Goal: Transaction & Acquisition: Purchase product/service

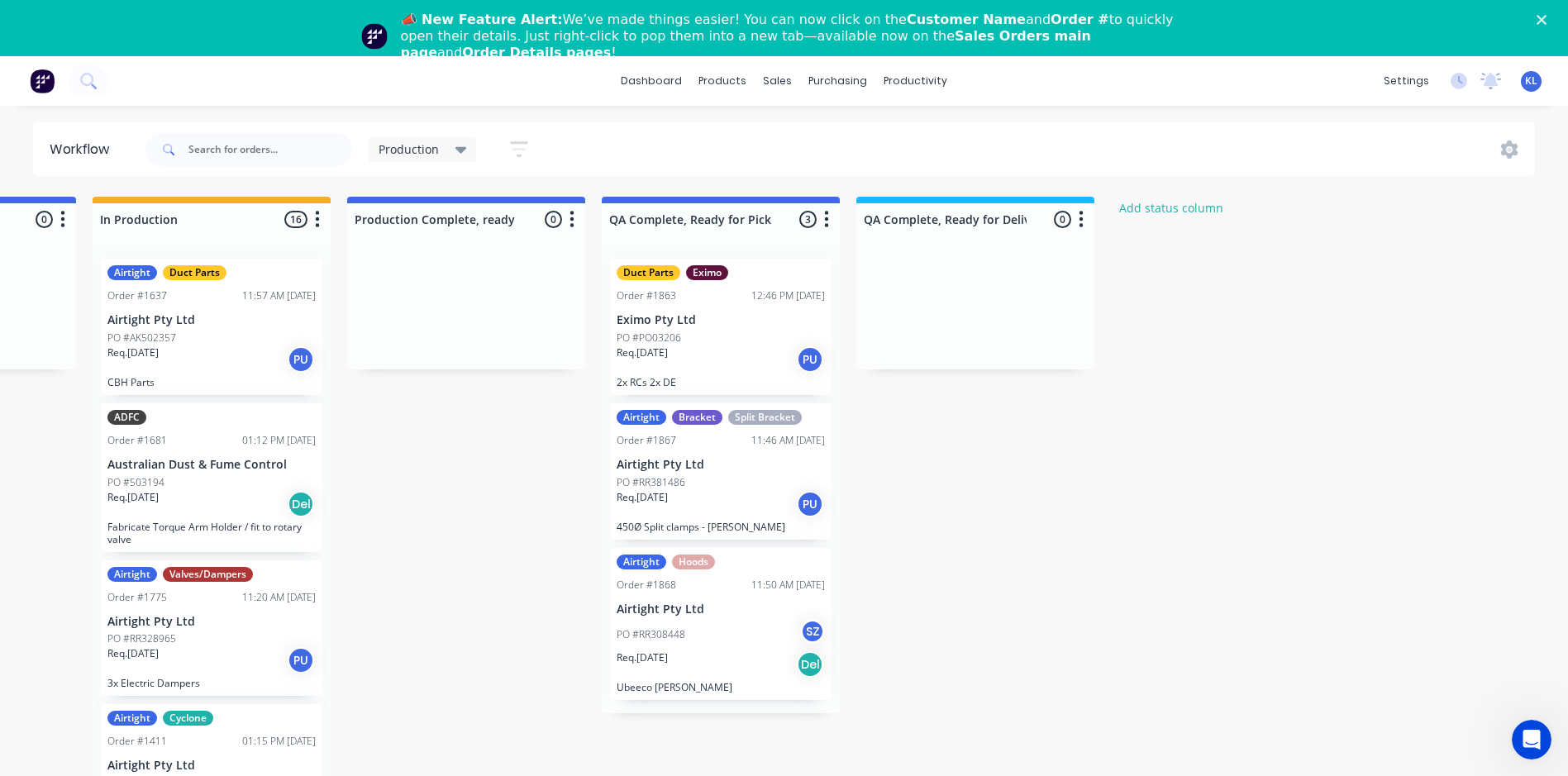
scroll to position [0, 717]
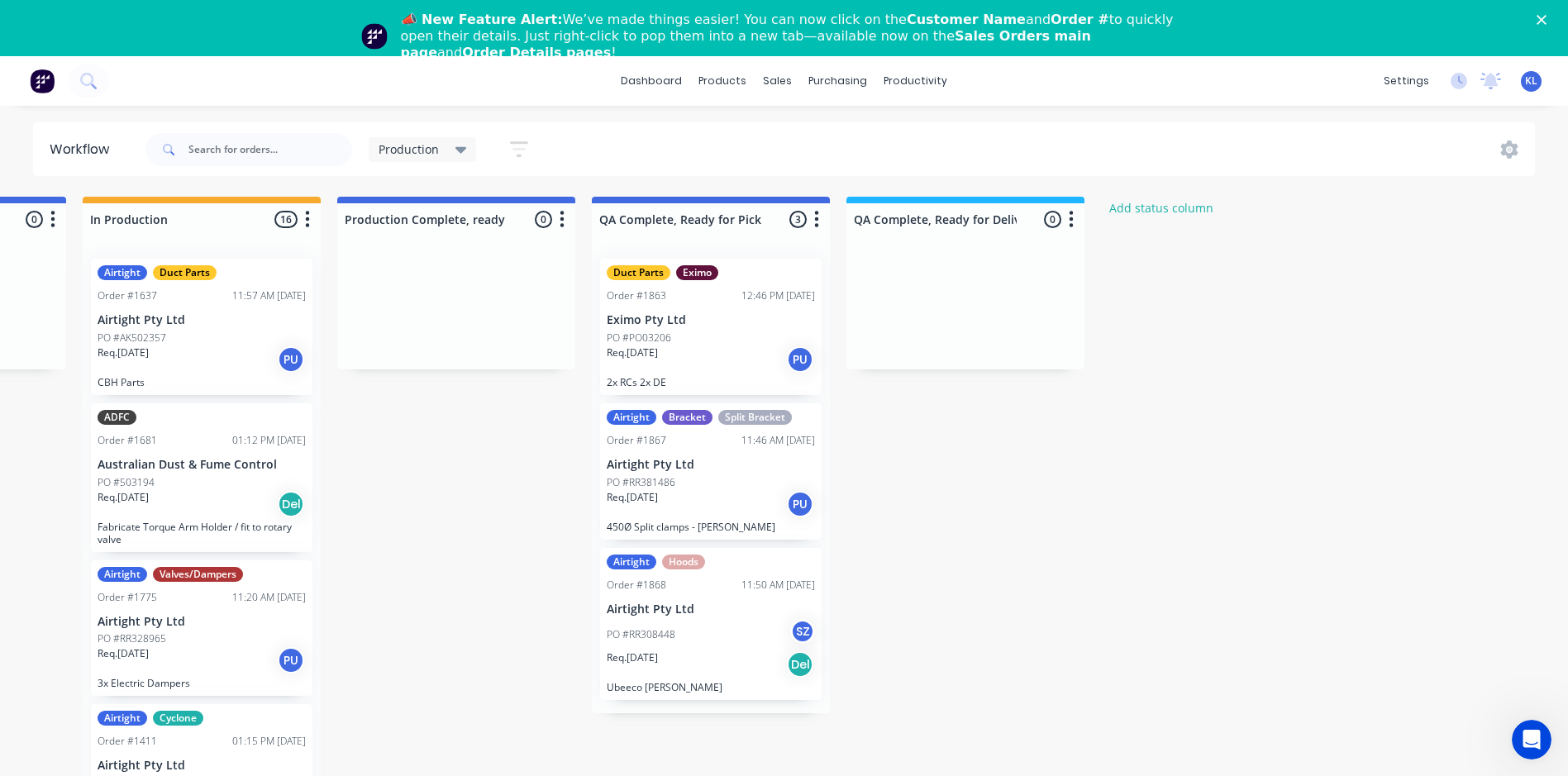
click at [679, 658] on div "Req. [DATE] Del" at bounding box center [710, 664] width 208 height 28
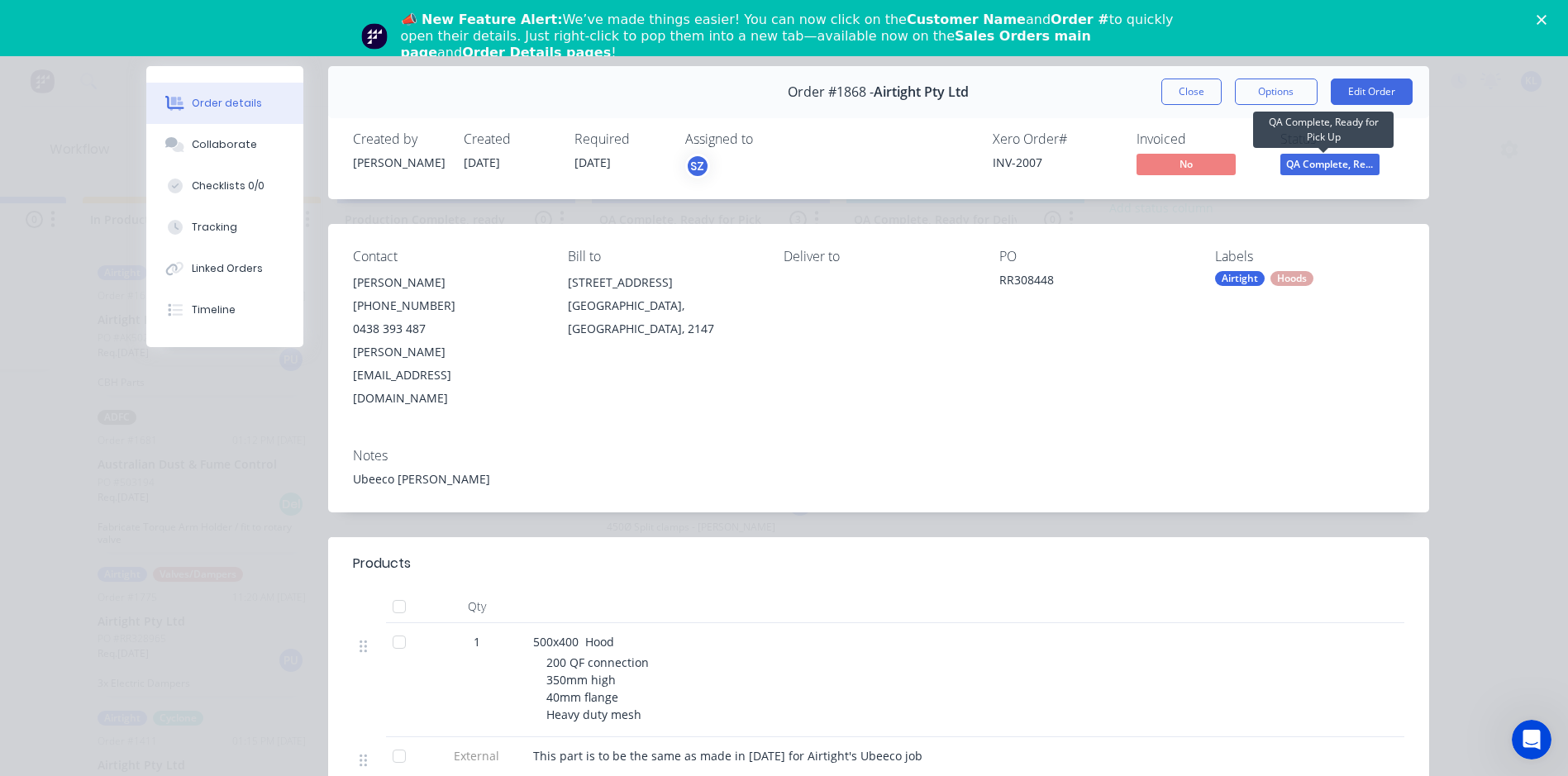
click at [1360, 159] on span "QA Complete, Re..." at bounding box center [1330, 164] width 100 height 21
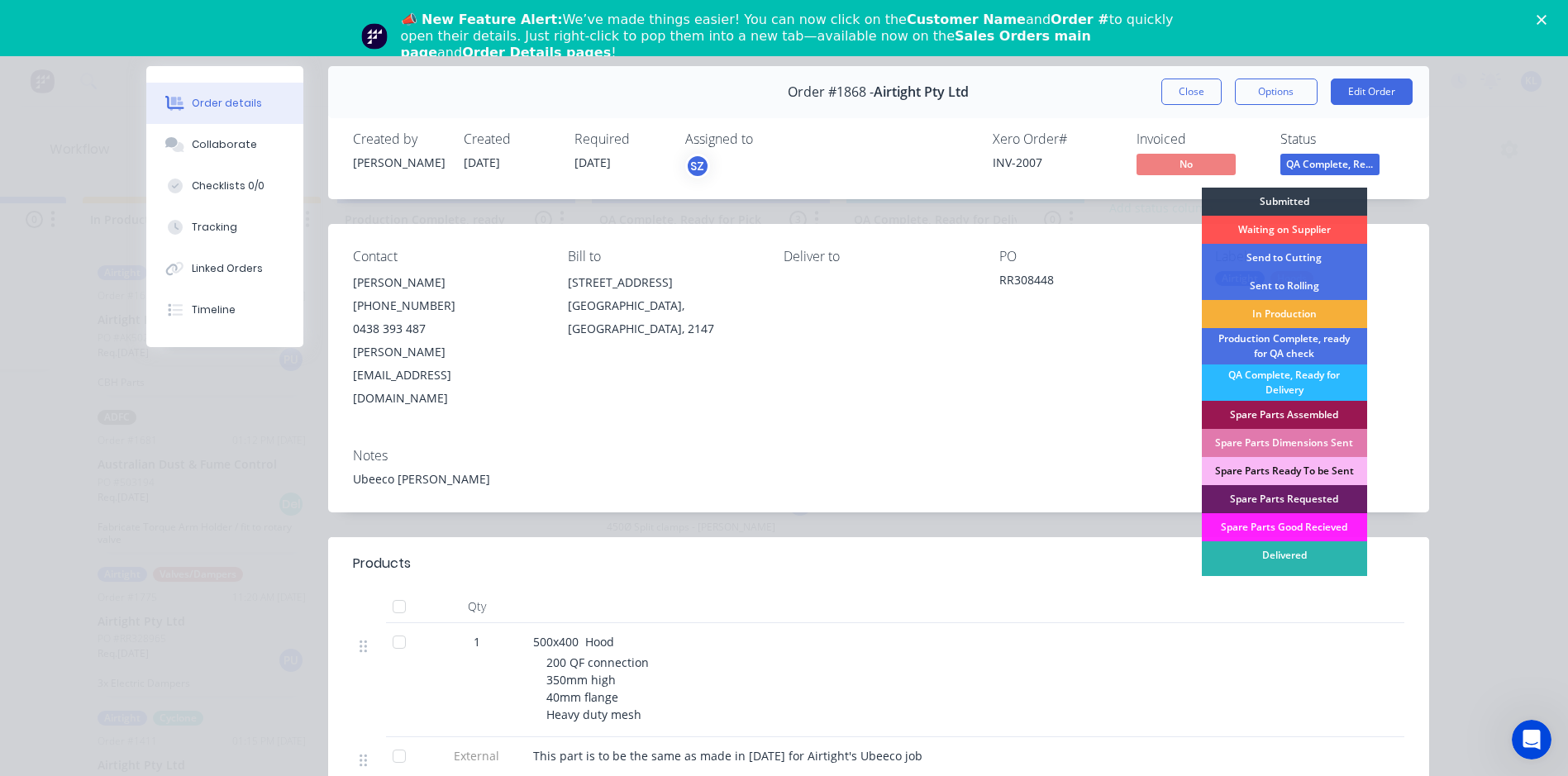
scroll to position [16, 0]
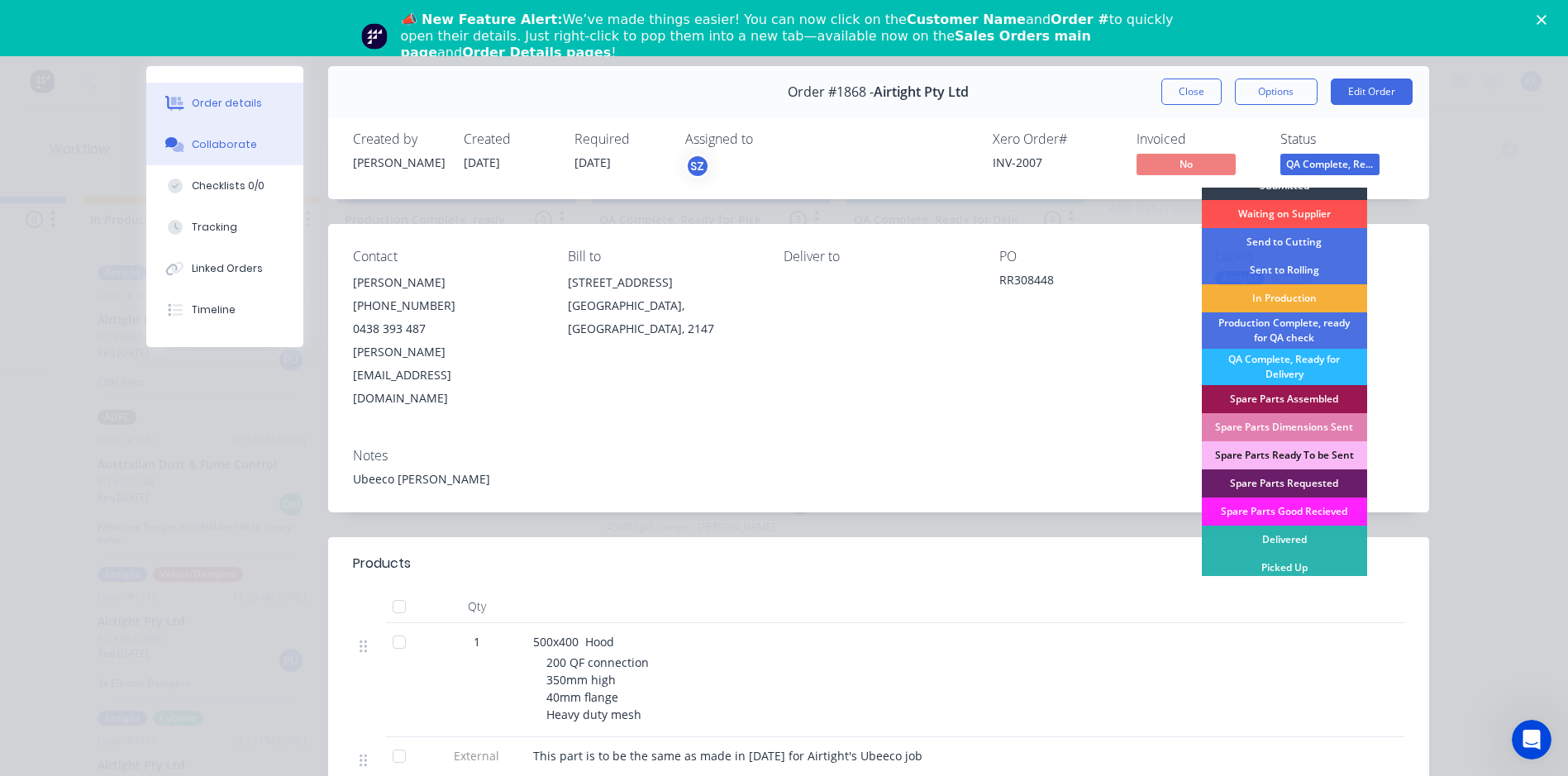
click at [252, 140] on button "Collaborate" at bounding box center [224, 145] width 157 height 42
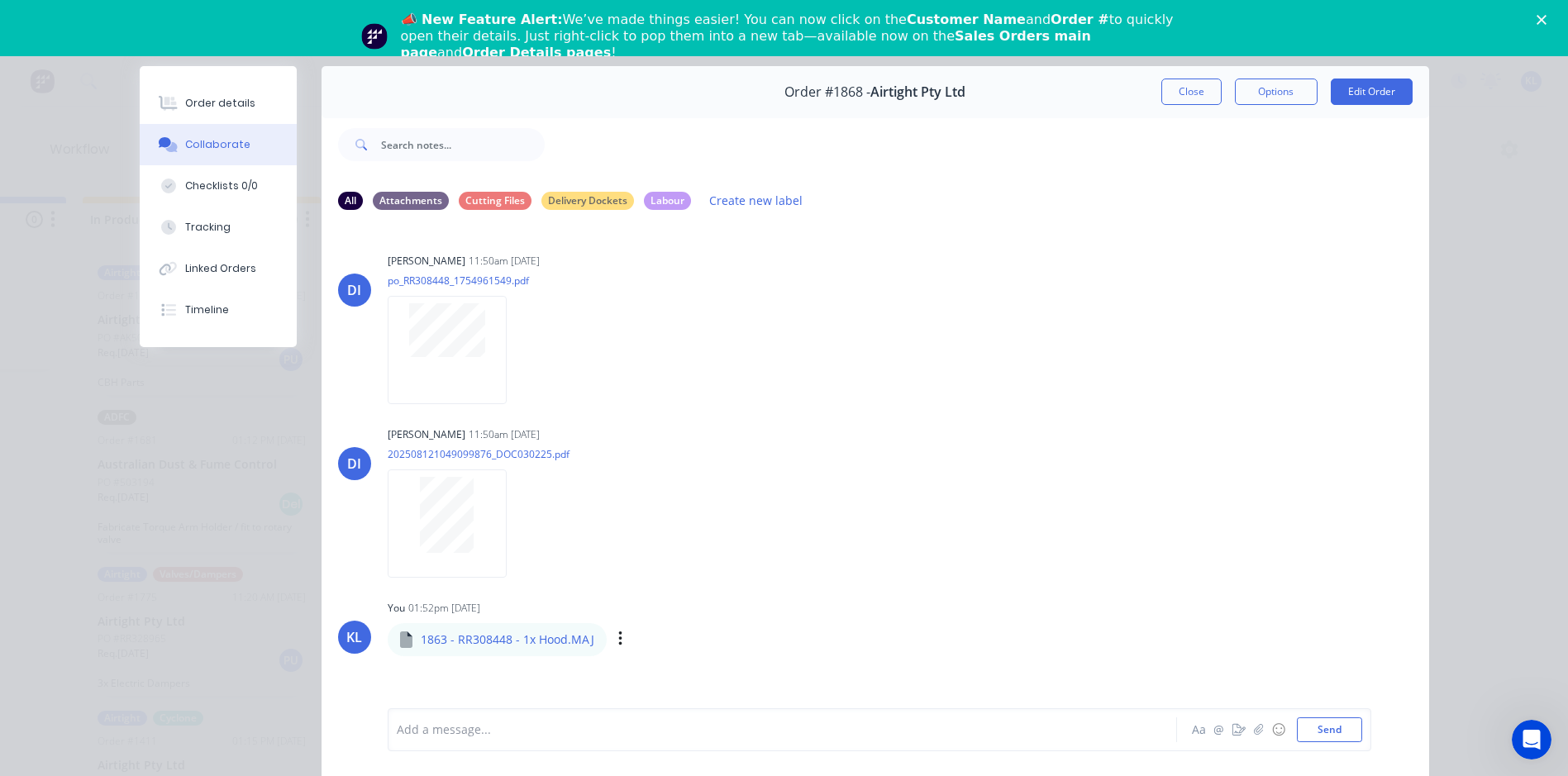
scroll to position [152, 0]
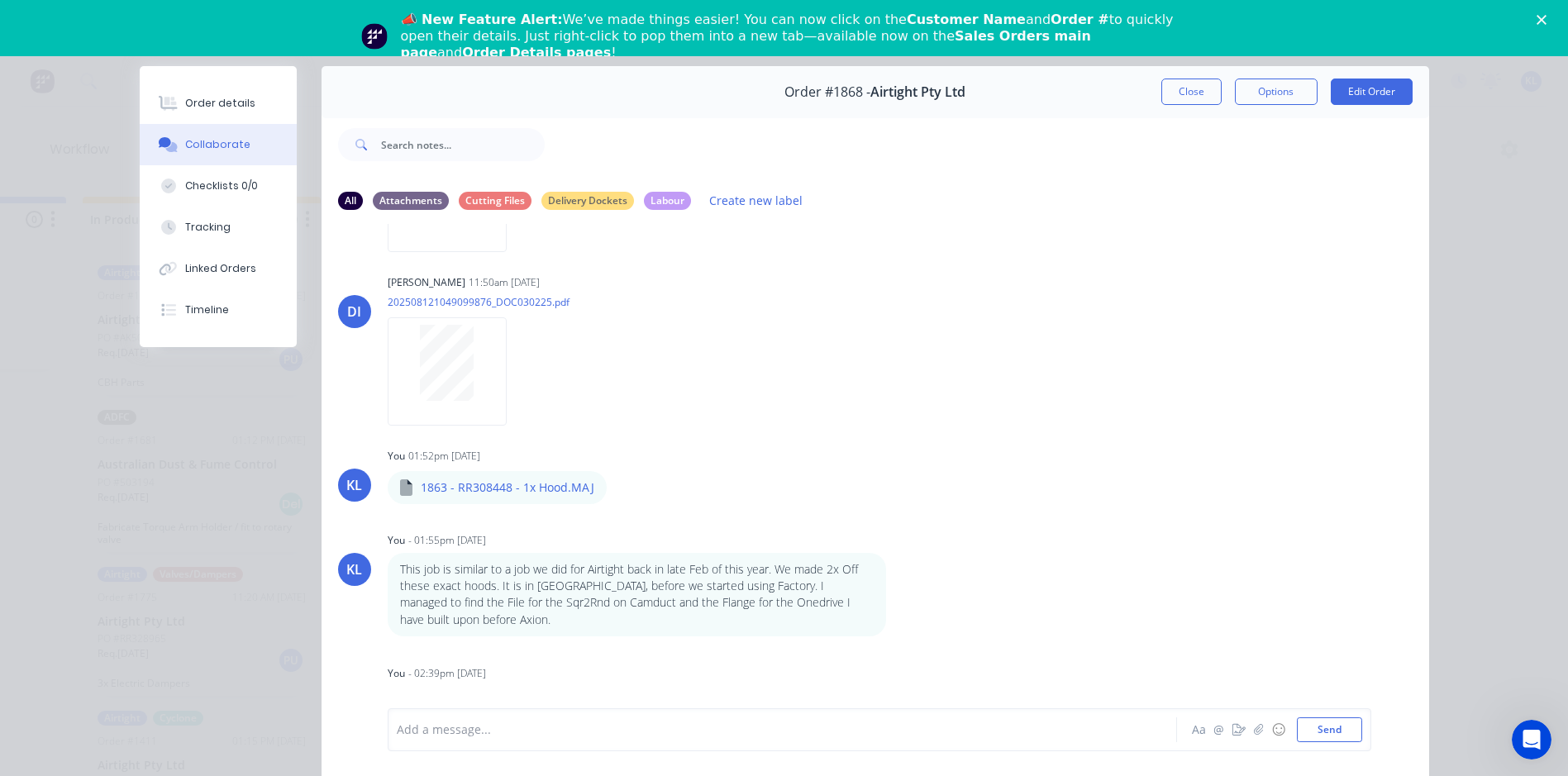
click at [494, 720] on div "Add a message..." at bounding box center [758, 730] width 724 height 25
click at [1308, 730] on button "Send" at bounding box center [1330, 730] width 65 height 25
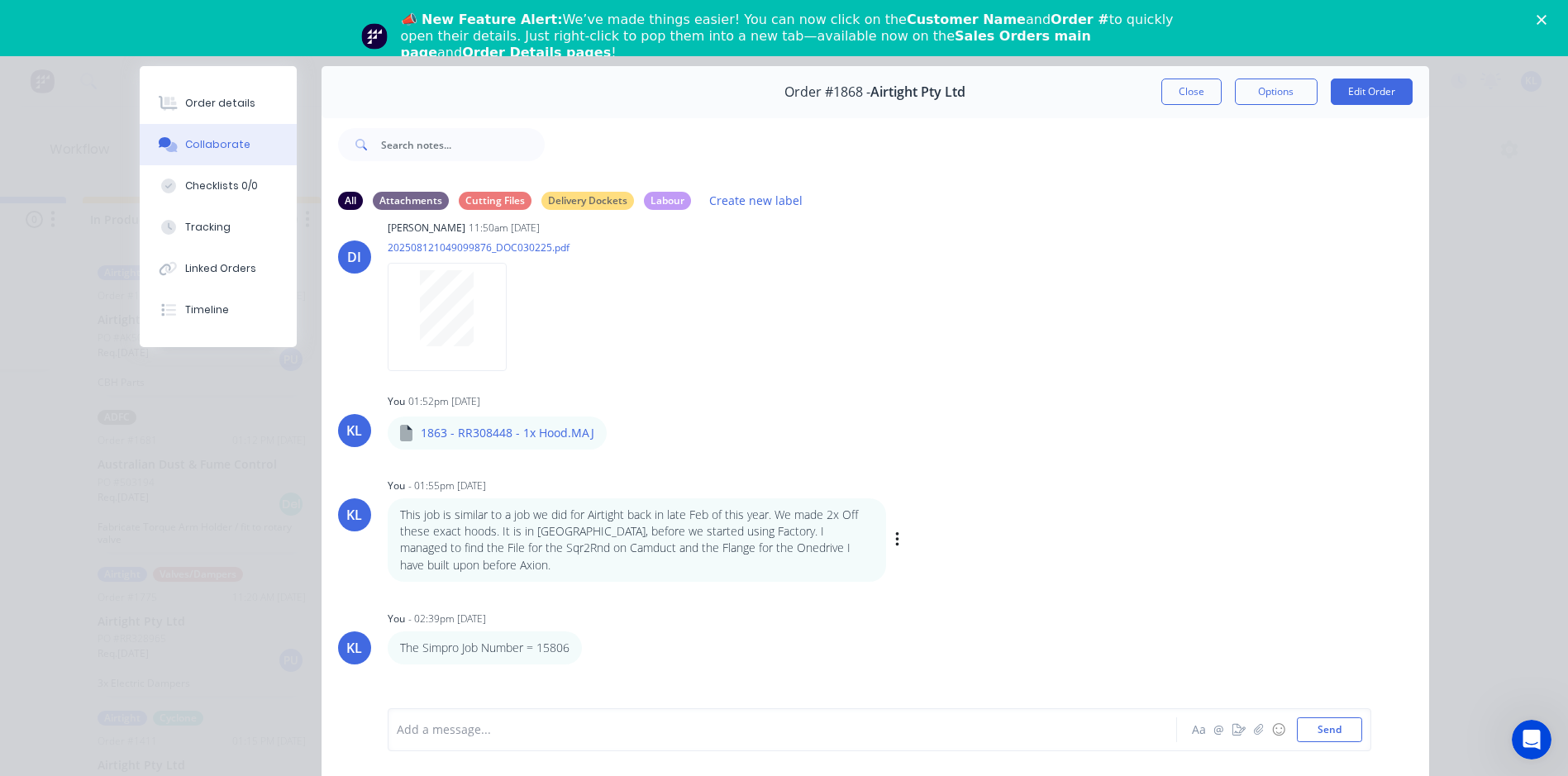
scroll to position [235, 0]
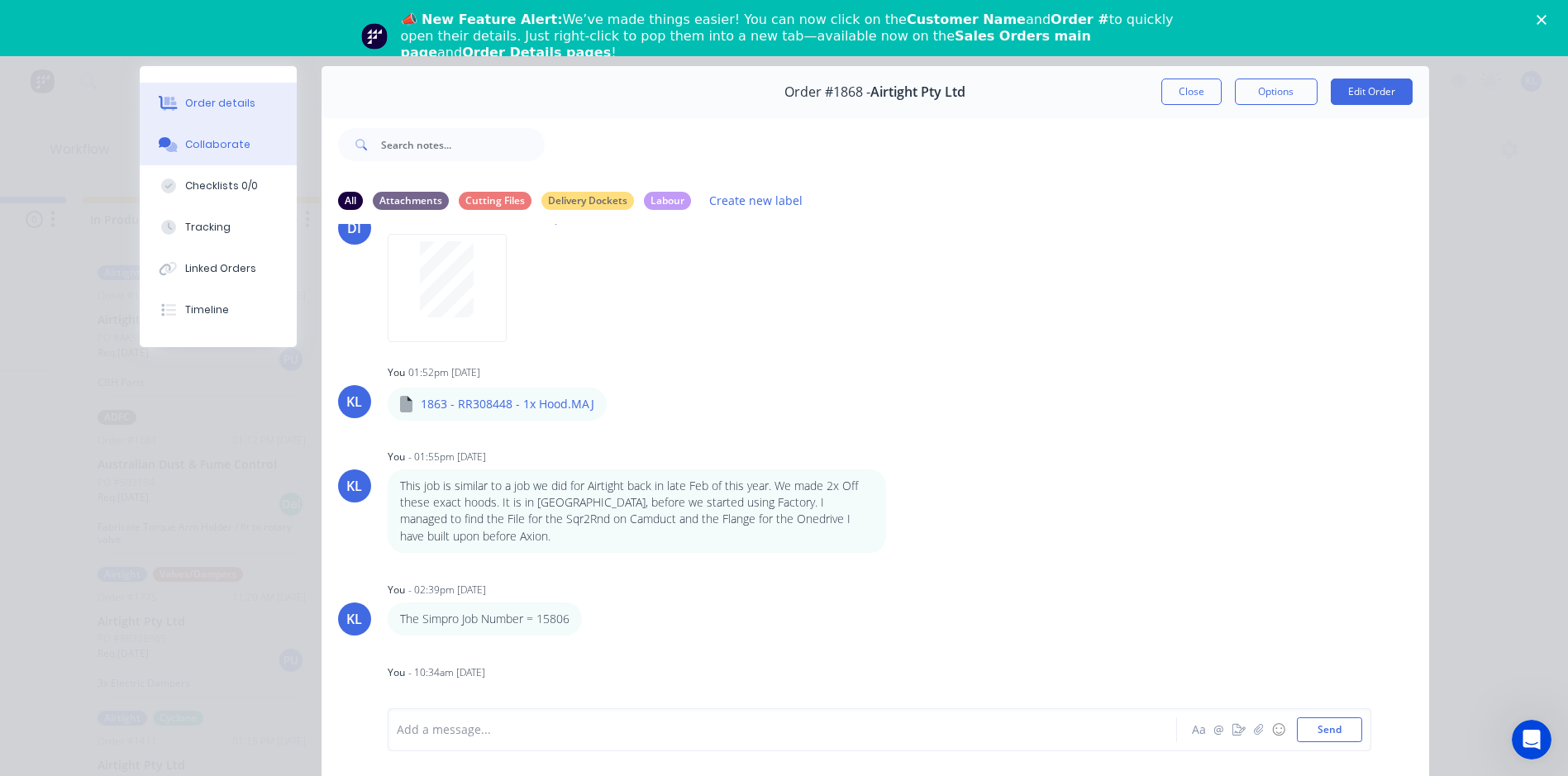
click at [244, 95] on button "Order details" at bounding box center [217, 103] width 157 height 42
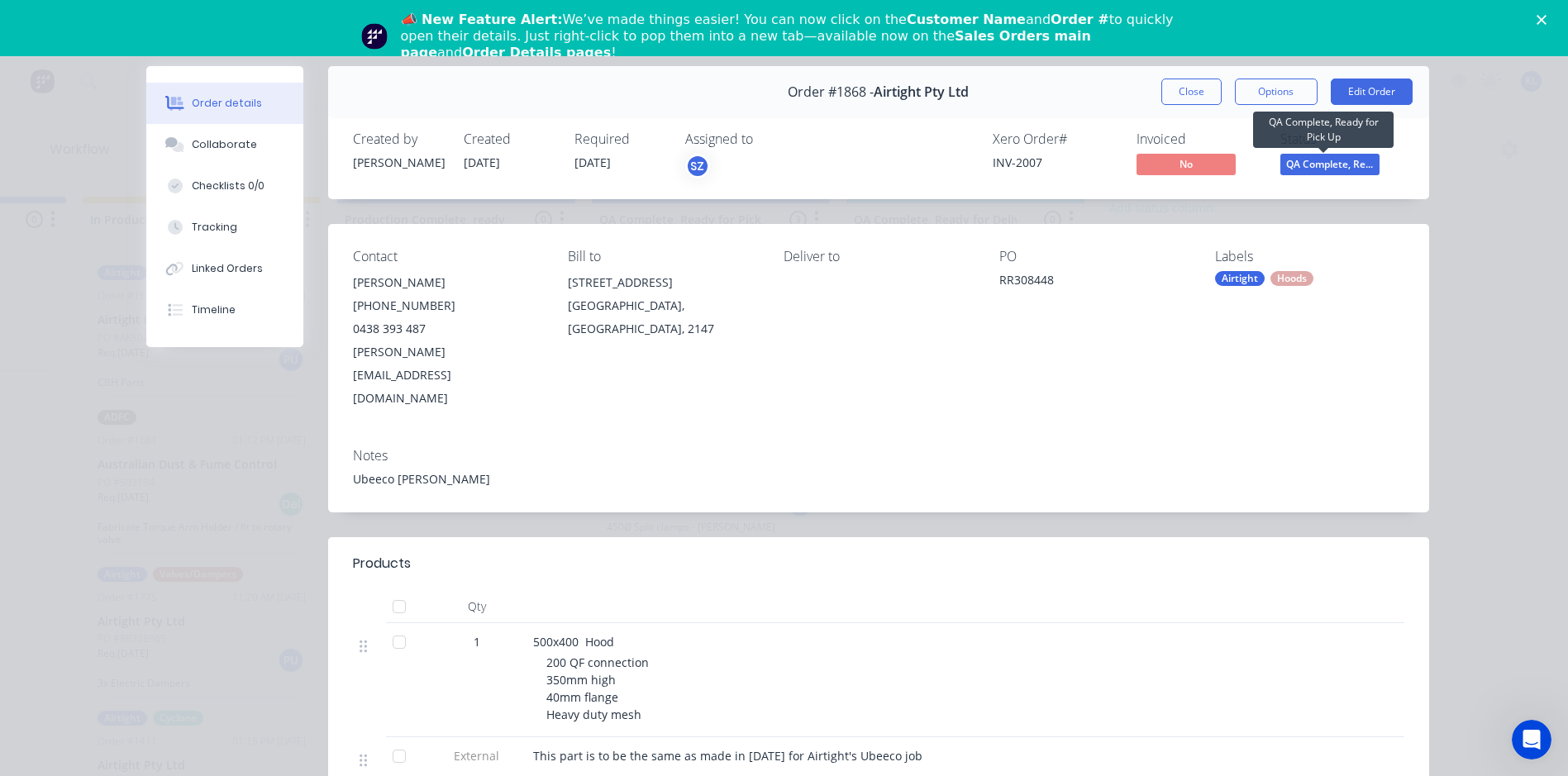
click at [1332, 163] on span "QA Complete, Re..." at bounding box center [1330, 164] width 100 height 21
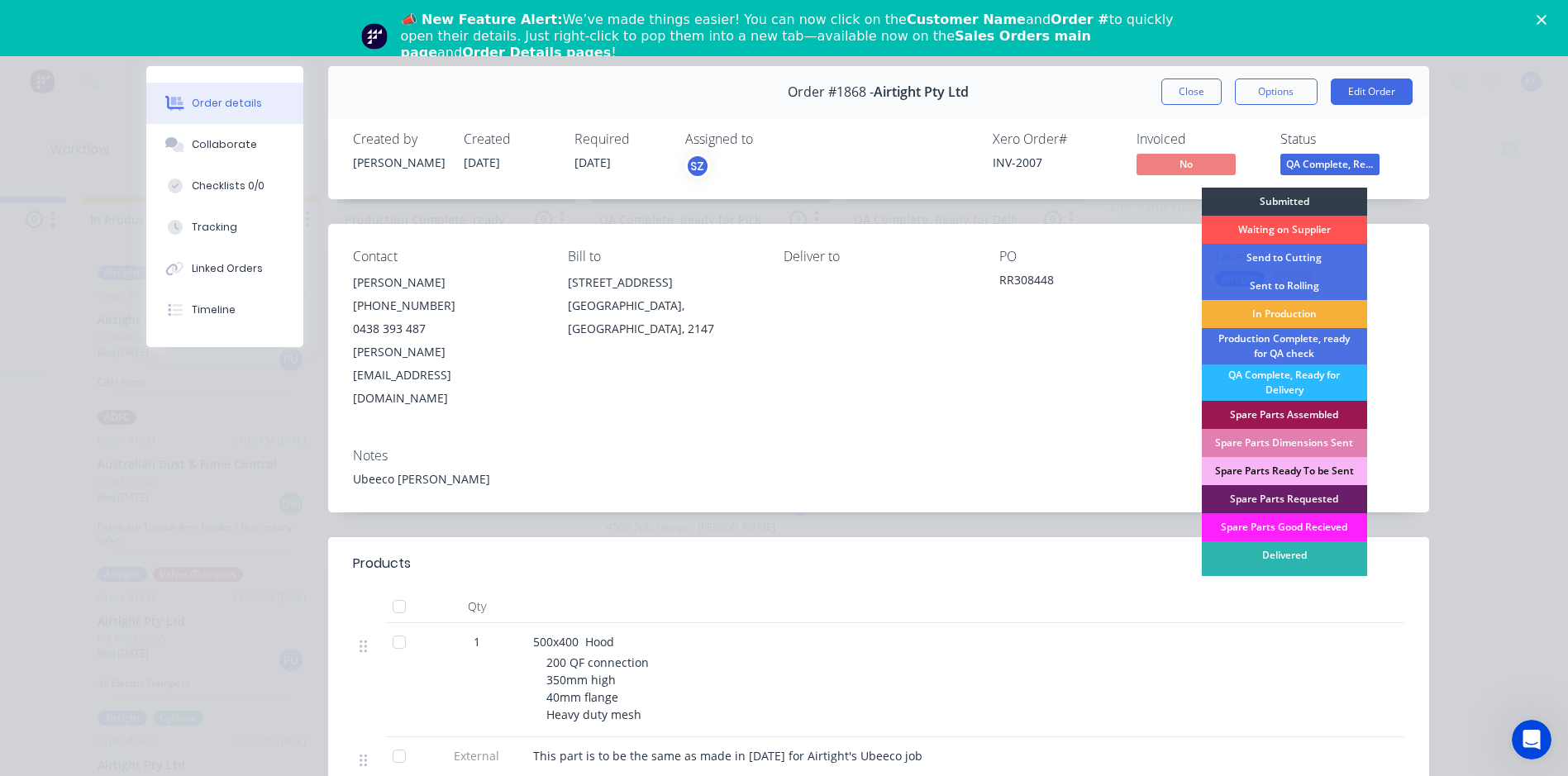
scroll to position [16, 0]
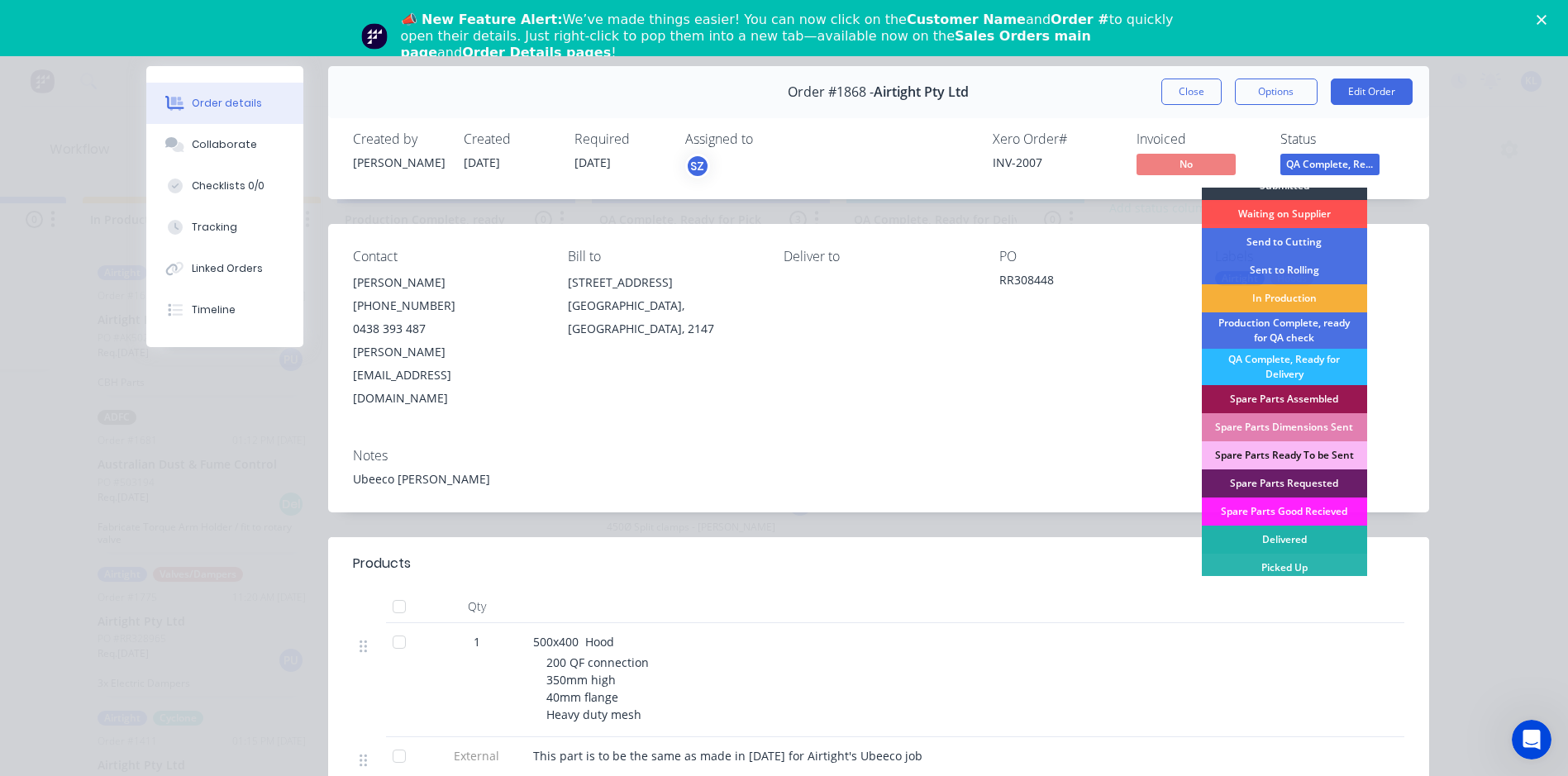
click at [1282, 538] on div "Delivered" at bounding box center [1284, 540] width 165 height 28
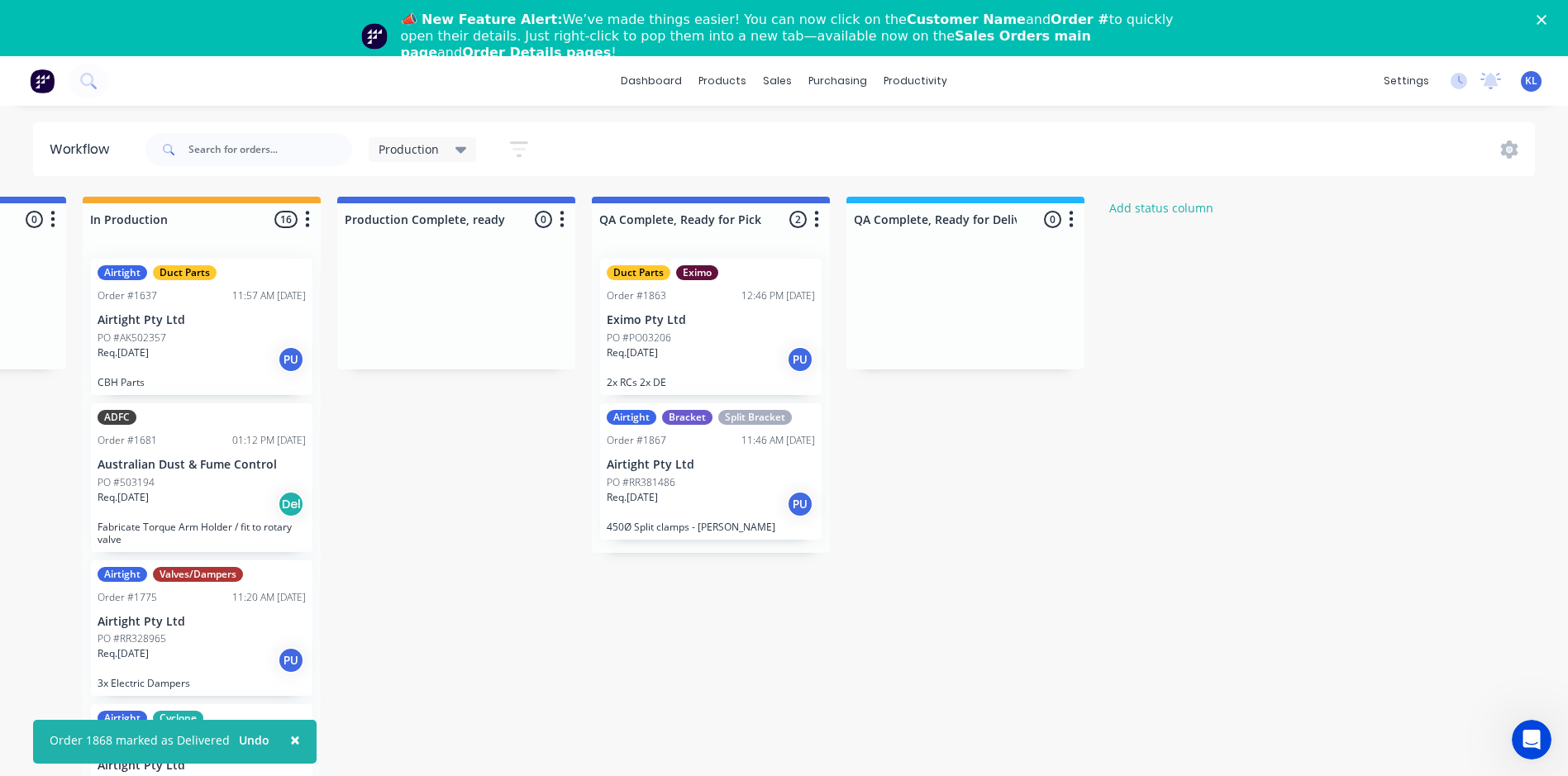
click at [730, 358] on div "Req. [DATE] PU" at bounding box center [710, 360] width 208 height 28
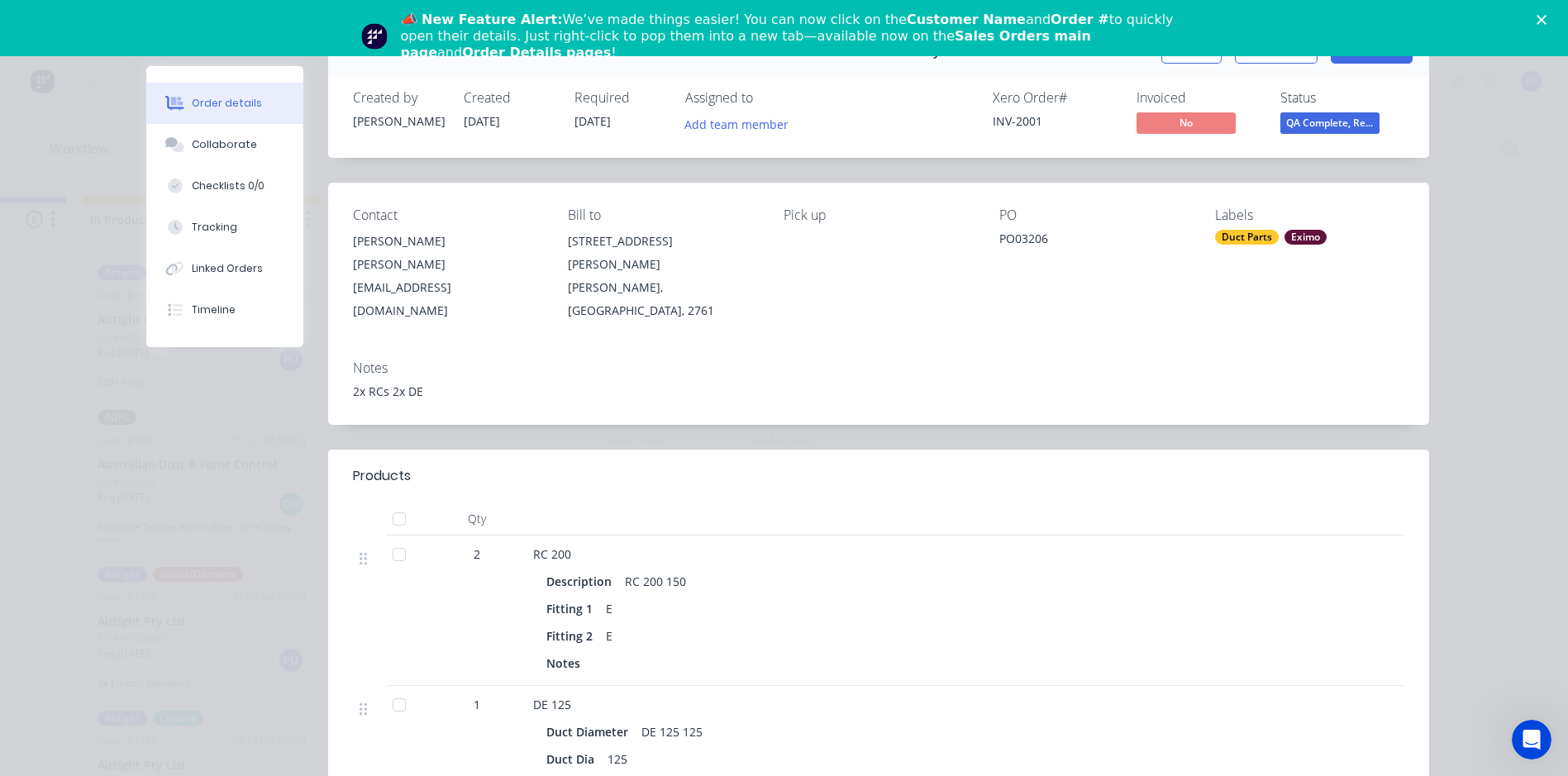
scroll to position [0, 0]
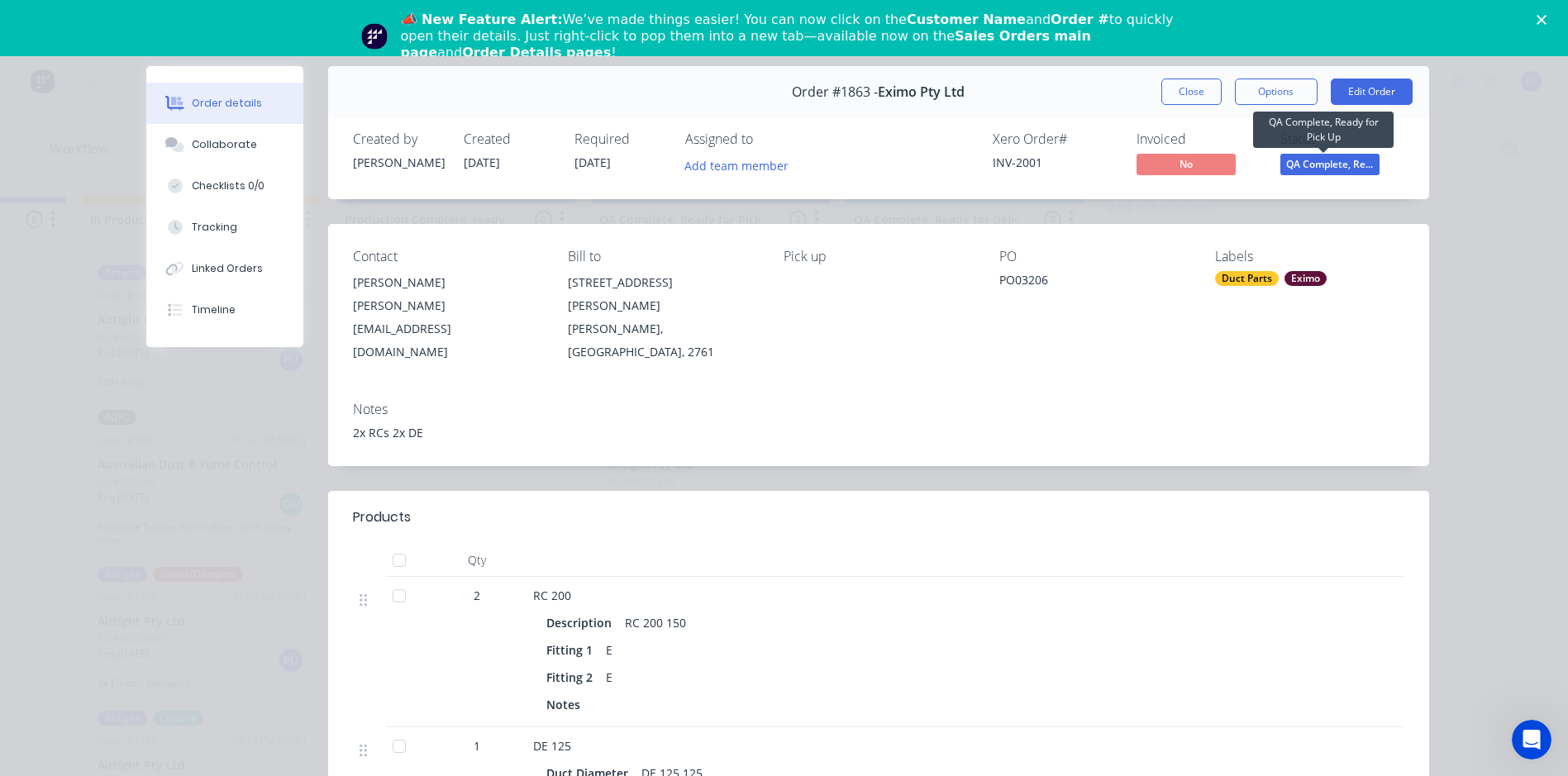
click at [1313, 163] on span "QA Complete, Re..." at bounding box center [1330, 164] width 100 height 21
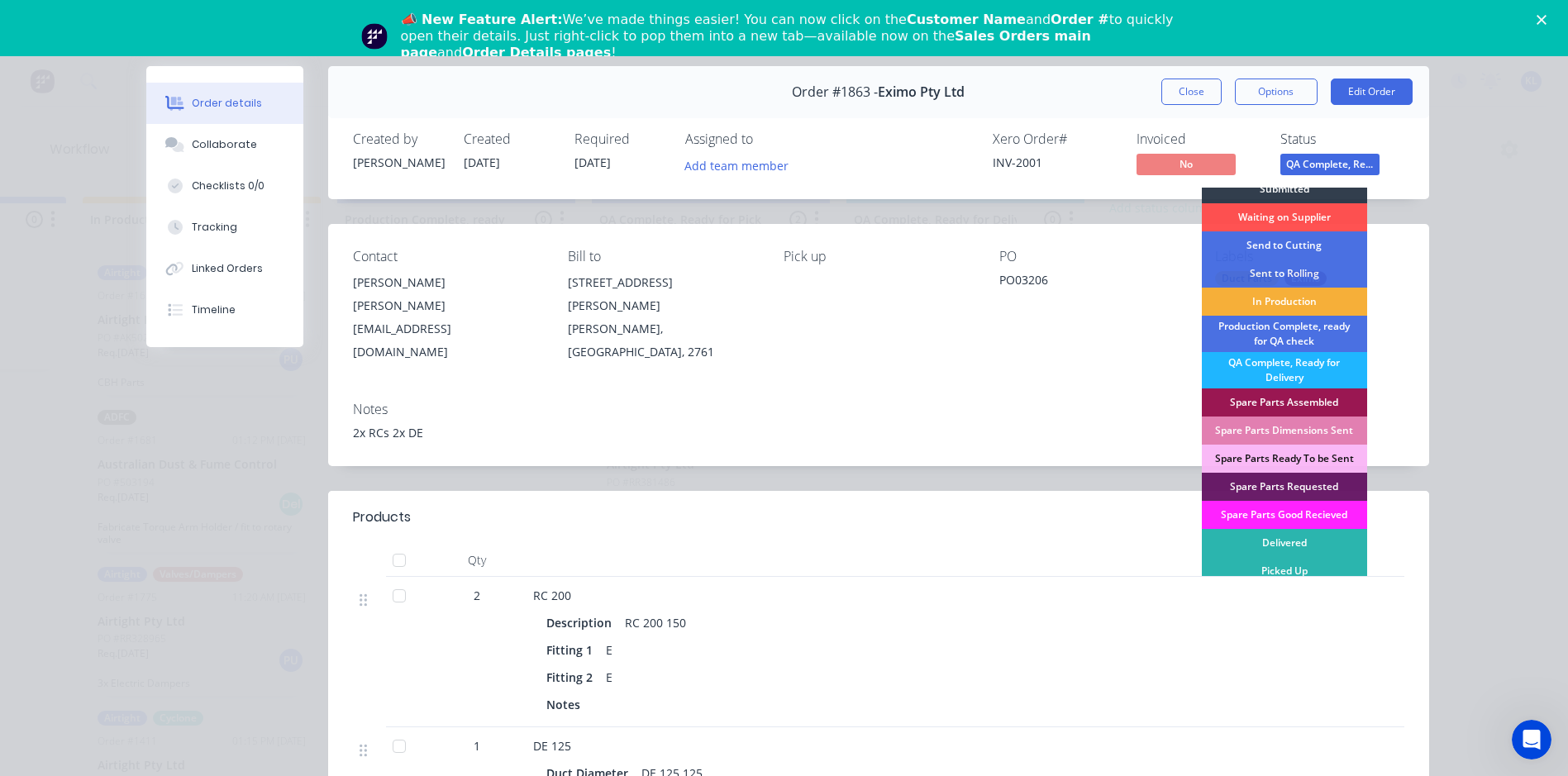
scroll to position [16, 0]
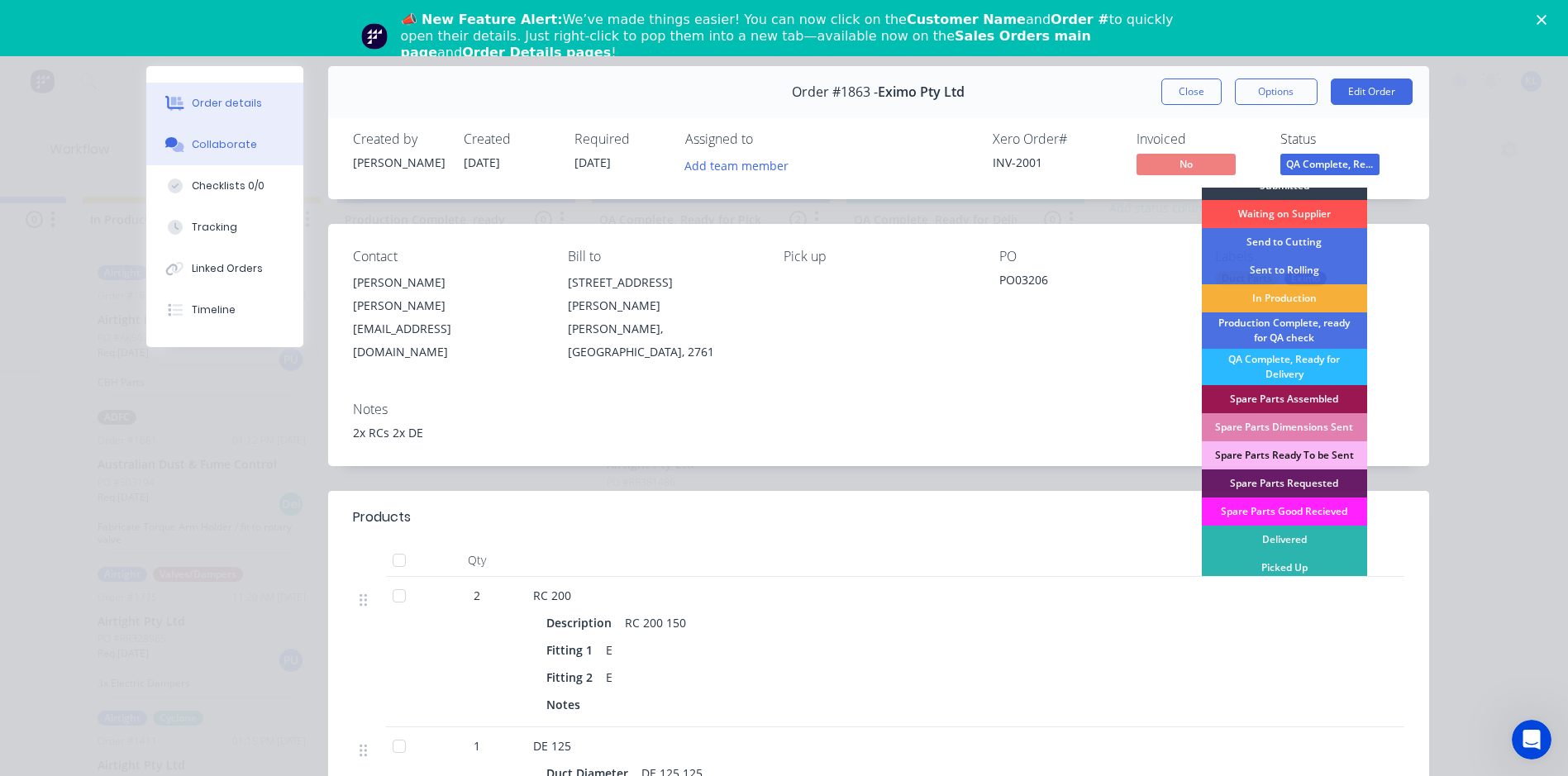
click at [227, 146] on div "Collaborate" at bounding box center [224, 145] width 65 height 15
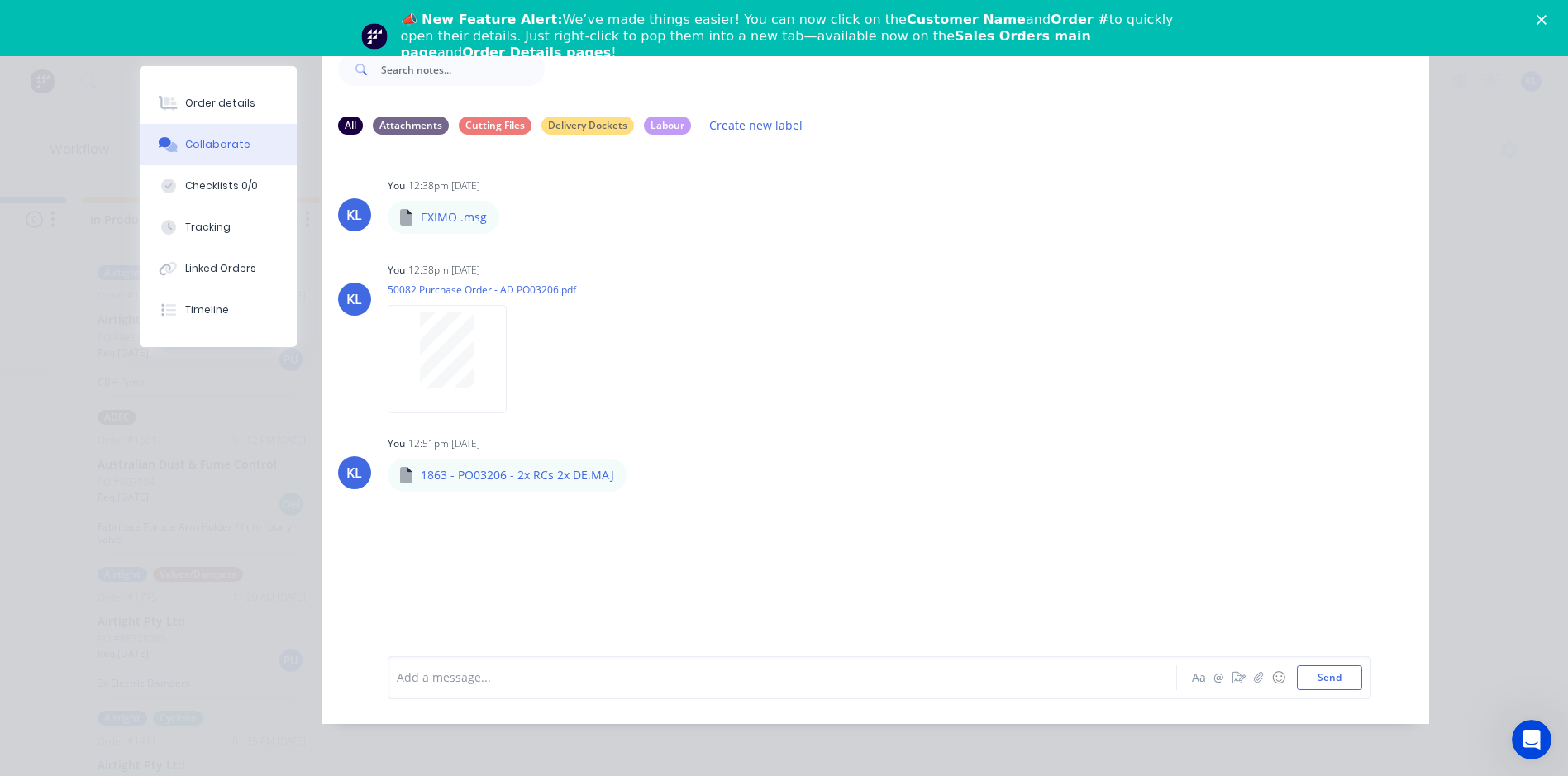
scroll to position [87, 0]
click at [457, 674] on div at bounding box center [759, 677] width 723 height 17
click at [1306, 683] on button "Send" at bounding box center [1330, 677] width 65 height 25
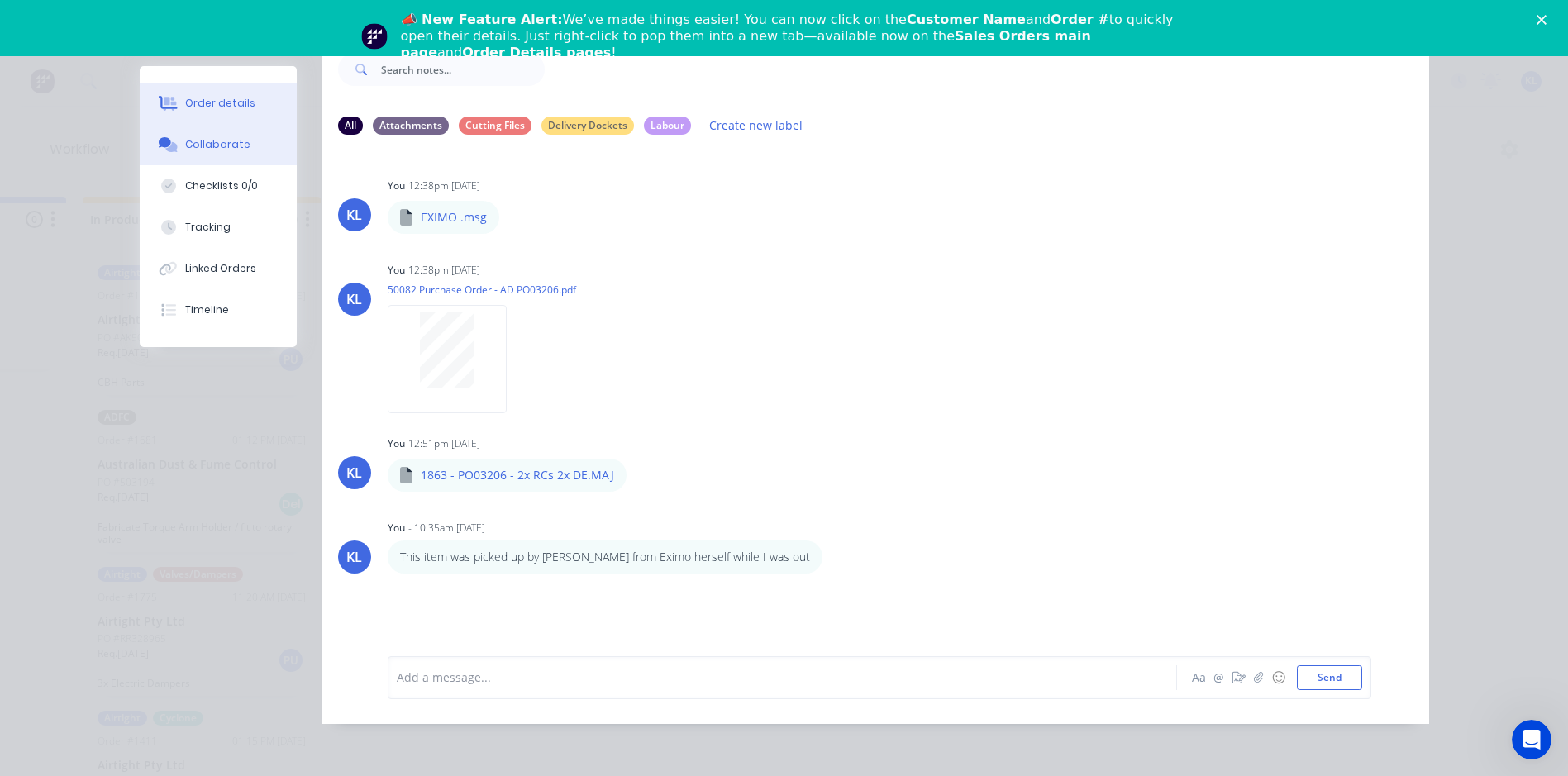
click at [165, 110] on icon at bounding box center [168, 103] width 19 height 15
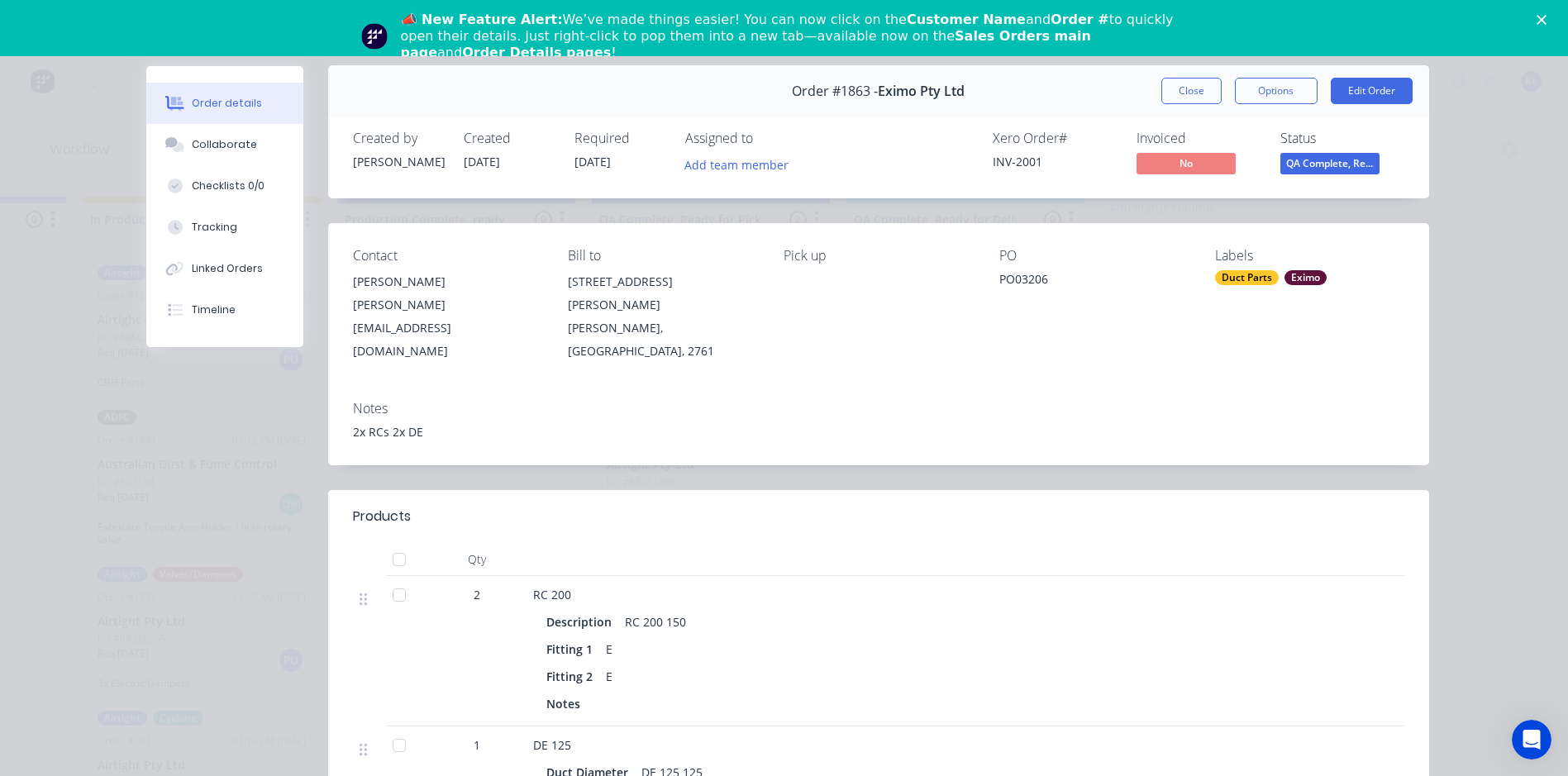
scroll to position [0, 0]
click at [1335, 162] on span "QA Complete, Re..." at bounding box center [1330, 164] width 100 height 21
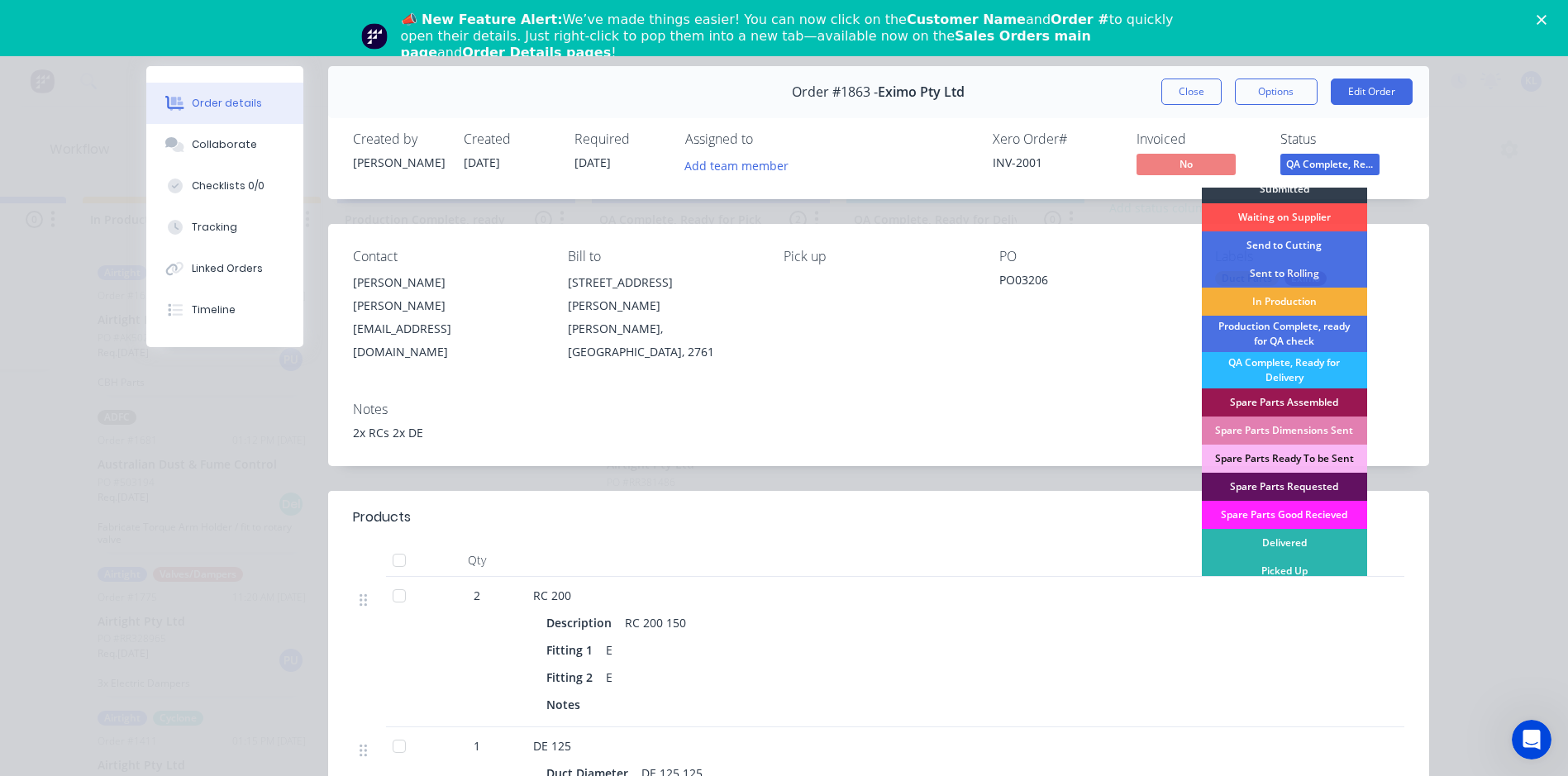
scroll to position [16, 0]
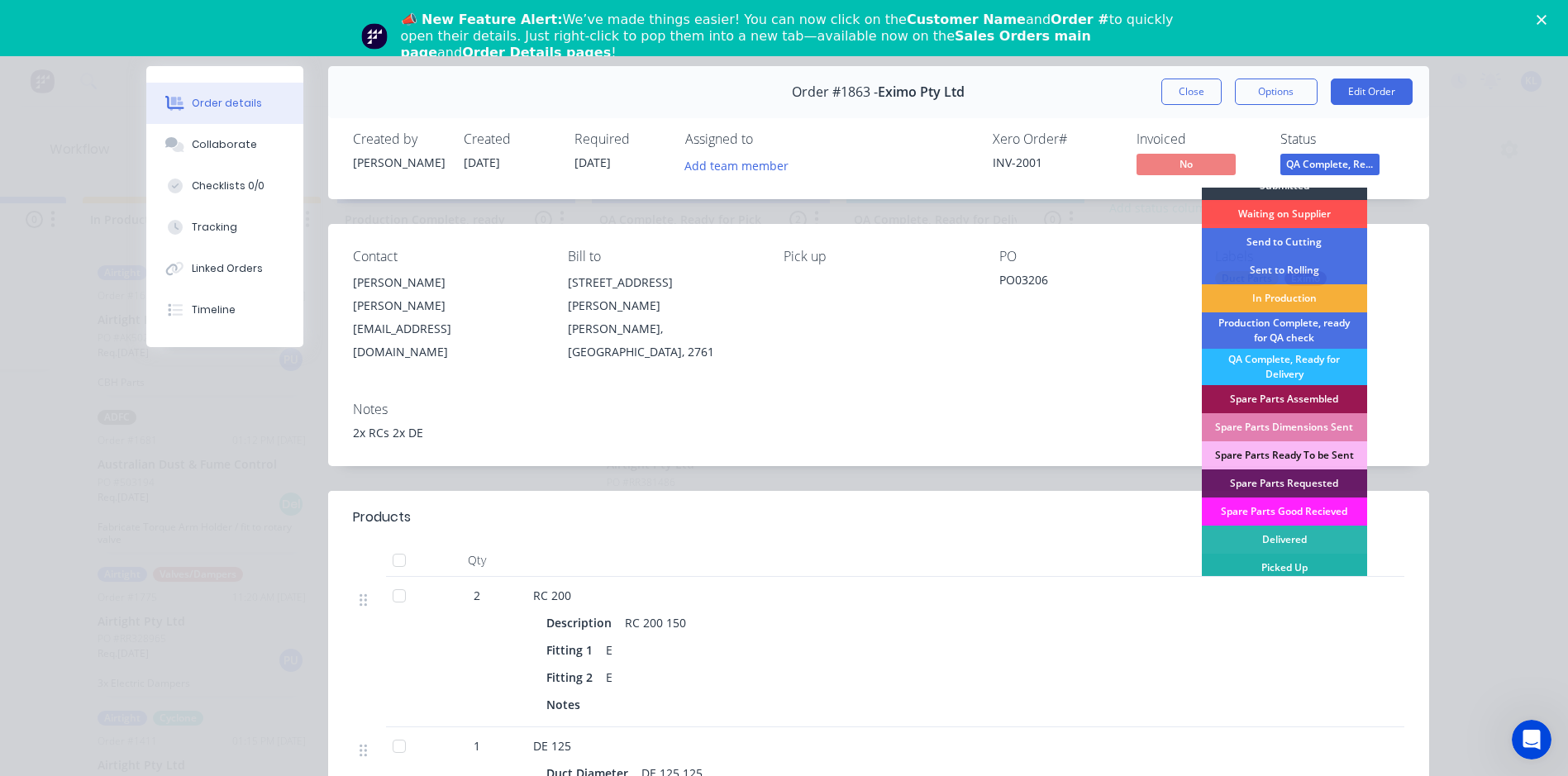
click at [1291, 558] on div "Picked Up" at bounding box center [1284, 568] width 165 height 28
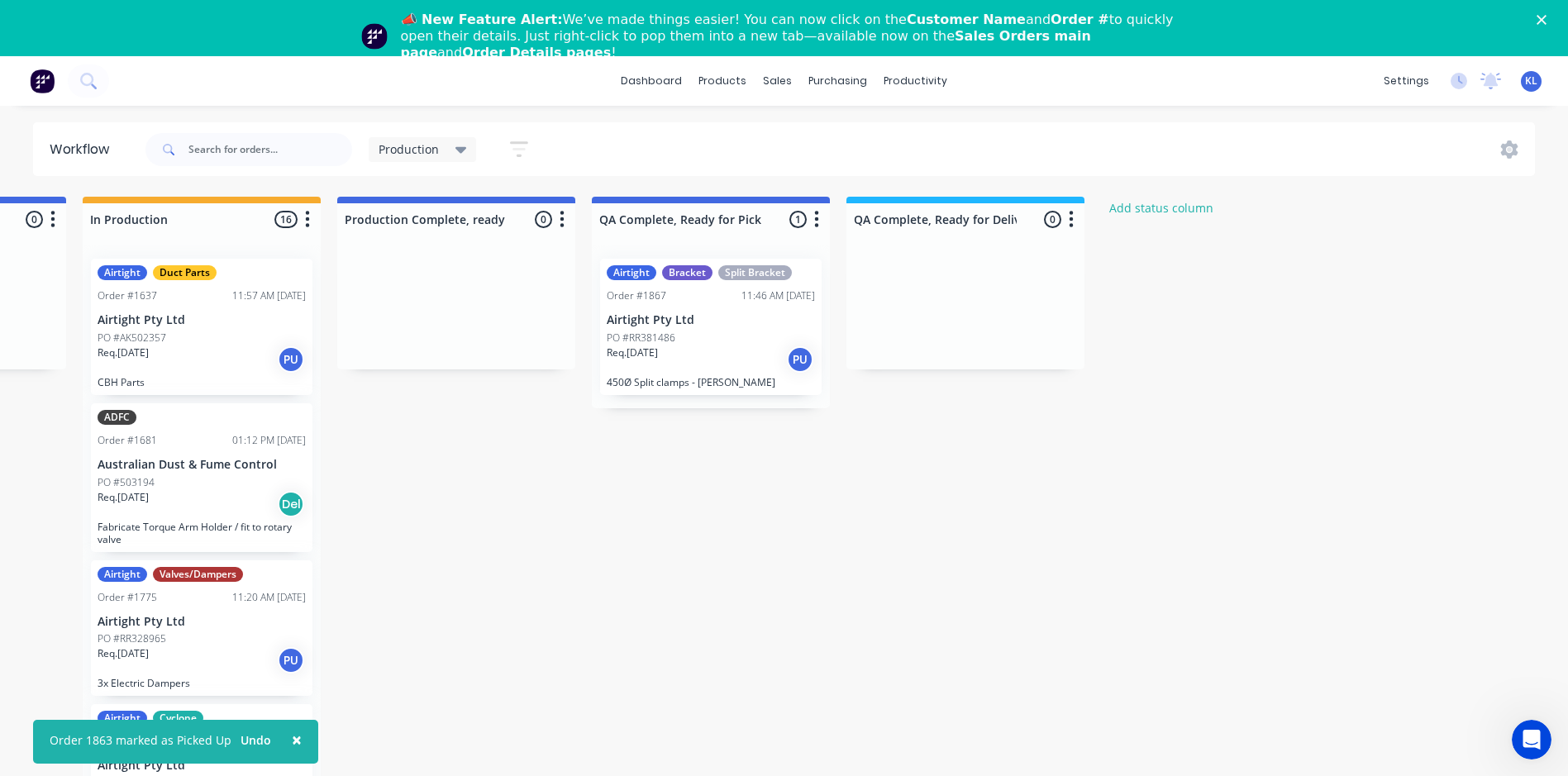
click at [736, 342] on div "PO #RR381486" at bounding box center [710, 338] width 208 height 15
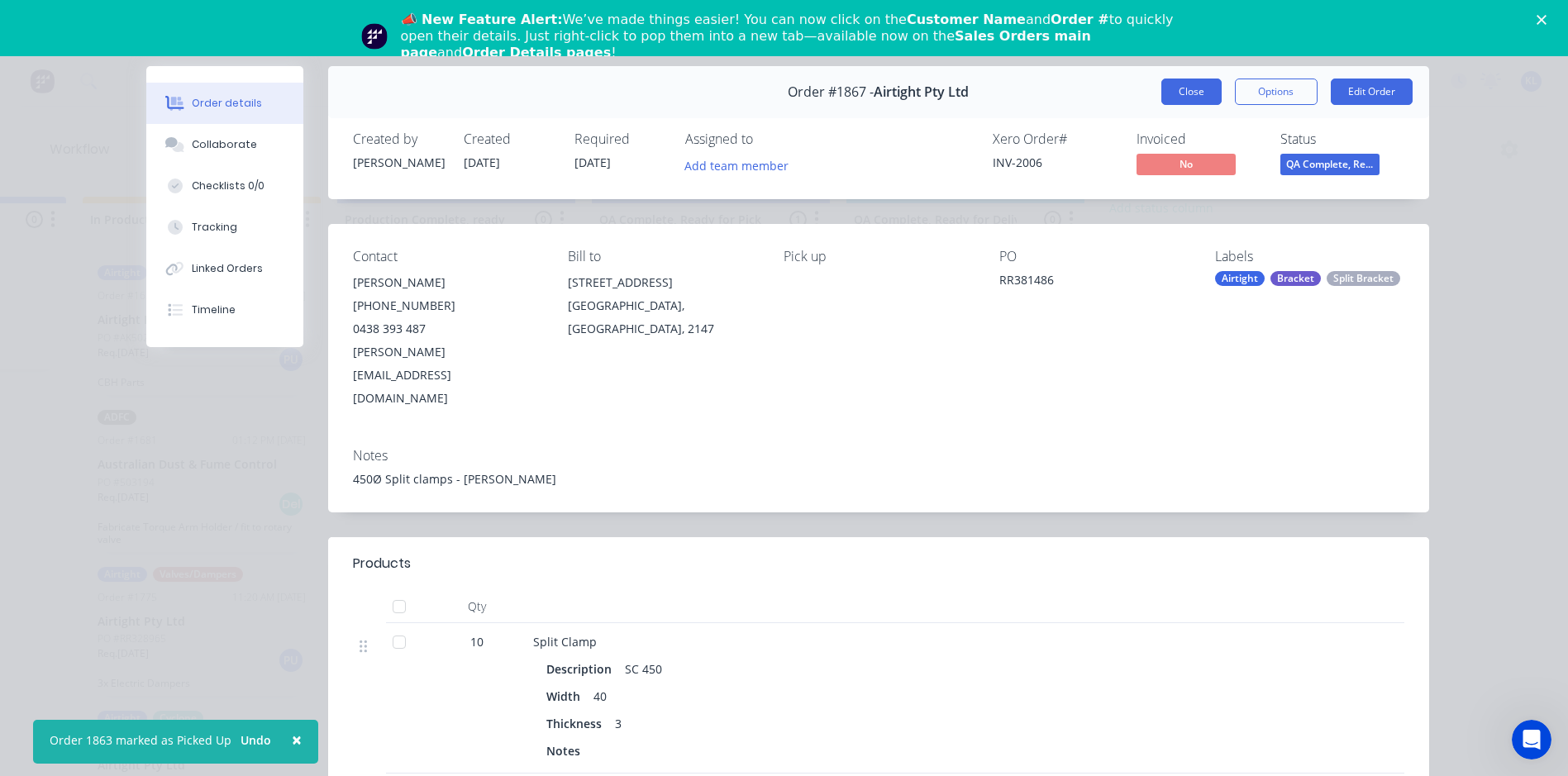
click at [1190, 100] on button "Close" at bounding box center [1192, 92] width 61 height 27
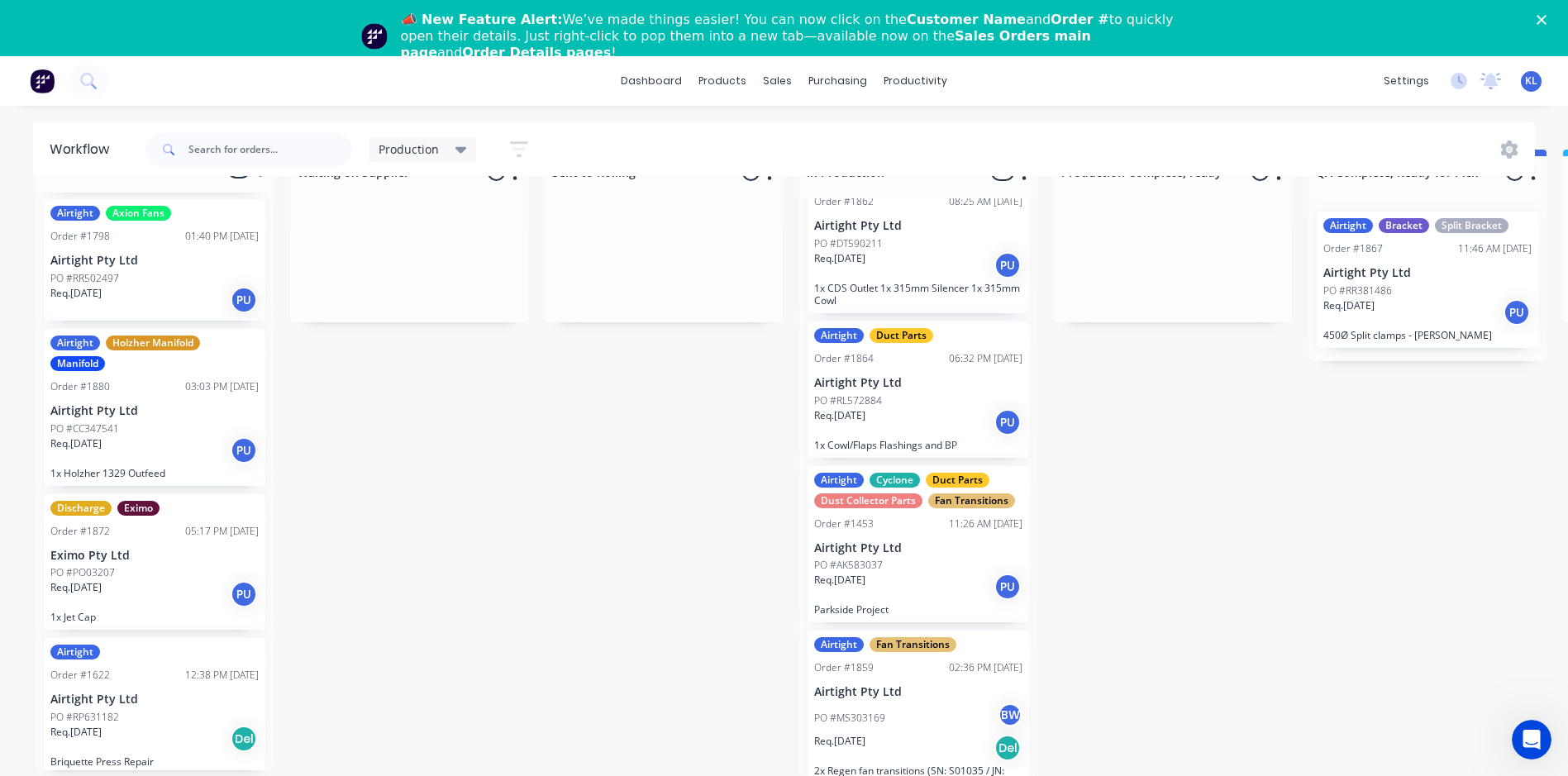
scroll to position [854, 0]
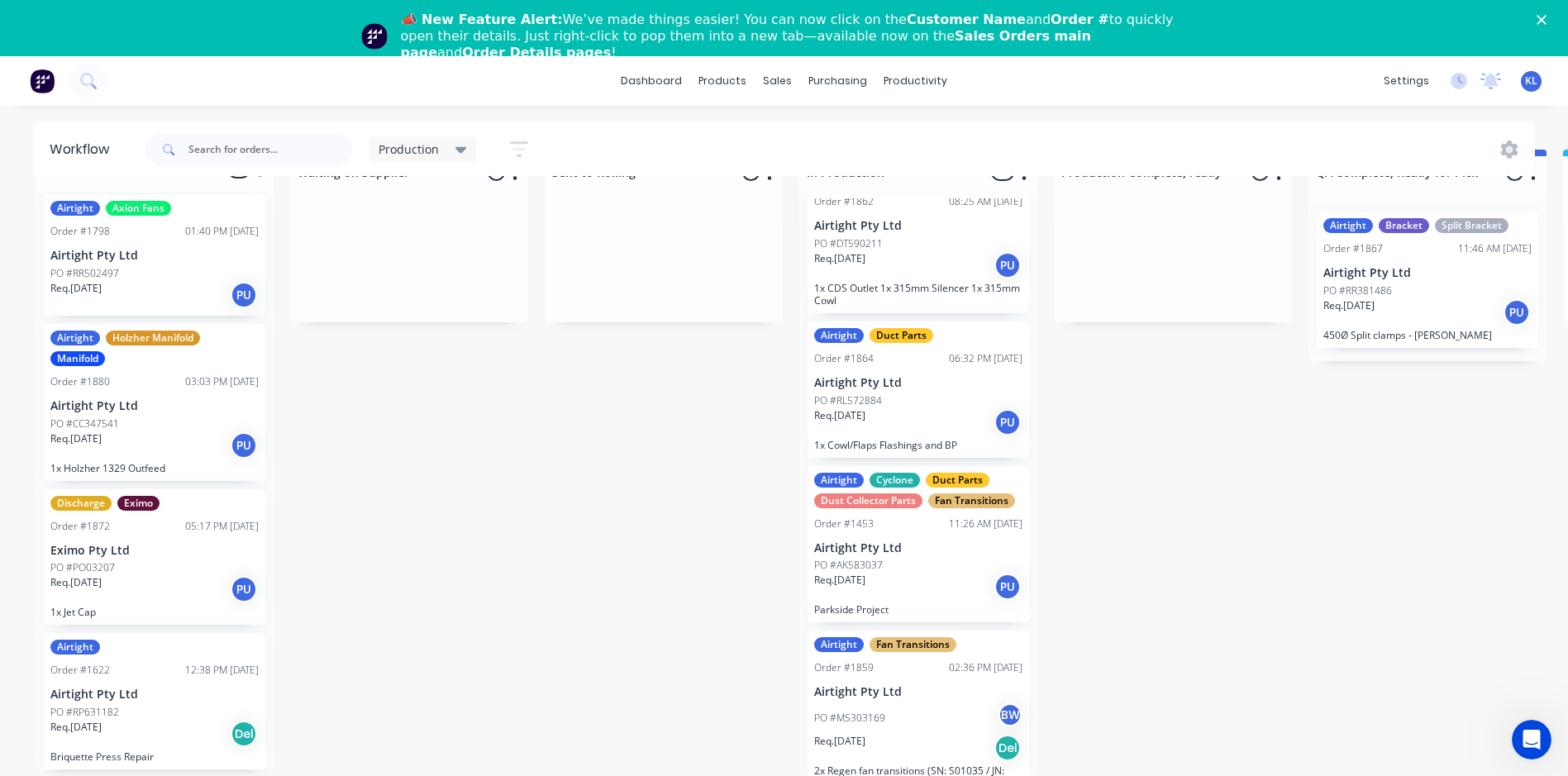
click at [136, 432] on div "Req. [DATE] PU" at bounding box center [154, 446] width 208 height 28
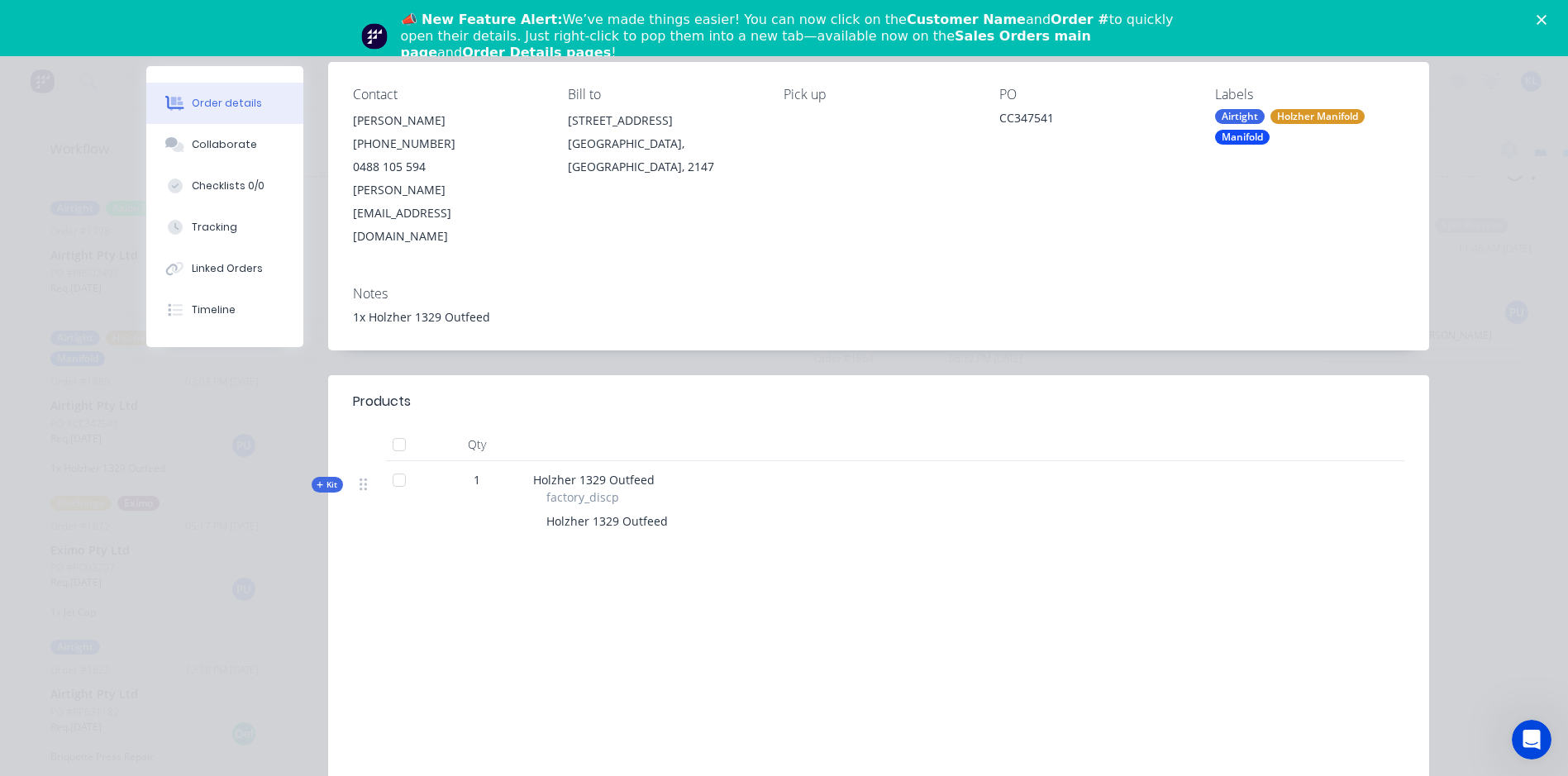
scroll to position [165, 0]
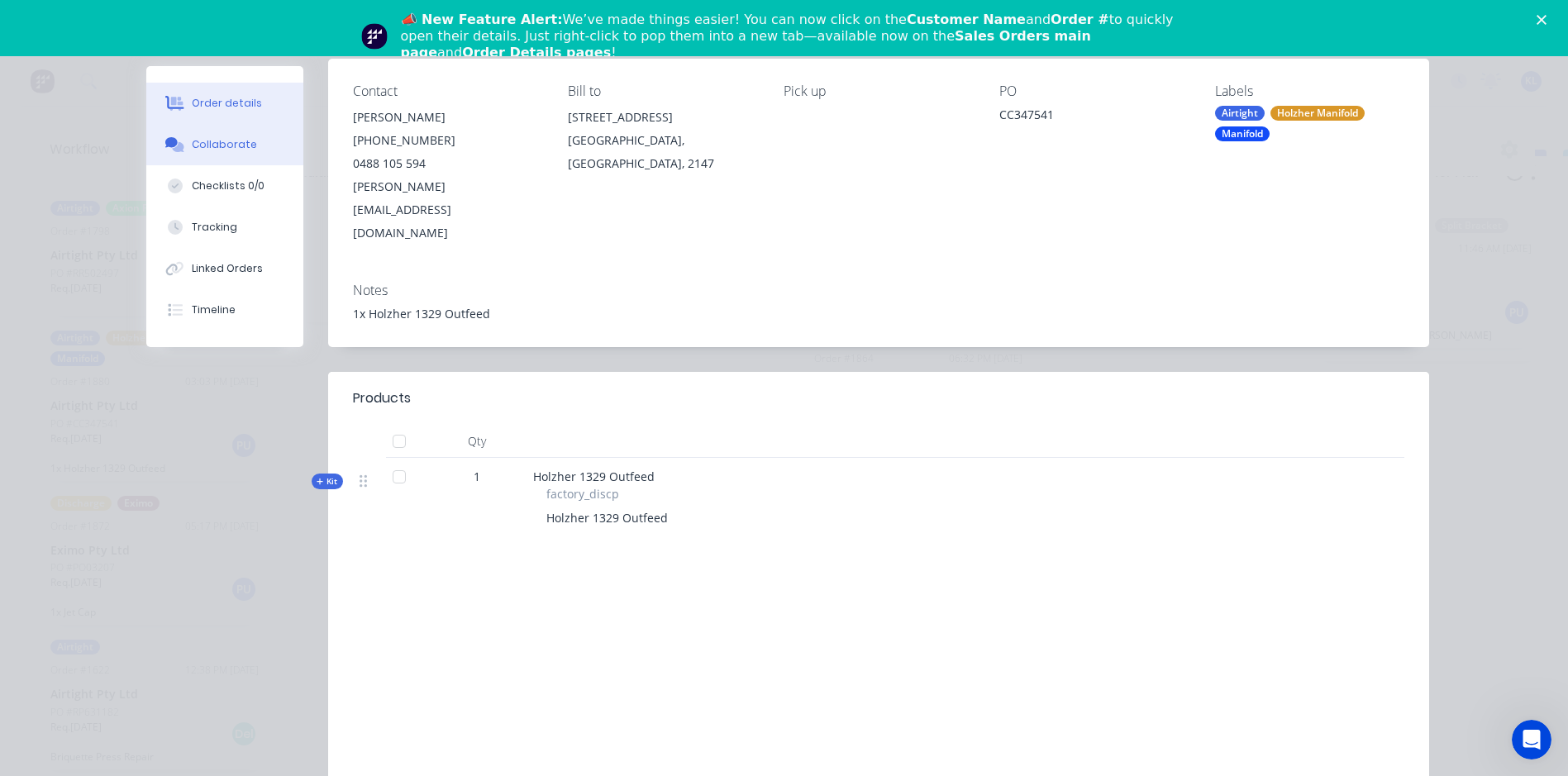
click at [224, 139] on div "Collaborate" at bounding box center [224, 145] width 65 height 15
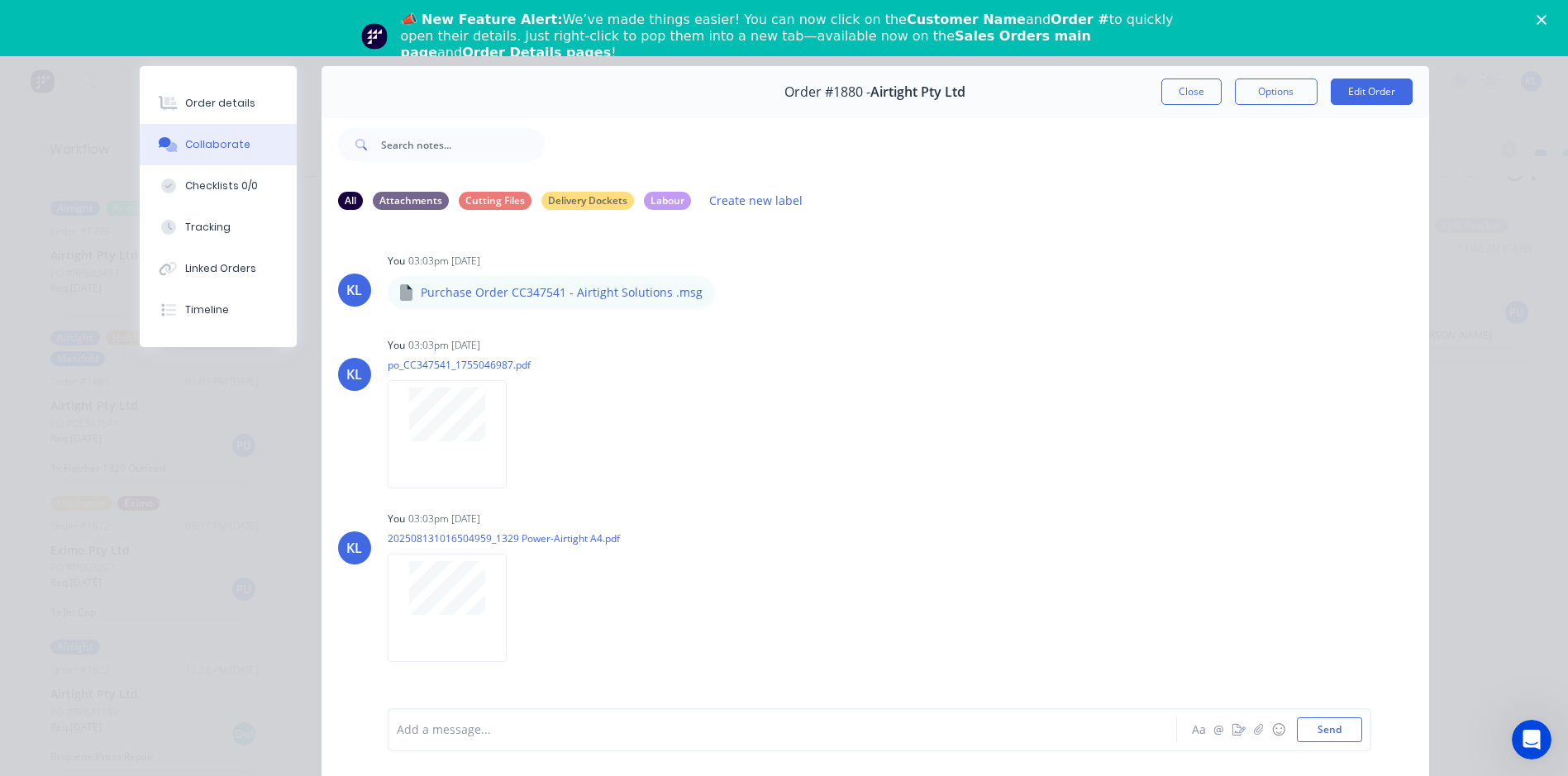
scroll to position [0, 0]
click at [248, 116] on button "Order details" at bounding box center [217, 103] width 157 height 42
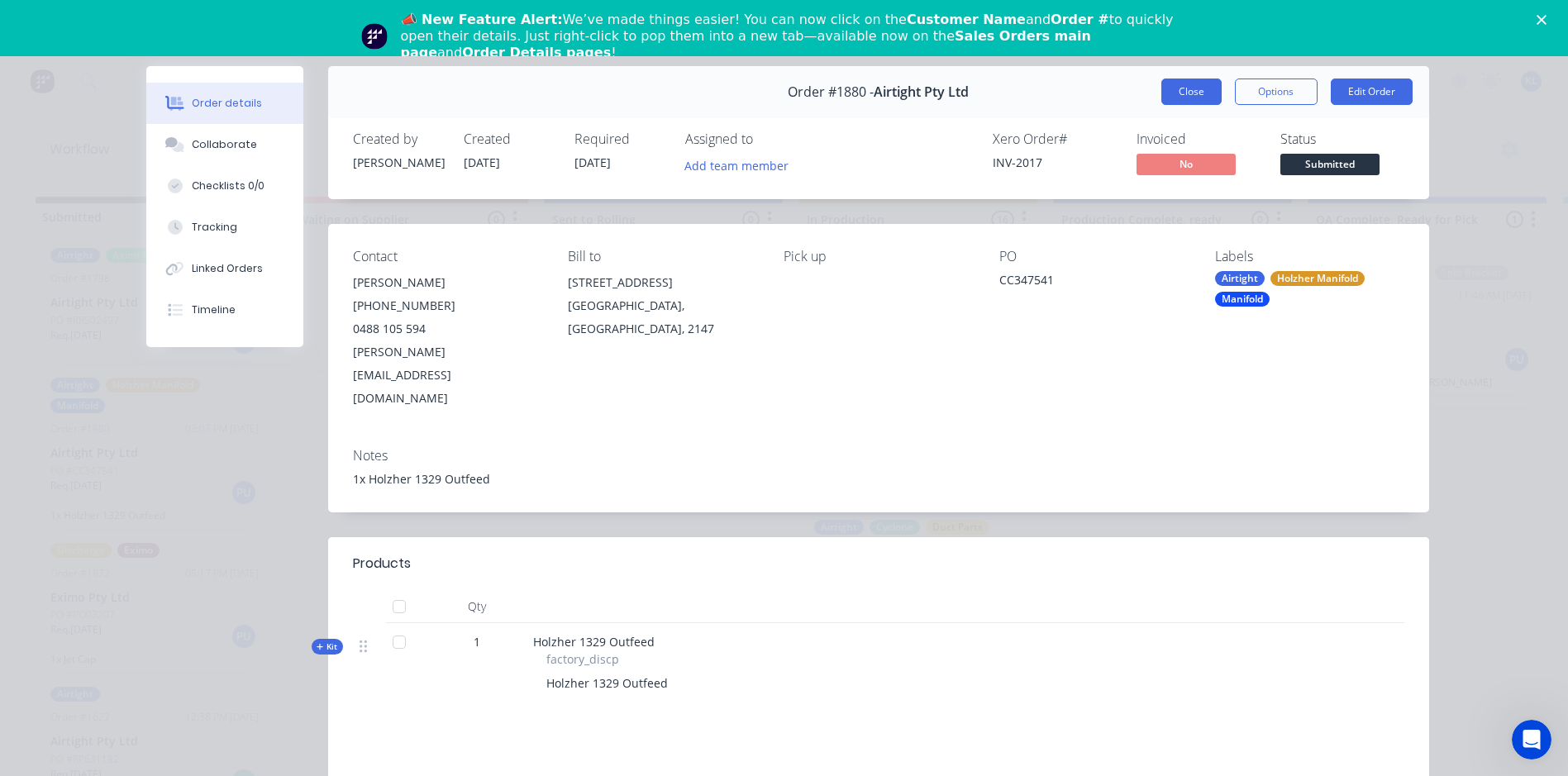
click at [1198, 89] on button "Close" at bounding box center [1192, 92] width 61 height 27
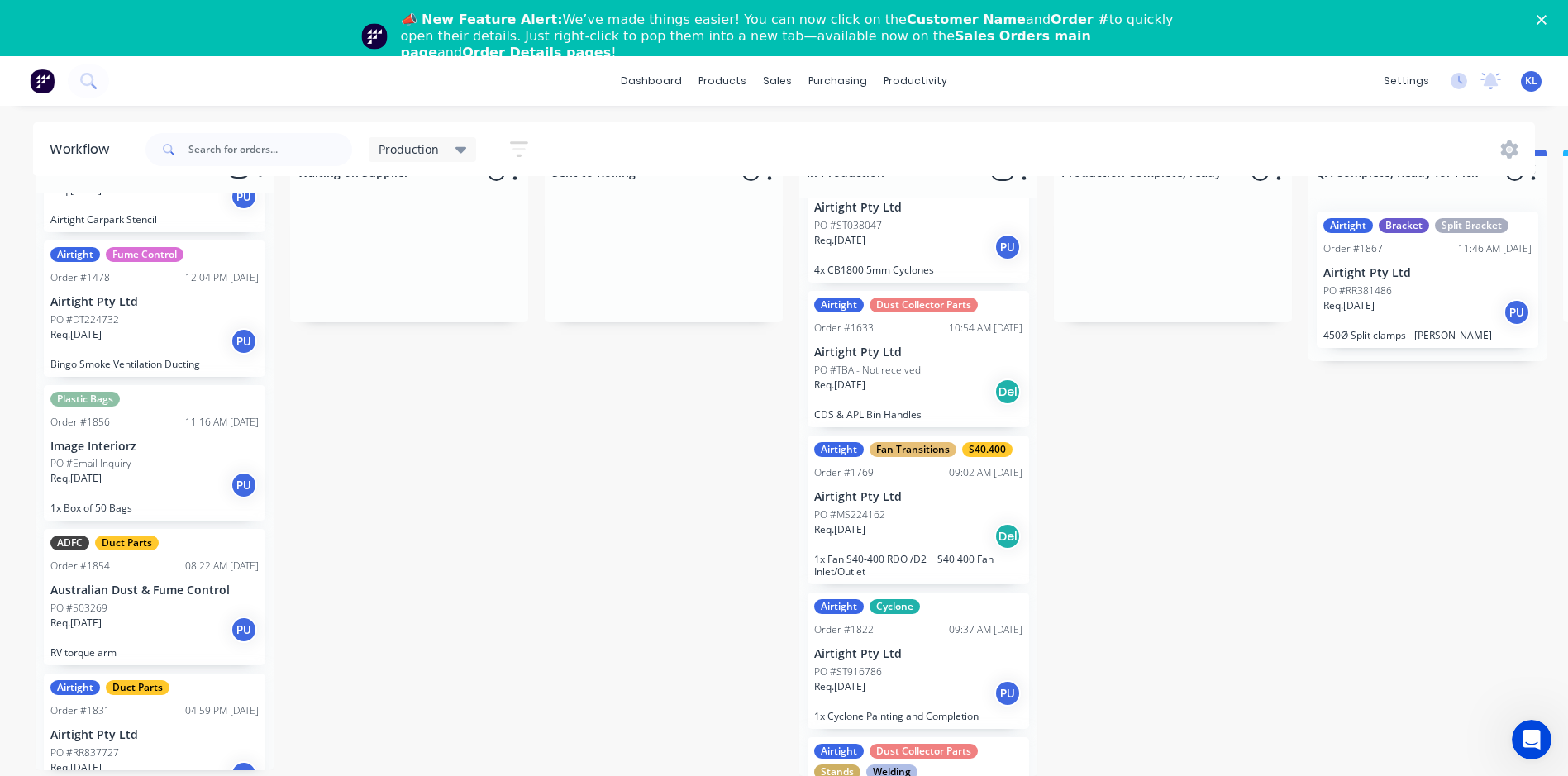
scroll to position [481, 0]
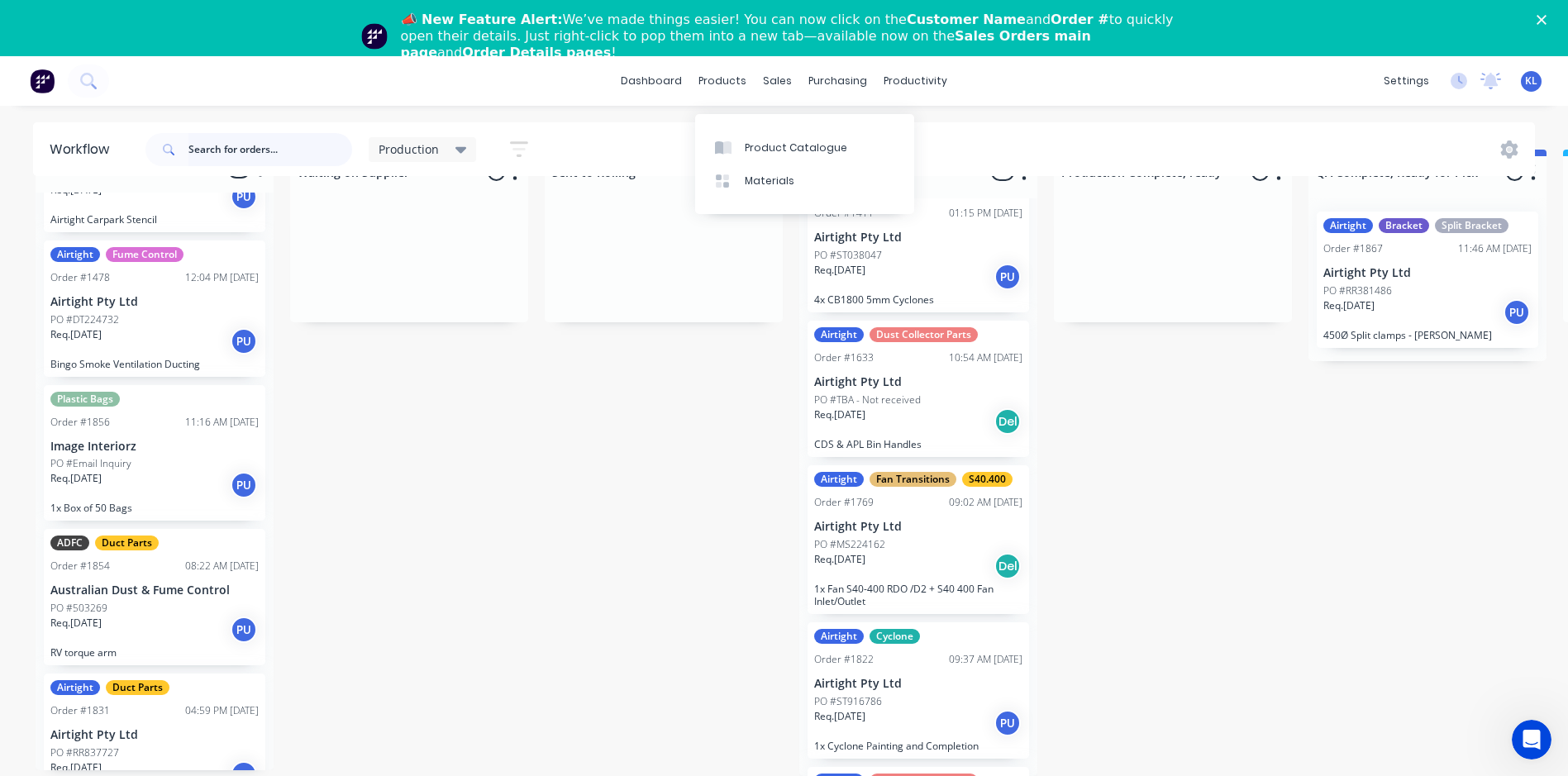
click at [225, 151] on input "text" at bounding box center [271, 149] width 163 height 33
click at [769, 82] on div "sales" at bounding box center [777, 81] width 46 height 25
click at [827, 140] on div "Sales Orders" at bounding box center [838, 148] width 67 height 15
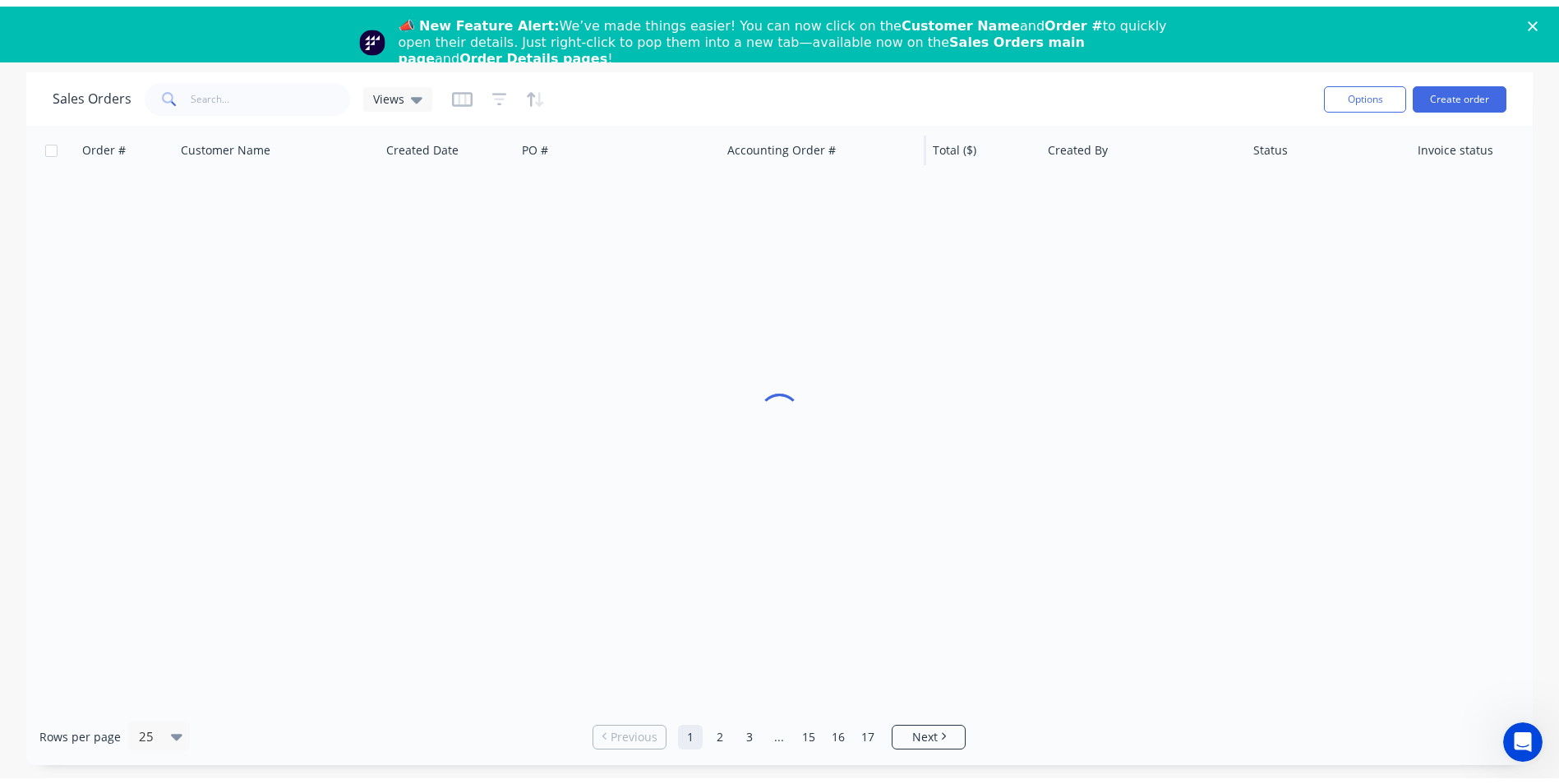
scroll to position [56, 0]
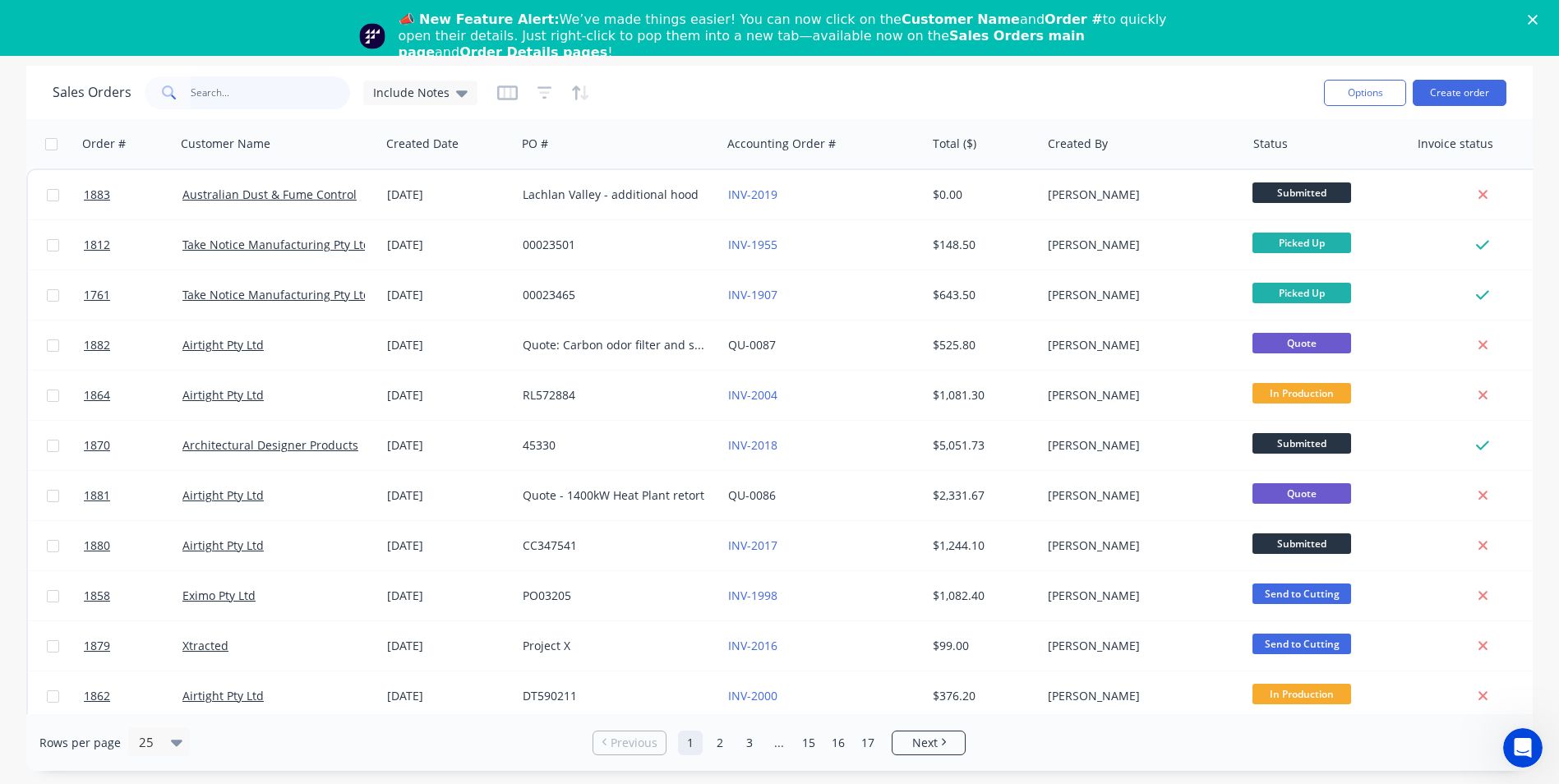
click at [260, 92] on input "text" at bounding box center [271, 92] width 160 height 33
type input "eximo"
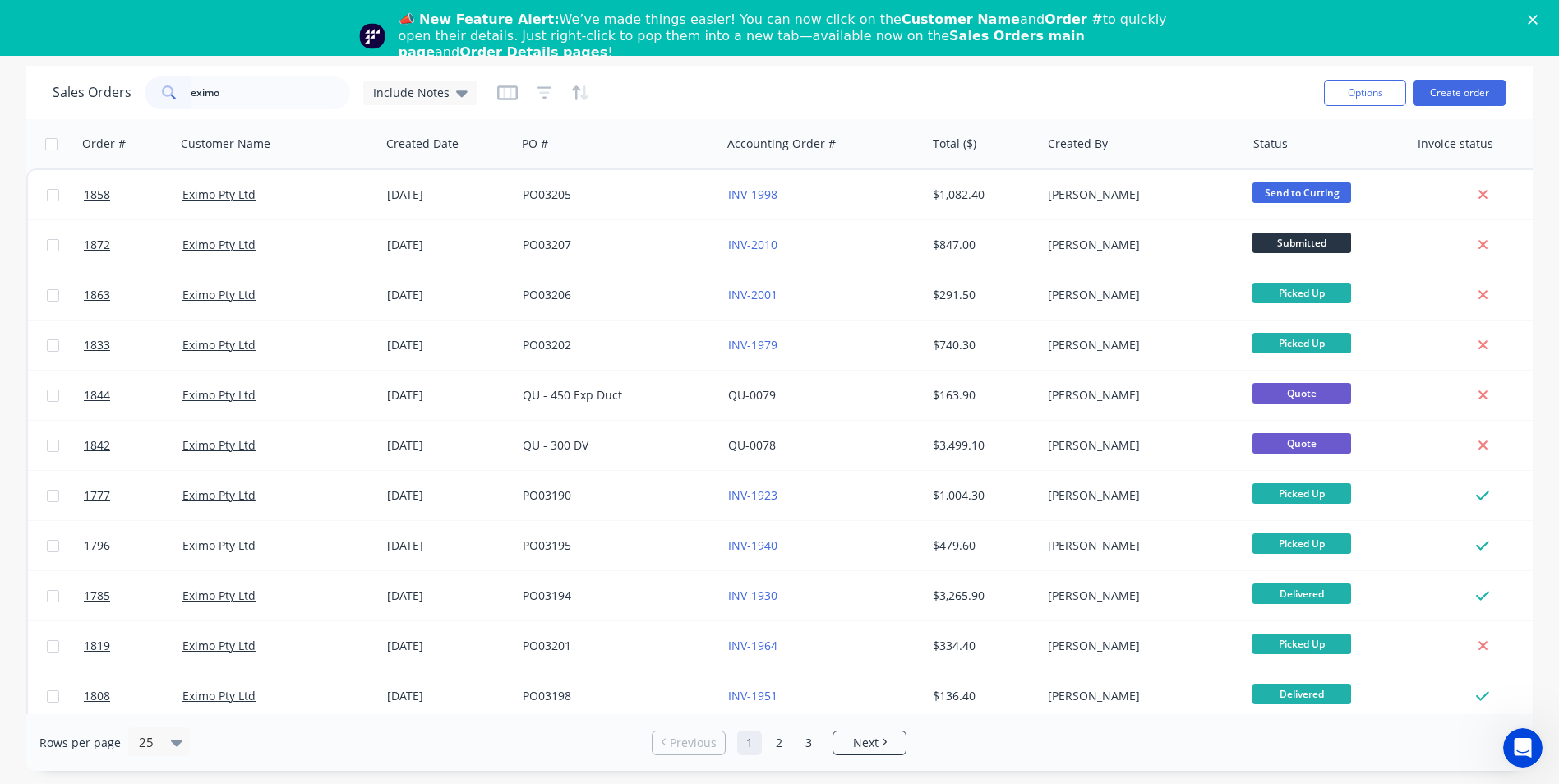
drag, startPoint x: 260, startPoint y: 92, endPoint x: 253, endPoint y: 64, distance: 28.9
click at [253, 64] on div "dashboard products sales purchasing productivity dashboard products Product Cat…" at bounding box center [780, 392] width 1559 height 784
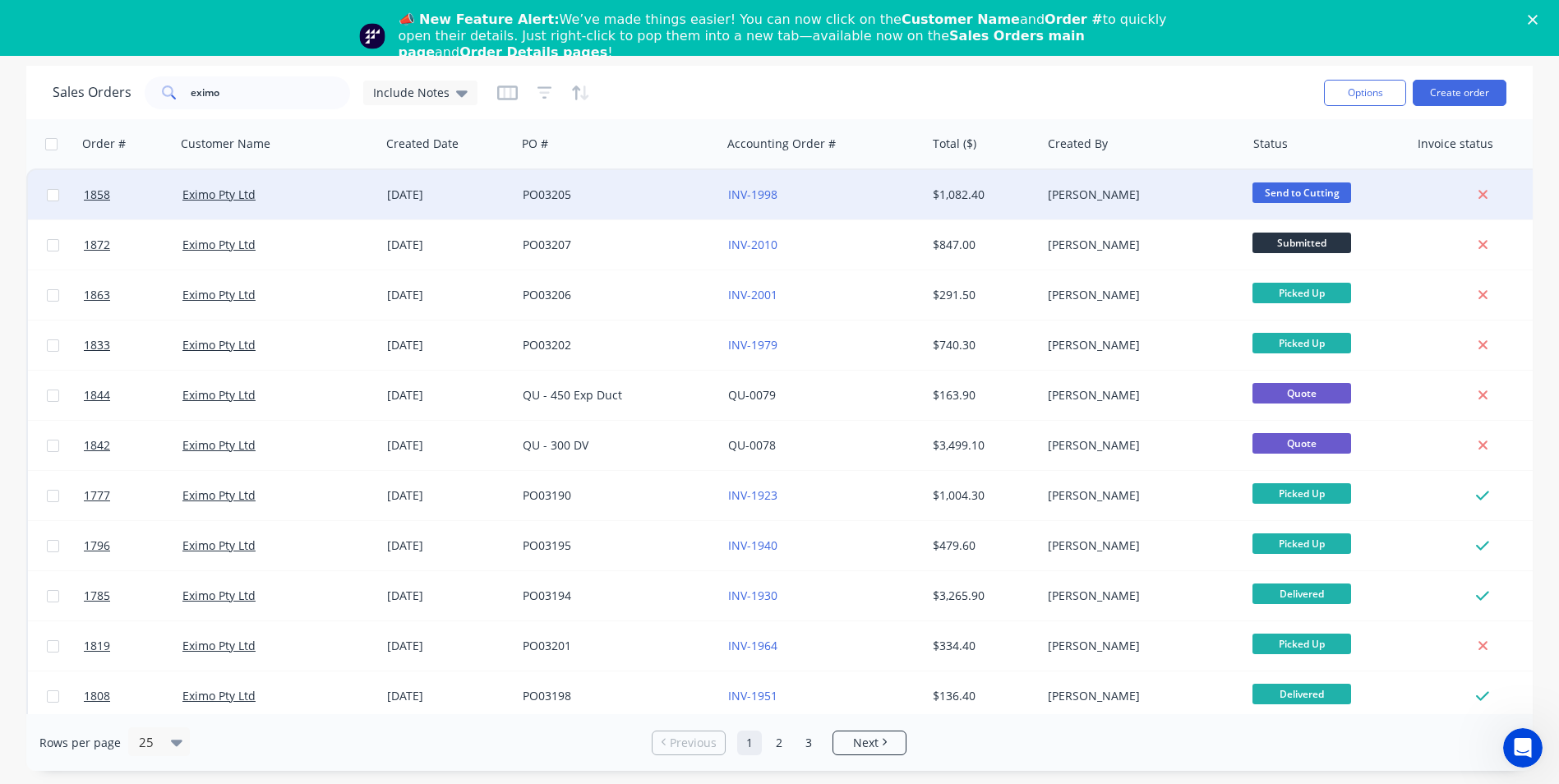
click at [1175, 190] on div "[PERSON_NAME]" at bounding box center [1138, 194] width 182 height 16
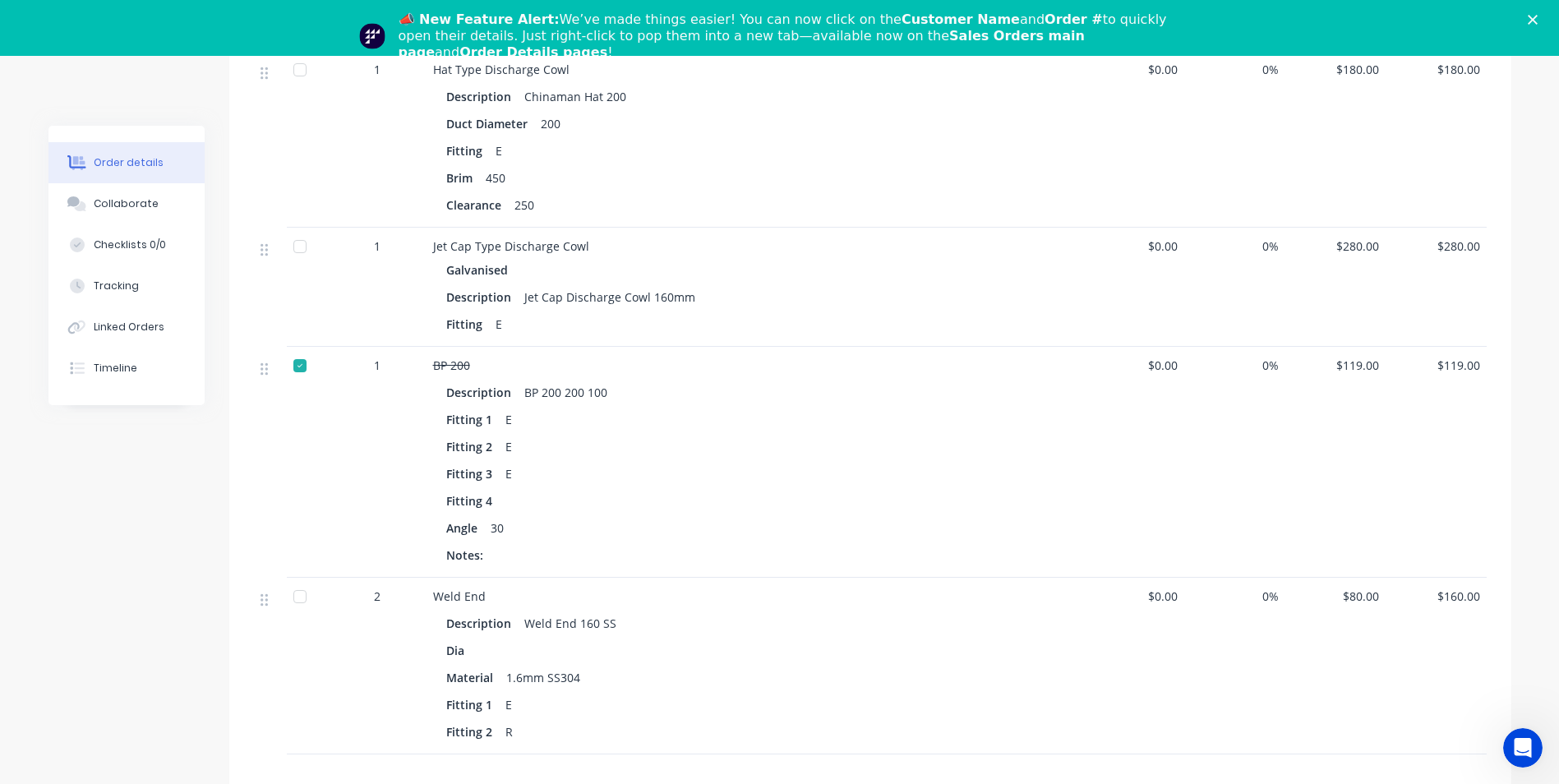
scroll to position [877, 0]
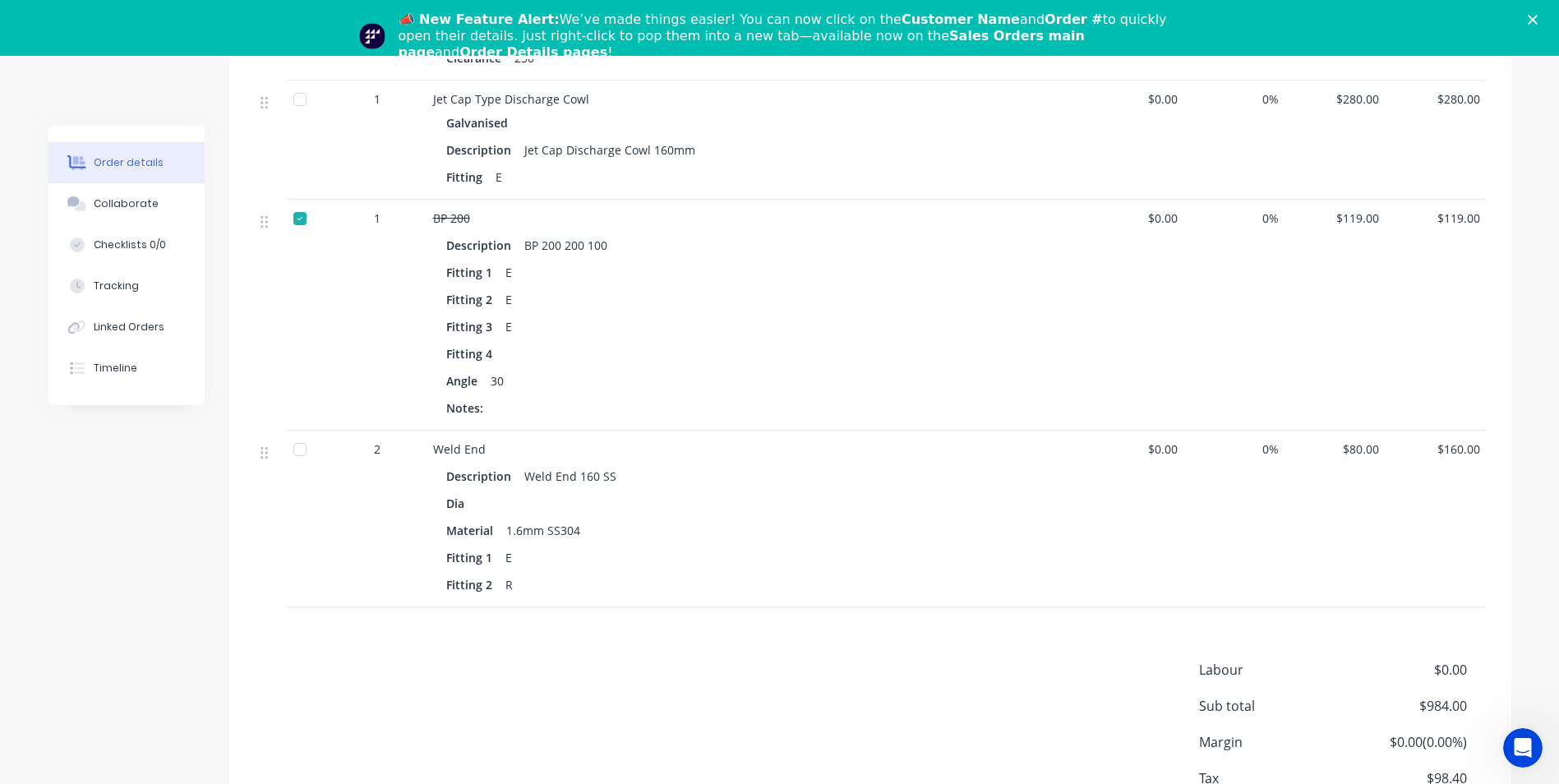
click at [294, 435] on div at bounding box center [299, 449] width 33 height 33
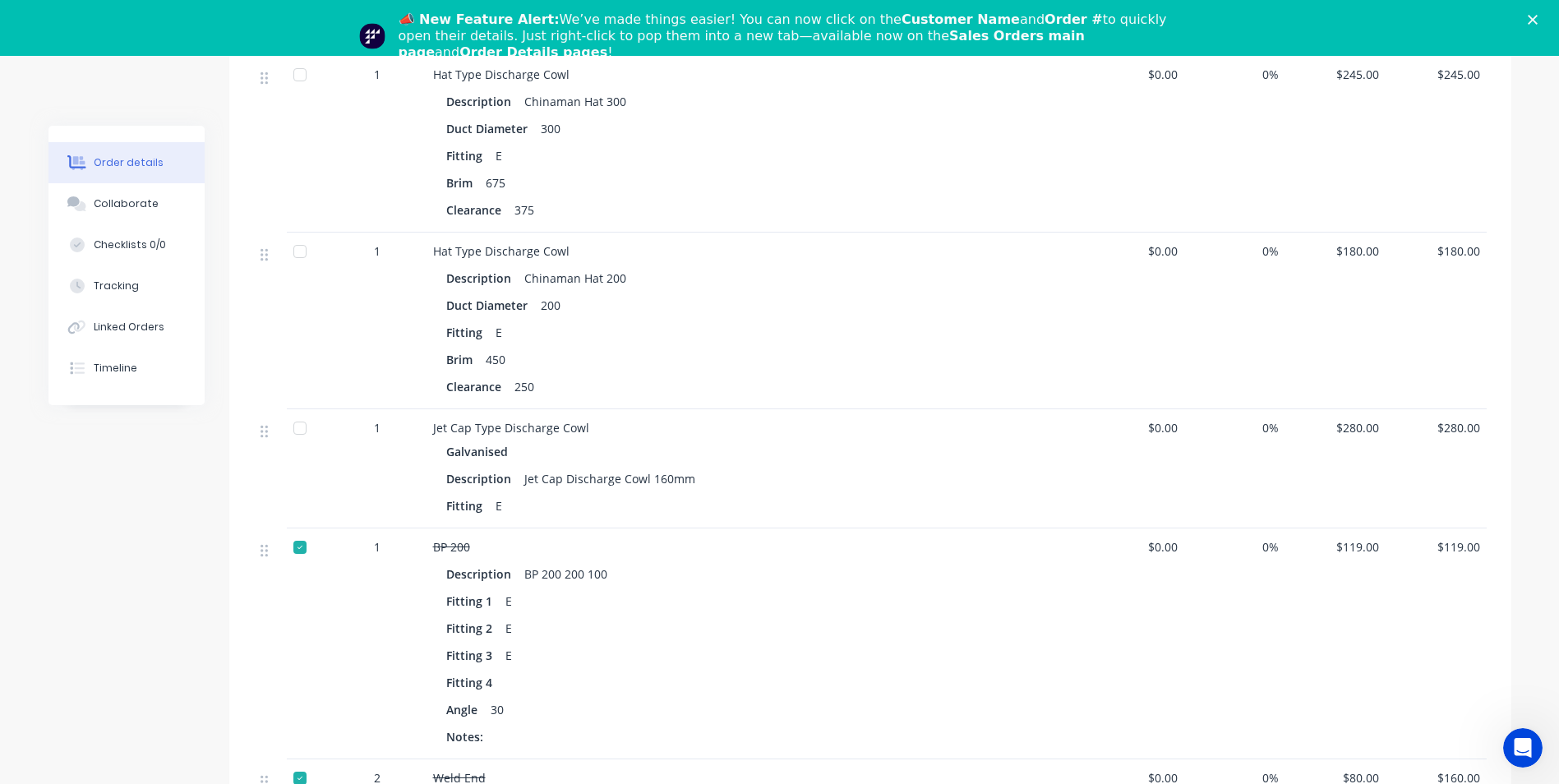
scroll to position [467, 0]
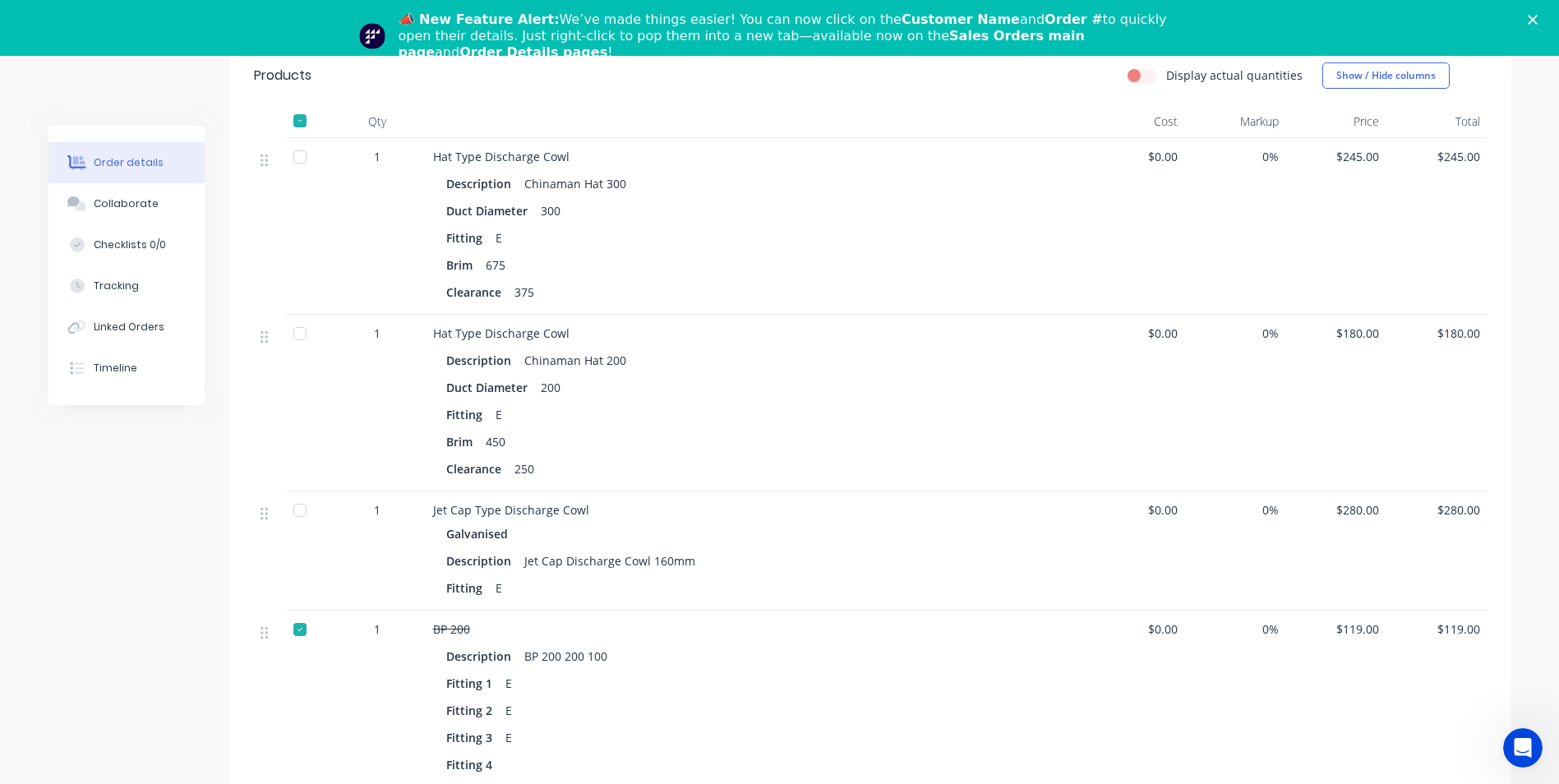
click at [298, 317] on div at bounding box center [299, 333] width 33 height 33
click at [305, 141] on div at bounding box center [299, 157] width 33 height 33
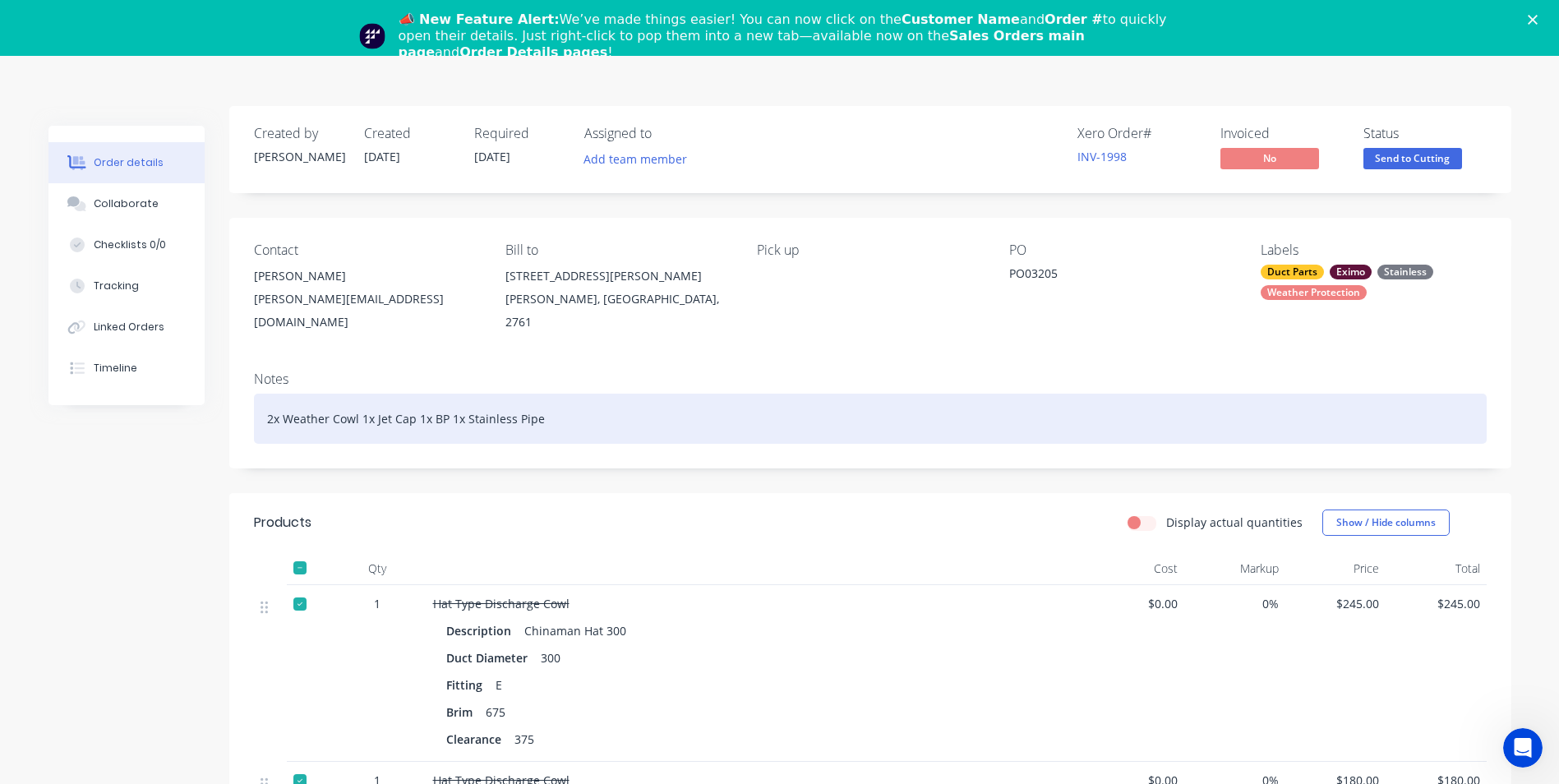
scroll to position [0, 0]
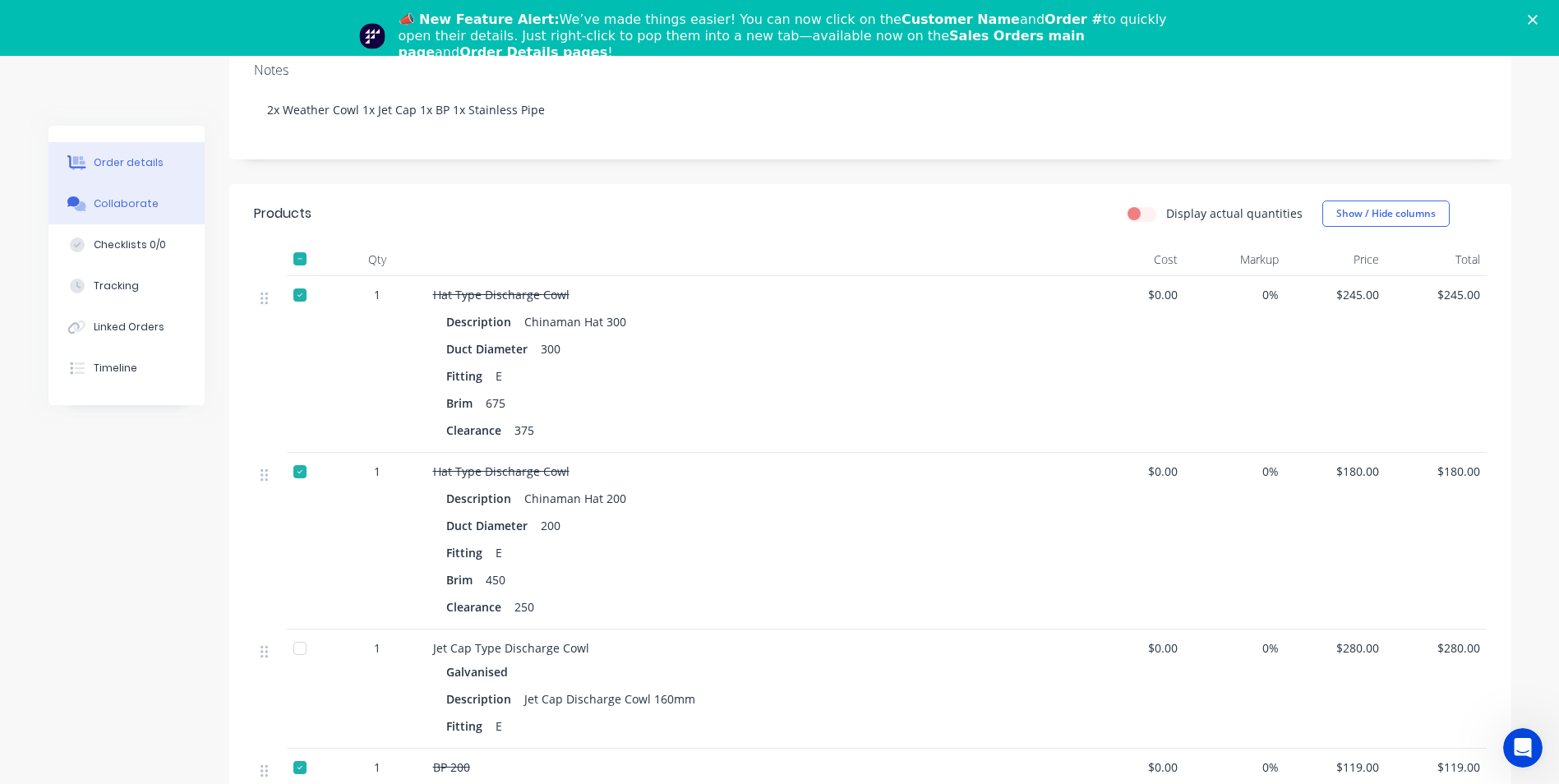
click at [133, 205] on div "Collaborate" at bounding box center [126, 204] width 65 height 15
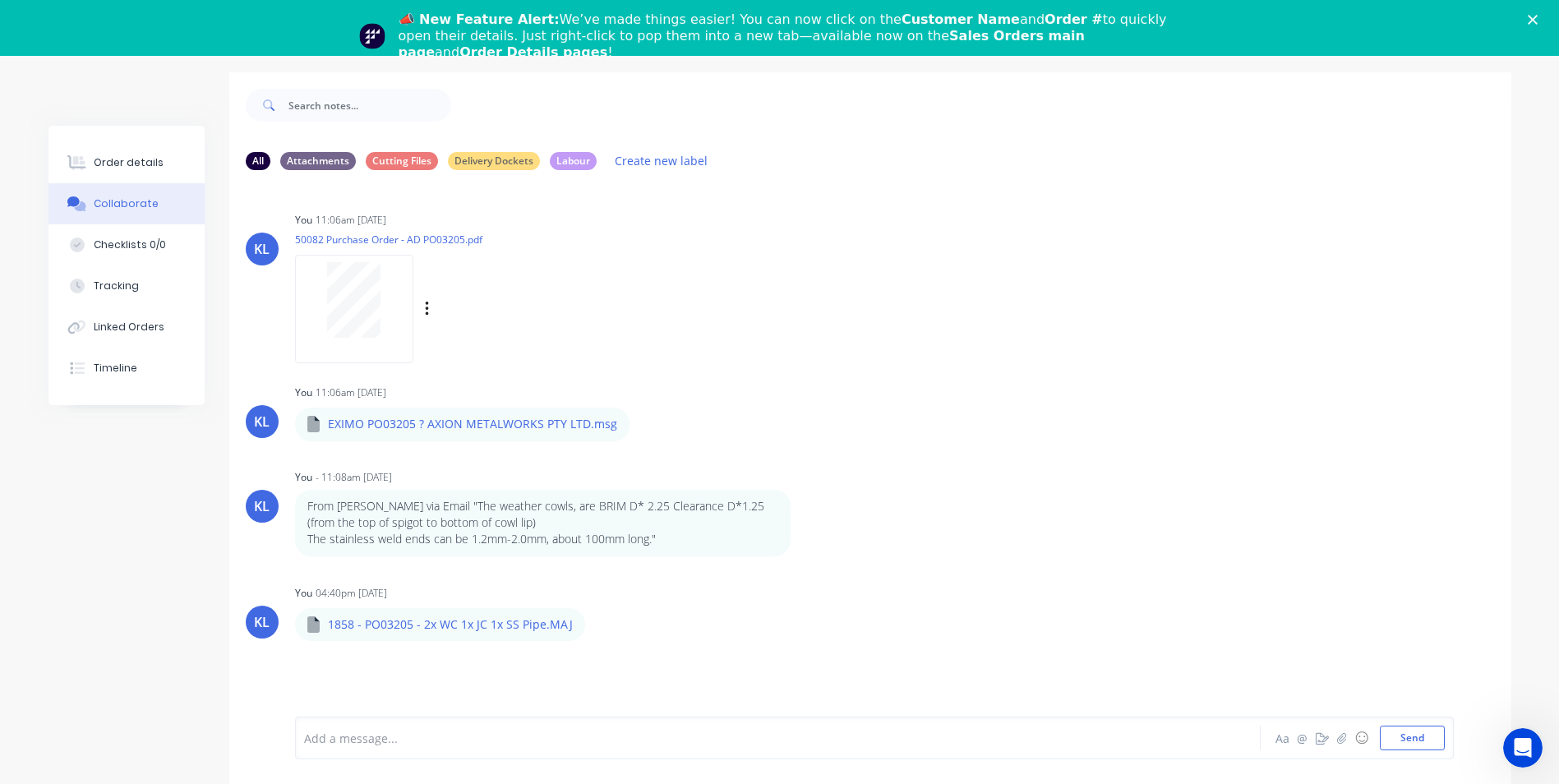
scroll to position [80, 0]
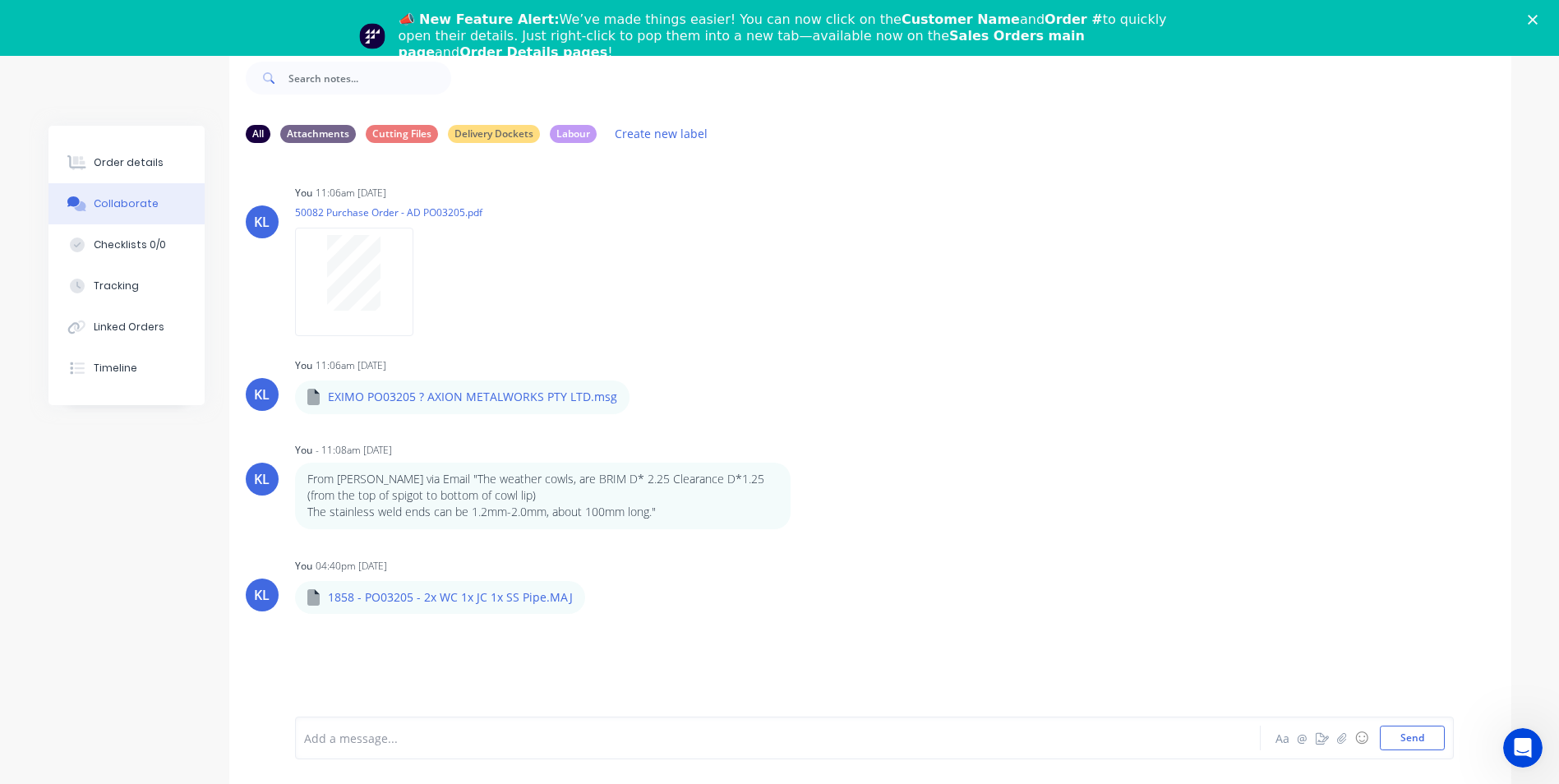
drag, startPoint x: 449, startPoint y: 509, endPoint x: 386, endPoint y: 436, distance: 96.4
click at [386, 436] on div "KL You 11:06am [DATE] 50082 Purchase Order - AD PO03205.pdf Labels Download Del…" at bounding box center [870, 424] width 1282 height 536
click at [390, 739] on div at bounding box center [732, 738] width 855 height 17
click at [393, 734] on div at bounding box center [732, 738] width 855 height 17
click at [388, 735] on div at bounding box center [732, 738] width 855 height 17
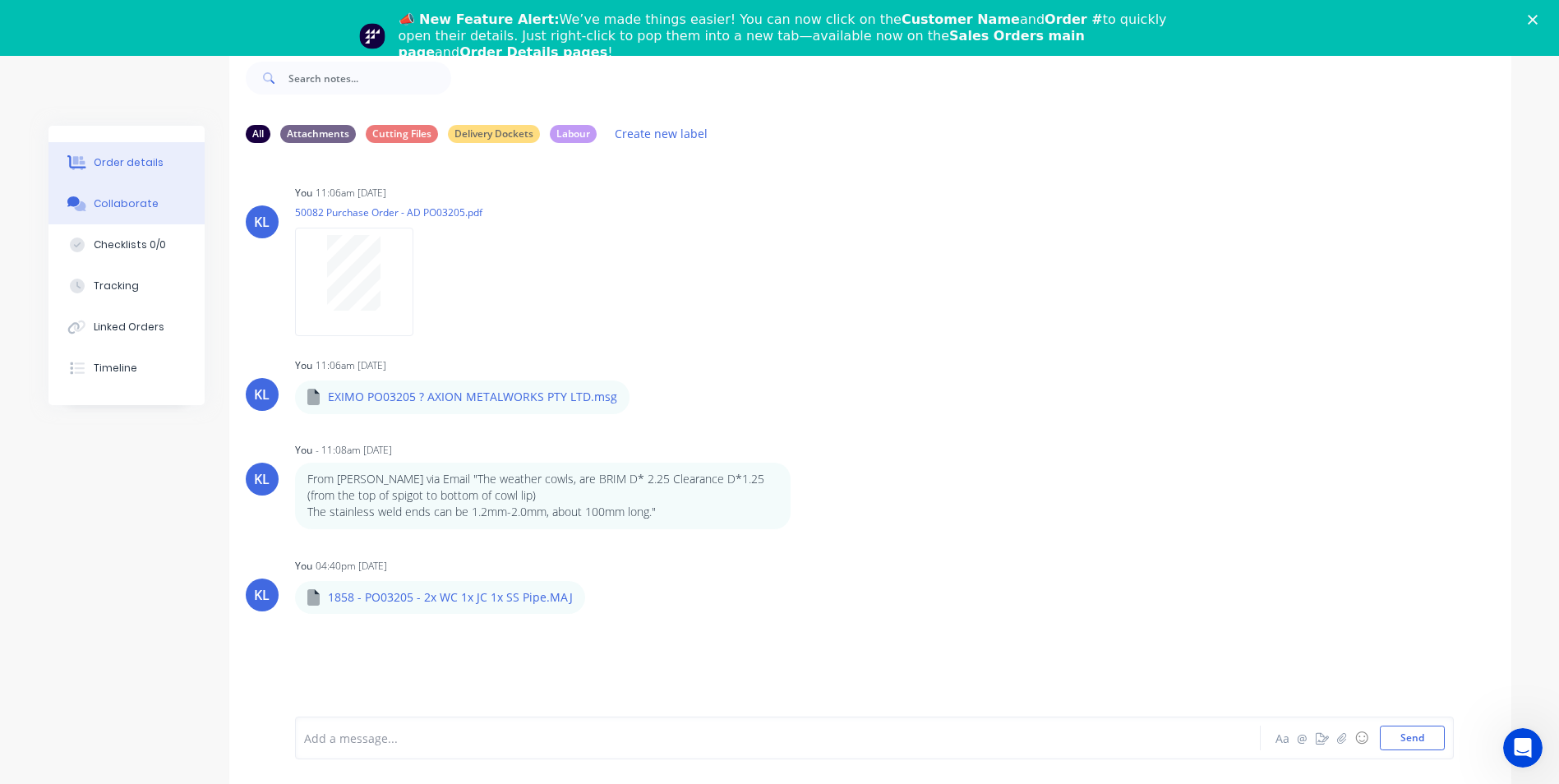
click at [130, 159] on div "Order details" at bounding box center [128, 163] width 70 height 15
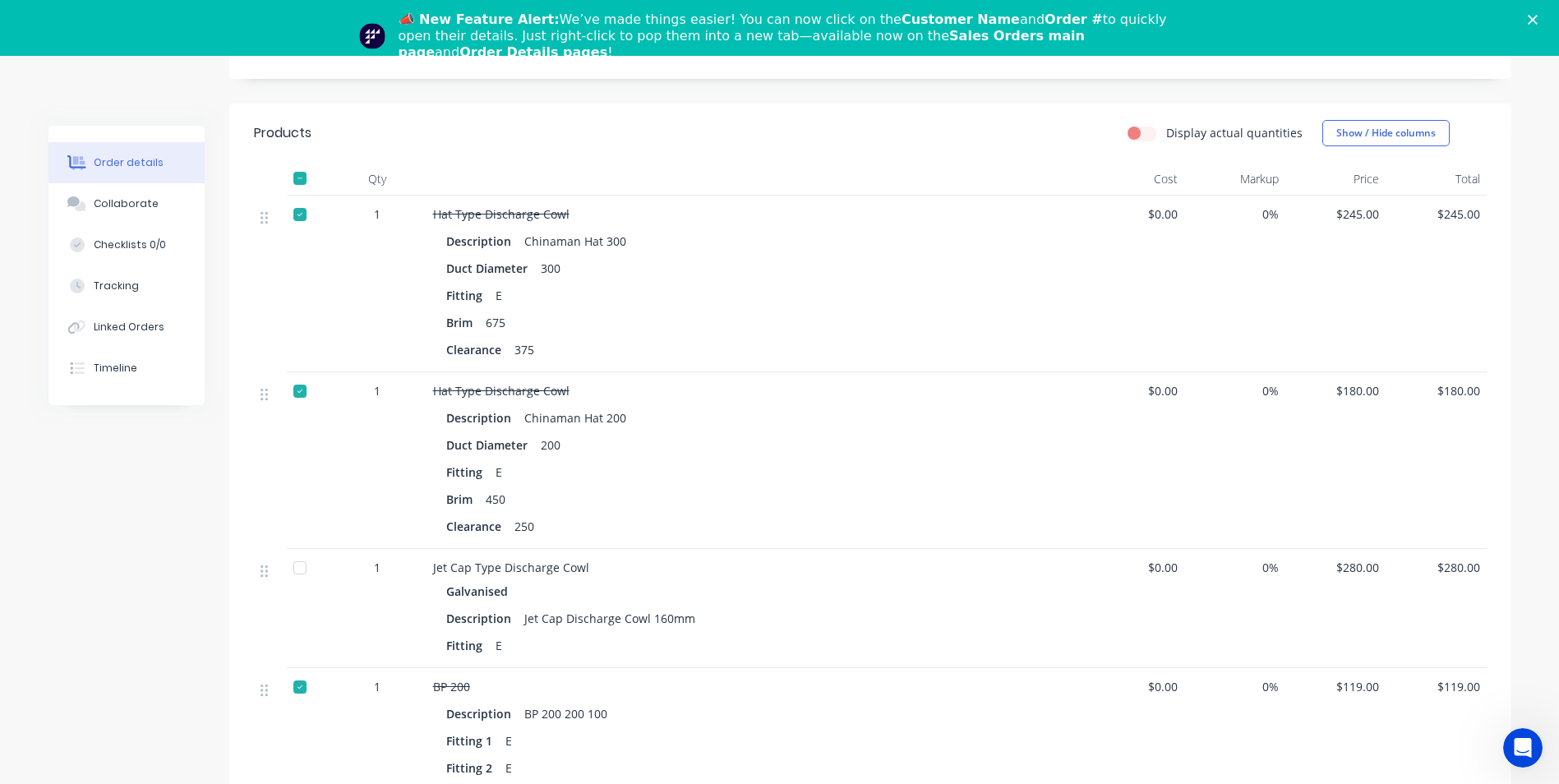
scroll to position [327, 0]
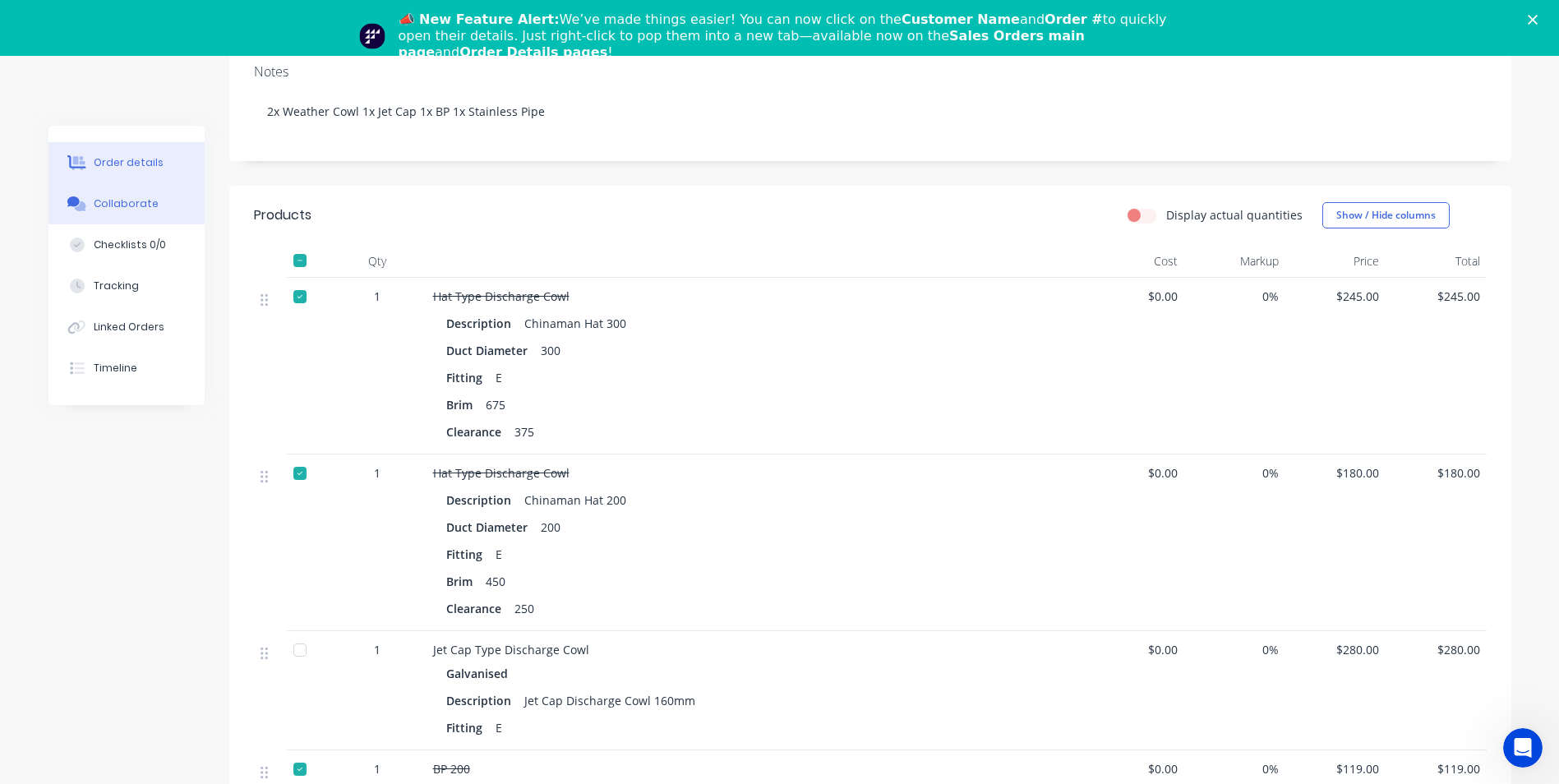
click at [113, 211] on button "Collaborate" at bounding box center [126, 204] width 156 height 42
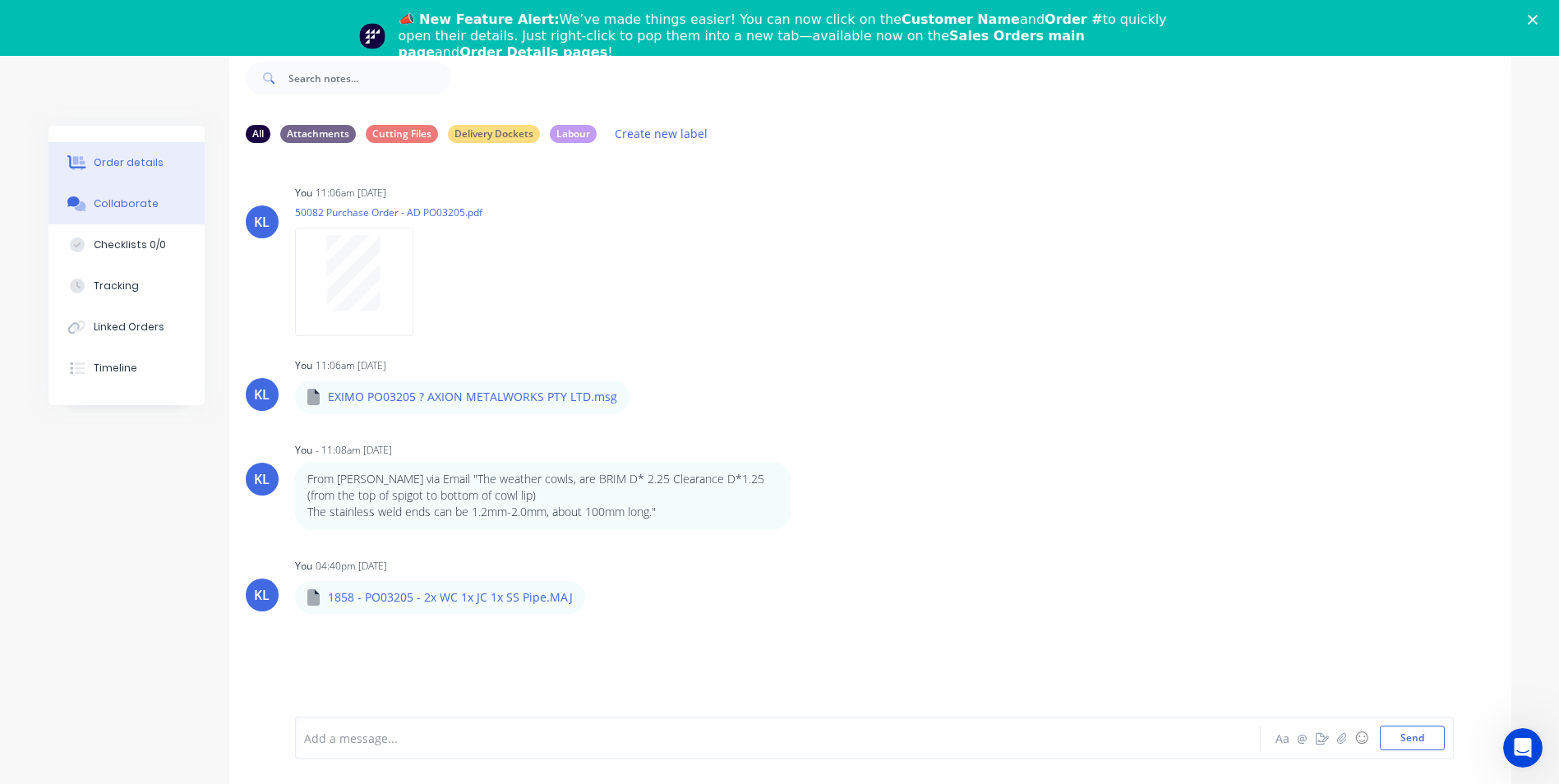
click at [113, 151] on button "Order details" at bounding box center [126, 163] width 156 height 42
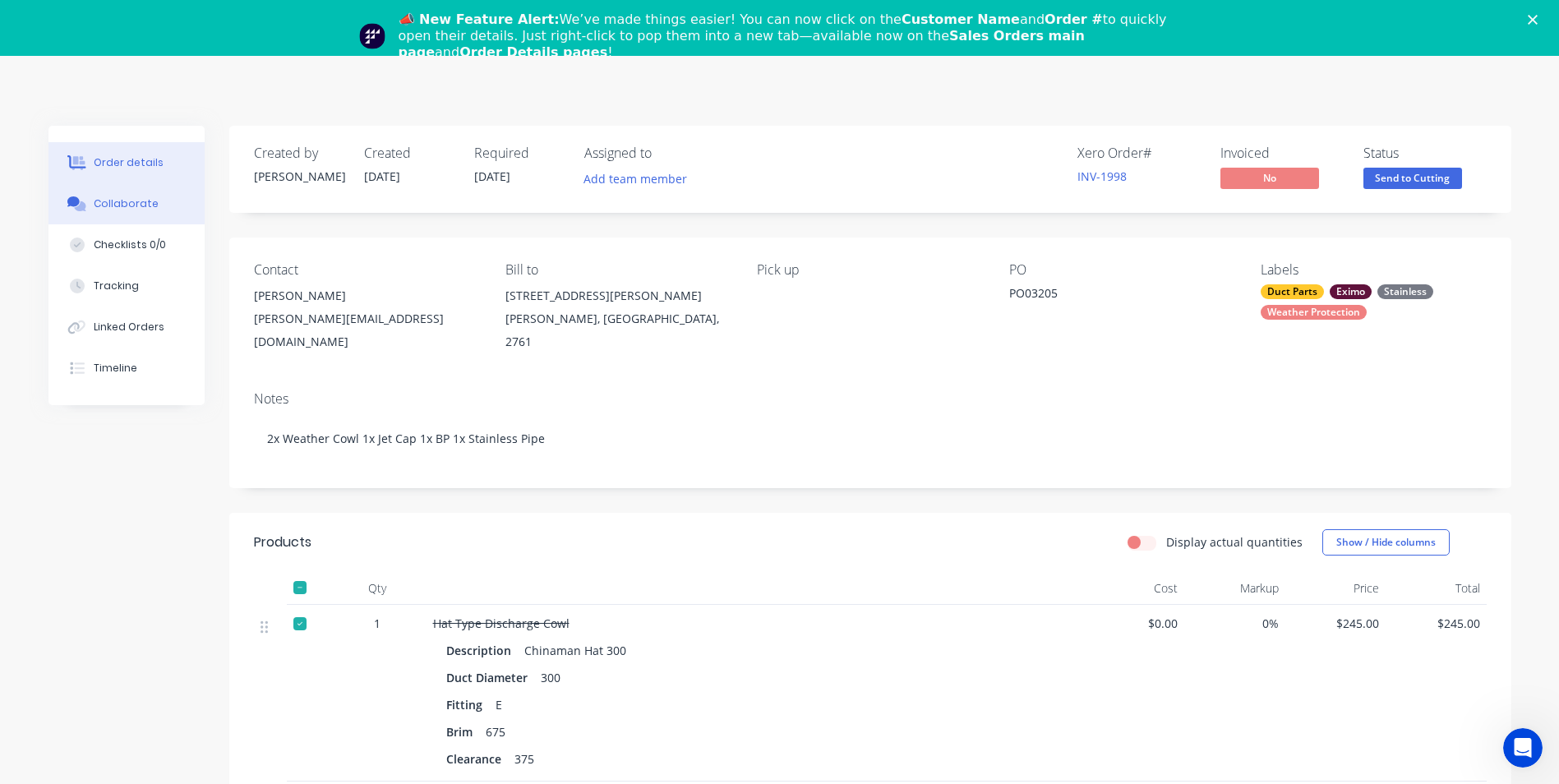
click at [134, 201] on div "Collaborate" at bounding box center [126, 204] width 65 height 15
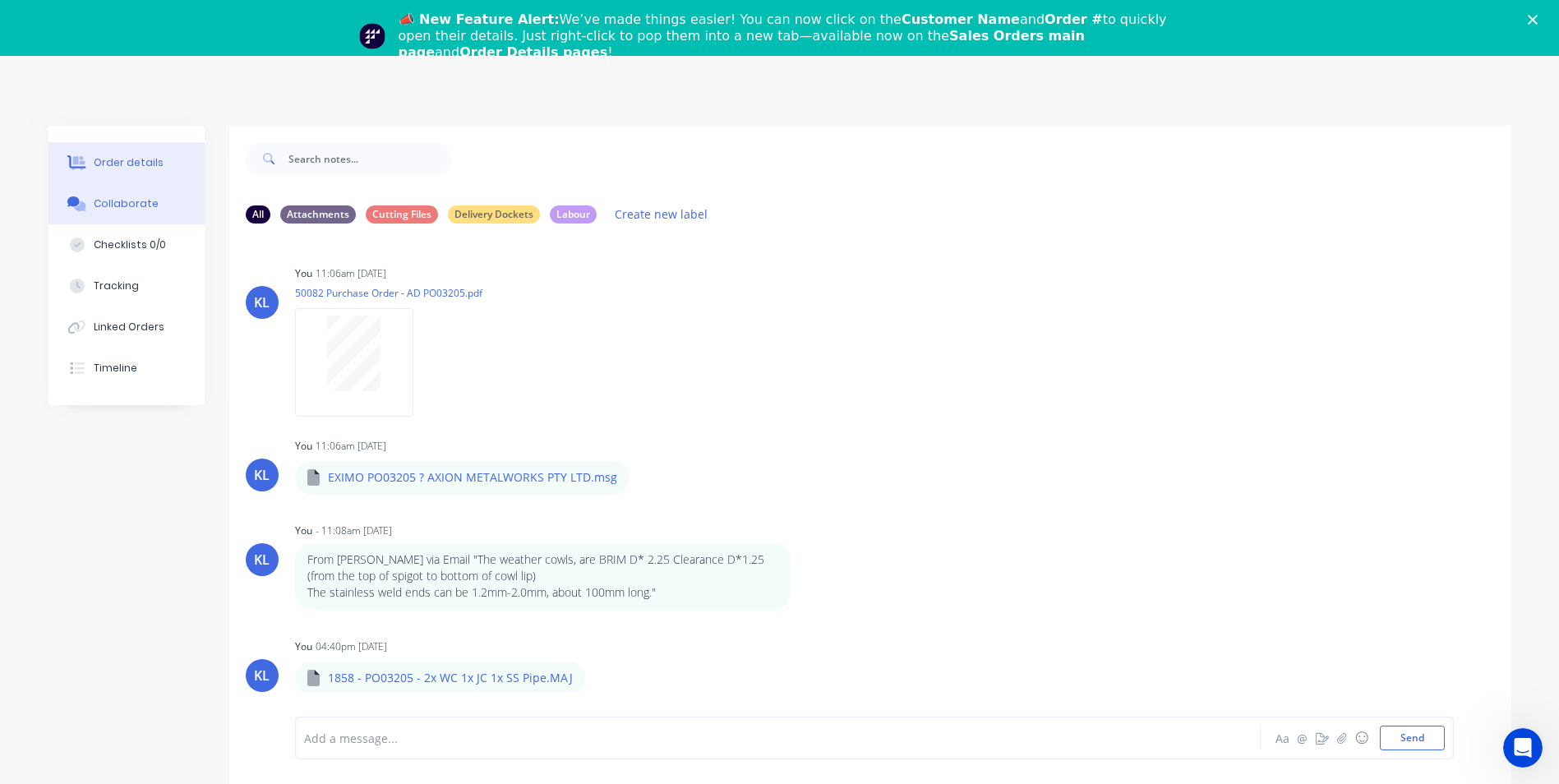
click at [82, 166] on icon at bounding box center [76, 163] width 19 height 15
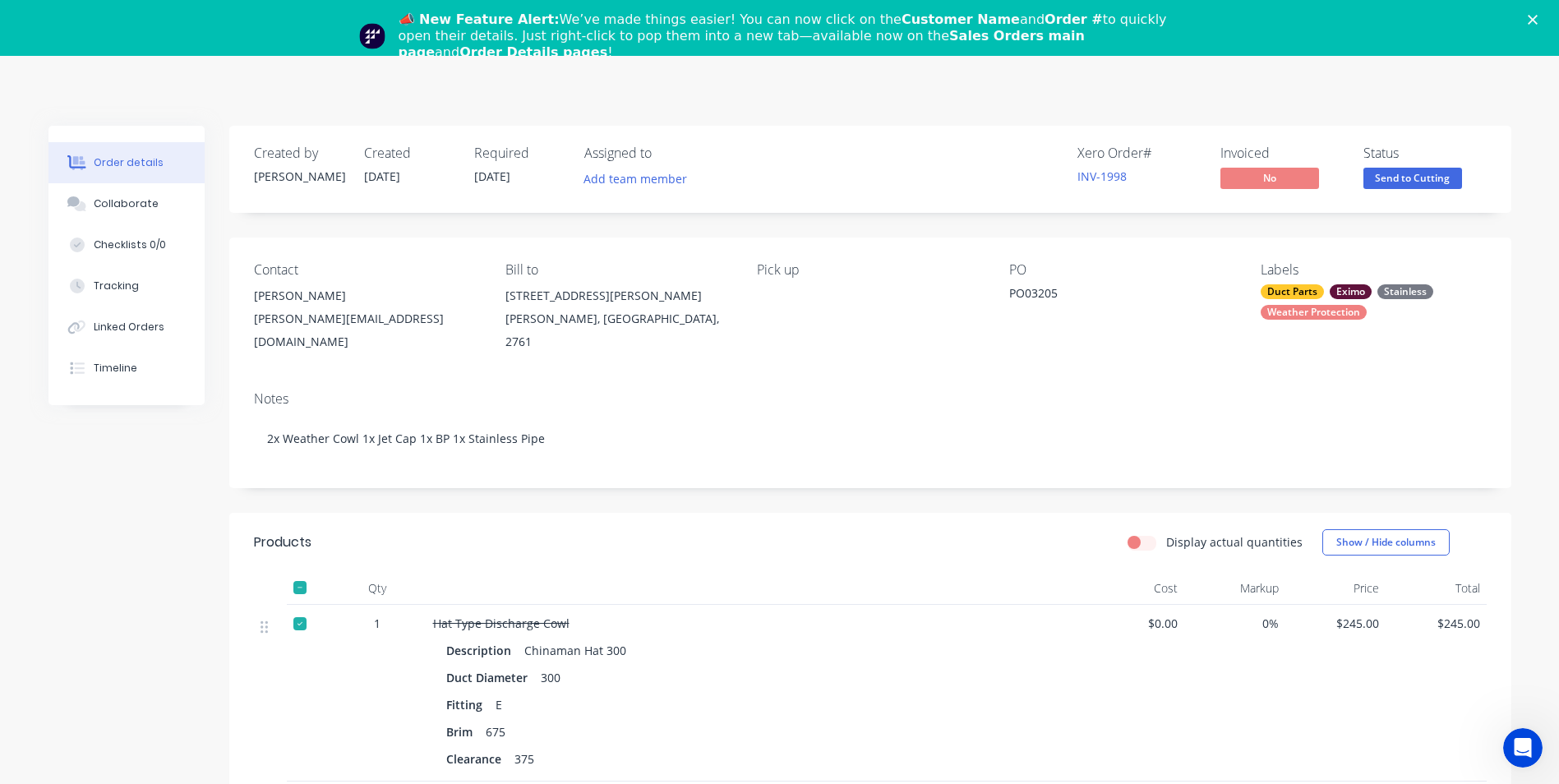
click at [1538, 21] on polygon "Close" at bounding box center [1533, 20] width 9 height 9
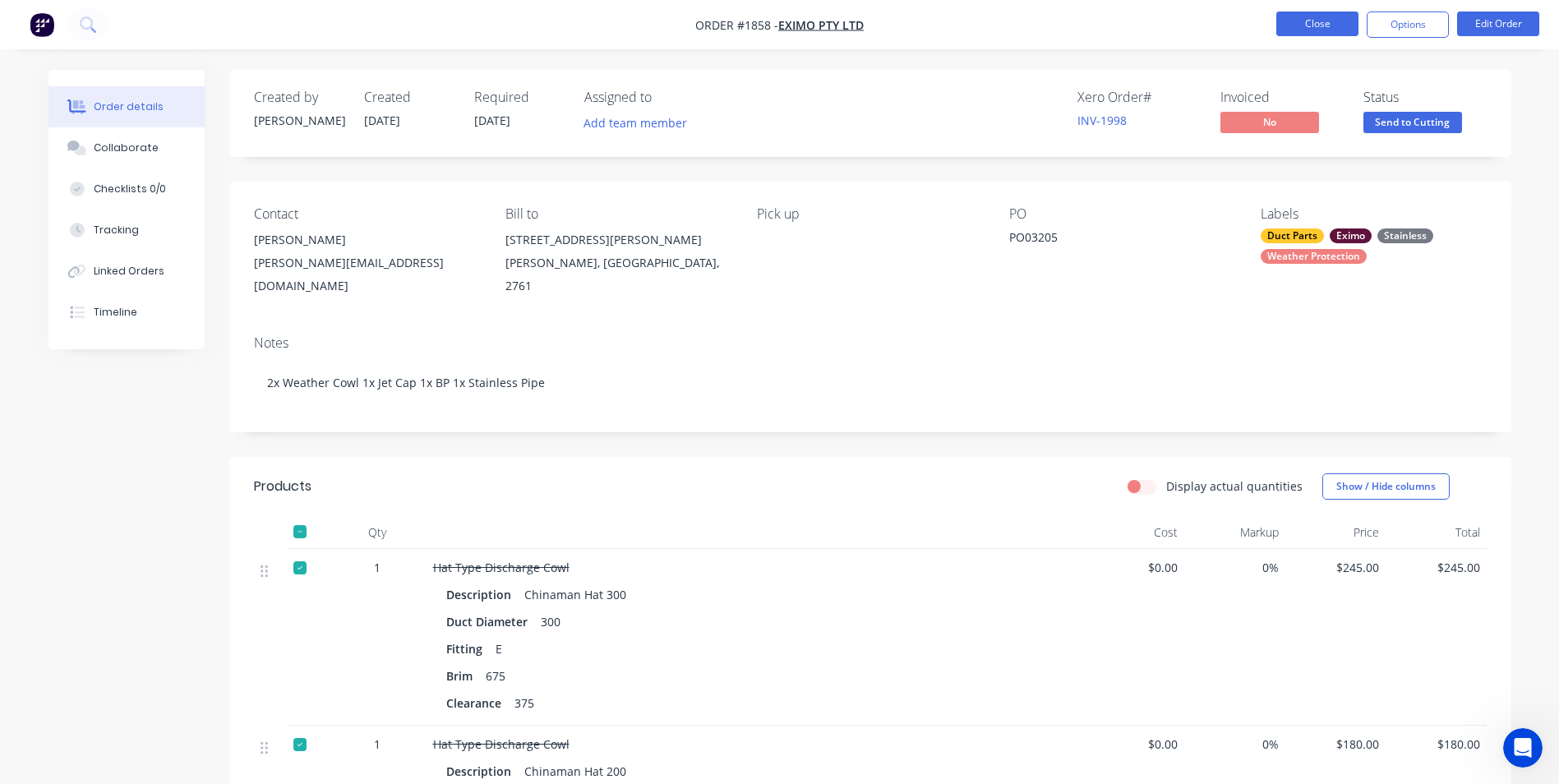
click at [1322, 25] on button "Close" at bounding box center [1317, 24] width 82 height 25
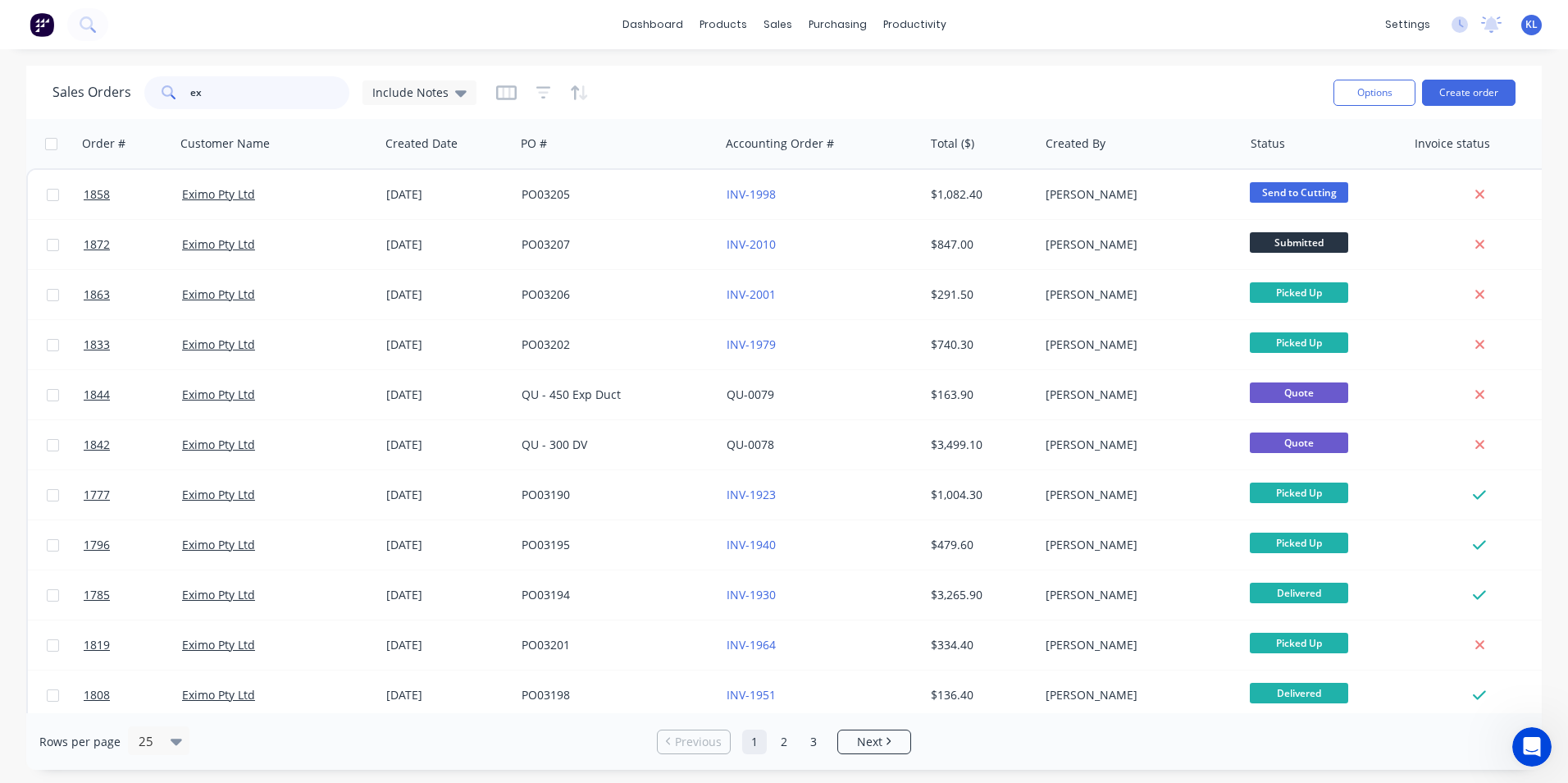
type input "e"
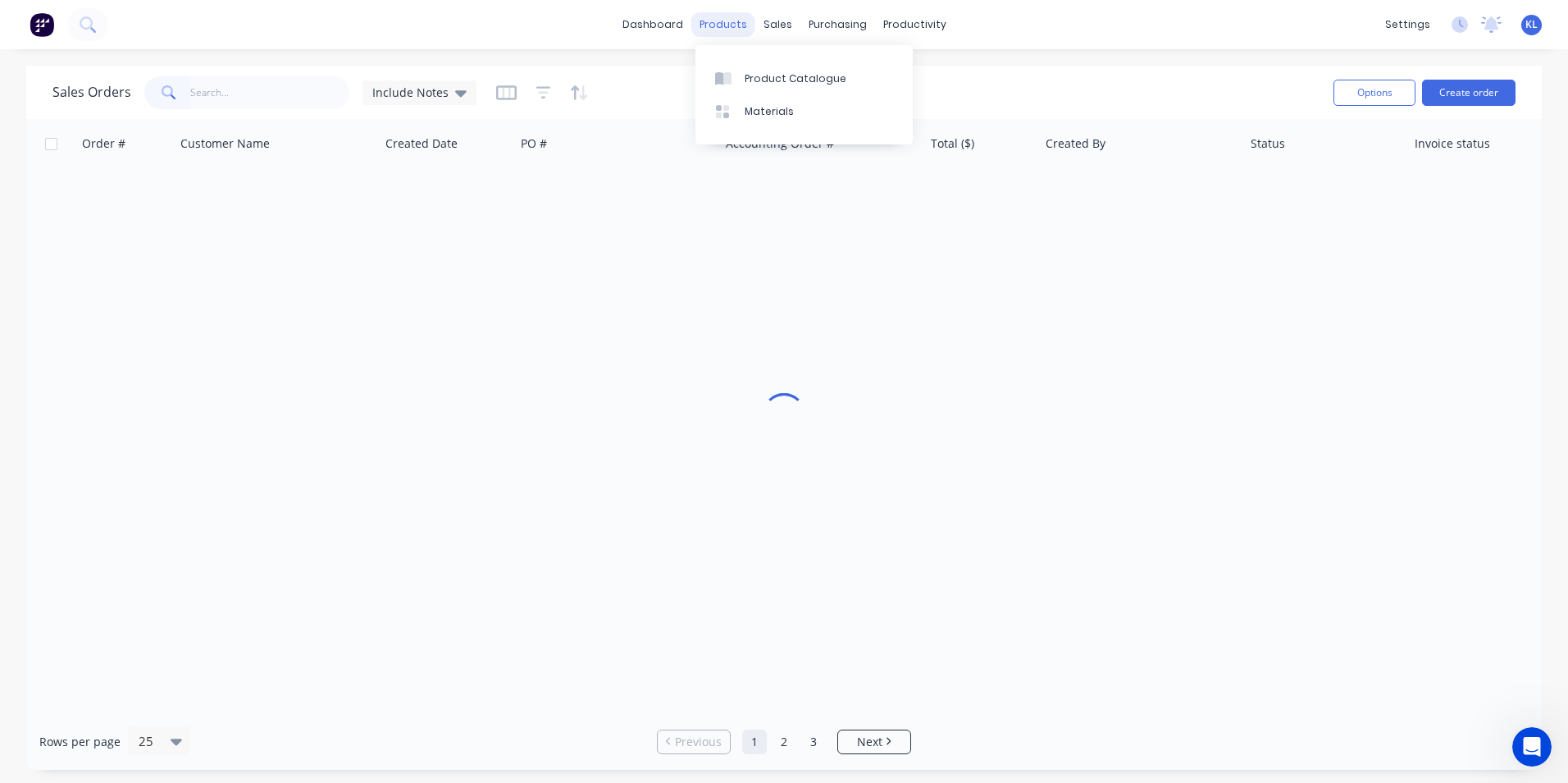
click at [721, 25] on div "products" at bounding box center [723, 24] width 64 height 24
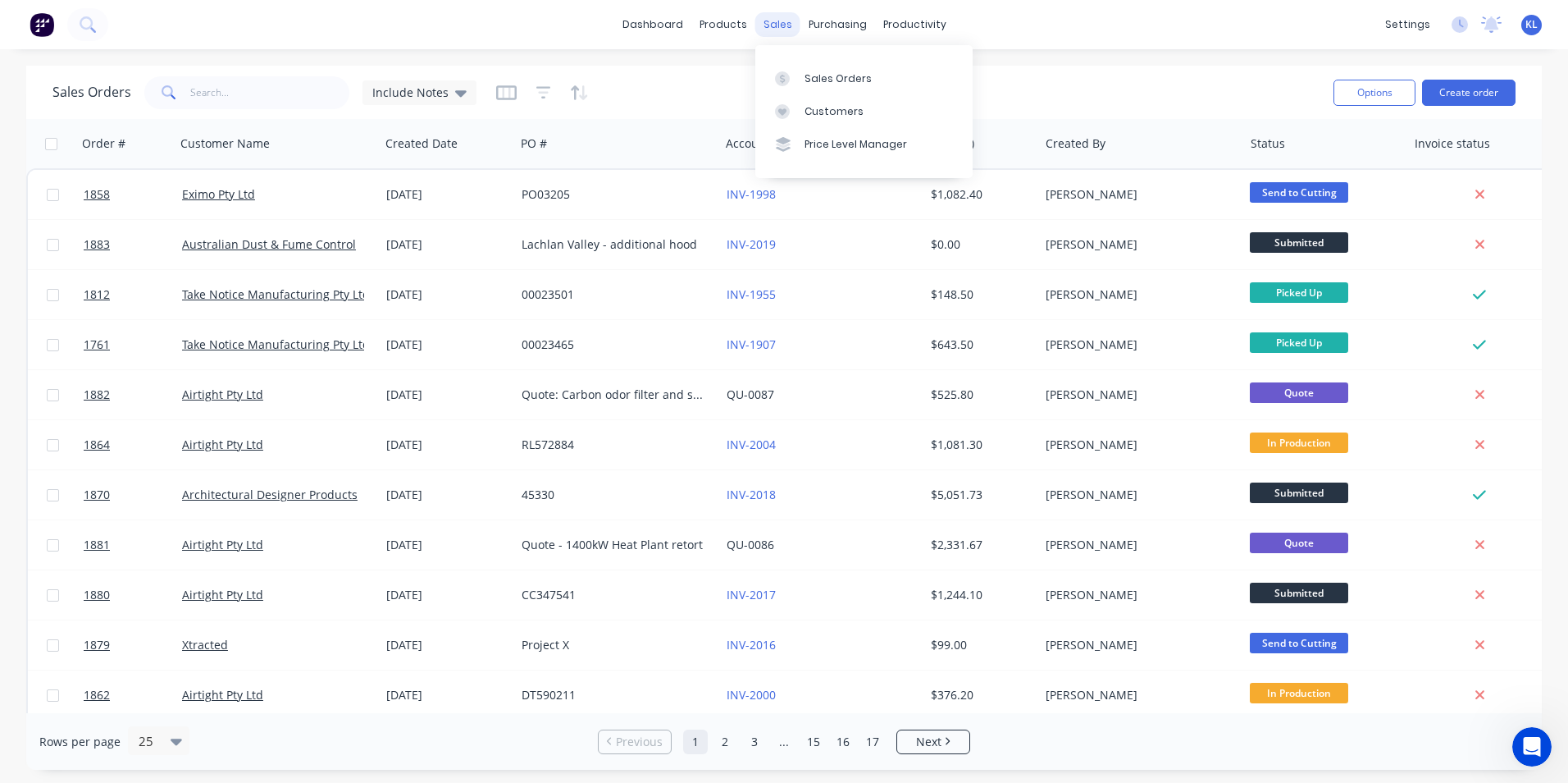
click at [780, 23] on div "sales" at bounding box center [778, 24] width 45 height 24
click at [832, 86] on div "Sales Orders" at bounding box center [837, 79] width 67 height 15
click at [816, 63] on link "Sales Orders" at bounding box center [864, 77] width 218 height 33
click at [1360, 59] on div "dashboard products sales purchasing productivity dashboard products Product Cat…" at bounding box center [784, 391] width 1568 height 783
click at [899, 24] on div "productivity" at bounding box center [914, 24] width 79 height 24
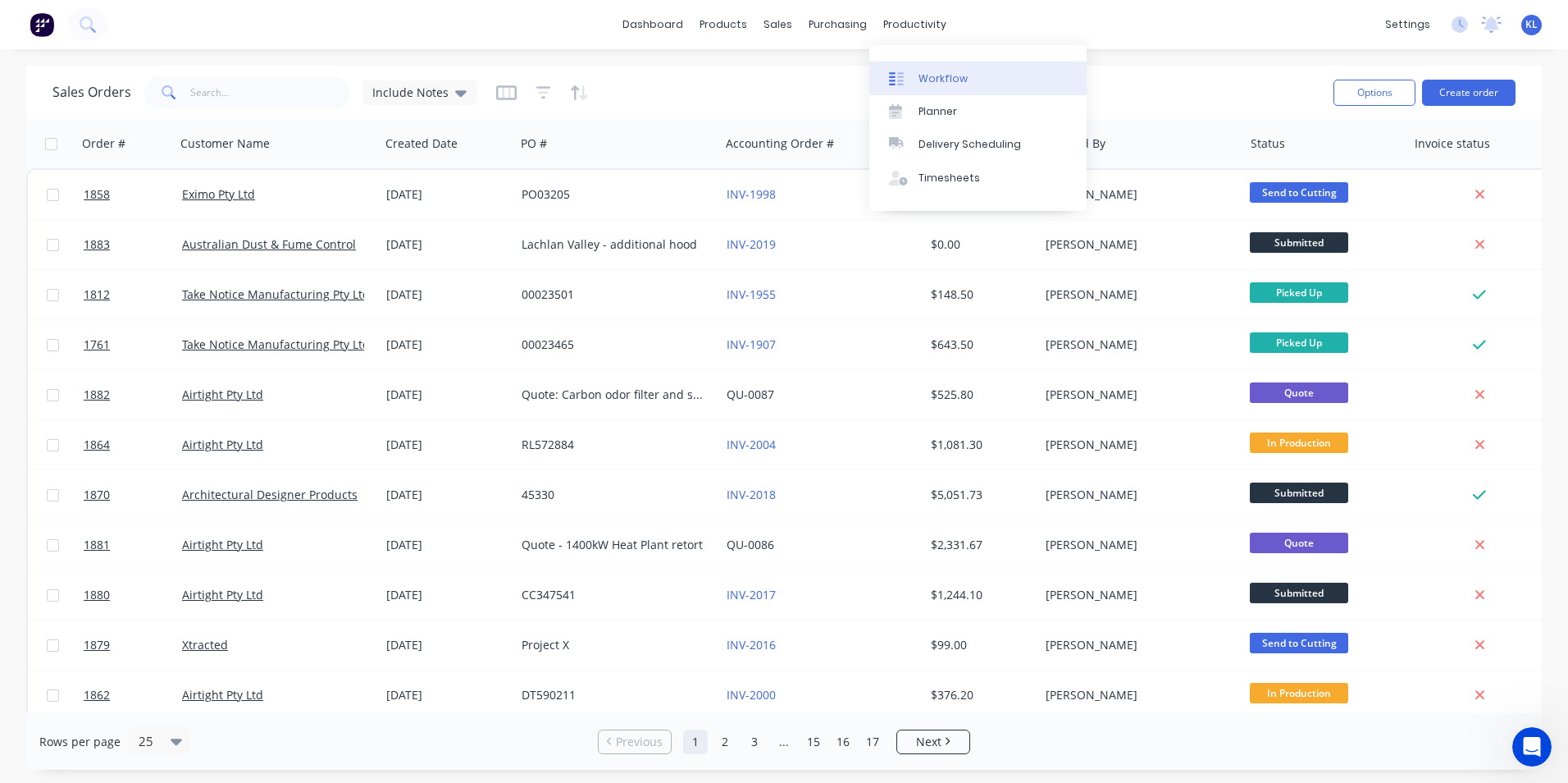
click at [929, 73] on div "Workflow" at bounding box center [943, 79] width 49 height 15
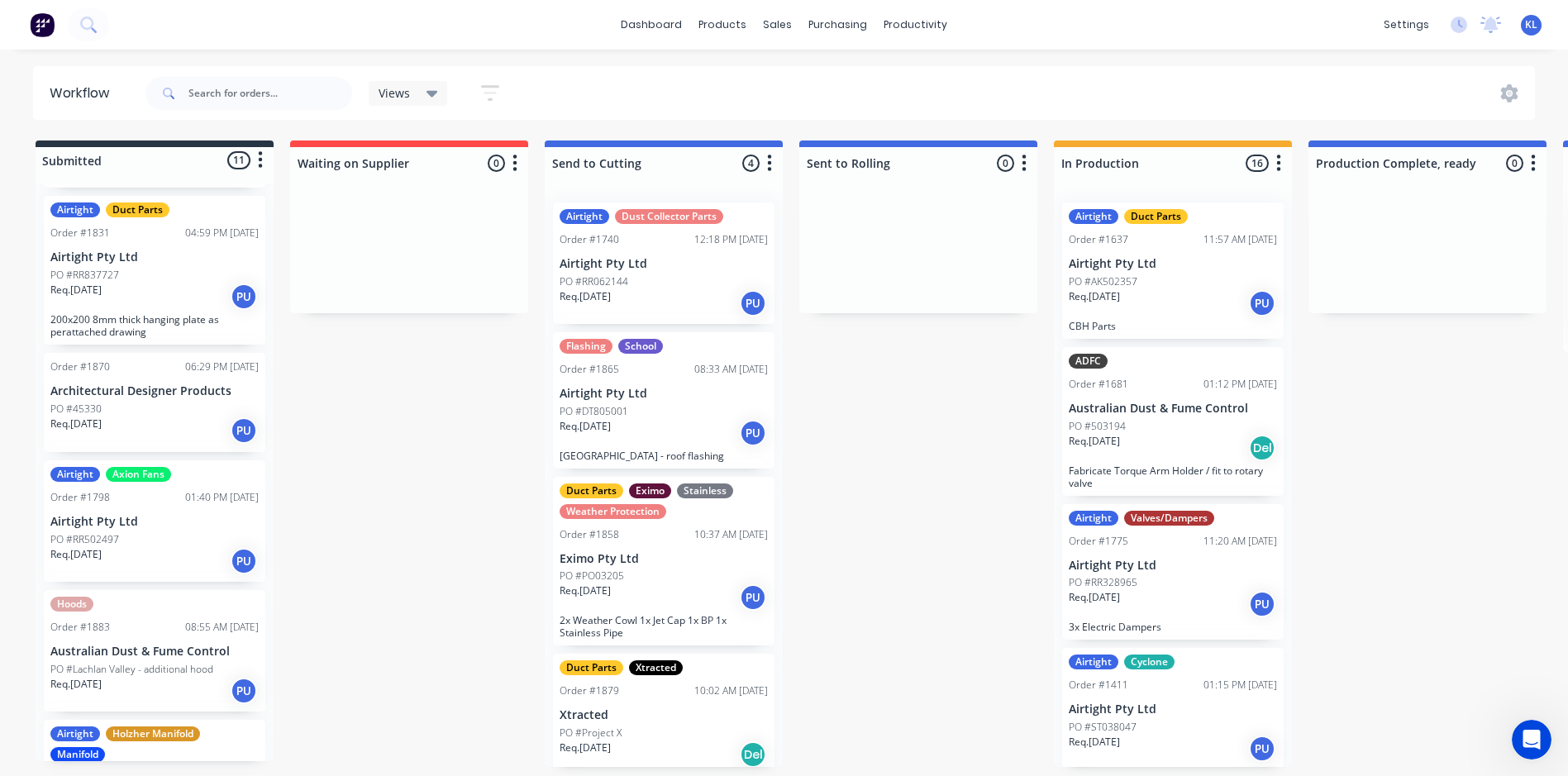
scroll to position [661, 0]
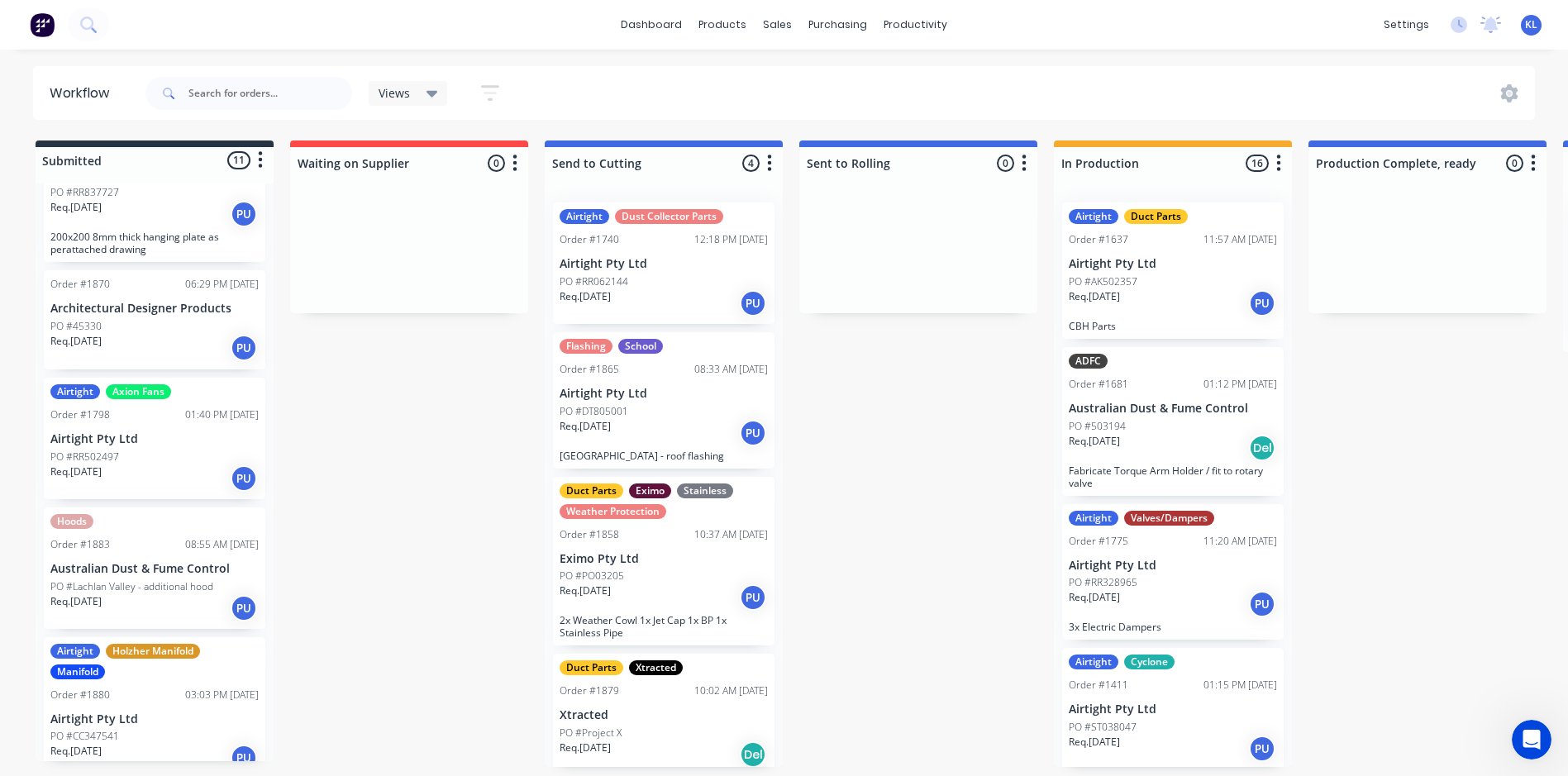
click at [189, 345] on div "Req. [DATE] PU" at bounding box center [154, 348] width 208 height 28
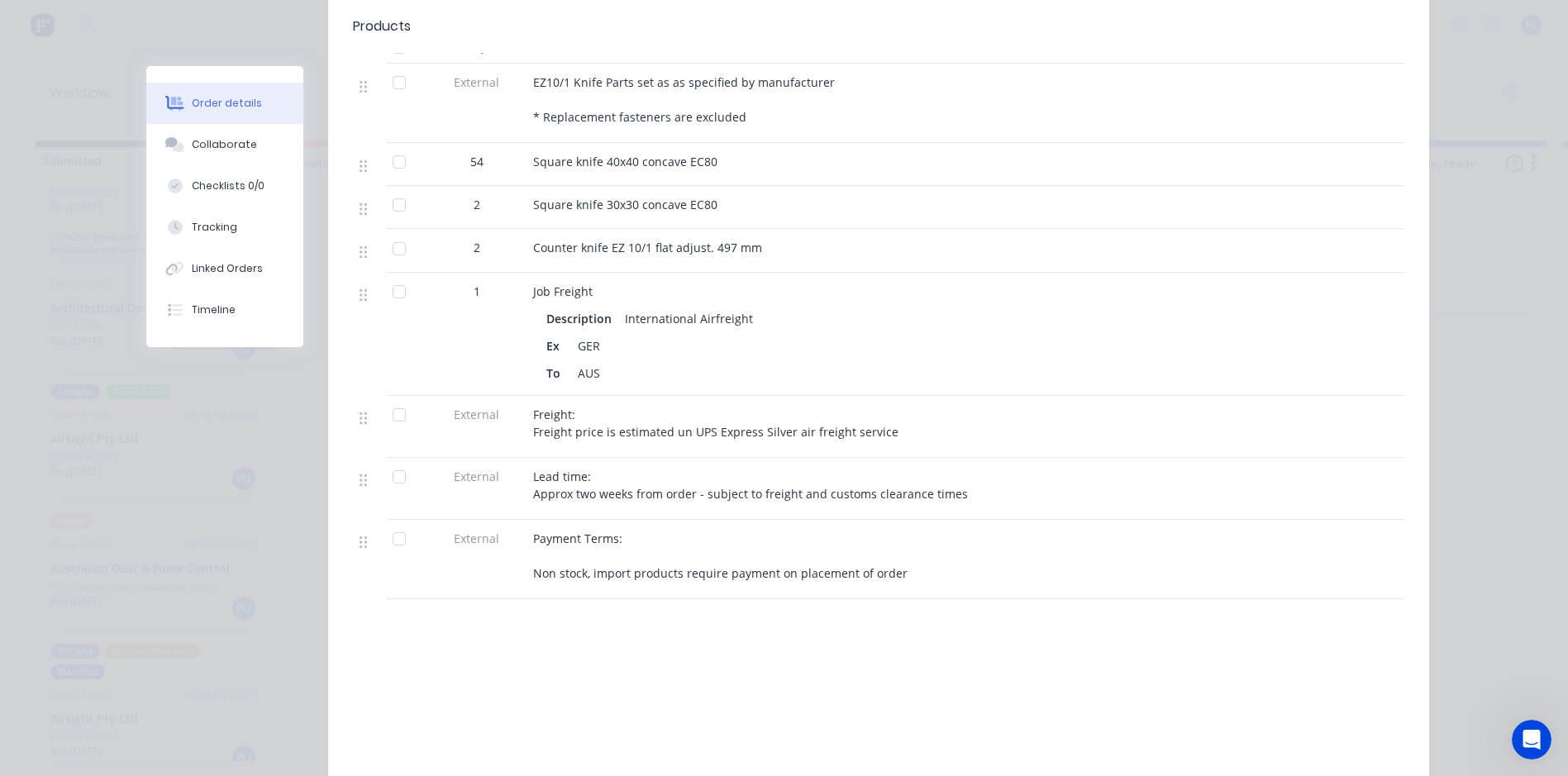
scroll to position [0, 0]
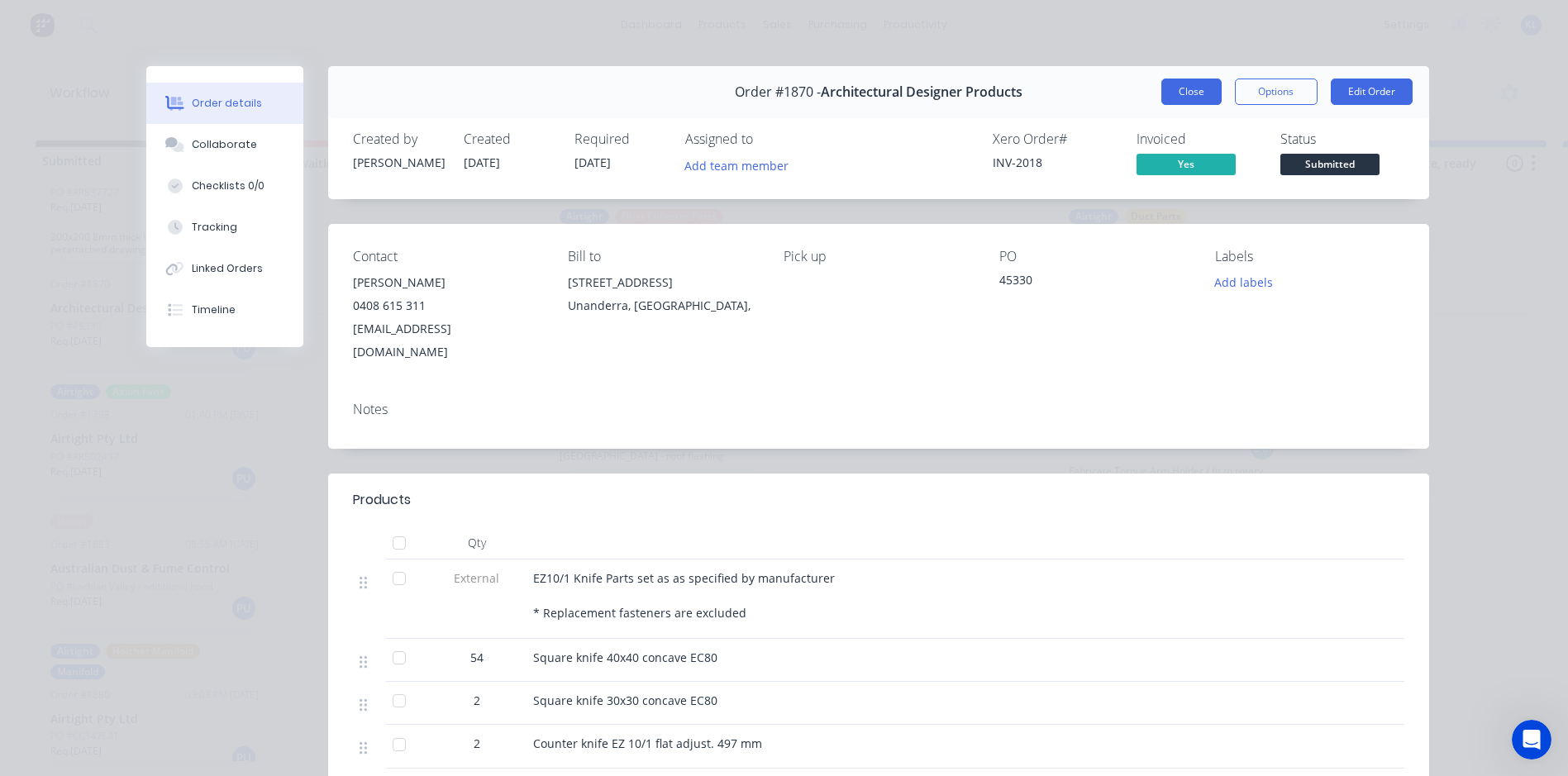
click at [1187, 81] on button "Close" at bounding box center [1192, 92] width 61 height 27
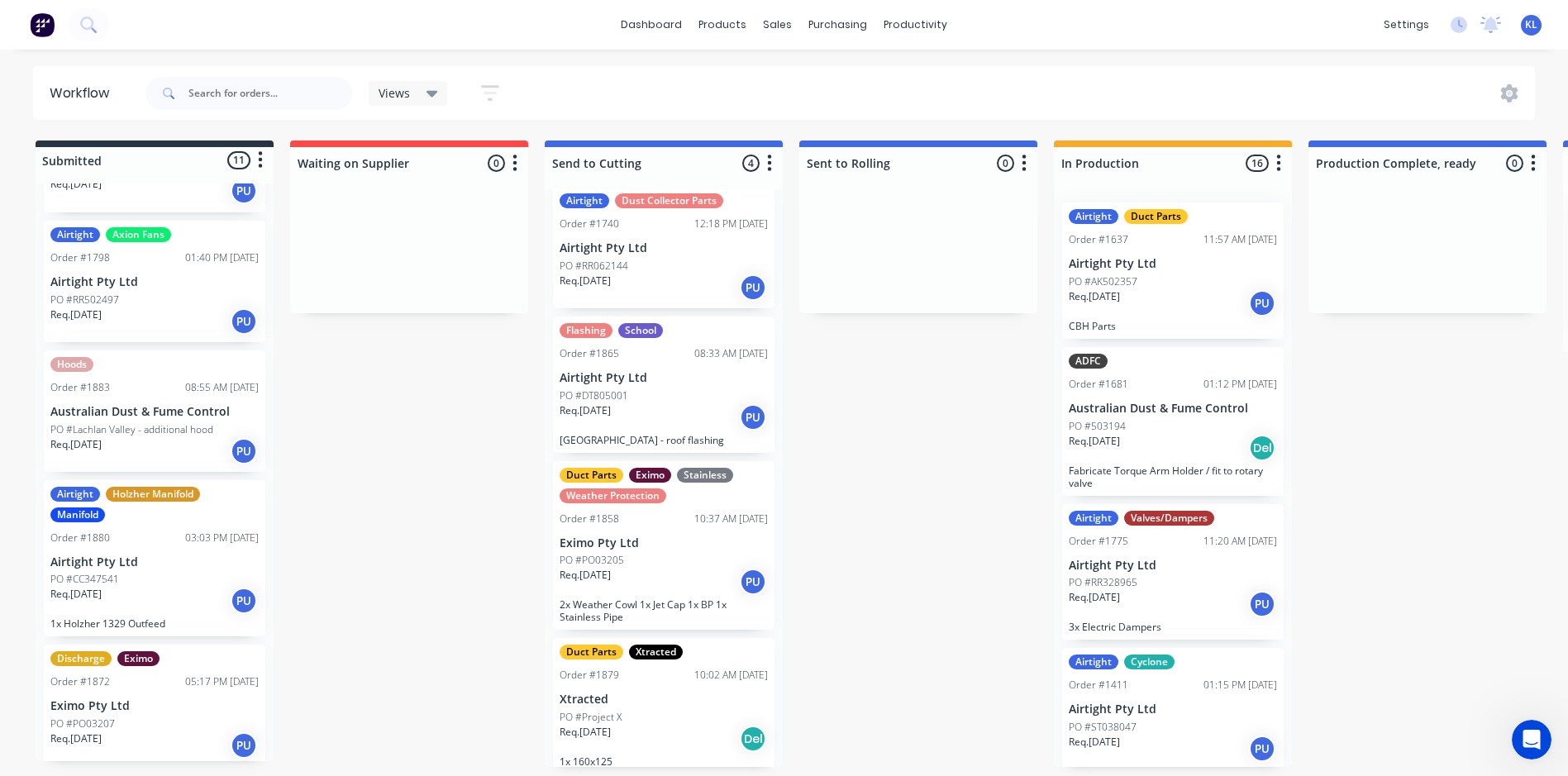
scroll to position [24, 0]
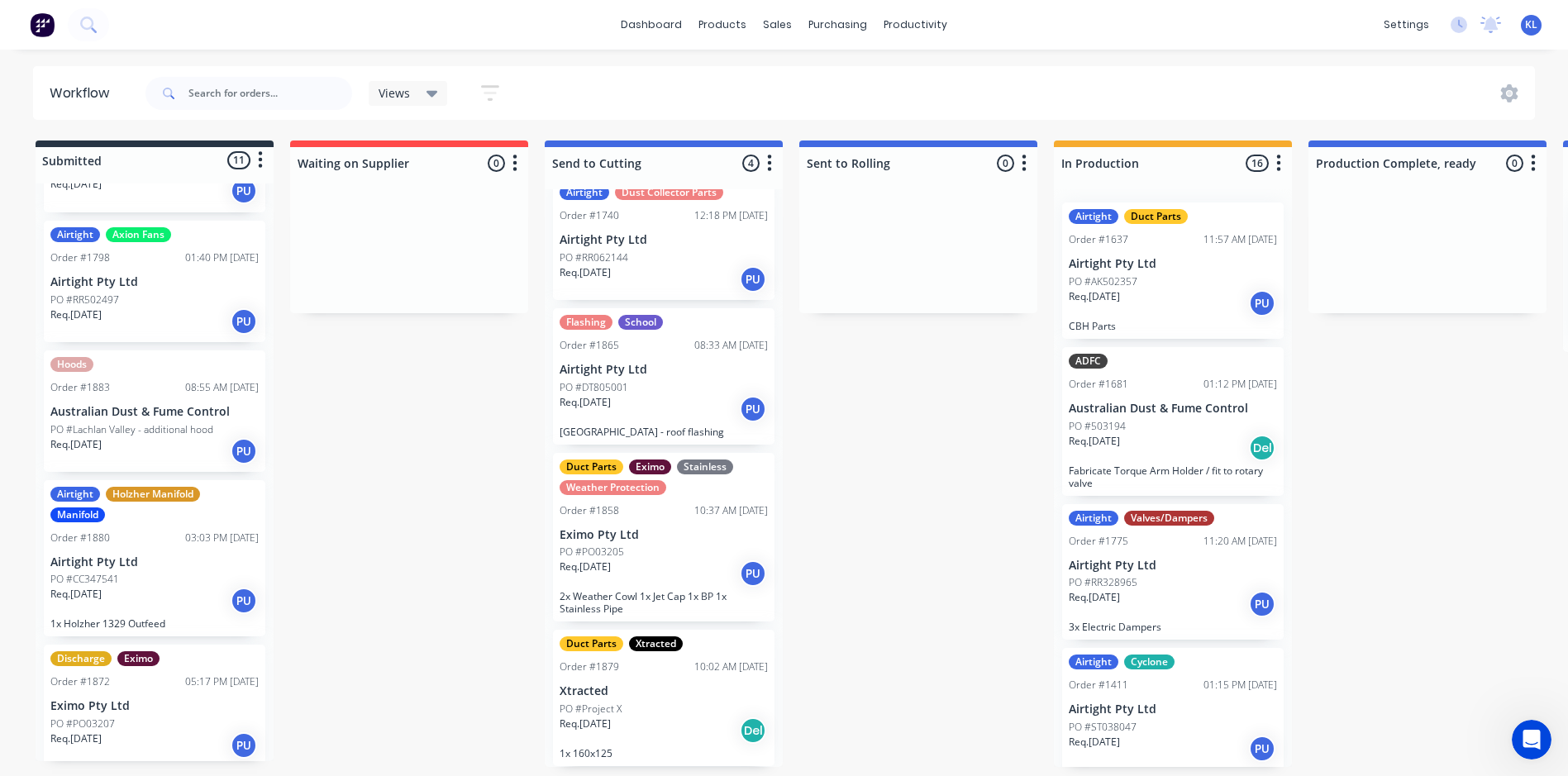
click at [699, 561] on div "Req. [DATE] PU" at bounding box center [663, 574] width 208 height 28
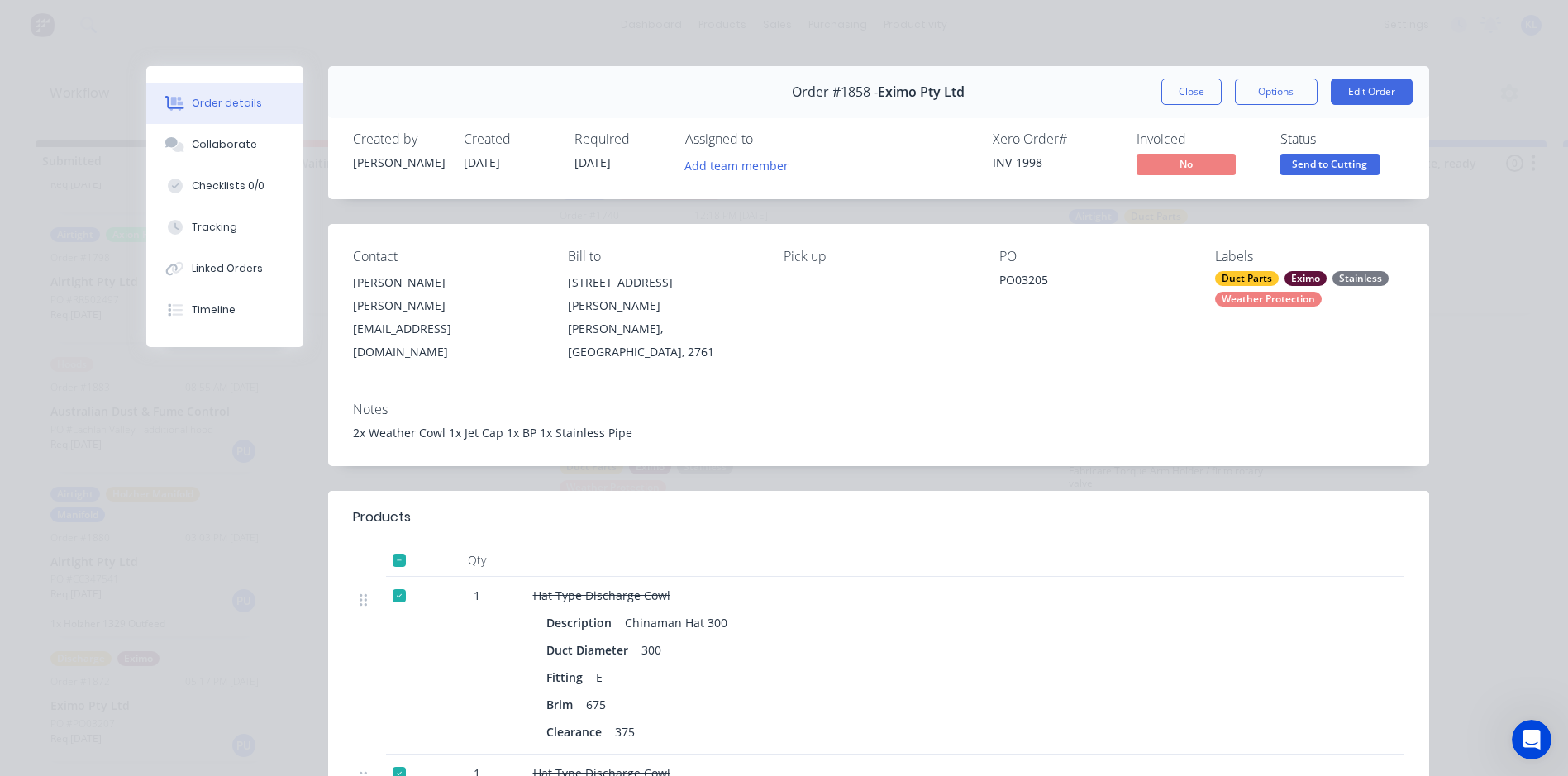
click at [1315, 164] on span "Send to Cutting" at bounding box center [1330, 164] width 100 height 21
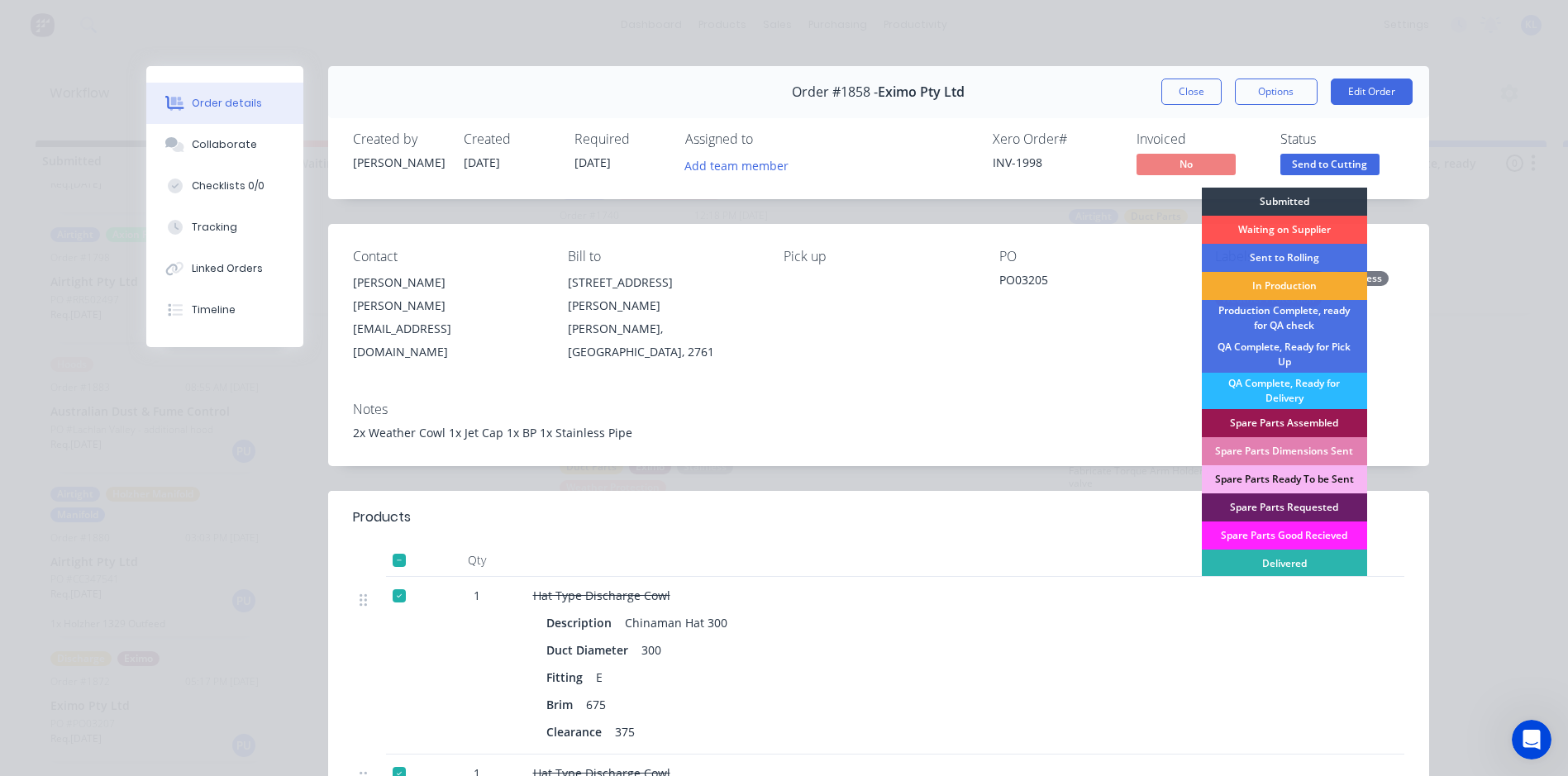
click at [1297, 276] on div "In Production" at bounding box center [1284, 286] width 165 height 28
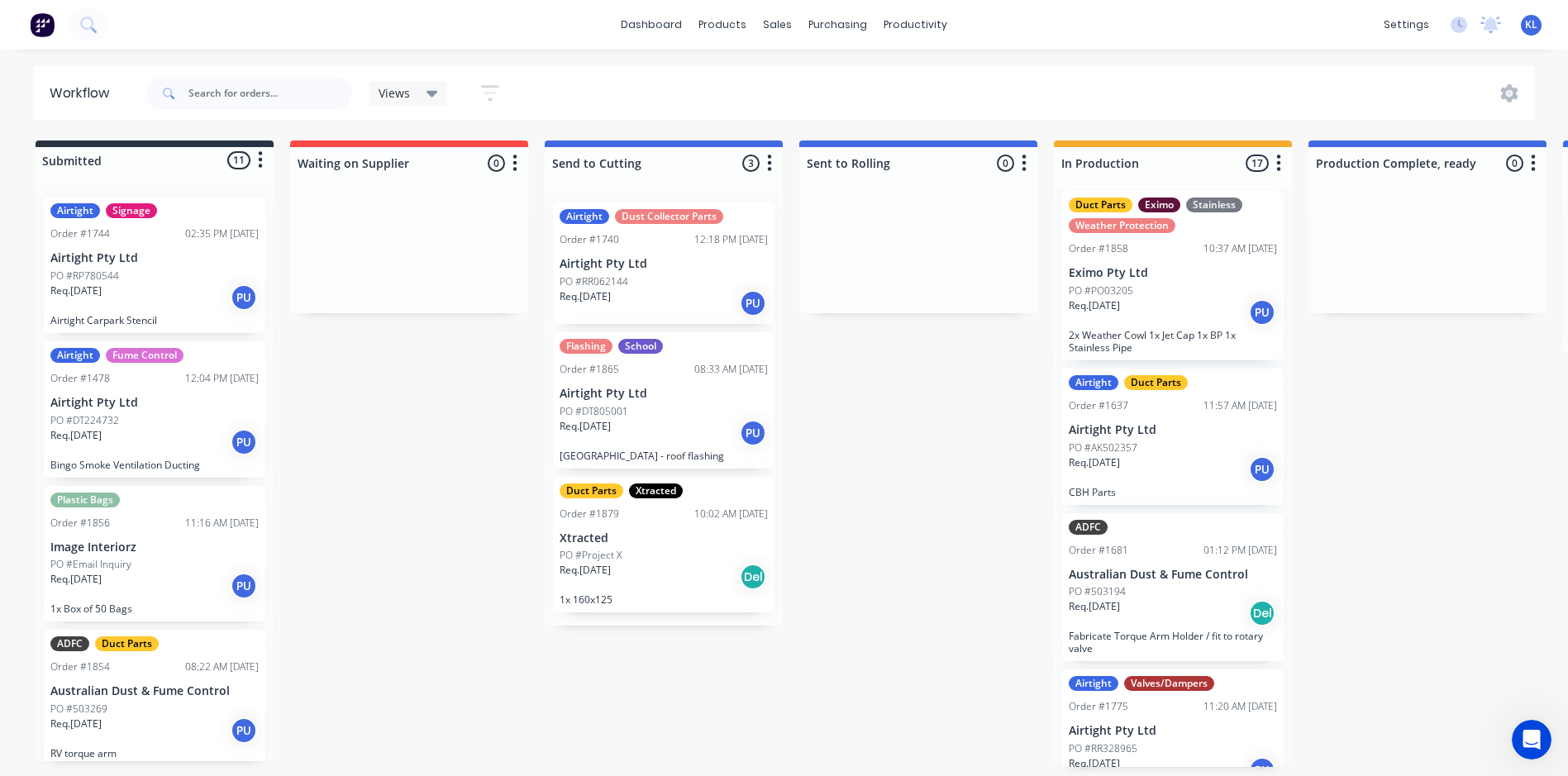
scroll to position [0, 0]
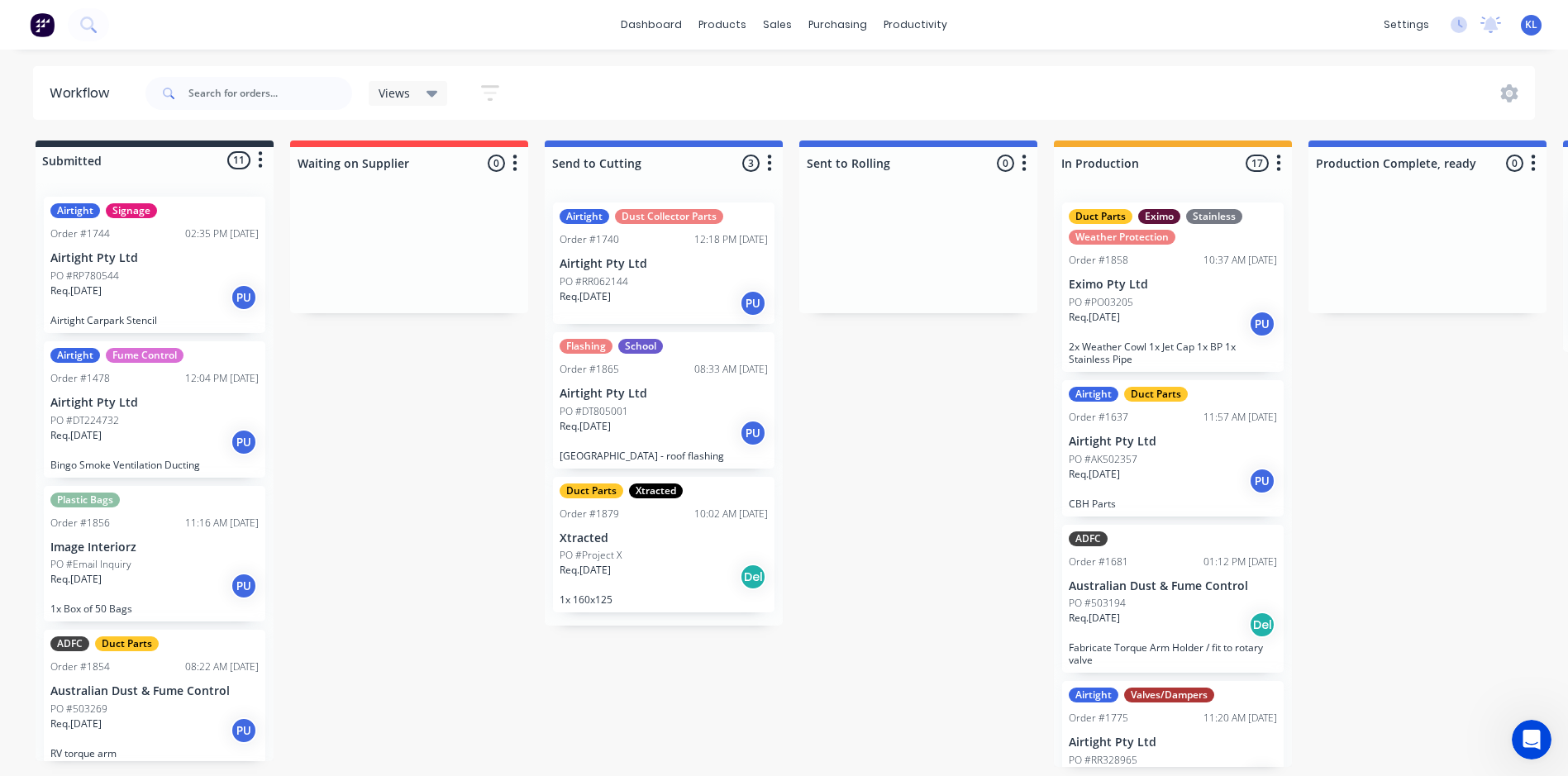
click at [1126, 331] on div "Req. [DATE] PU" at bounding box center [1172, 324] width 208 height 28
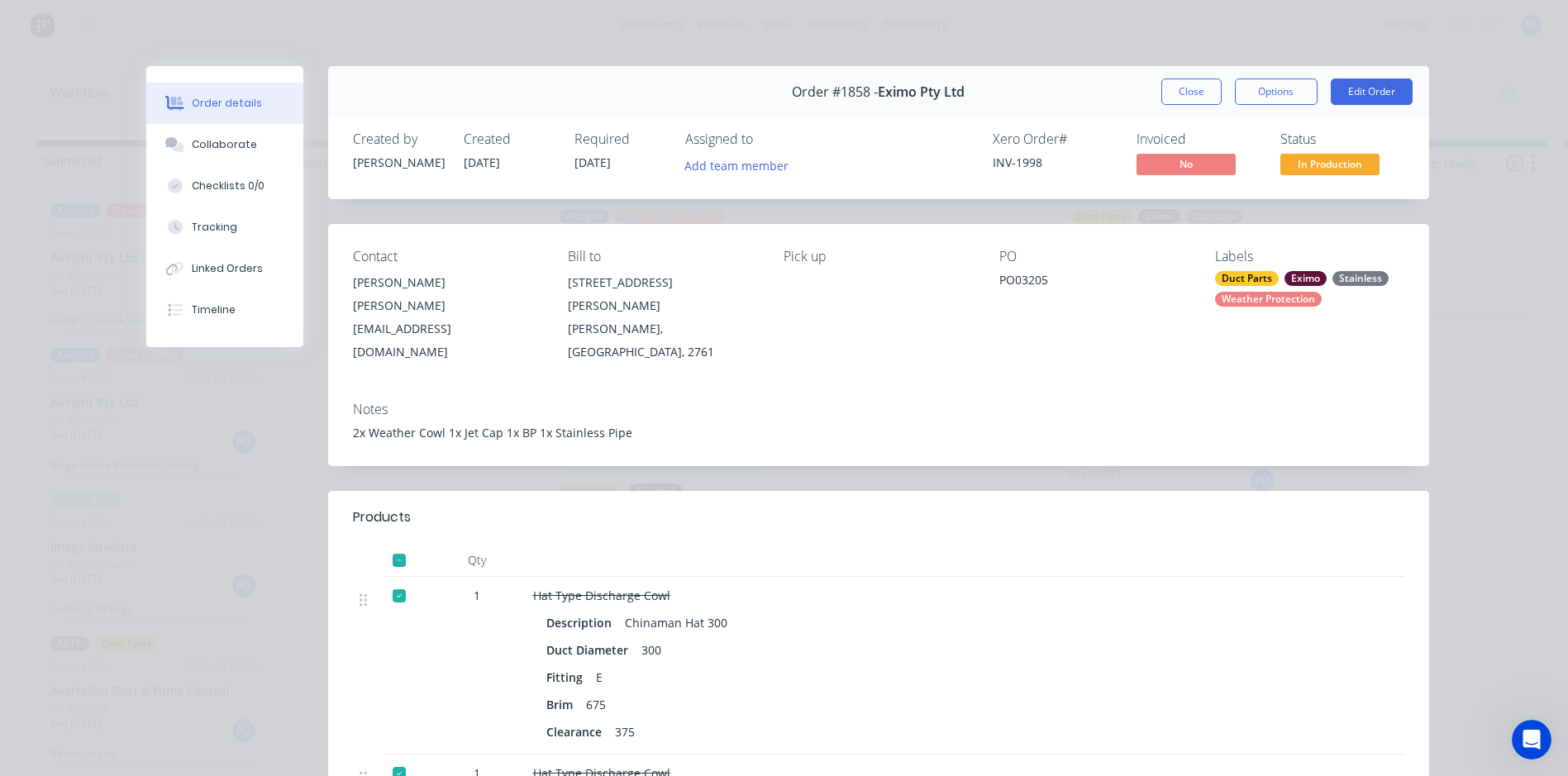
click at [1191, 116] on div "Order #1858 - Eximo Pty Ltd Close Options Edit Order" at bounding box center [879, 92] width 1101 height 52
click at [1193, 101] on button "Close" at bounding box center [1192, 92] width 61 height 27
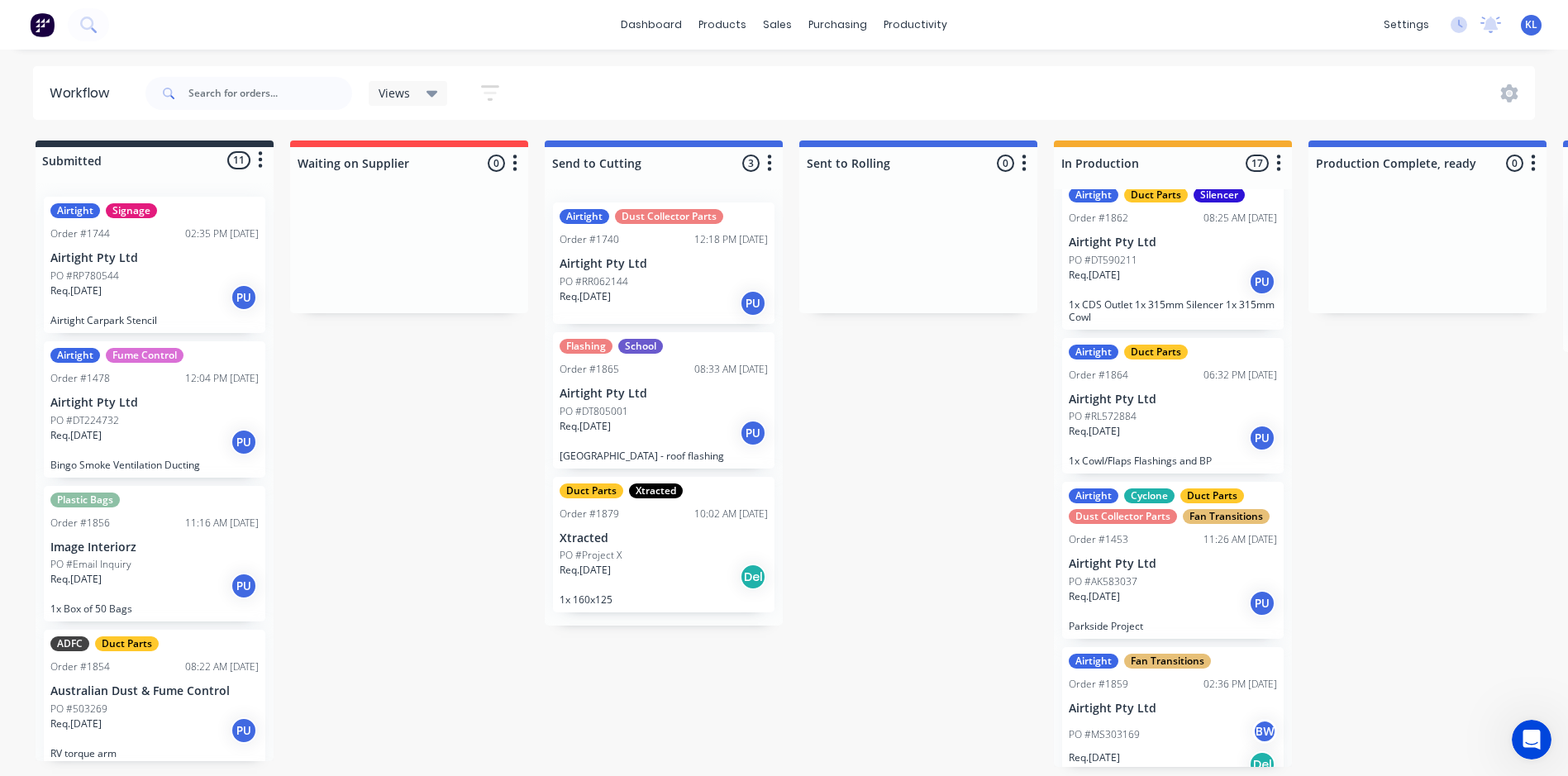
scroll to position [1735, 0]
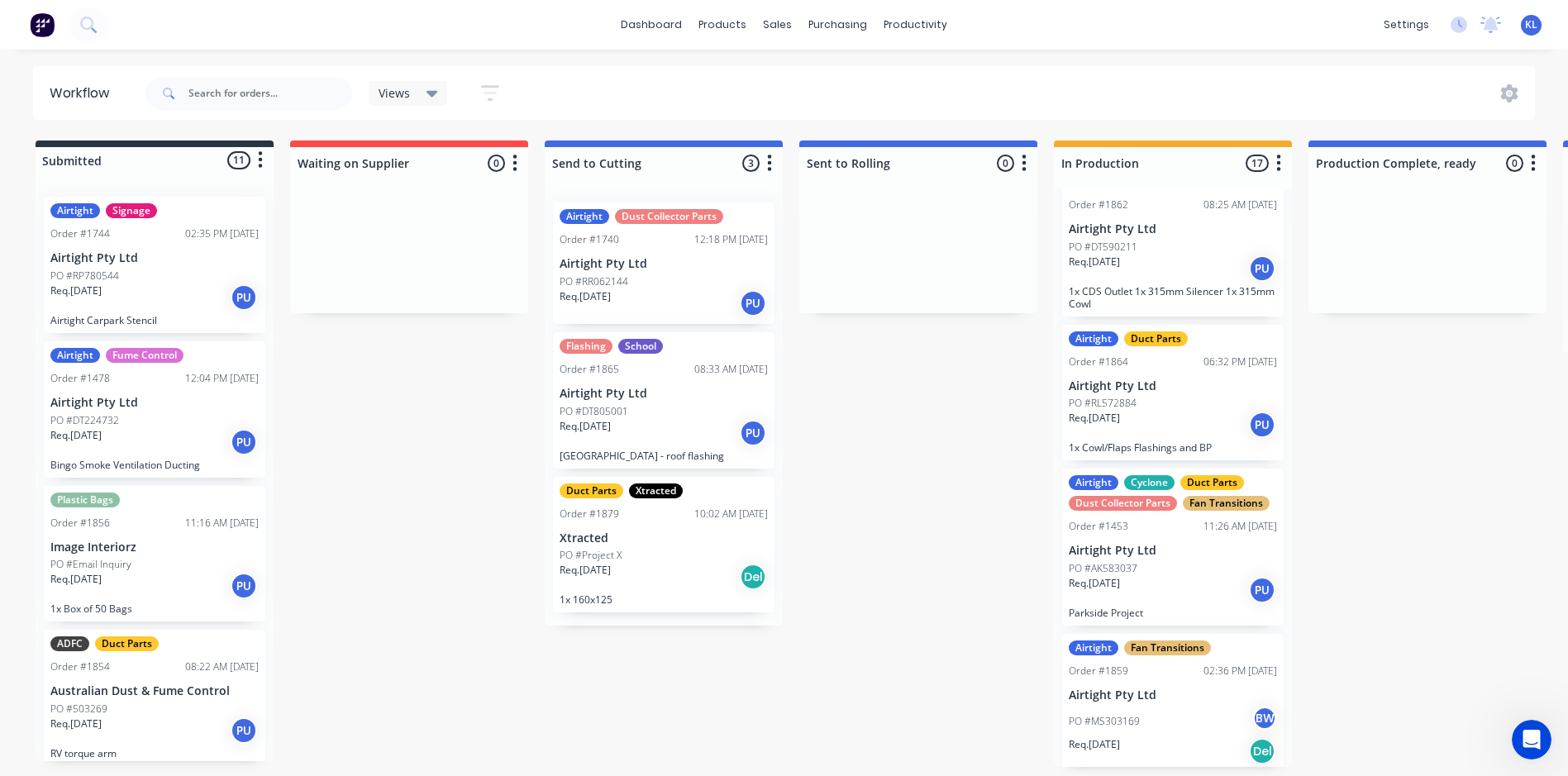
click at [1188, 294] on p "1x CDS Outlet 1x 315mm Silencer 1x 315mm Cowl" at bounding box center [1172, 297] width 208 height 25
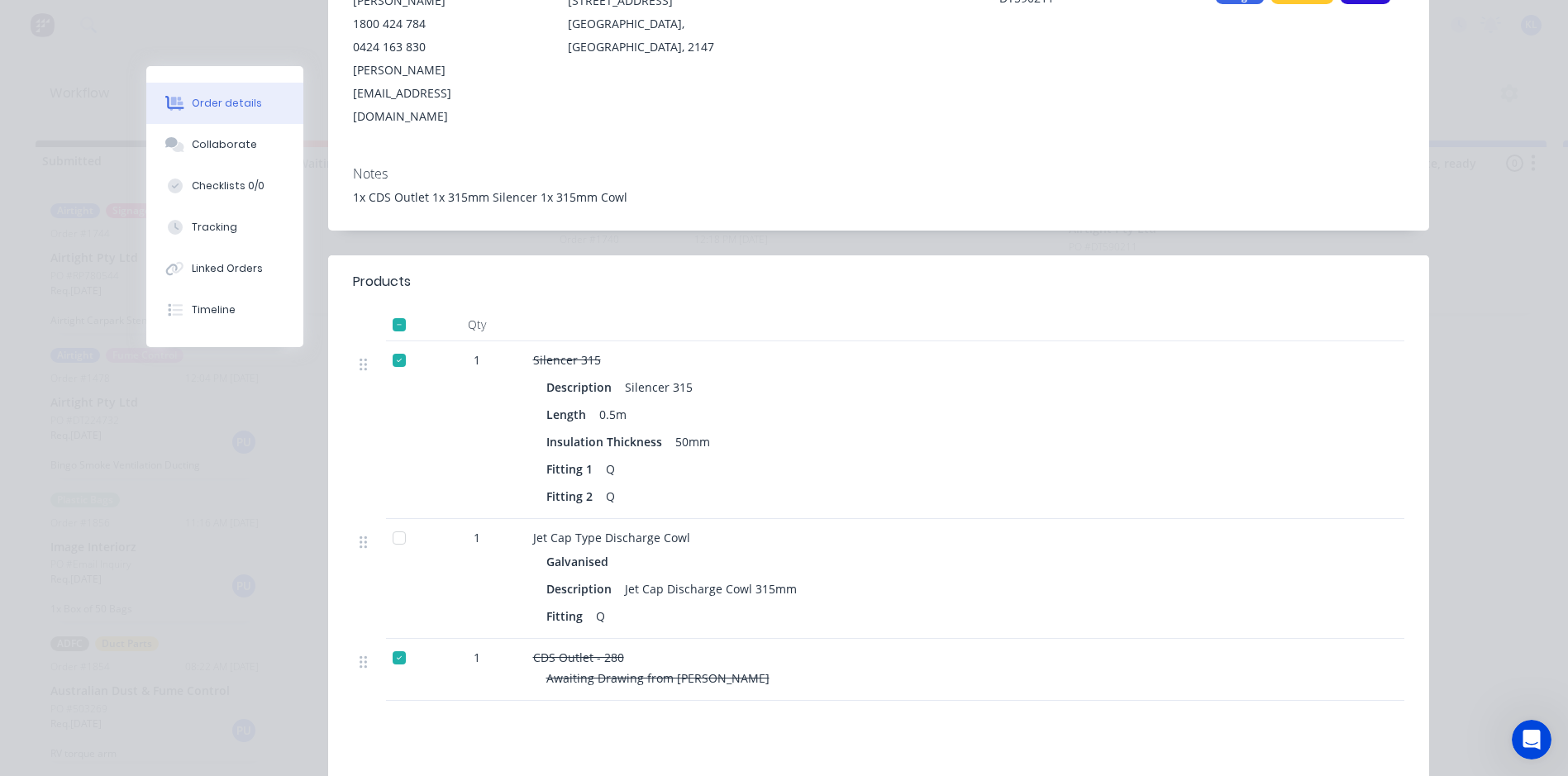
scroll to position [424, 0]
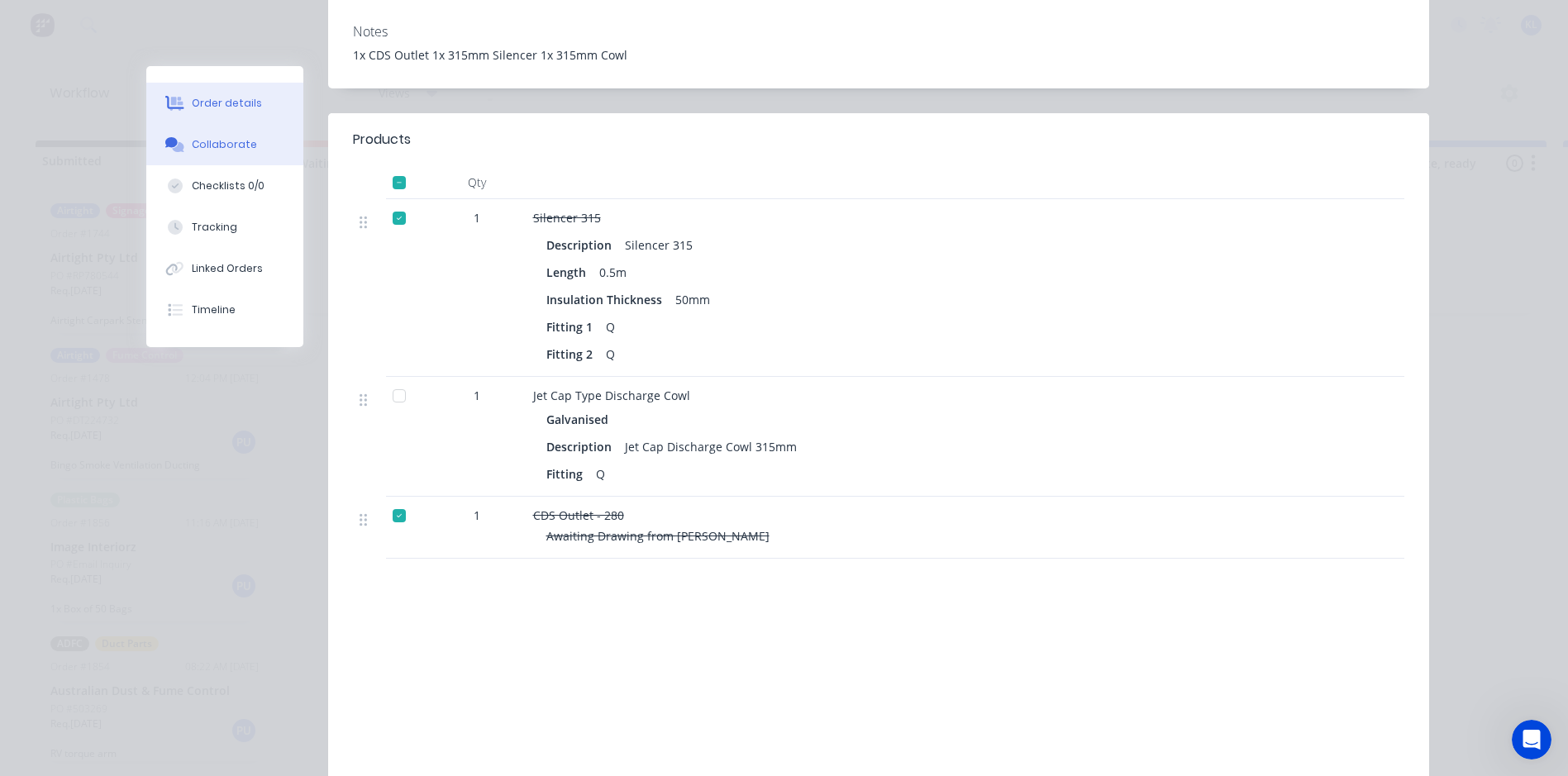
click at [228, 136] on button "Collaborate" at bounding box center [224, 145] width 157 height 42
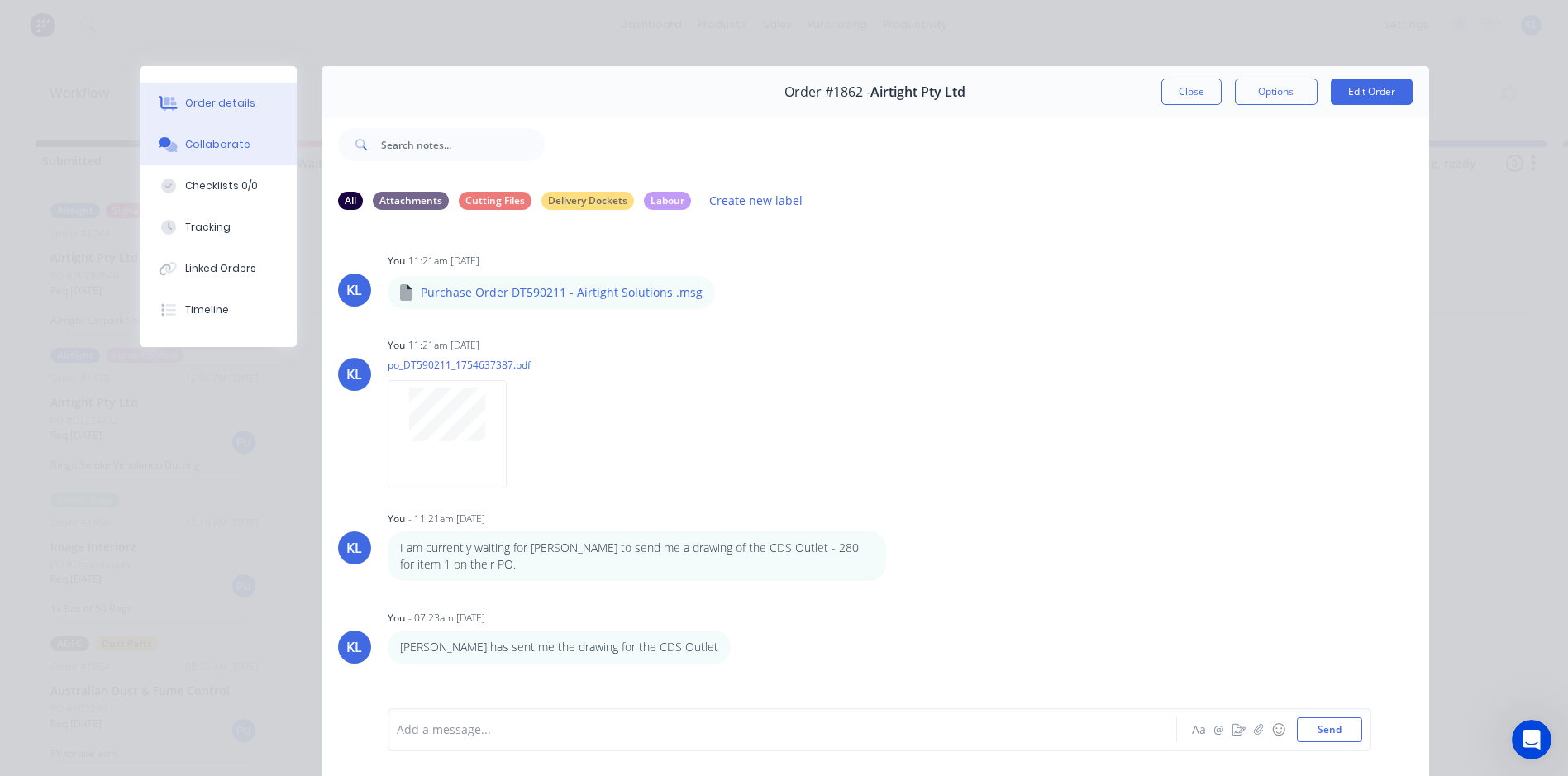
click at [231, 104] on div "Order details" at bounding box center [220, 103] width 70 height 15
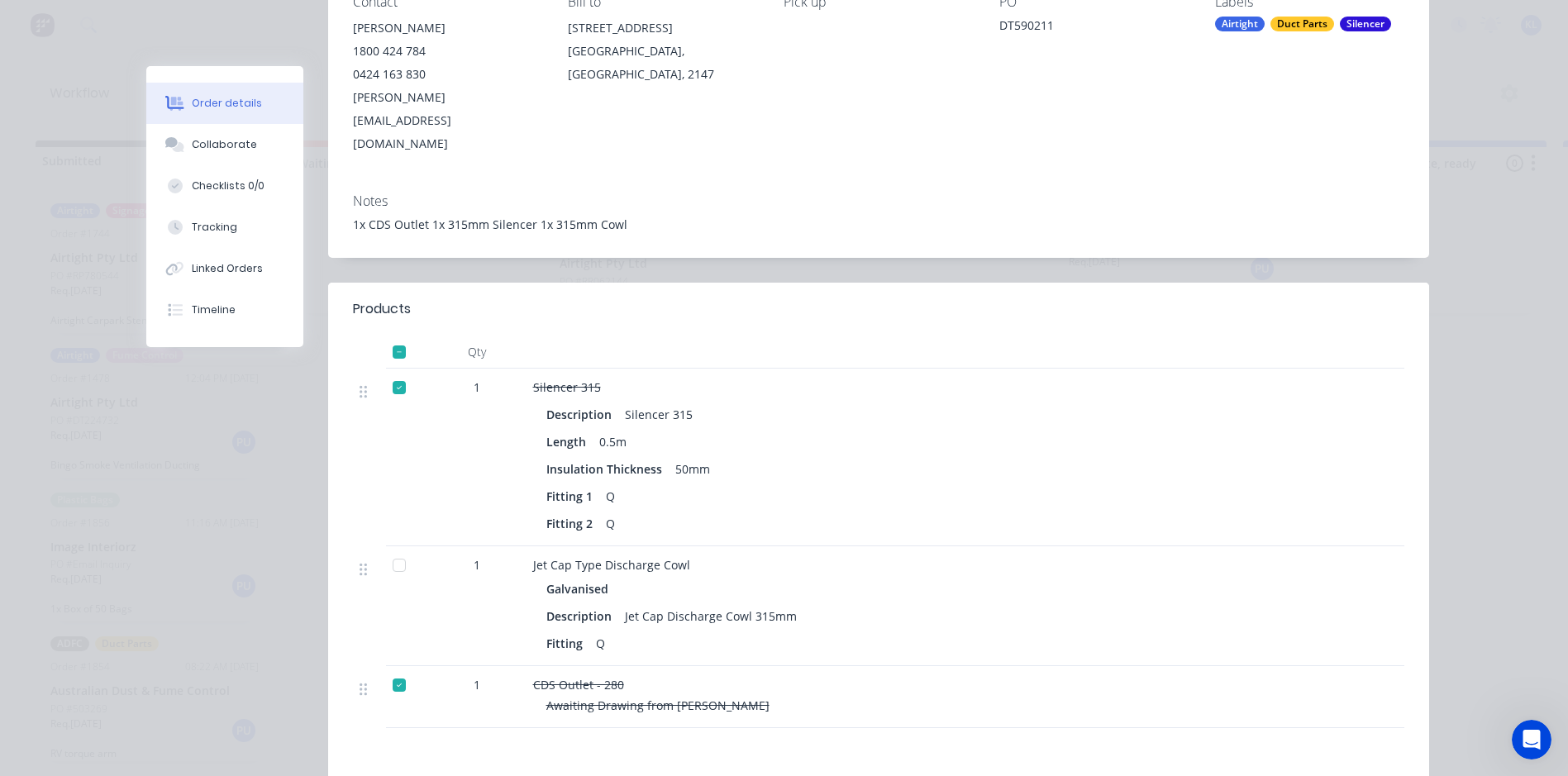
scroll to position [248, 0]
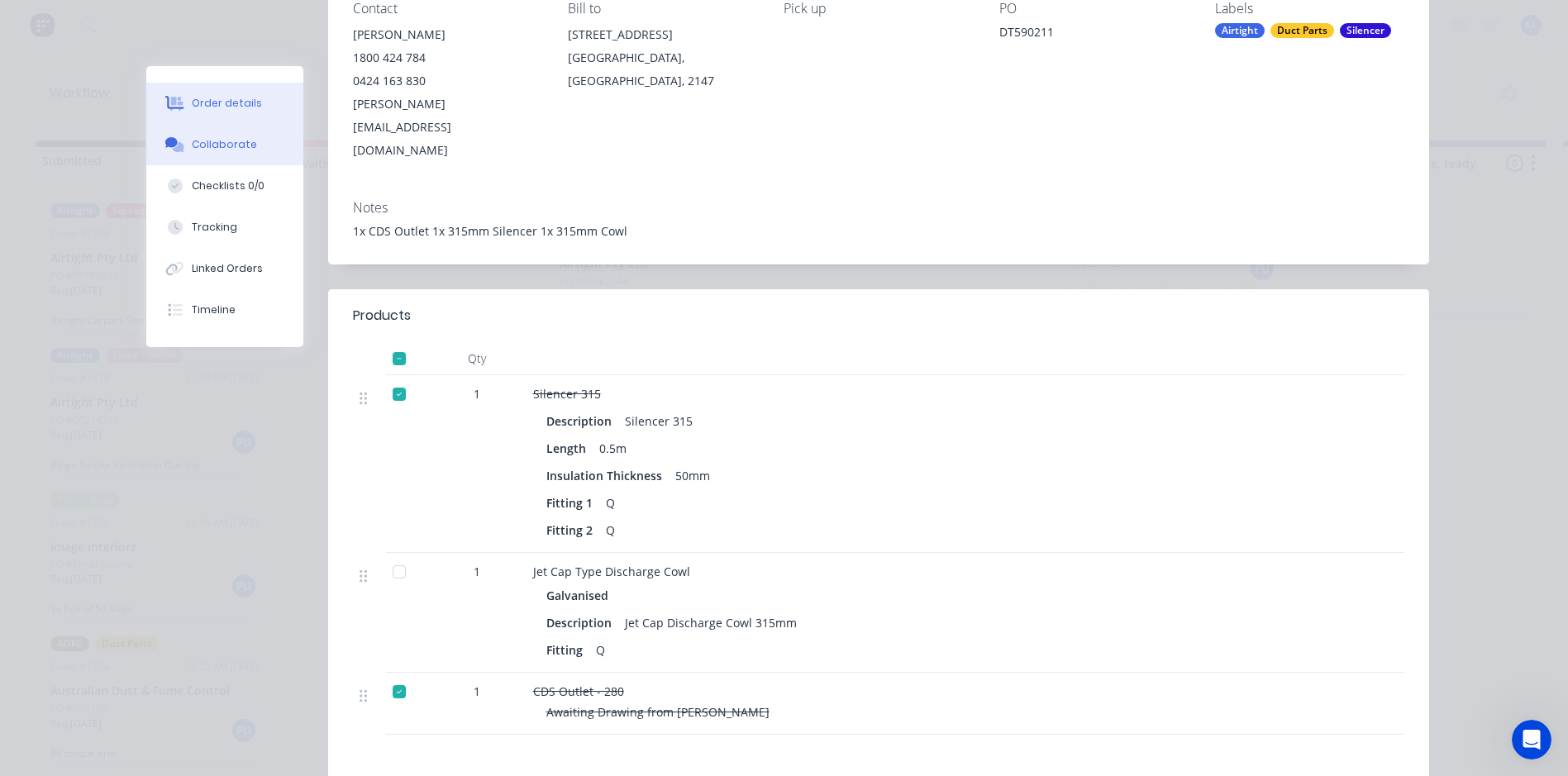
click at [215, 137] on button "Collaborate" at bounding box center [224, 145] width 157 height 42
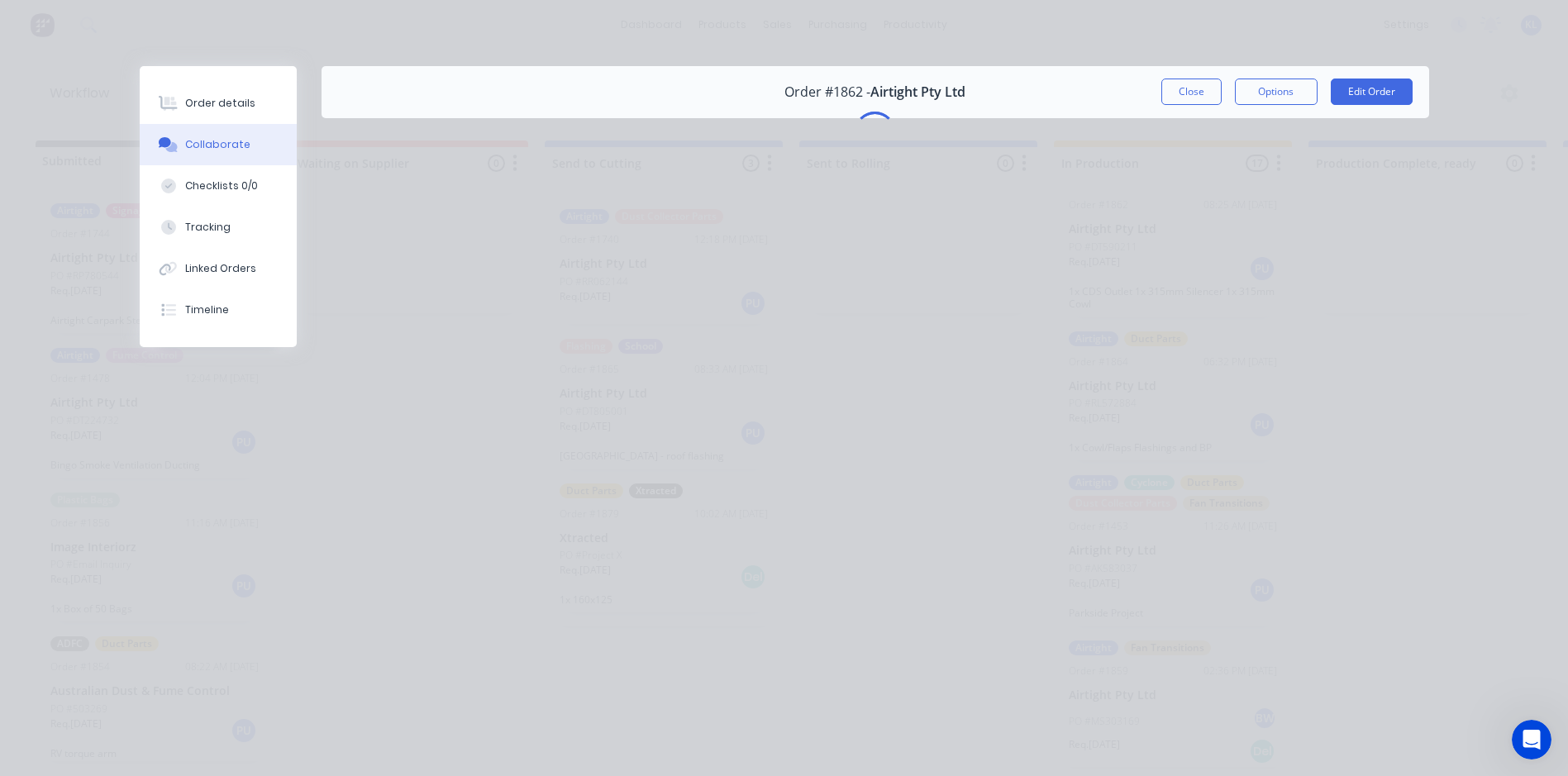
scroll to position [0, 0]
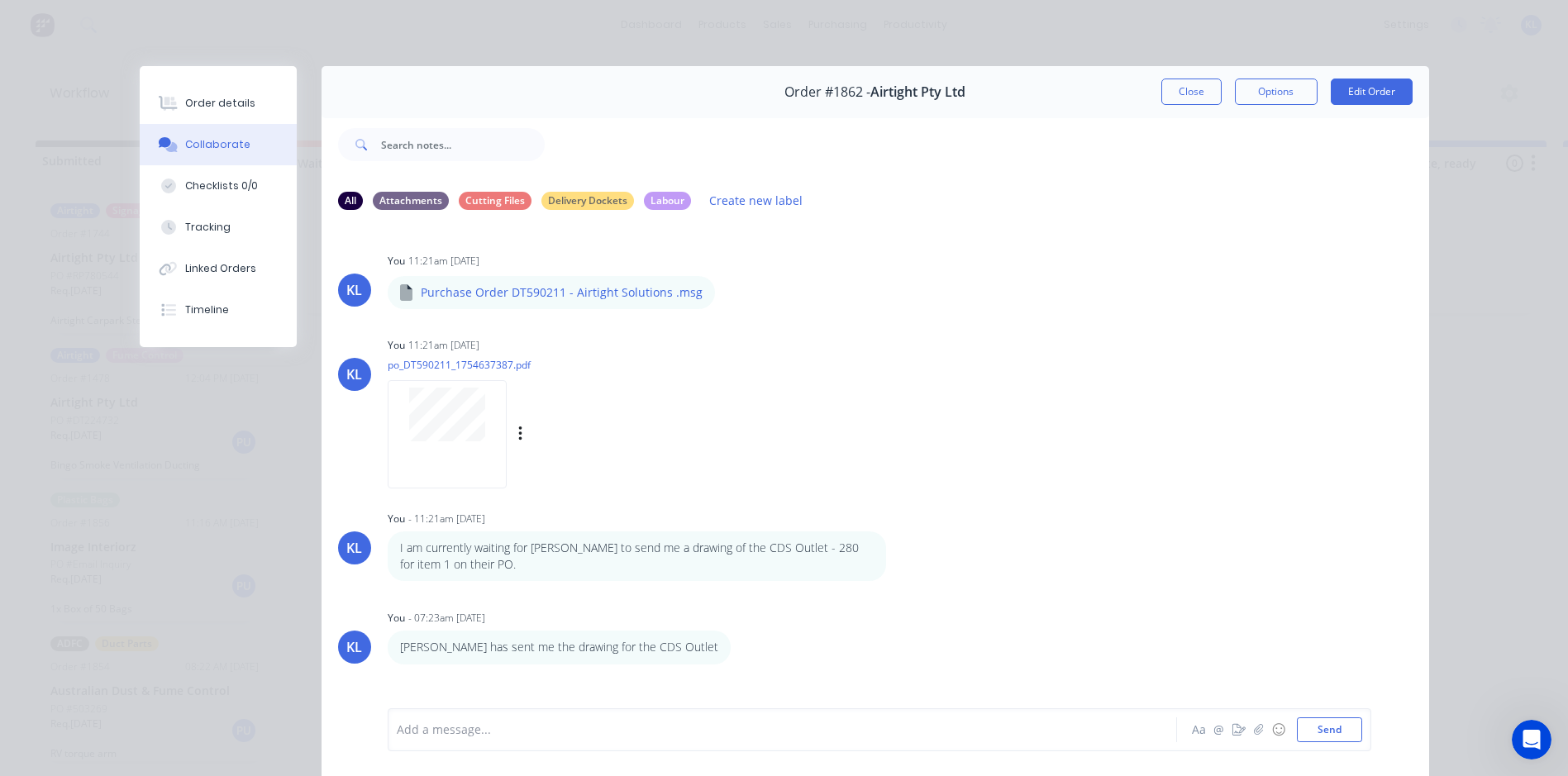
click at [480, 411] on div at bounding box center [447, 414] width 104 height 54
click at [1167, 76] on div "Order #1862 - Airtight Pty Ltd Close Options Edit Order" at bounding box center [875, 92] width 1108 height 52
drag, startPoint x: 1167, startPoint y: 105, endPoint x: 1195, endPoint y: 69, distance: 45.6
click at [1168, 105] on div "Order #1862 - Airtight Pty Ltd Close Options Edit Order" at bounding box center [875, 92] width 1108 height 52
click at [1195, 69] on div "Order #1862 - Airtight Pty Ltd Close Options Edit Order" at bounding box center [875, 92] width 1108 height 52
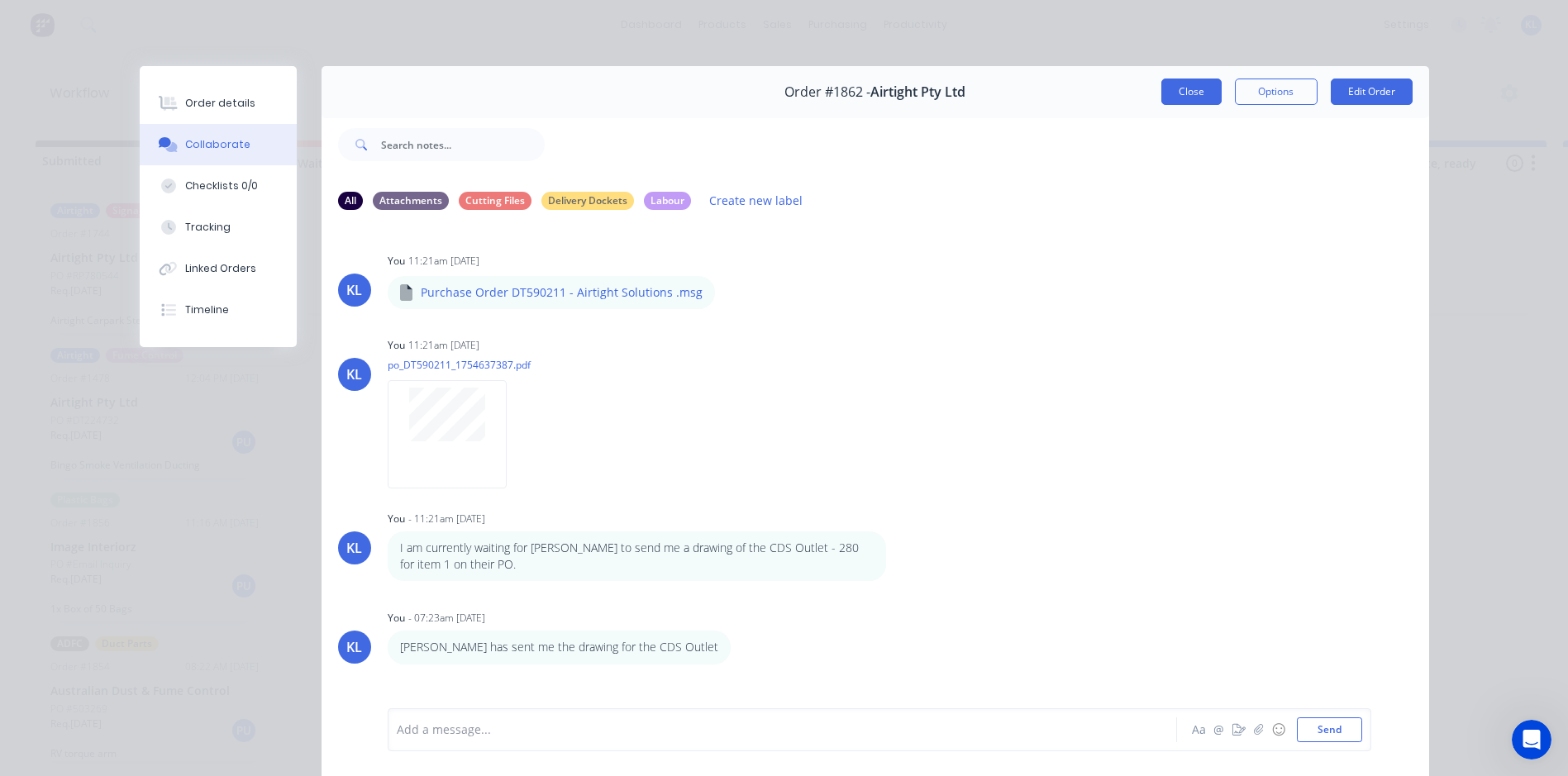
click at [1162, 97] on button "Close" at bounding box center [1192, 92] width 61 height 27
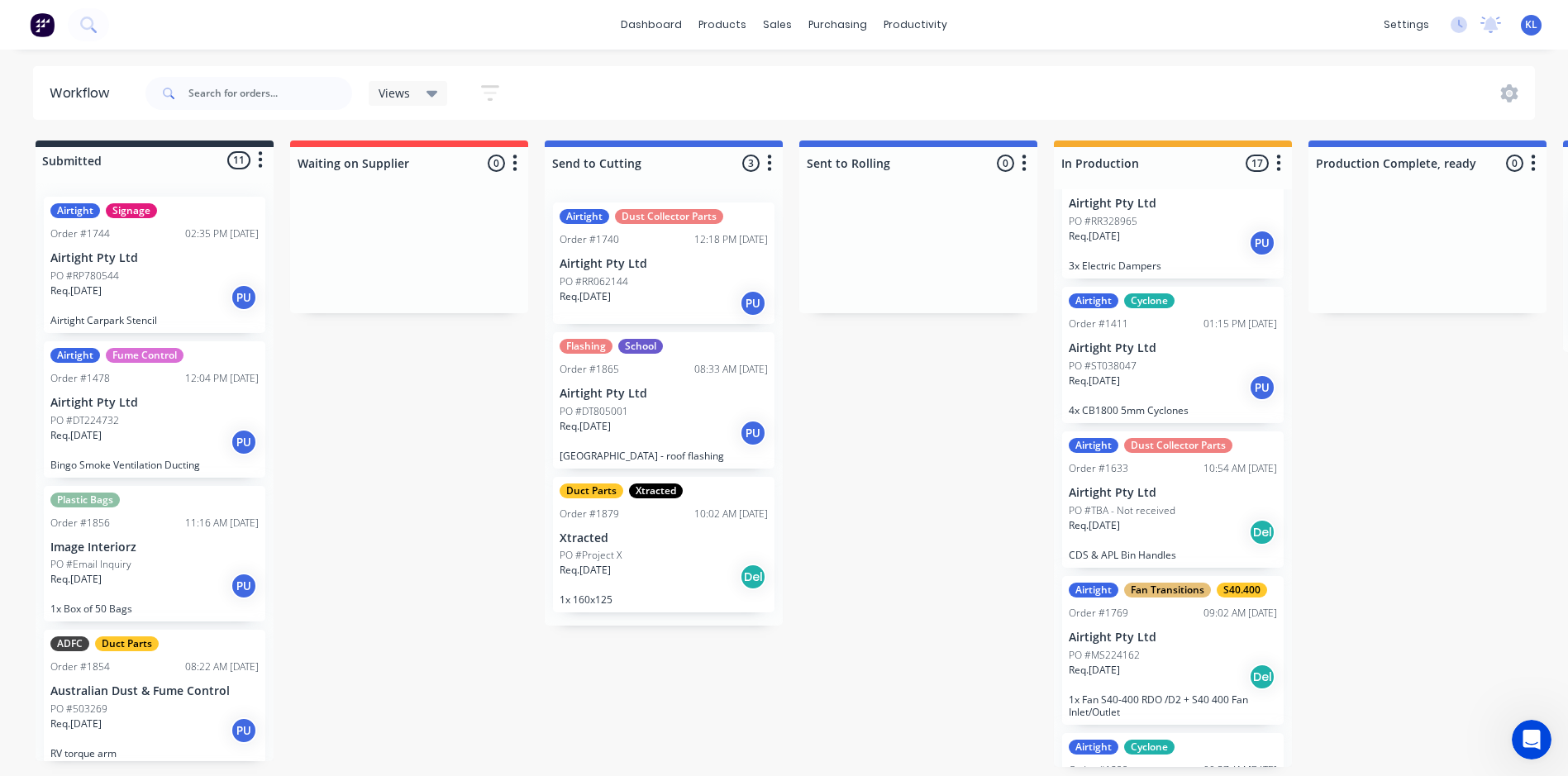
scroll to position [579, 0]
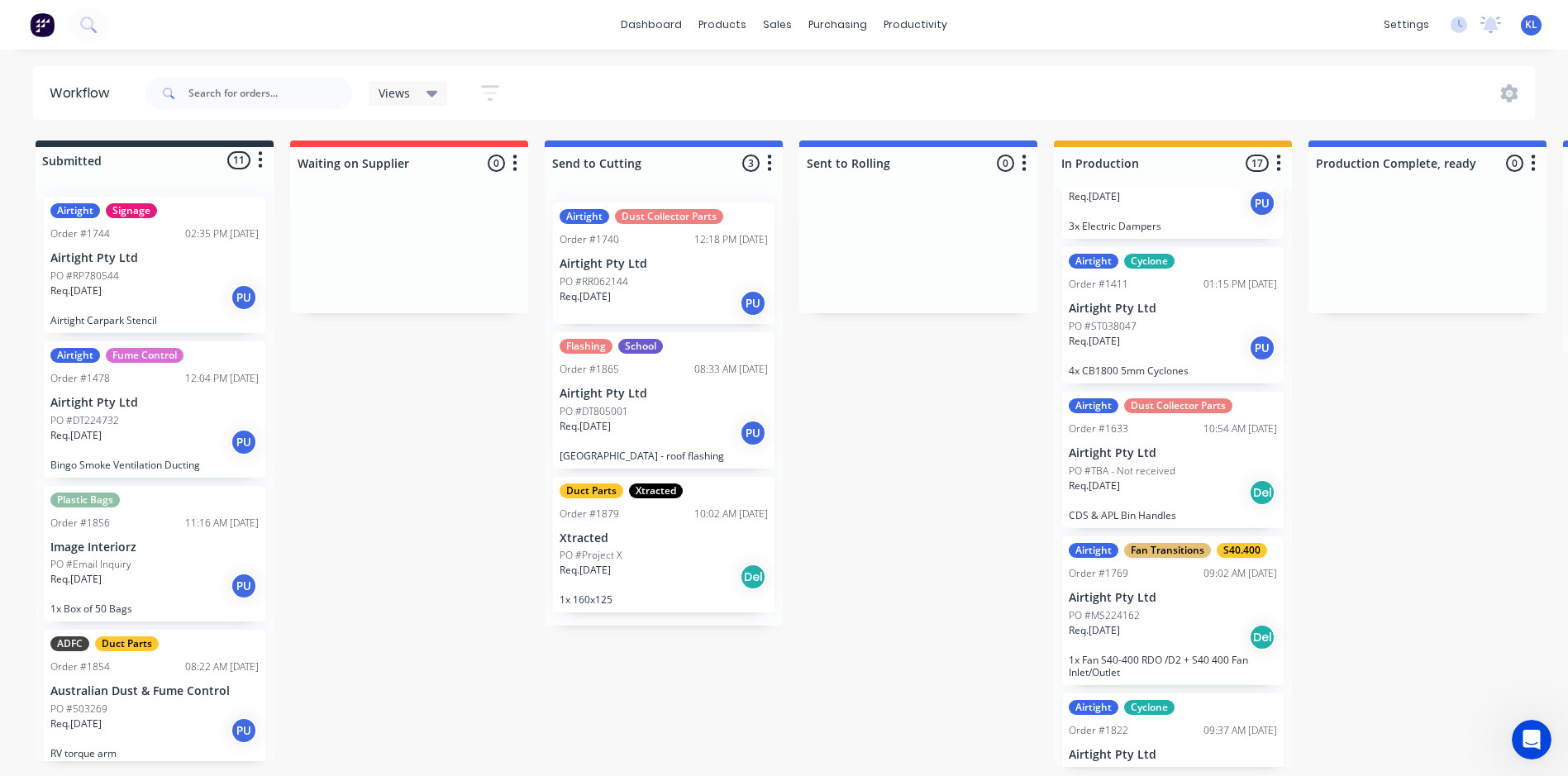
click at [573, 416] on p "PO #DT805001" at bounding box center [594, 412] width 68 height 15
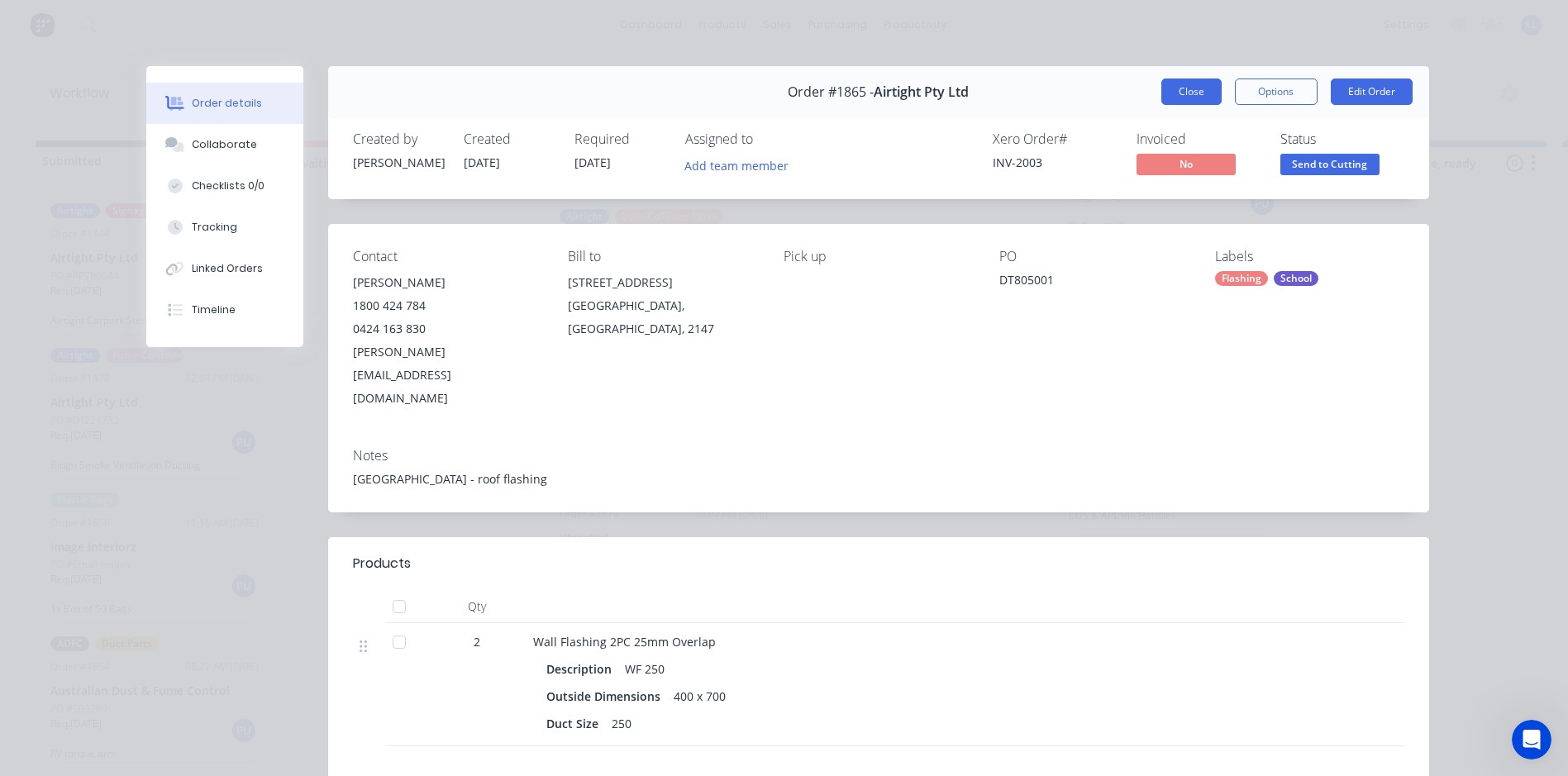
click at [1167, 100] on button "Close" at bounding box center [1192, 92] width 61 height 27
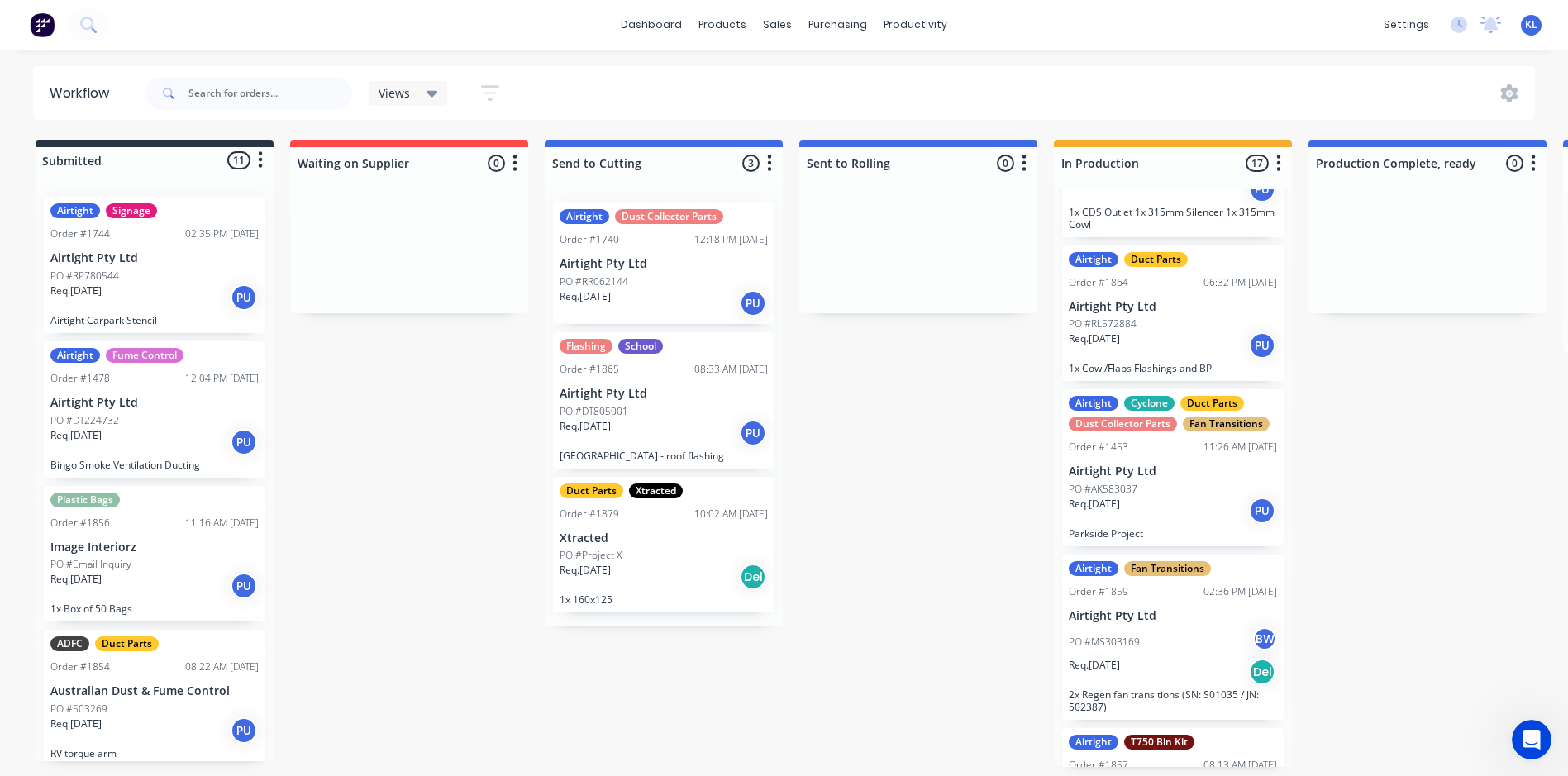
scroll to position [1818, 0]
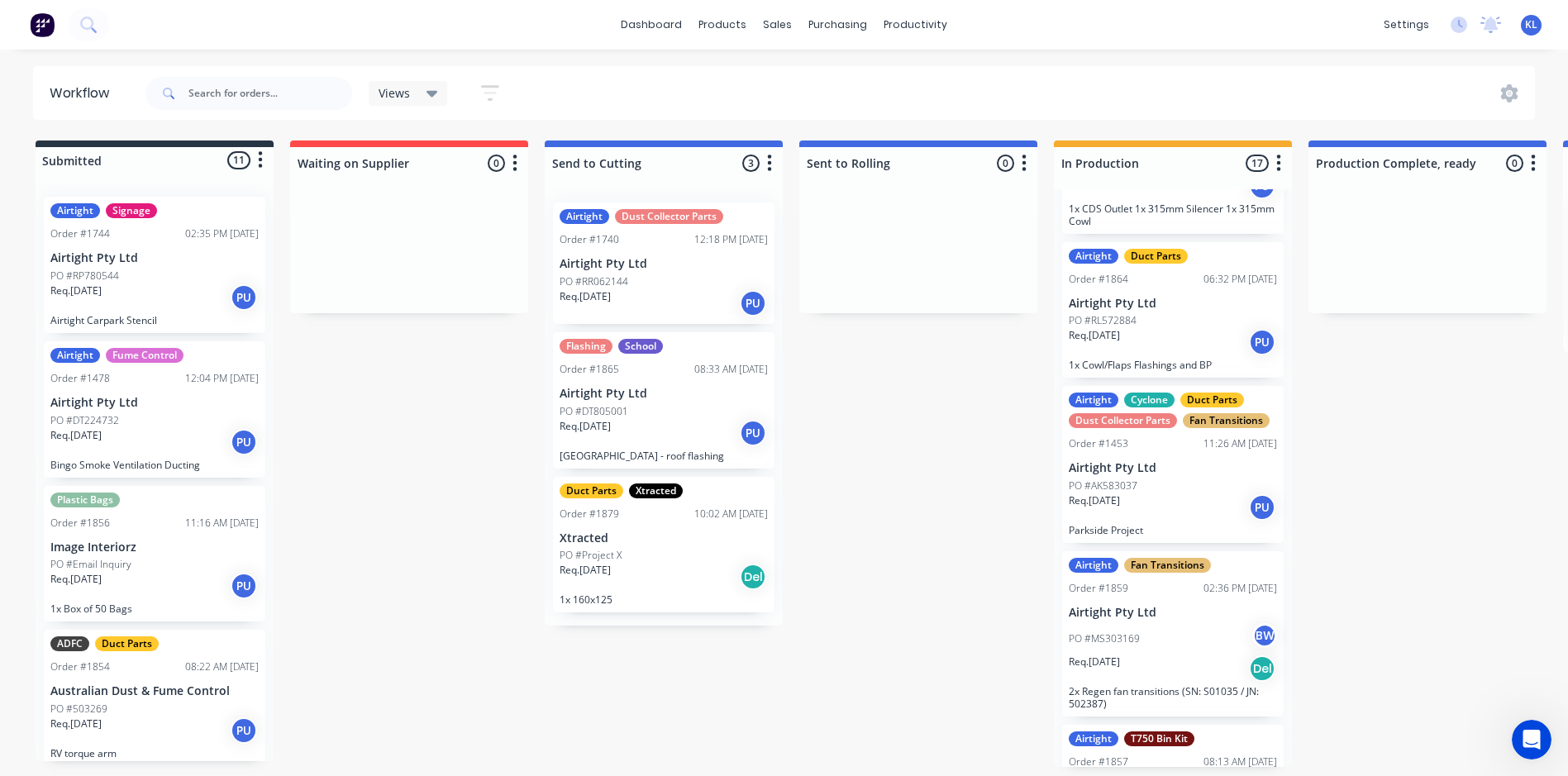
click at [1187, 347] on div "Req. [DATE] PU" at bounding box center [1172, 342] width 208 height 28
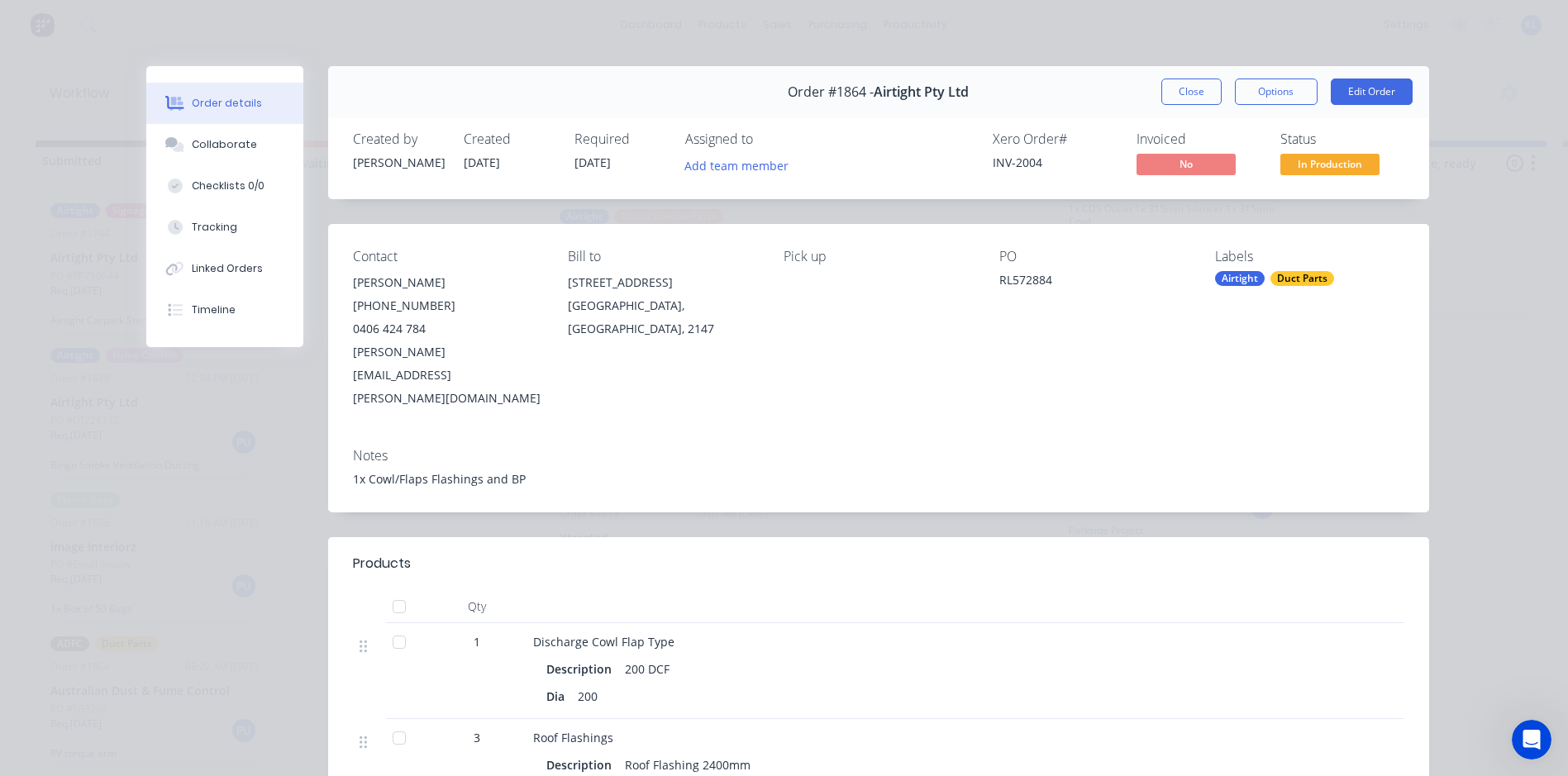
scroll to position [330, 0]
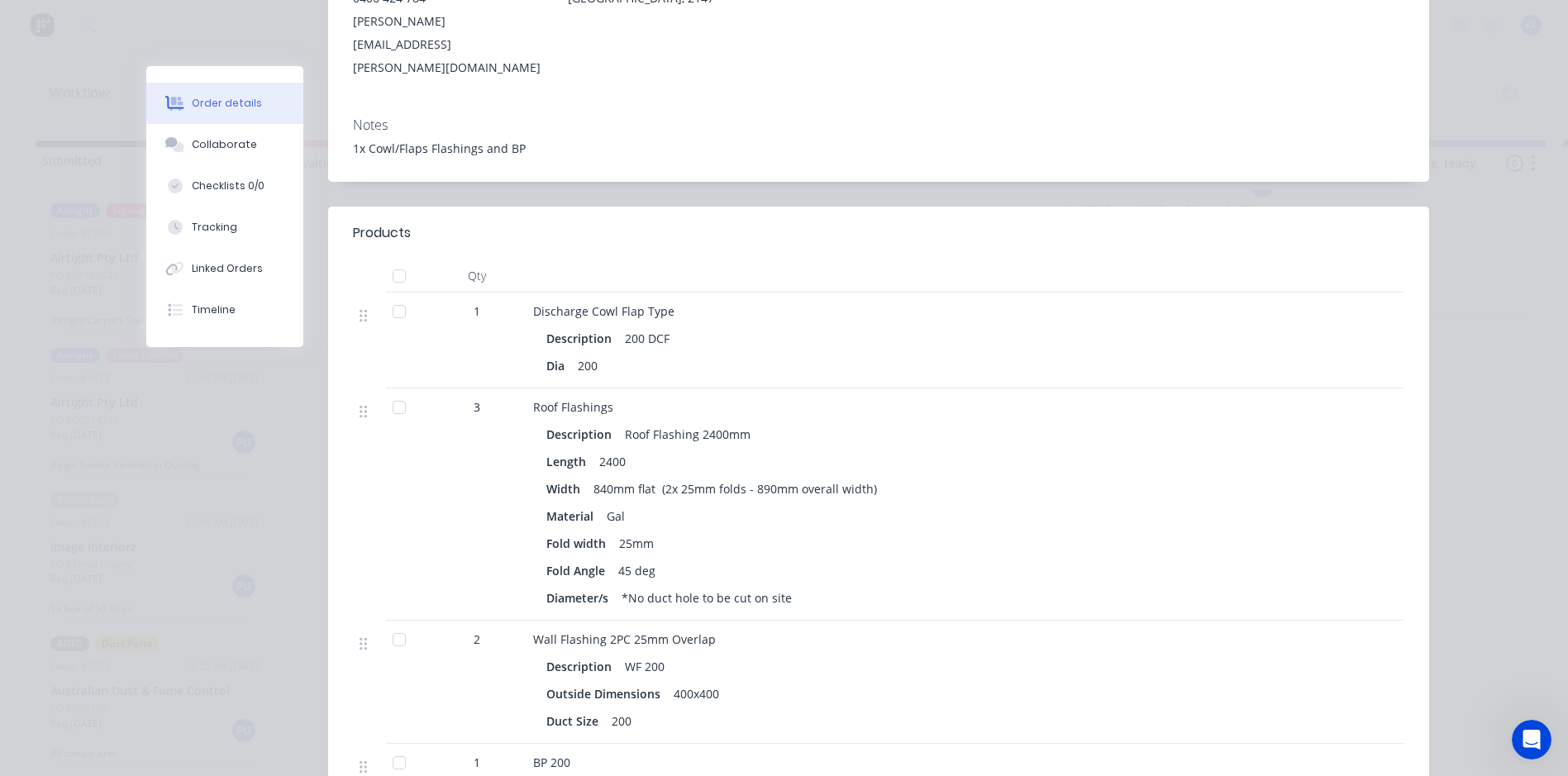
click at [392, 391] on div at bounding box center [399, 407] width 33 height 33
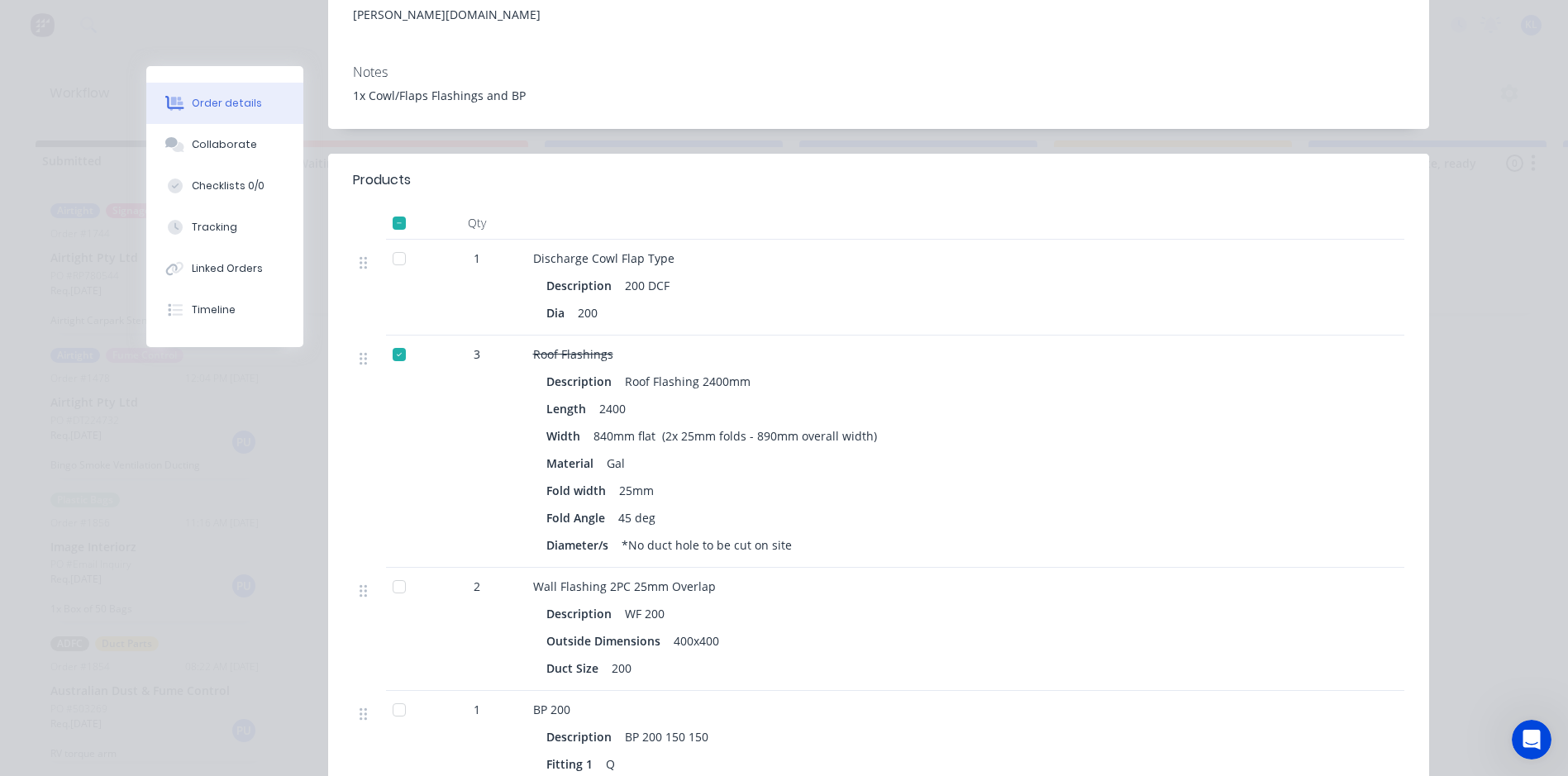
scroll to position [579, 0]
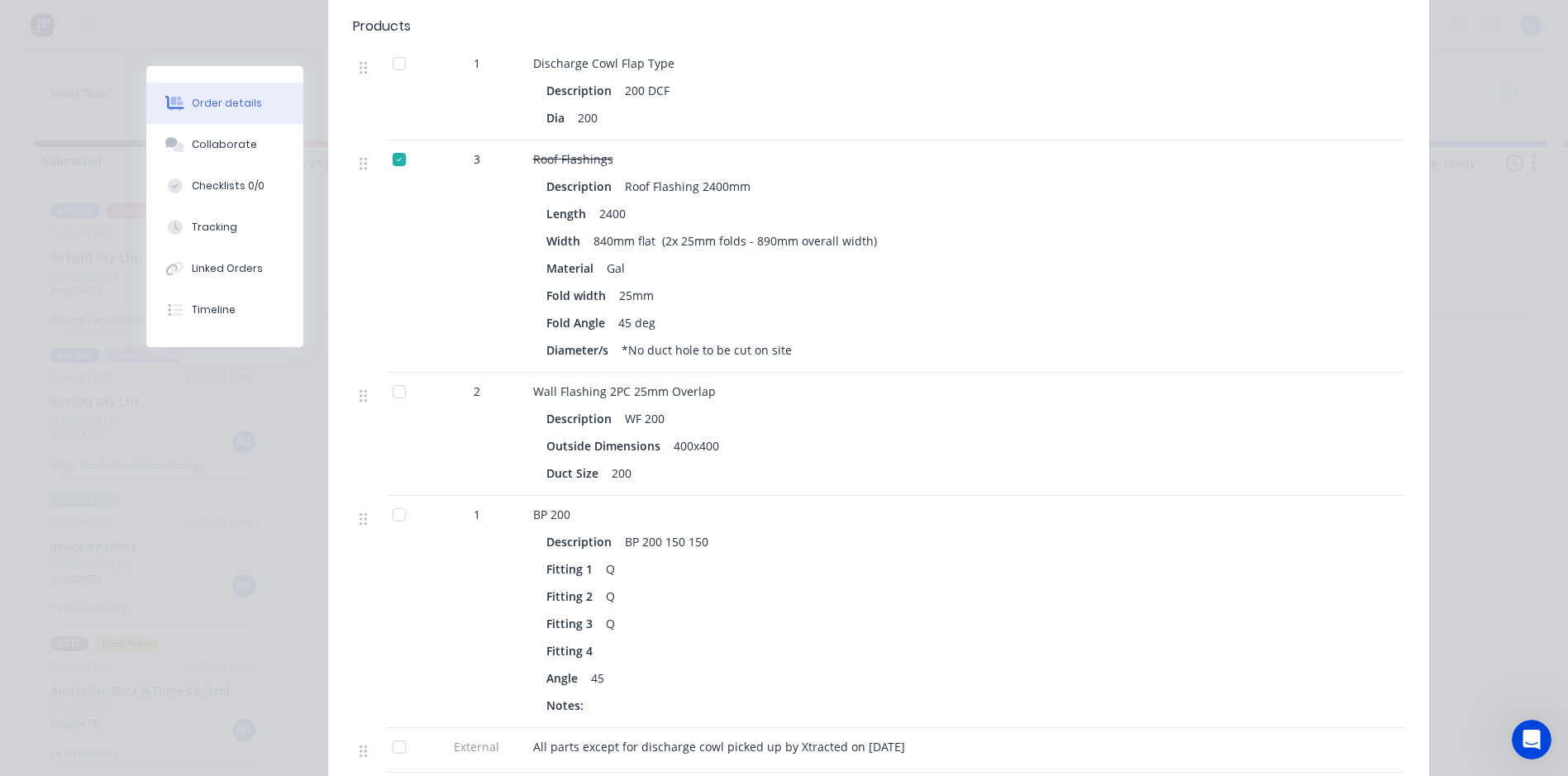
click at [400, 375] on div at bounding box center [399, 391] width 33 height 33
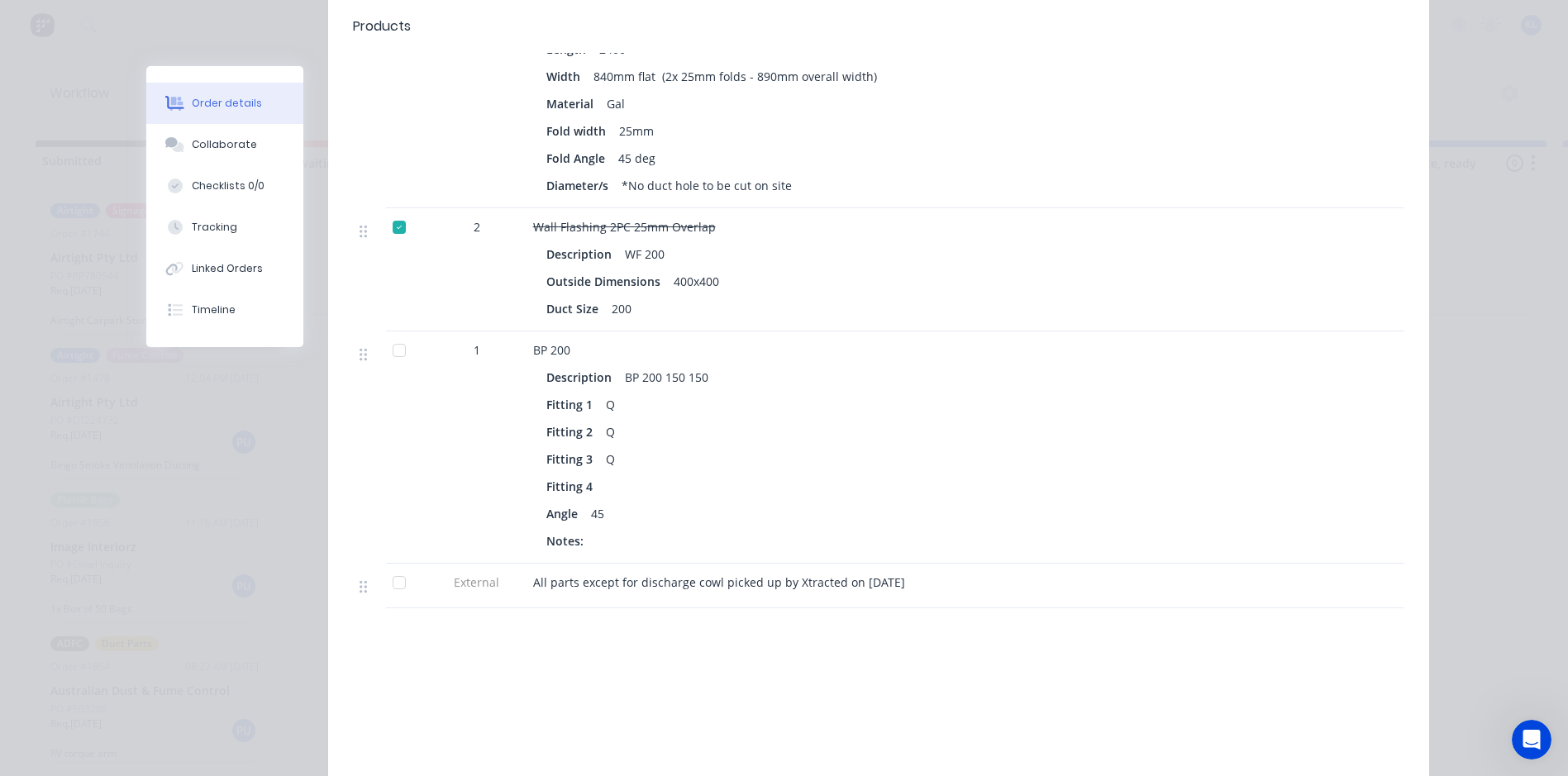
scroll to position [744, 0]
click at [393, 333] on div at bounding box center [399, 349] width 33 height 33
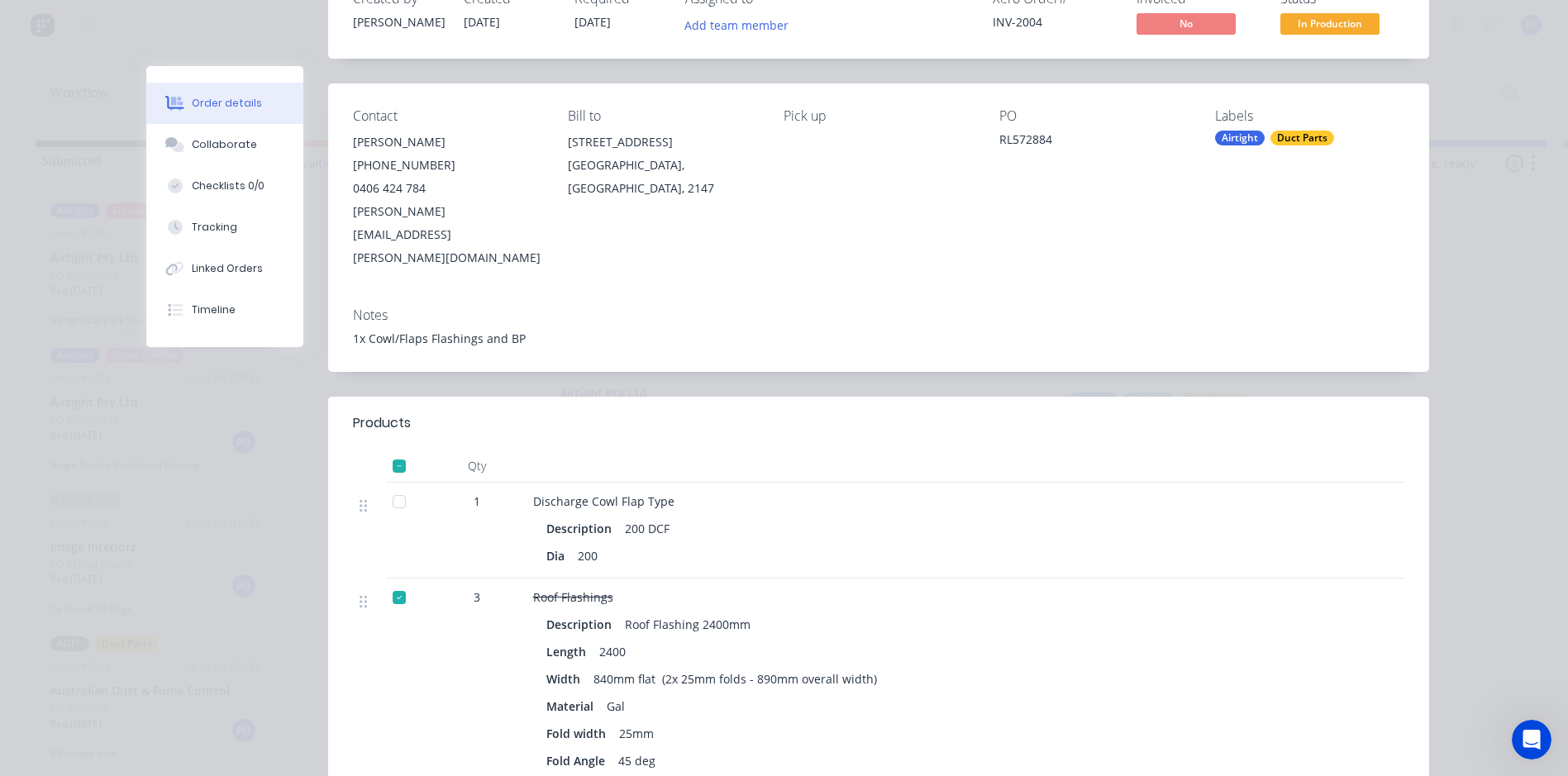
scroll to position [83, 0]
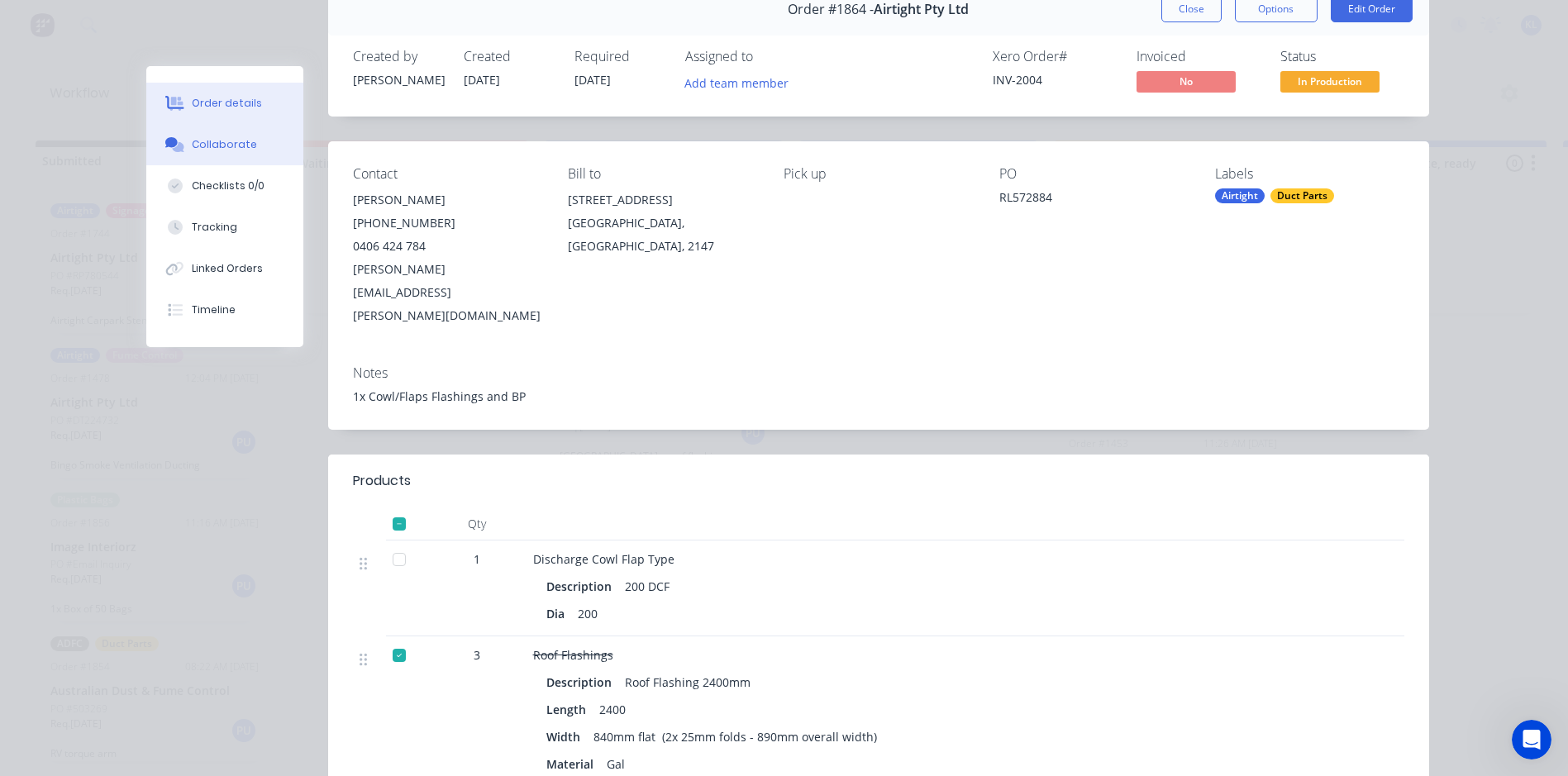
click at [225, 133] on button "Collaborate" at bounding box center [224, 145] width 157 height 42
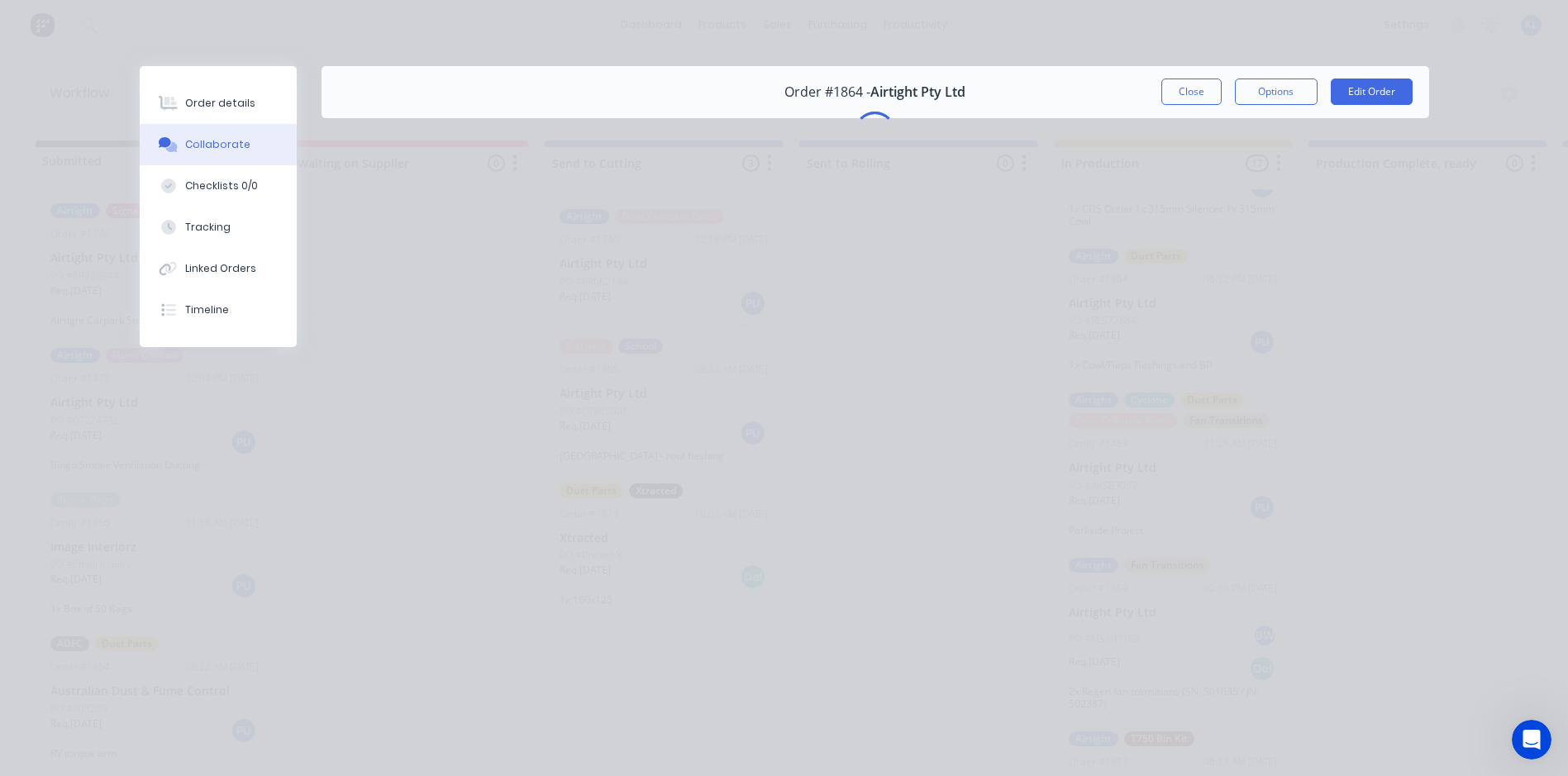
scroll to position [0, 0]
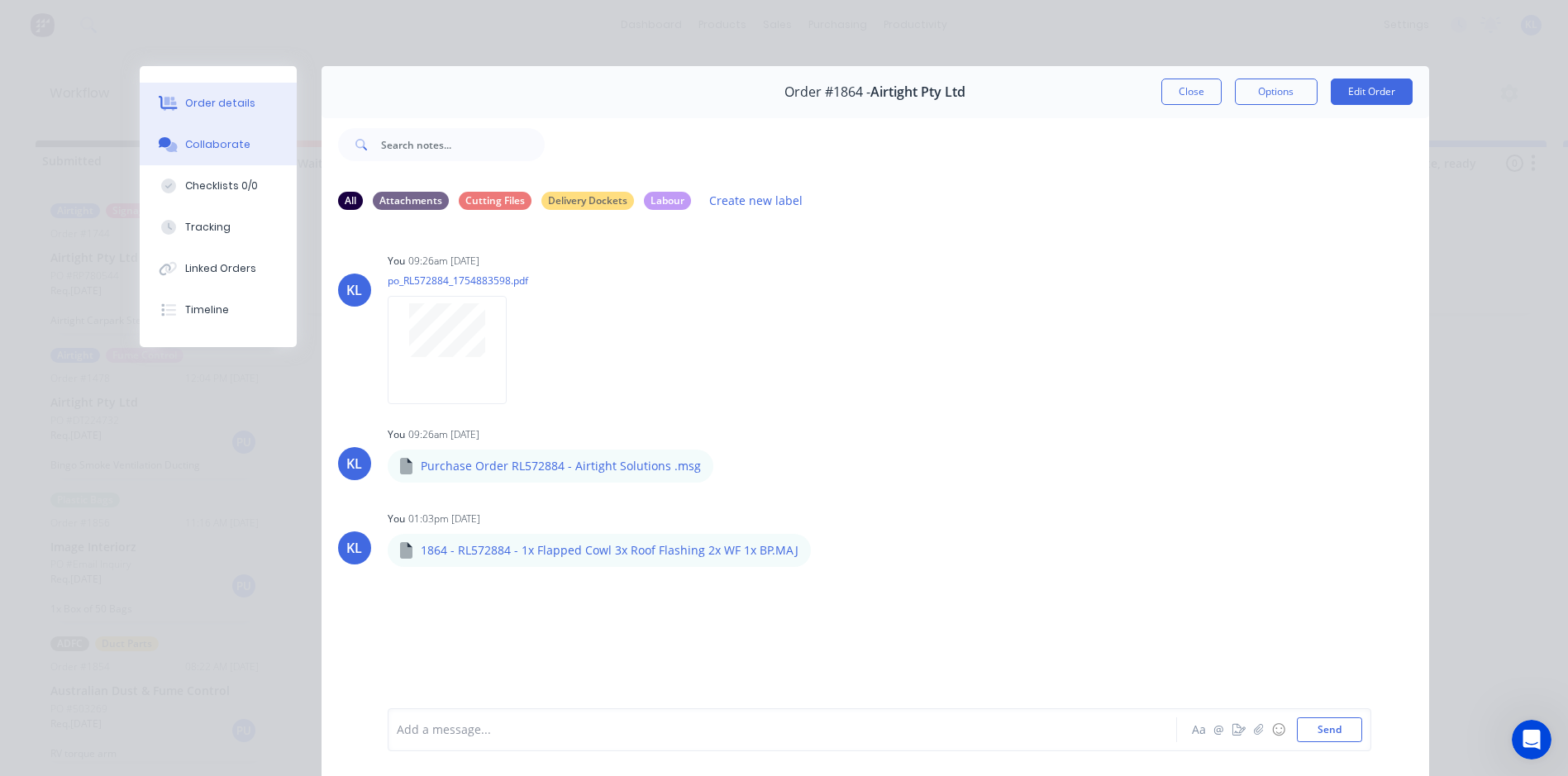
click at [198, 98] on div "Order details" at bounding box center [220, 103] width 70 height 15
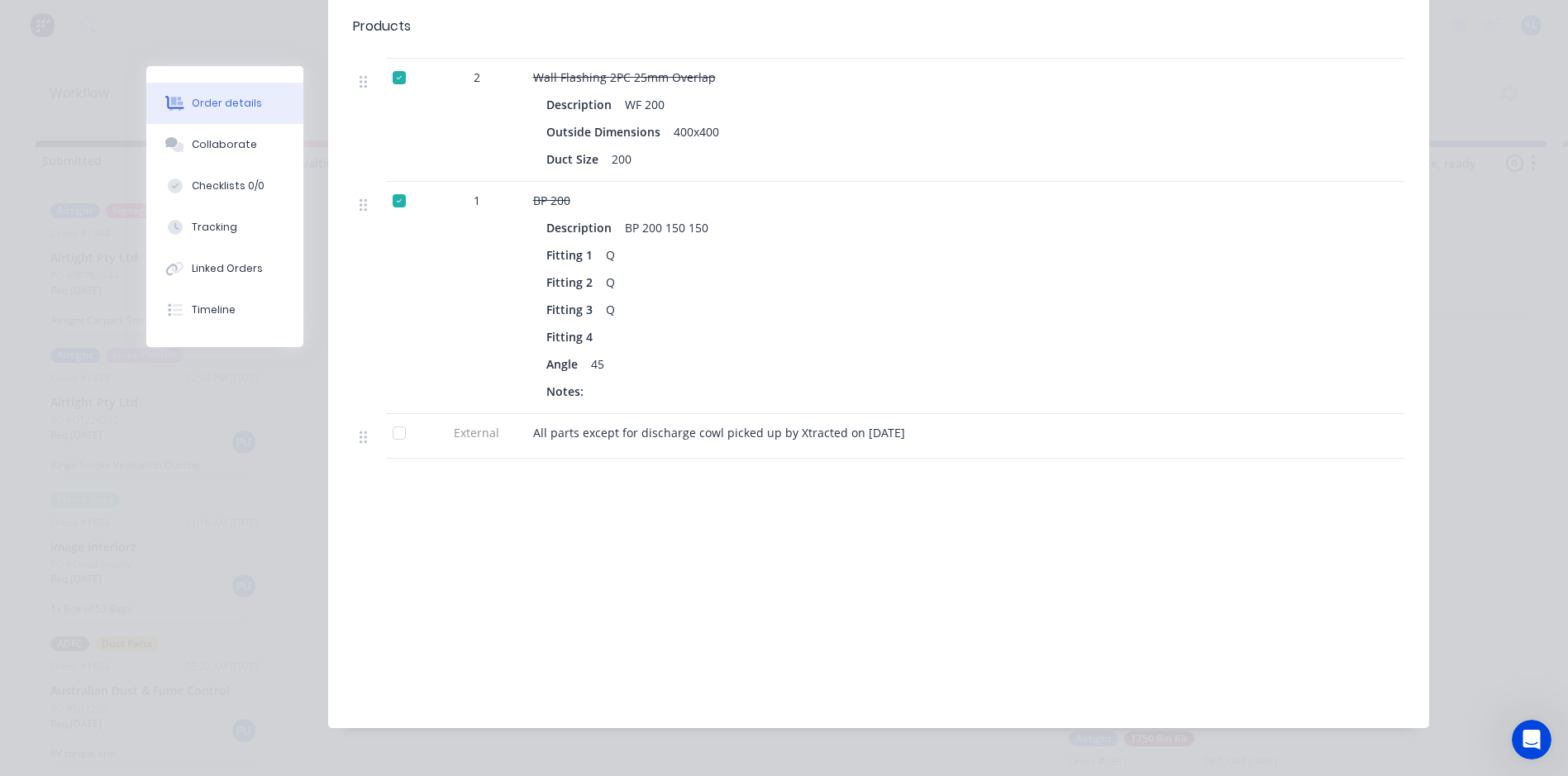
drag, startPoint x: 461, startPoint y: 600, endPoint x: 489, endPoint y: 595, distance: 28.4
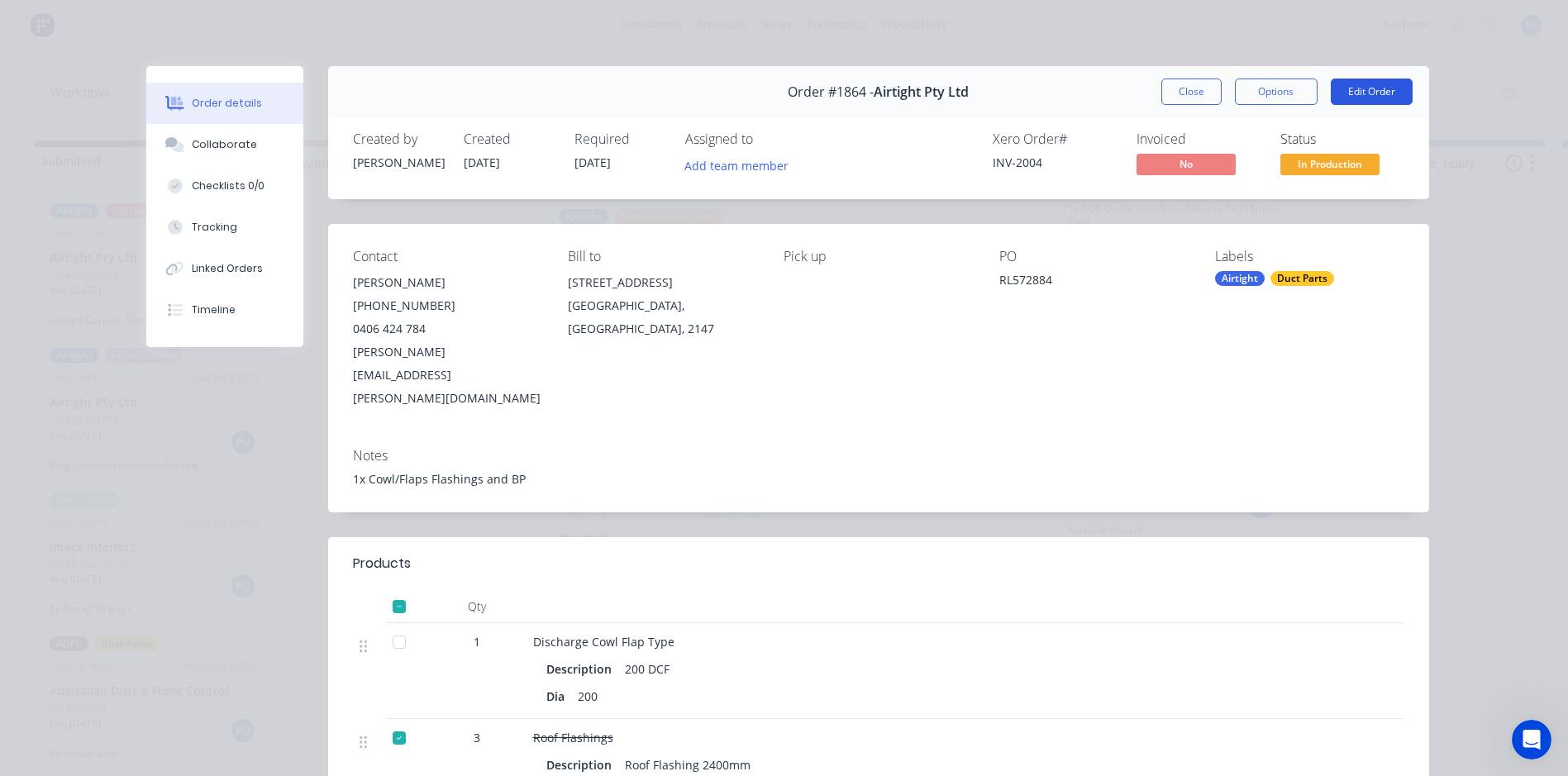
click at [1369, 85] on button "Edit Order" at bounding box center [1372, 92] width 82 height 27
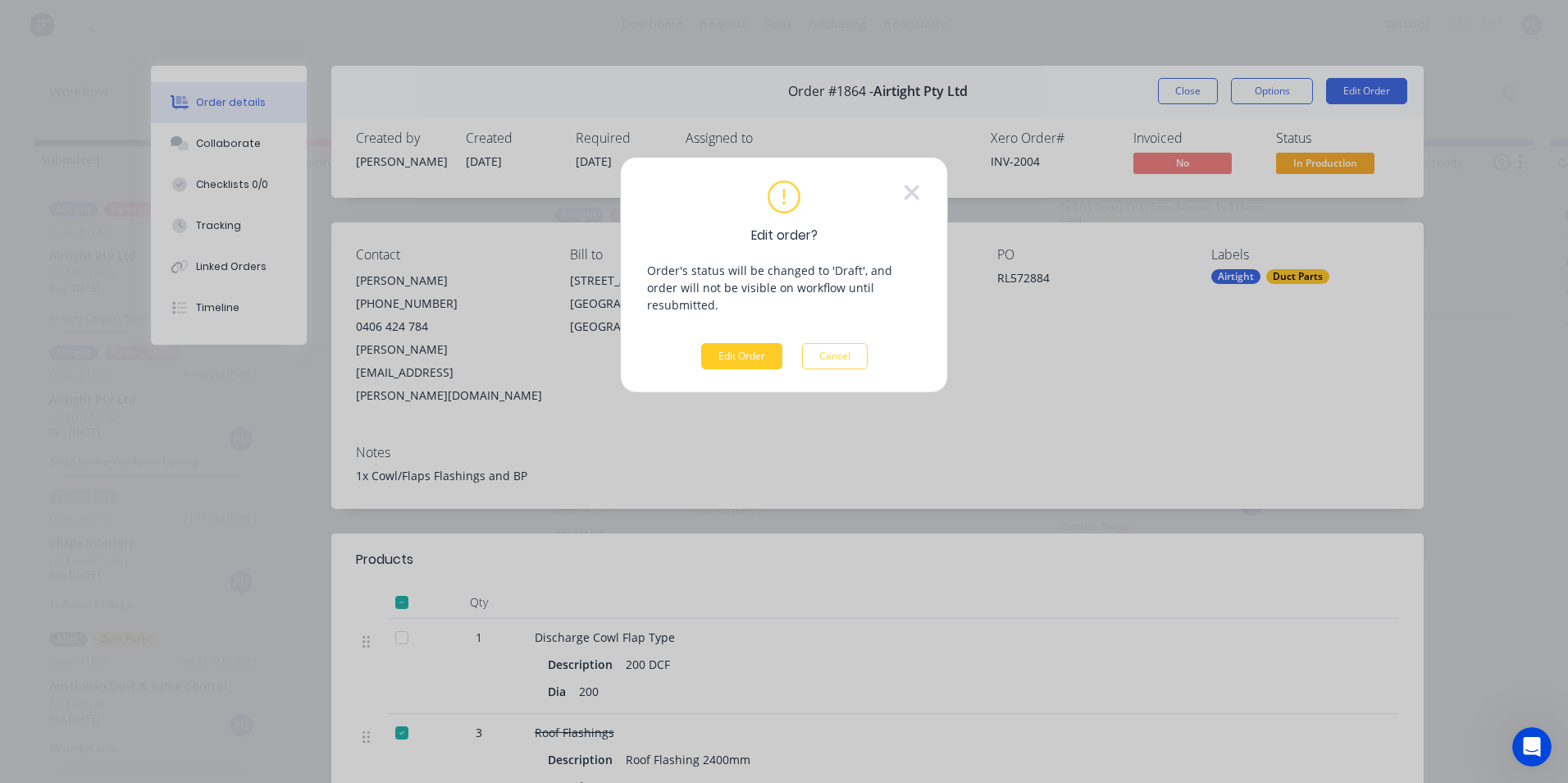
click at [728, 344] on button "Edit Order" at bounding box center [742, 356] width 81 height 26
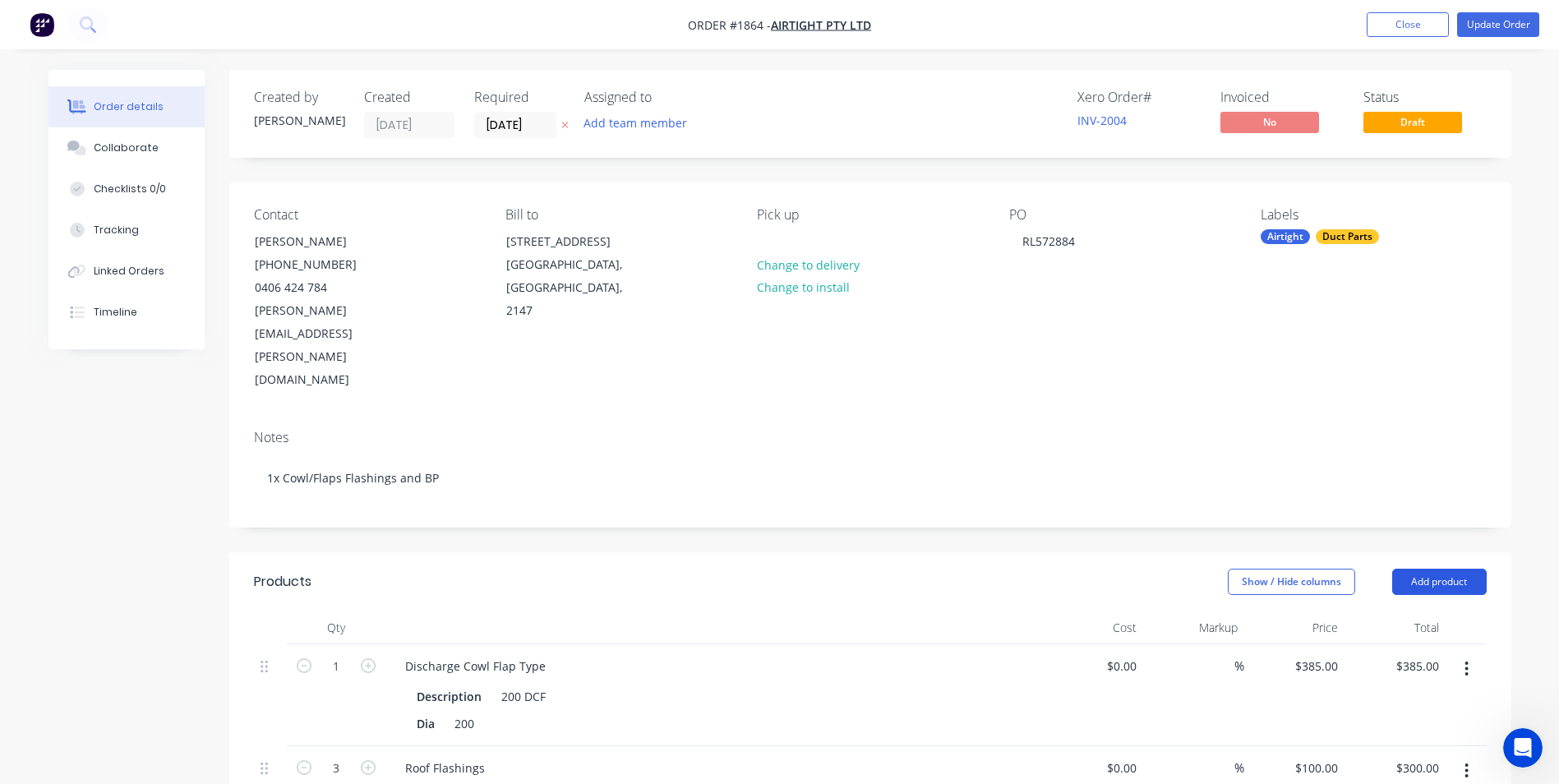
click at [1436, 569] on button "Add product" at bounding box center [1439, 582] width 94 height 26
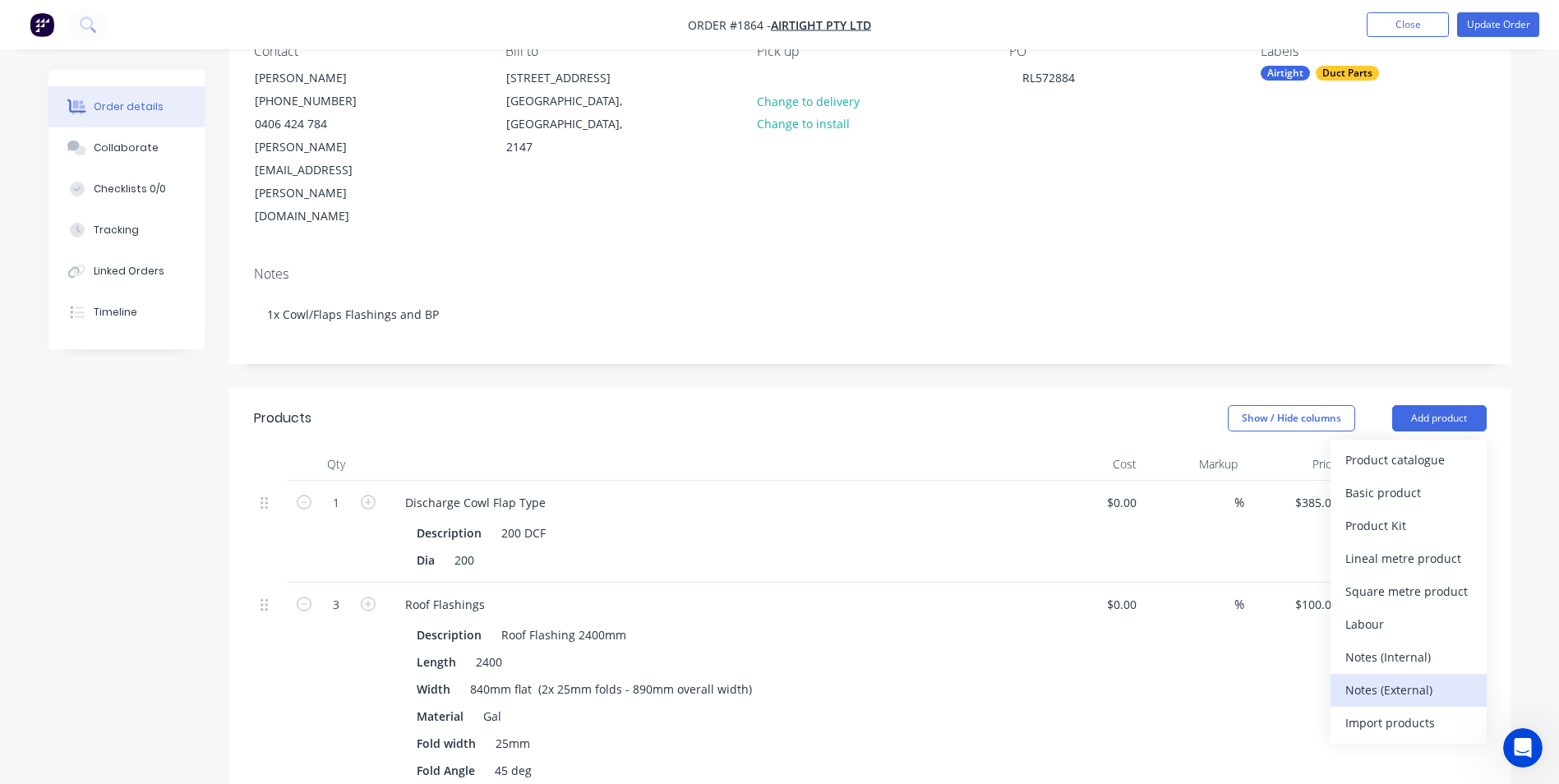
scroll to position [164, 0]
click at [1413, 677] on div "Notes (External)" at bounding box center [1409, 689] width 126 height 24
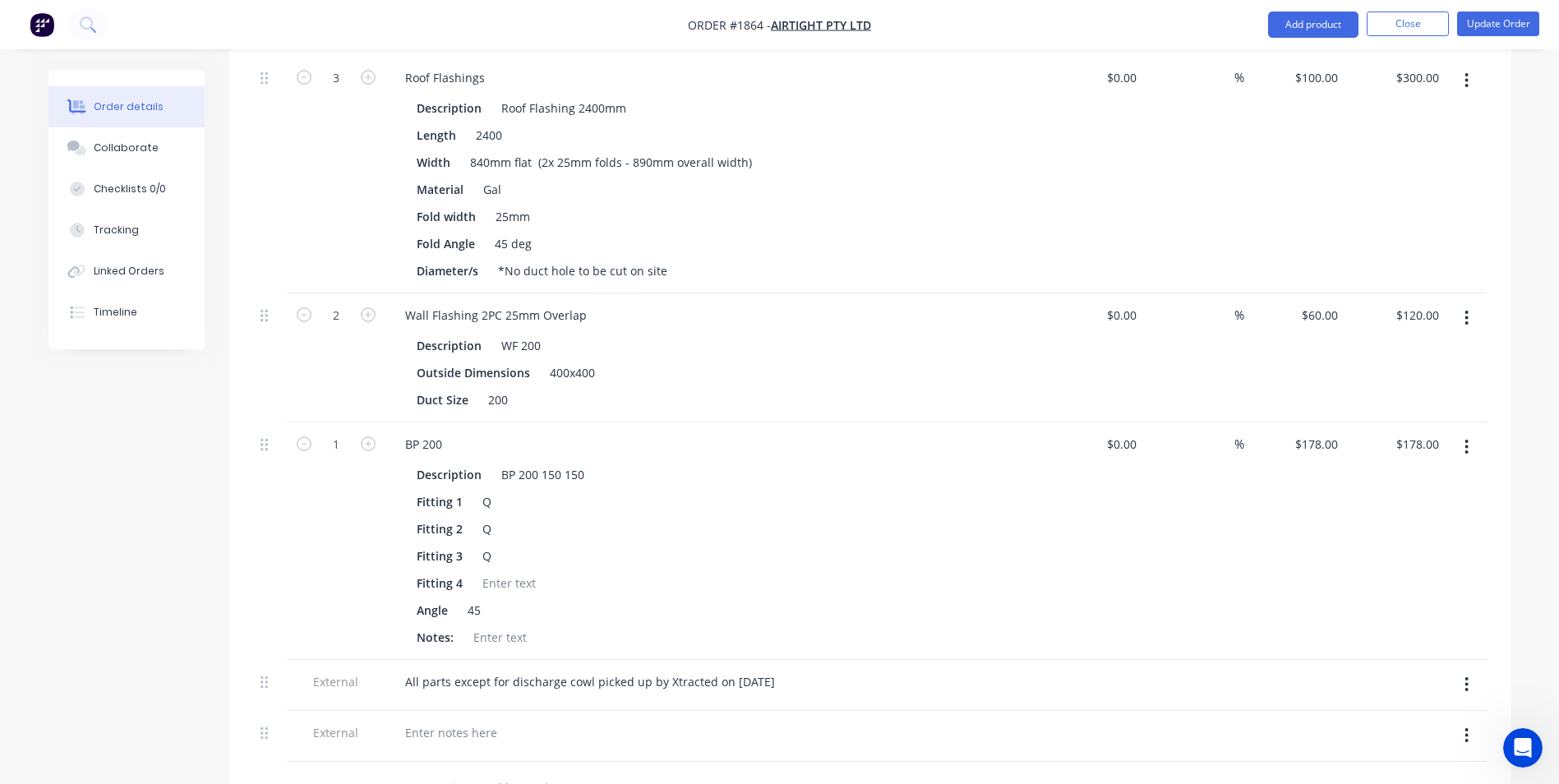
scroll to position [986, 0]
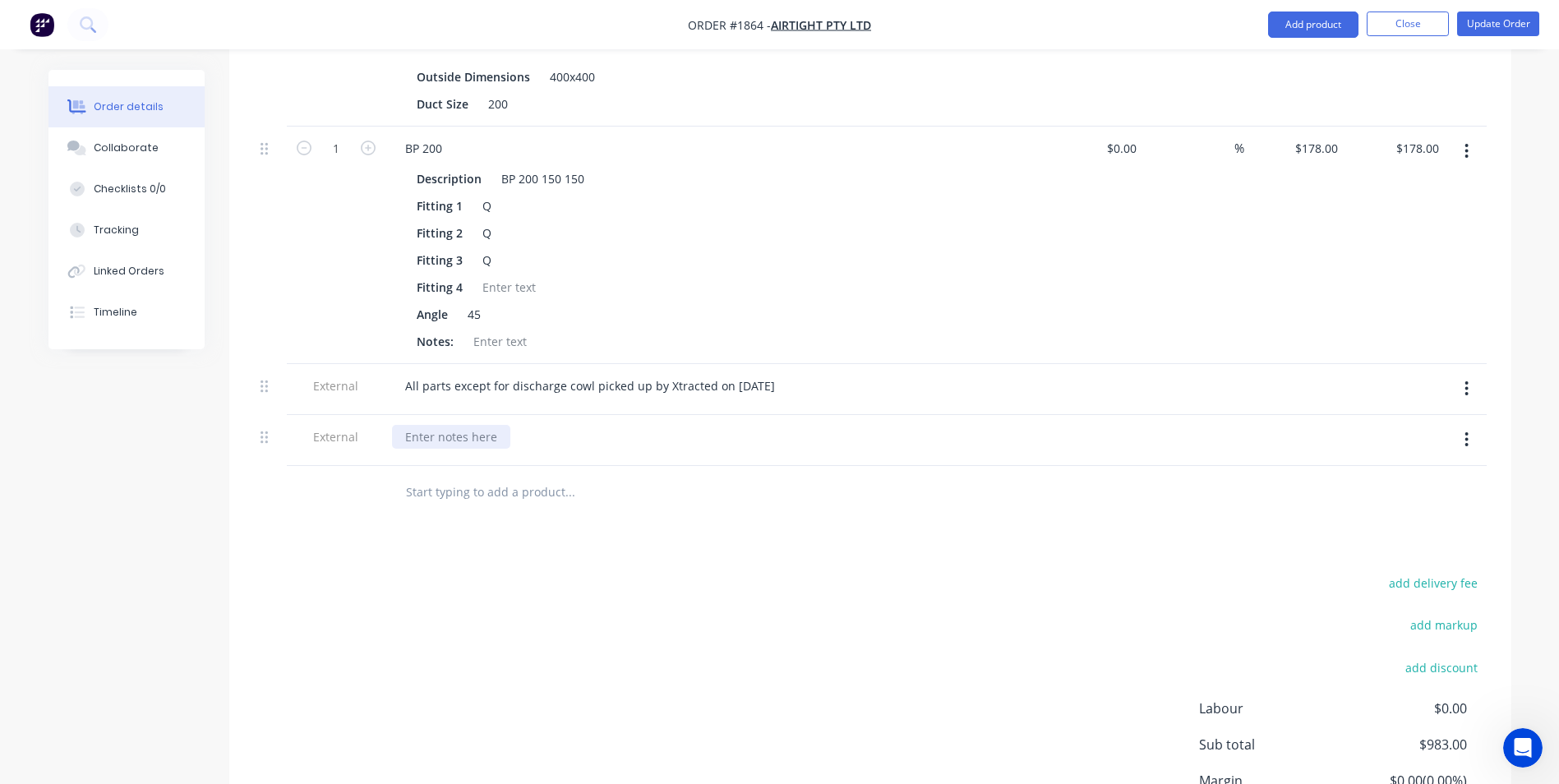
click at [456, 425] on div at bounding box center [450, 436] width 118 height 24
click at [974, 425] on div "earlier requested a modification to a [GEOGRAPHIC_DATA] we done earlier this ye…" at bounding box center [704, 436] width 626 height 24
click at [414, 425] on div "earlier requested a modification to a [GEOGRAPHIC_DATA] we done earlier this ye…" at bounding box center [704, 436] width 626 height 24
drag, startPoint x: 441, startPoint y: 385, endPoint x: 308, endPoint y: 392, distance: 133.2
click at [308, 415] on div "External Earlier requested a modification to a [GEOGRAPHIC_DATA] we done earlie…" at bounding box center [870, 441] width 1232 height 51
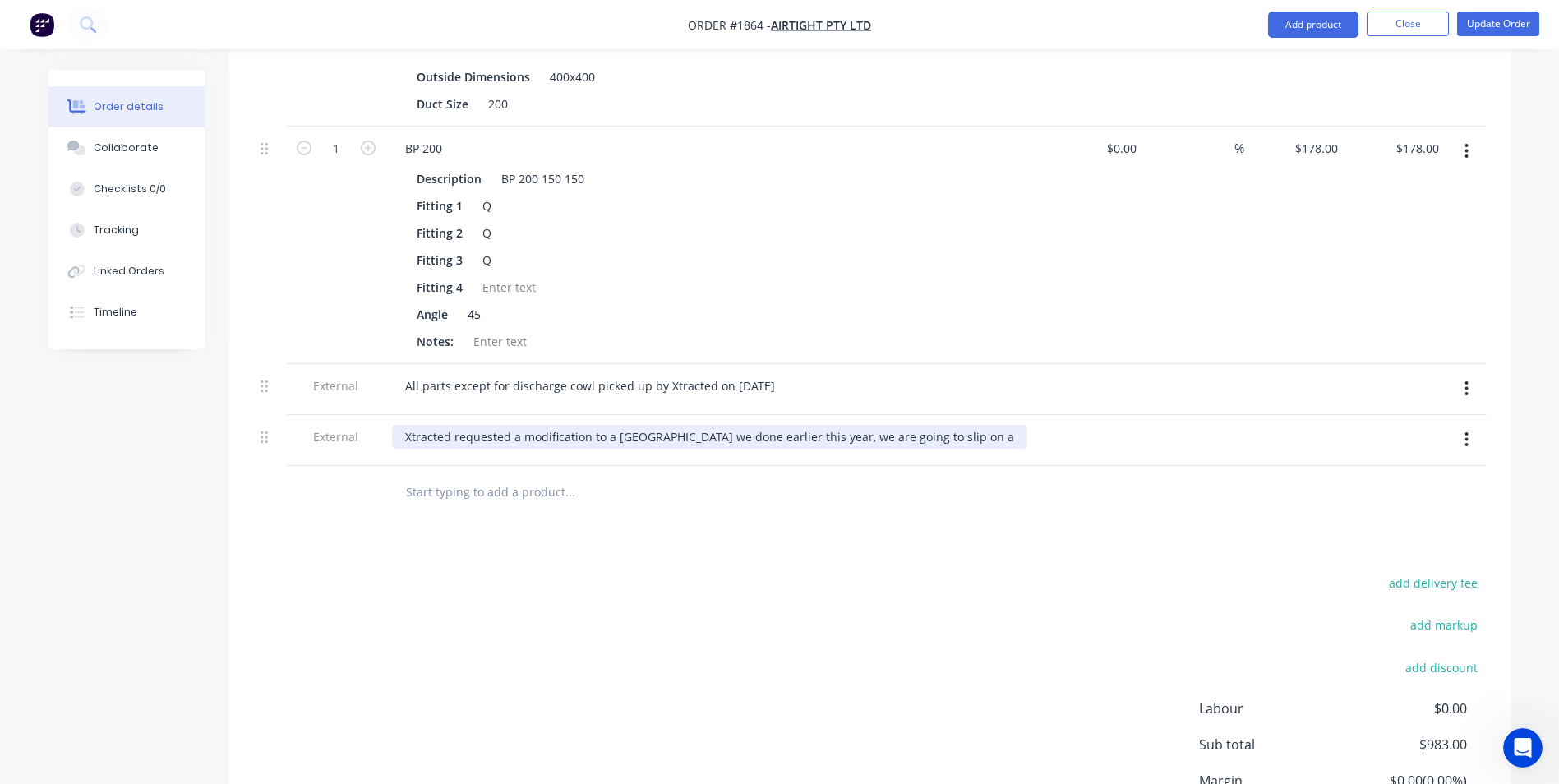
click at [537, 425] on div "Xtracted requested a modification to a [GEOGRAPHIC_DATA] we done earlier this y…" at bounding box center [709, 436] width 635 height 24
click at [991, 425] on div "Xtracted requested a modification to a [GEOGRAPHIC_DATA] we done earlier this y…" at bounding box center [709, 436] width 635 height 24
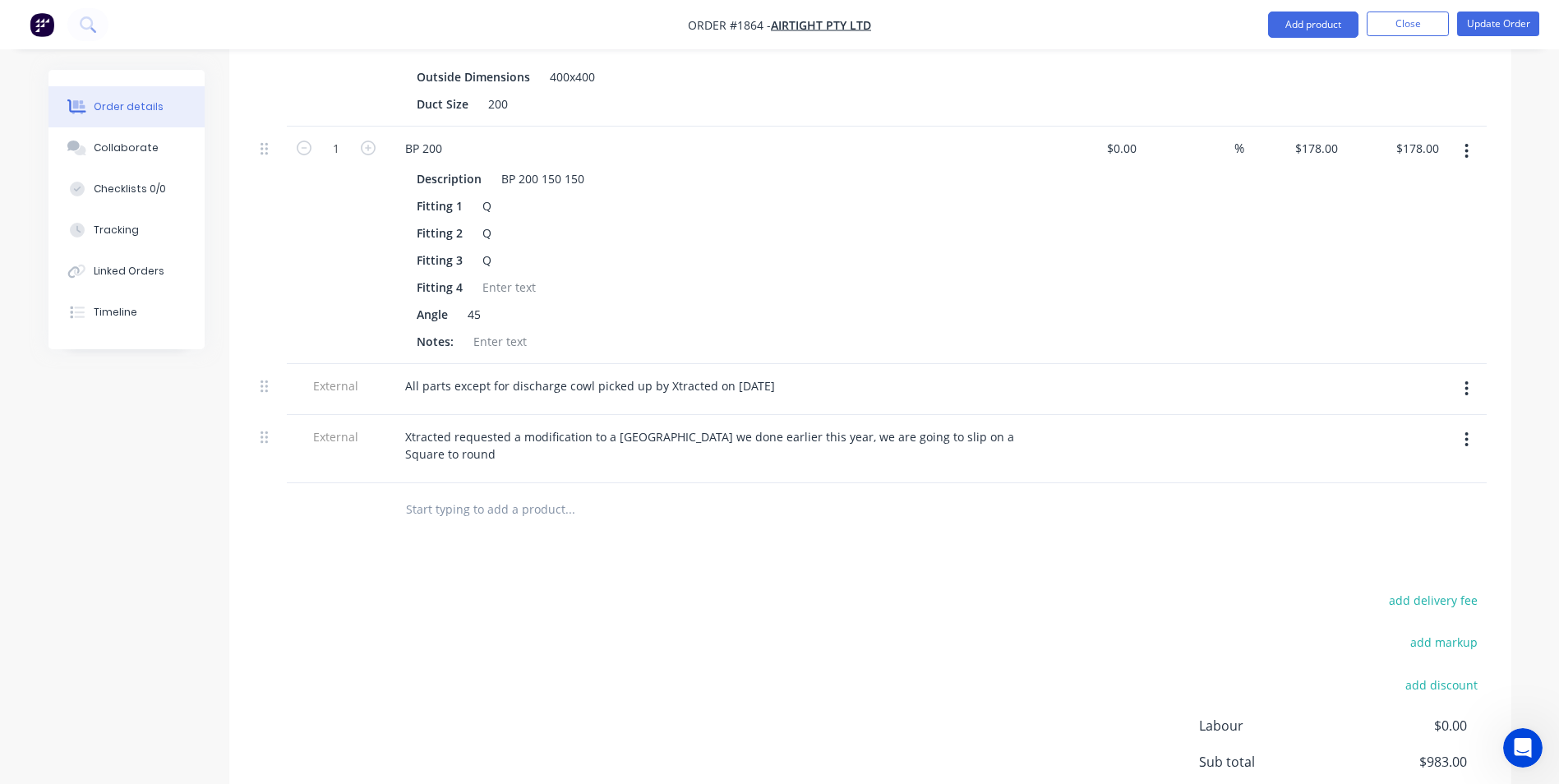
click at [513, 589] on div "add delivery fee add markup add discount Labour $0.00 Sub total $983.00 Margin …" at bounding box center [870, 747] width 1232 height 317
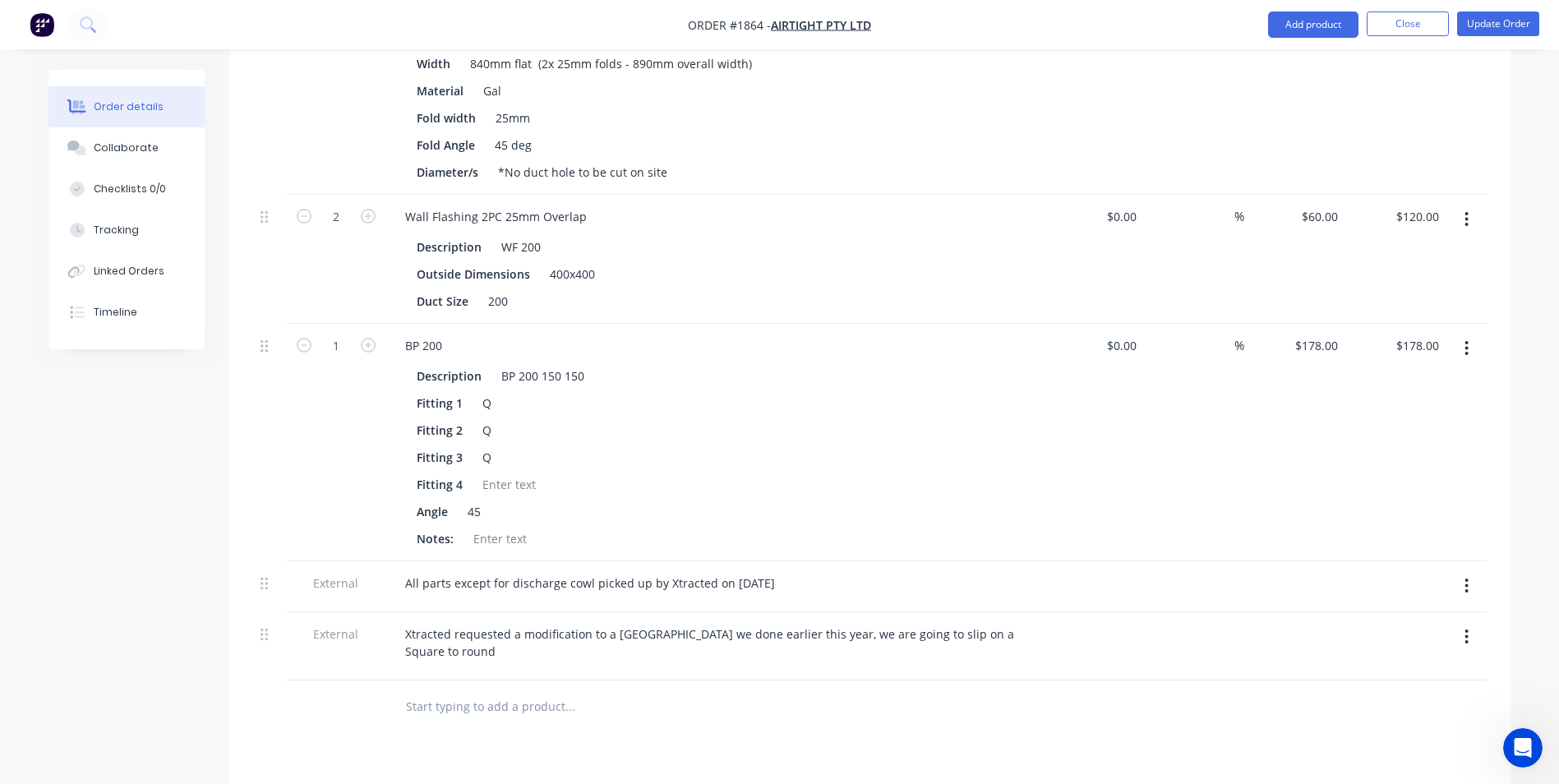
scroll to position [822, 0]
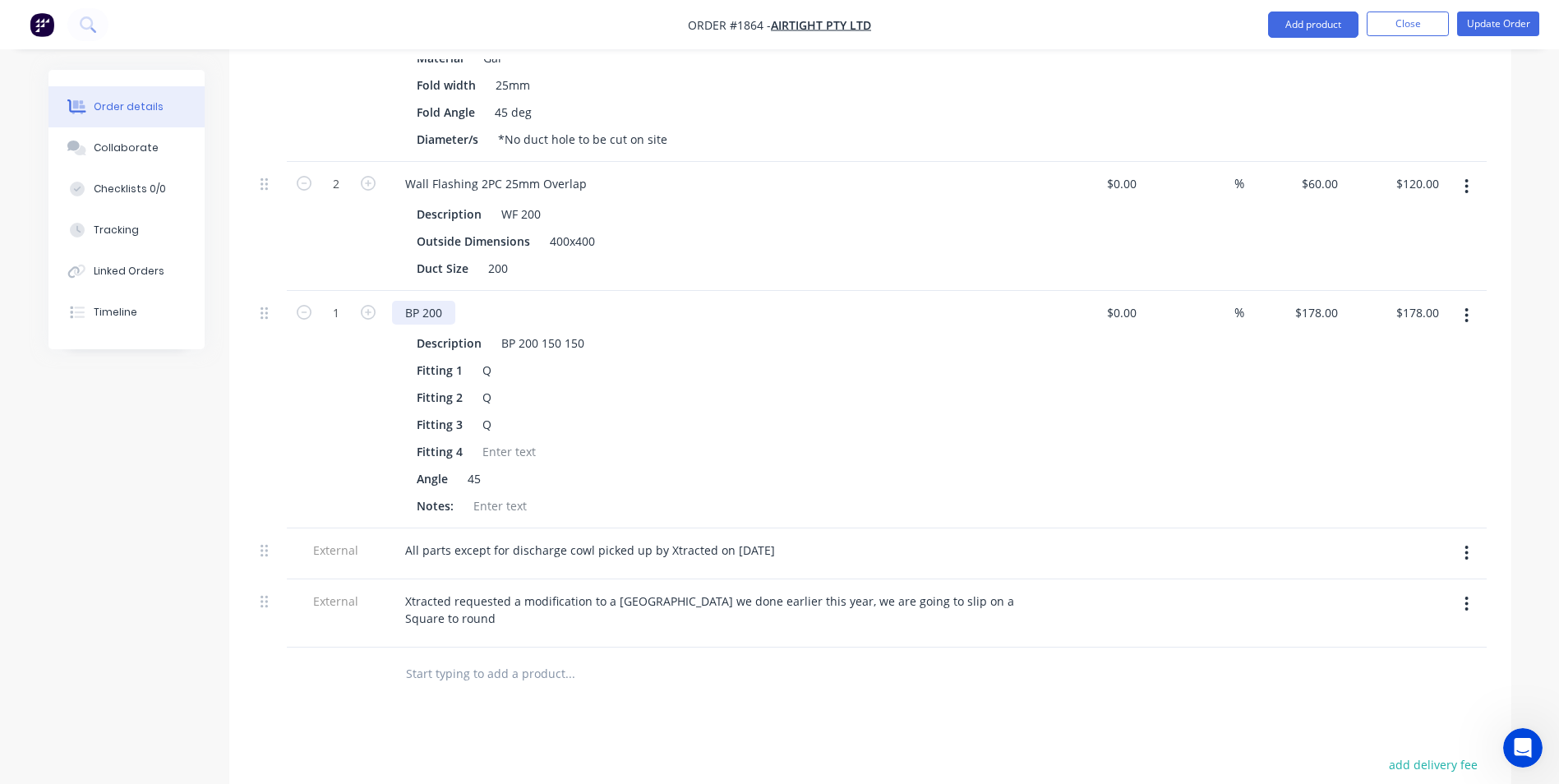
click at [424, 301] on div "BP 200" at bounding box center [423, 312] width 63 height 24
click at [416, 301] on div "BP 200" at bounding box center [423, 312] width 63 height 24
click at [421, 301] on div "BP 200" at bounding box center [423, 312] width 63 height 24
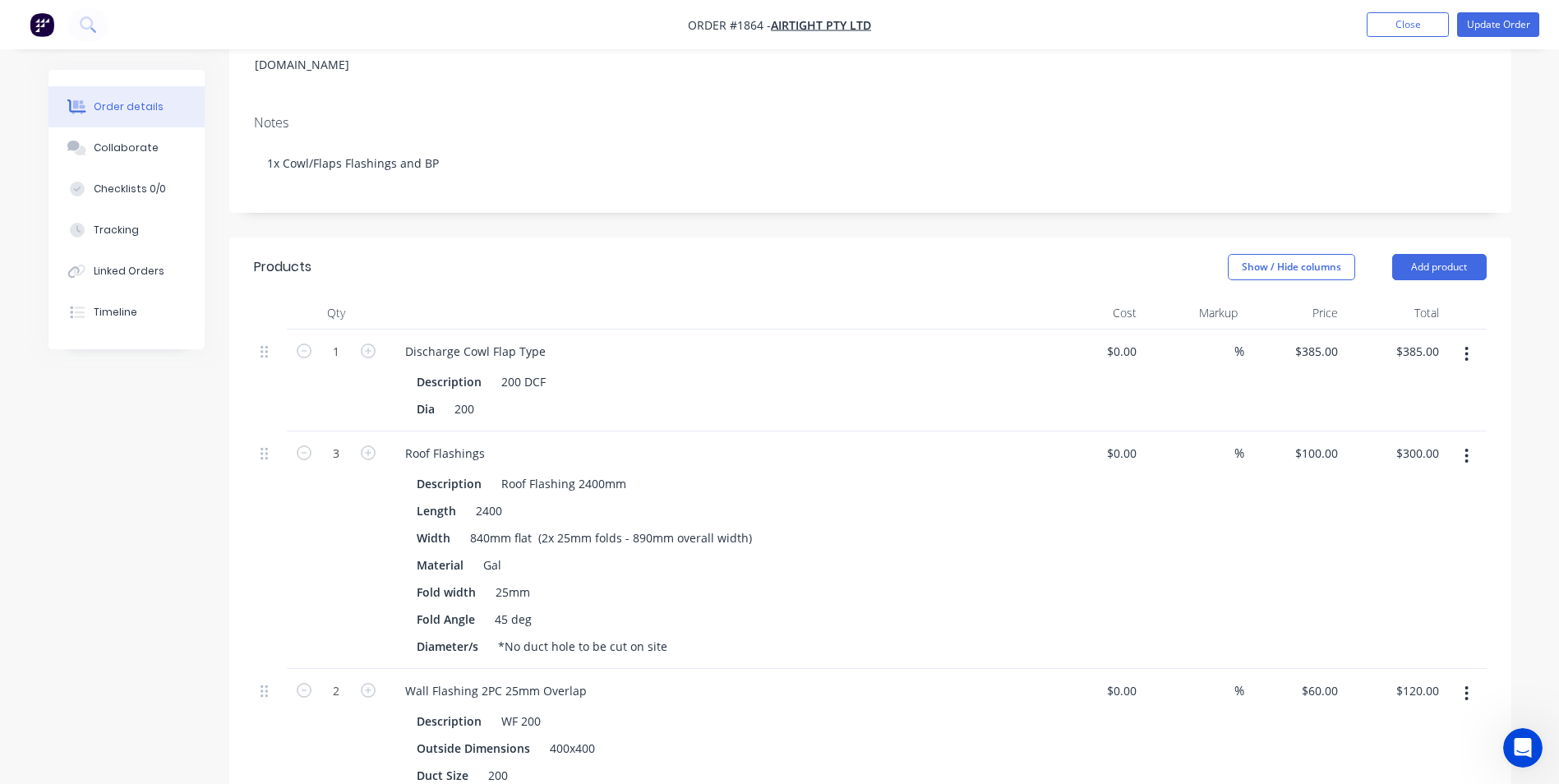
scroll to position [284, 0]
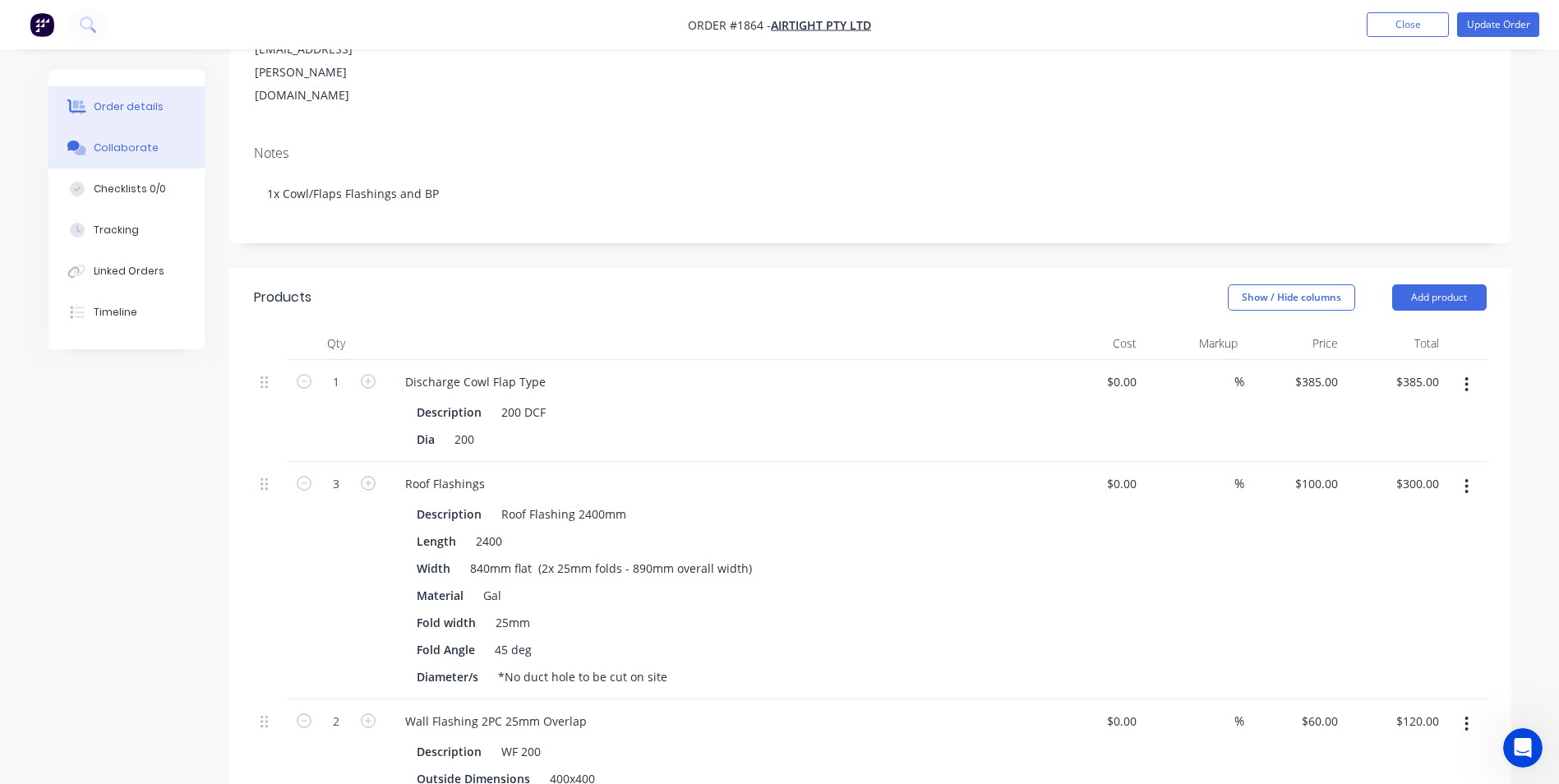
click at [129, 144] on div "Collaborate" at bounding box center [126, 148] width 65 height 15
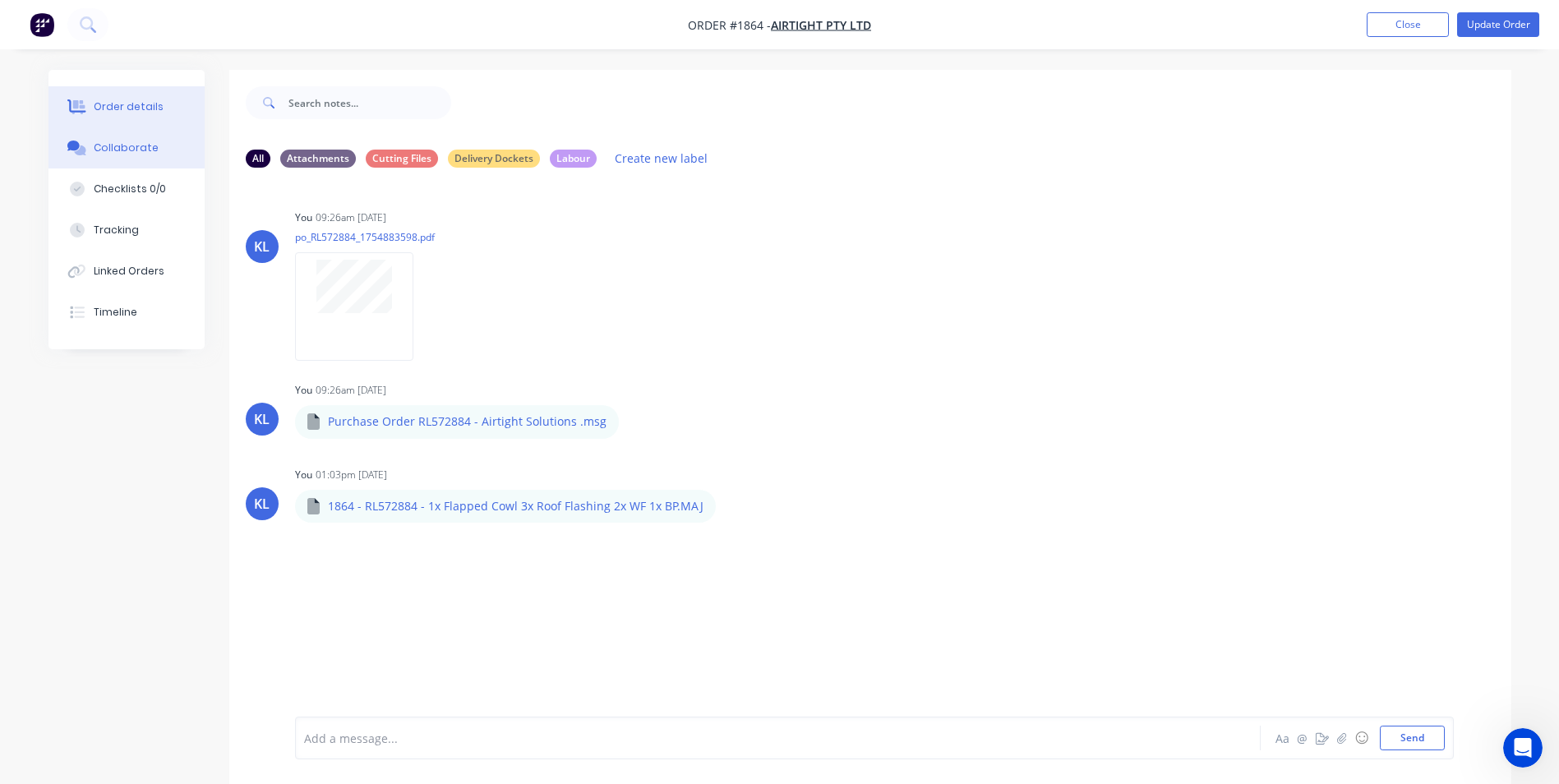
click at [122, 99] on div "Order details" at bounding box center [128, 107] width 70 height 15
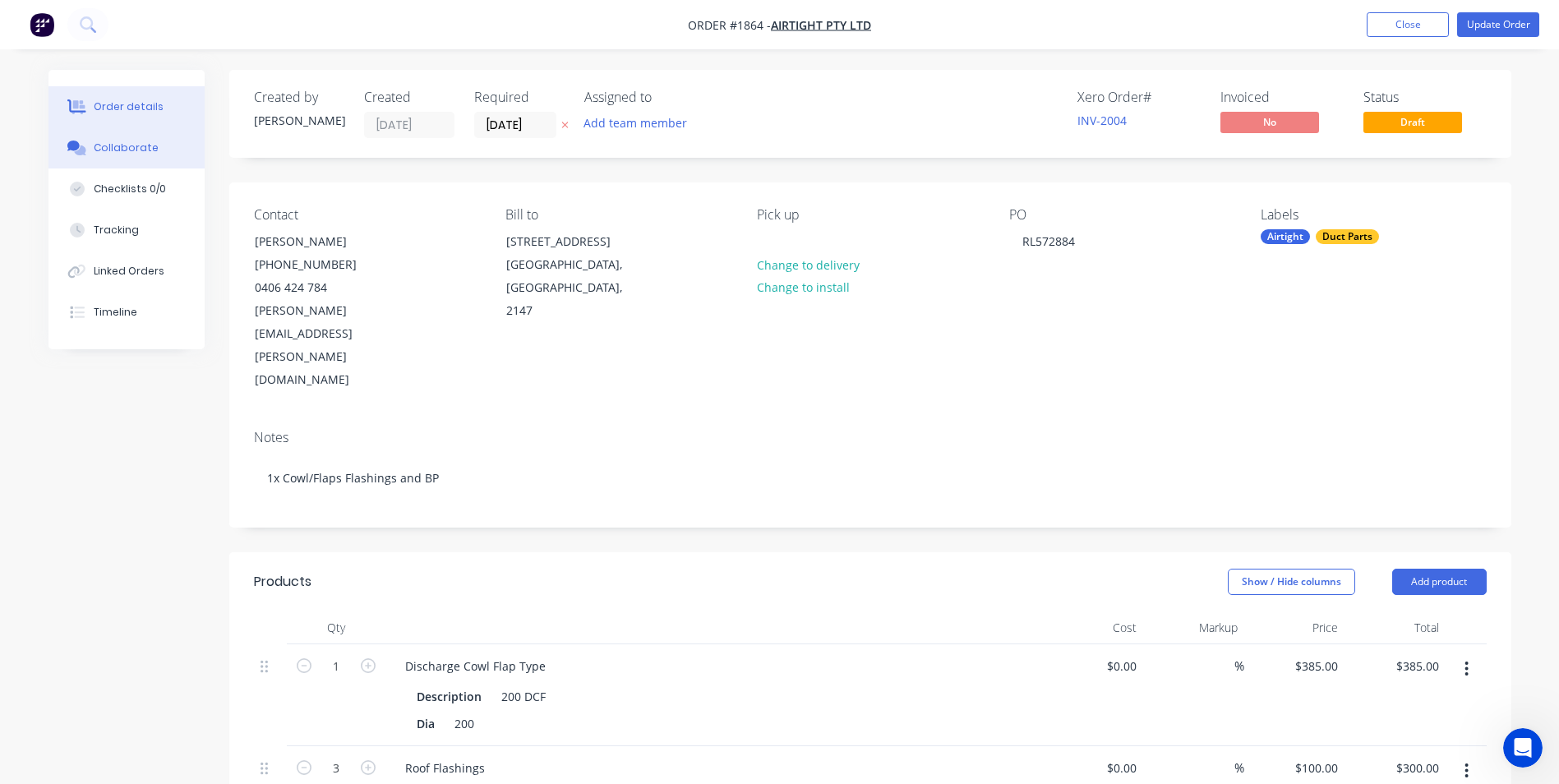
click at [111, 156] on button "Collaborate" at bounding box center [126, 148] width 156 height 42
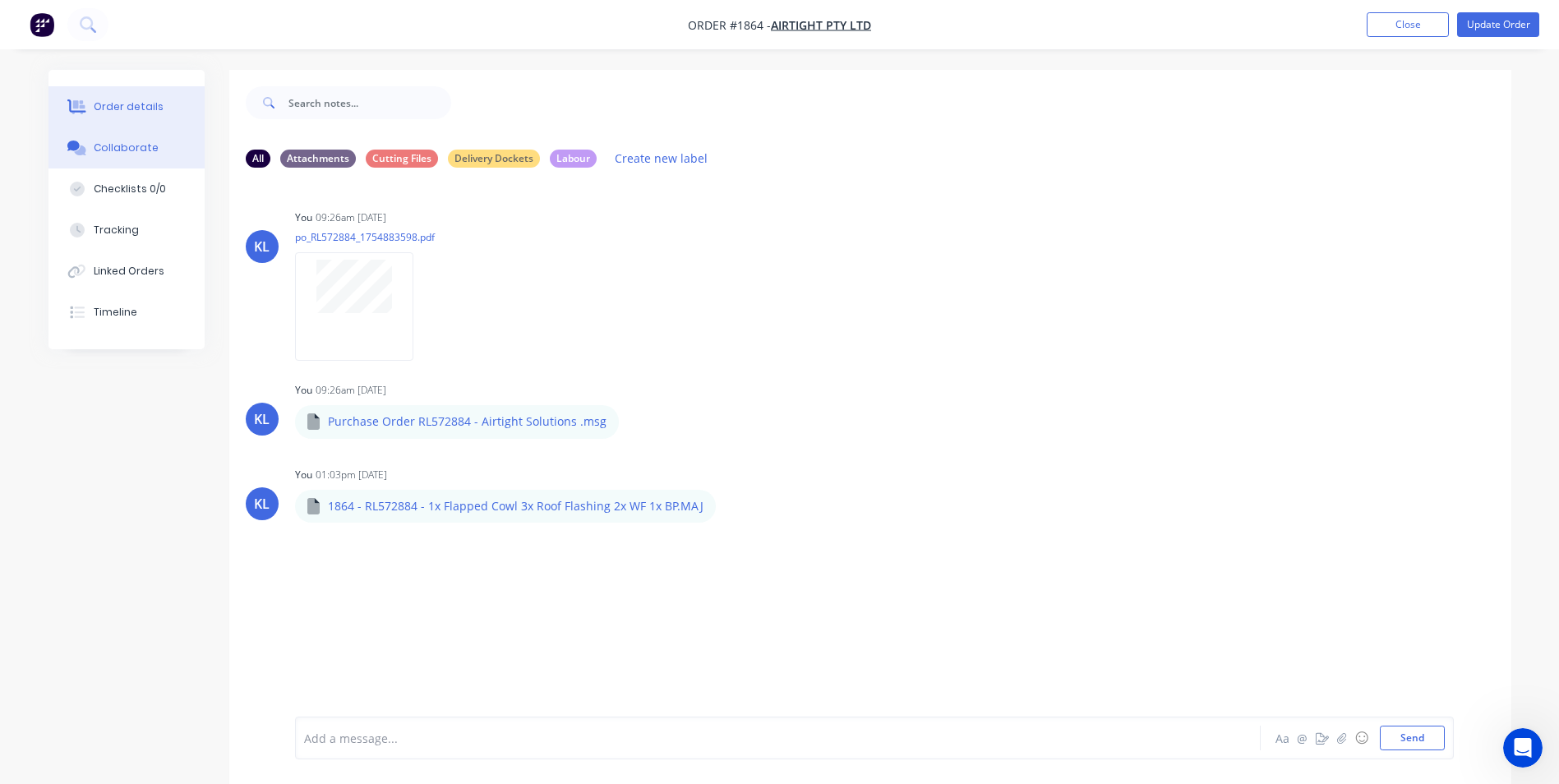
click at [130, 91] on button "Order details" at bounding box center [126, 107] width 156 height 42
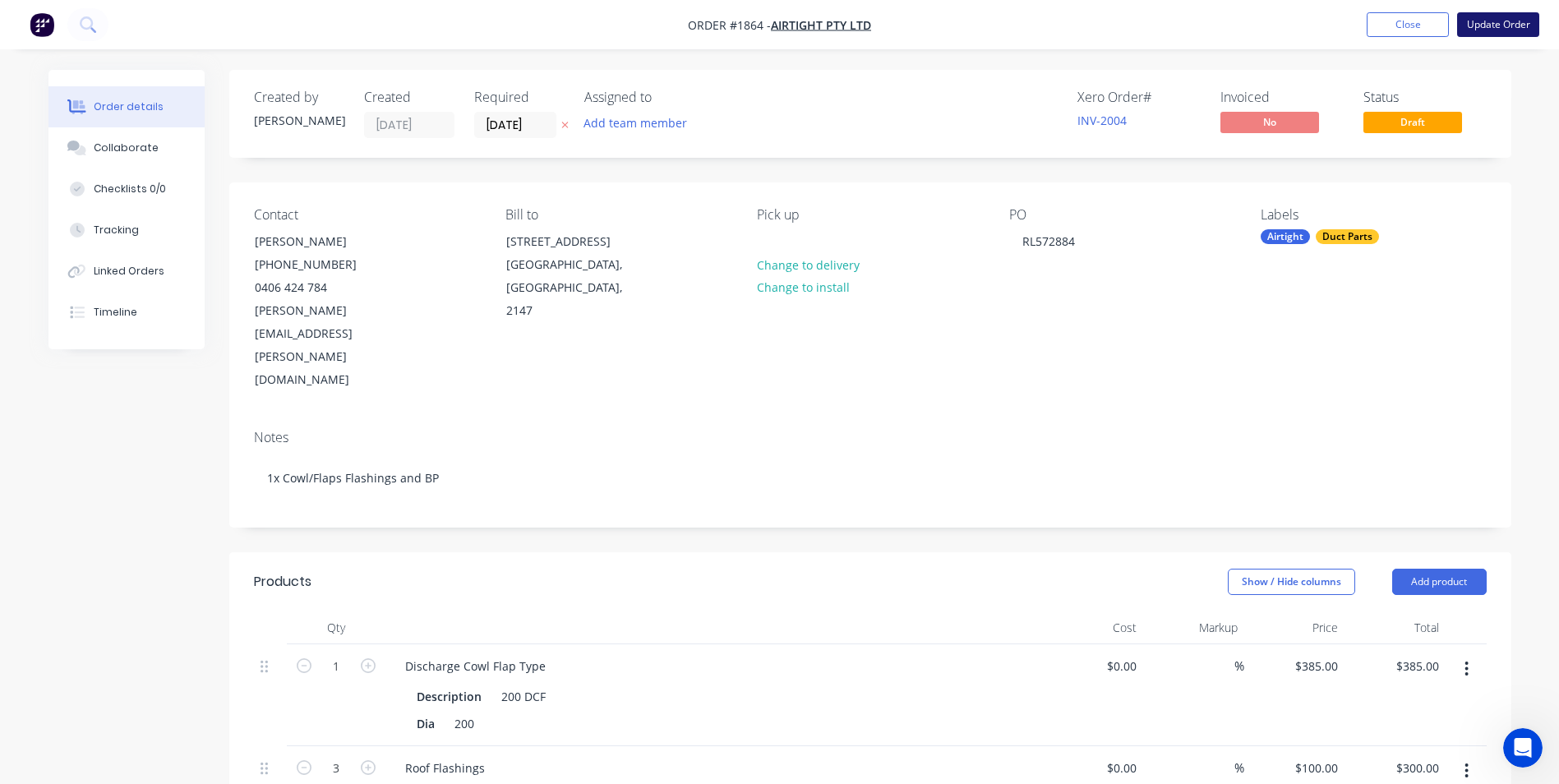
click at [1515, 25] on button "Update Order" at bounding box center [1498, 25] width 82 height 25
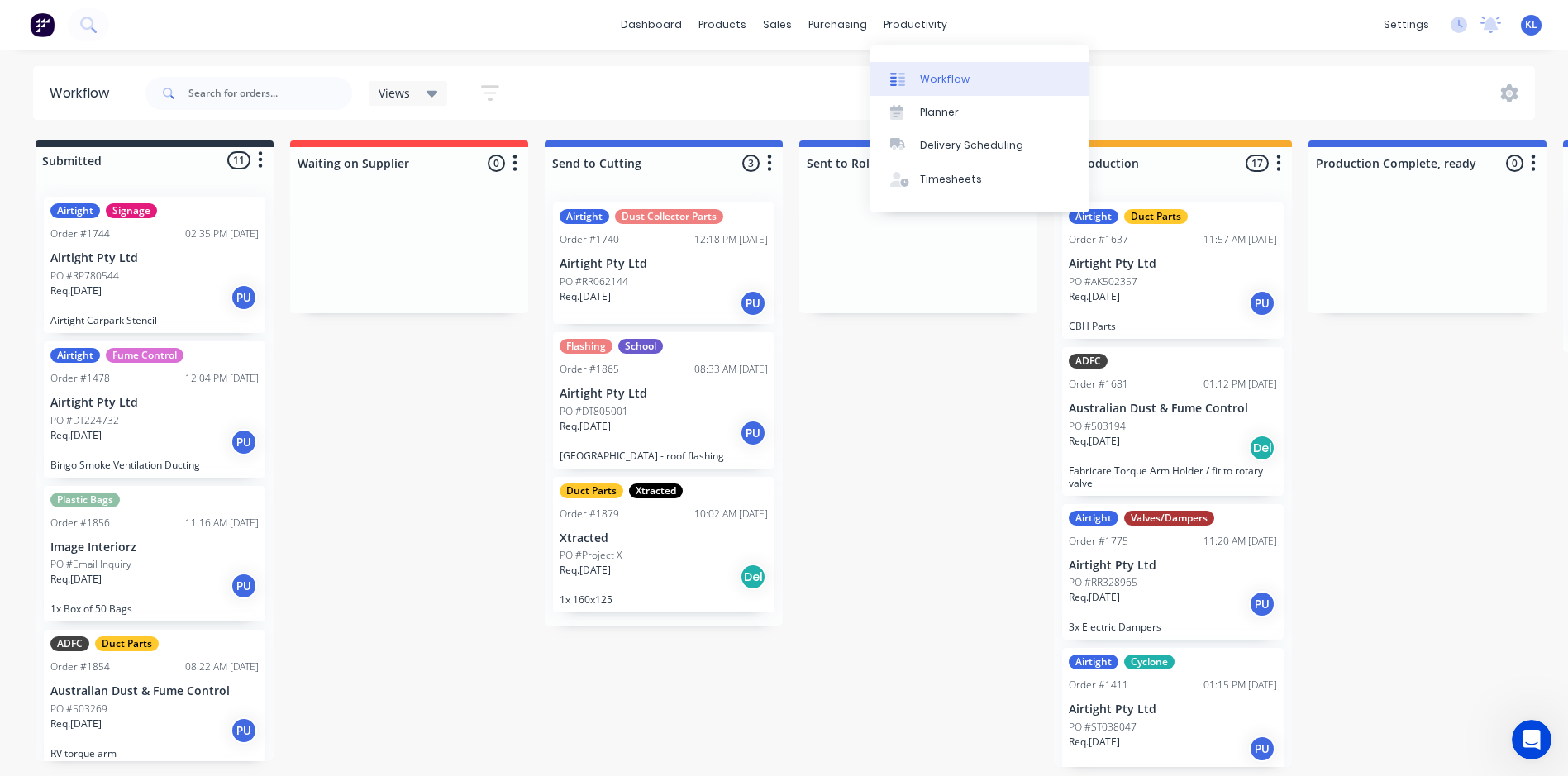
click at [934, 77] on div "Workflow" at bounding box center [944, 80] width 49 height 15
click at [931, 169] on link "Timesheets" at bounding box center [980, 179] width 219 height 33
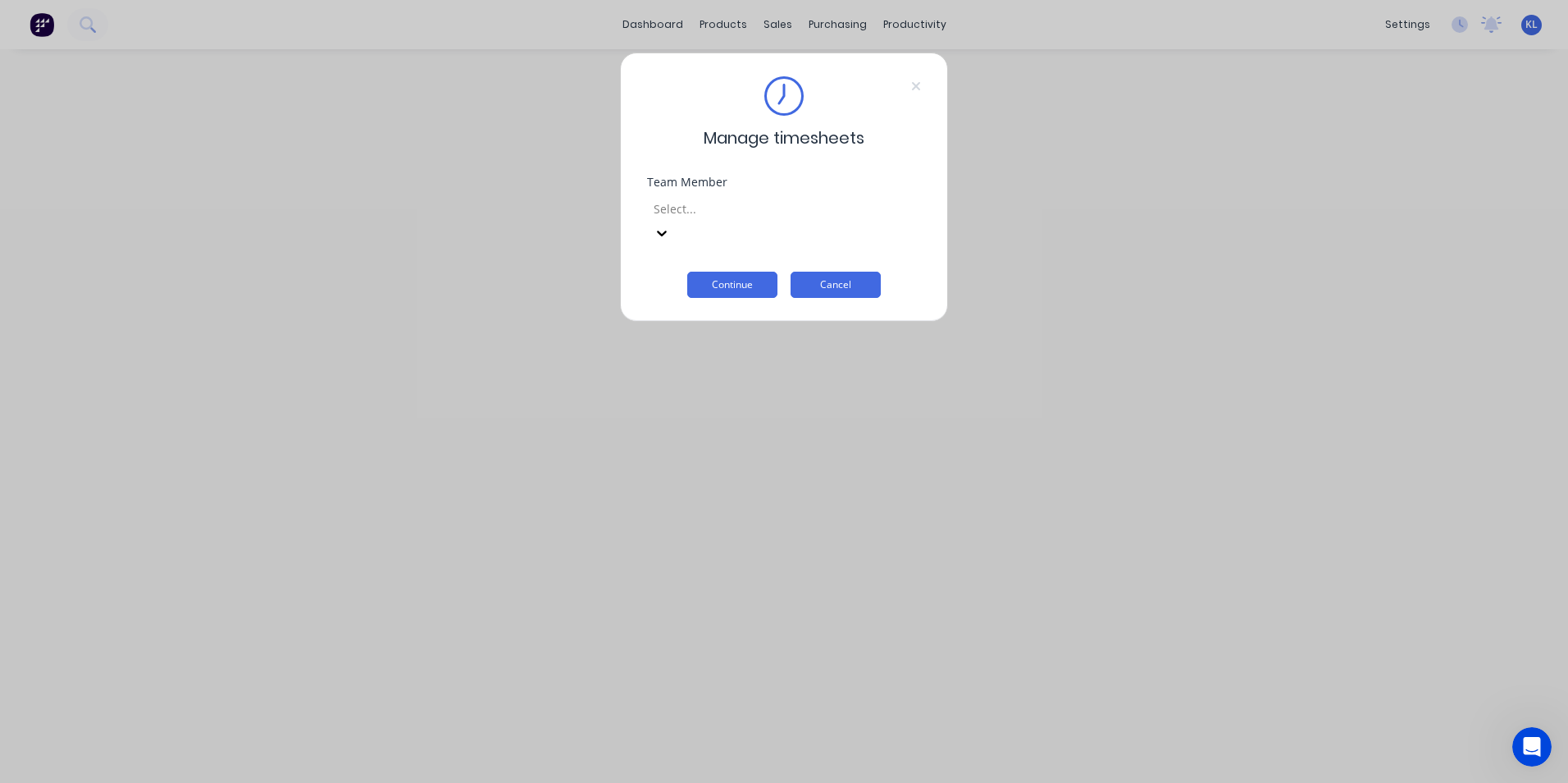
click at [841, 271] on button "Cancel" at bounding box center [836, 285] width 90 height 26
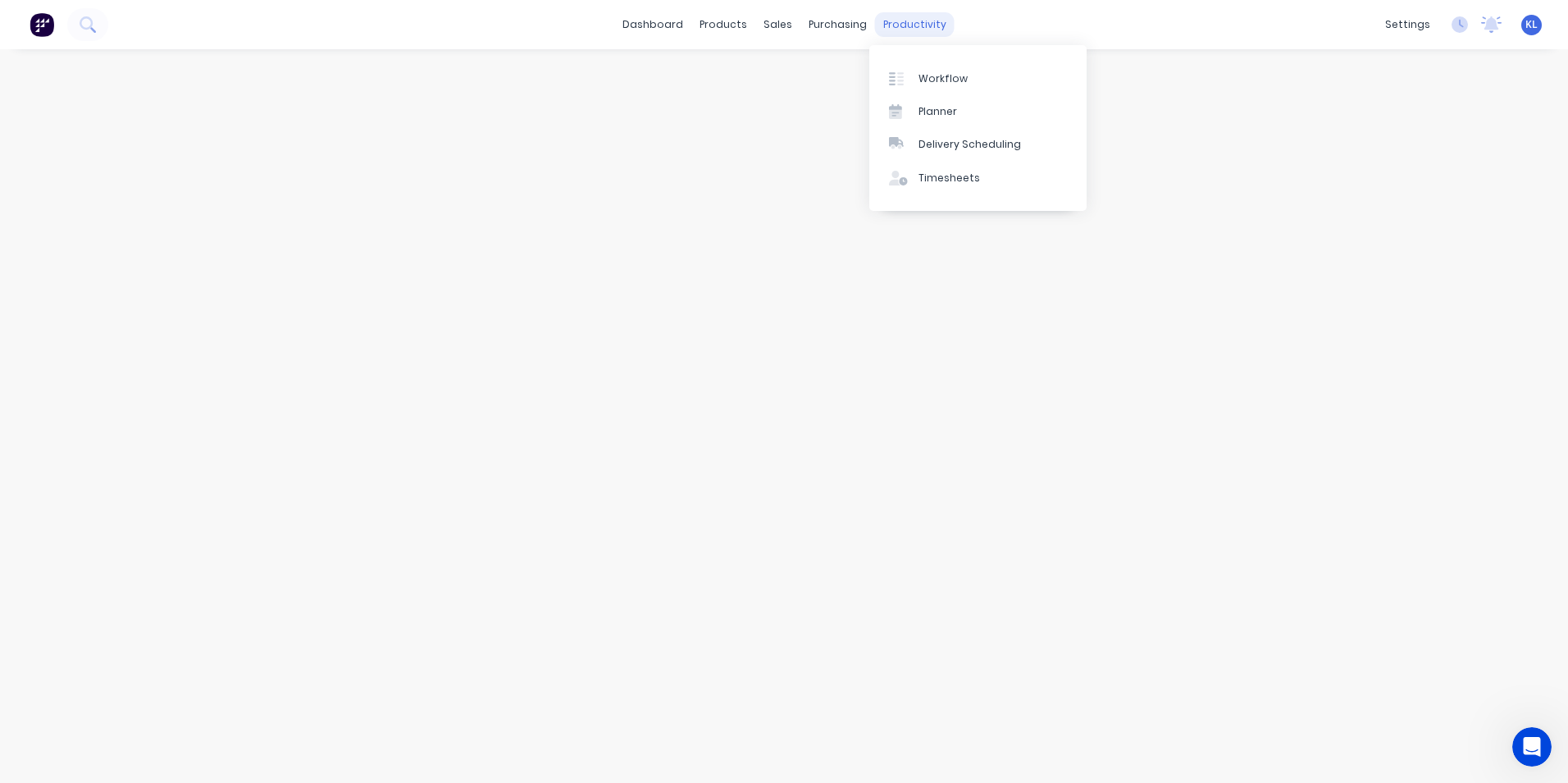
click at [925, 28] on div "productivity" at bounding box center [914, 24] width 79 height 24
click at [913, 87] on link "Workflow" at bounding box center [978, 77] width 218 height 33
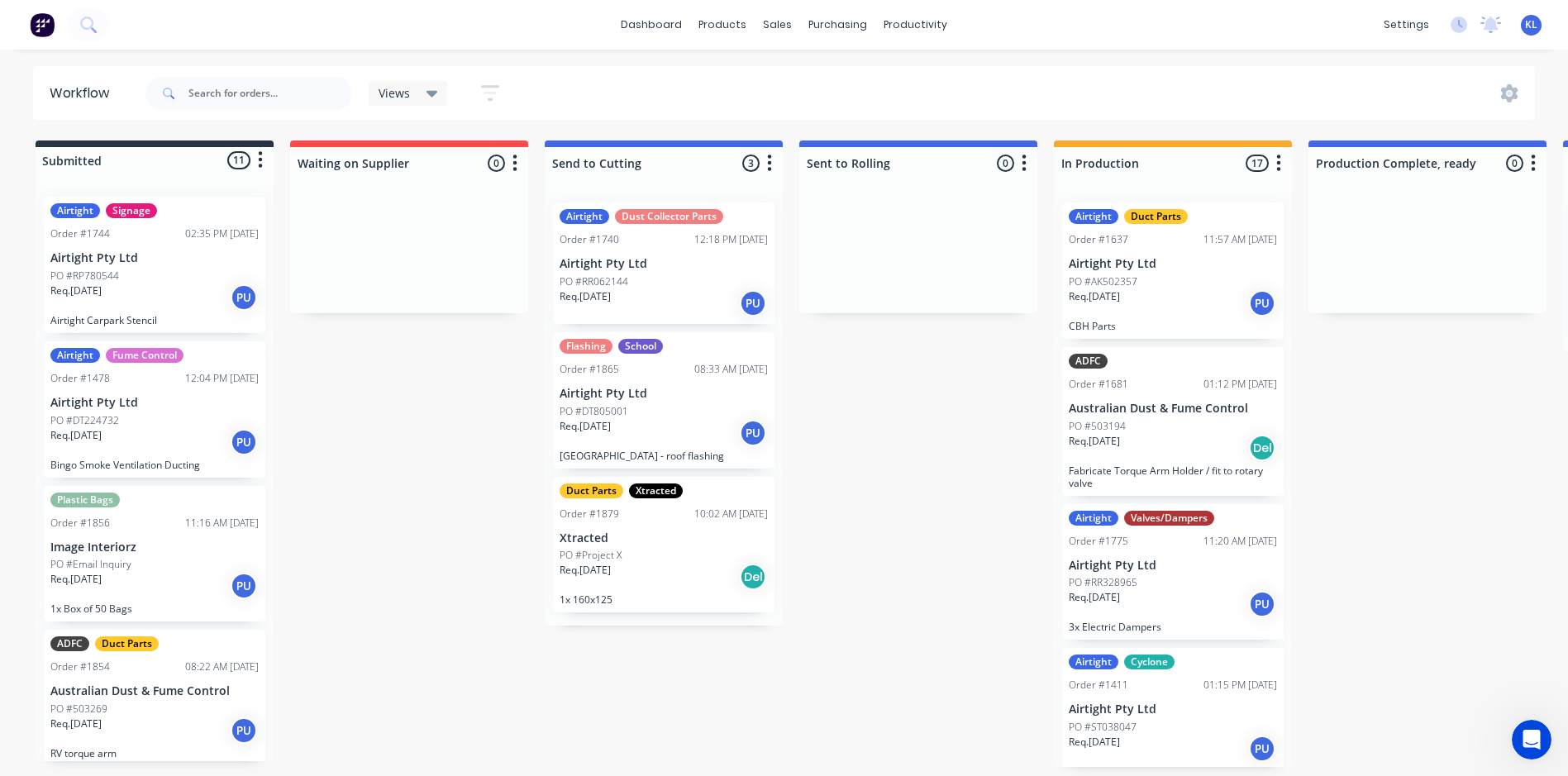
click at [395, 88] on span "Views" at bounding box center [394, 93] width 31 height 17
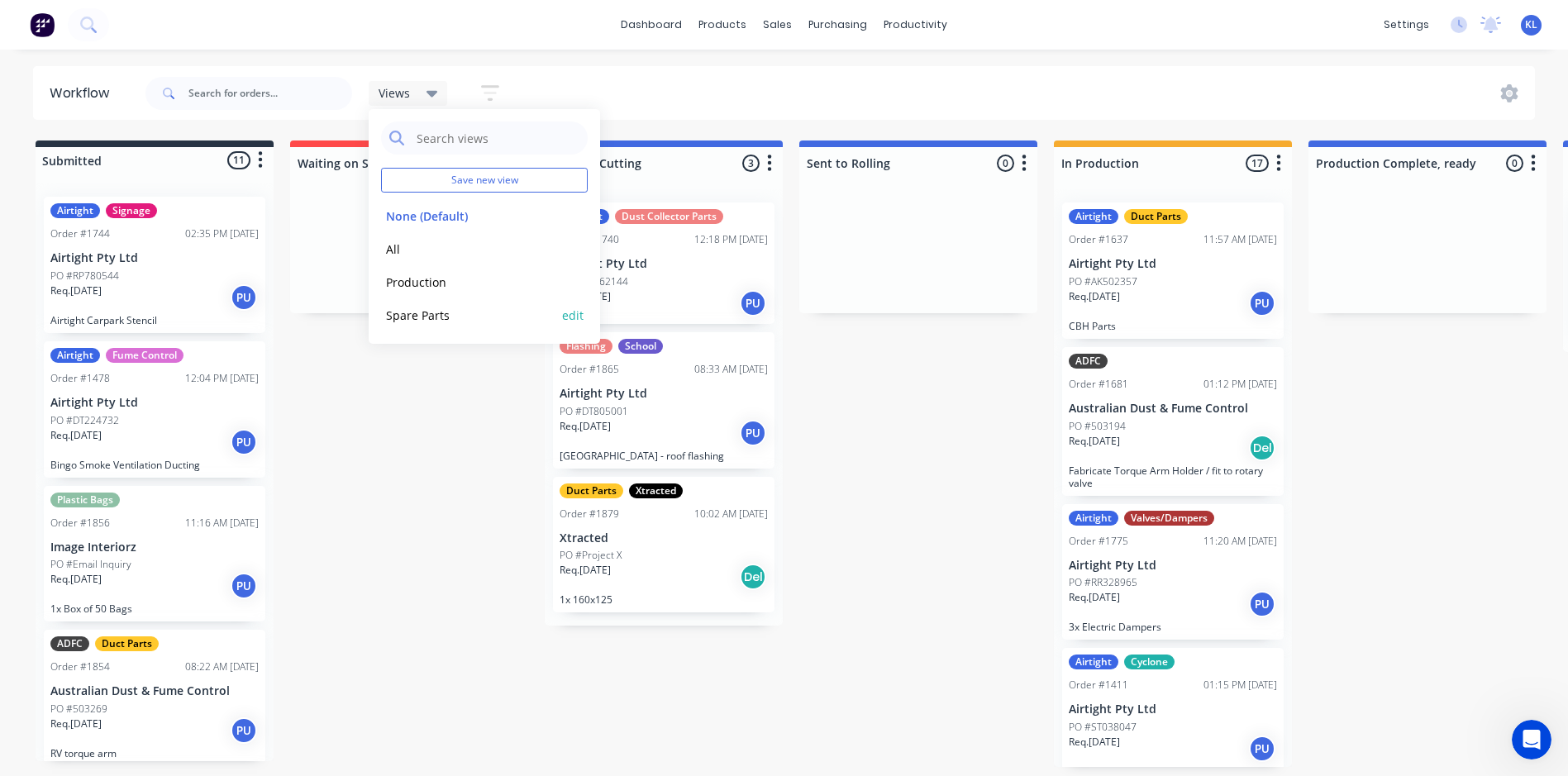
click at [422, 323] on button "Spare Parts" at bounding box center [470, 315] width 177 height 19
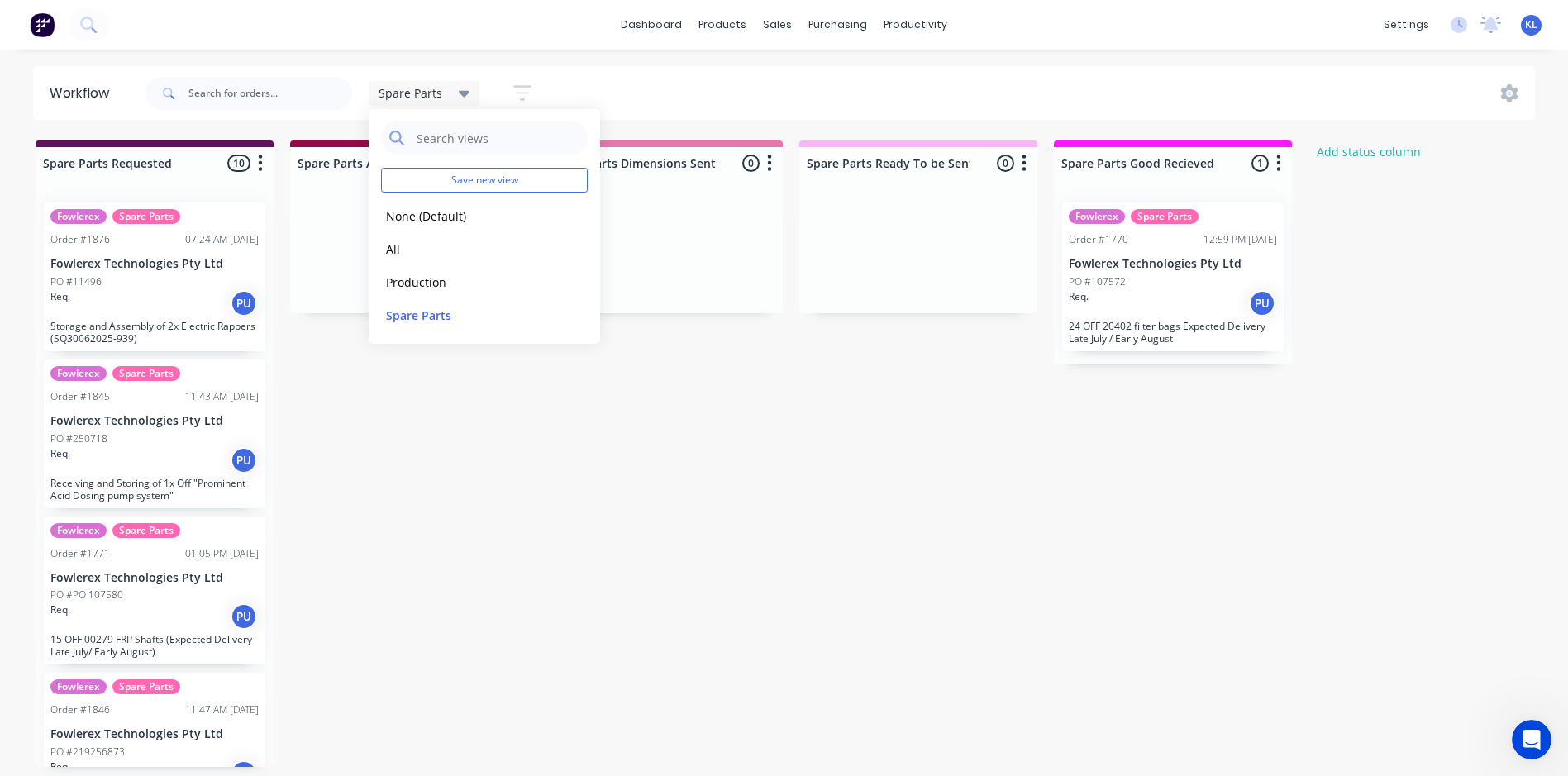
drag, startPoint x: 474, startPoint y: 89, endPoint x: 457, endPoint y: 89, distance: 17.0
click at [466, 90] on div "Spare Parts" at bounding box center [424, 93] width 112 height 25
click at [425, 279] on button "Production" at bounding box center [470, 282] width 177 height 19
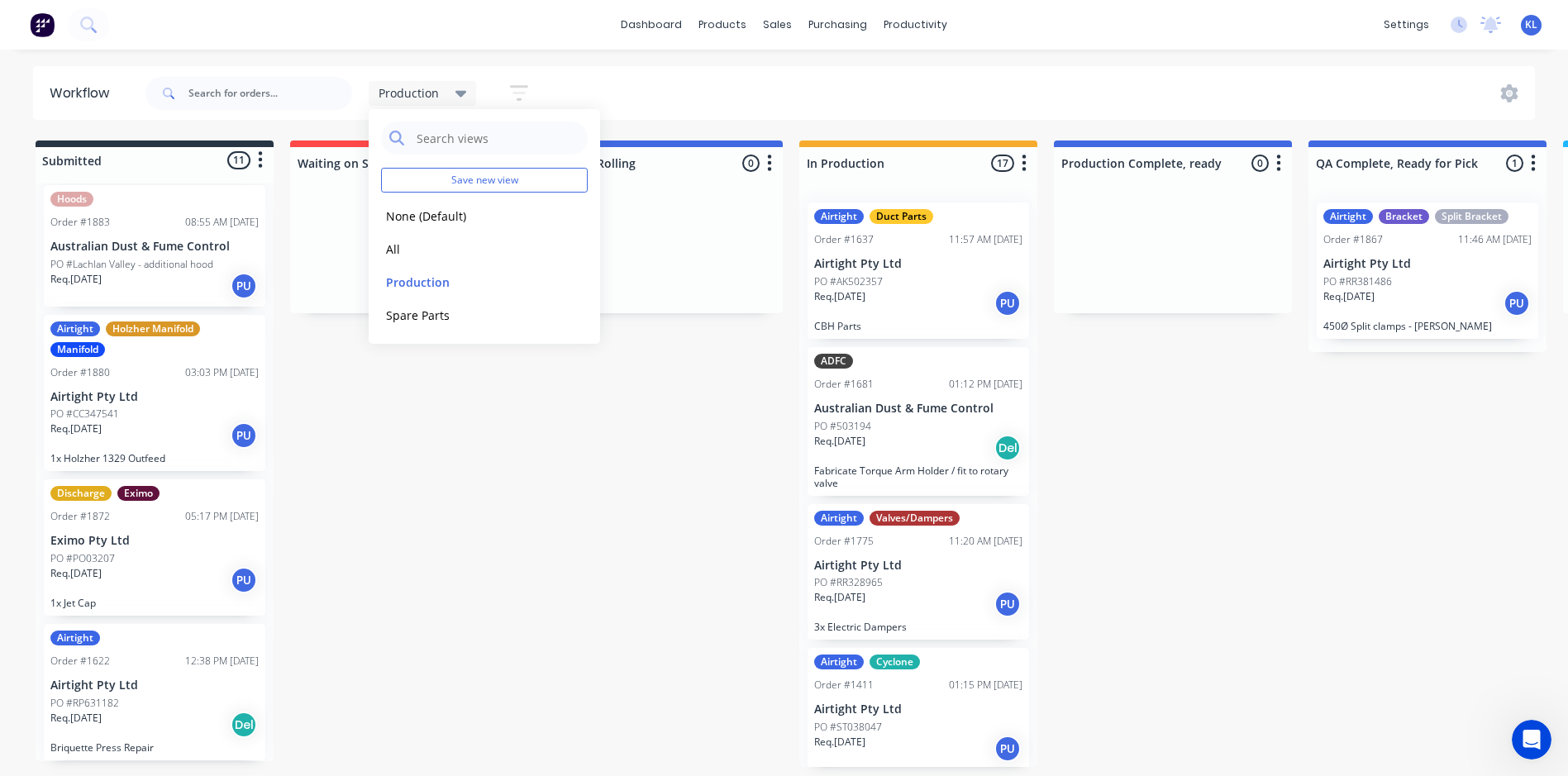
scroll to position [900, 0]
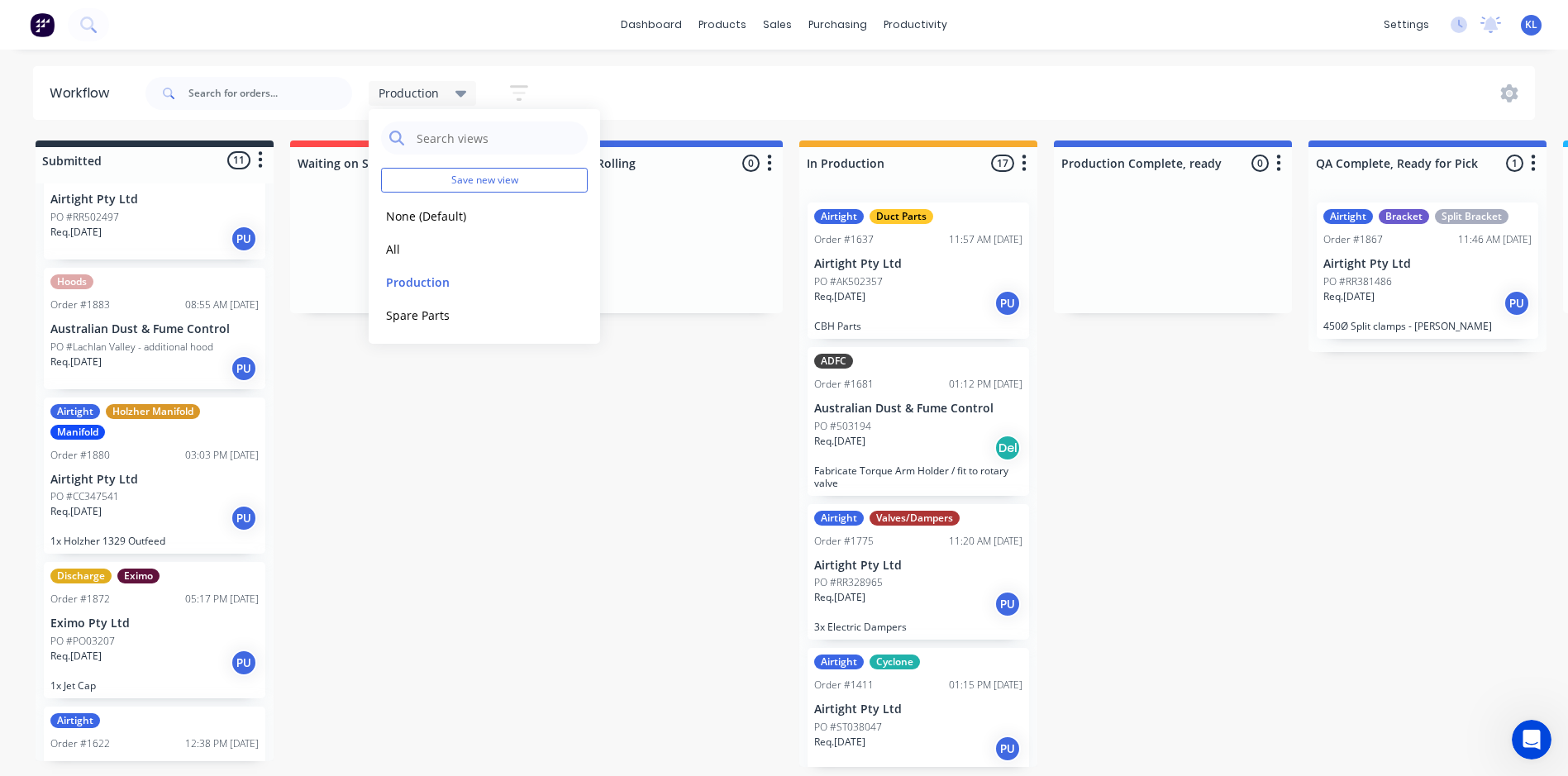
click at [175, 508] on div "Req. [DATE] PU" at bounding box center [154, 518] width 208 height 28
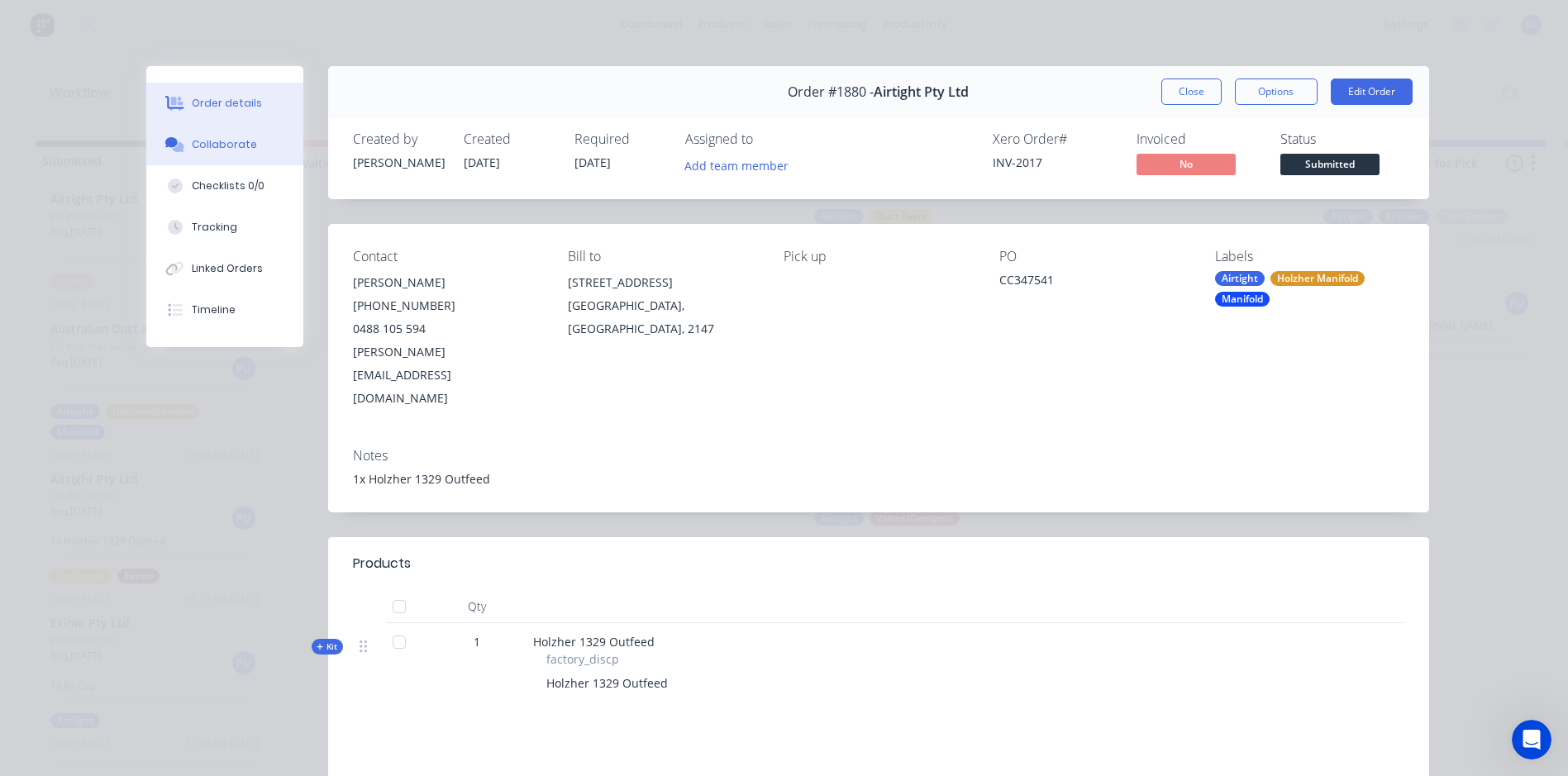
click at [215, 144] on div "Collaborate" at bounding box center [224, 145] width 65 height 15
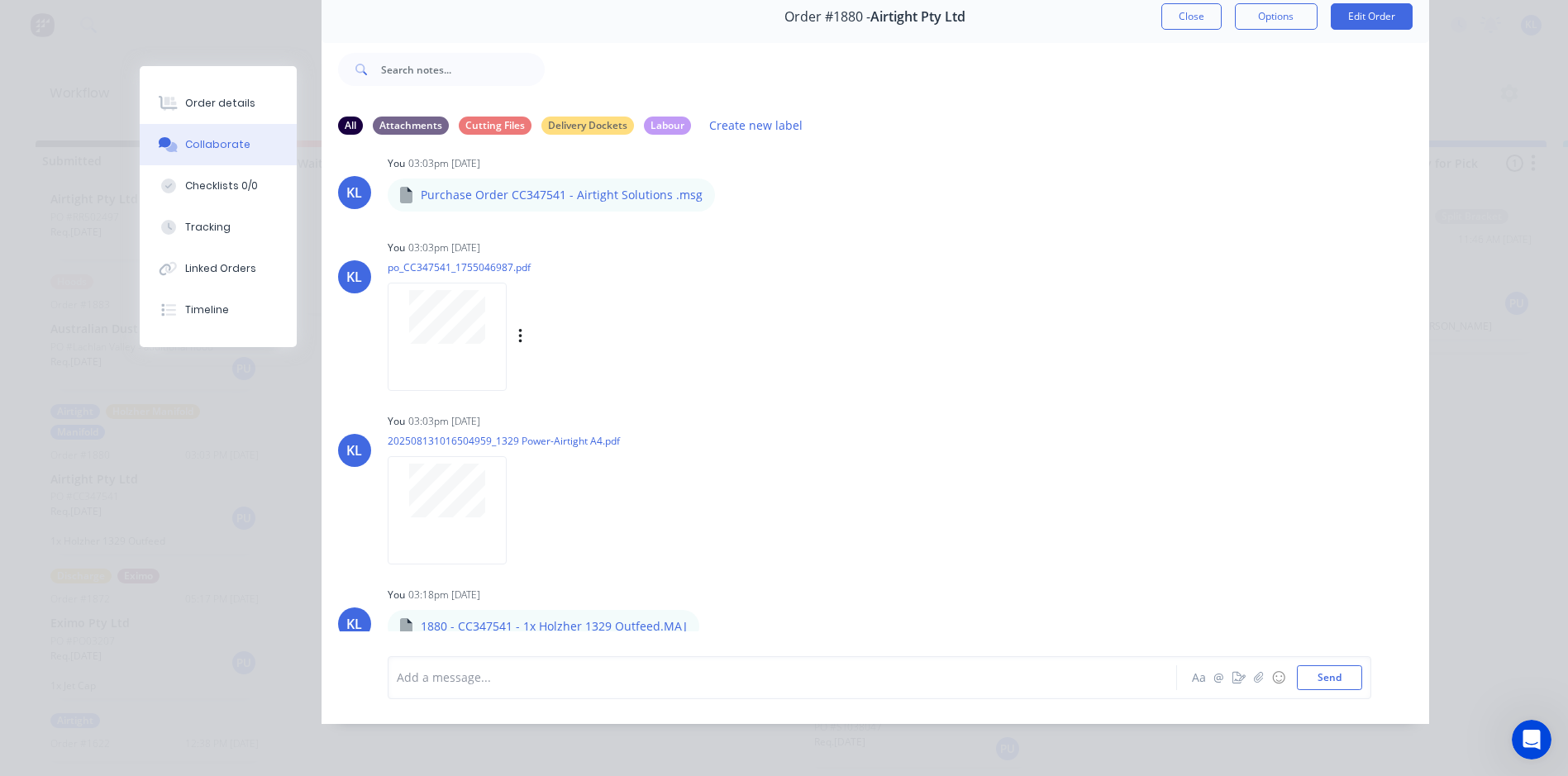
scroll to position [0, 0]
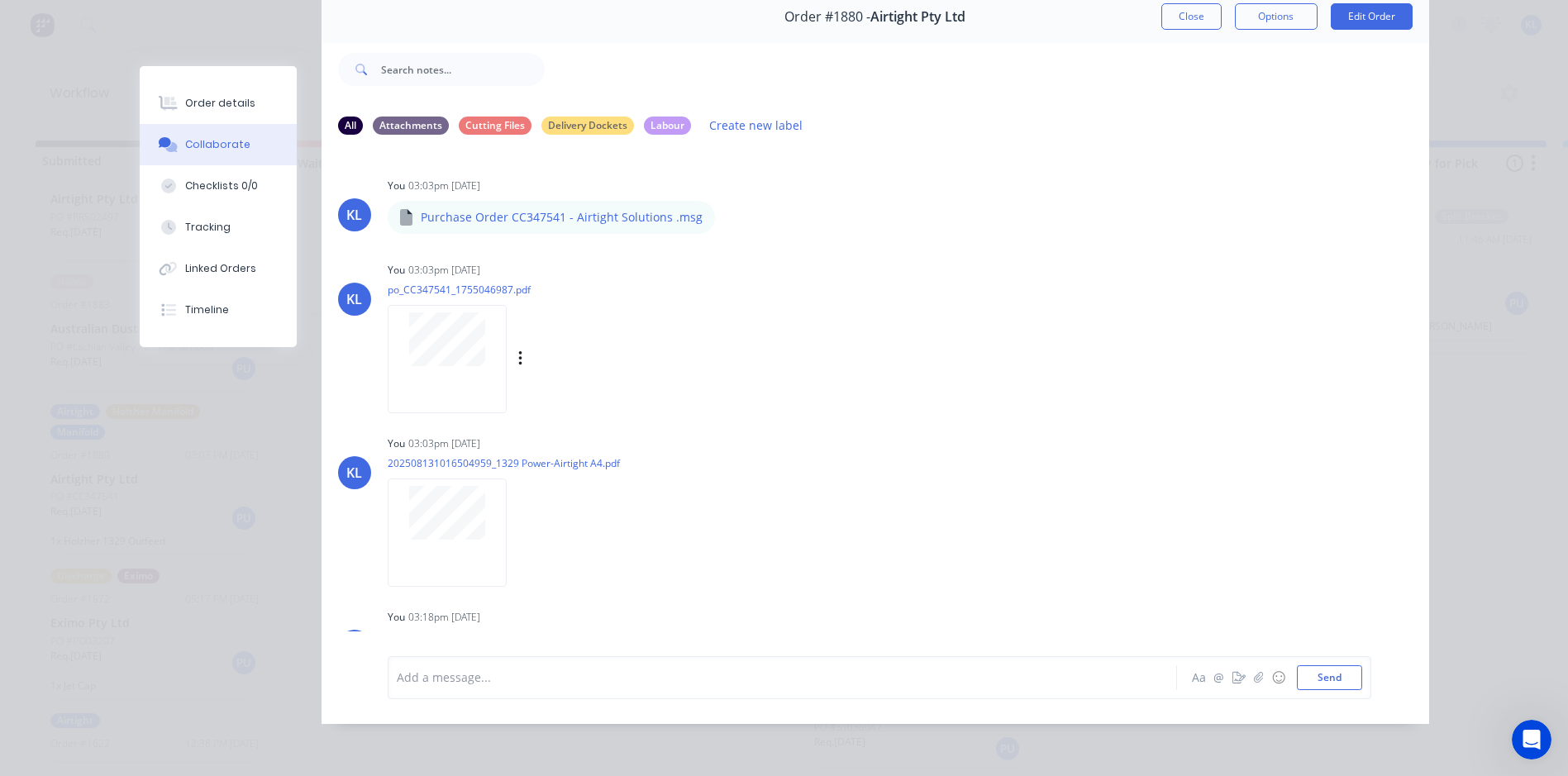
click at [451, 360] on div at bounding box center [446, 359] width 119 height 108
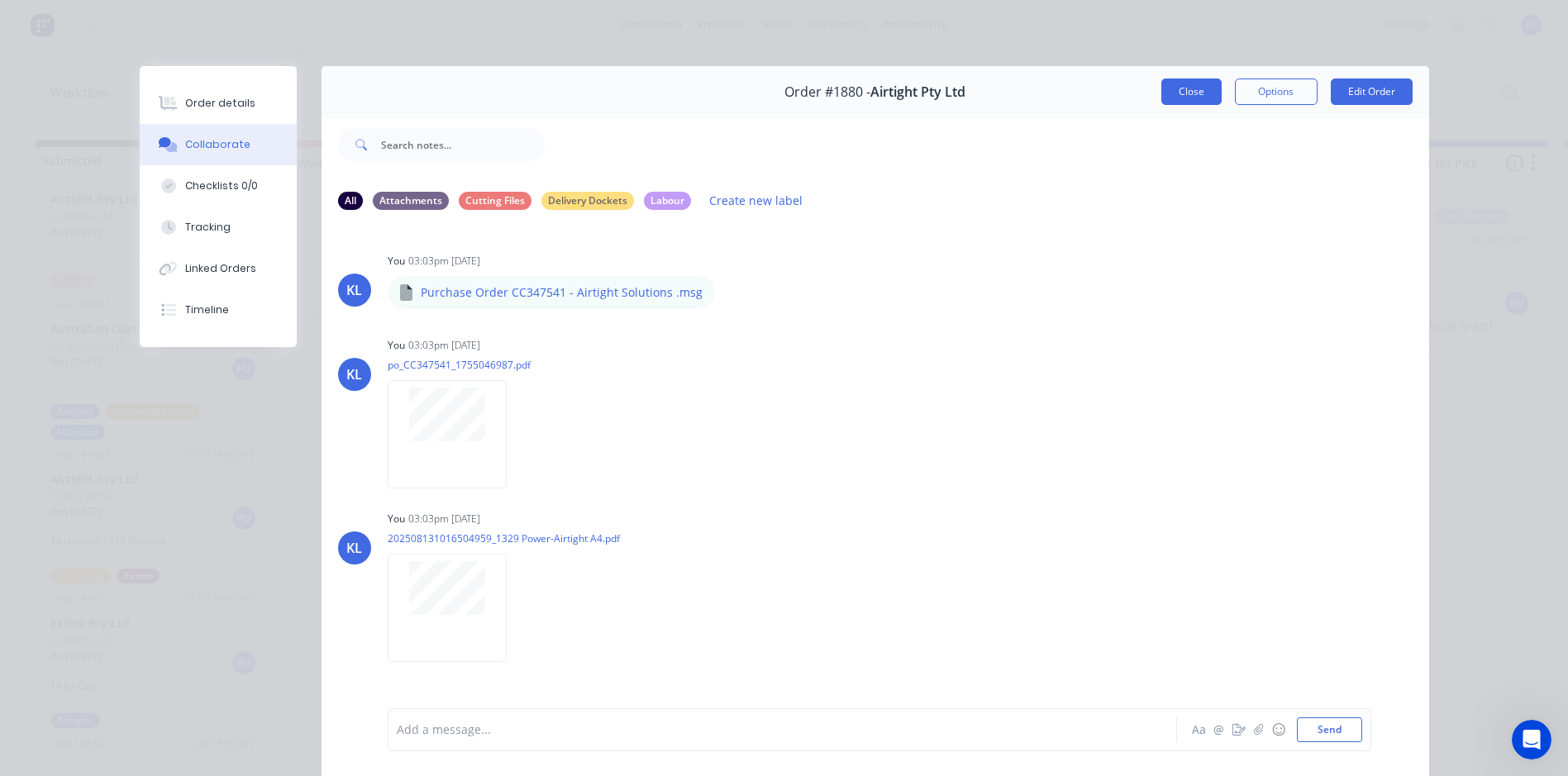
click at [1181, 79] on button "Close" at bounding box center [1192, 92] width 61 height 27
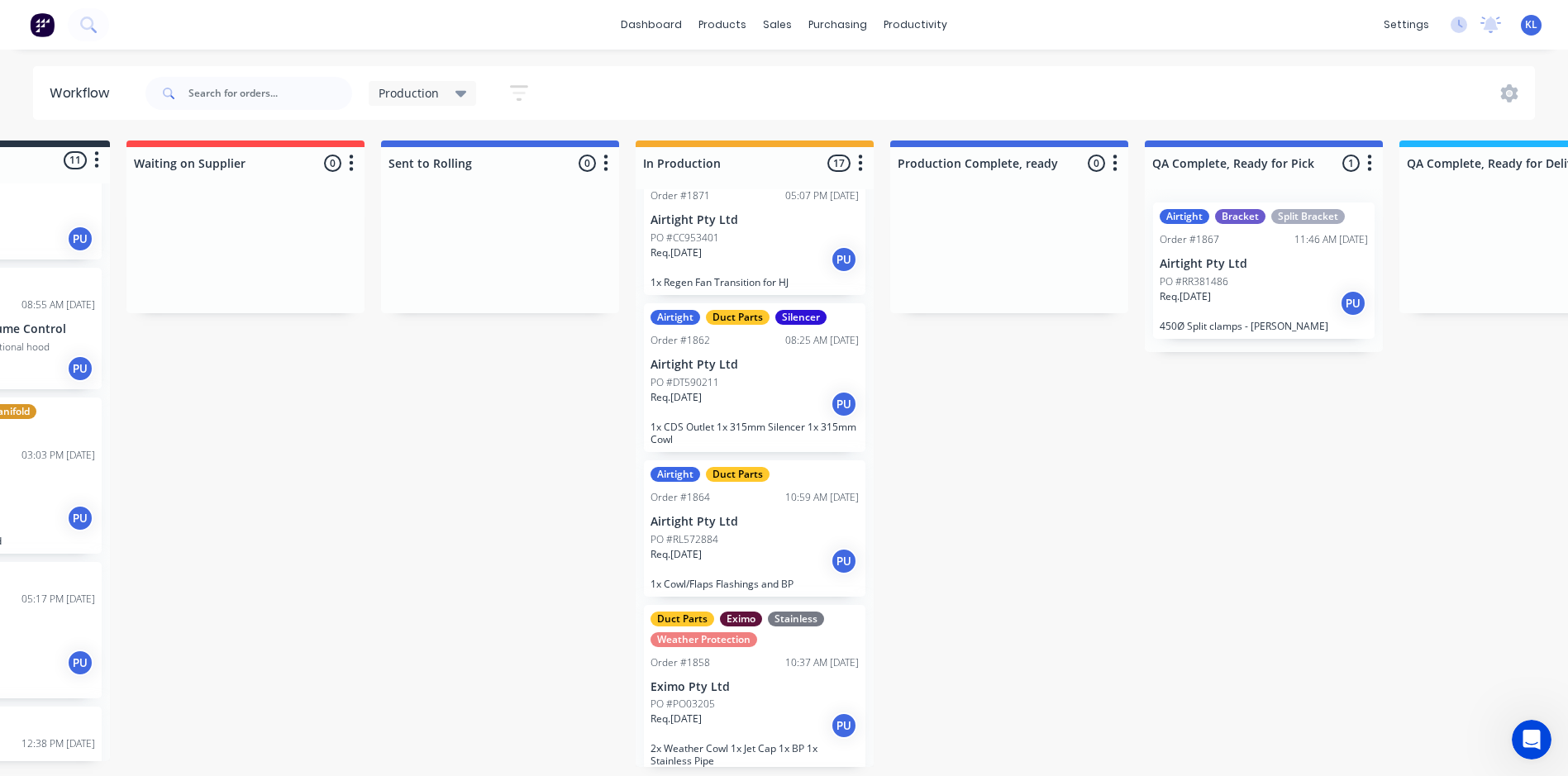
scroll to position [1402, 0]
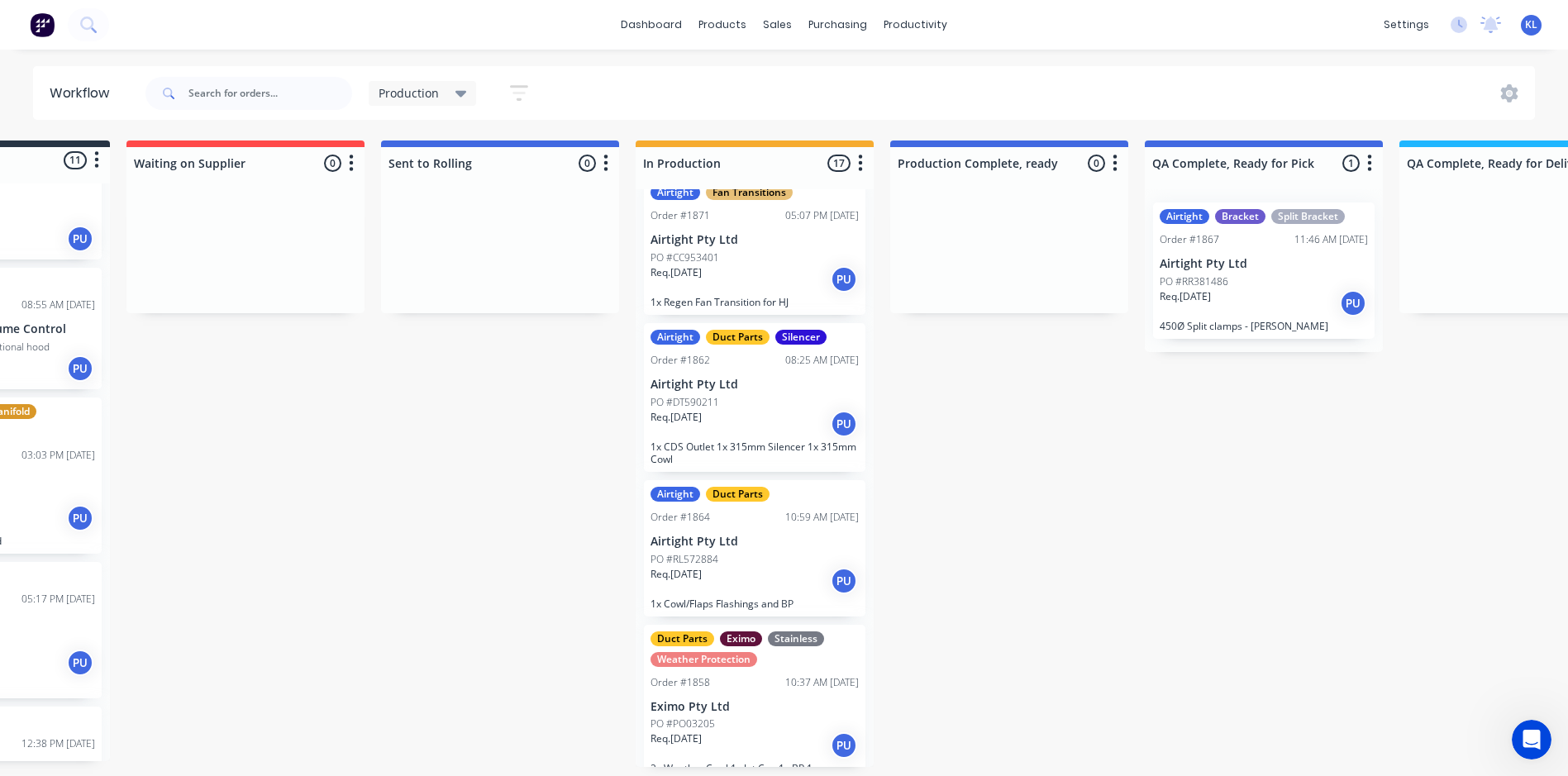
click at [773, 570] on div "Req. [DATE] PU" at bounding box center [754, 581] width 208 height 28
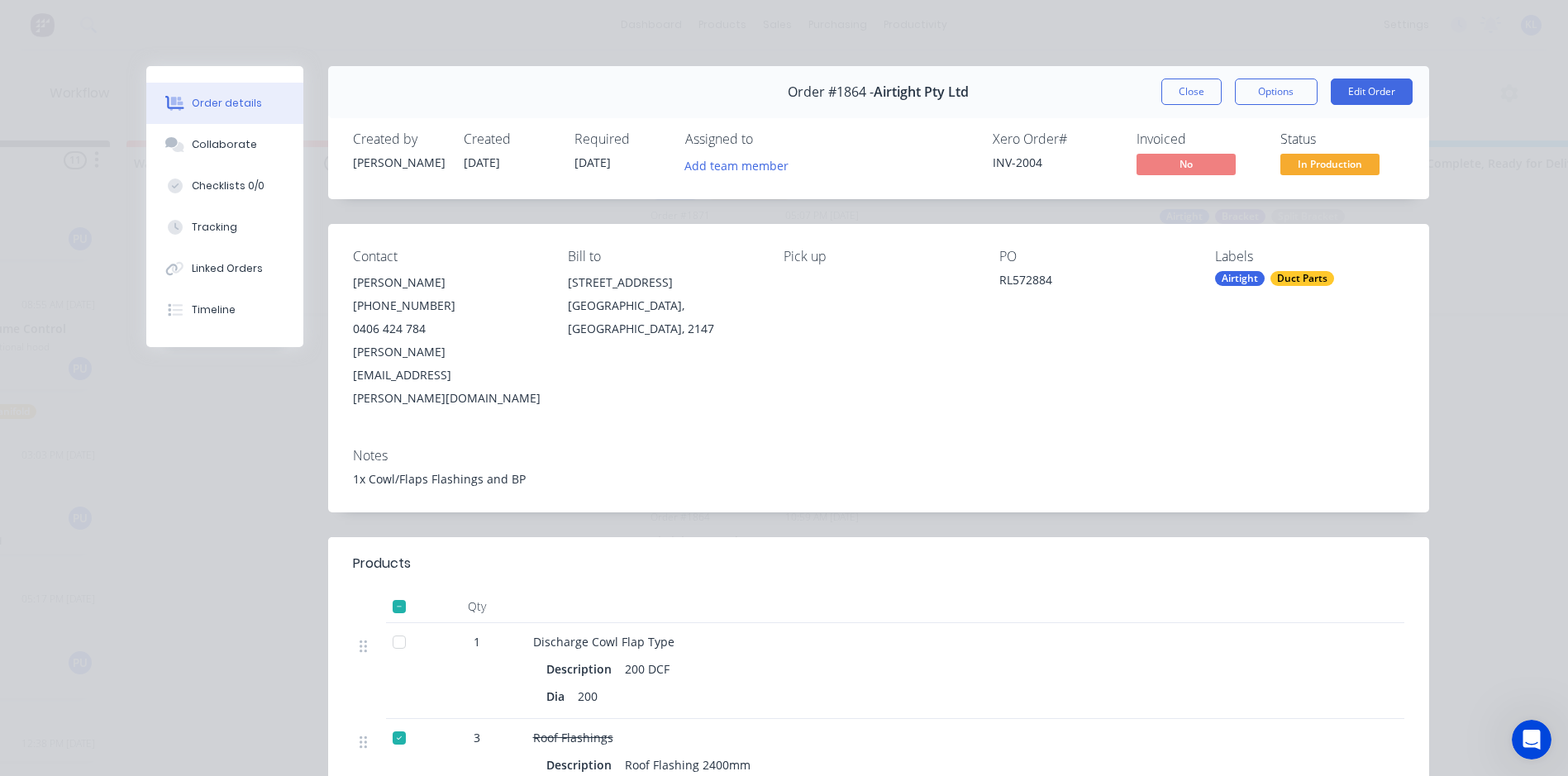
scroll to position [330, 0]
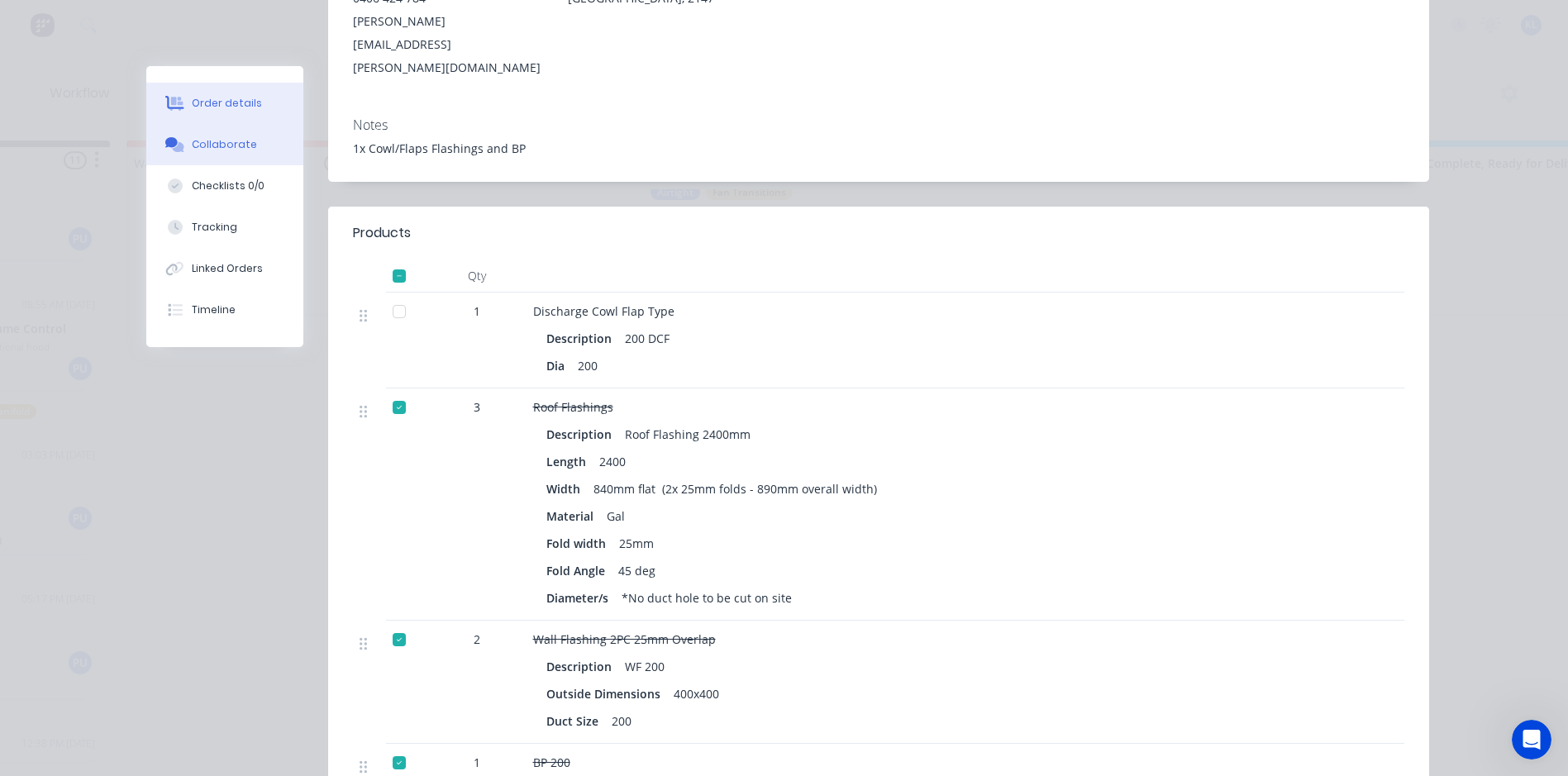
click at [233, 148] on div "Collaborate" at bounding box center [224, 145] width 65 height 15
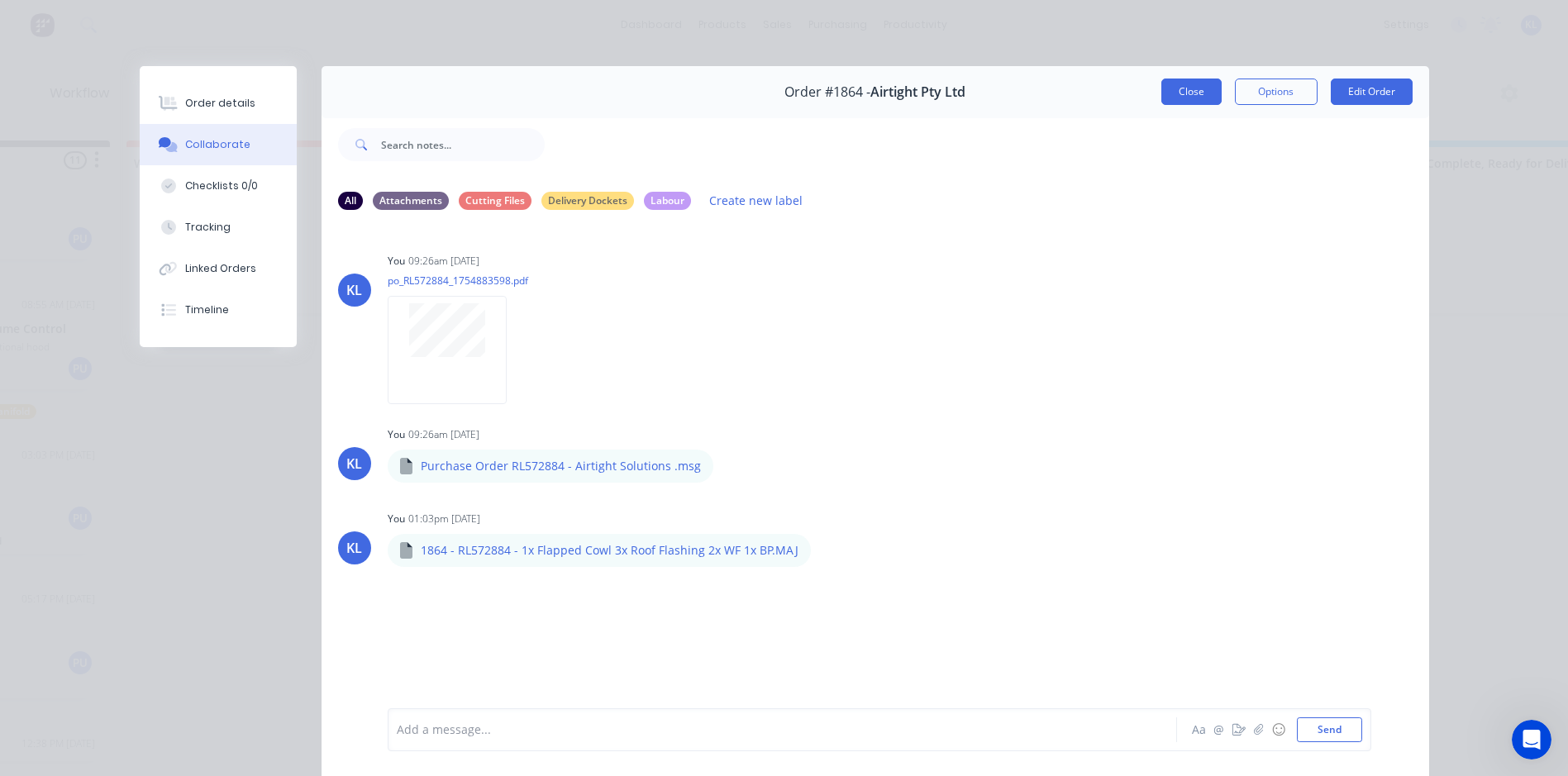
click at [1170, 94] on button "Close" at bounding box center [1192, 92] width 61 height 27
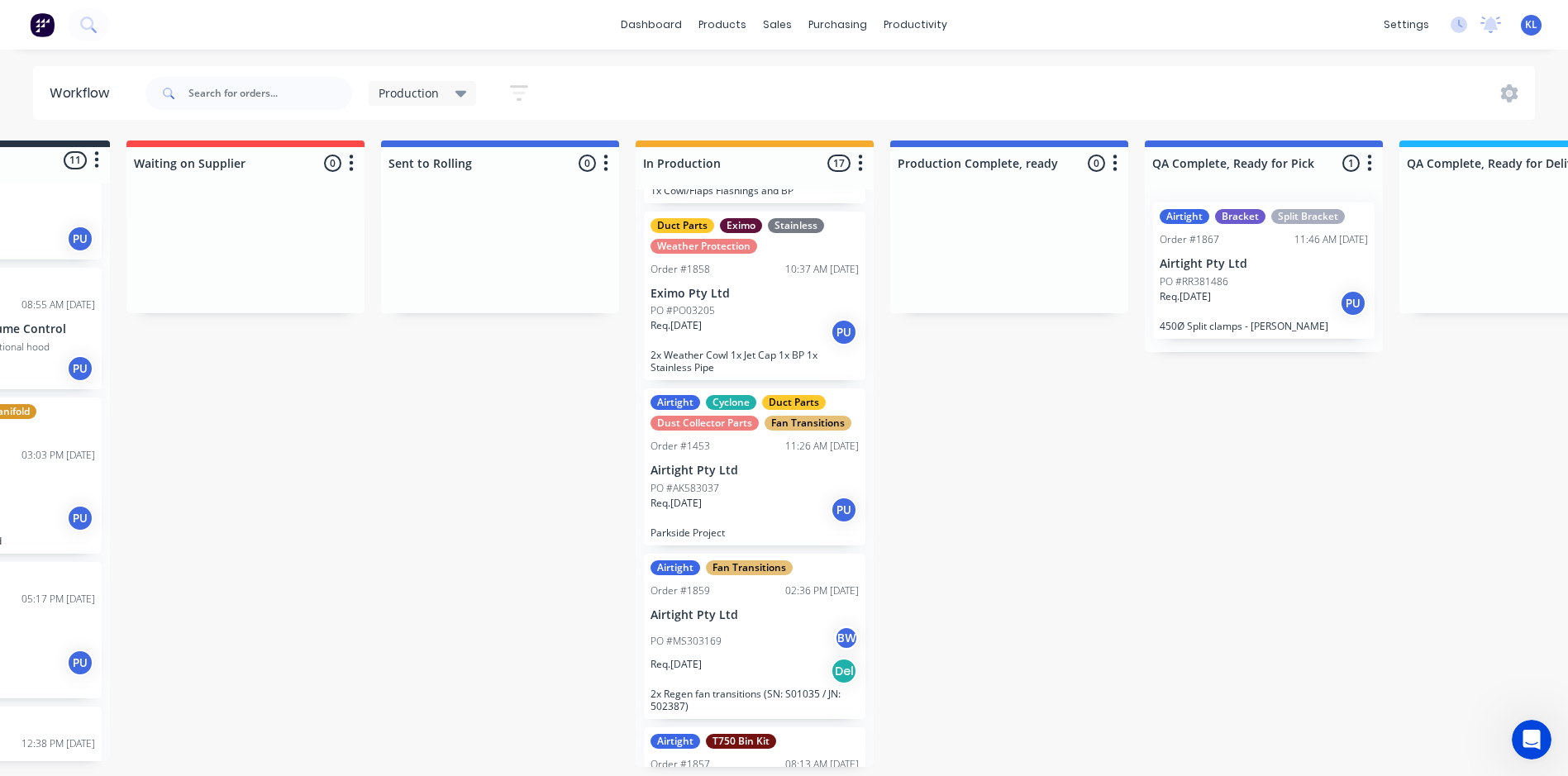
scroll to position [1567, 0]
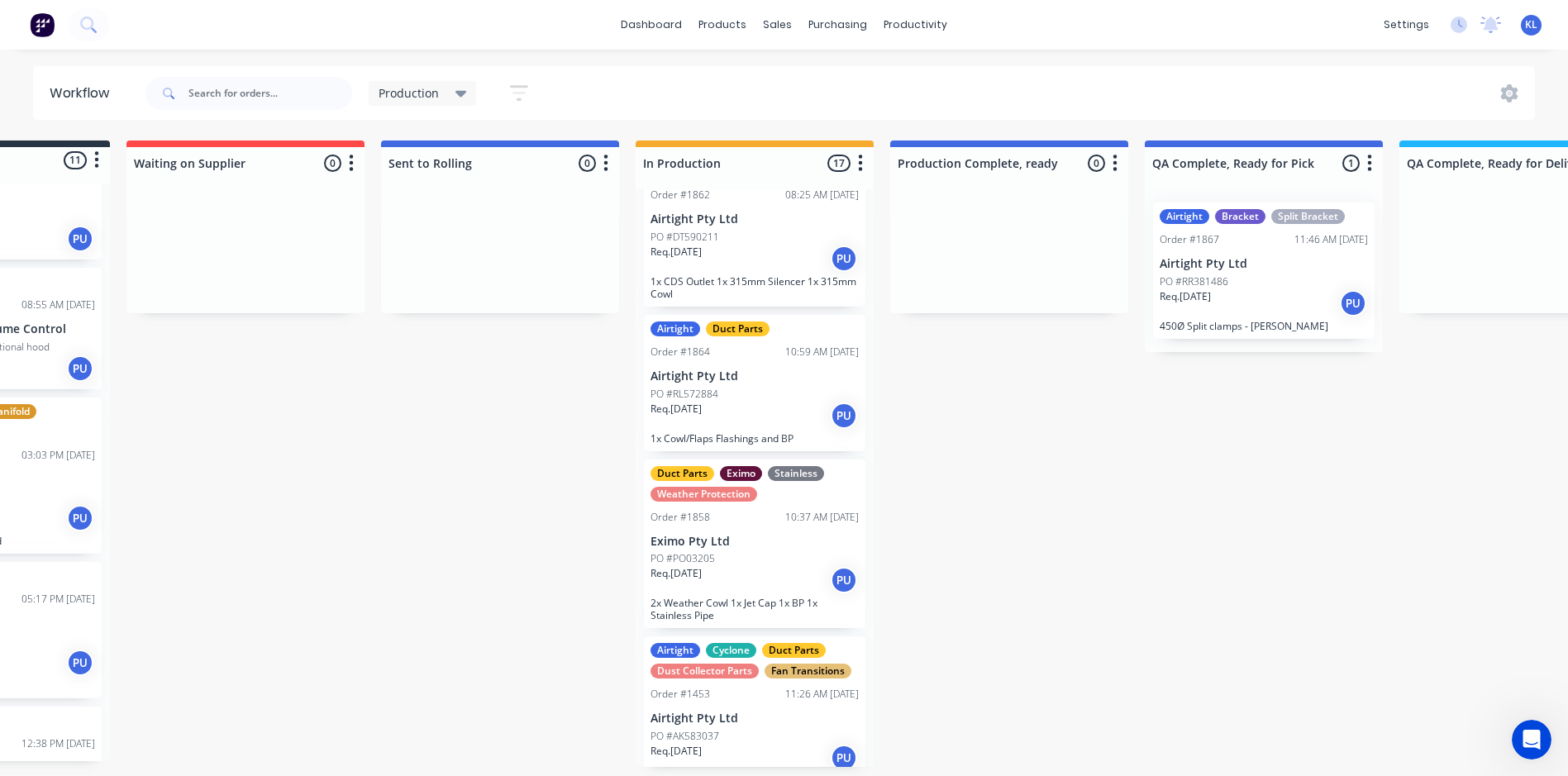
click at [441, 90] on div "Production" at bounding box center [422, 94] width 88 height 15
click at [425, 319] on button "Spare Parts" at bounding box center [470, 315] width 177 height 19
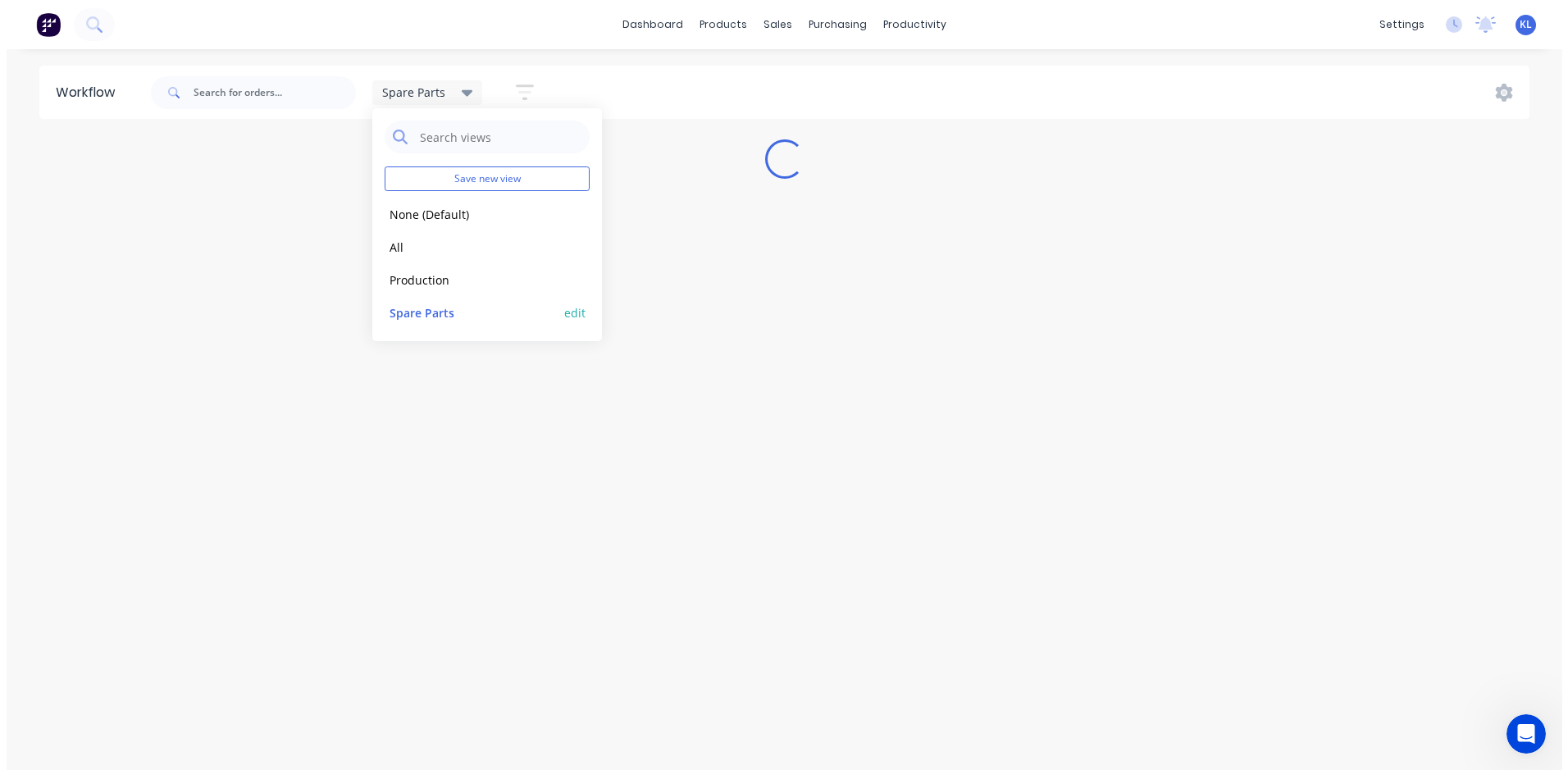
scroll to position [0, 0]
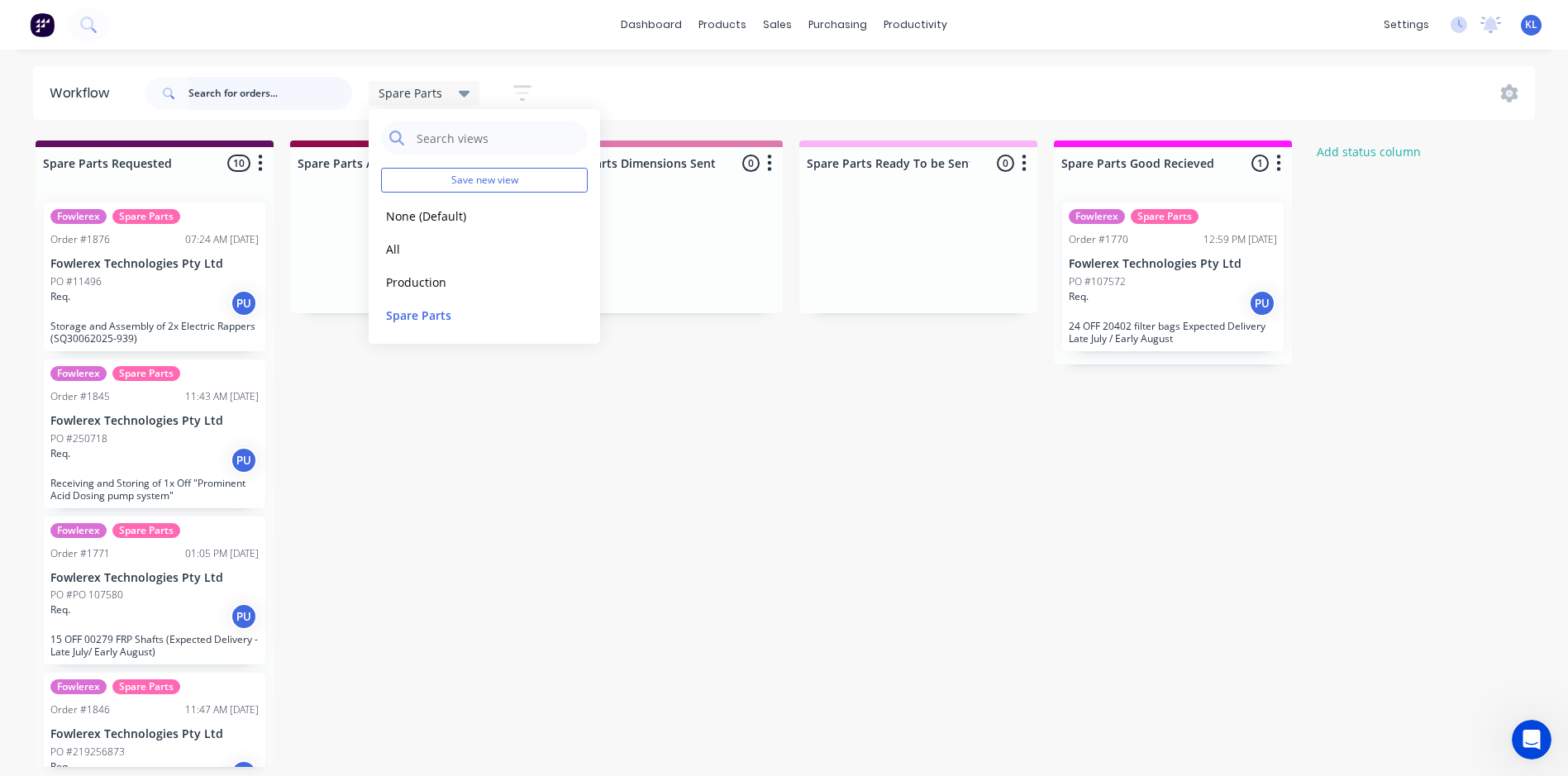
click at [263, 82] on input "text" at bounding box center [271, 93] width 163 height 33
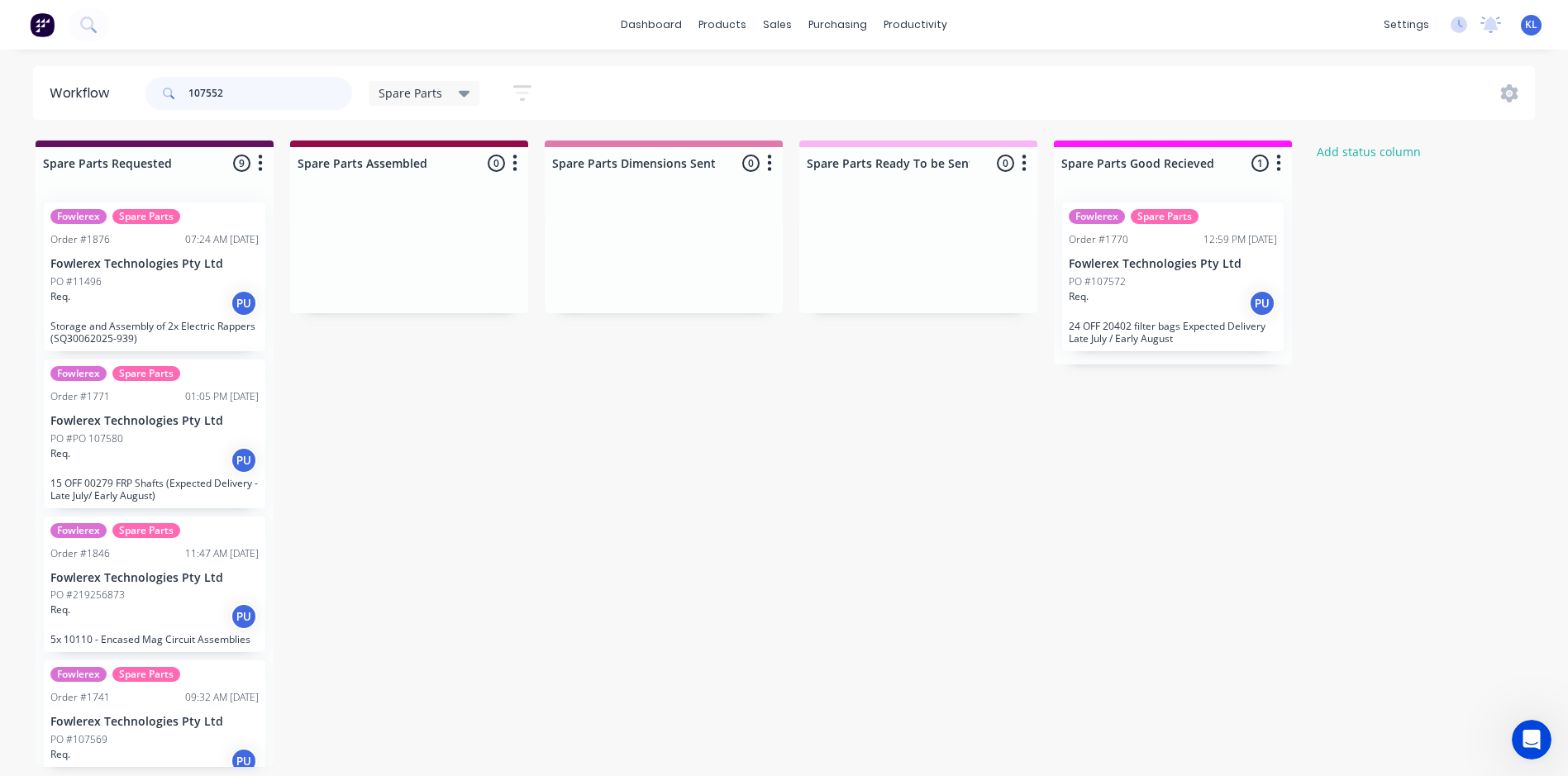
type input "107552"
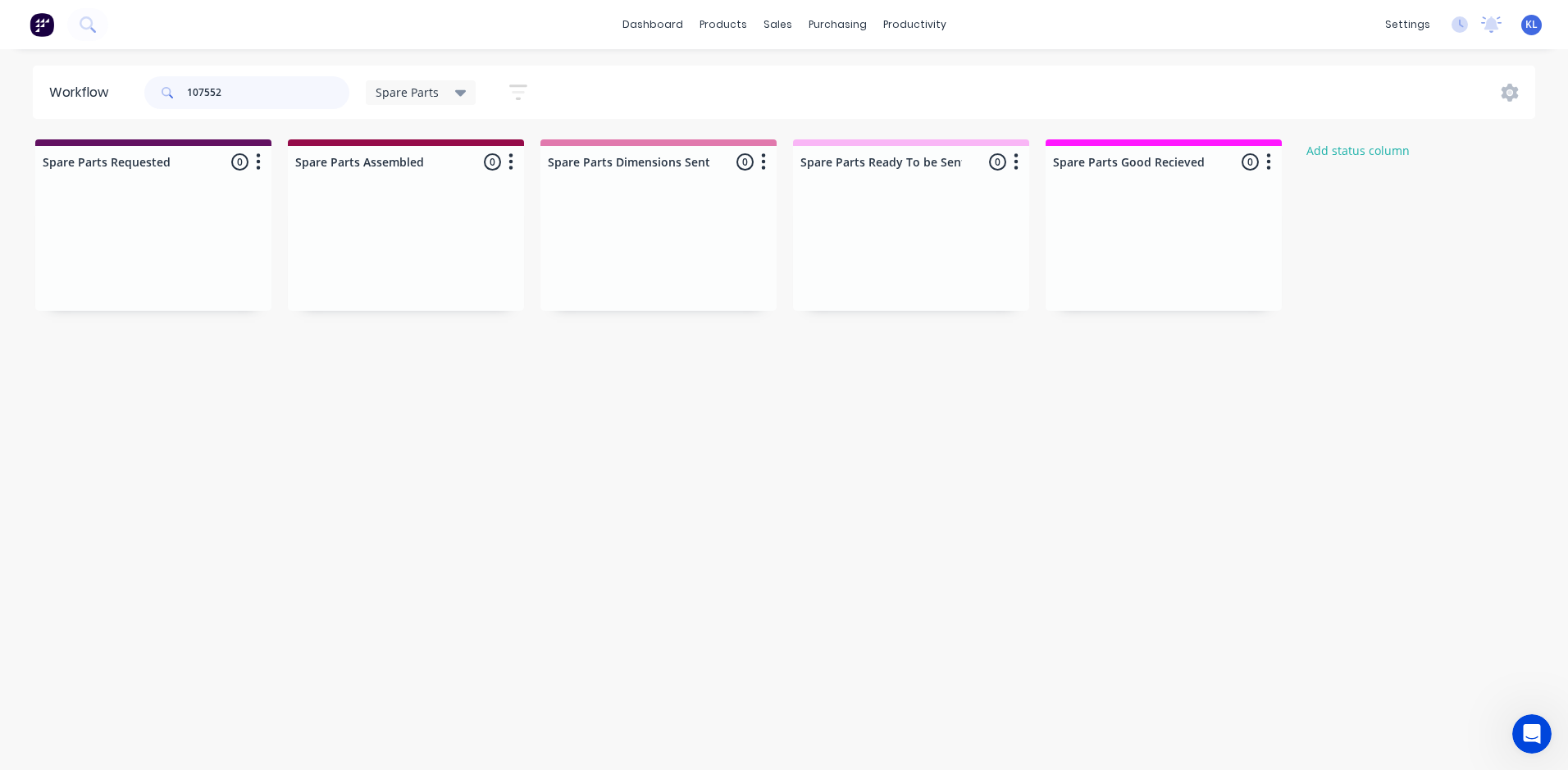
drag, startPoint x: 251, startPoint y: 92, endPoint x: -204, endPoint y: 137, distance: 457.2
click at [0, 137] on html "dashboard products sales purchasing productivity dashboard products Product Cat…" at bounding box center [784, 335] width 1568 height 671
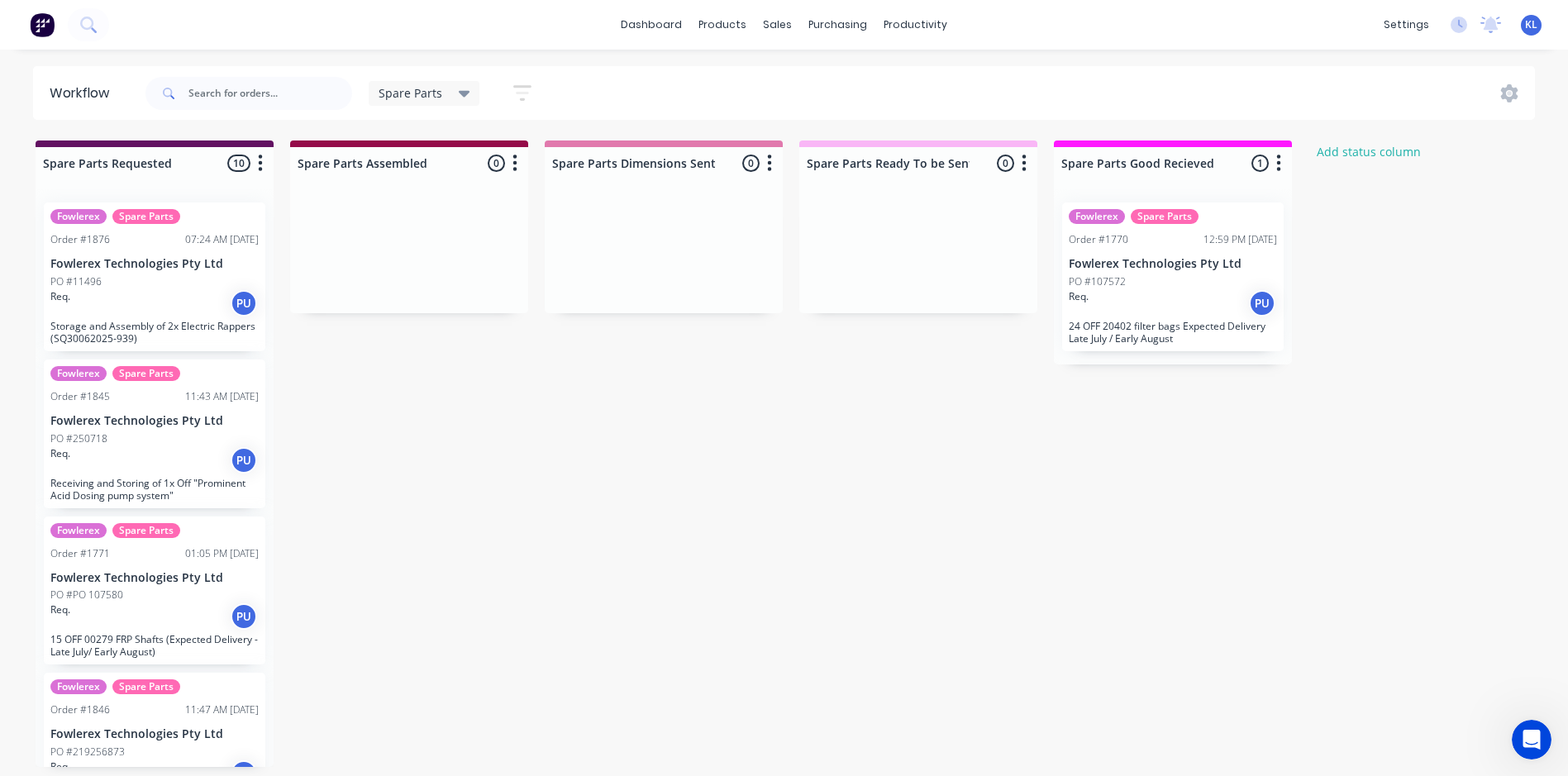
drag, startPoint x: 326, startPoint y: 619, endPoint x: 202, endPoint y: 596, distance: 126.1
click at [140, 600] on div "PO #PO 107580" at bounding box center [154, 595] width 208 height 15
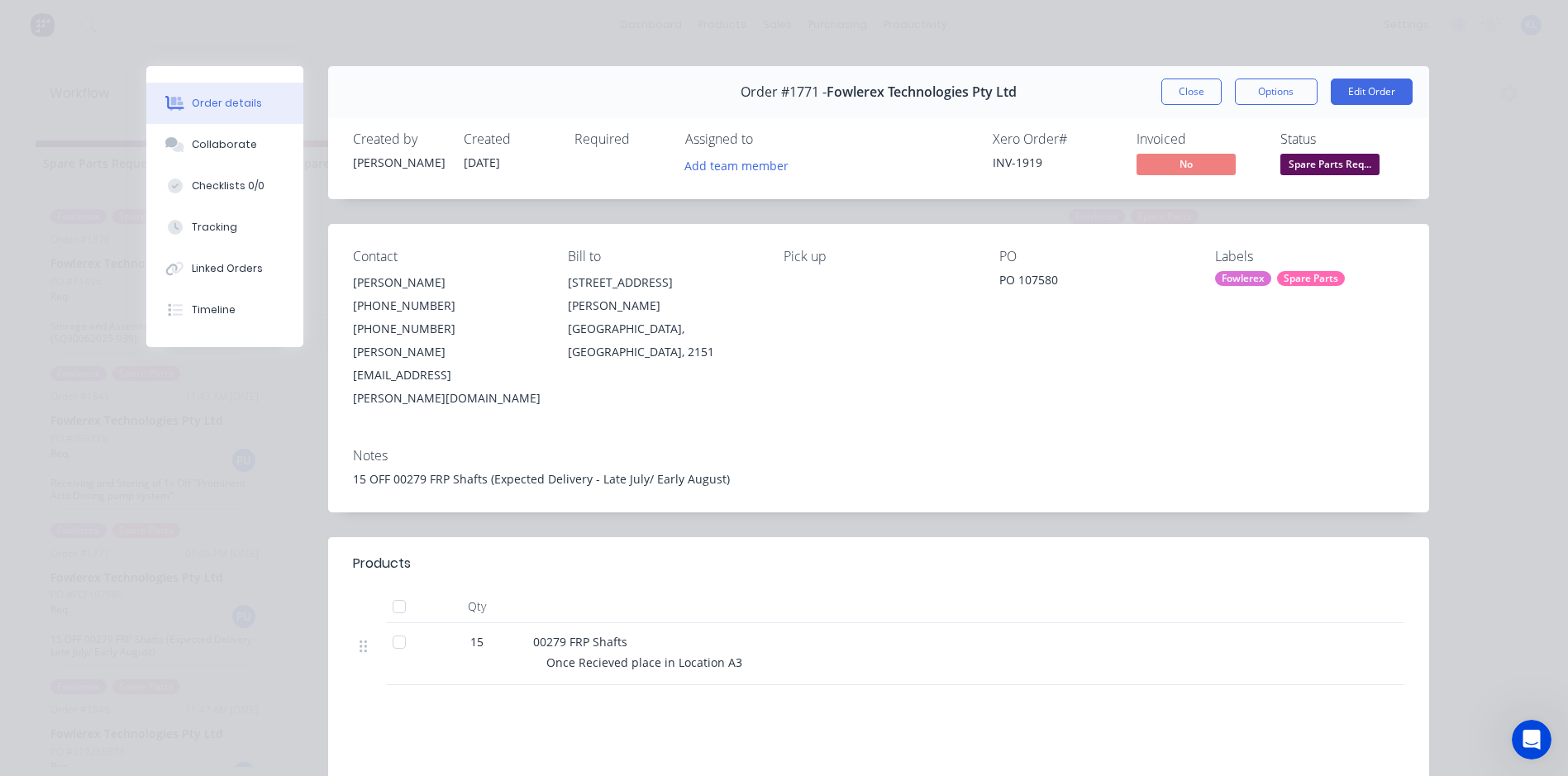
scroll to position [83, 0]
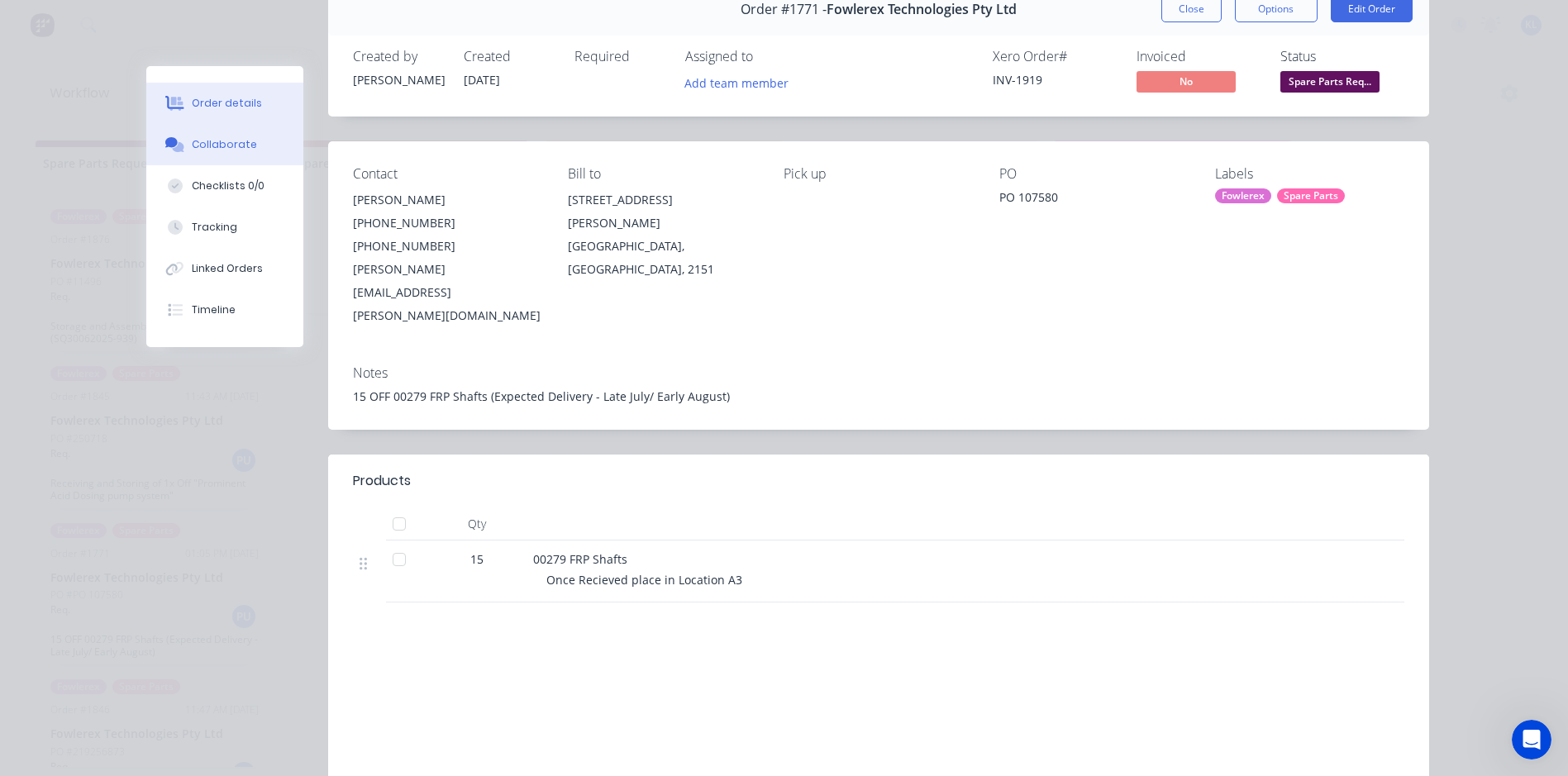
click at [208, 137] on button "Collaborate" at bounding box center [224, 145] width 157 height 42
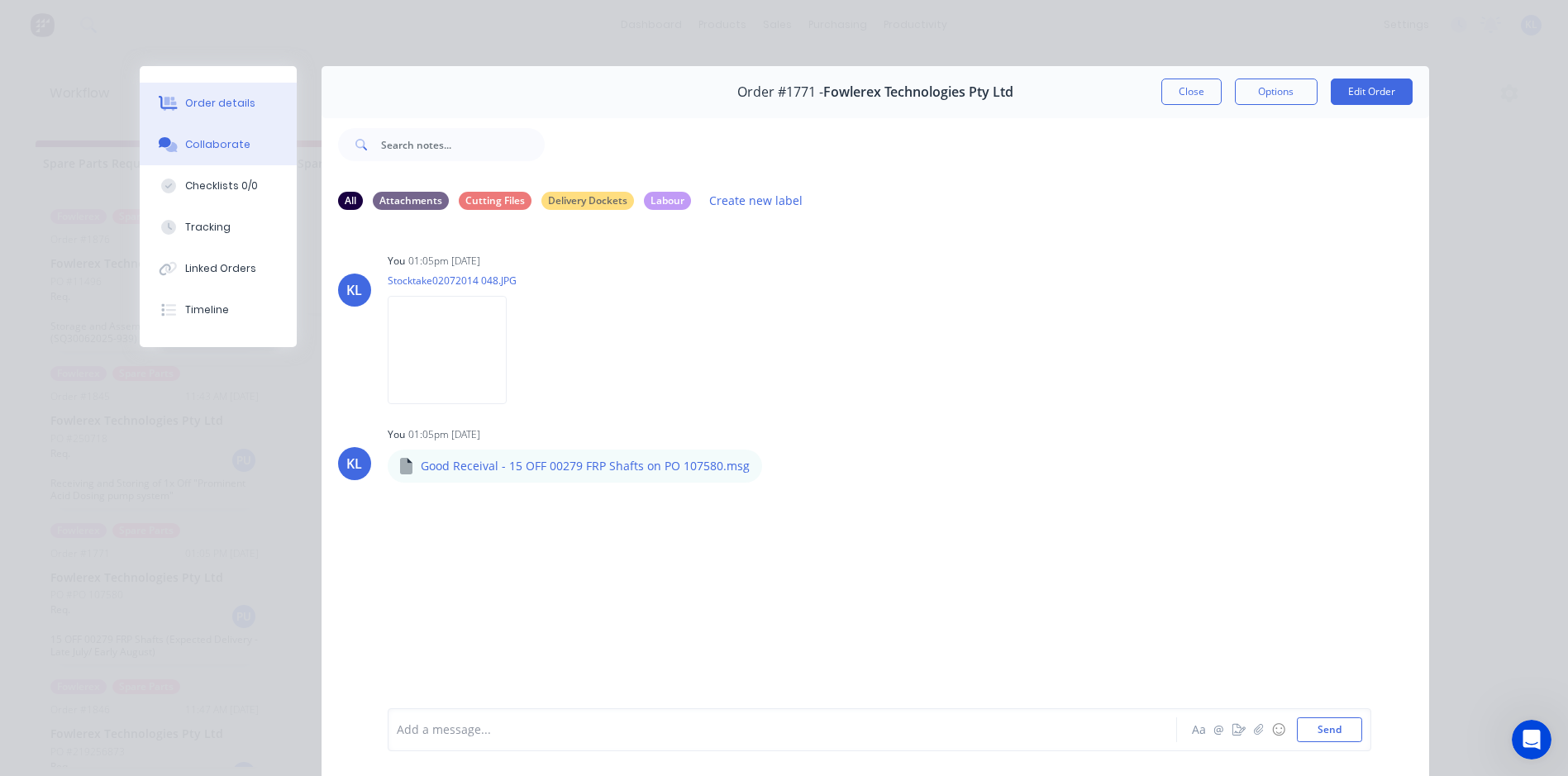
click at [203, 113] on button "Order details" at bounding box center [217, 103] width 157 height 42
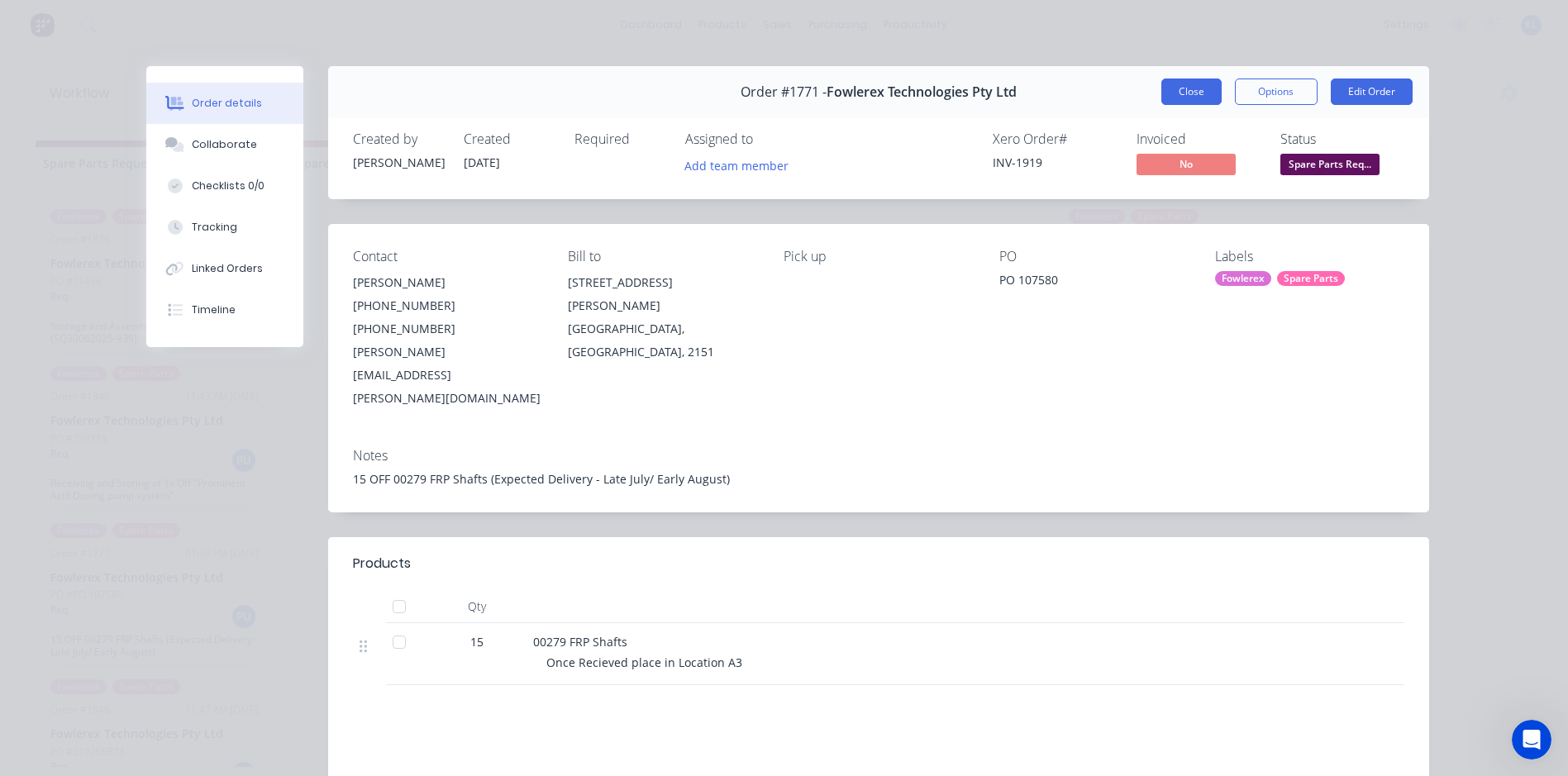
click at [1178, 91] on button "Close" at bounding box center [1192, 92] width 61 height 27
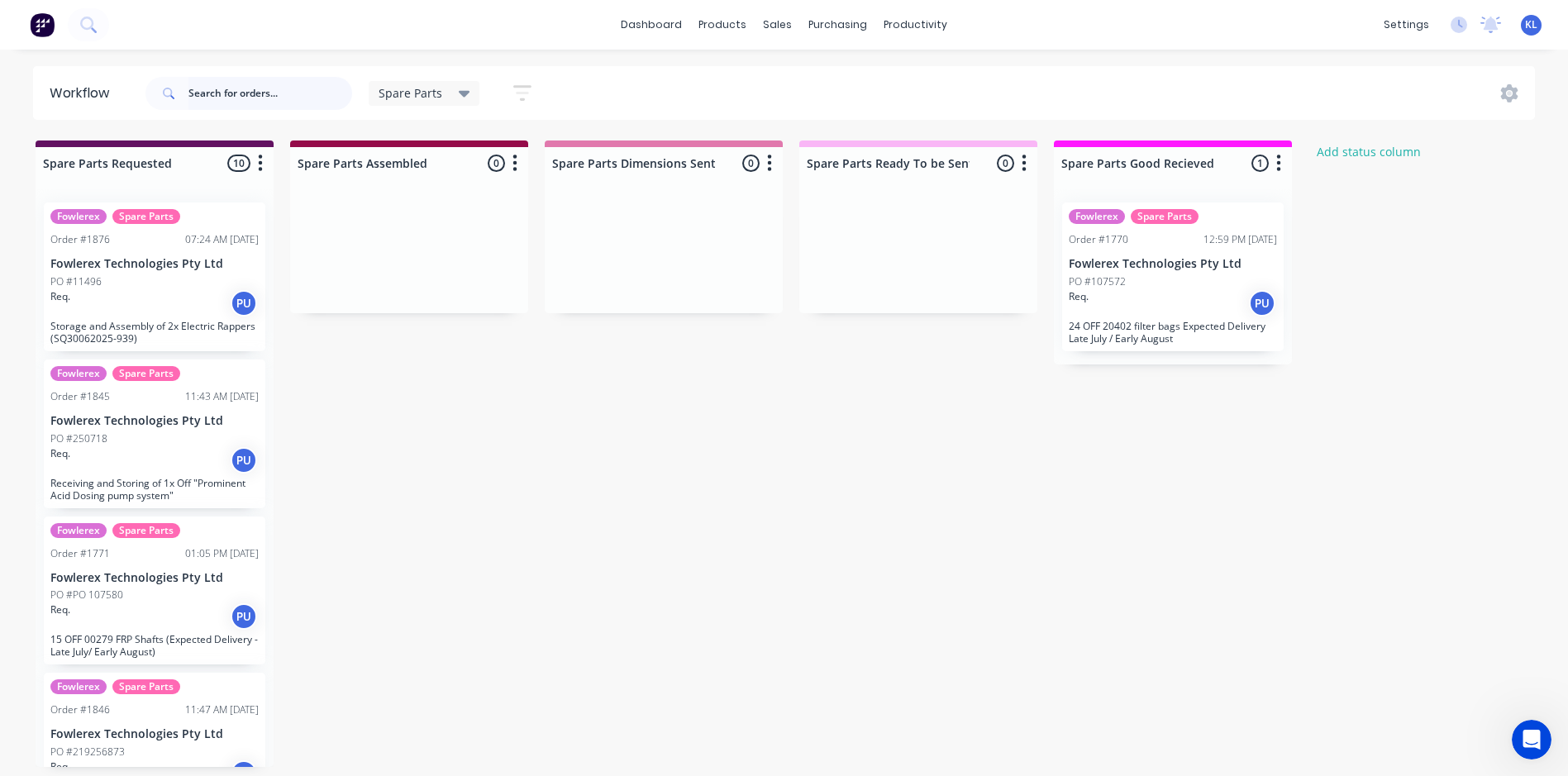
click at [251, 98] on input "text" at bounding box center [271, 93] width 163 height 33
type input "bare shaft"
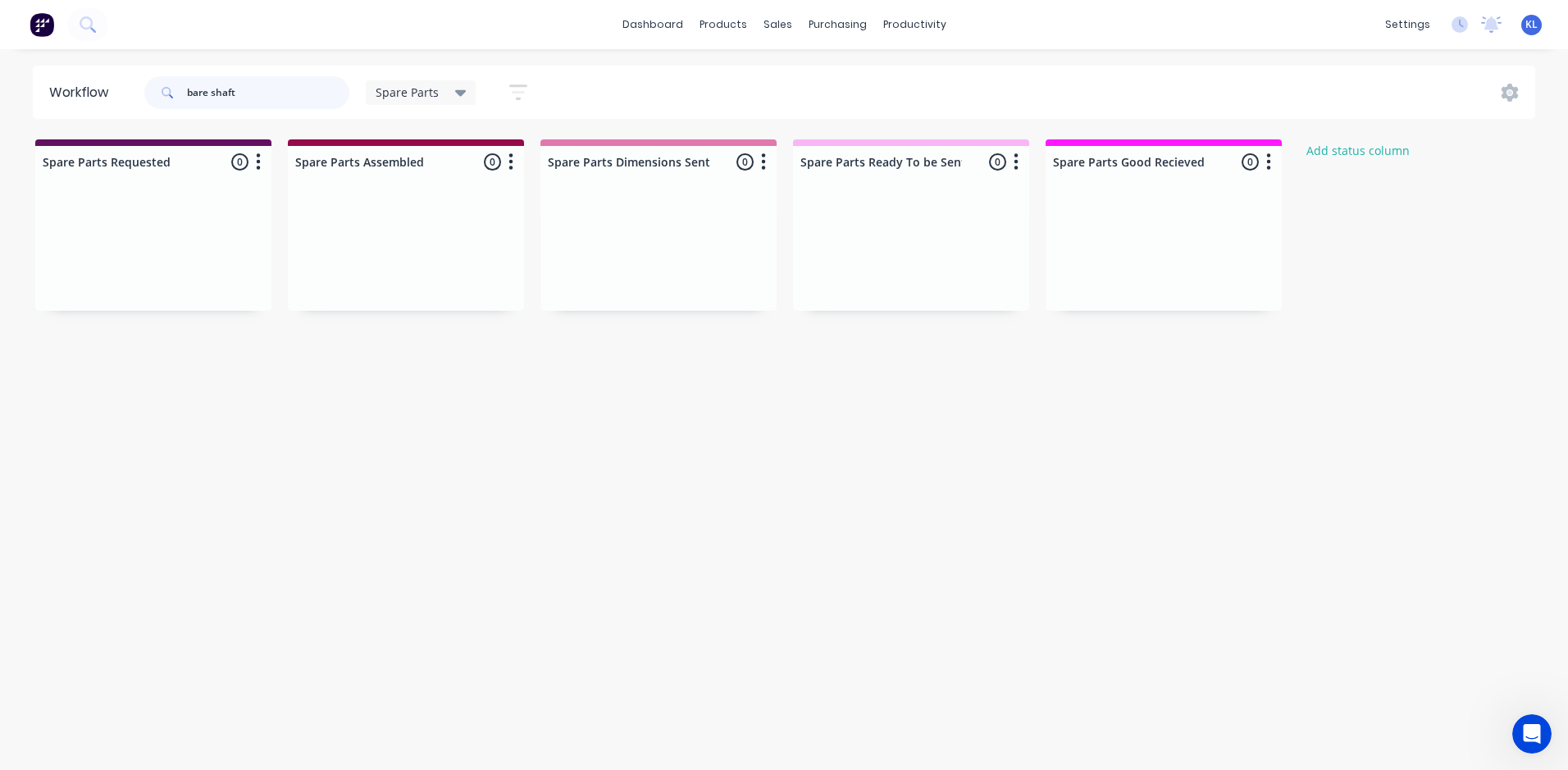
drag, startPoint x: 276, startPoint y: 90, endPoint x: 19, endPoint y: 104, distance: 257.4
click at [19, 104] on div "Workflow bare shaft Spare Parts Save new view None (Default) edit All edit Prod…" at bounding box center [784, 92] width 1568 height 54
drag, startPoint x: 170, startPoint y: 435, endPoint x: 18, endPoint y: 372, distance: 164.5
click at [168, 438] on div "Workflow Spare Parts Save new view None (Default) edit All edit Production edit…" at bounding box center [784, 401] width 1568 height 671
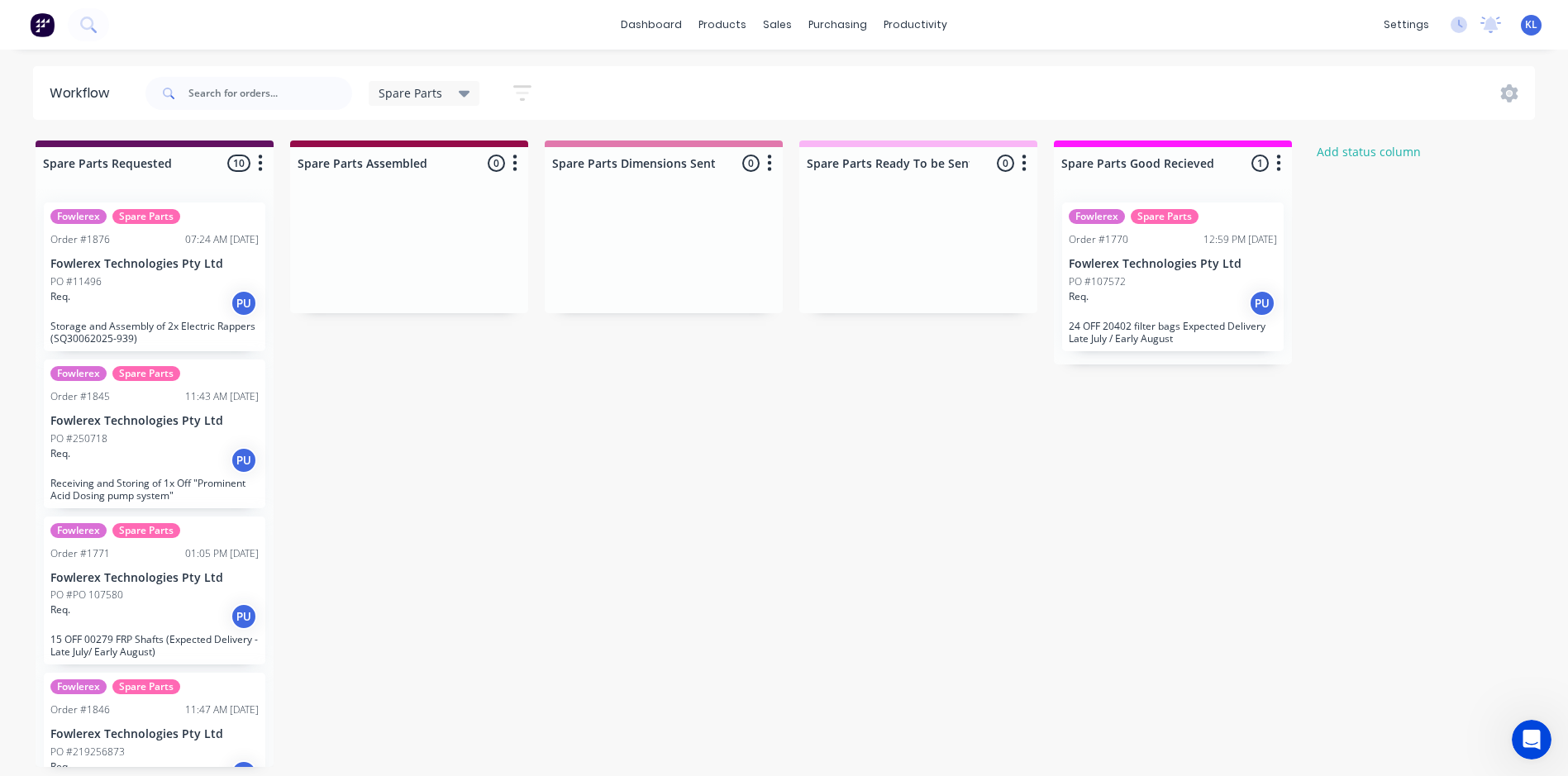
scroll to position [3, 0]
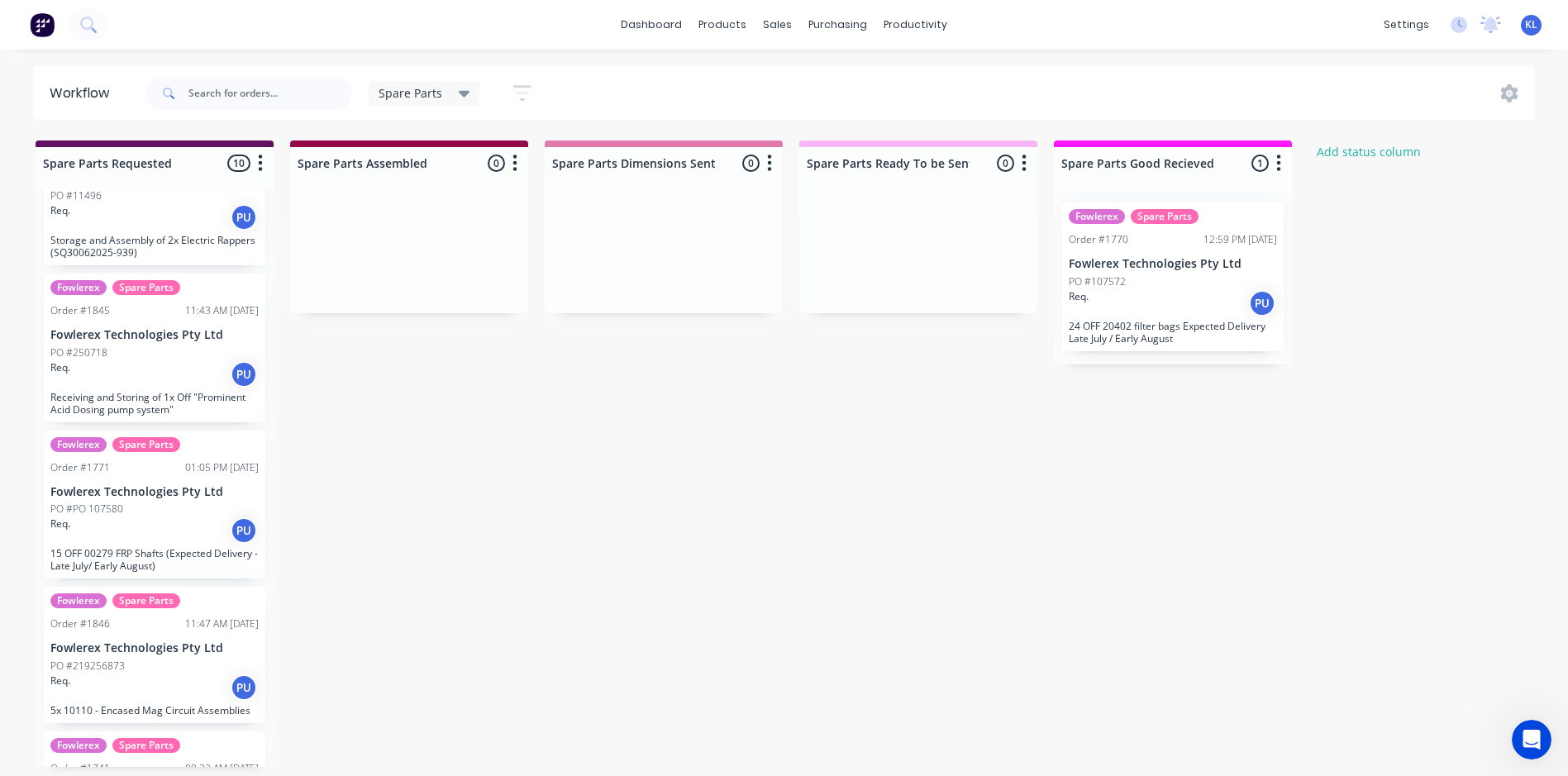
scroll to position [0, 0]
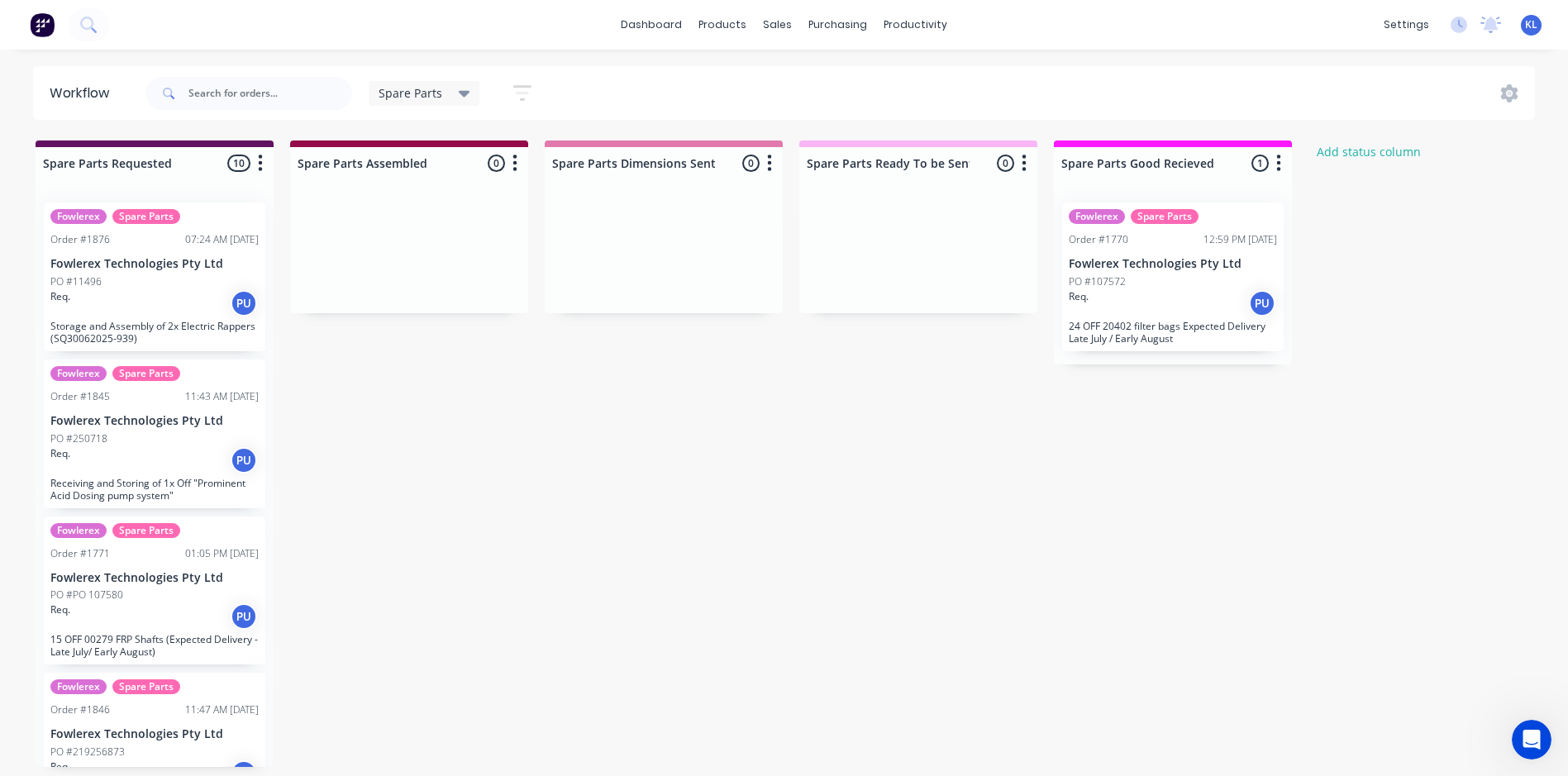
drag, startPoint x: 366, startPoint y: 407, endPoint x: 451, endPoint y: 350, distance: 102.3
click at [245, 91] on input "text" at bounding box center [271, 93] width 163 height 33
click at [225, 92] on input "text" at bounding box center [271, 93] width 163 height 33
click at [203, 89] on input "text" at bounding box center [271, 93] width 163 height 33
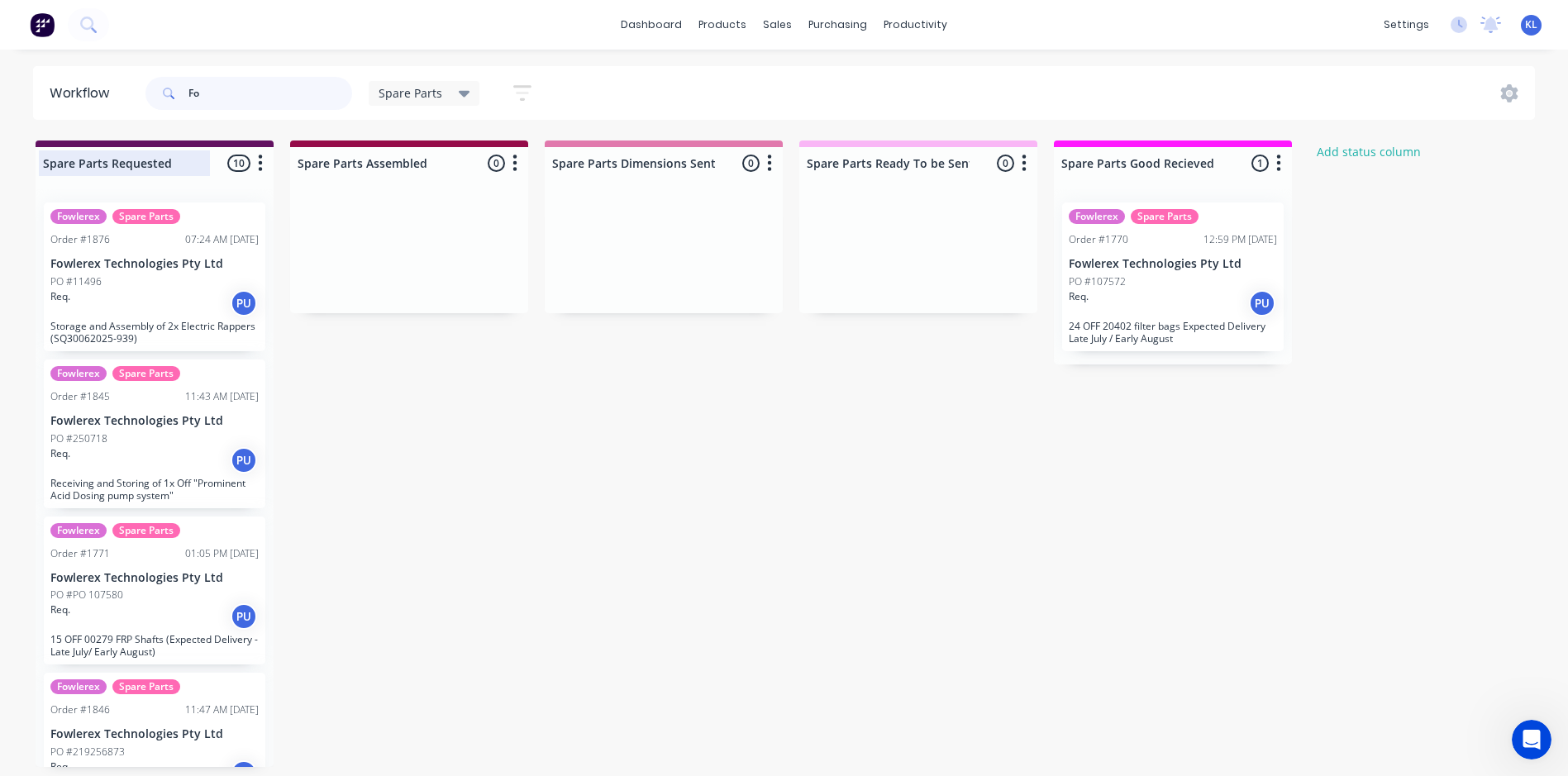
type input "F"
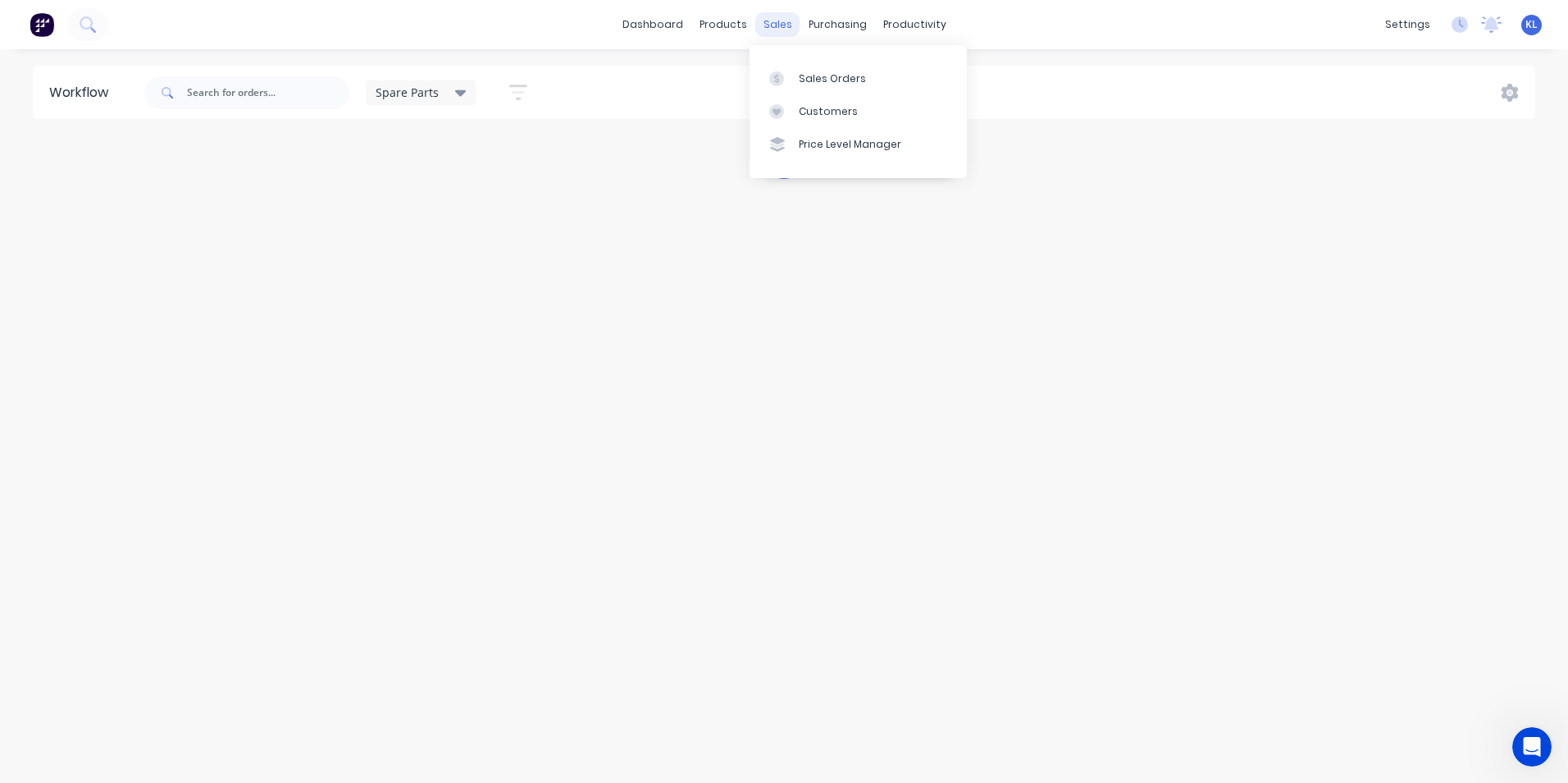
click at [775, 17] on div "sales" at bounding box center [778, 24] width 45 height 24
click at [826, 78] on div "Sales Orders" at bounding box center [832, 79] width 67 height 15
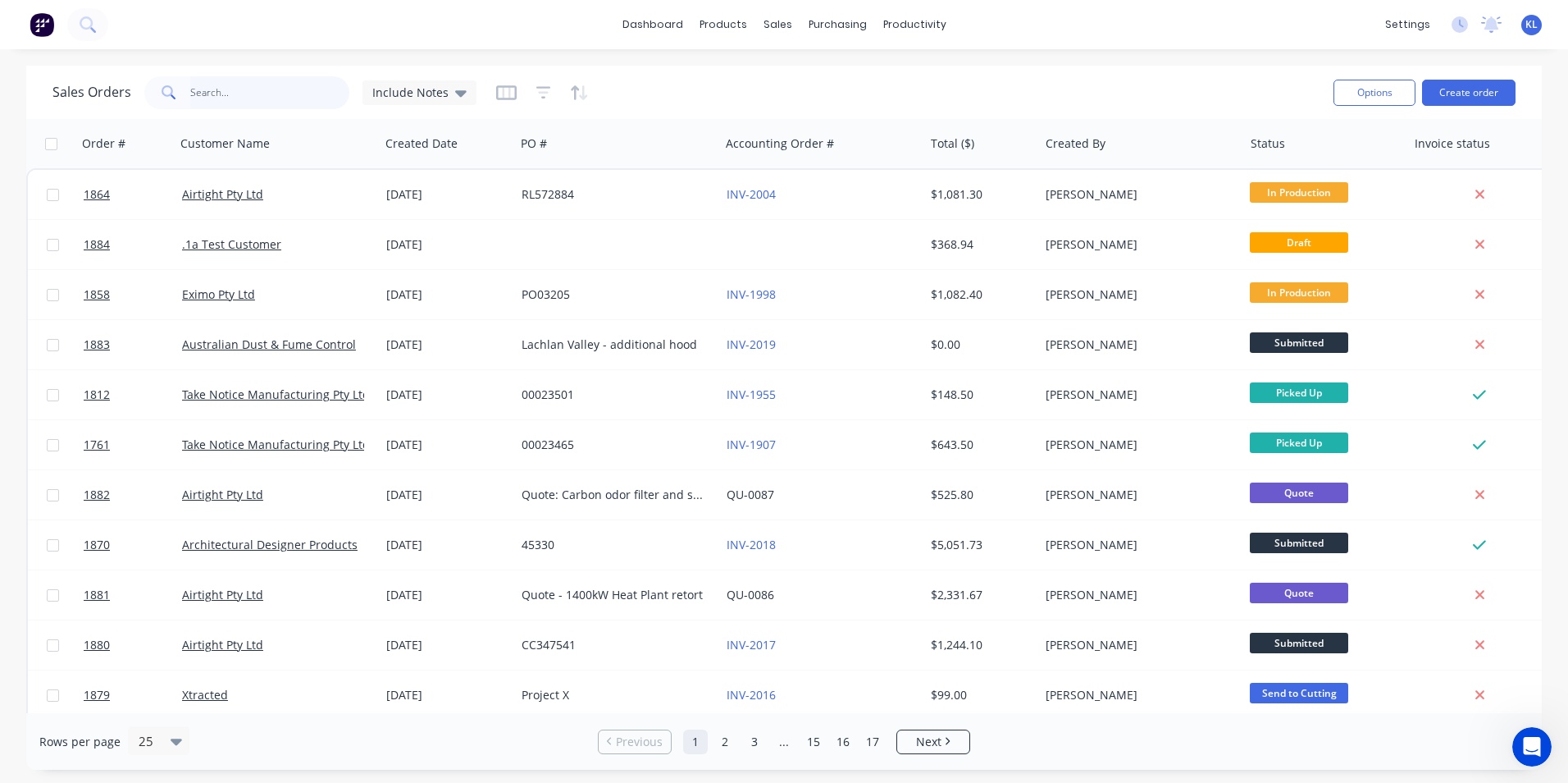
click at [257, 90] on input "text" at bounding box center [270, 92] width 160 height 33
click at [1449, 89] on button "Create order" at bounding box center [1468, 92] width 93 height 26
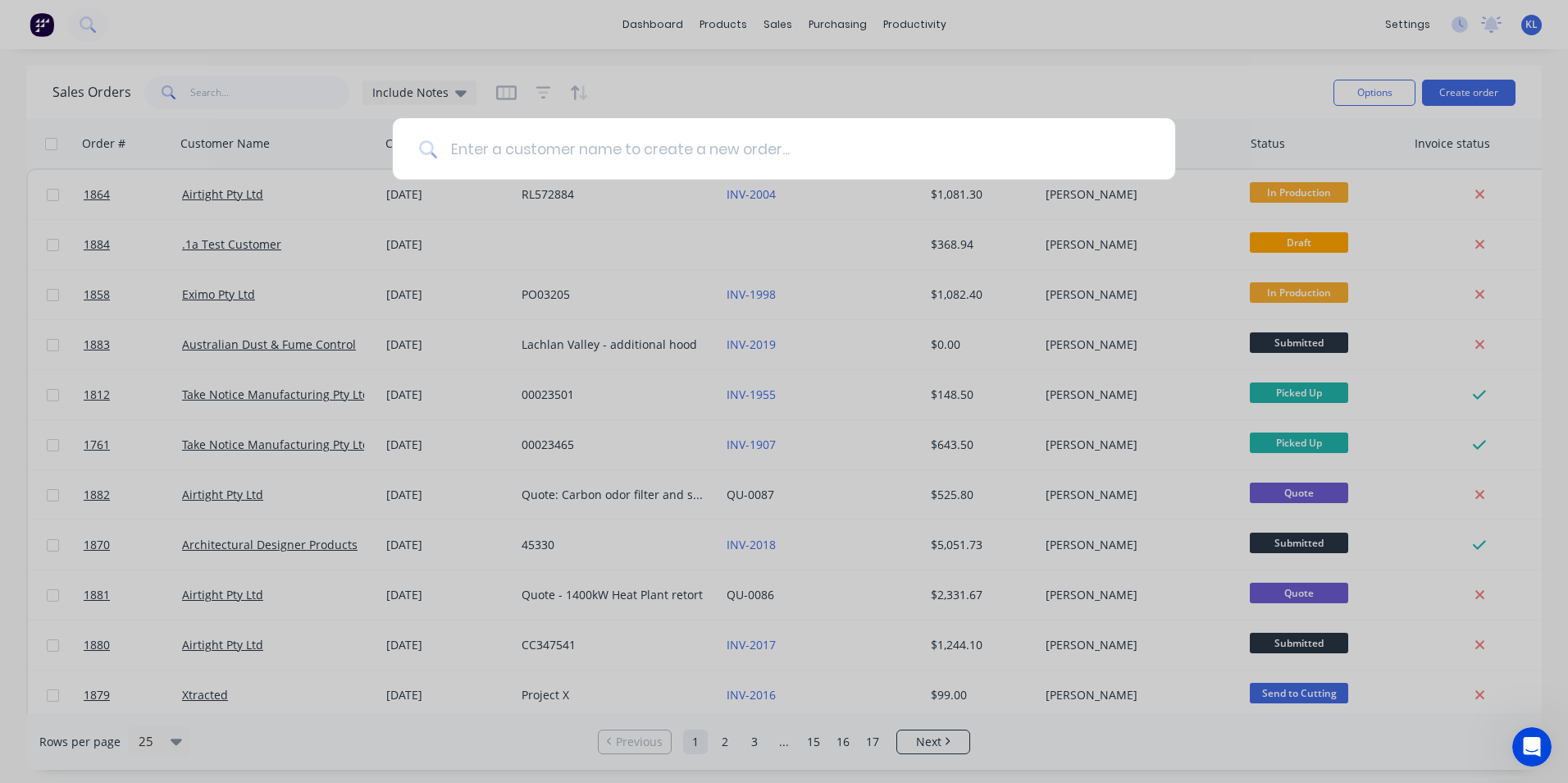
click at [608, 155] on input at bounding box center [793, 148] width 712 height 61
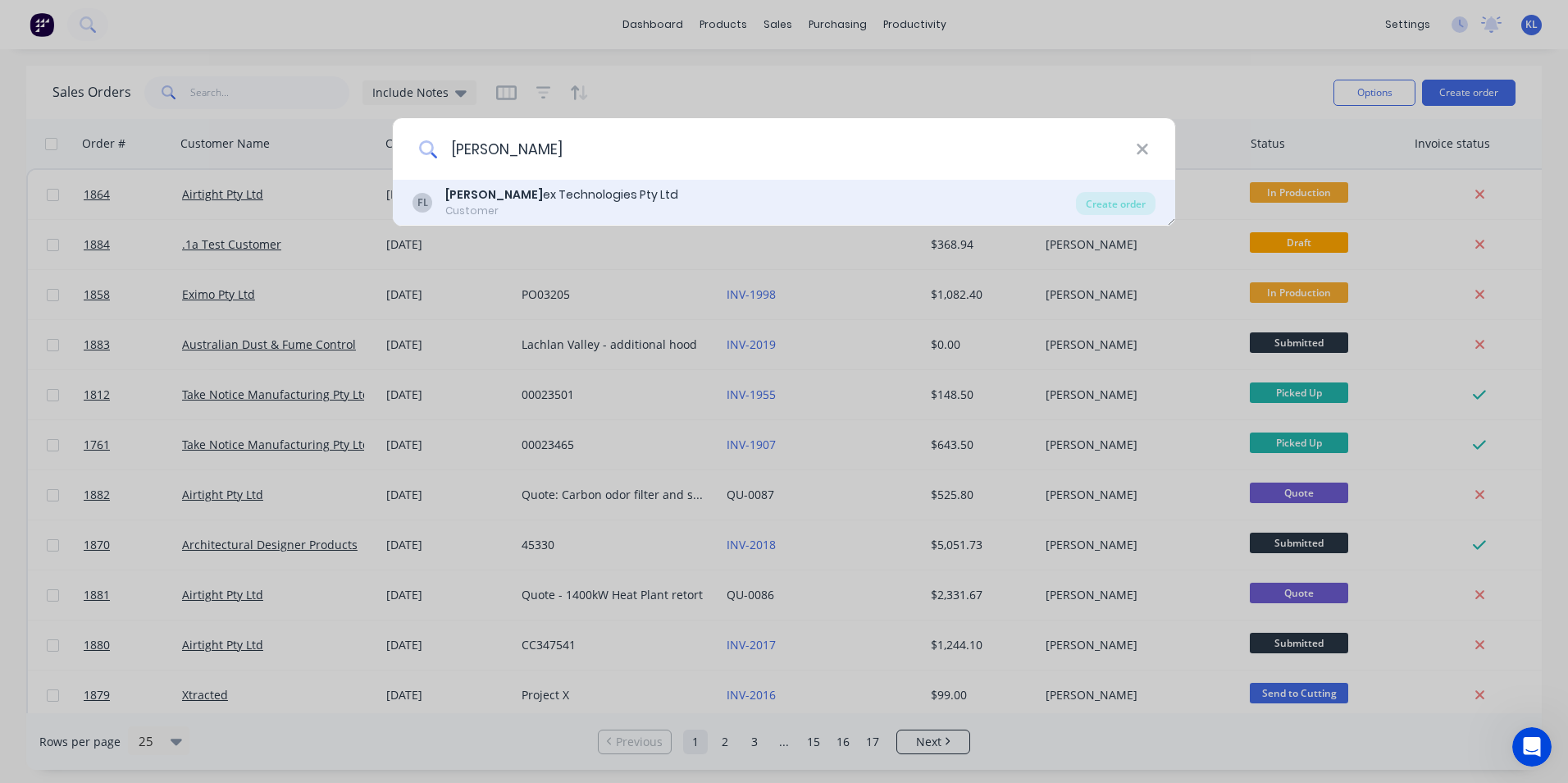
type input "[PERSON_NAME]"
click at [547, 205] on div "Customer" at bounding box center [561, 211] width 233 height 15
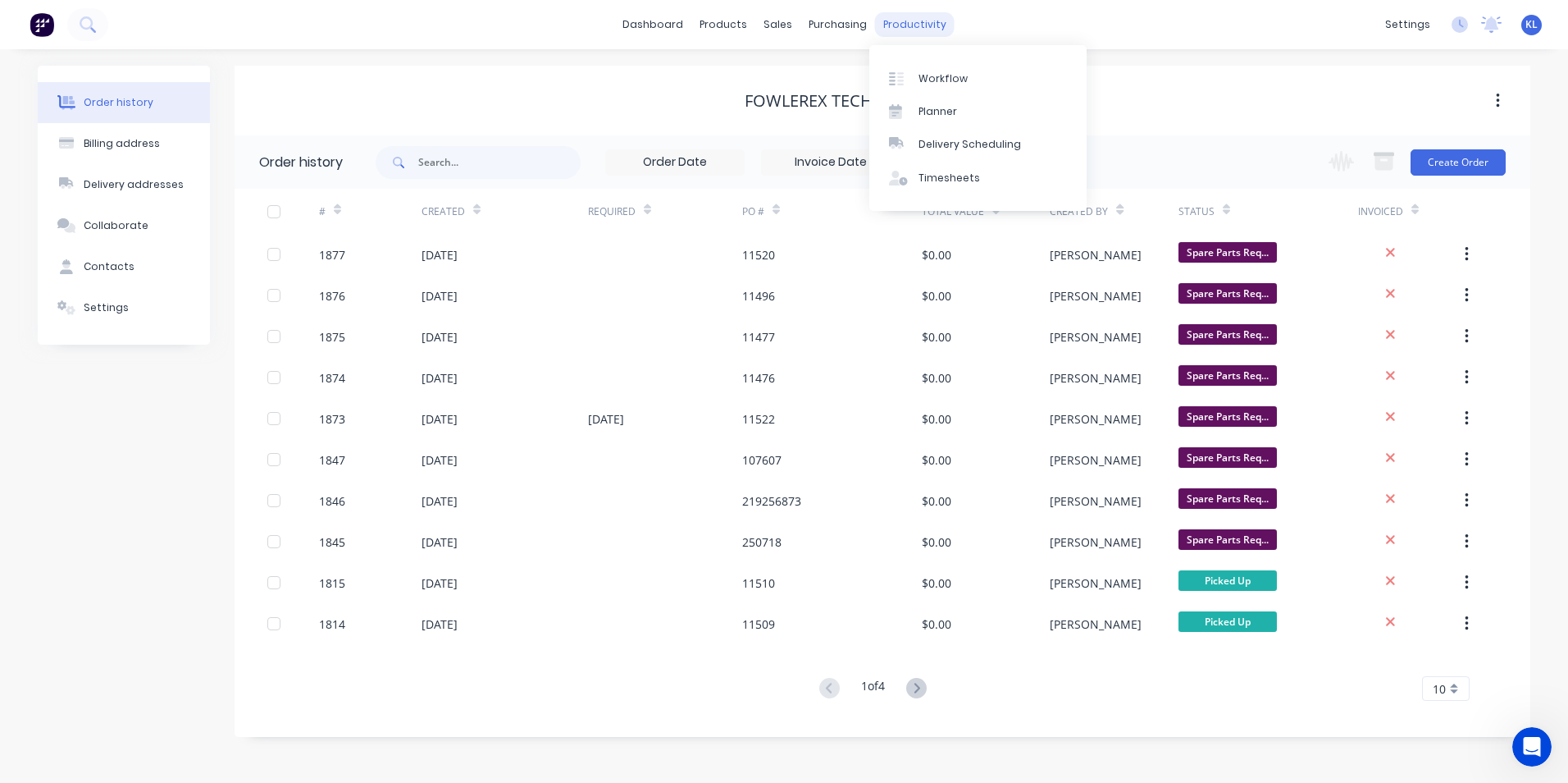
click at [915, 24] on div "productivity" at bounding box center [914, 24] width 79 height 24
click at [953, 82] on div "Workflow" at bounding box center [943, 79] width 49 height 15
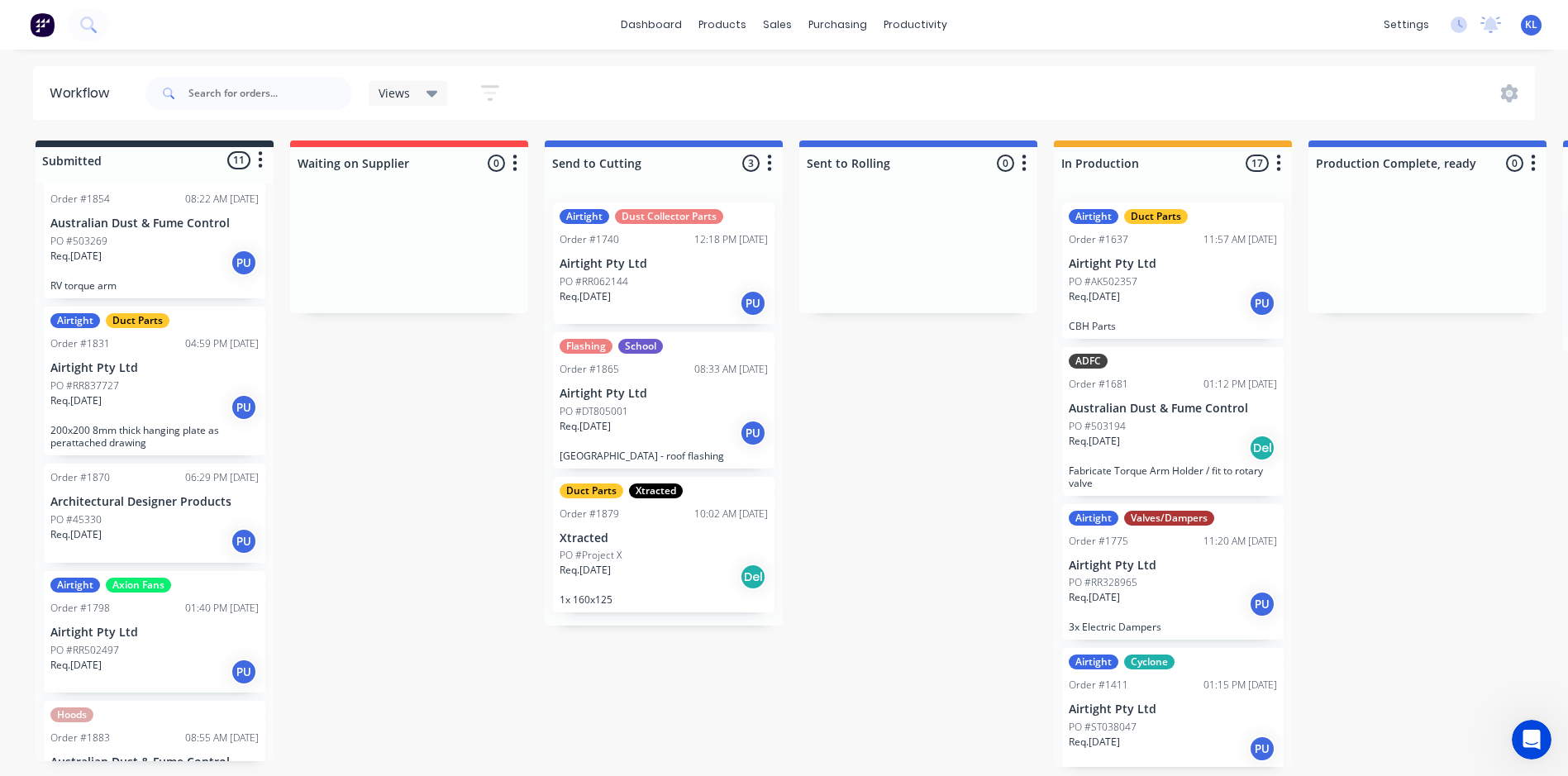
scroll to position [496, 0]
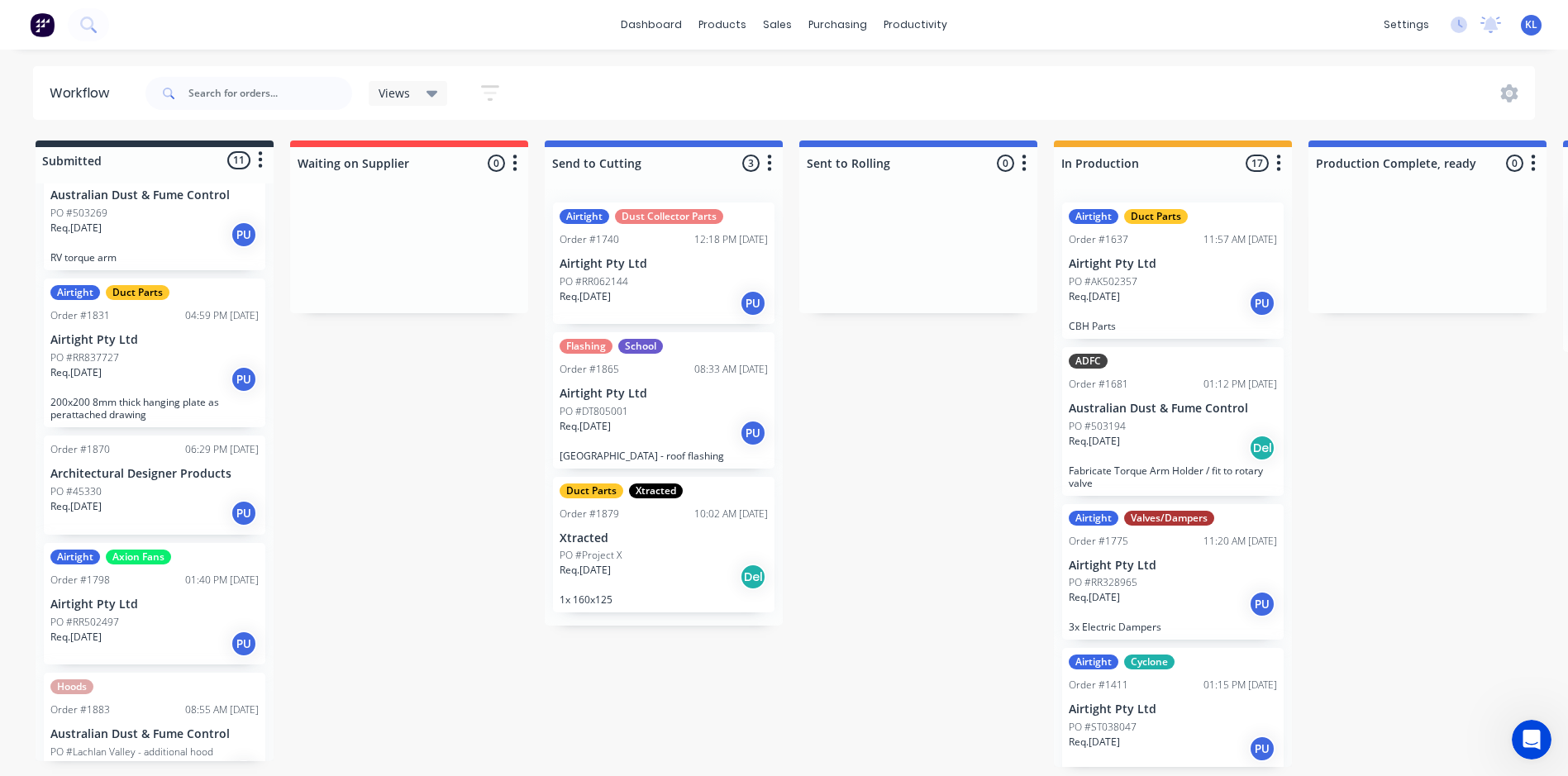
click at [424, 94] on div "Views" at bounding box center [408, 94] width 60 height 15
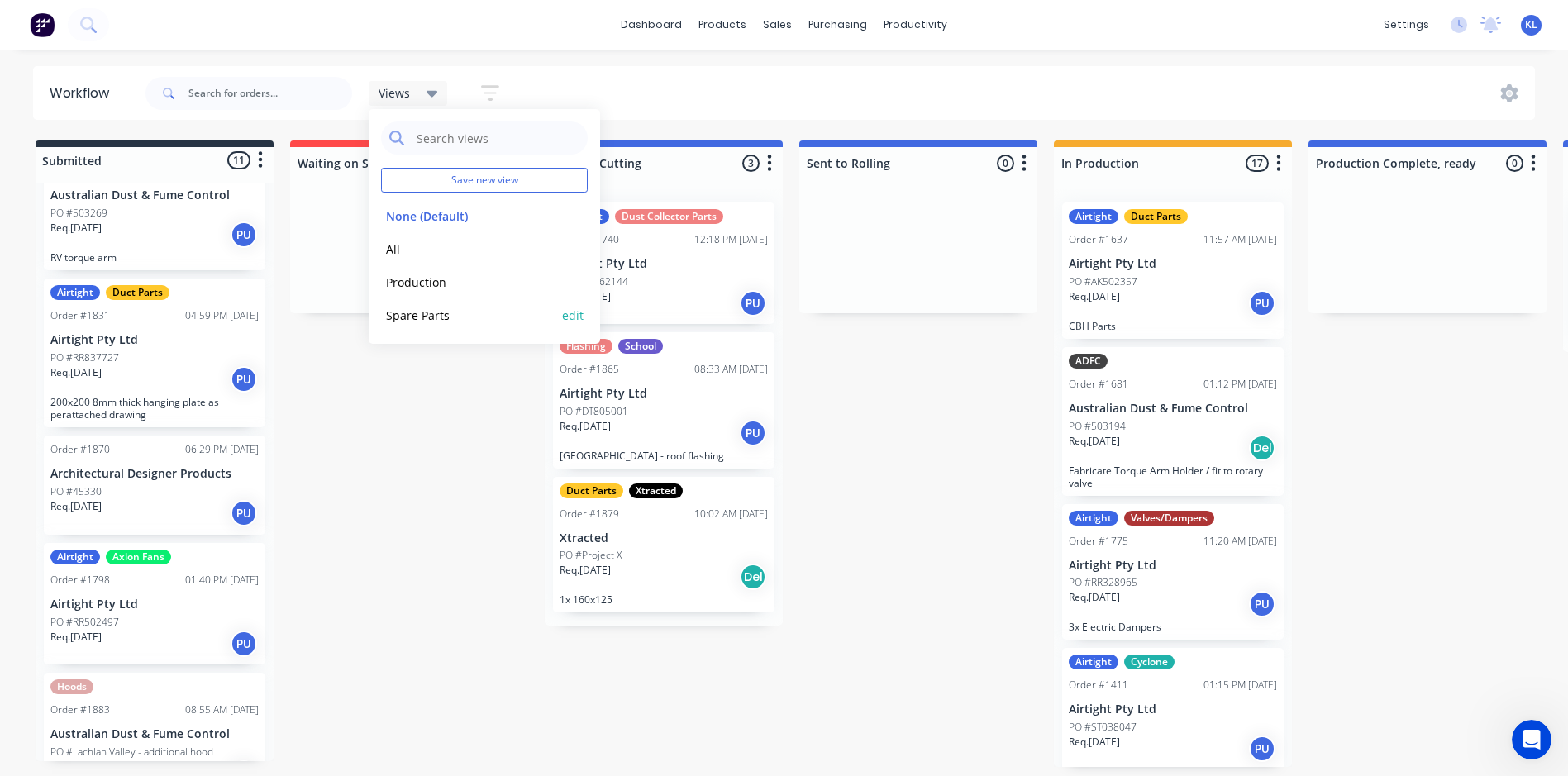
click at [422, 316] on button "Spare Parts" at bounding box center [470, 315] width 177 height 19
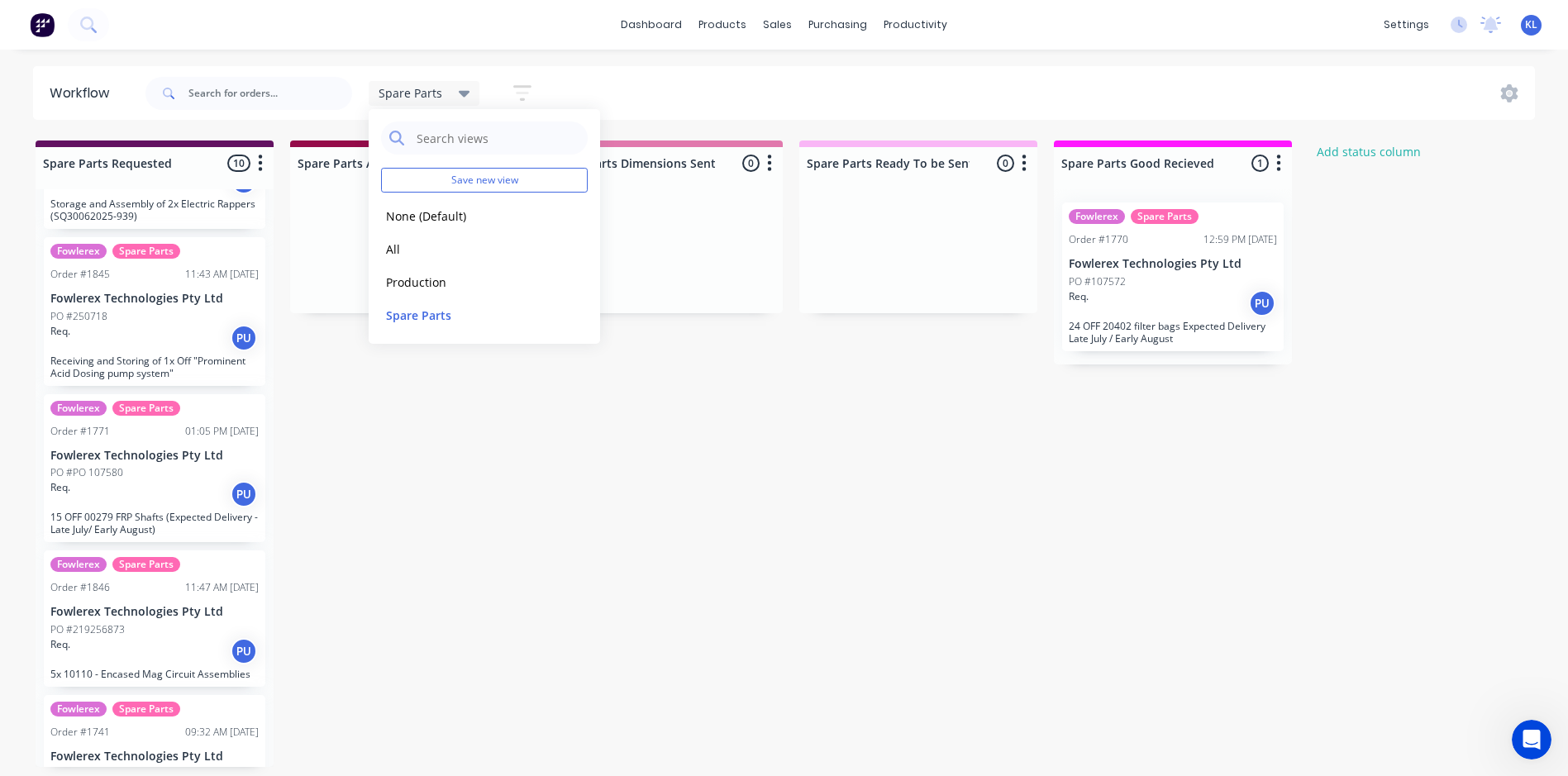
scroll to position [165, 0]
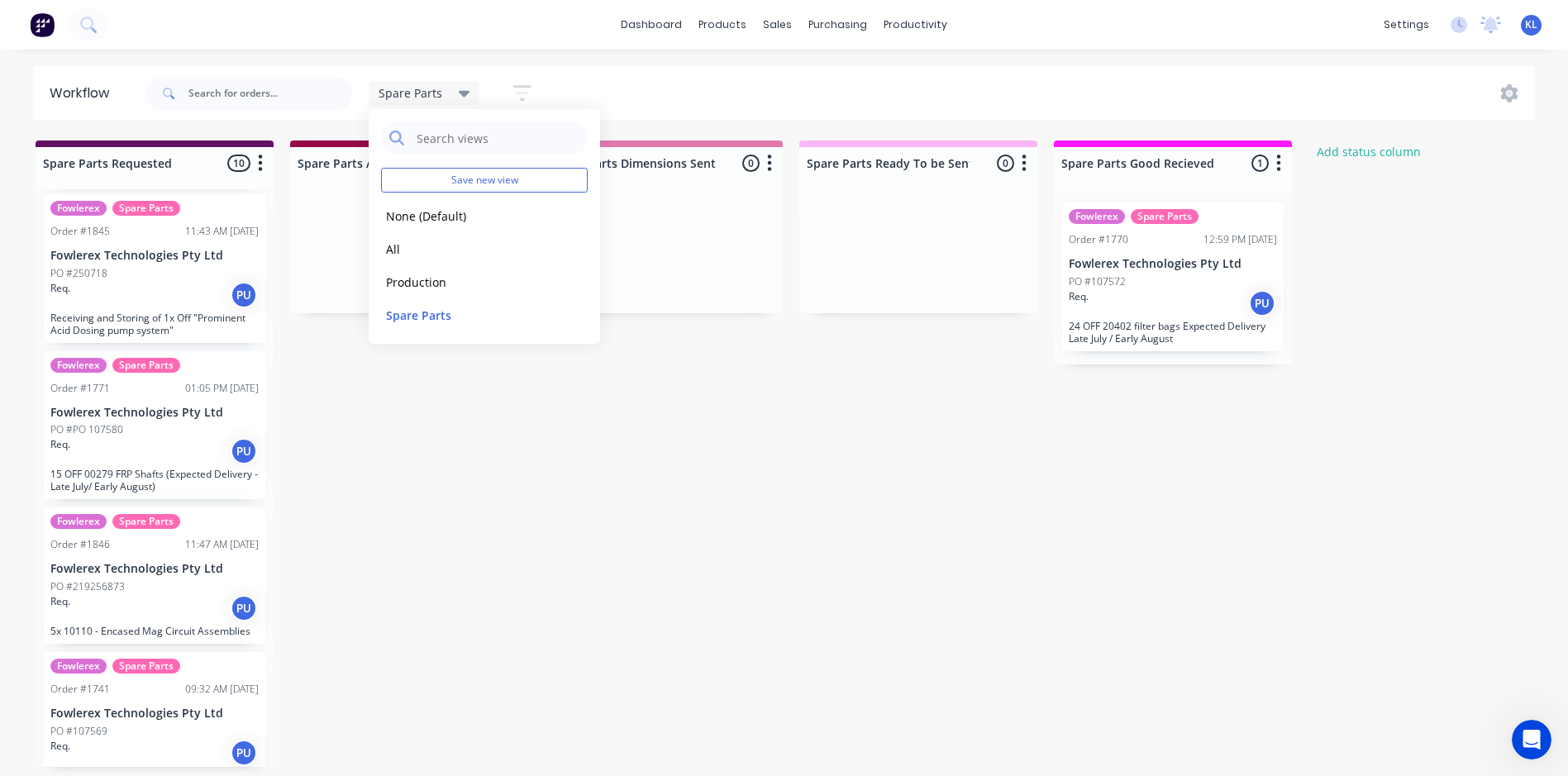
click at [130, 295] on div "Req. PU" at bounding box center [154, 295] width 208 height 28
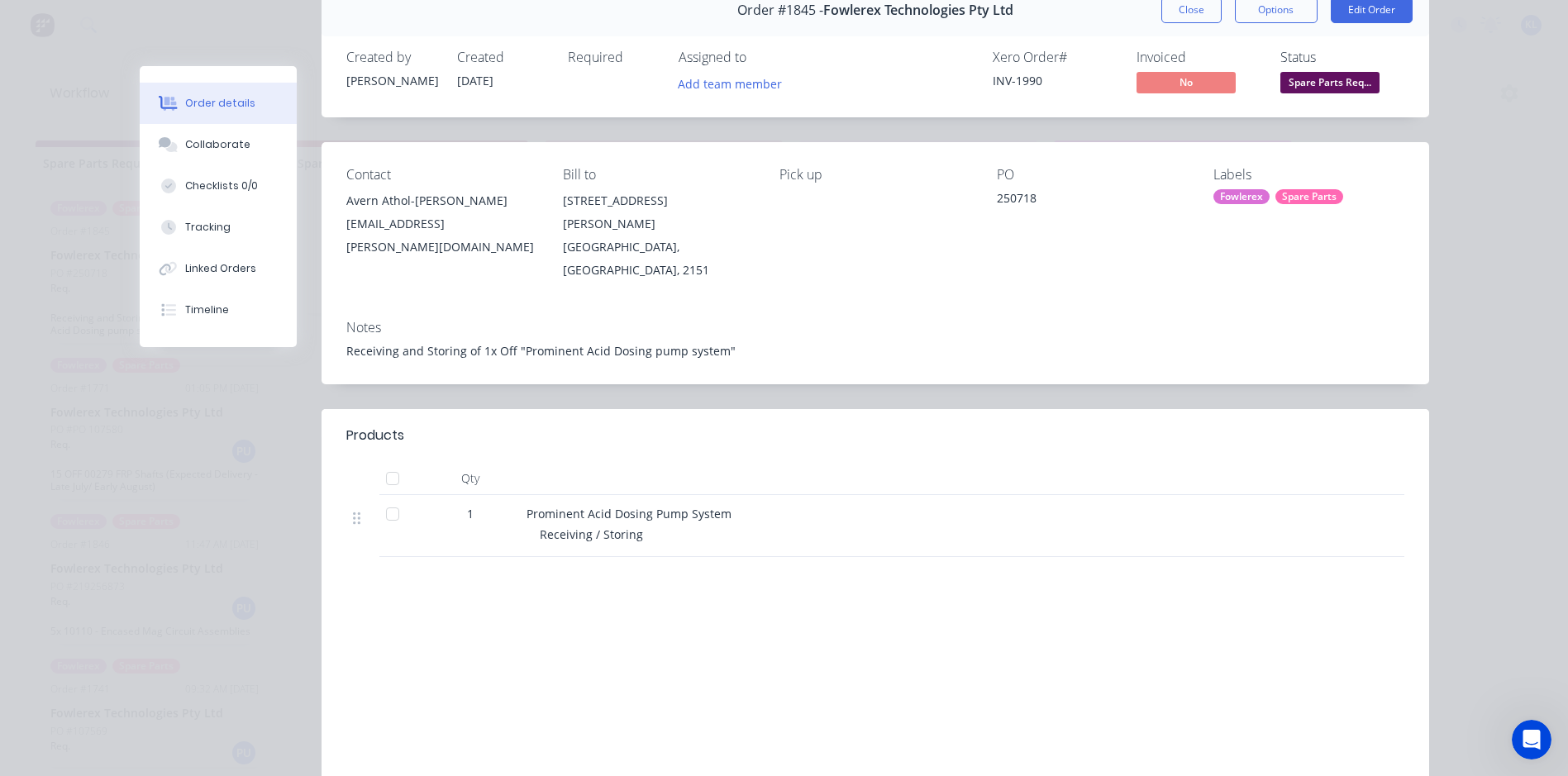
scroll to position [83, 0]
click at [233, 157] on button "Collaborate" at bounding box center [217, 145] width 157 height 42
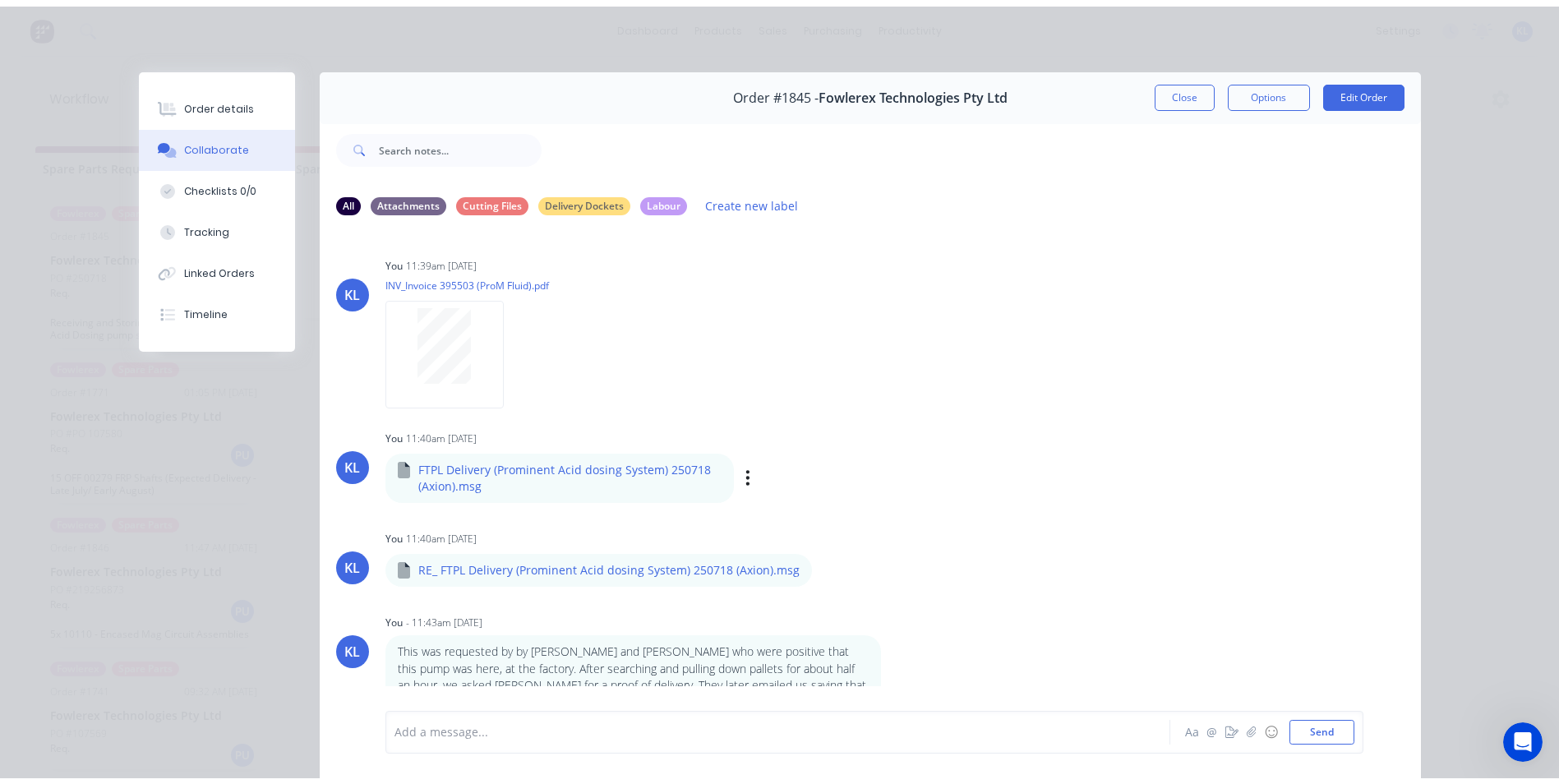
scroll to position [87, 0]
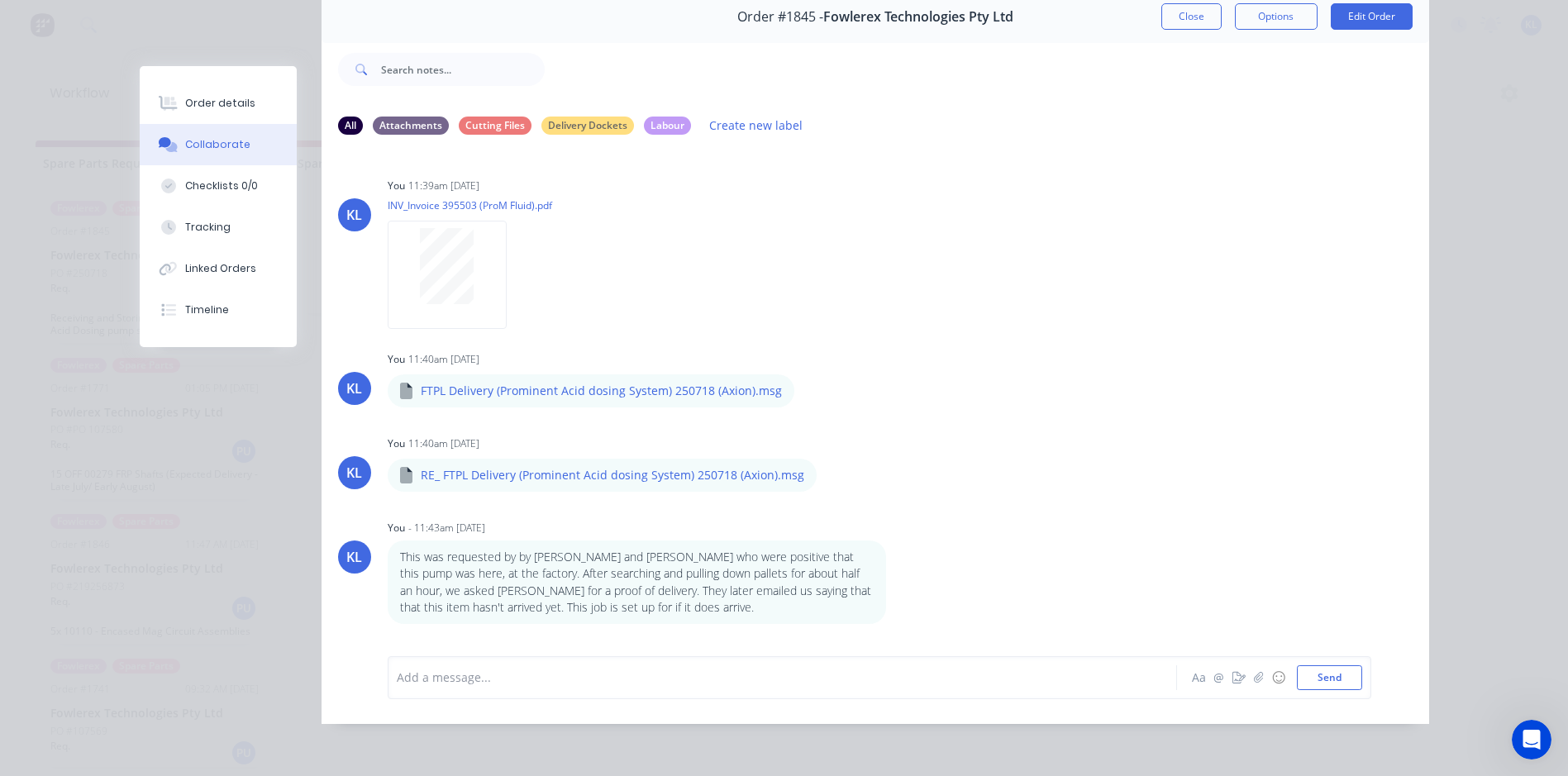
click at [226, 118] on button "Order details" at bounding box center [217, 103] width 157 height 42
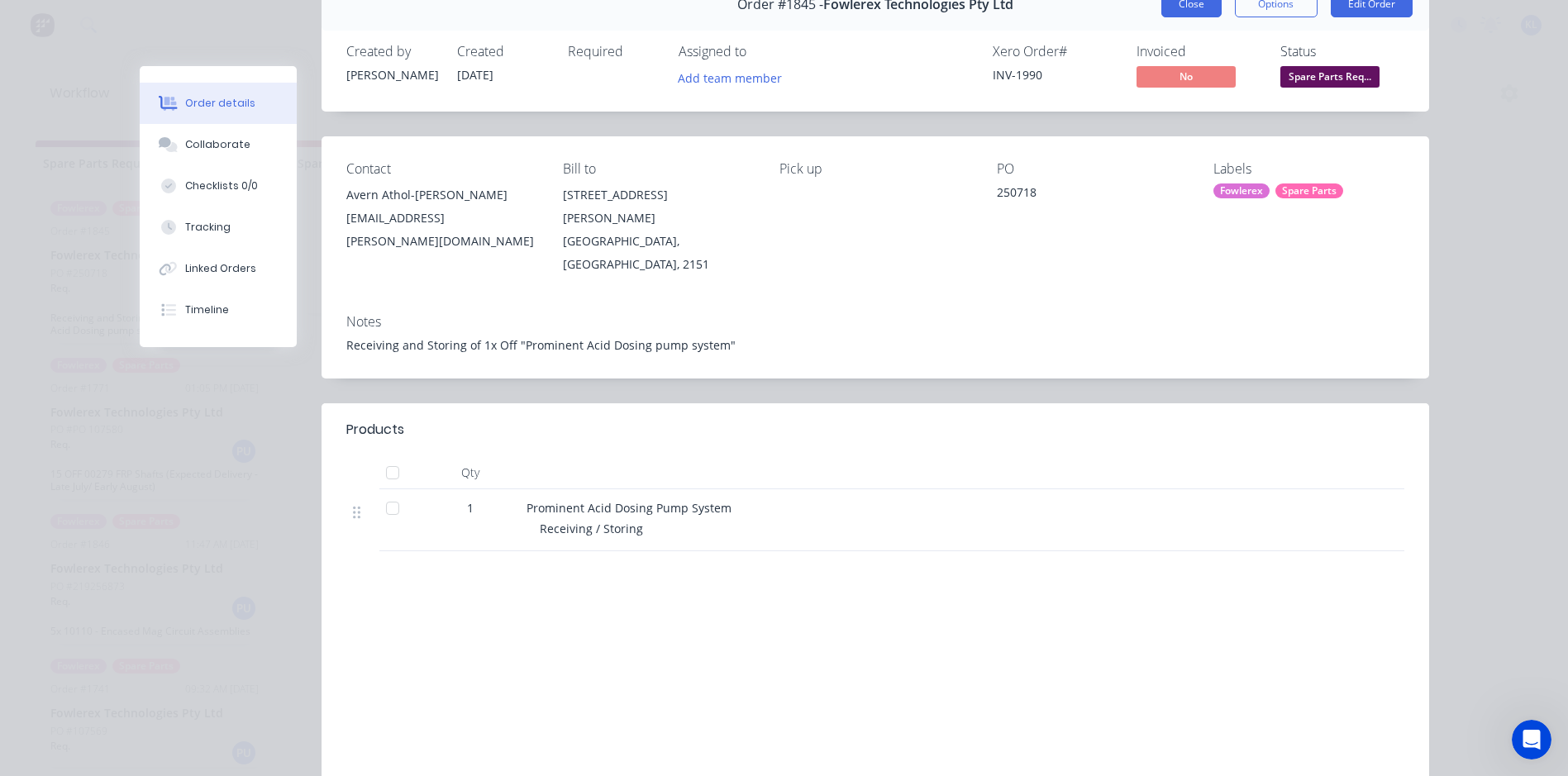
click at [1182, 9] on button "Close" at bounding box center [1192, 4] width 61 height 27
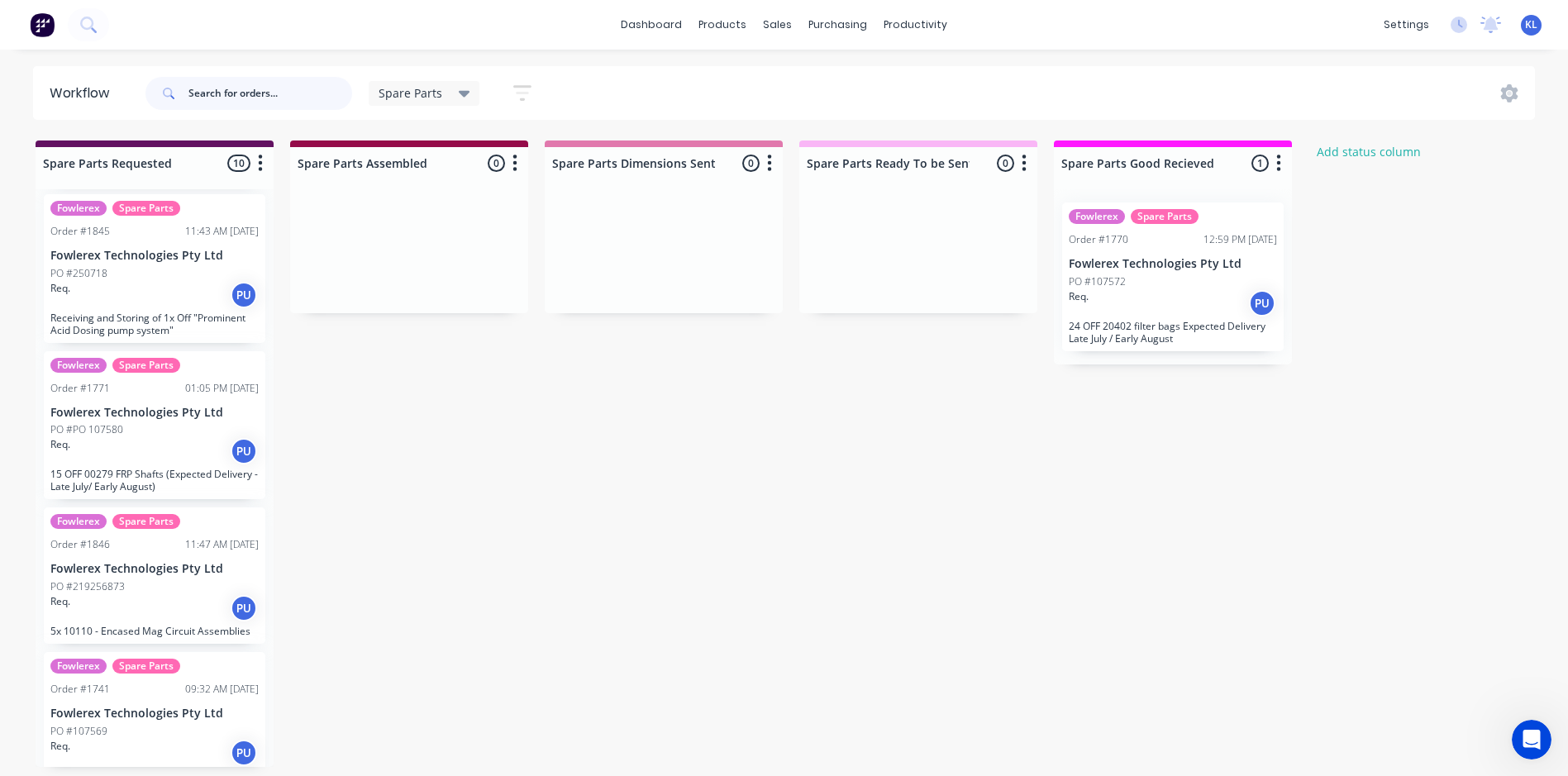
click at [243, 98] on input "text" at bounding box center [271, 93] width 163 height 33
click at [775, 23] on div "sales" at bounding box center [777, 25] width 46 height 25
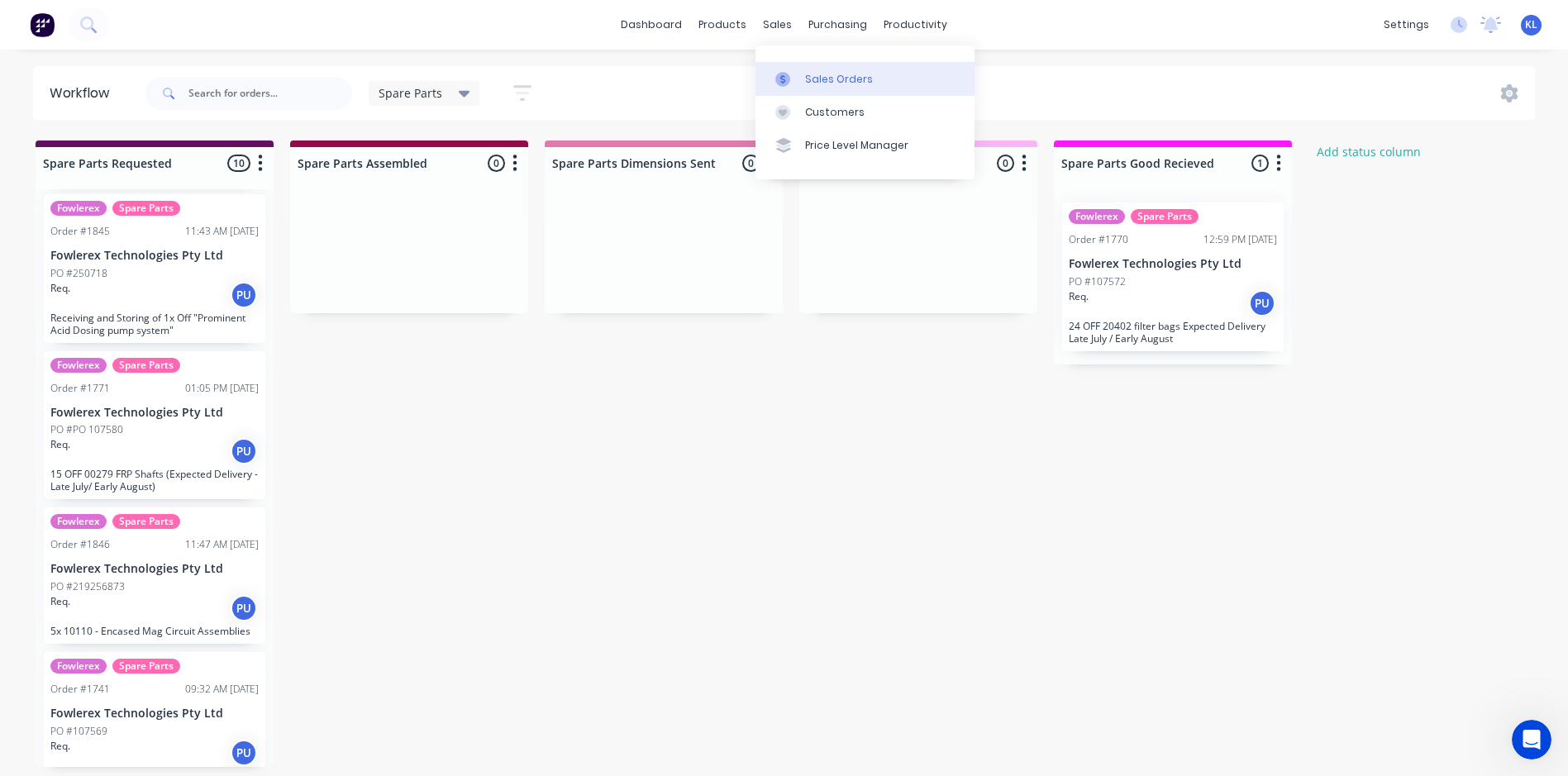
click at [821, 82] on div "Sales Orders" at bounding box center [838, 80] width 67 height 15
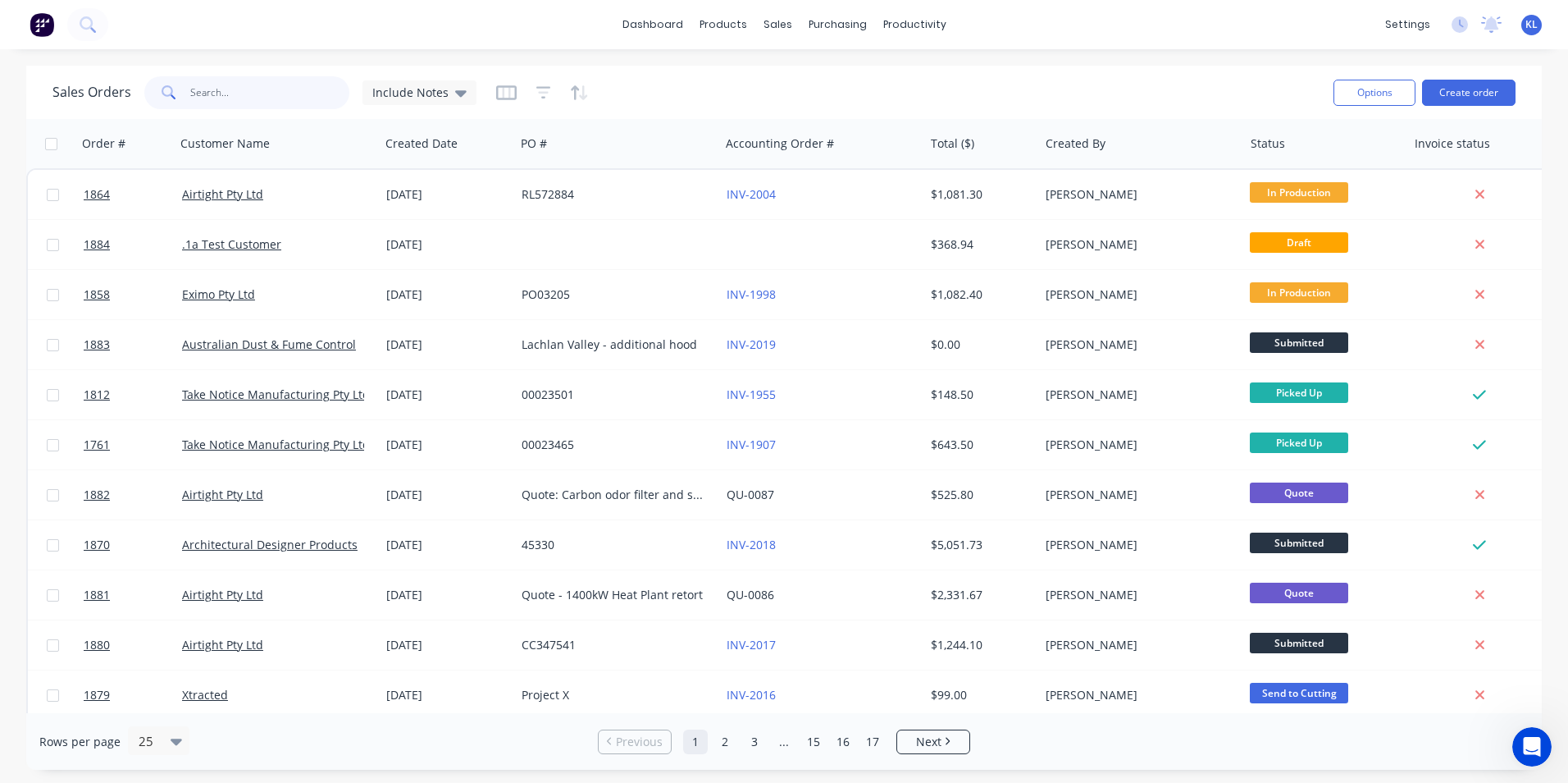
click at [235, 99] on input "text" at bounding box center [270, 92] width 160 height 33
click at [1447, 92] on button "Create order" at bounding box center [1468, 92] width 93 height 26
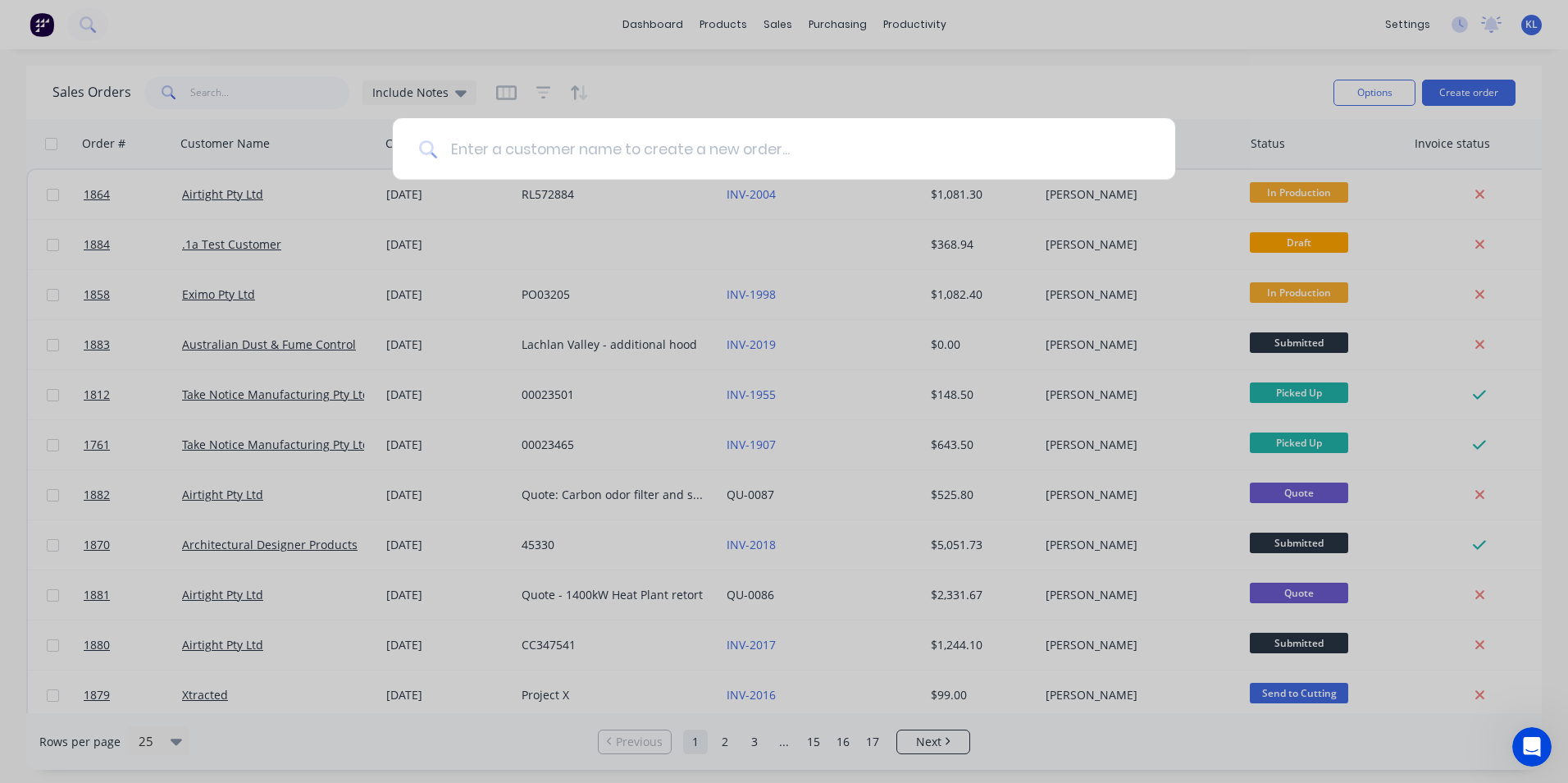
click at [766, 147] on input at bounding box center [793, 148] width 712 height 61
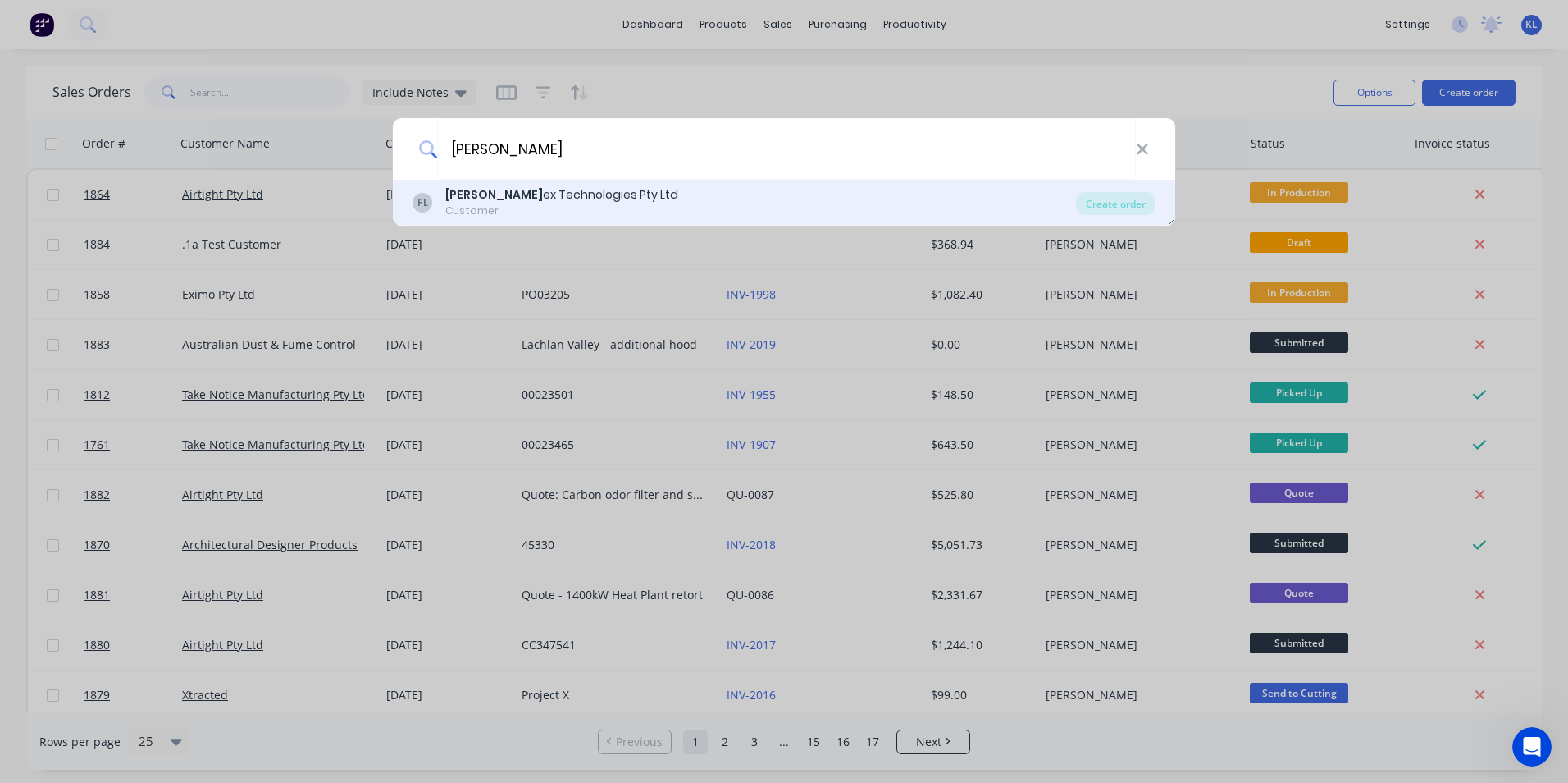
type input "[PERSON_NAME]"
click at [465, 209] on div "Customer" at bounding box center [561, 211] width 233 height 15
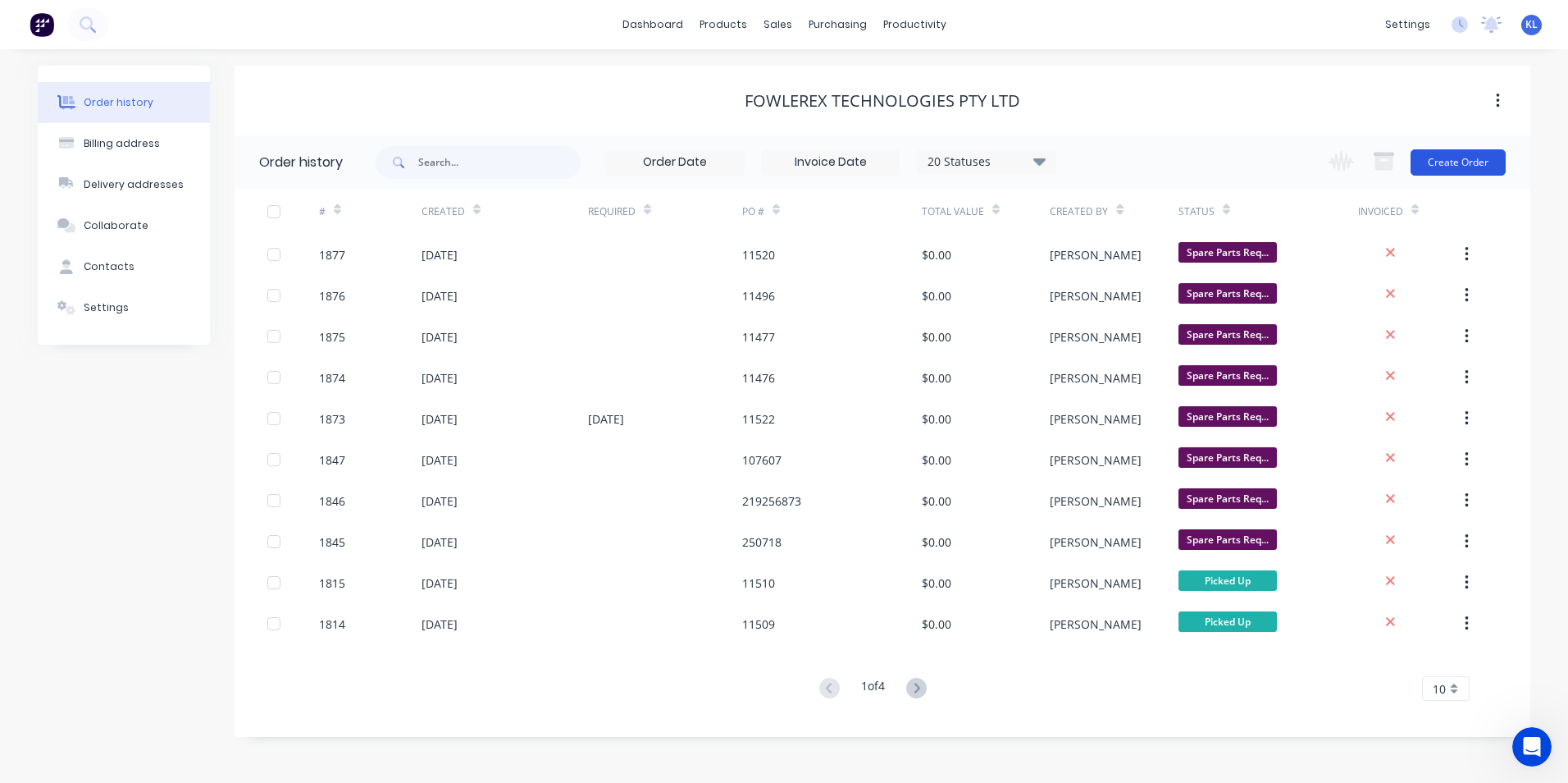
click at [1471, 165] on button "Create Order" at bounding box center [1458, 163] width 95 height 26
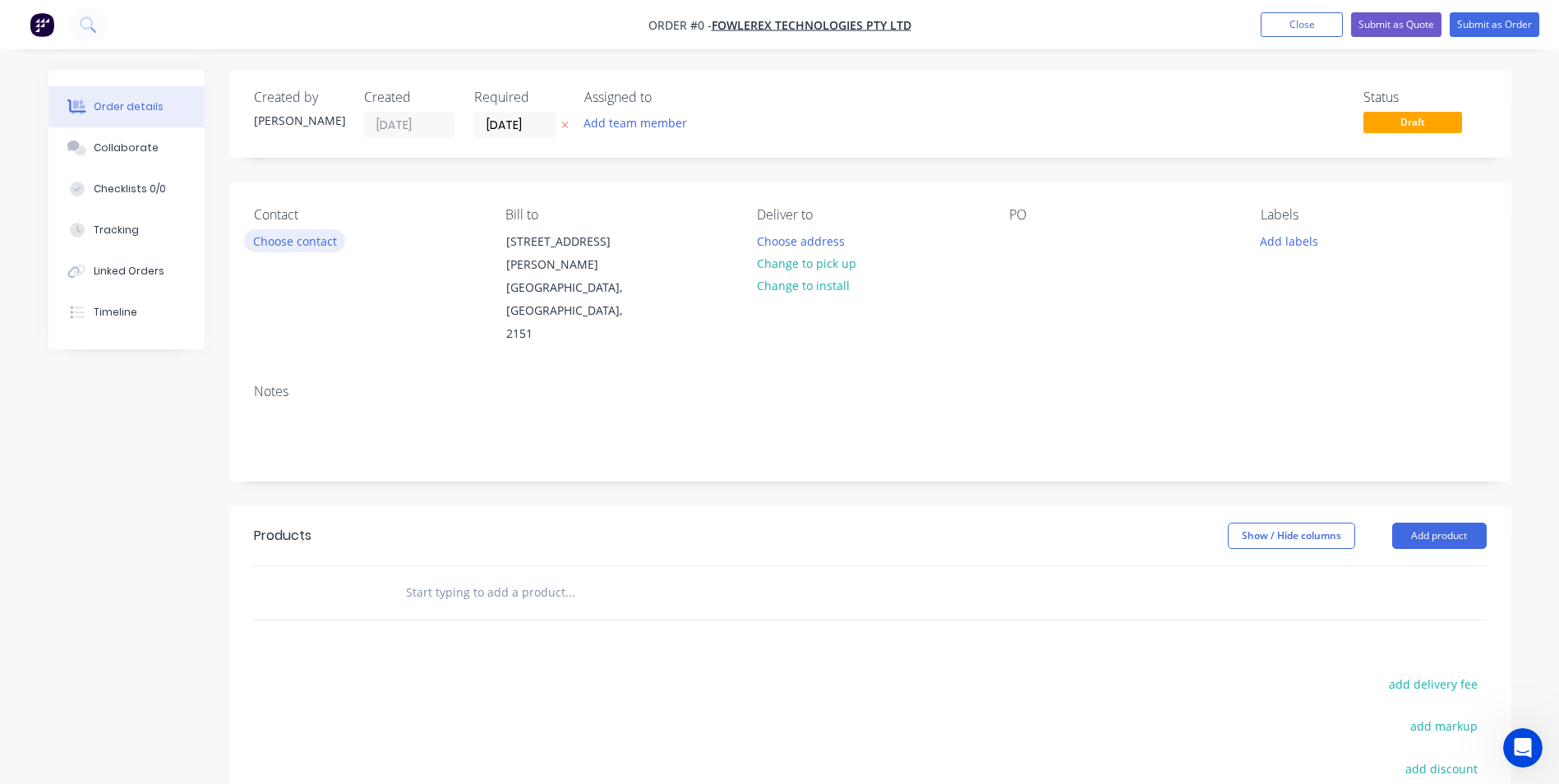
click at [301, 242] on button "Choose contact" at bounding box center [294, 241] width 101 height 23
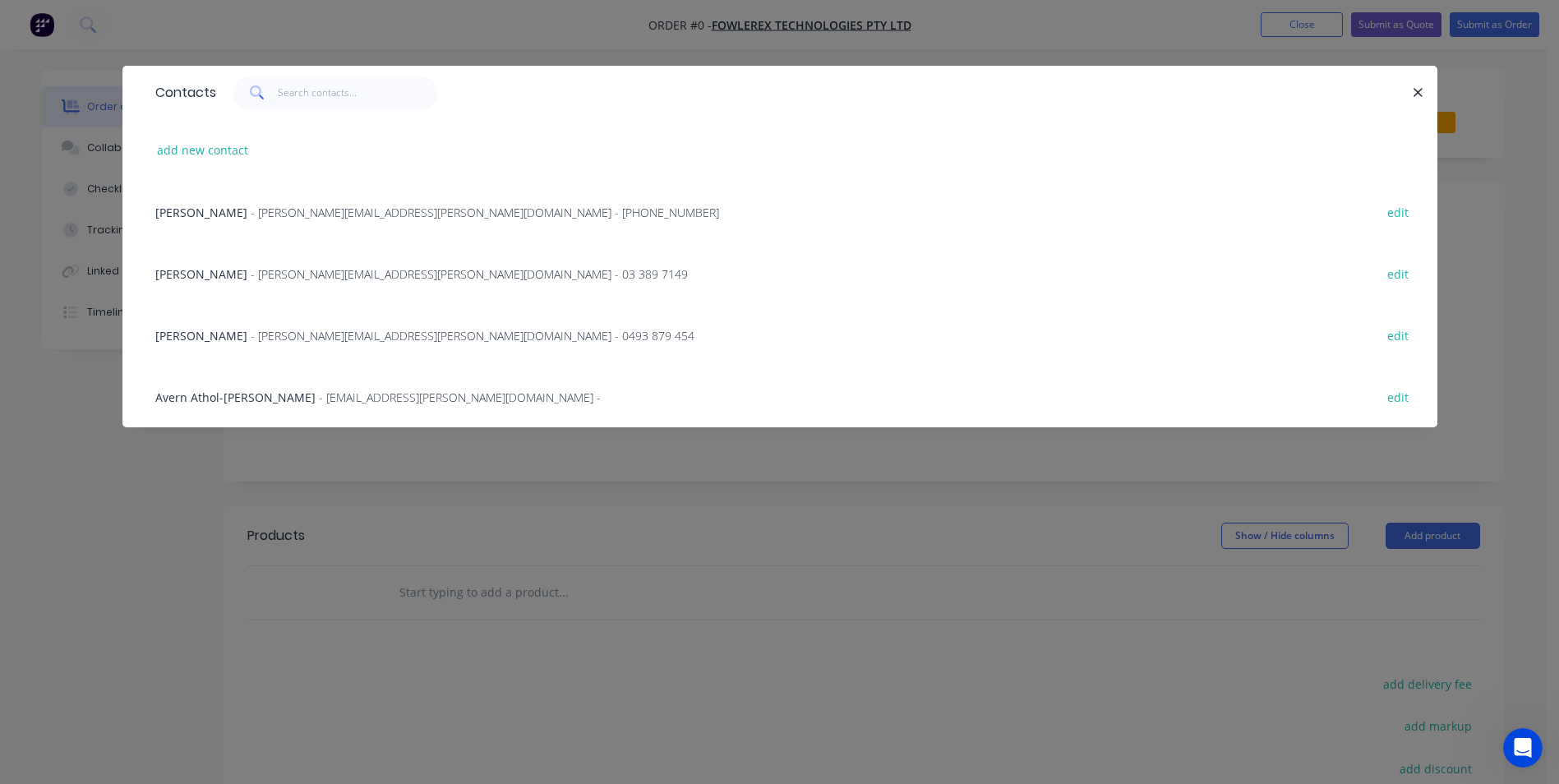
click at [277, 216] on span "- [PERSON_NAME][EMAIL_ADDRESS][PERSON_NAME][DOMAIN_NAME] - [PHONE_NUMBER]" at bounding box center [485, 212] width 468 height 16
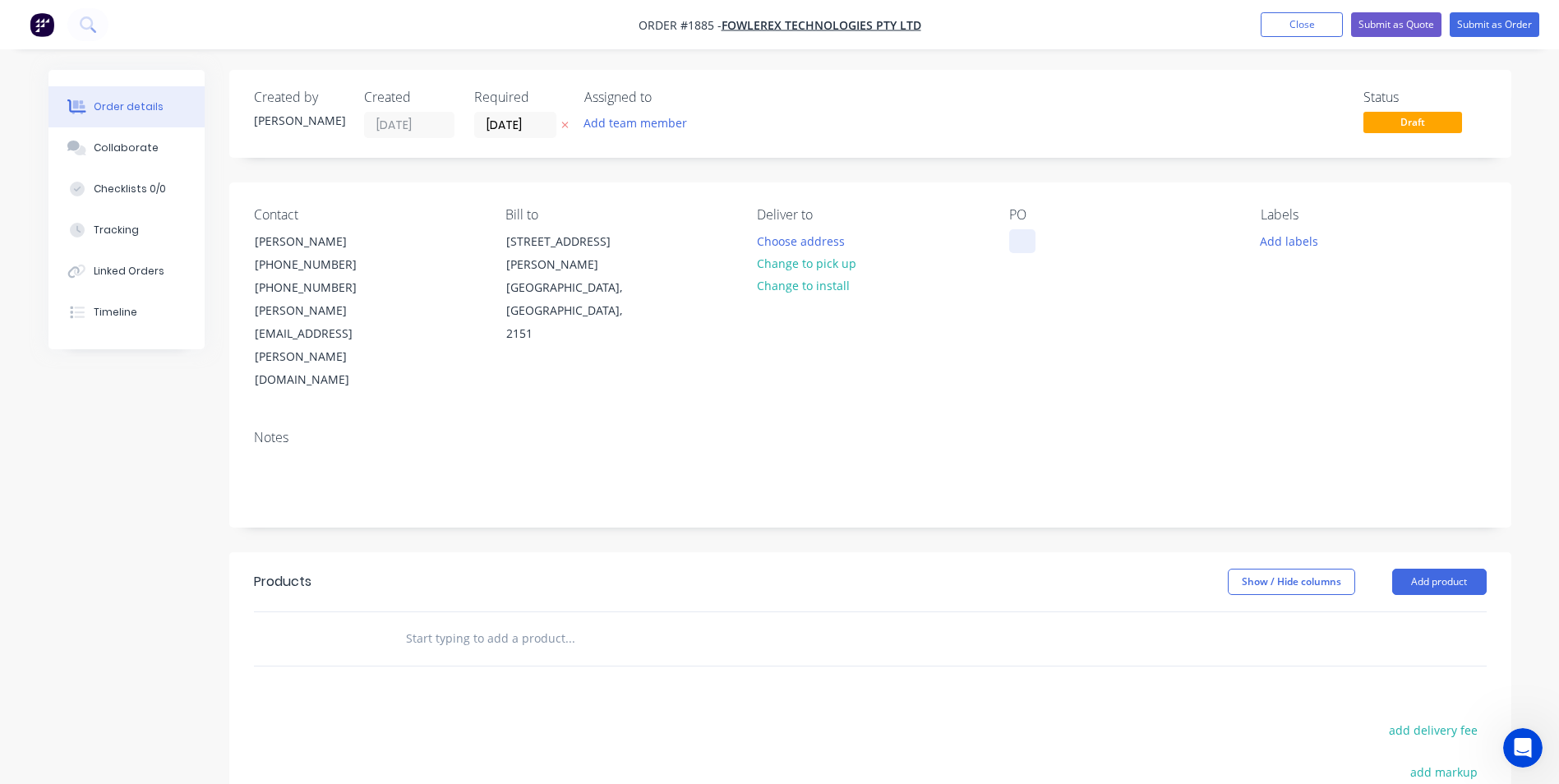
click at [1029, 242] on div at bounding box center [1023, 241] width 26 height 24
click at [1094, 430] on div "Notes" at bounding box center [870, 438] width 1232 height 16
click at [1285, 245] on button "Add labels" at bounding box center [1289, 241] width 75 height 23
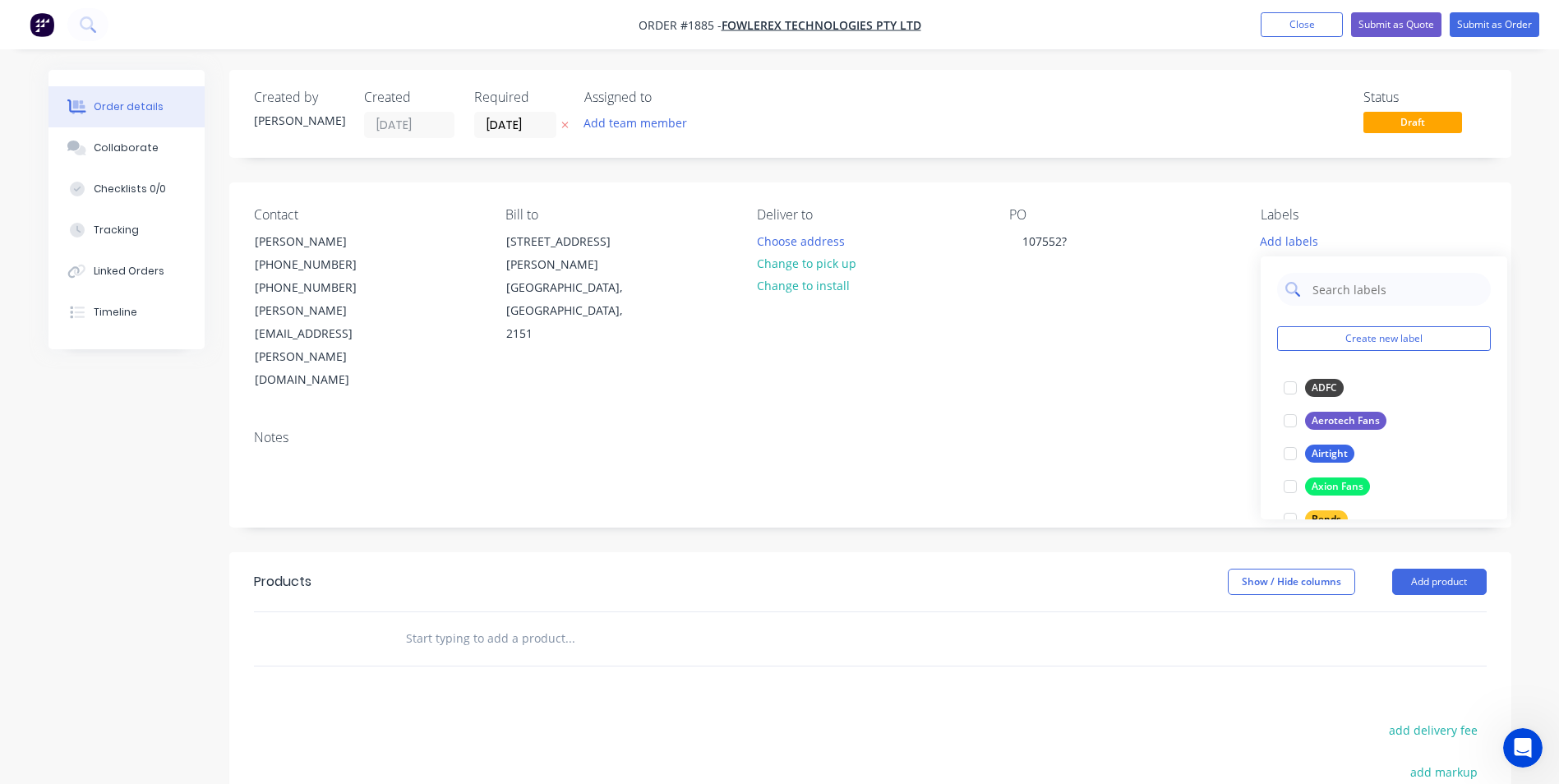
click at [1333, 294] on input "text" at bounding box center [1397, 289] width 172 height 33
click at [1326, 290] on input "text" at bounding box center [1397, 289] width 172 height 33
click at [1283, 396] on div at bounding box center [1290, 388] width 33 height 33
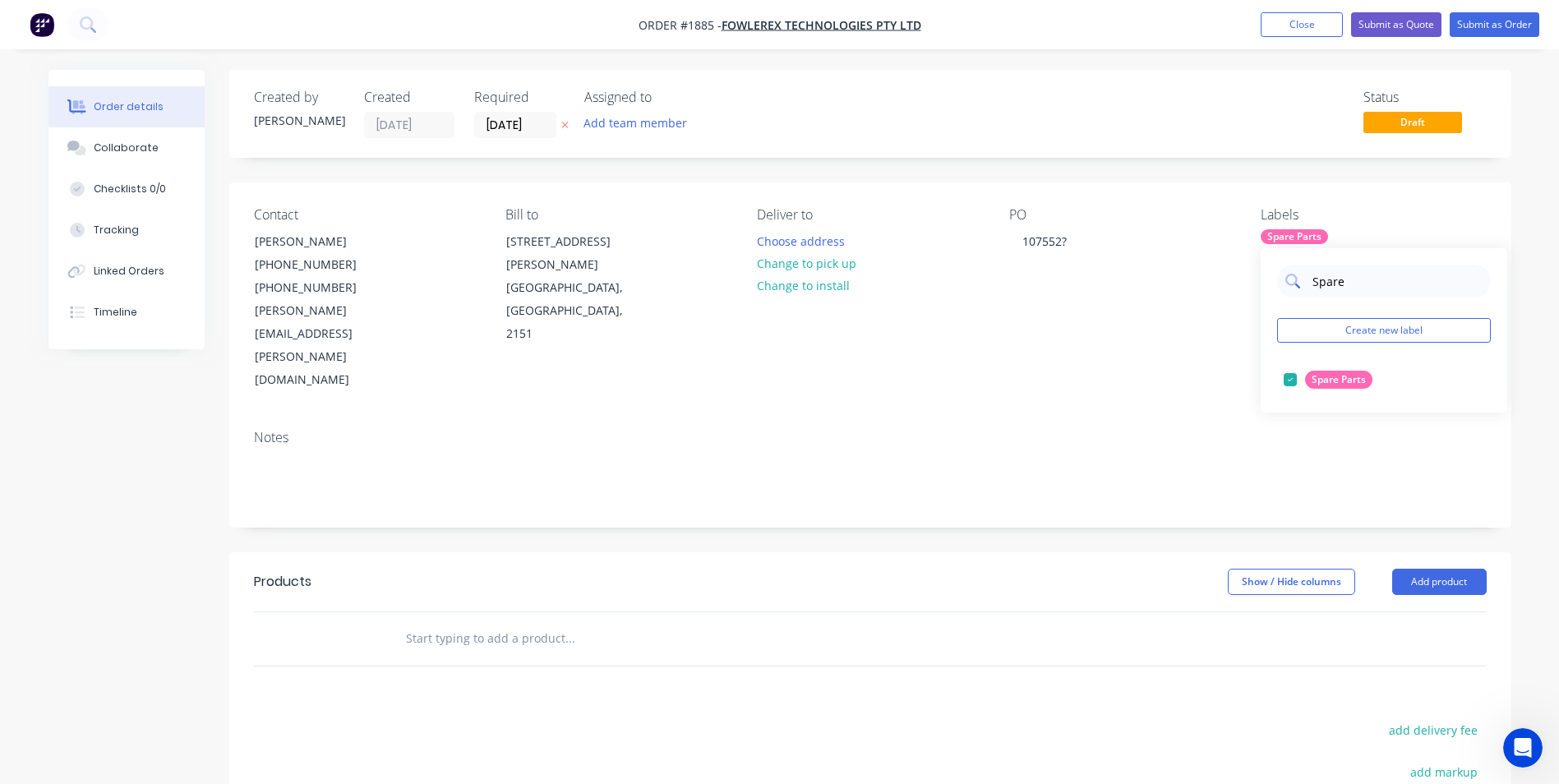
click at [1366, 284] on input "Spare" at bounding box center [1397, 280] width 172 height 33
type input "S"
type input "Fowl"
click at [1298, 373] on div at bounding box center [1290, 379] width 33 height 33
drag, startPoint x: 983, startPoint y: 346, endPoint x: 954, endPoint y: 335, distance: 31.0
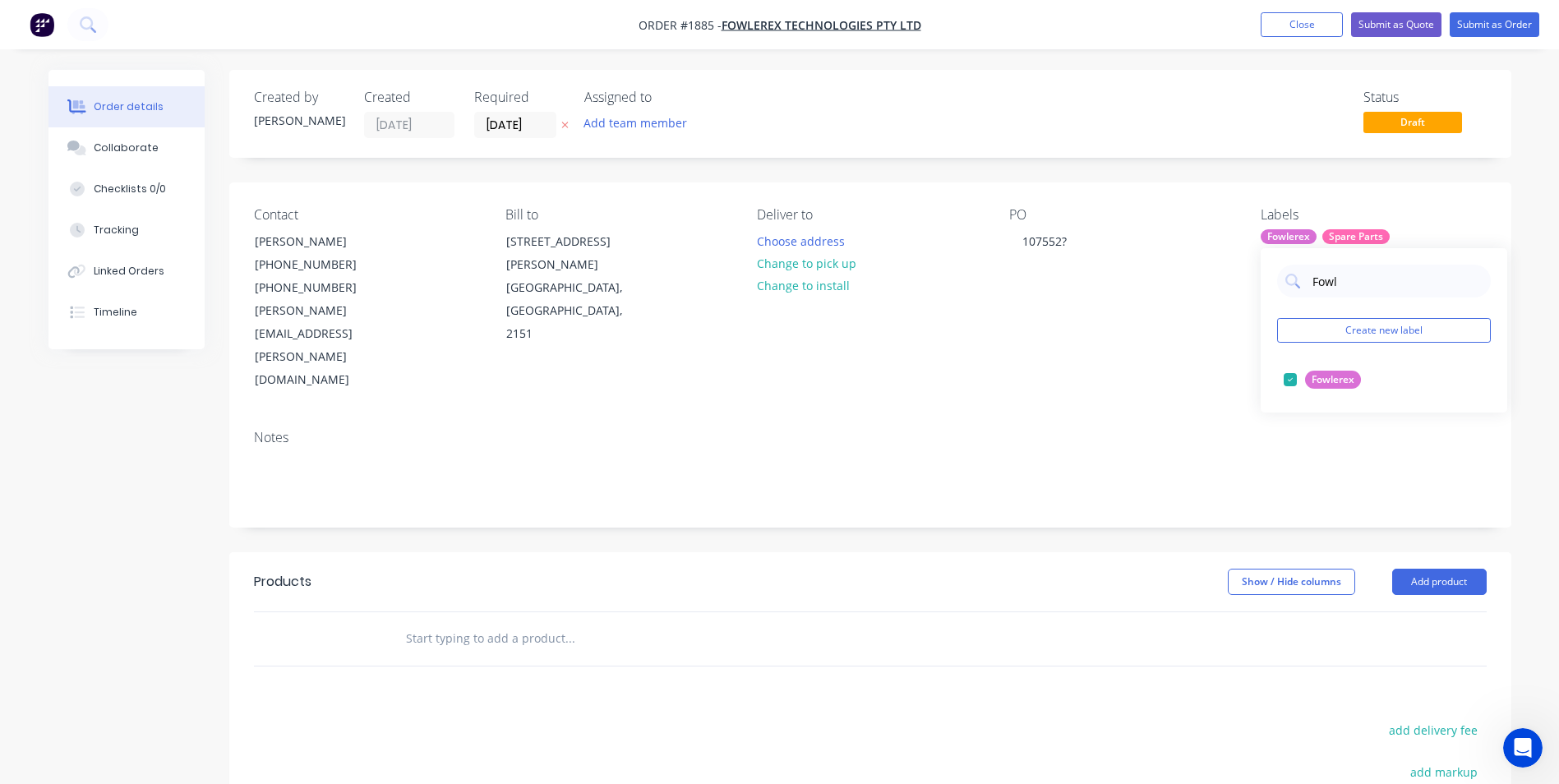
click at [979, 346] on div "Contact [PERSON_NAME] [PHONE_NUMBER] [PHONE_NUMBER] [PERSON_NAME][EMAIL_ADDRESS…" at bounding box center [870, 299] width 1282 height 234
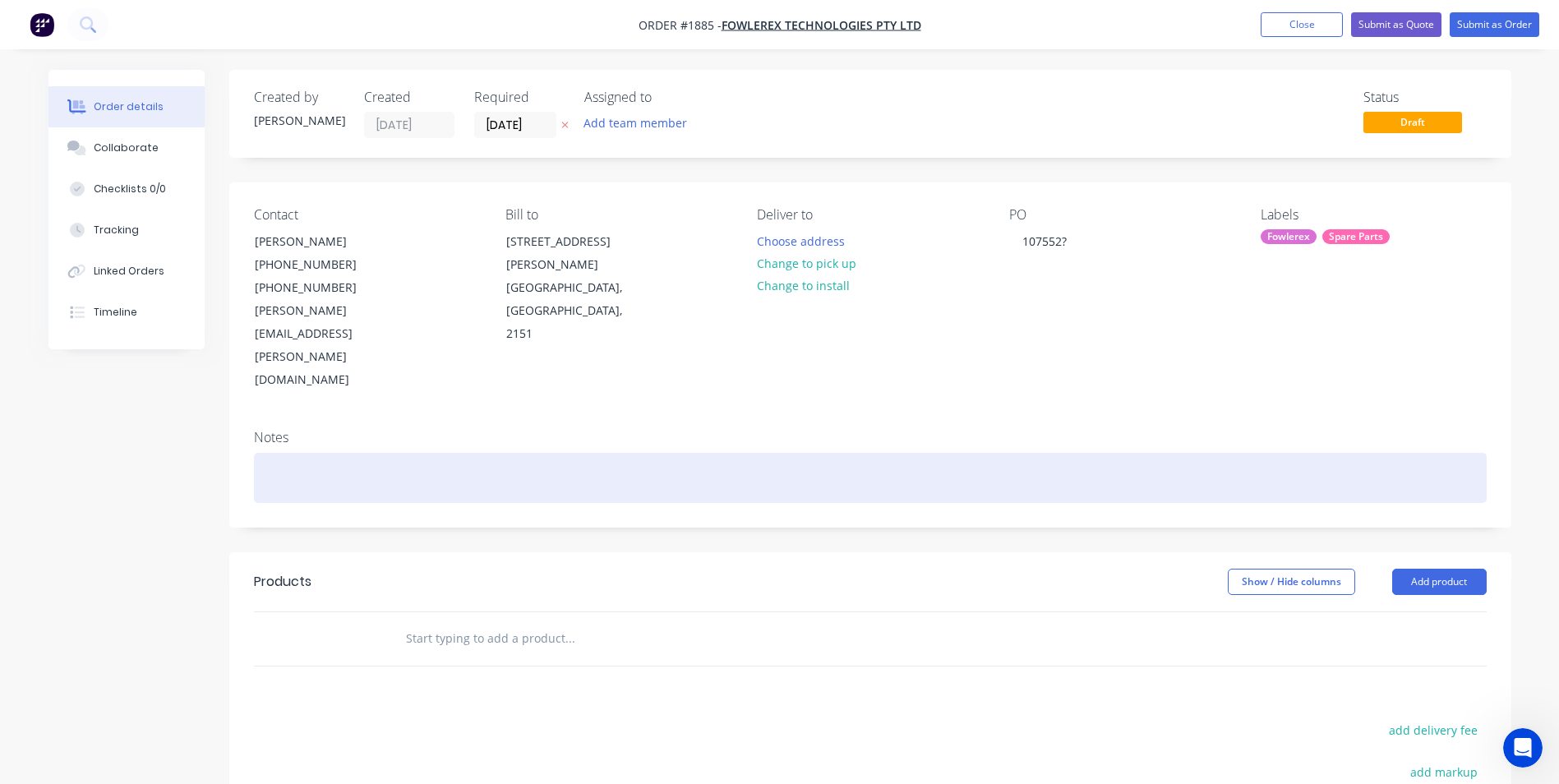
click at [401, 453] on div at bounding box center [870, 477] width 1232 height 50
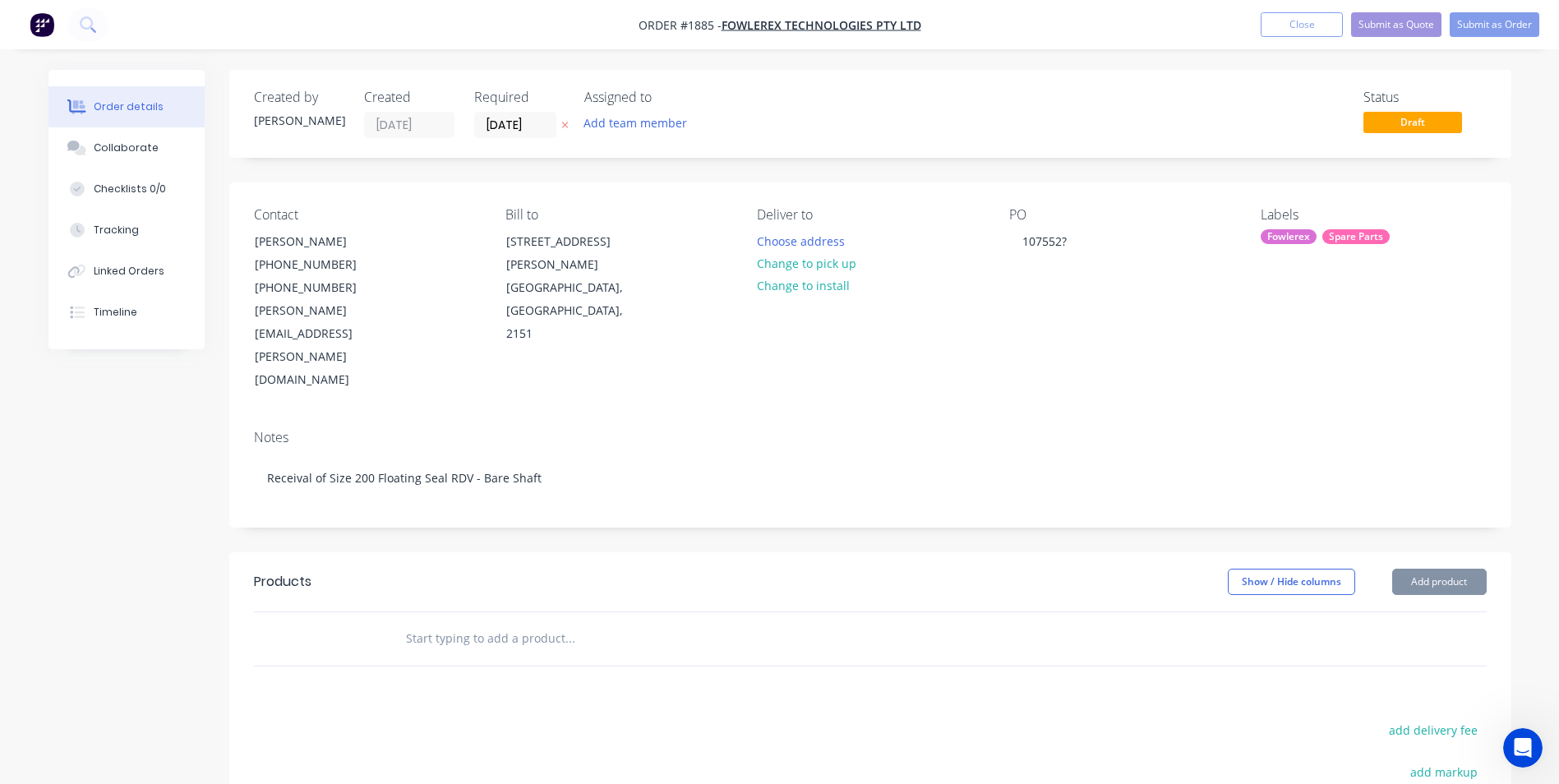
click at [534, 622] on input "text" at bounding box center [569, 638] width 328 height 33
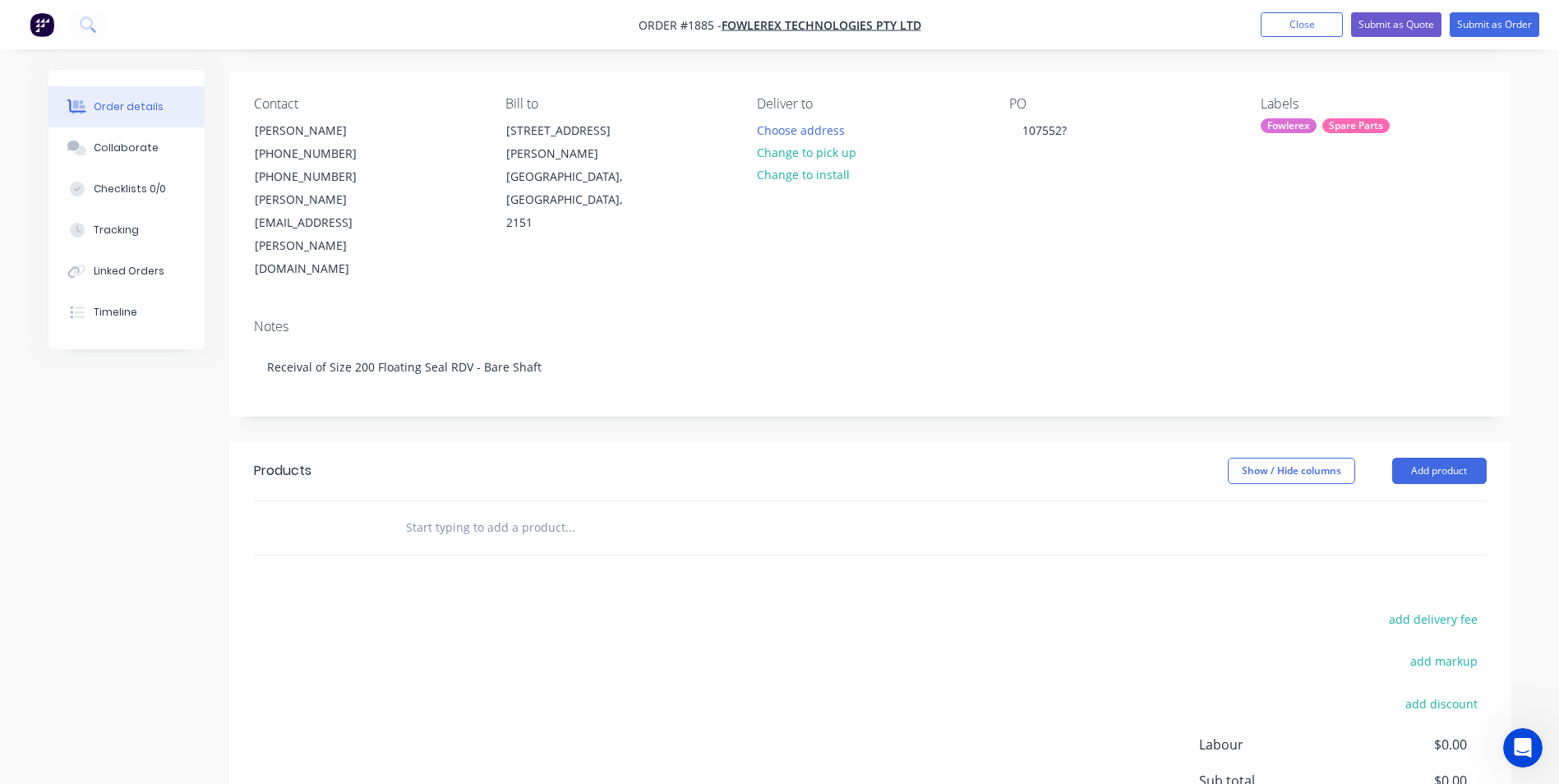
scroll to position [82, 0]
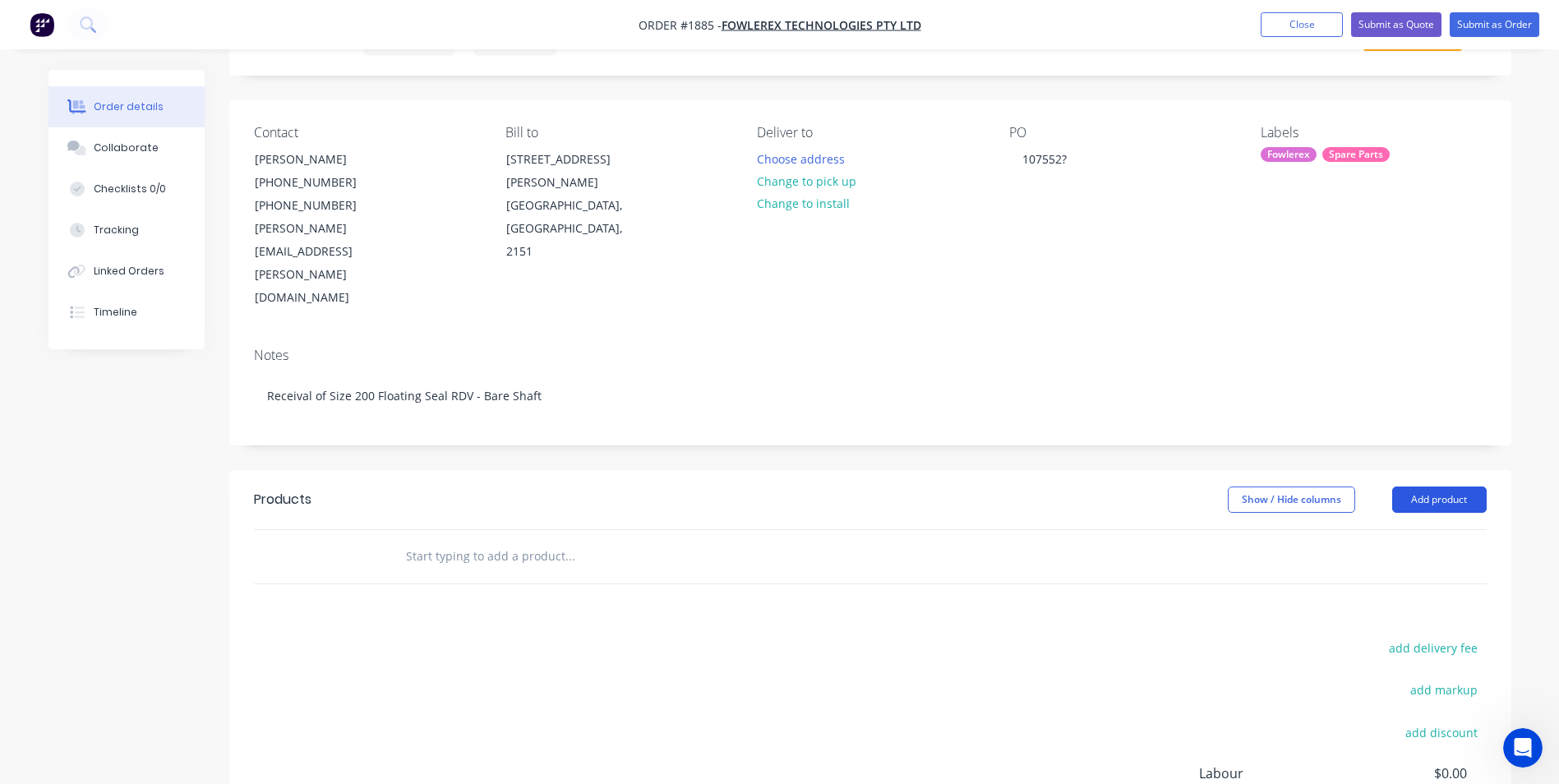
click at [1416, 487] on button "Add product" at bounding box center [1439, 500] width 94 height 26
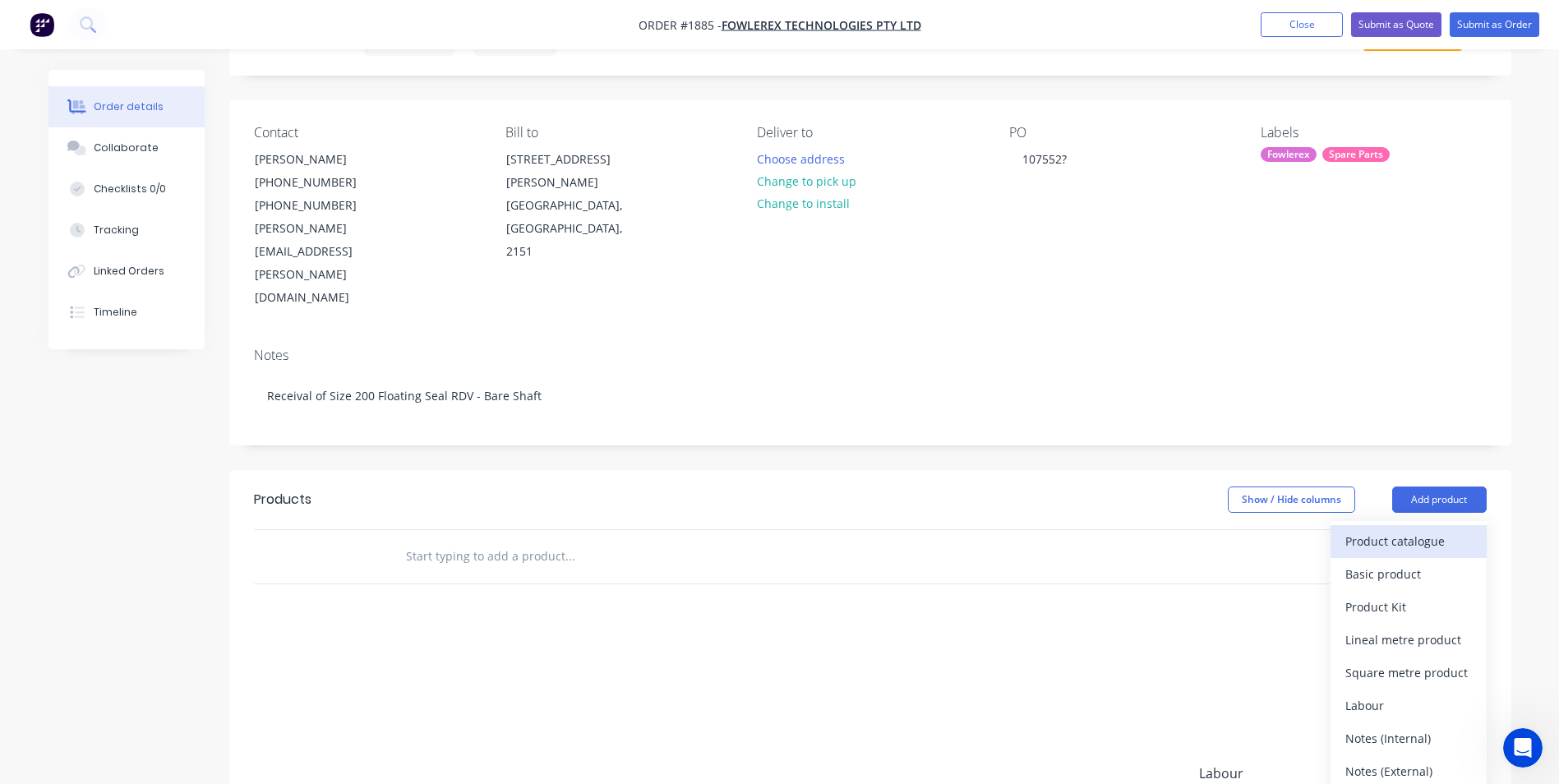
click at [1383, 529] on div "Product catalogue" at bounding box center [1409, 541] width 126 height 24
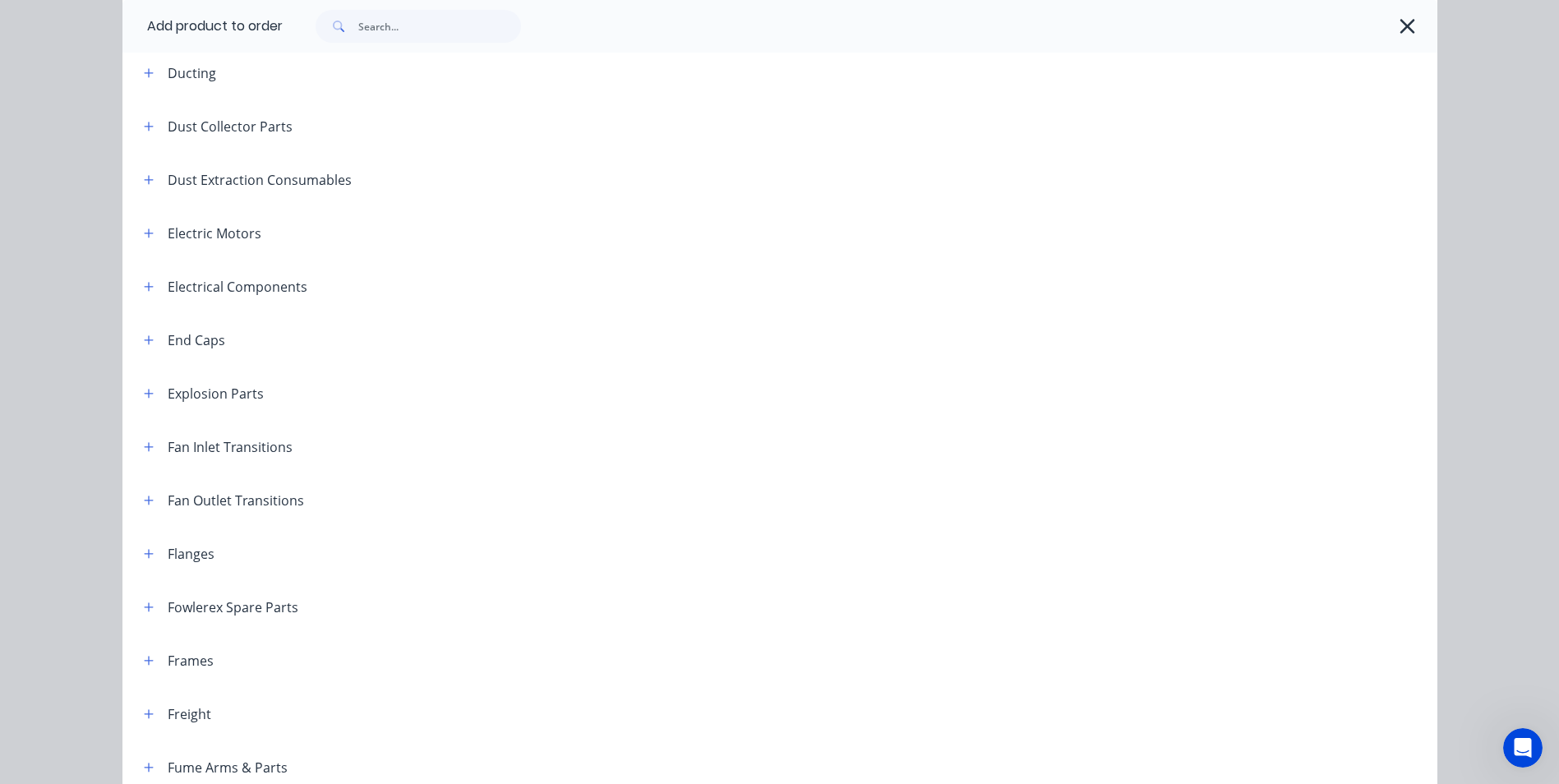
scroll to position [1068, 0]
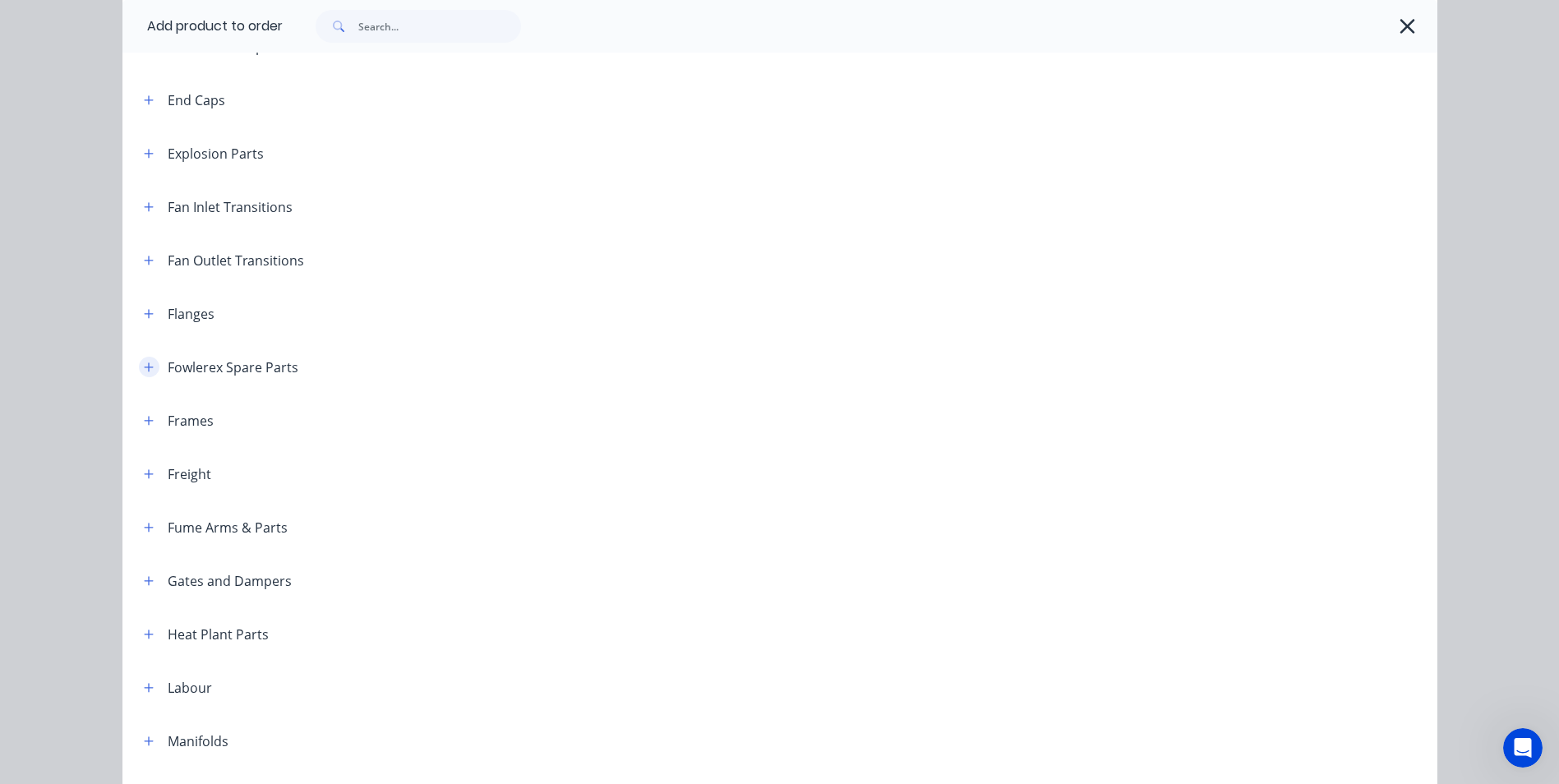
click at [143, 367] on icon "button" at bounding box center [148, 367] width 9 height 9
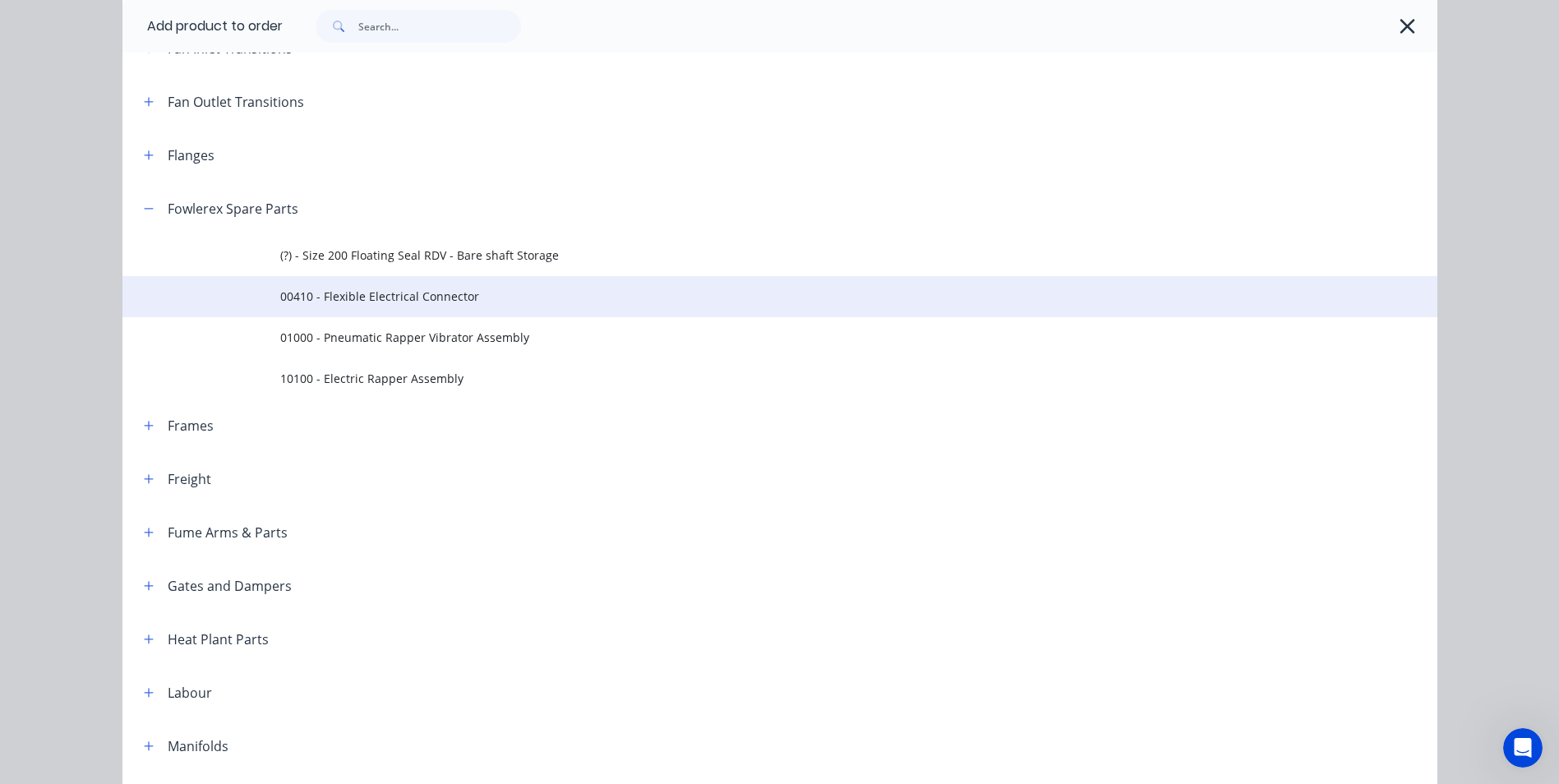
scroll to position [1232, 0]
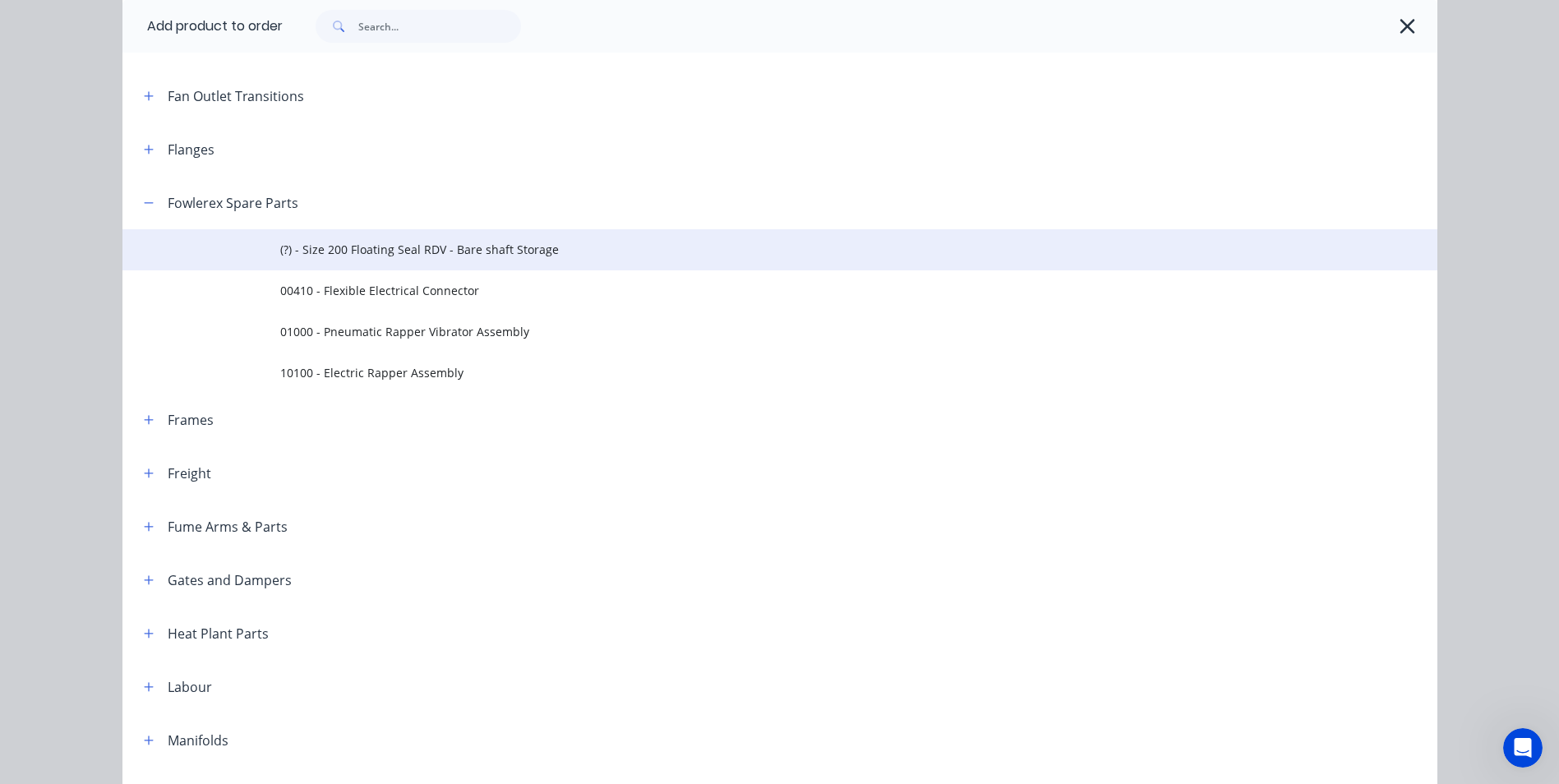
click at [442, 256] on span "(?) - Size 200 Floating Seal RDV - Bare shaft Storage" at bounding box center [743, 249] width 926 height 17
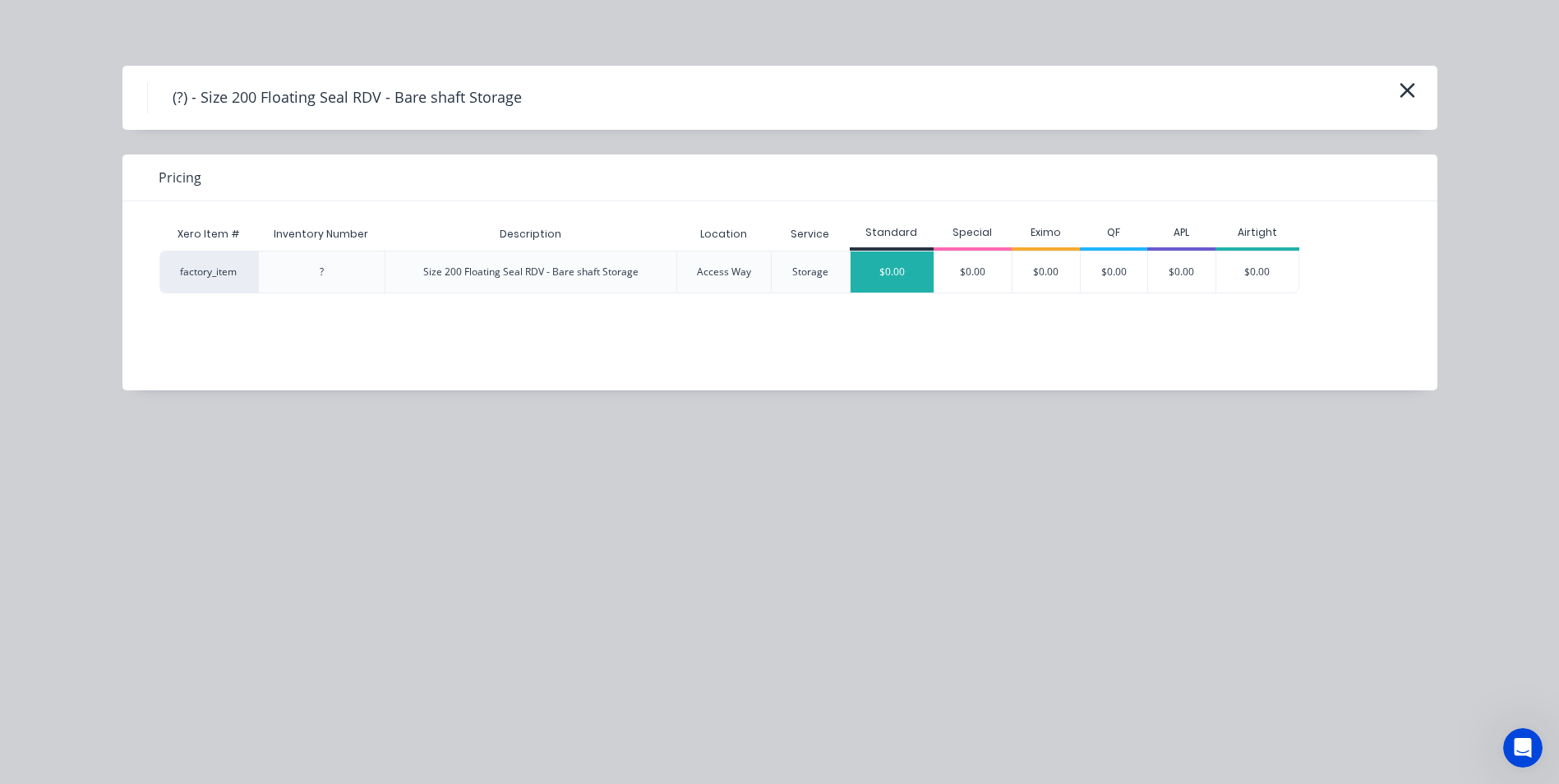
click at [889, 272] on div "$0.00" at bounding box center [892, 273] width 83 height 42
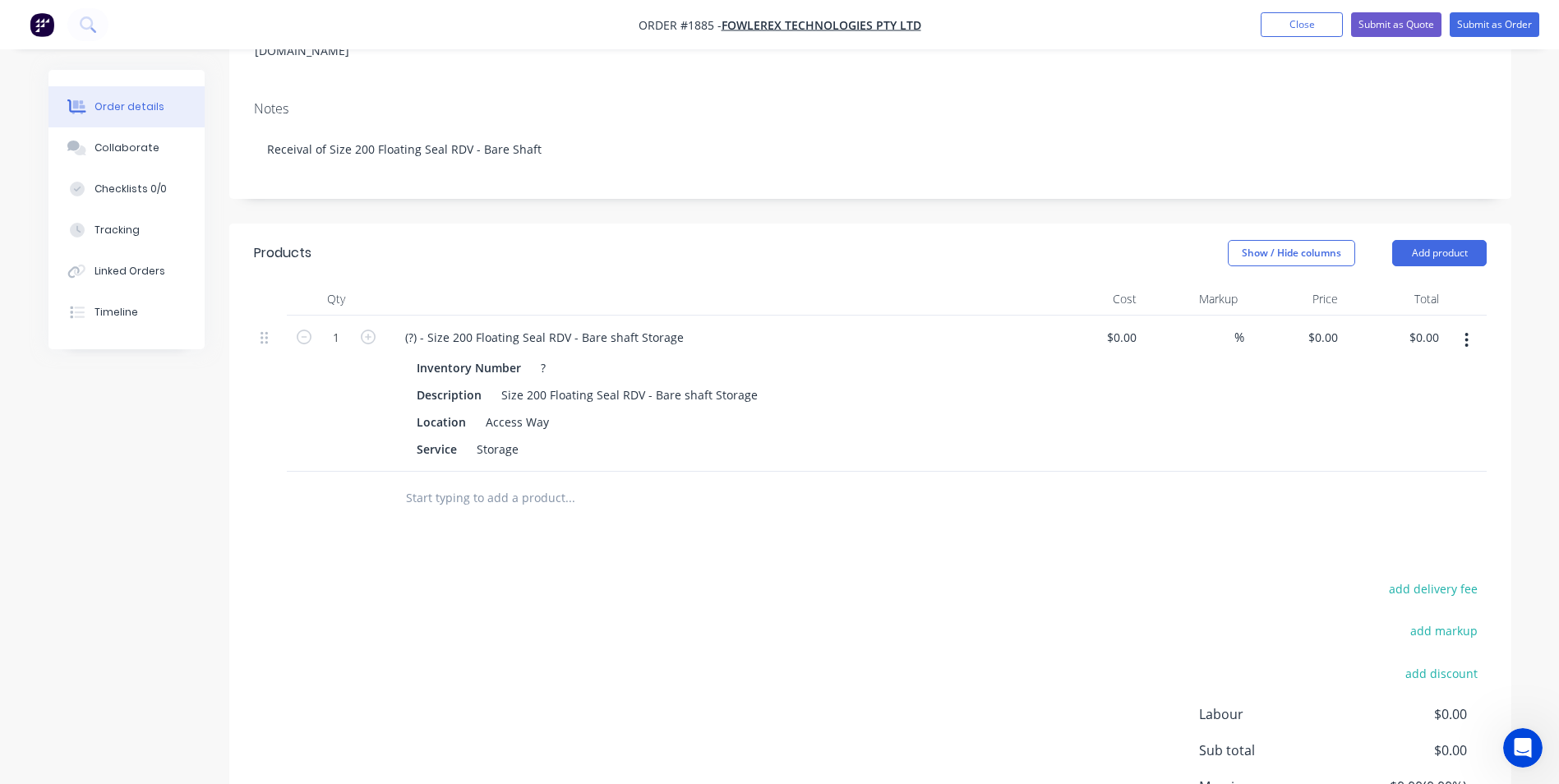
scroll to position [164, 0]
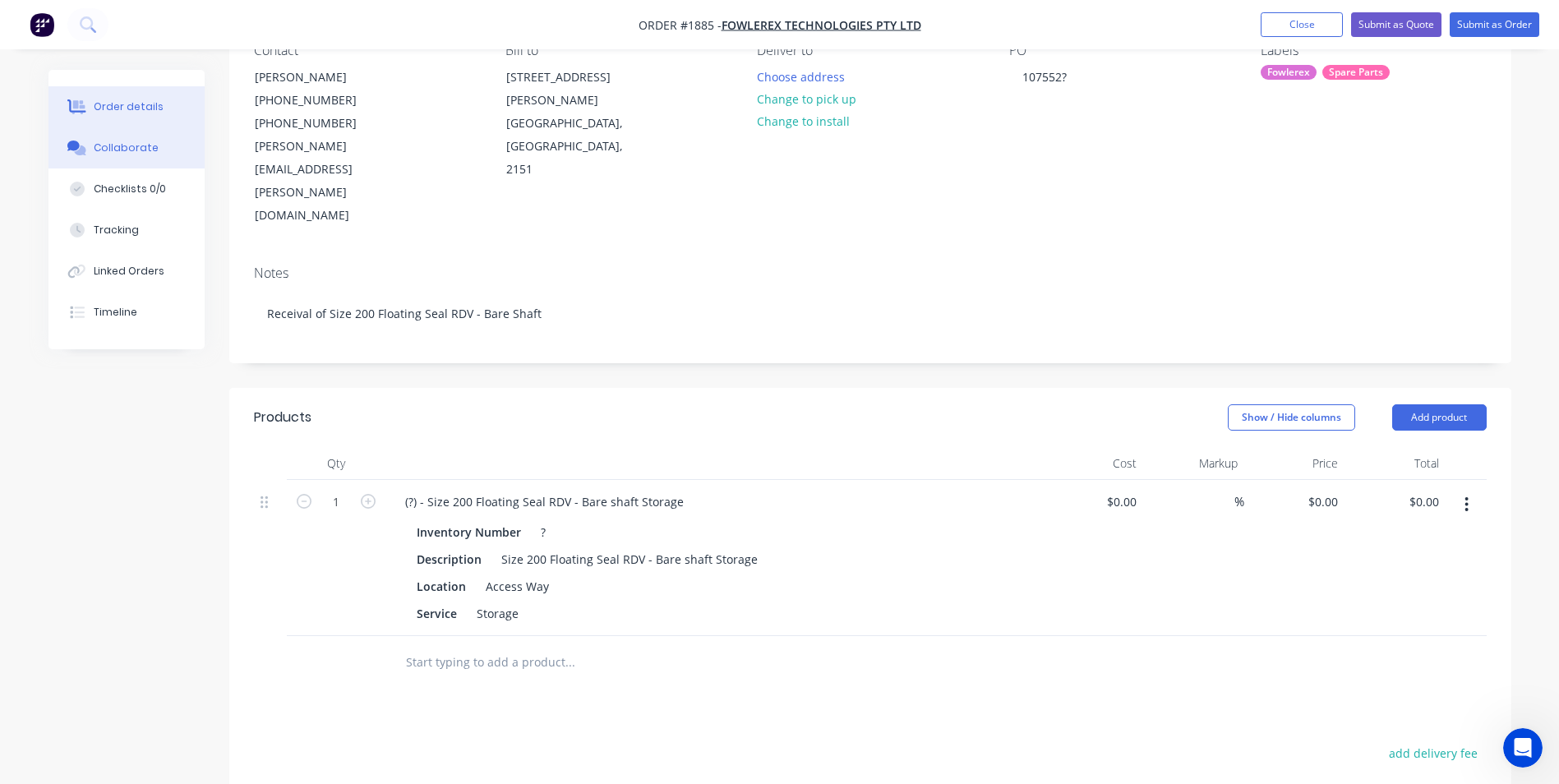
click at [149, 166] on button "Collaborate" at bounding box center [126, 148] width 156 height 42
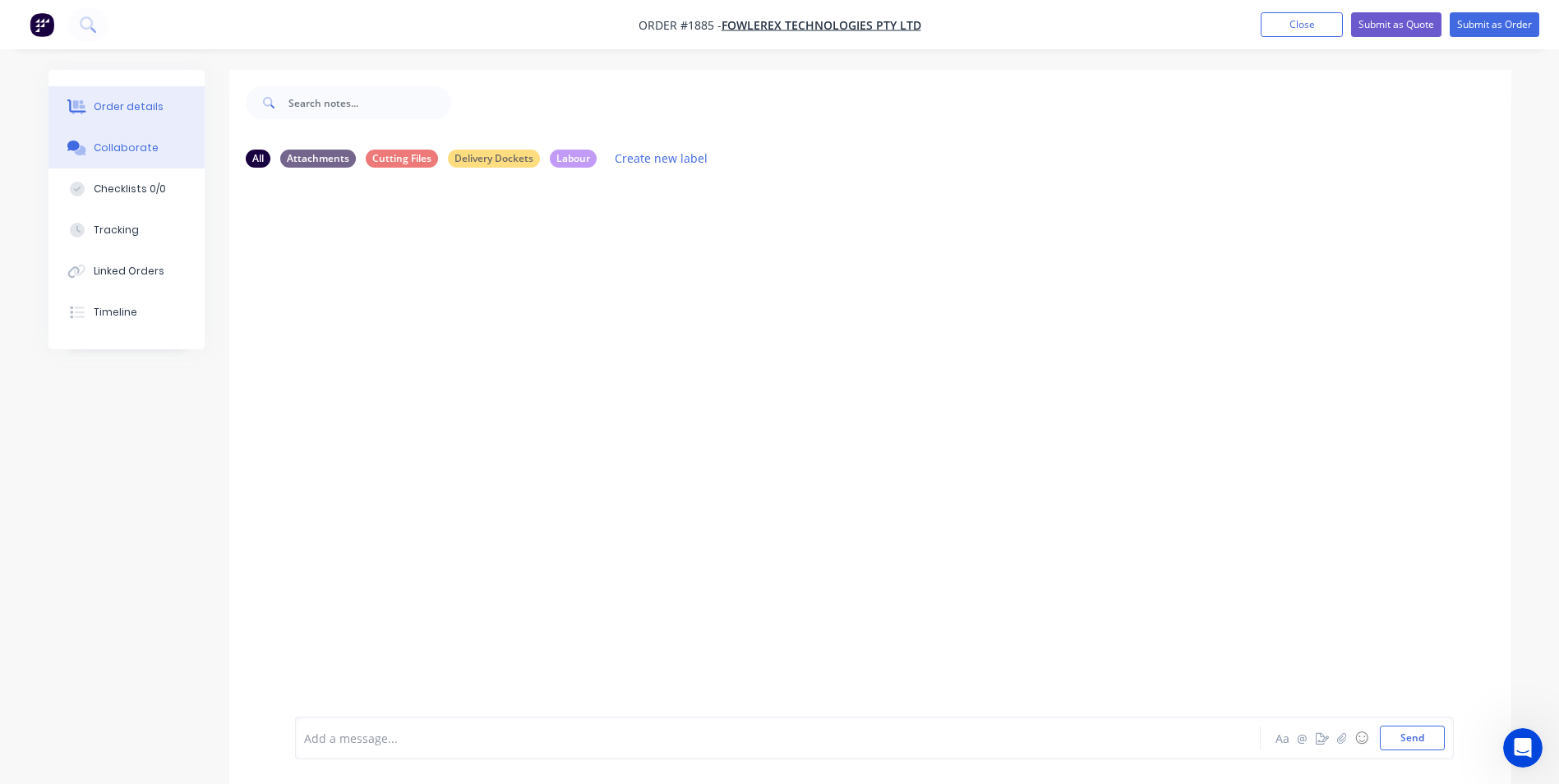
click at [165, 105] on button "Order details" at bounding box center [126, 107] width 156 height 42
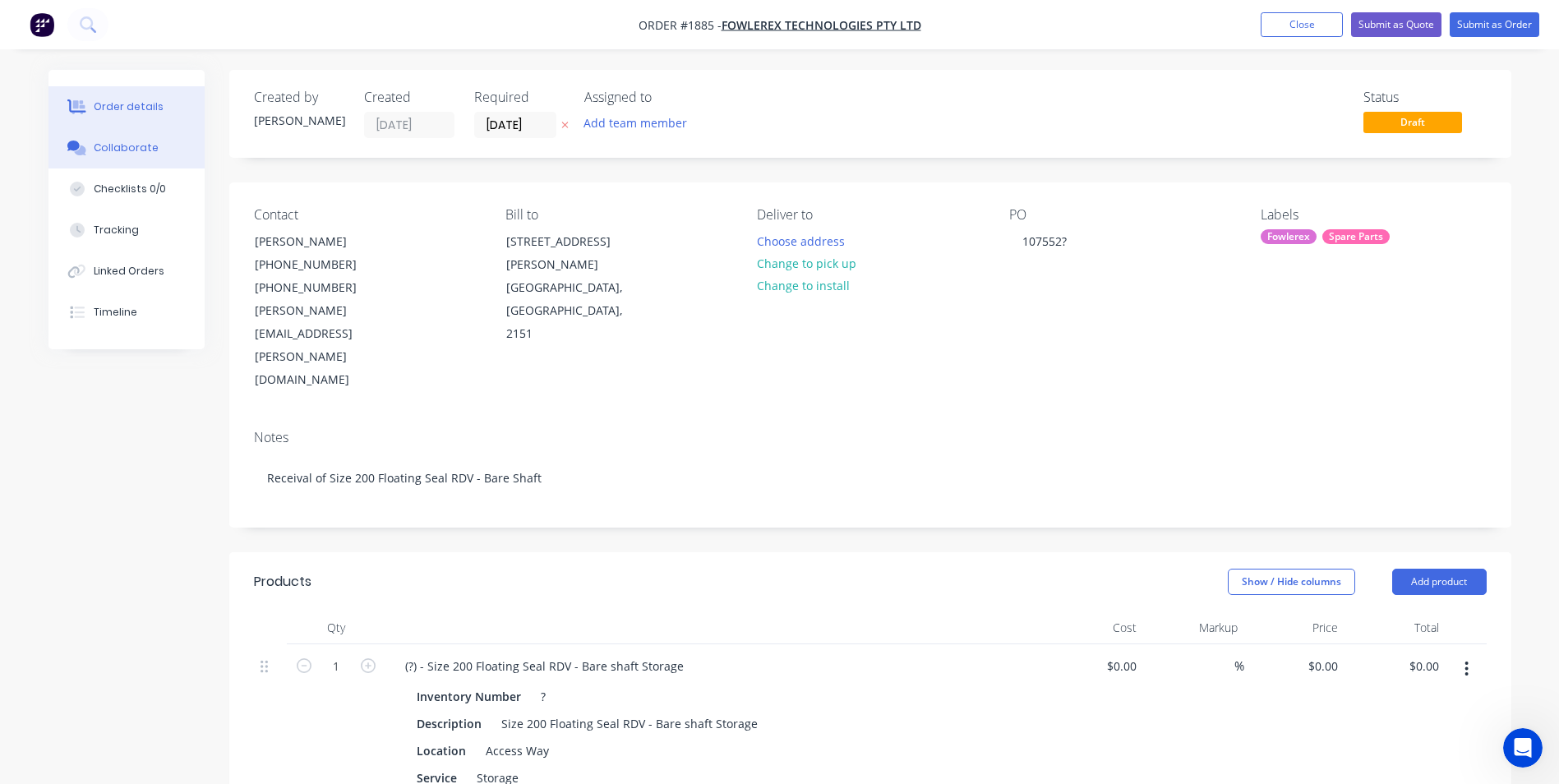
click at [128, 157] on button "Collaborate" at bounding box center [126, 148] width 156 height 42
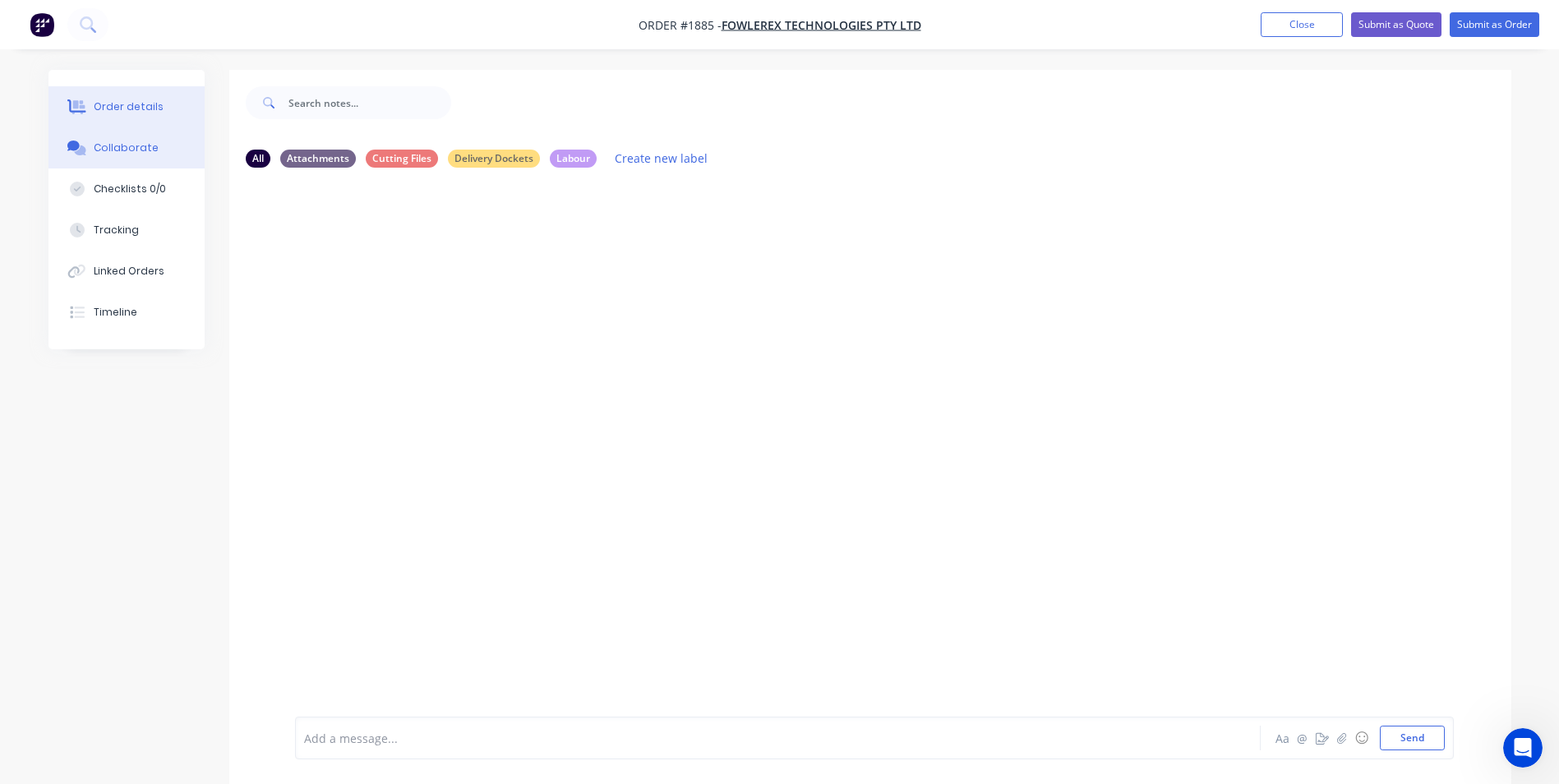
click at [120, 110] on div "Order details" at bounding box center [128, 107] width 70 height 15
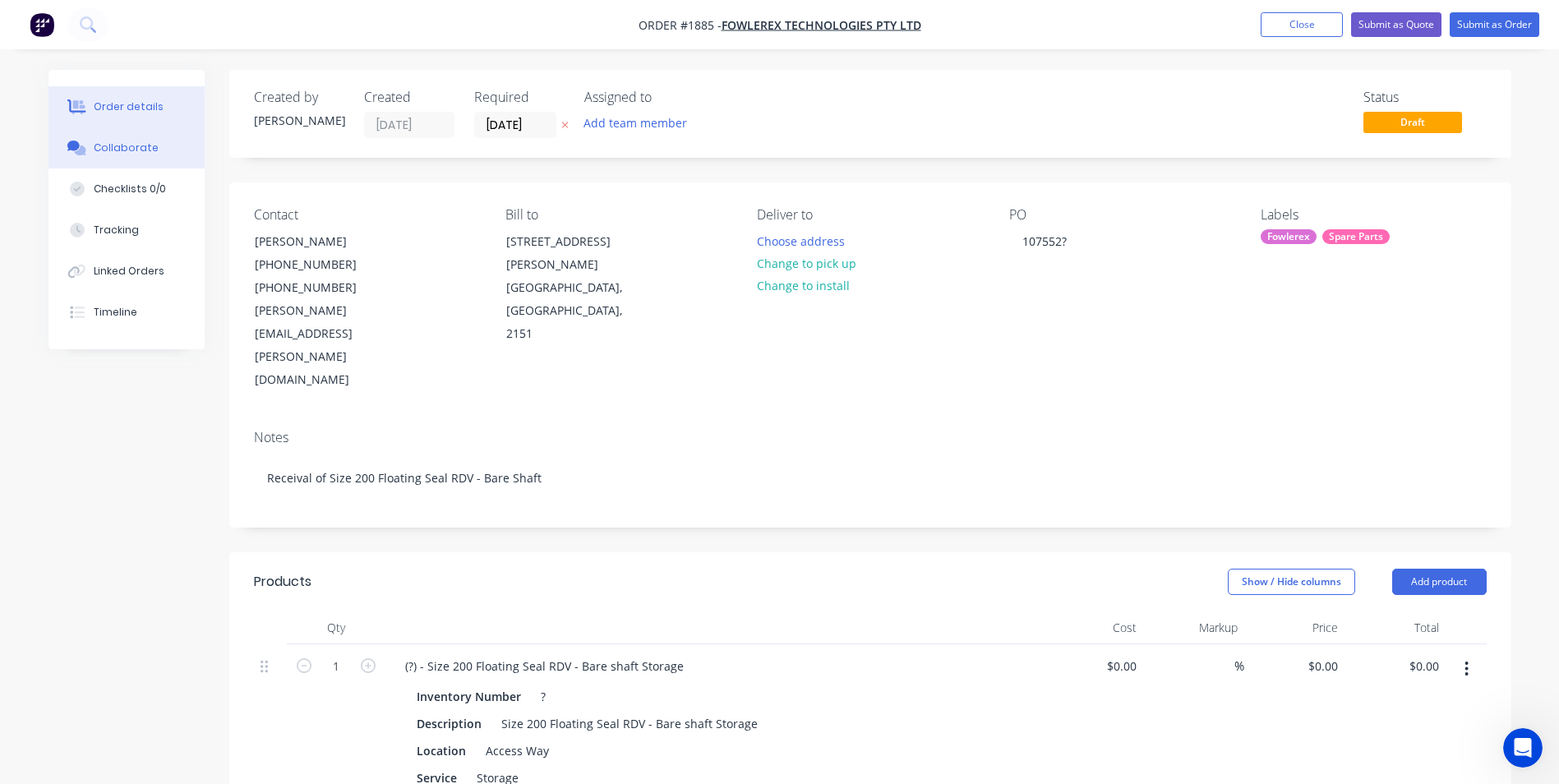
click at [162, 137] on button "Collaborate" at bounding box center [126, 148] width 156 height 42
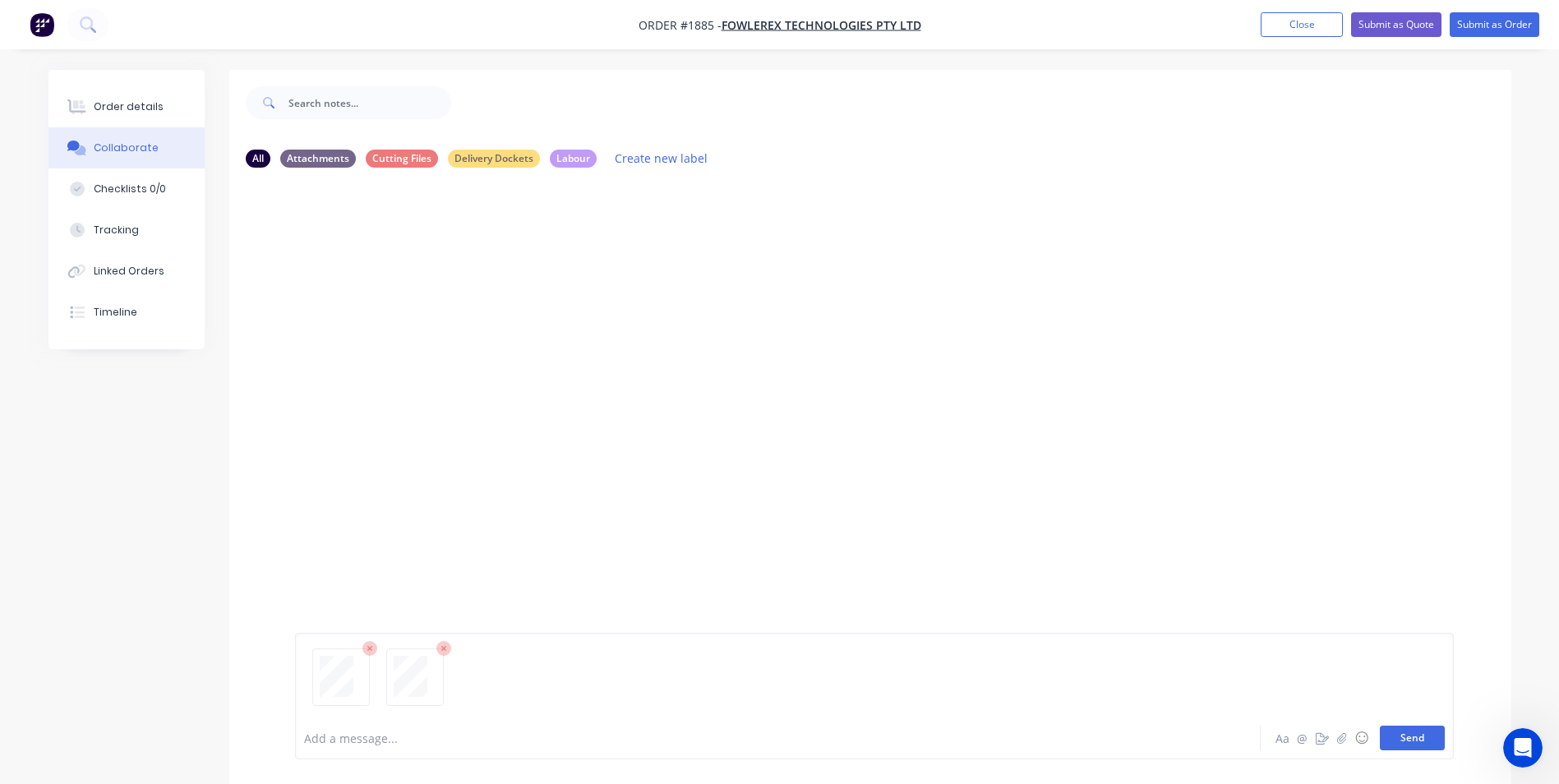
click at [1433, 739] on button "Send" at bounding box center [1412, 738] width 65 height 25
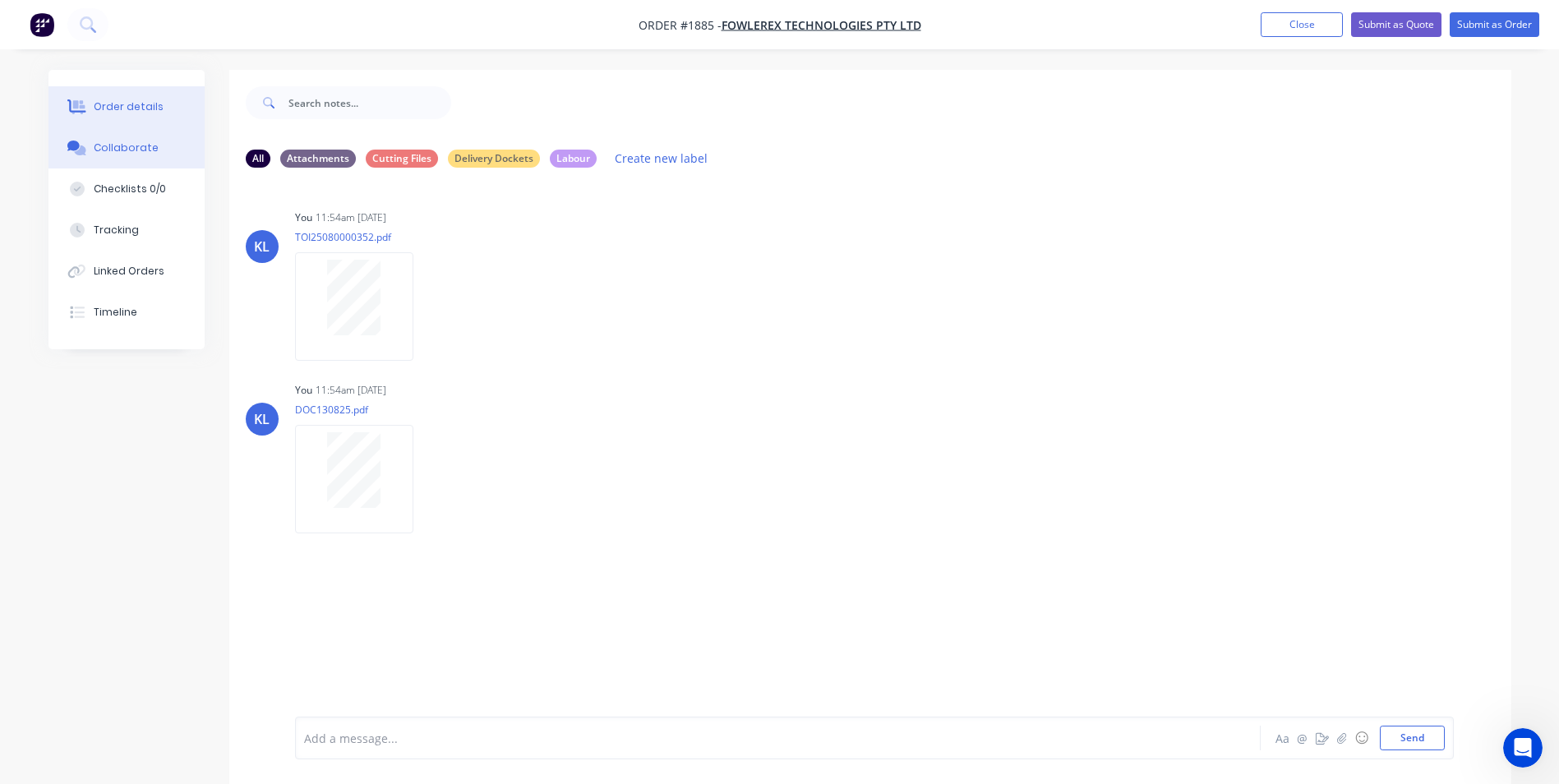
click at [138, 111] on div "Order details" at bounding box center [128, 107] width 70 height 15
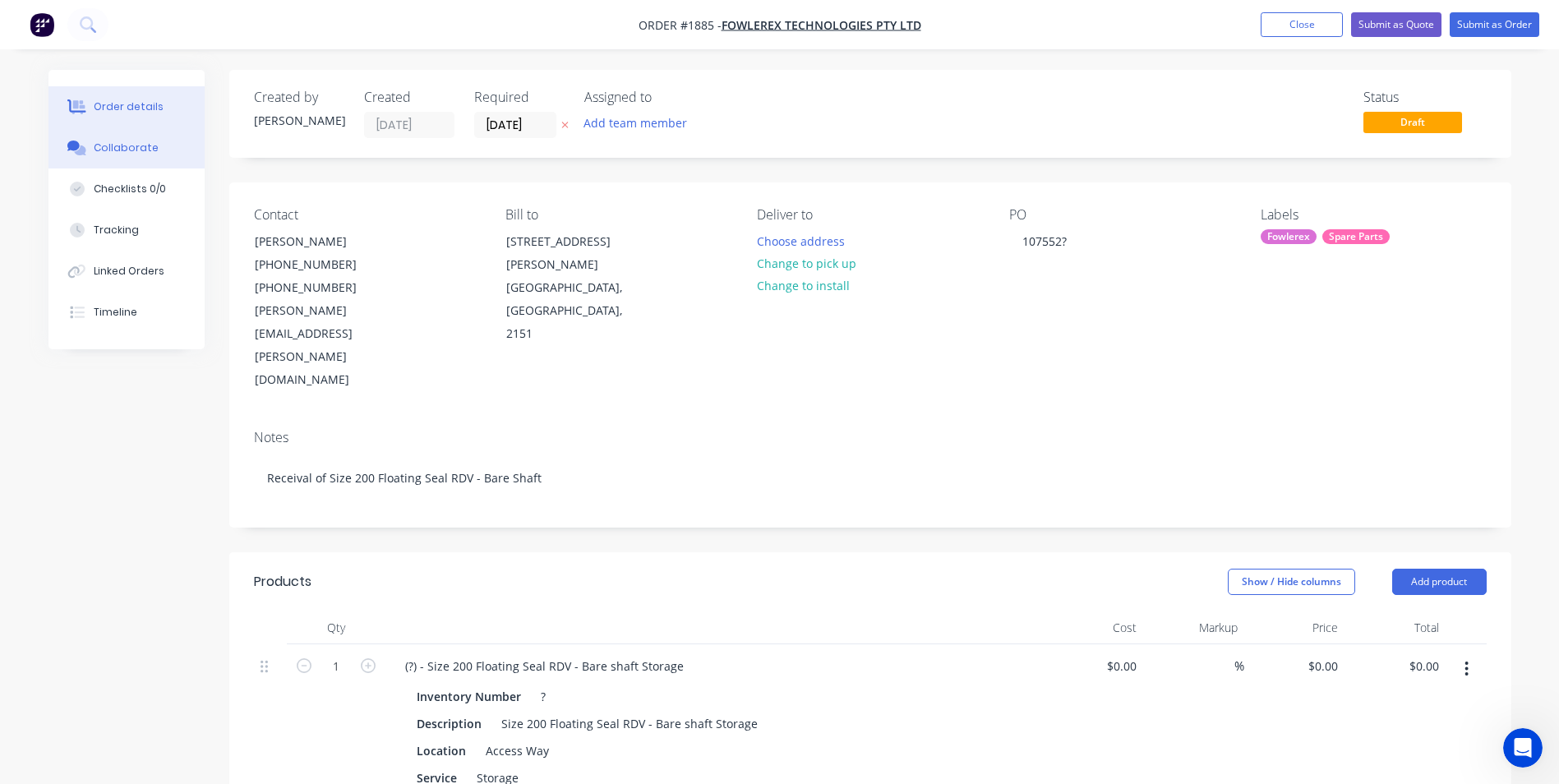
click at [150, 160] on button "Collaborate" at bounding box center [126, 148] width 156 height 42
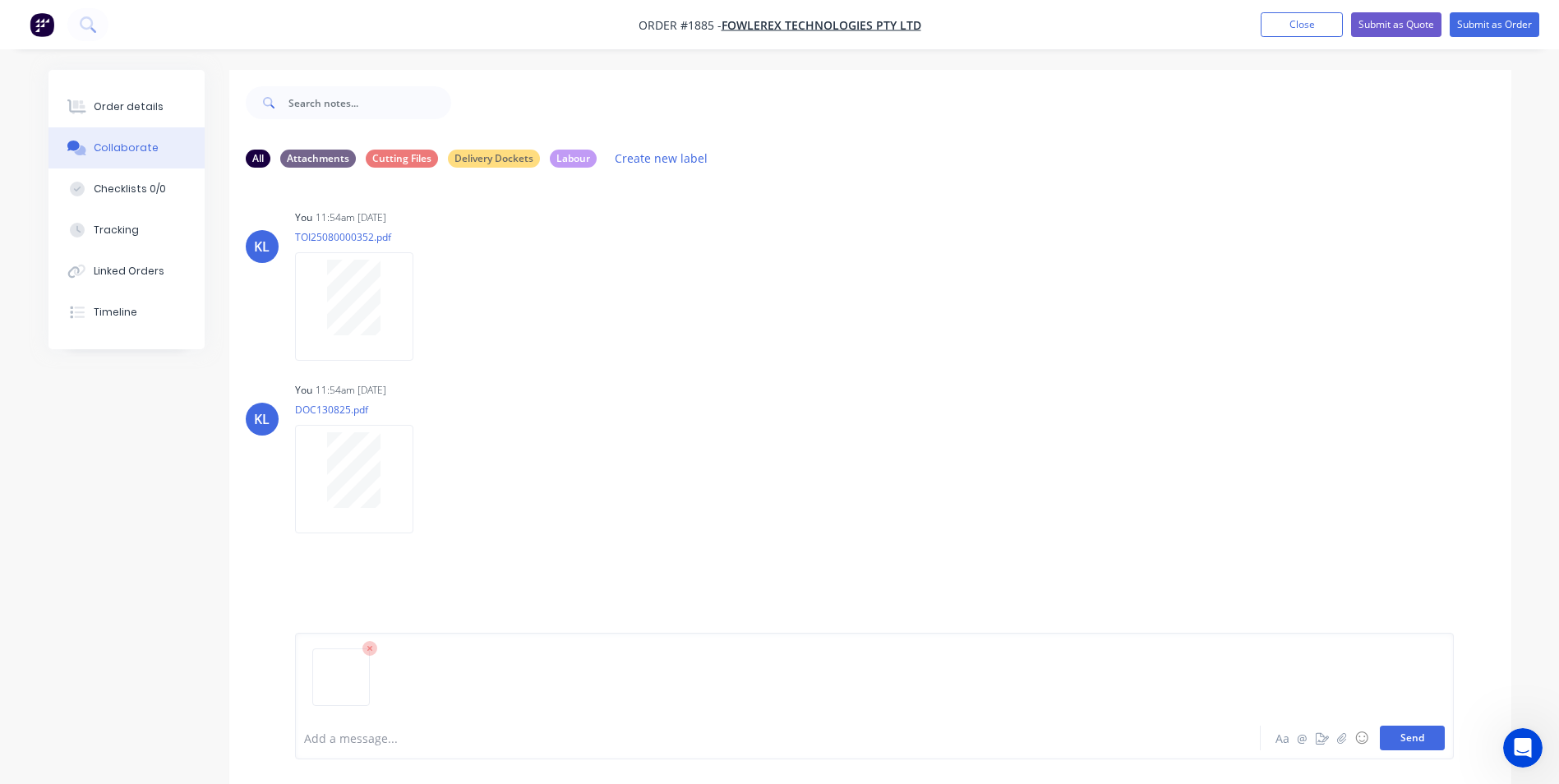
click at [1415, 742] on button "Send" at bounding box center [1412, 738] width 65 height 25
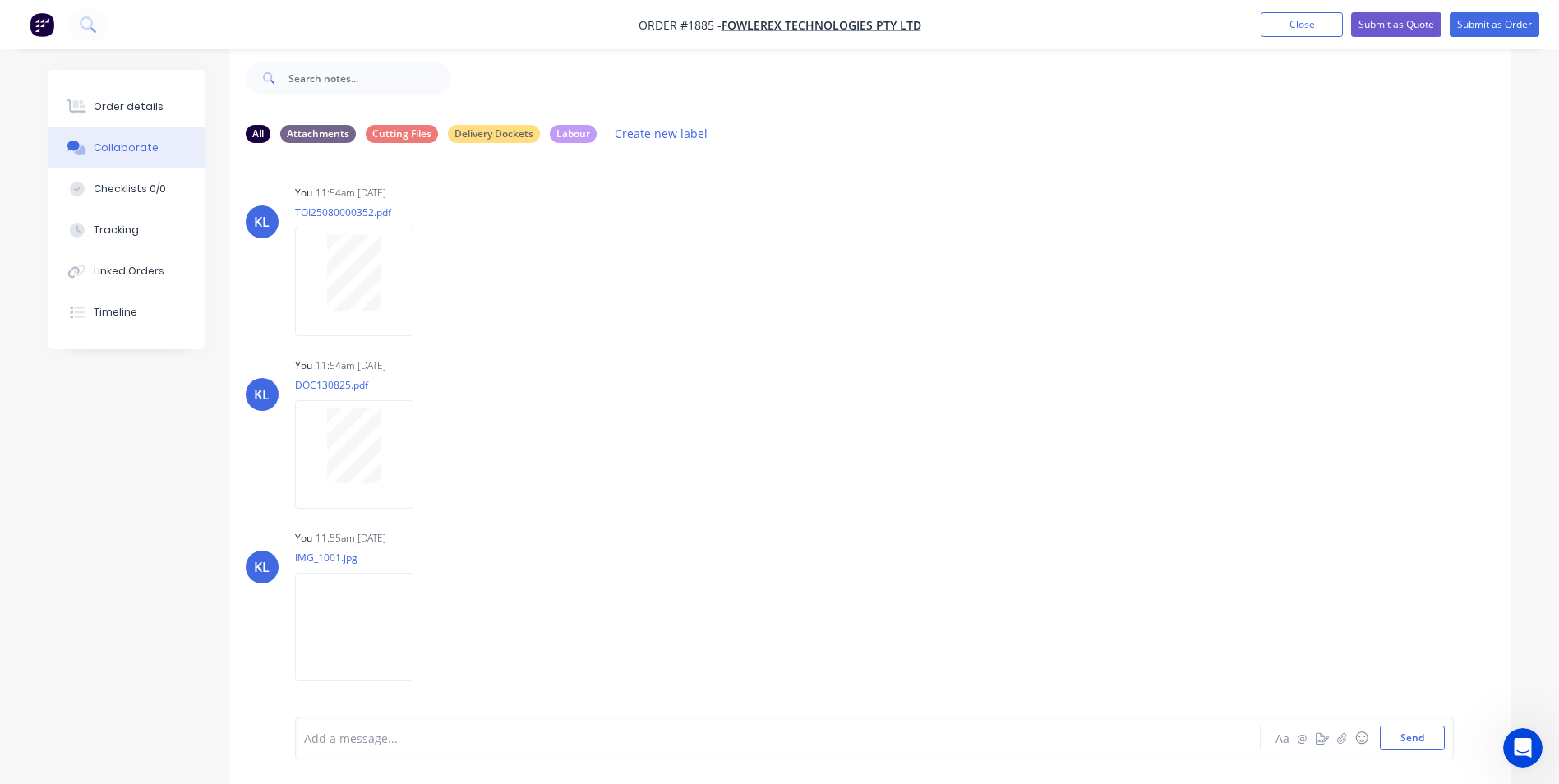
click at [378, 736] on div at bounding box center [732, 738] width 855 height 17
click at [1395, 746] on button "Send" at bounding box center [1412, 738] width 65 height 25
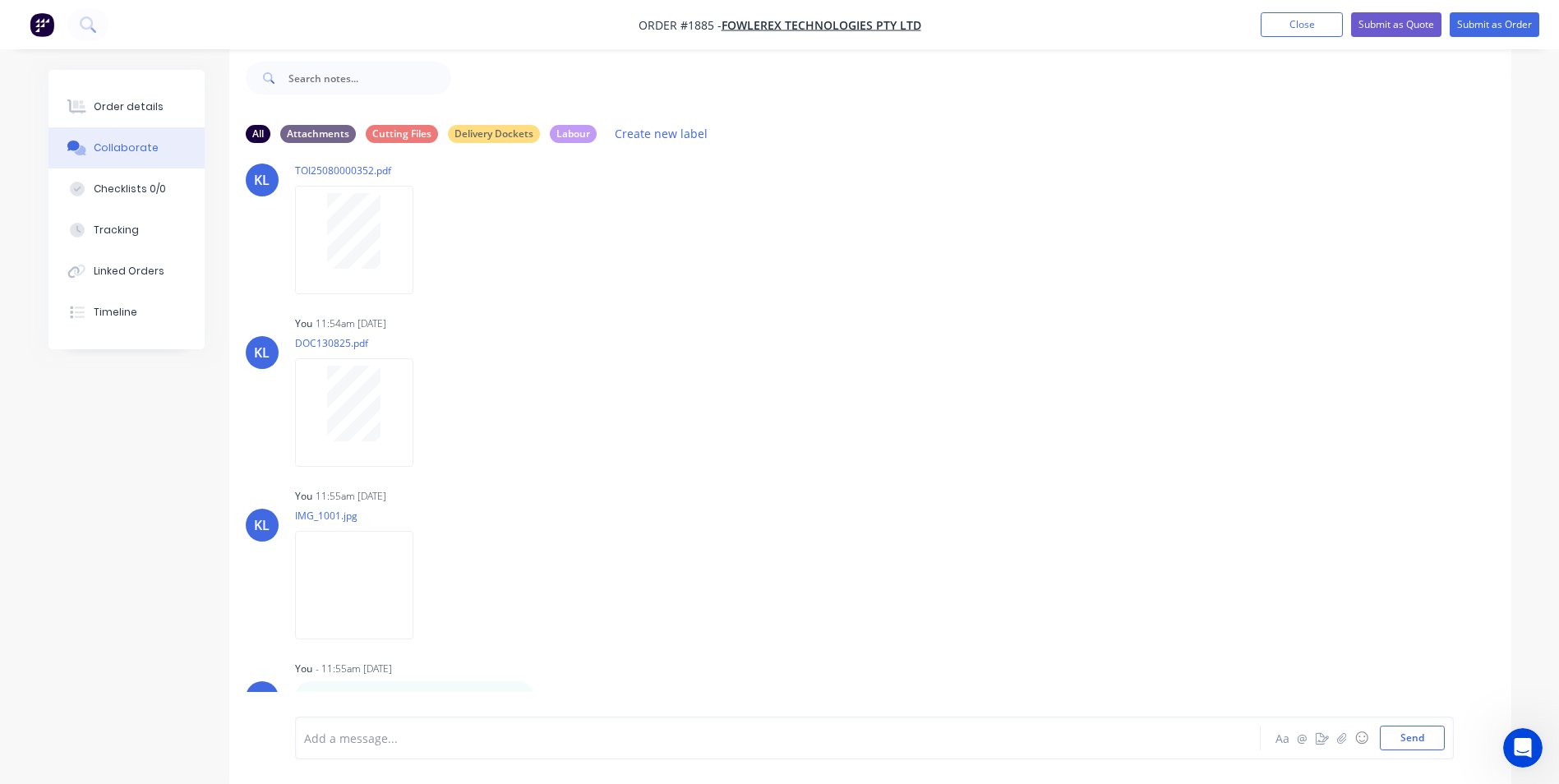
scroll to position [64, 0]
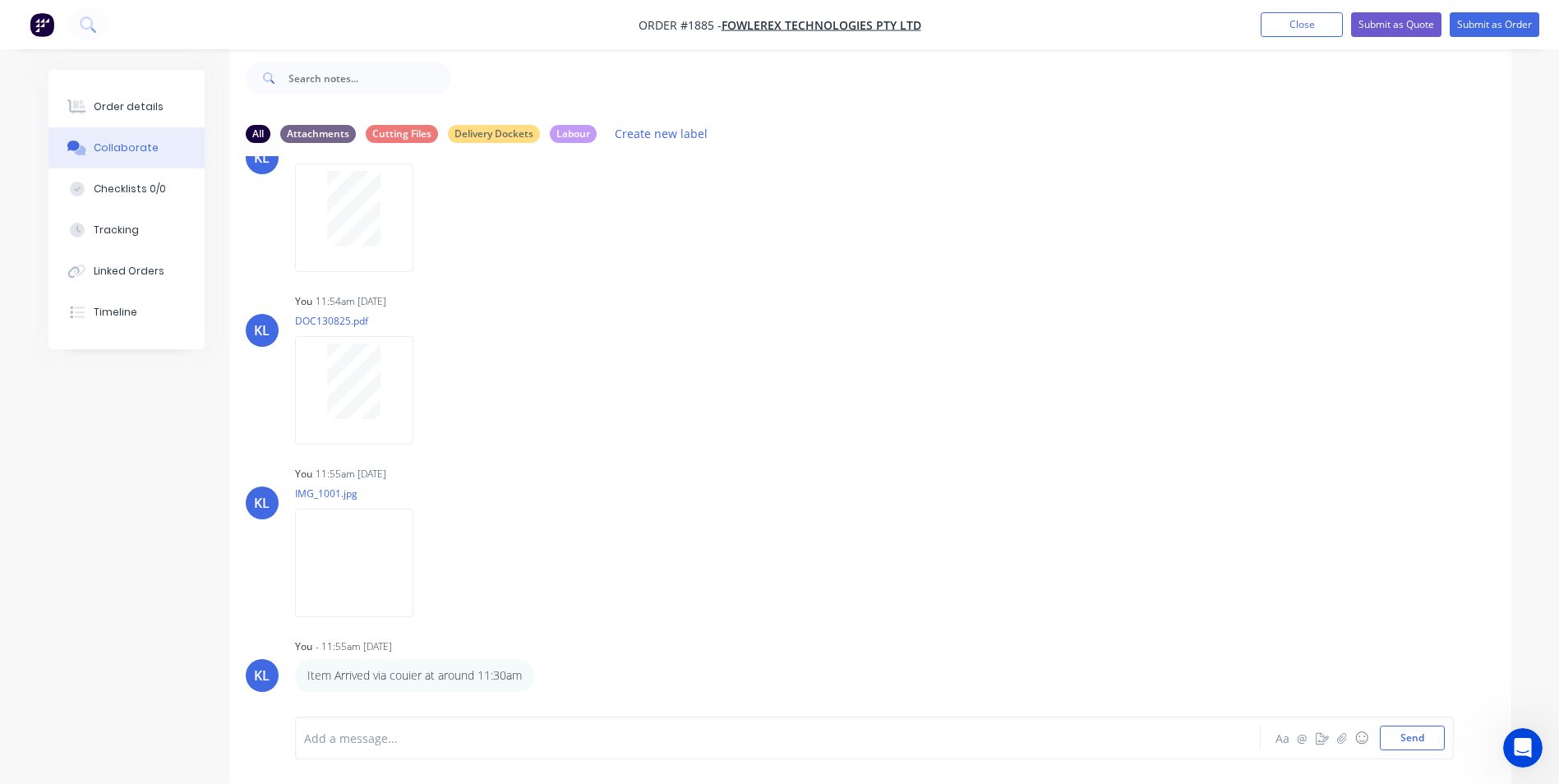
click at [498, 727] on div "Add a message..." at bounding box center [731, 738] width 856 height 25
click at [595, 409] on div "Labels Download Delete" at bounding box center [446, 390] width 302 height 124
click at [103, 118] on button "Order details" at bounding box center [126, 107] width 156 height 42
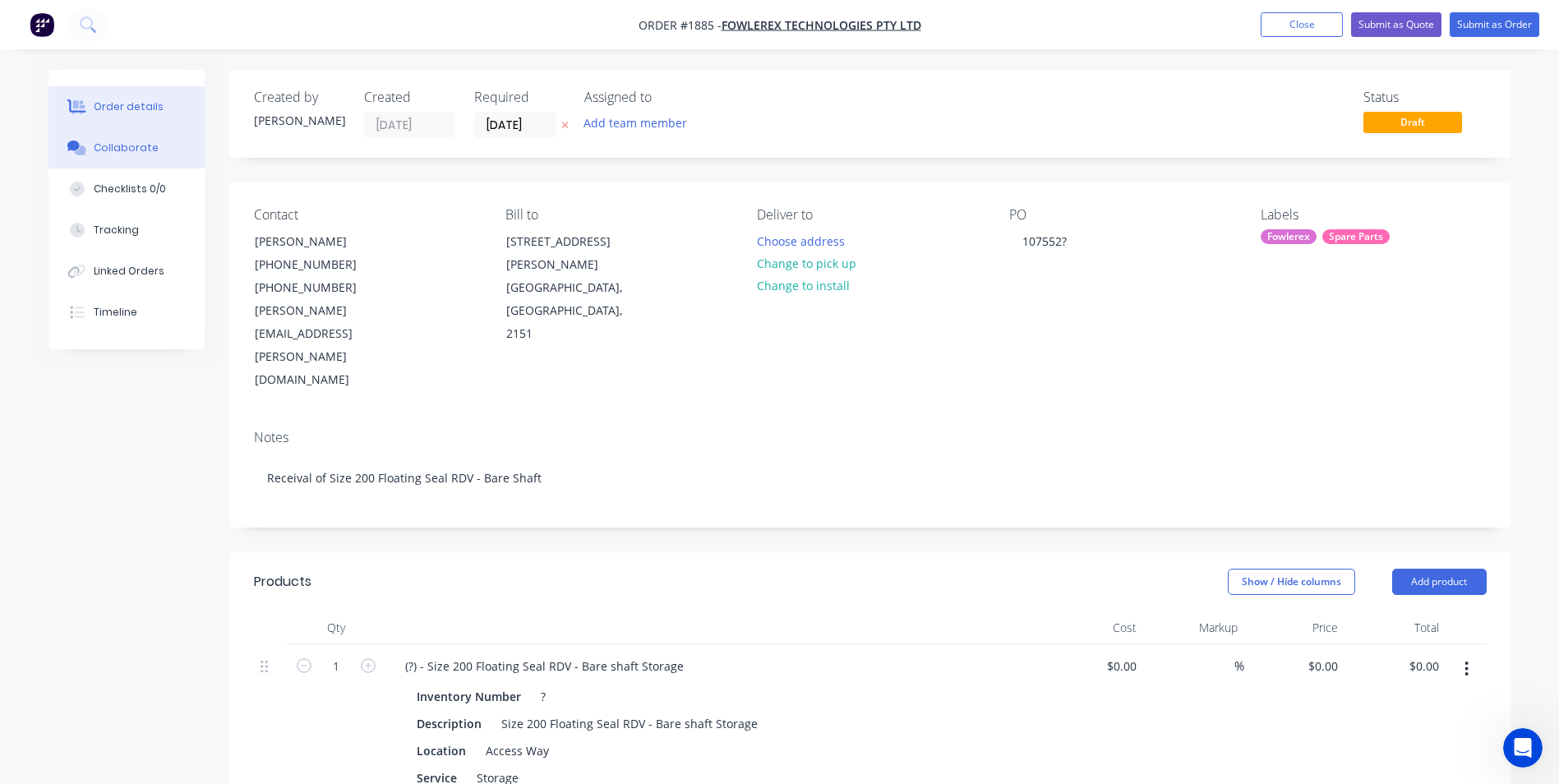
click at [137, 146] on div "Collaborate" at bounding box center [126, 148] width 65 height 15
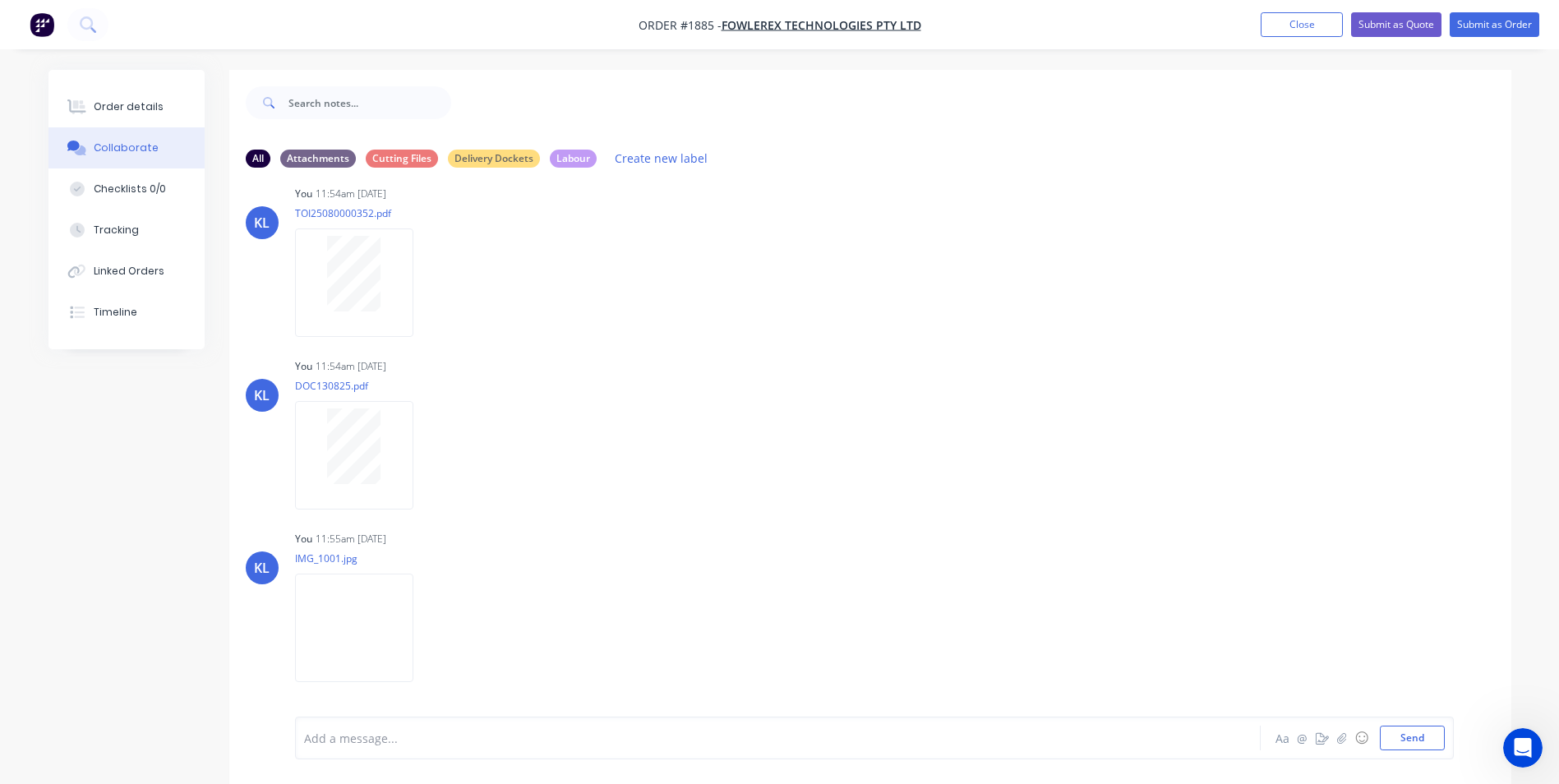
scroll to position [64, 0]
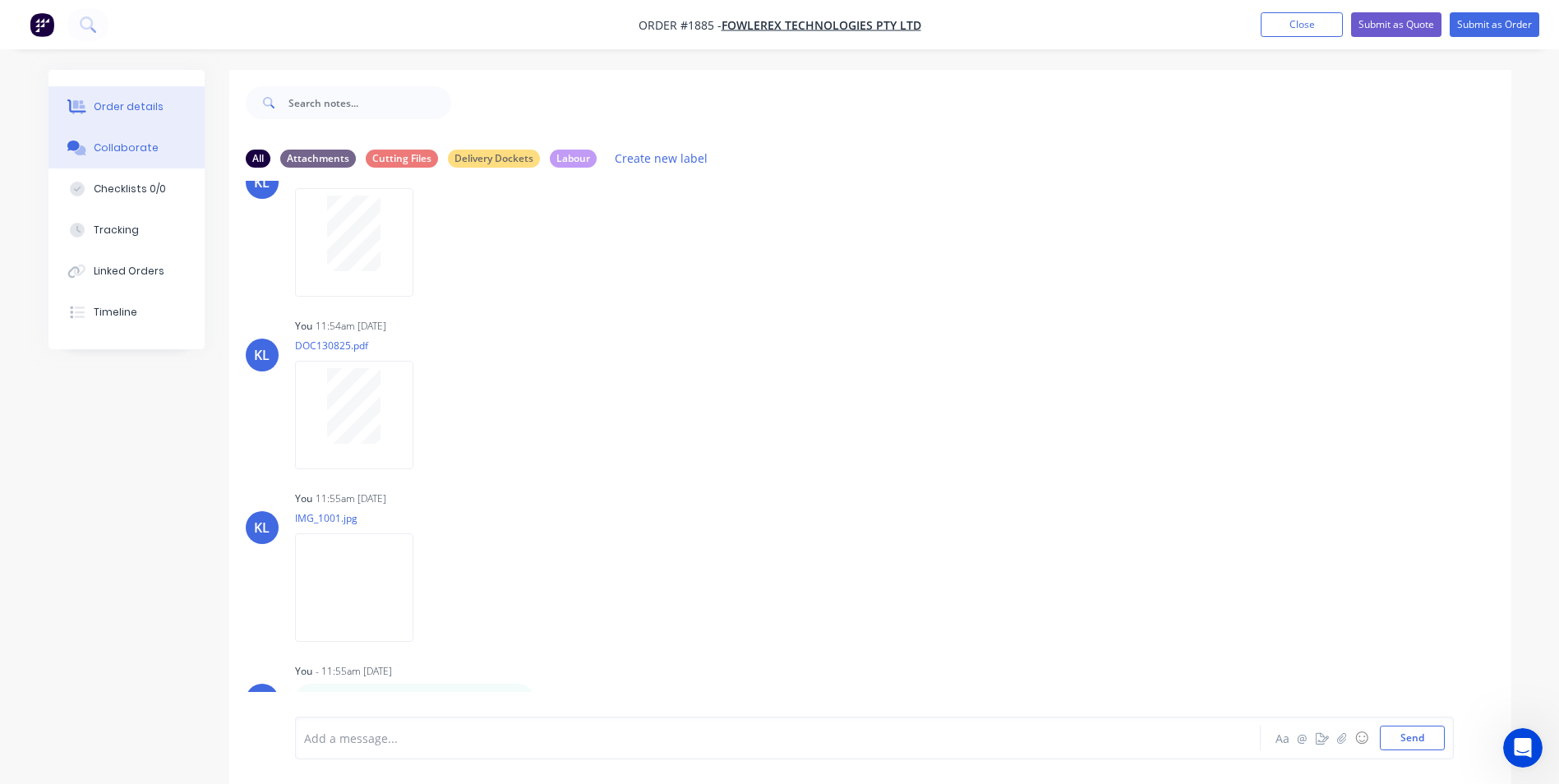
click at [142, 117] on button "Order details" at bounding box center [126, 107] width 156 height 42
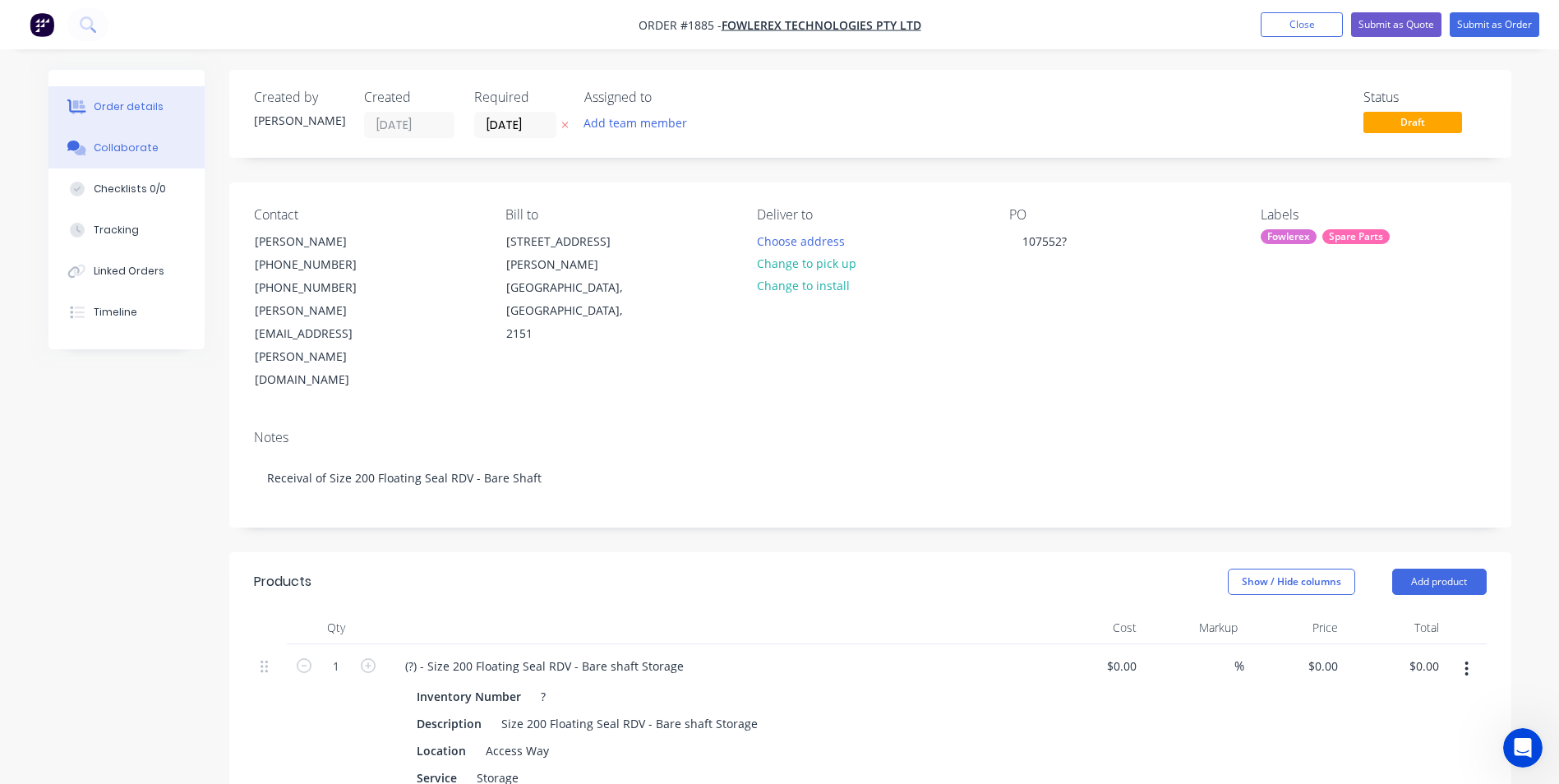
click at [126, 156] on button "Collaborate" at bounding box center [126, 148] width 156 height 42
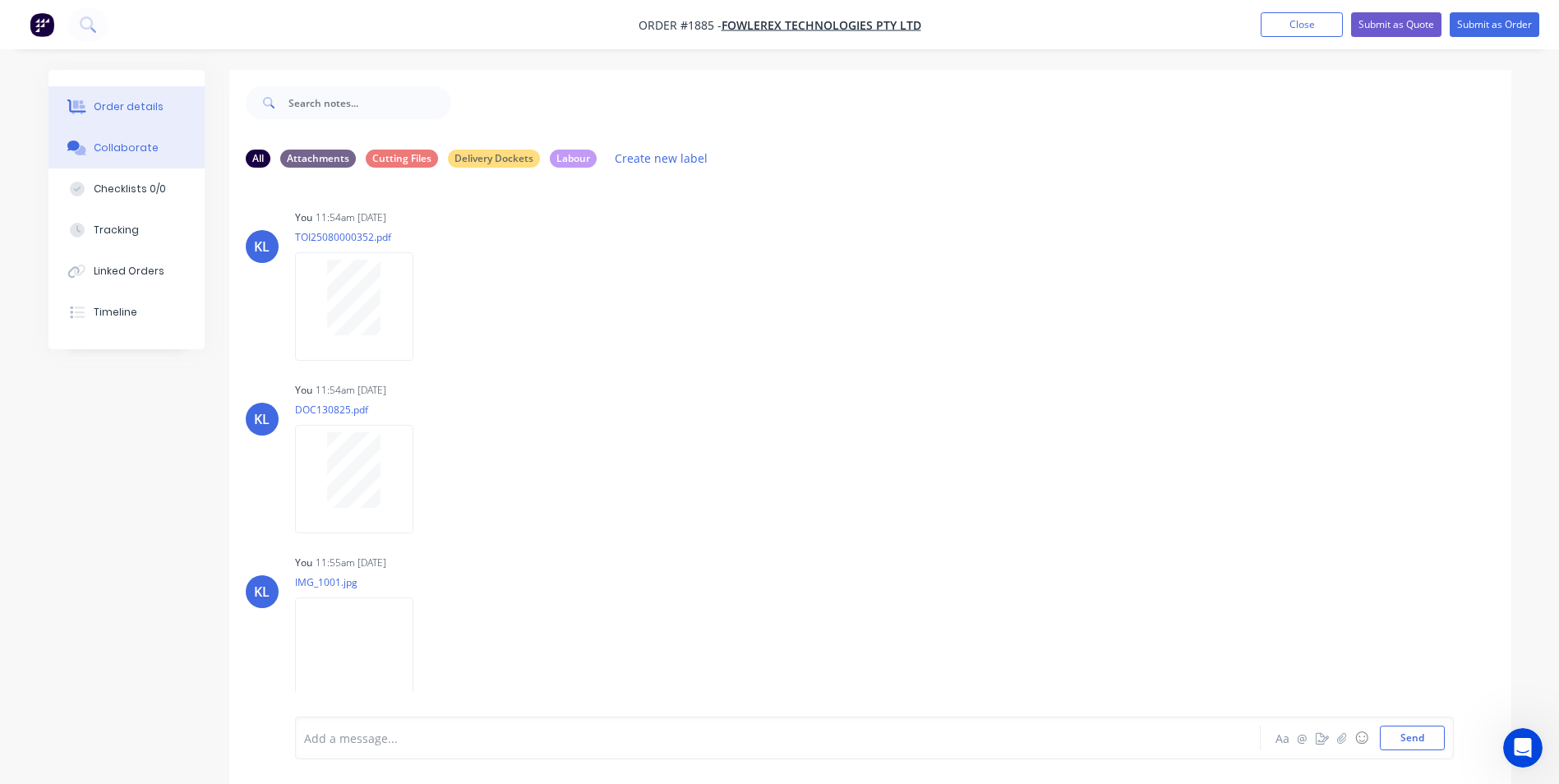
click at [166, 93] on button "Order details" at bounding box center [126, 107] width 156 height 42
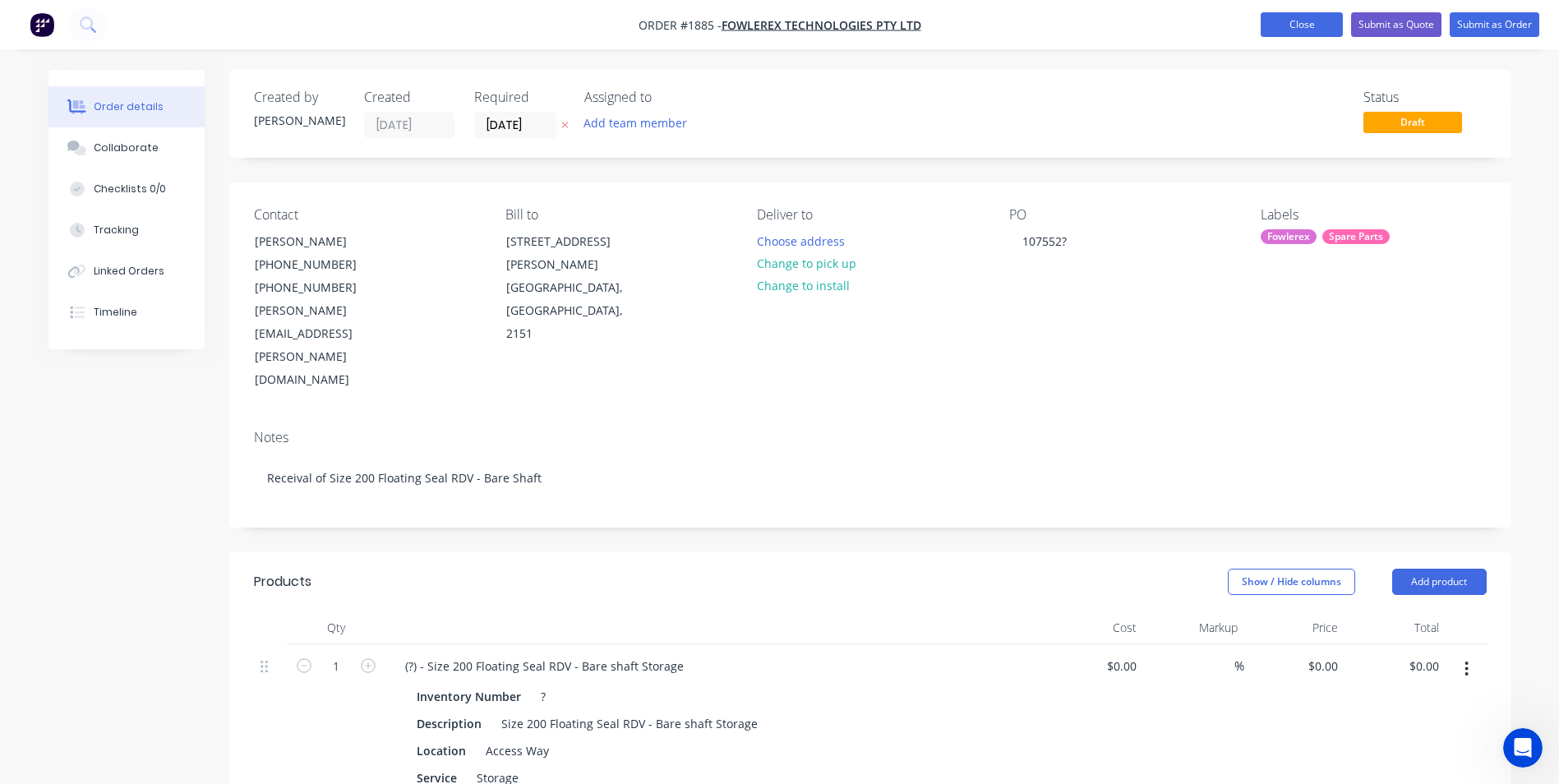
click at [1292, 25] on button "Close" at bounding box center [1301, 25] width 82 height 25
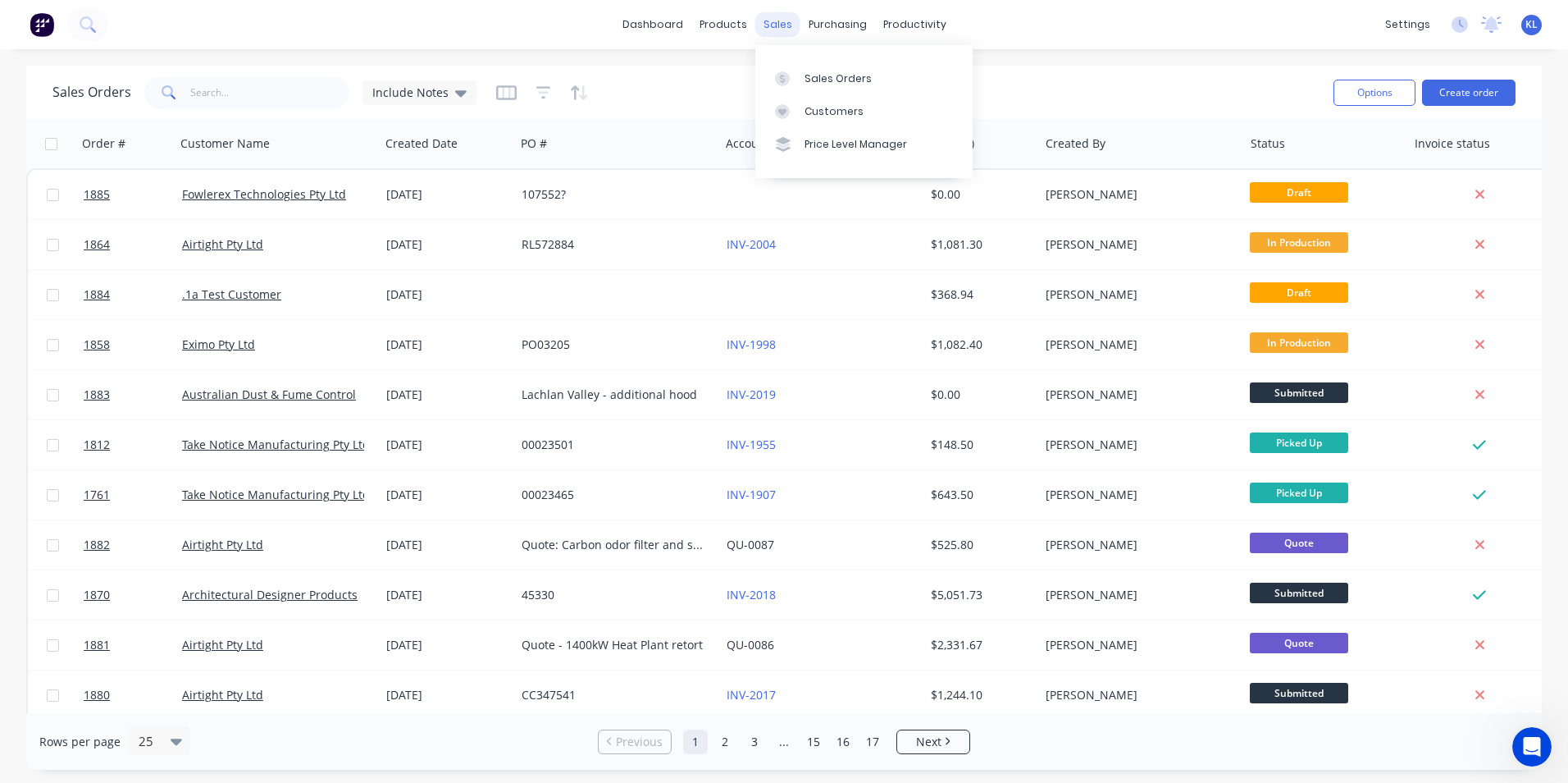
click at [773, 25] on div "sales" at bounding box center [778, 24] width 45 height 24
click at [810, 79] on div "Sales Orders" at bounding box center [837, 79] width 67 height 15
click at [923, 16] on div "productivity" at bounding box center [914, 24] width 79 height 24
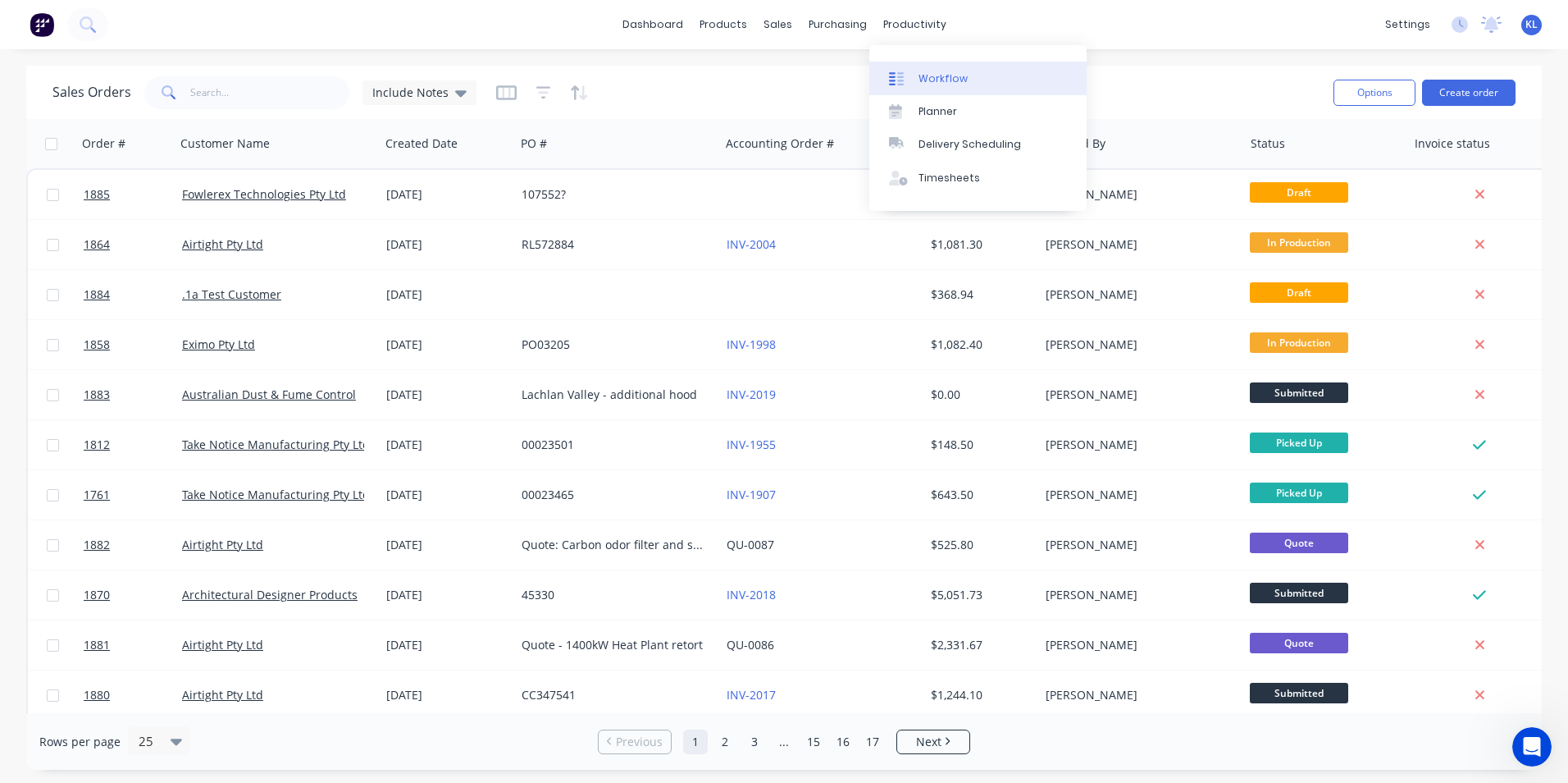
click at [946, 75] on div "Workflow" at bounding box center [943, 79] width 49 height 15
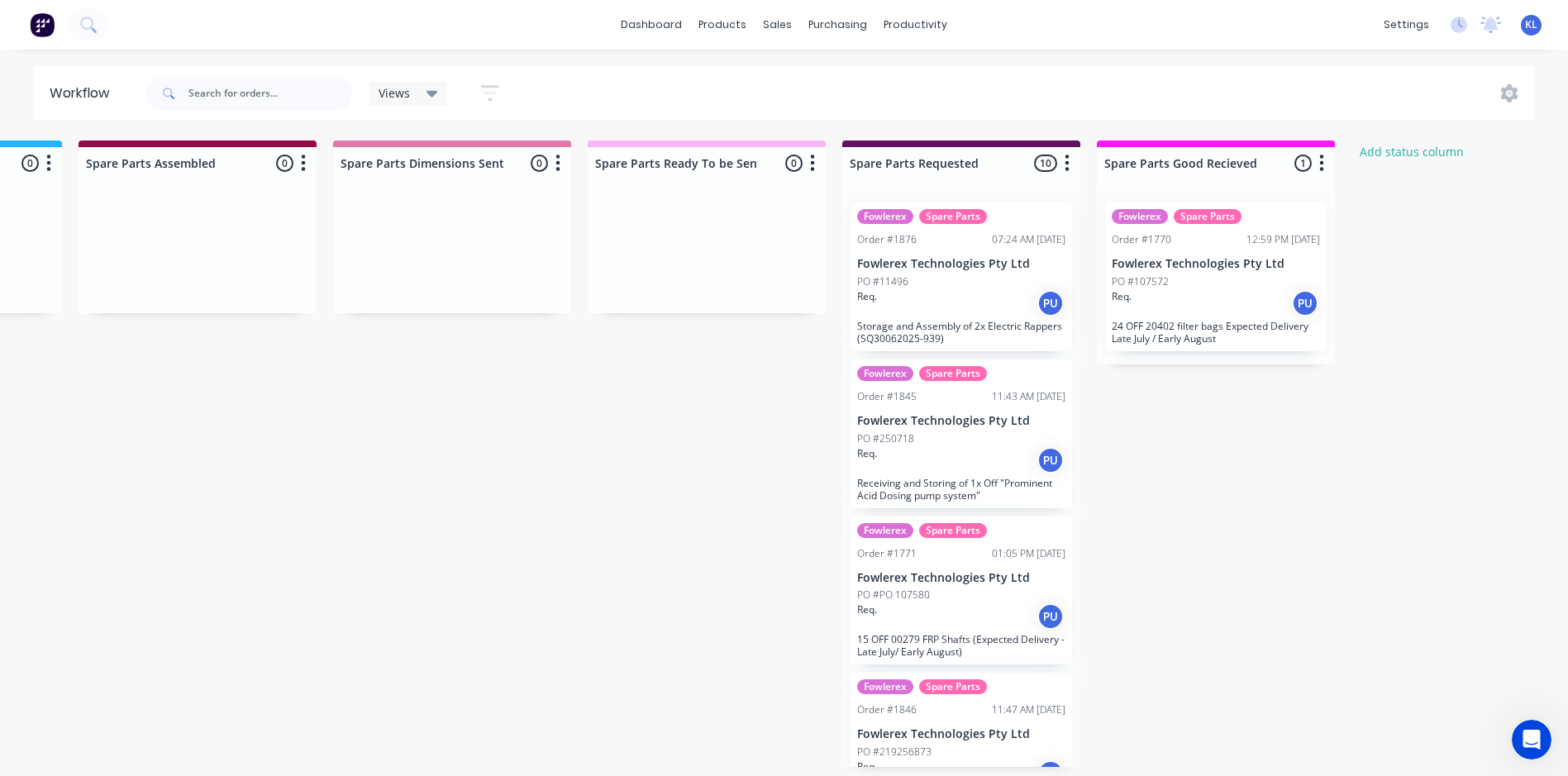
scroll to position [0, 2148]
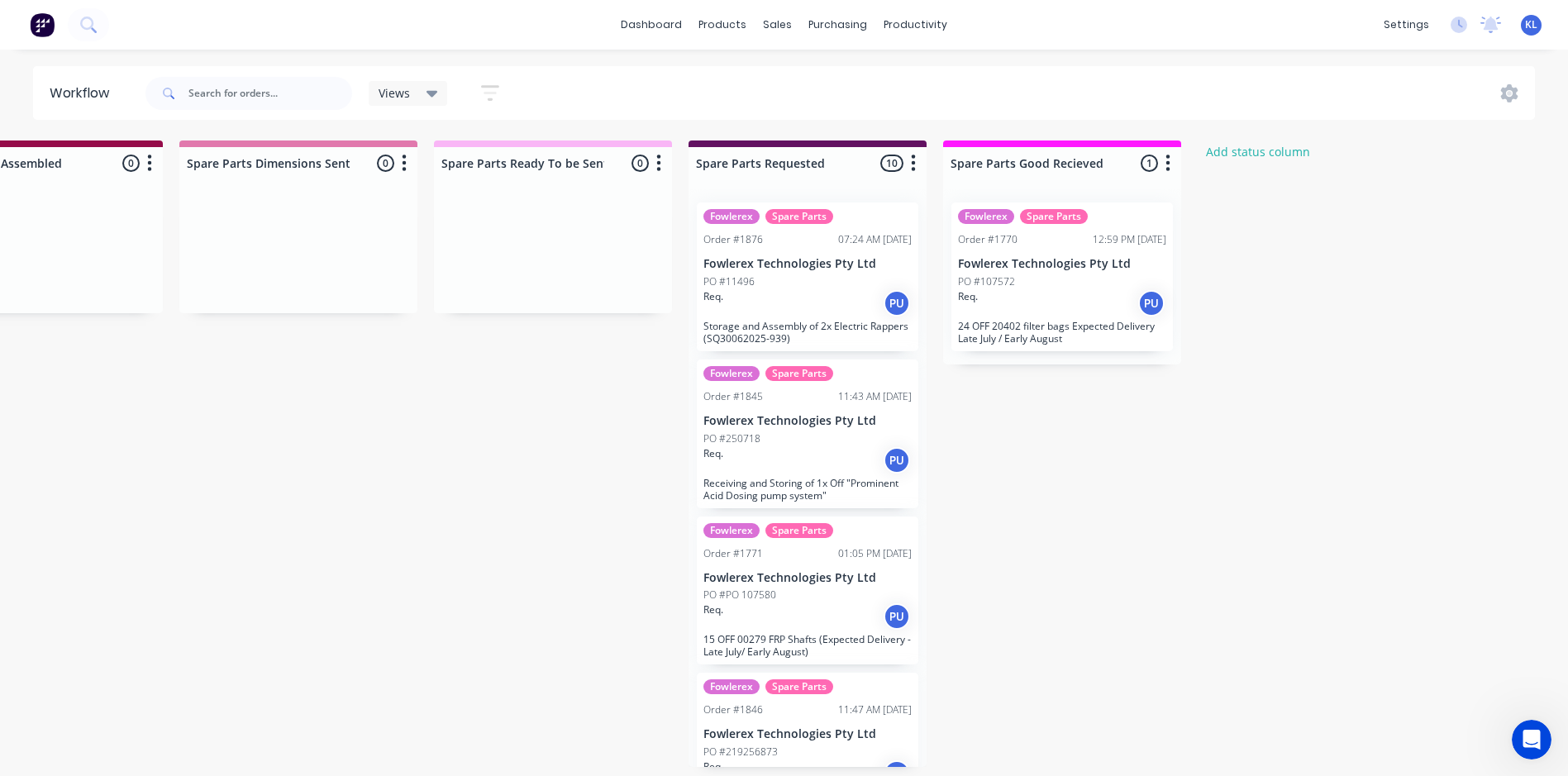
click at [414, 95] on div "Views" at bounding box center [408, 94] width 60 height 15
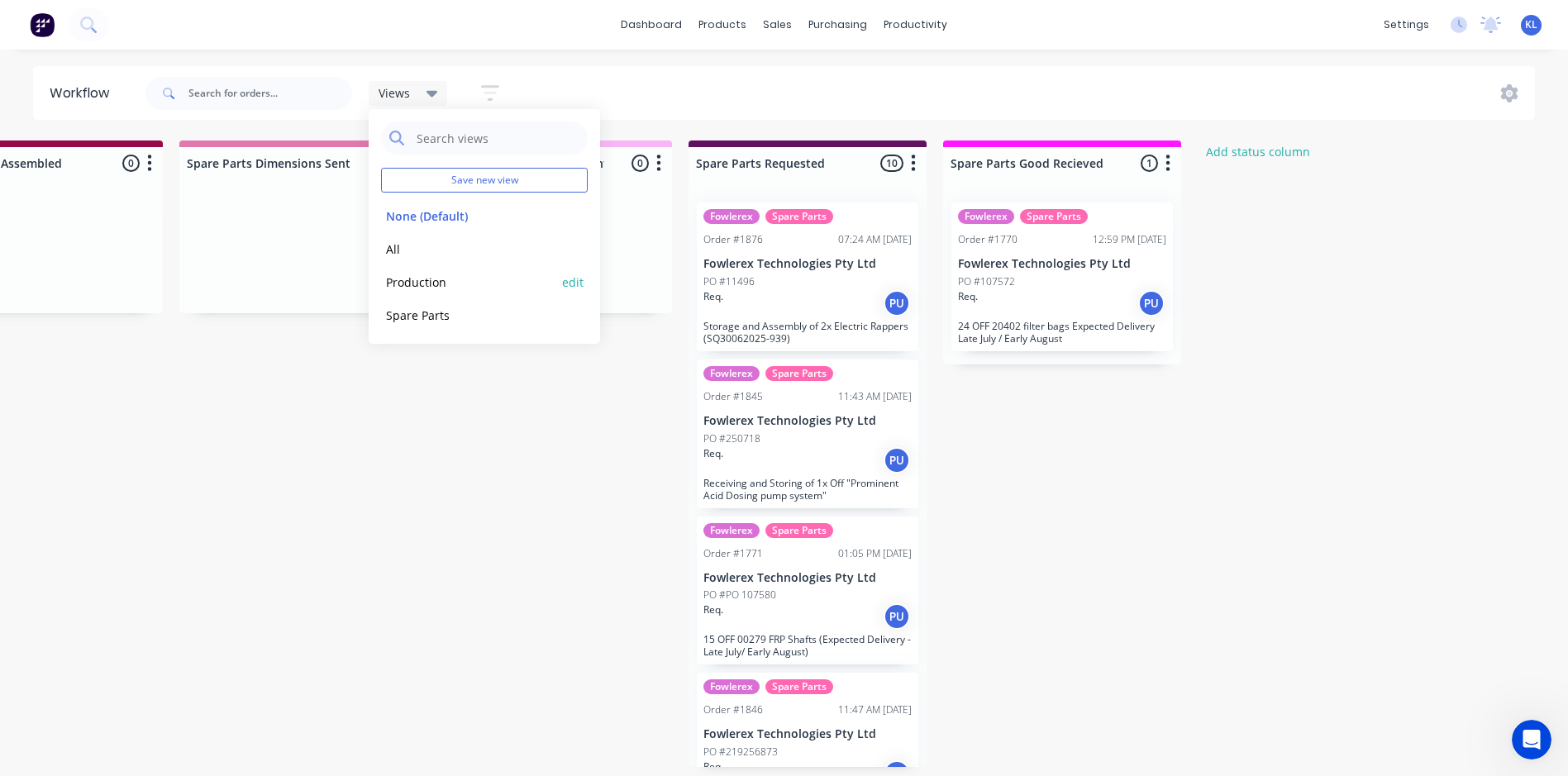
click at [420, 289] on button "Production" at bounding box center [470, 282] width 177 height 19
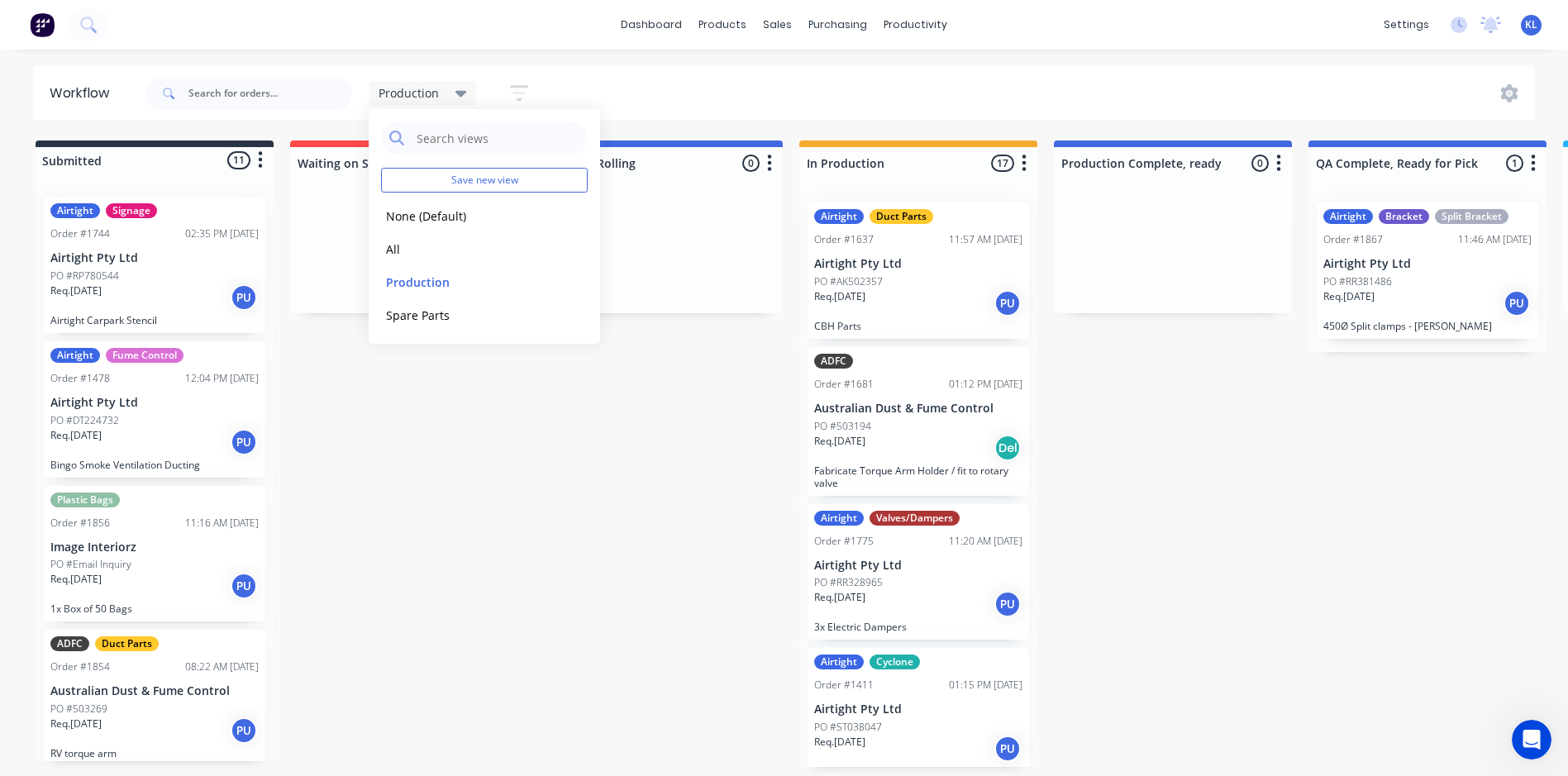
scroll to position [3, 0]
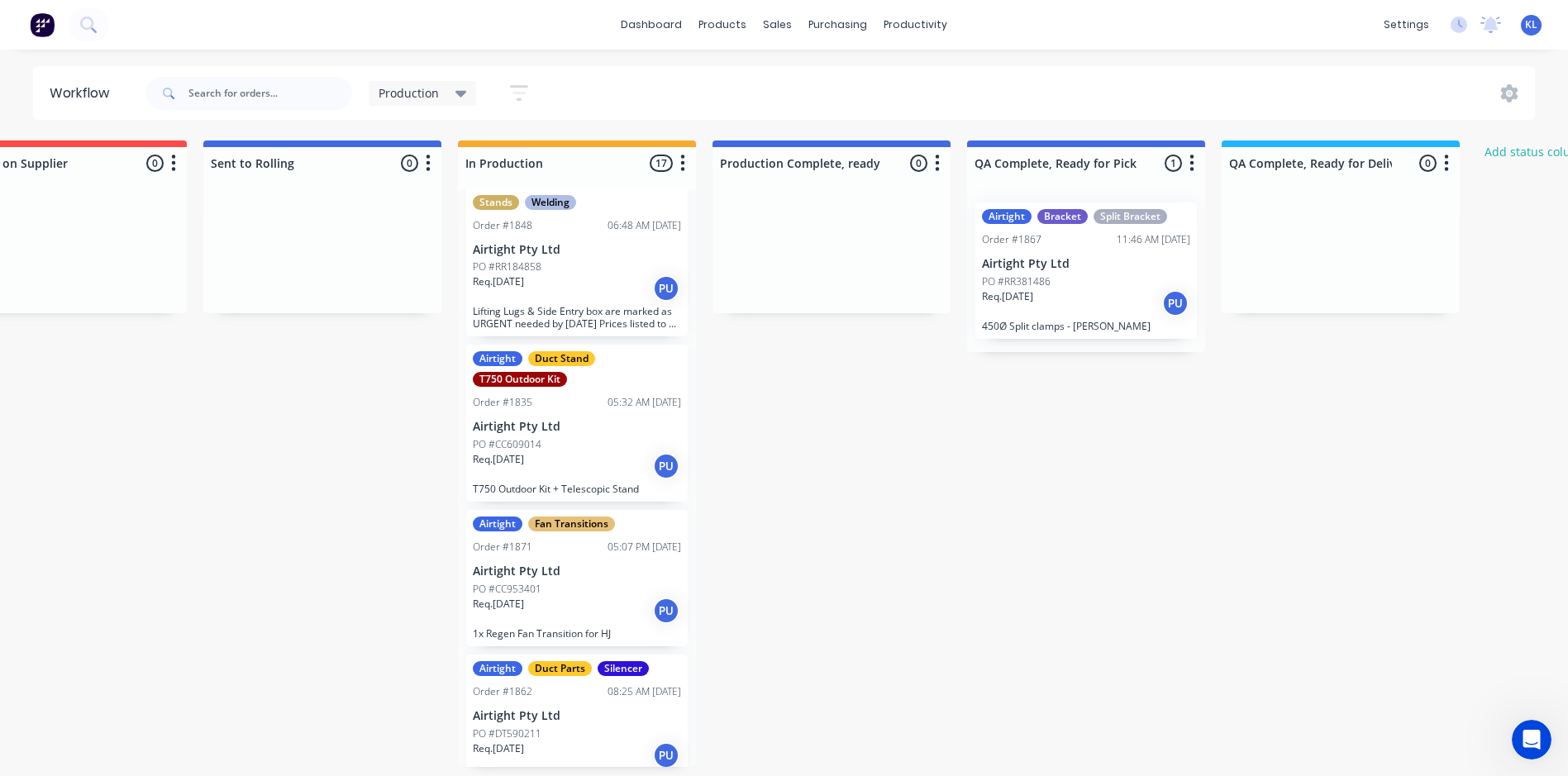
scroll to position [1074, 0]
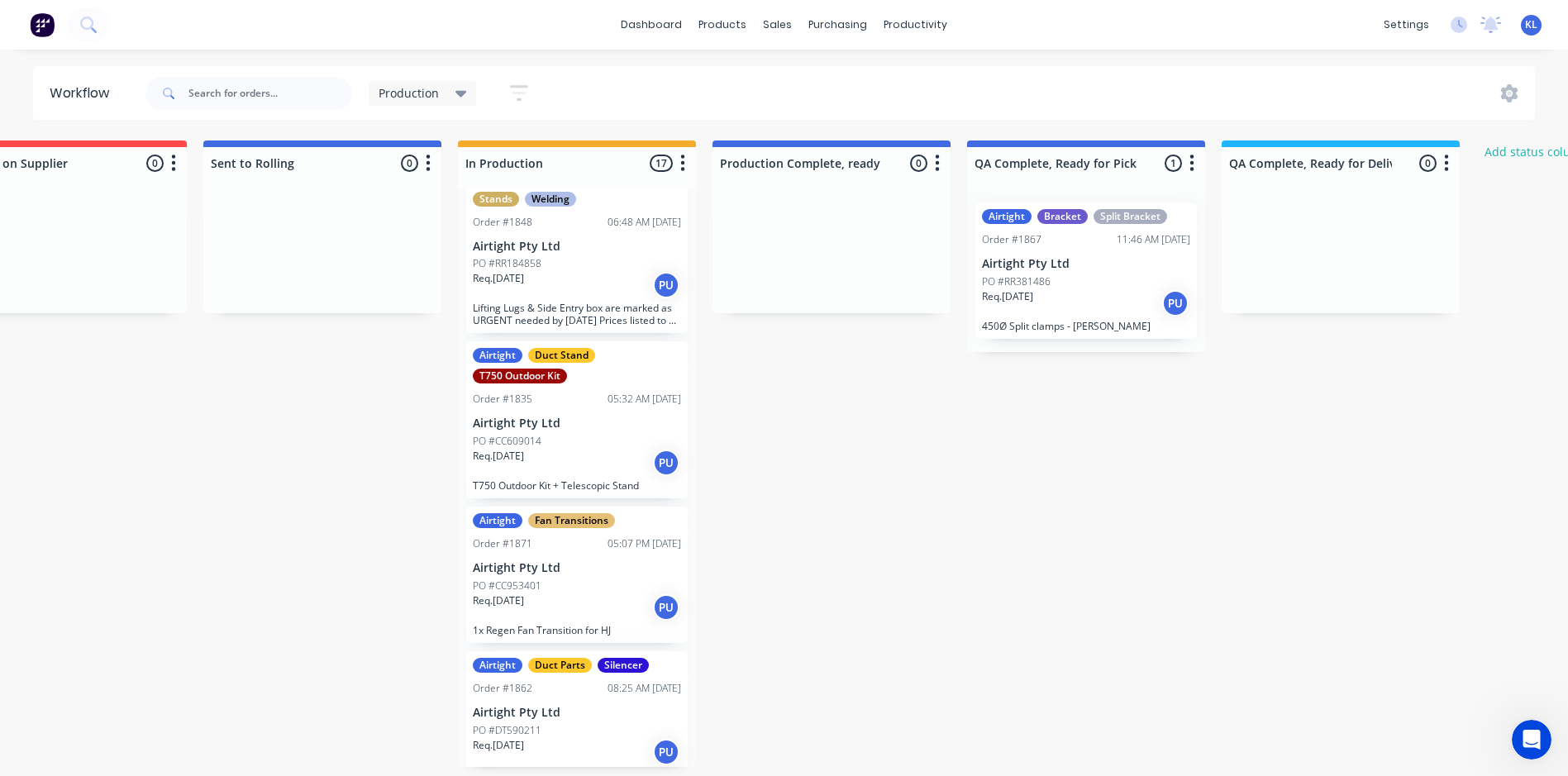
click at [606, 459] on div "Req. [DATE] PU" at bounding box center [576, 463] width 208 height 28
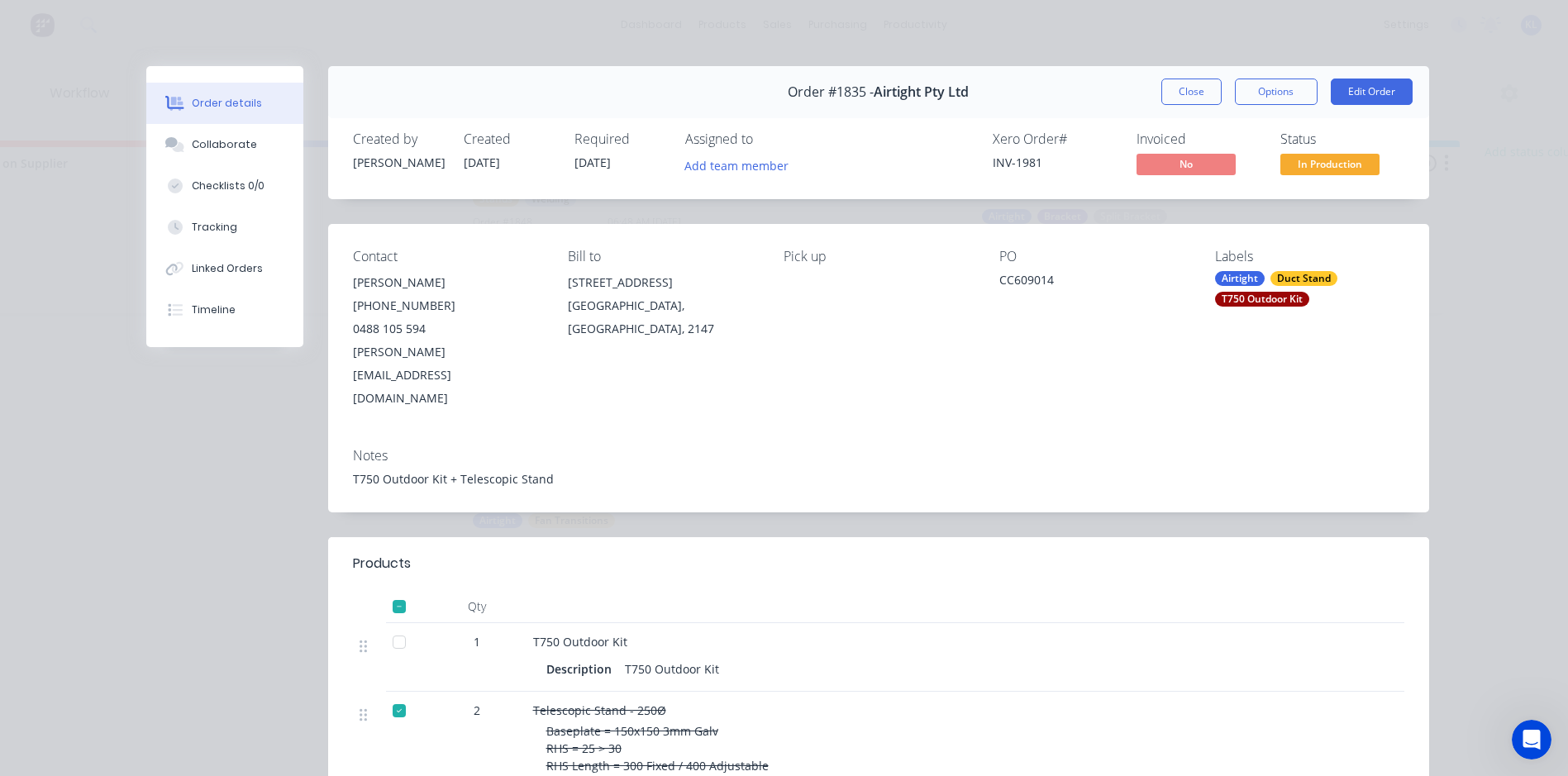
click at [1309, 146] on div "Status" at bounding box center [1342, 139] width 124 height 16
click at [1310, 165] on span "In Production" at bounding box center [1330, 164] width 100 height 21
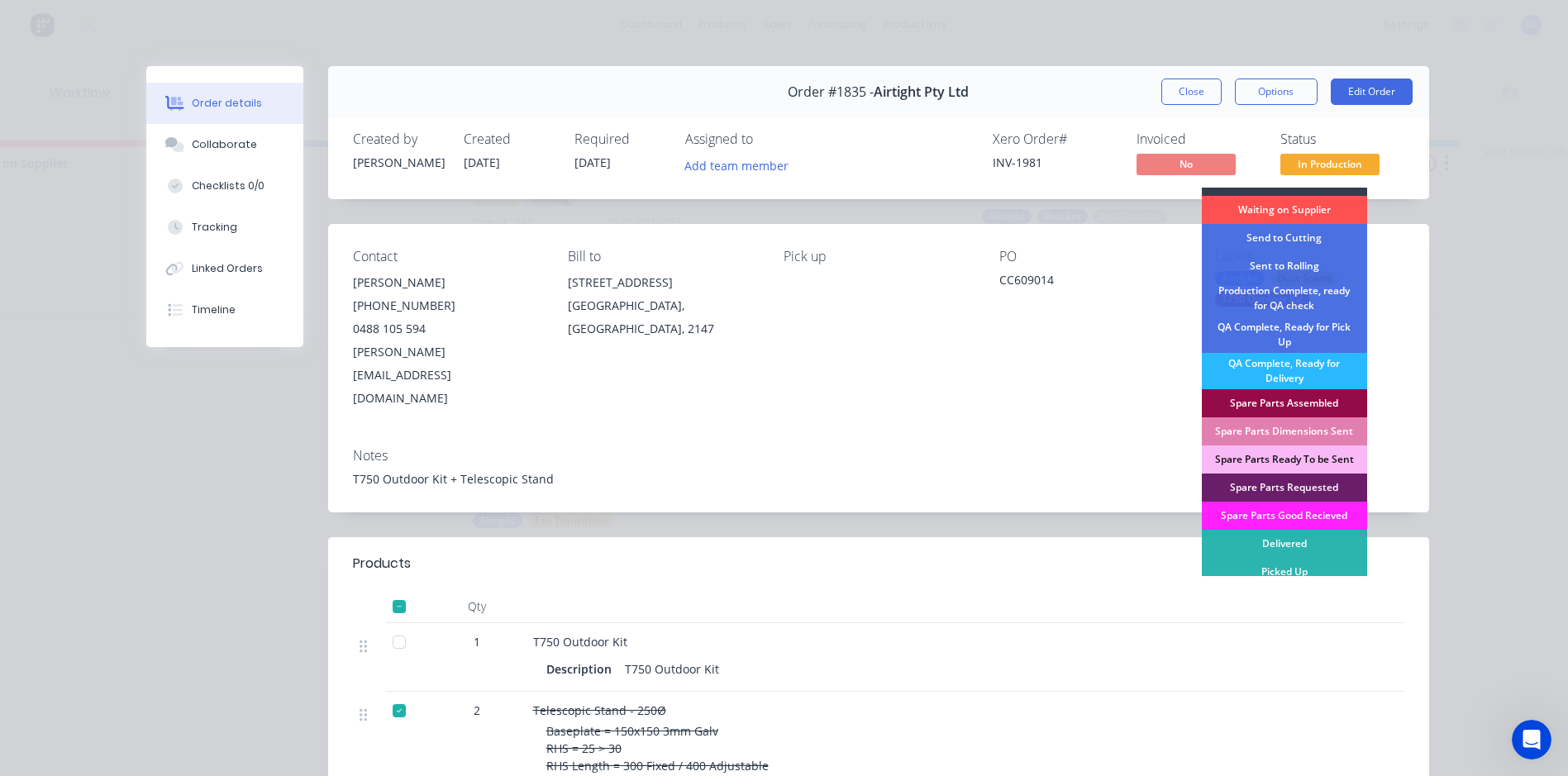
scroll to position [24, 0]
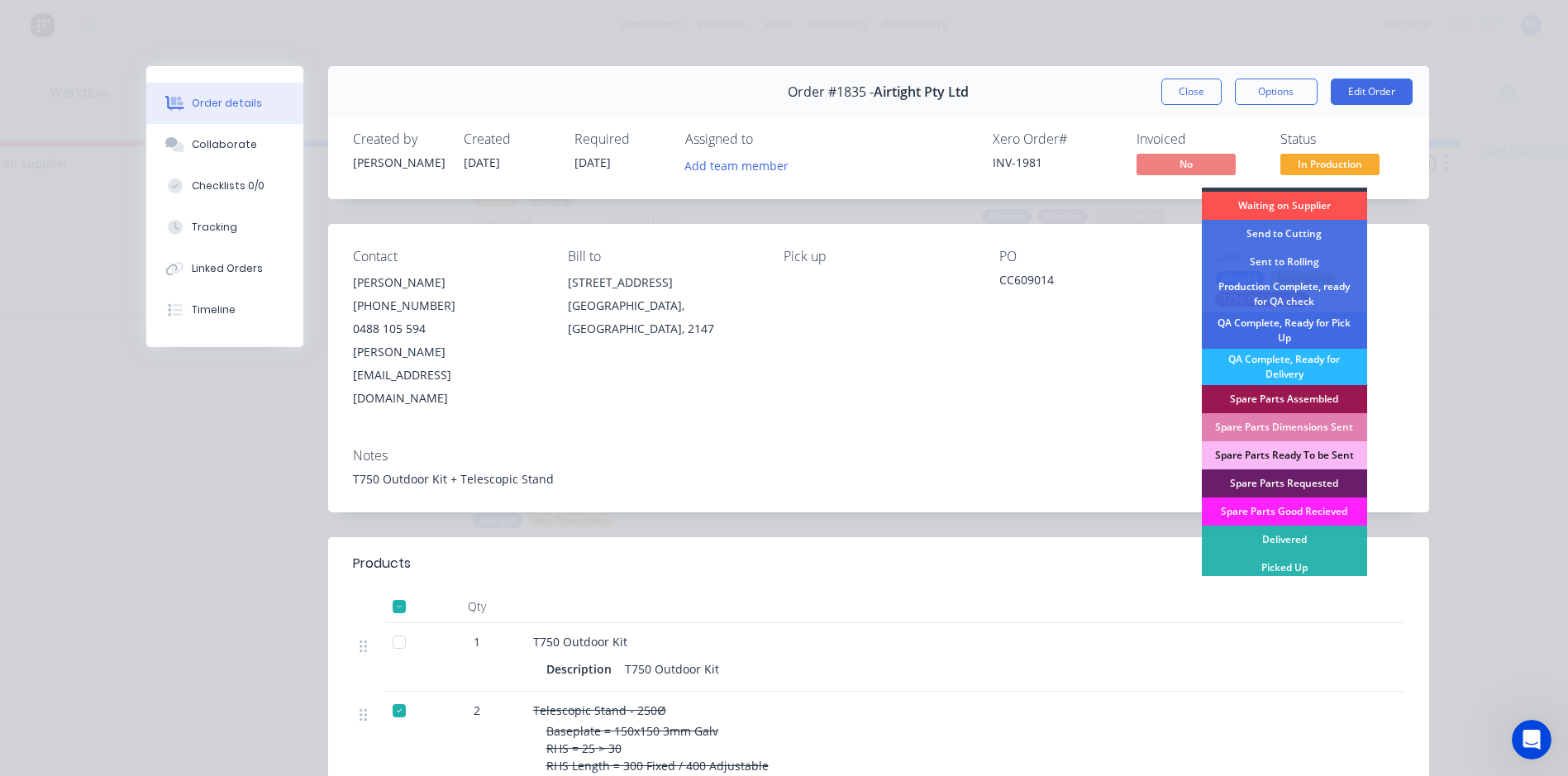
click at [1302, 323] on div "QA Complete, Ready for Pick Up" at bounding box center [1284, 330] width 165 height 36
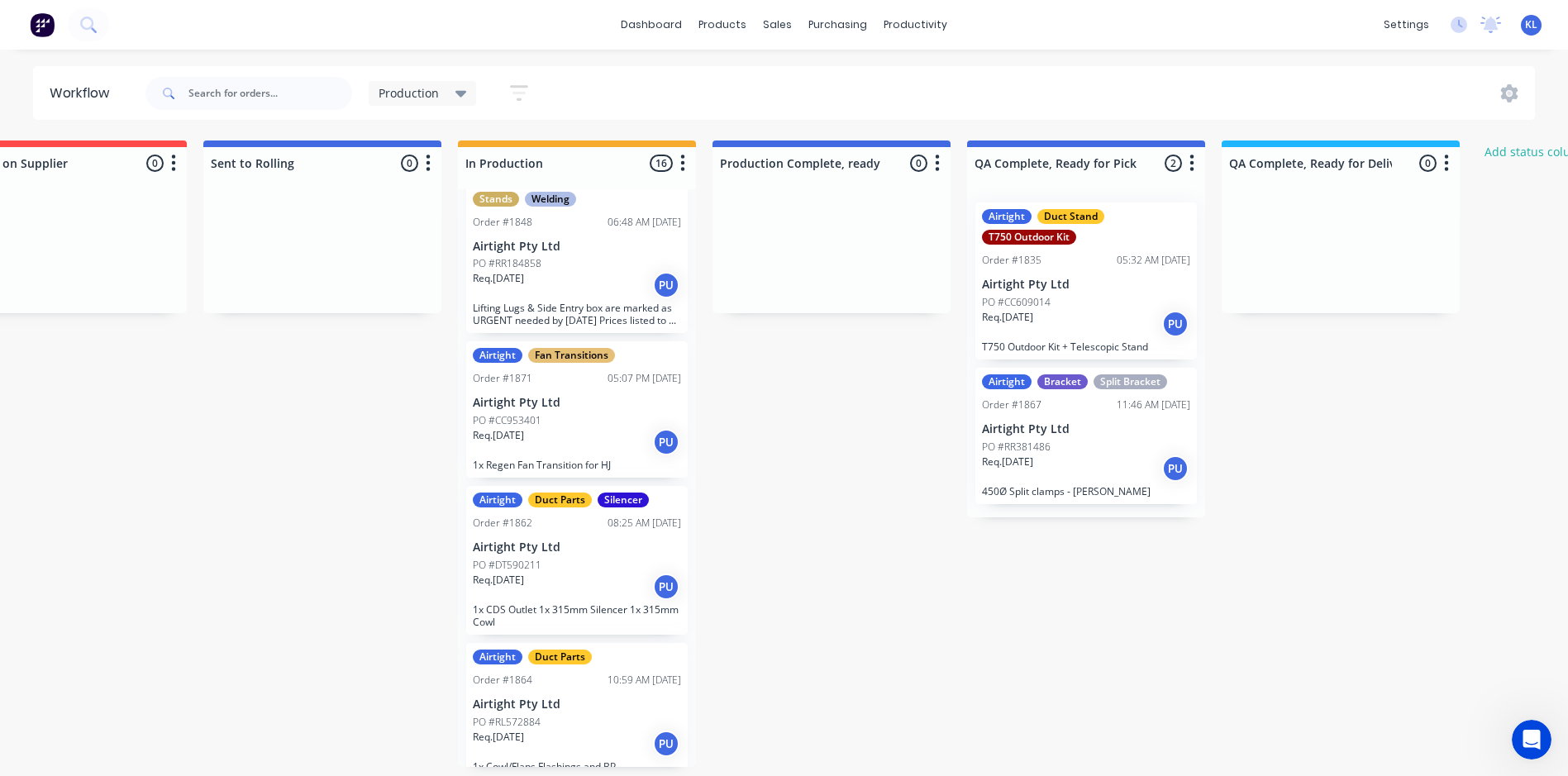
click at [1060, 474] on div "Req. [DATE] PU" at bounding box center [1086, 469] width 208 height 28
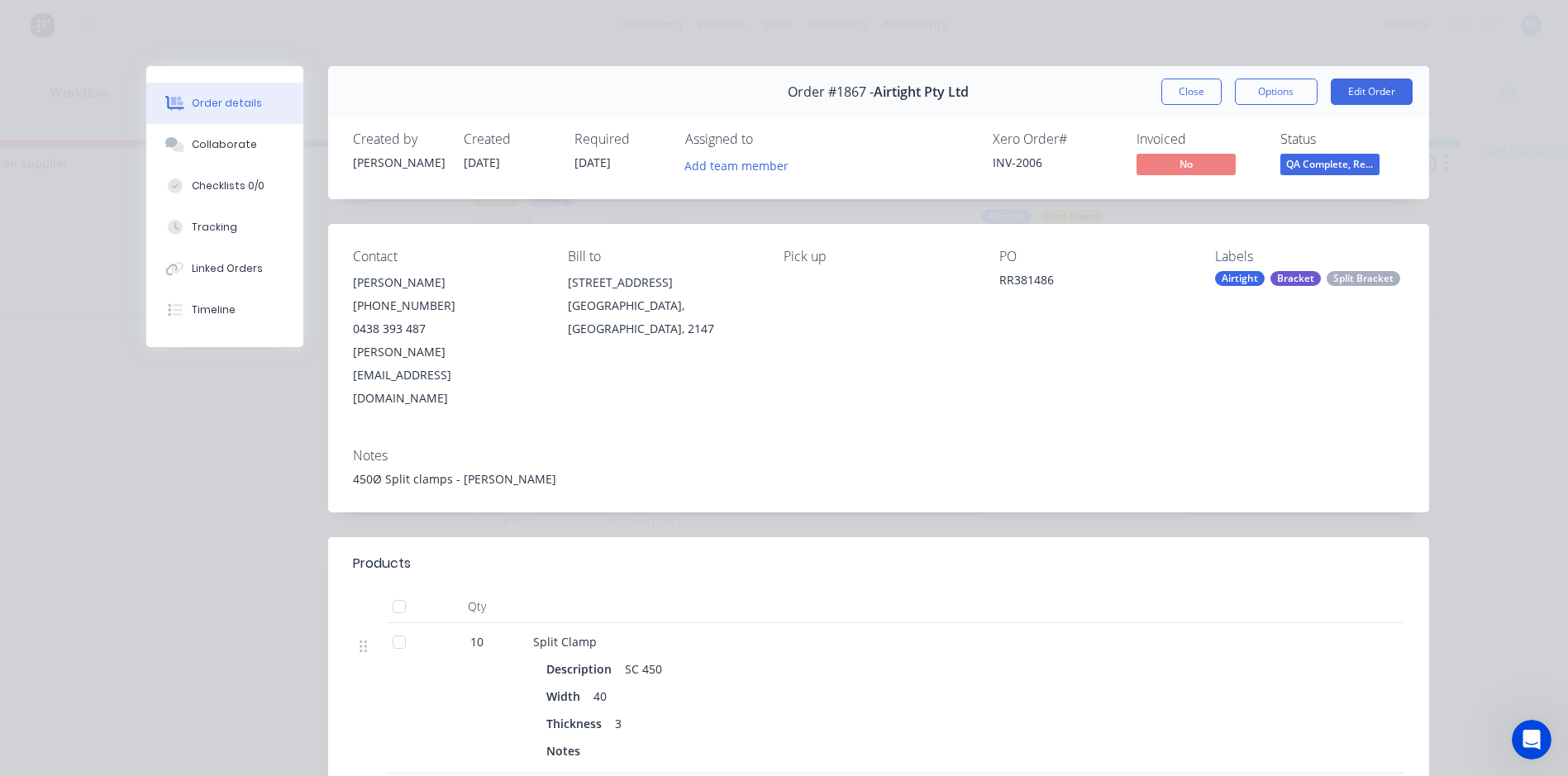
click at [1202, 76] on div "Order #1867 - Airtight Pty Ltd Close Options Edit Order" at bounding box center [879, 92] width 1101 height 52
click at [1196, 84] on button "Close" at bounding box center [1192, 92] width 61 height 27
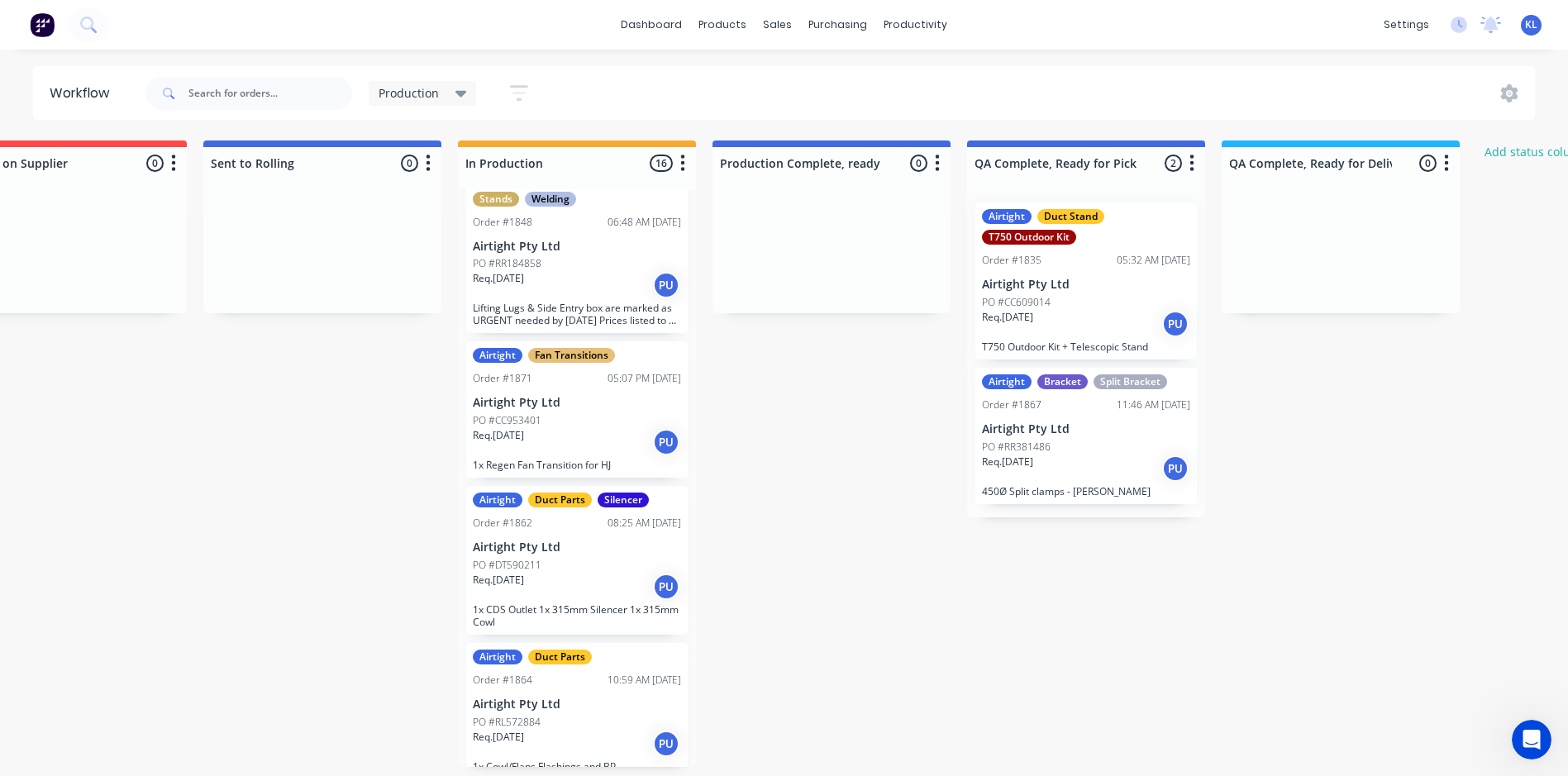
click at [1086, 249] on div "Airtight Duct Stand T750 Outdoor Kit Order #1835 05:32 AM [DATE] Airtight Pty L…" at bounding box center [1086, 280] width 221 height 157
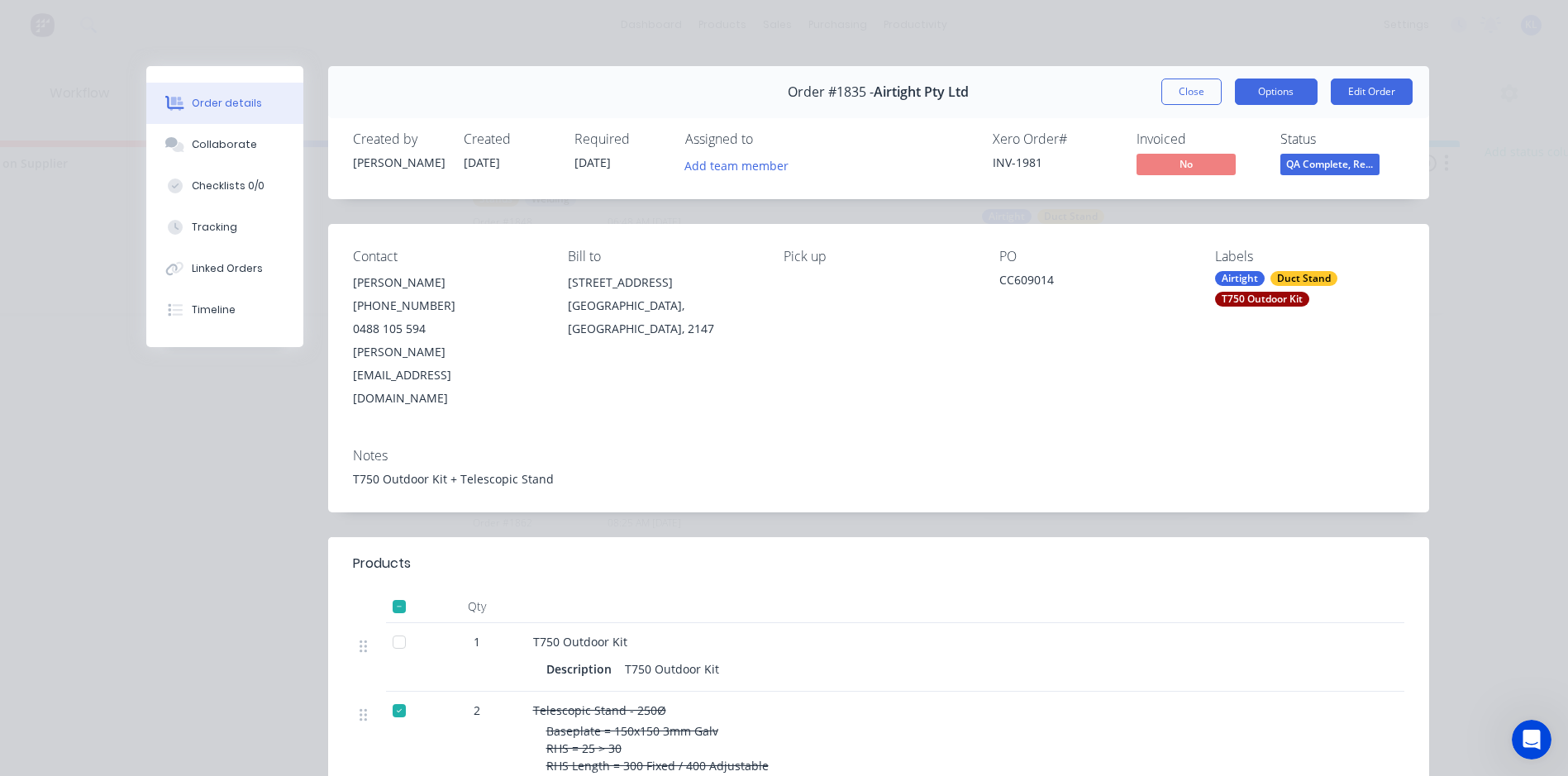
click at [1269, 97] on button "Options" at bounding box center [1276, 92] width 83 height 27
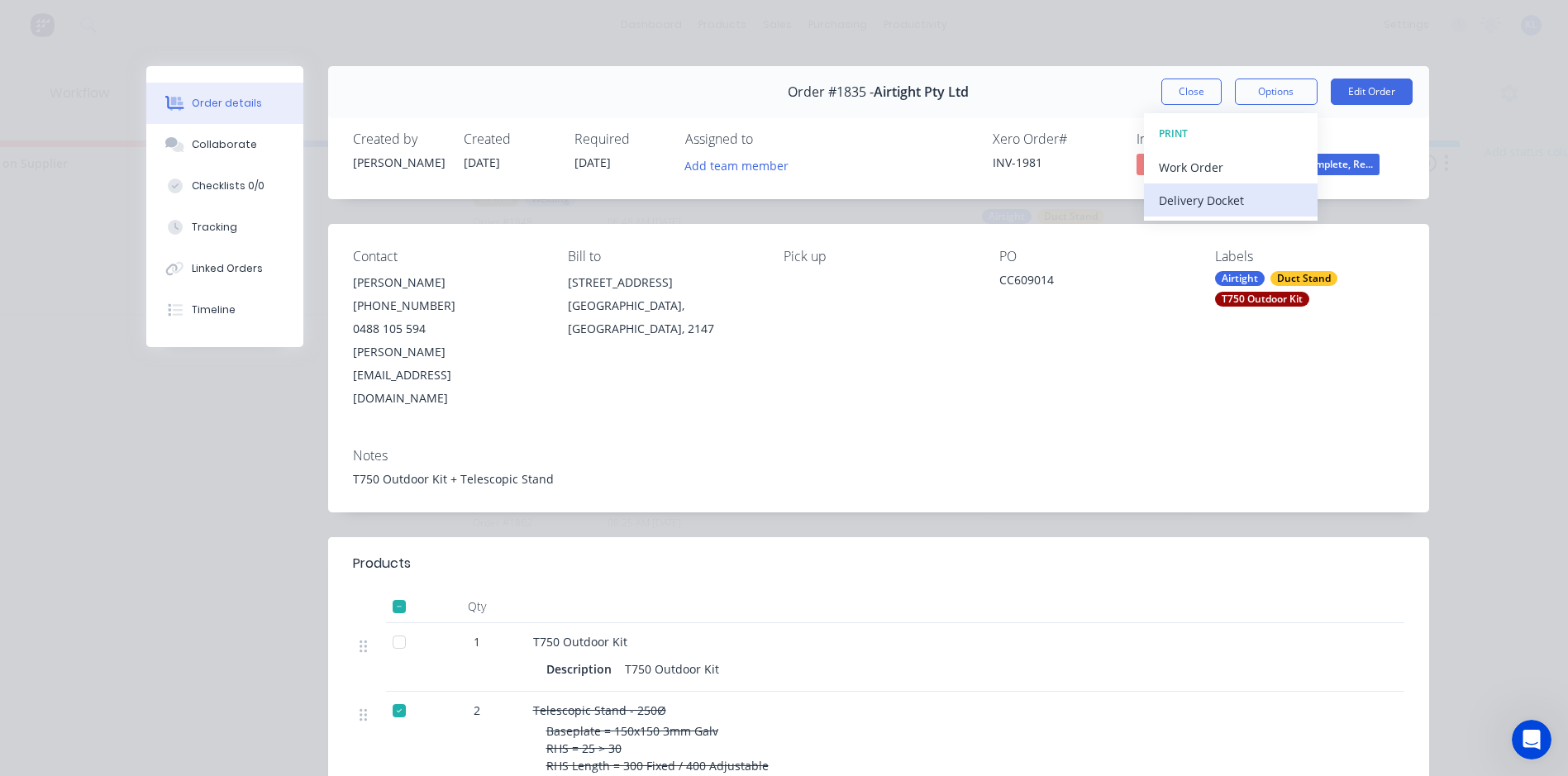
click at [1204, 199] on div "Delivery Docket" at bounding box center [1231, 200] width 144 height 24
click at [1204, 199] on div "Standard" at bounding box center [1231, 200] width 144 height 24
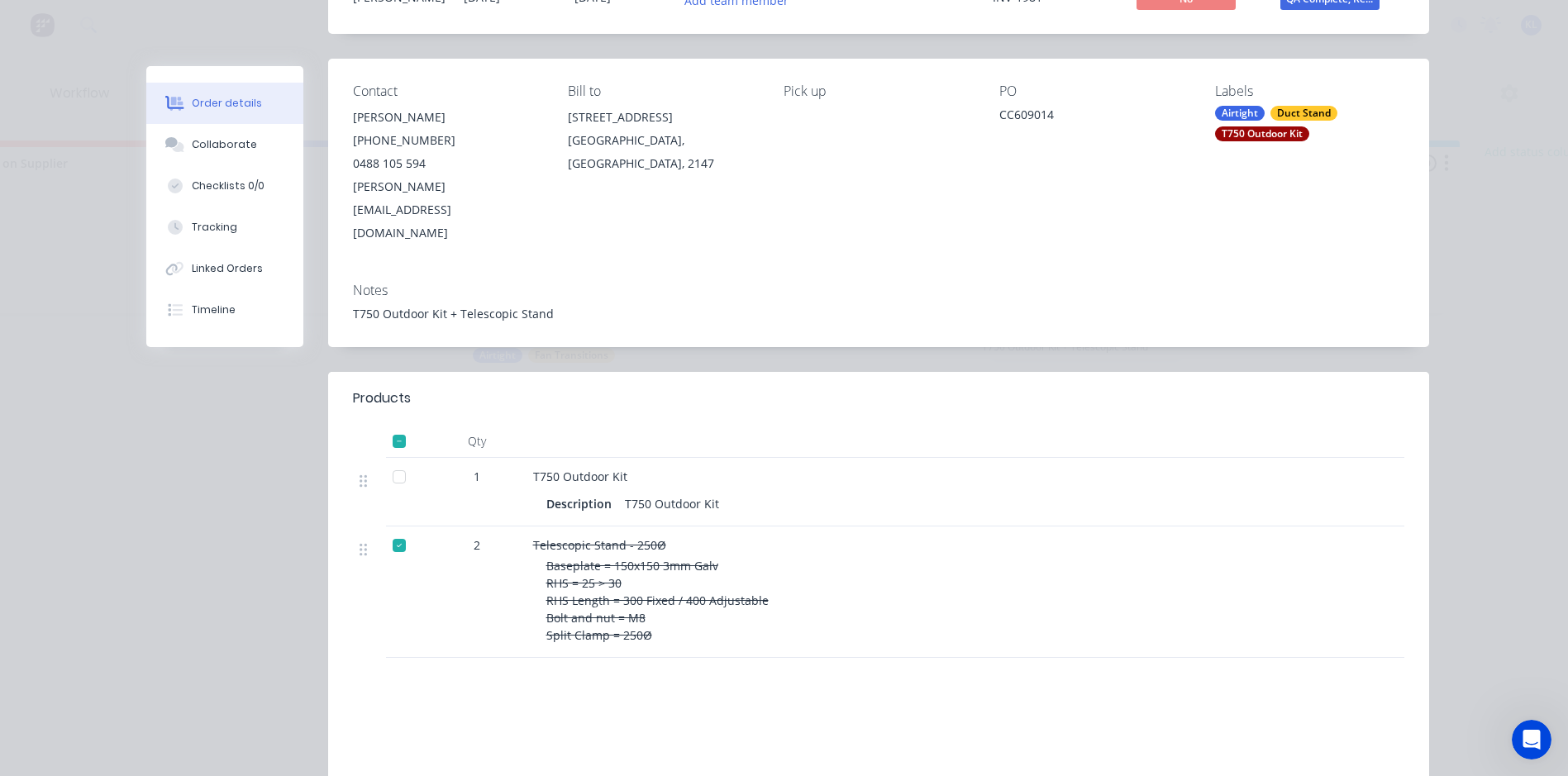
click at [399, 528] on div at bounding box center [399, 545] width 33 height 33
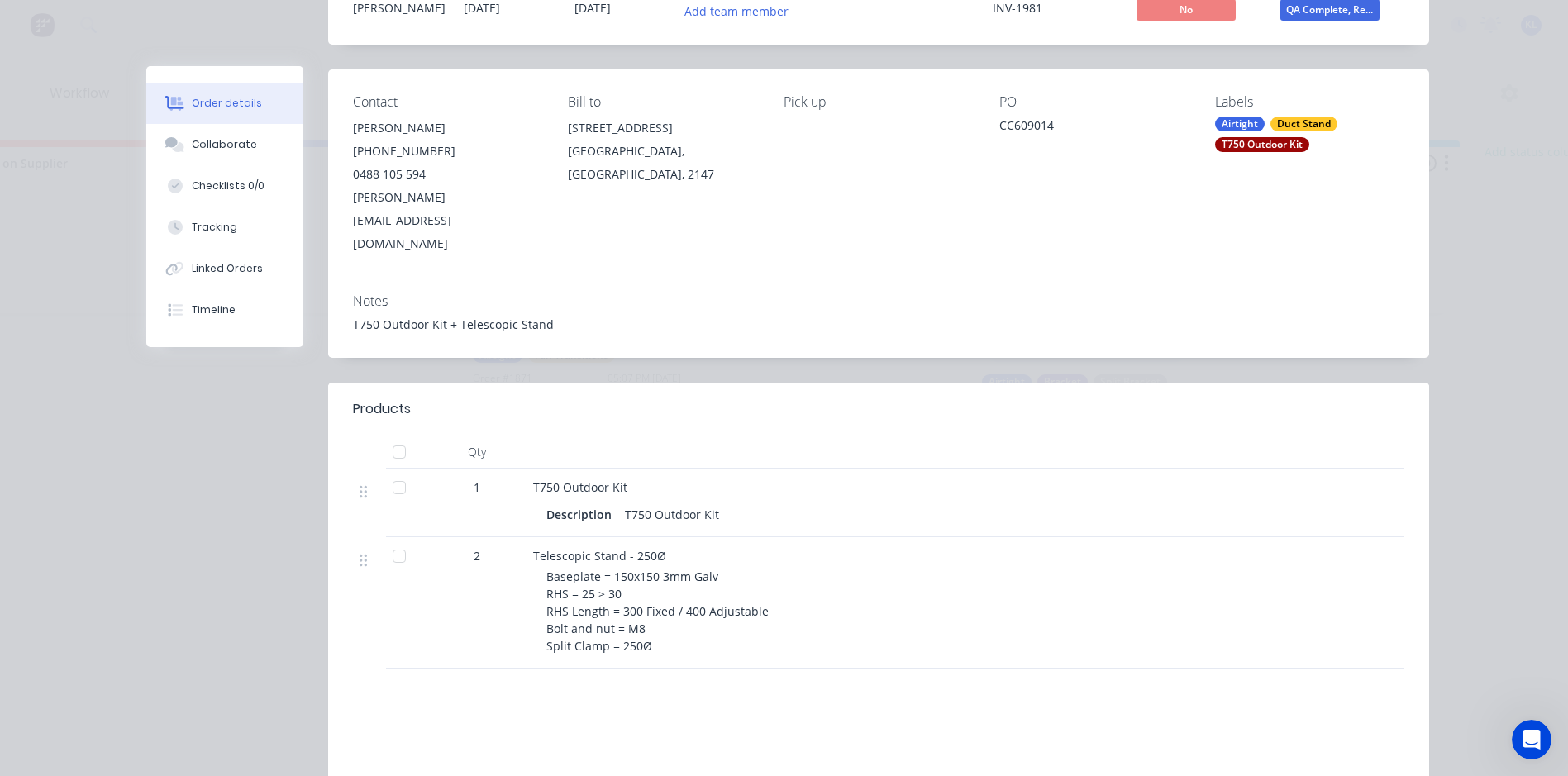
scroll to position [0, 0]
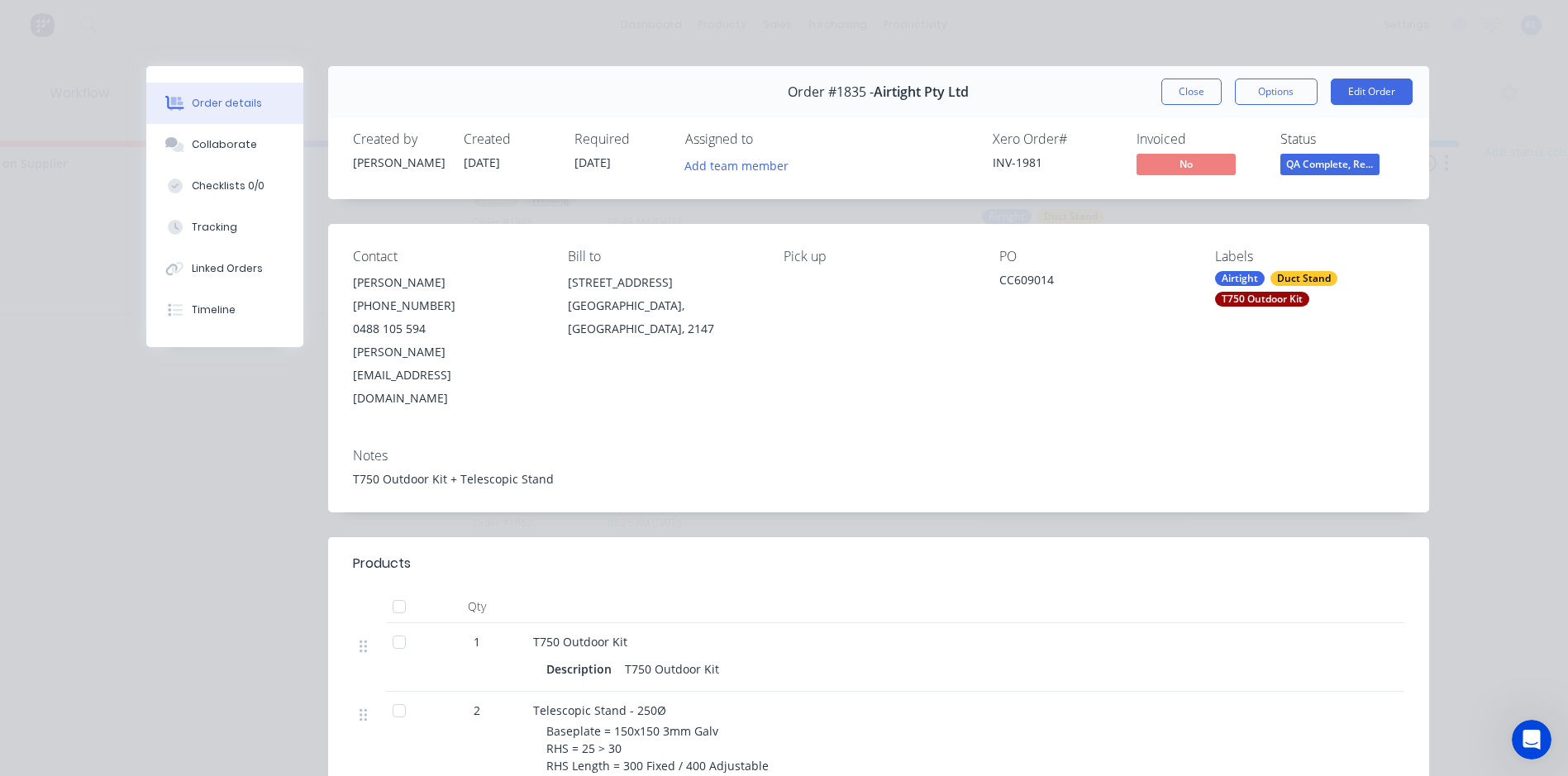
click at [1323, 174] on span "QA Complete, Re..." at bounding box center [1330, 164] width 100 height 21
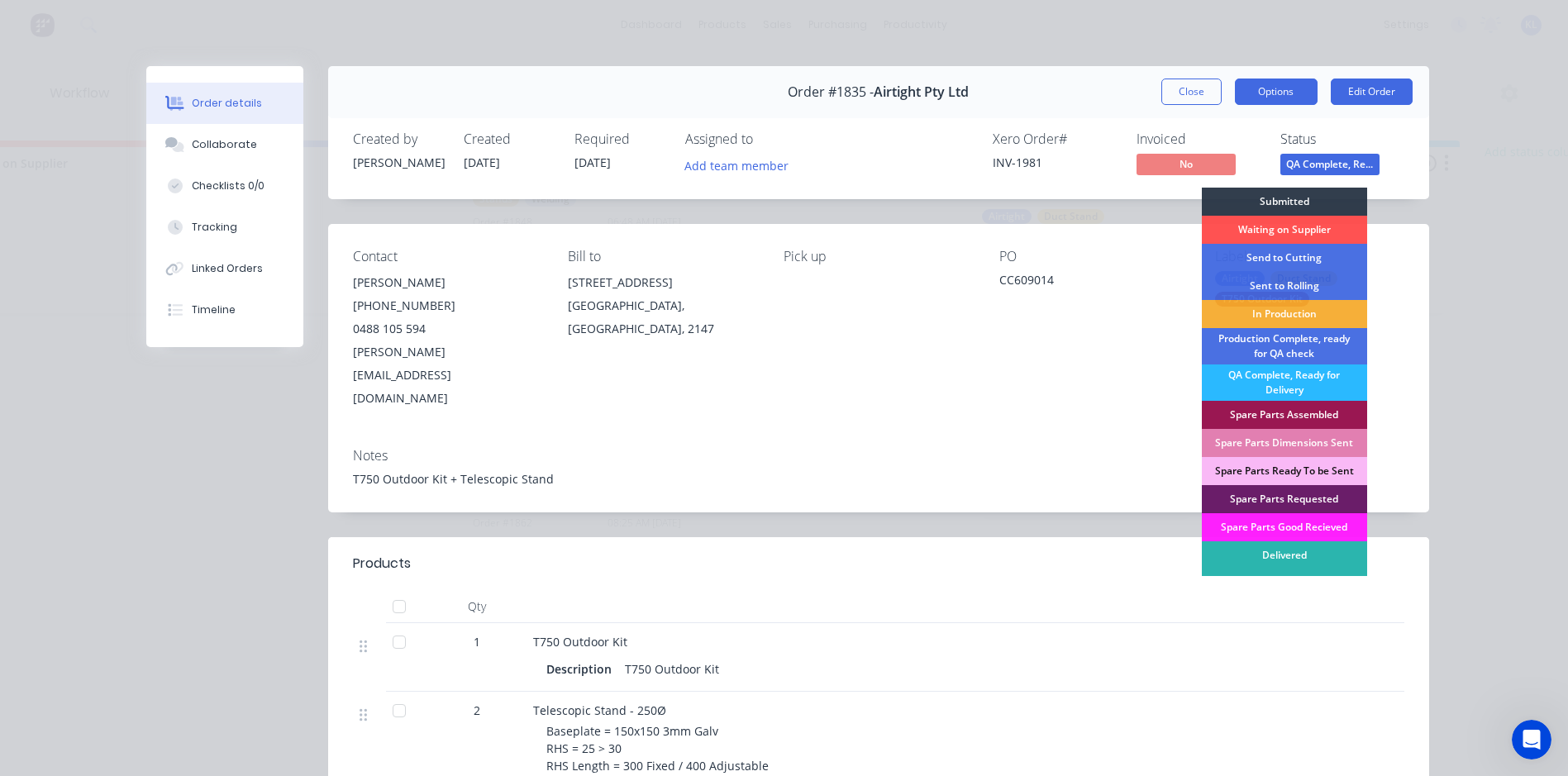
click at [1259, 87] on button "Options" at bounding box center [1276, 92] width 83 height 27
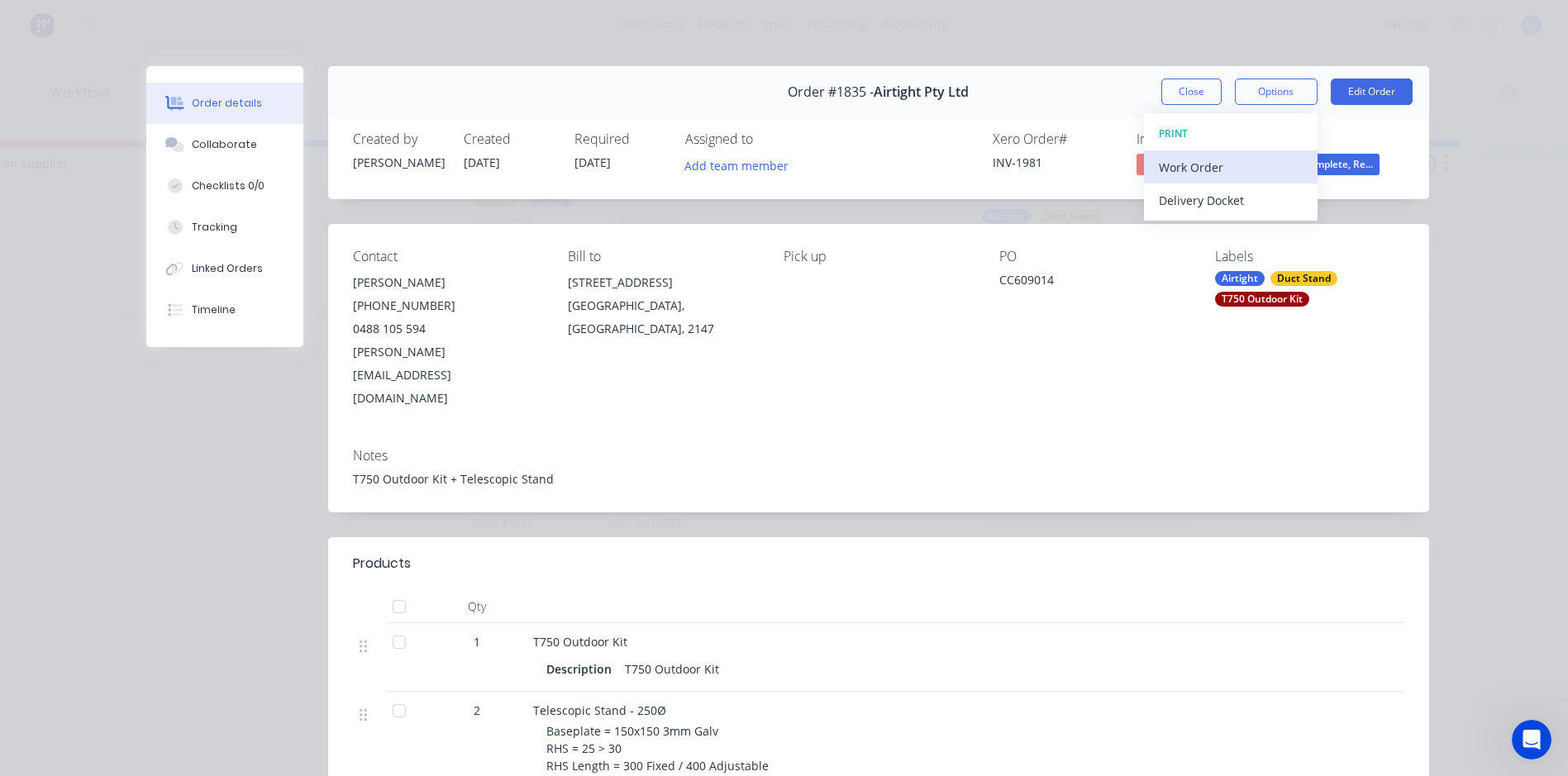
click at [1187, 160] on div "Work Order" at bounding box center [1231, 167] width 144 height 24
click at [1169, 199] on div "Standard" at bounding box center [1231, 200] width 144 height 24
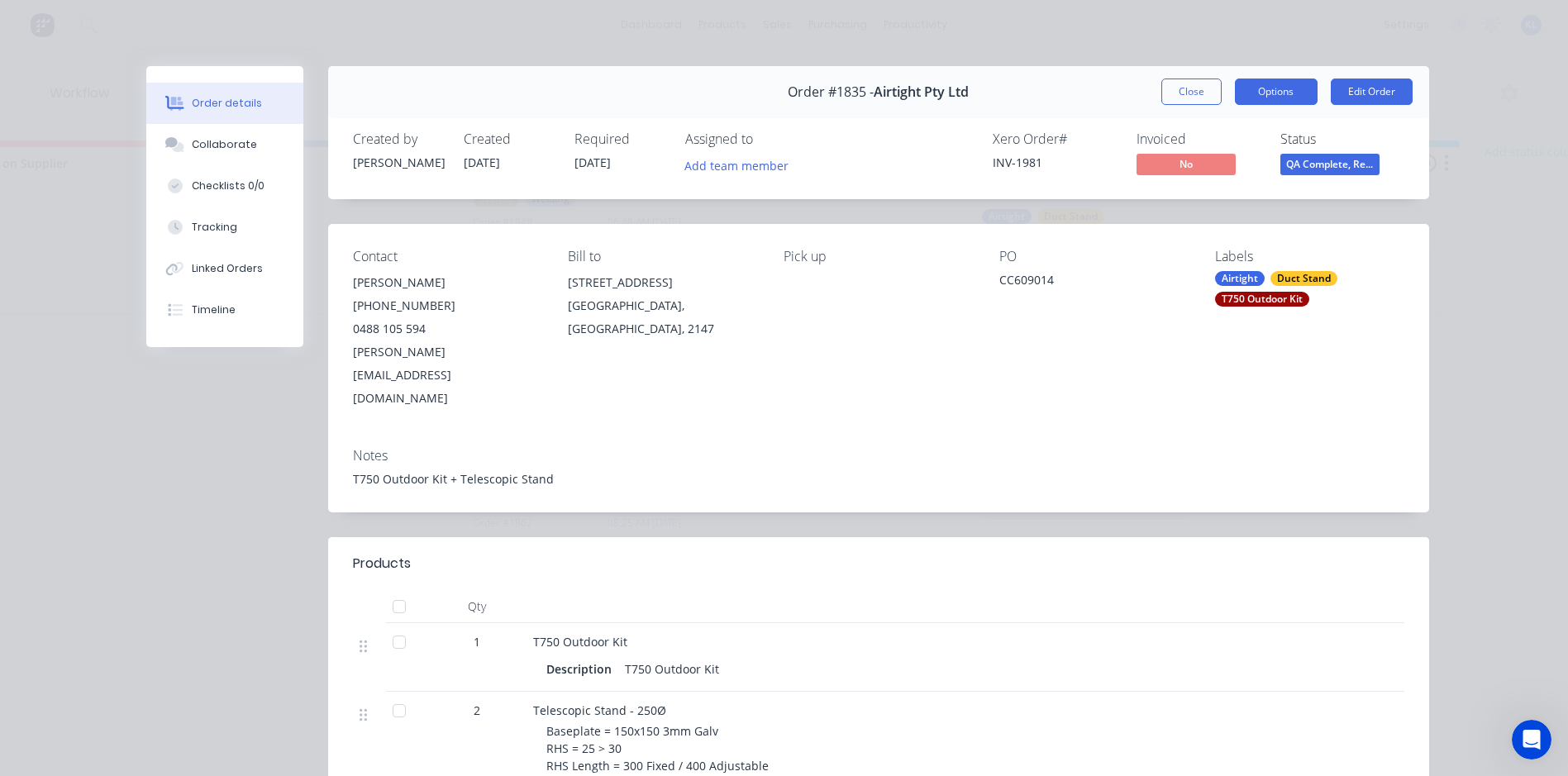
click at [1251, 79] on button "Options" at bounding box center [1276, 92] width 83 height 27
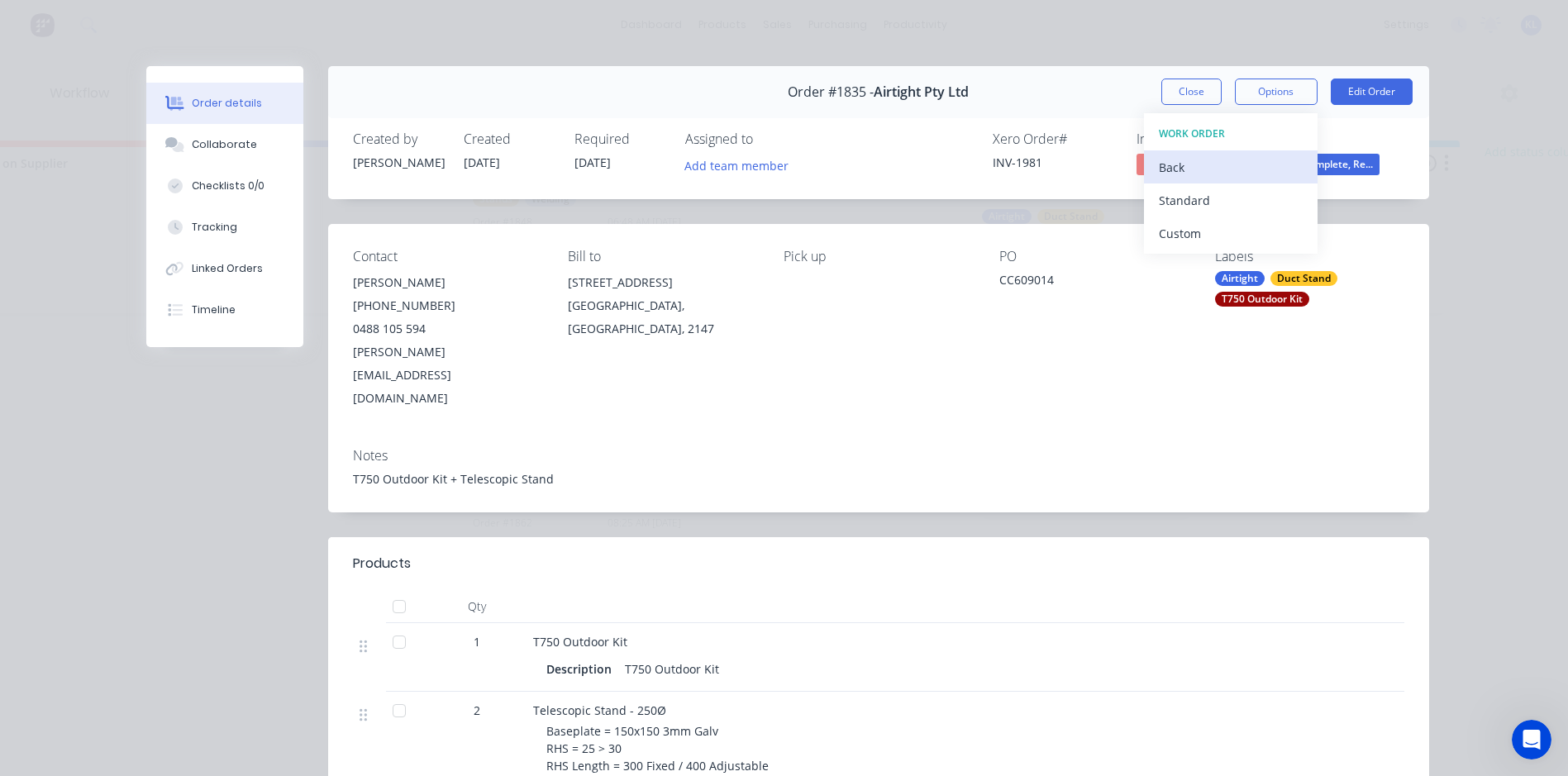
click at [1173, 164] on div "Back" at bounding box center [1231, 167] width 144 height 24
click at [1194, 195] on div "Delivery Docket" at bounding box center [1231, 200] width 144 height 24
click at [1190, 205] on div "Standard" at bounding box center [1231, 200] width 144 height 24
click at [1170, 100] on button "Close" at bounding box center [1192, 92] width 61 height 27
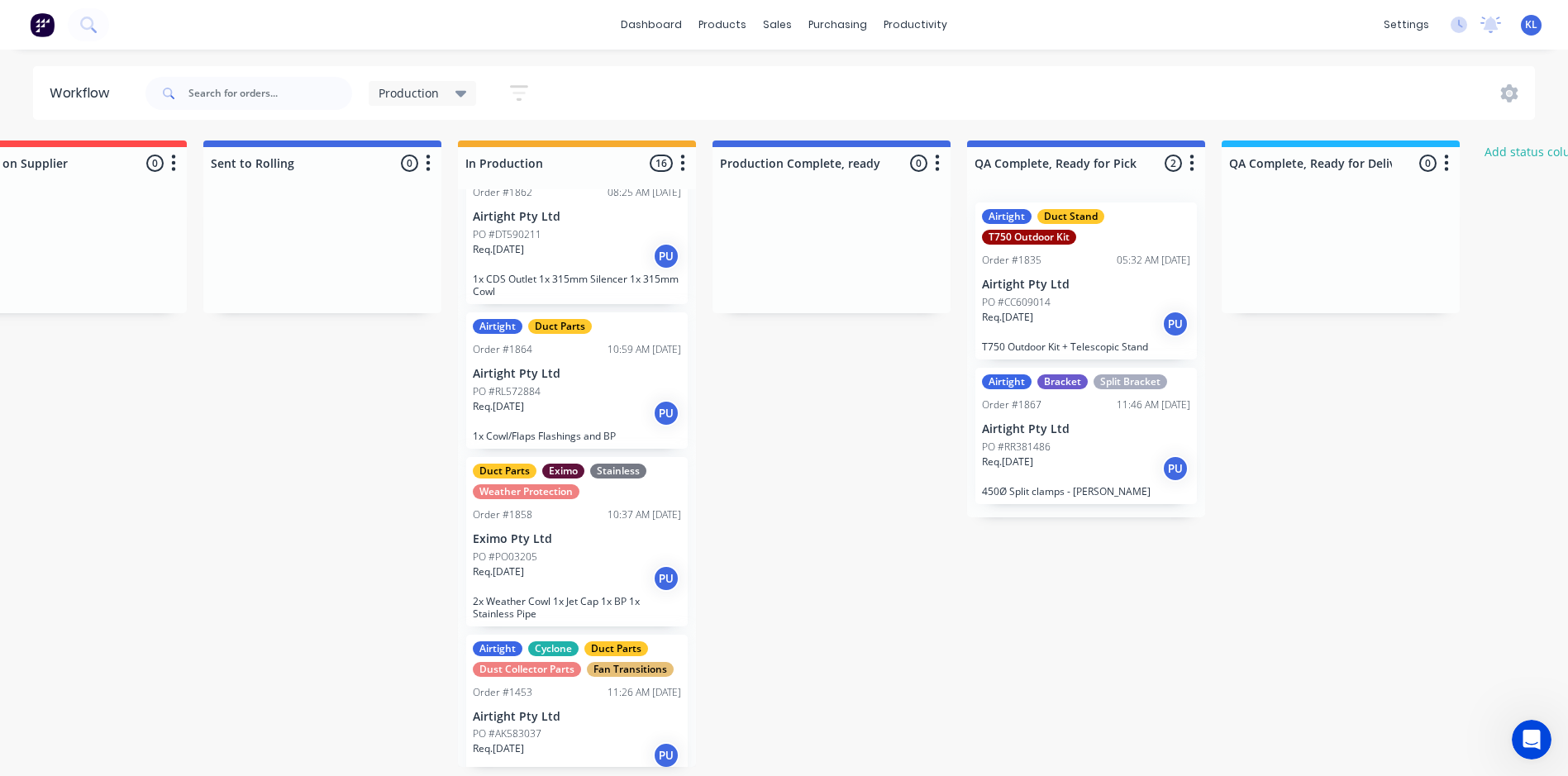
scroll to position [1653, 0]
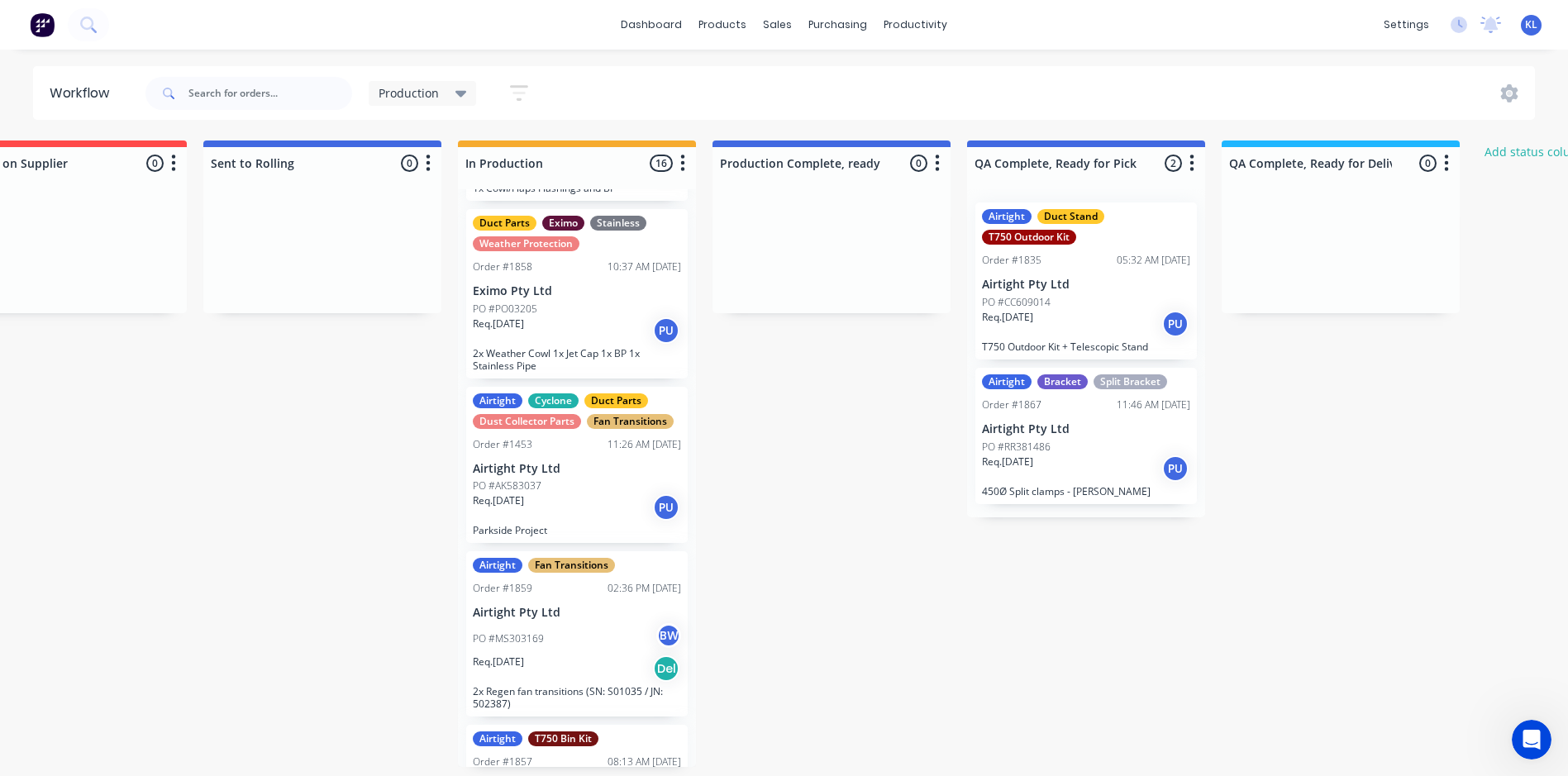
click at [607, 355] on p "2x Weather Cowl 1x Jet Cap 1x BP 1x Stainless Pipe" at bounding box center [576, 360] width 208 height 25
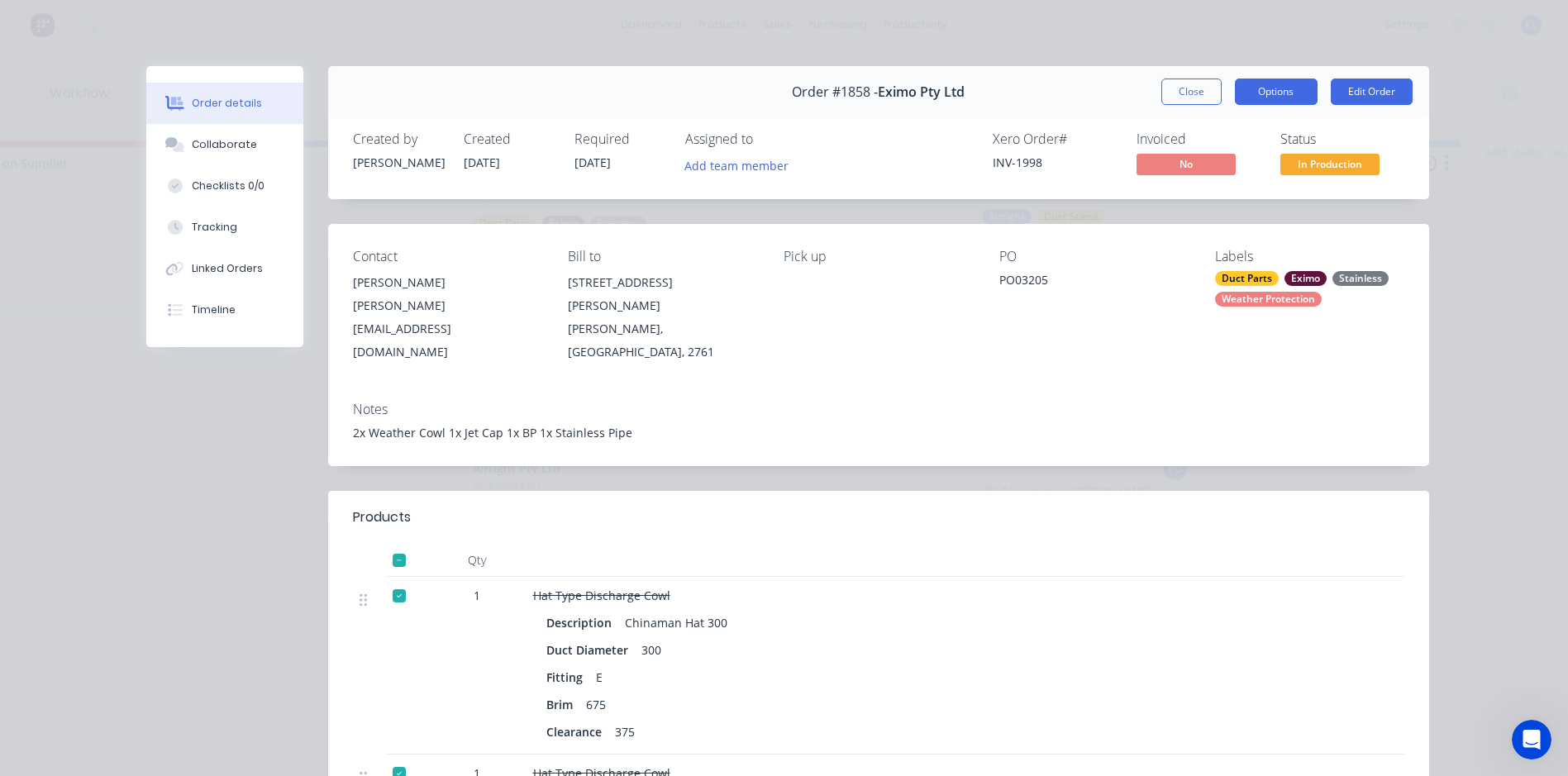
click at [1253, 92] on button "Options" at bounding box center [1276, 92] width 83 height 27
click at [1320, 163] on span "In Production" at bounding box center [1330, 164] width 100 height 21
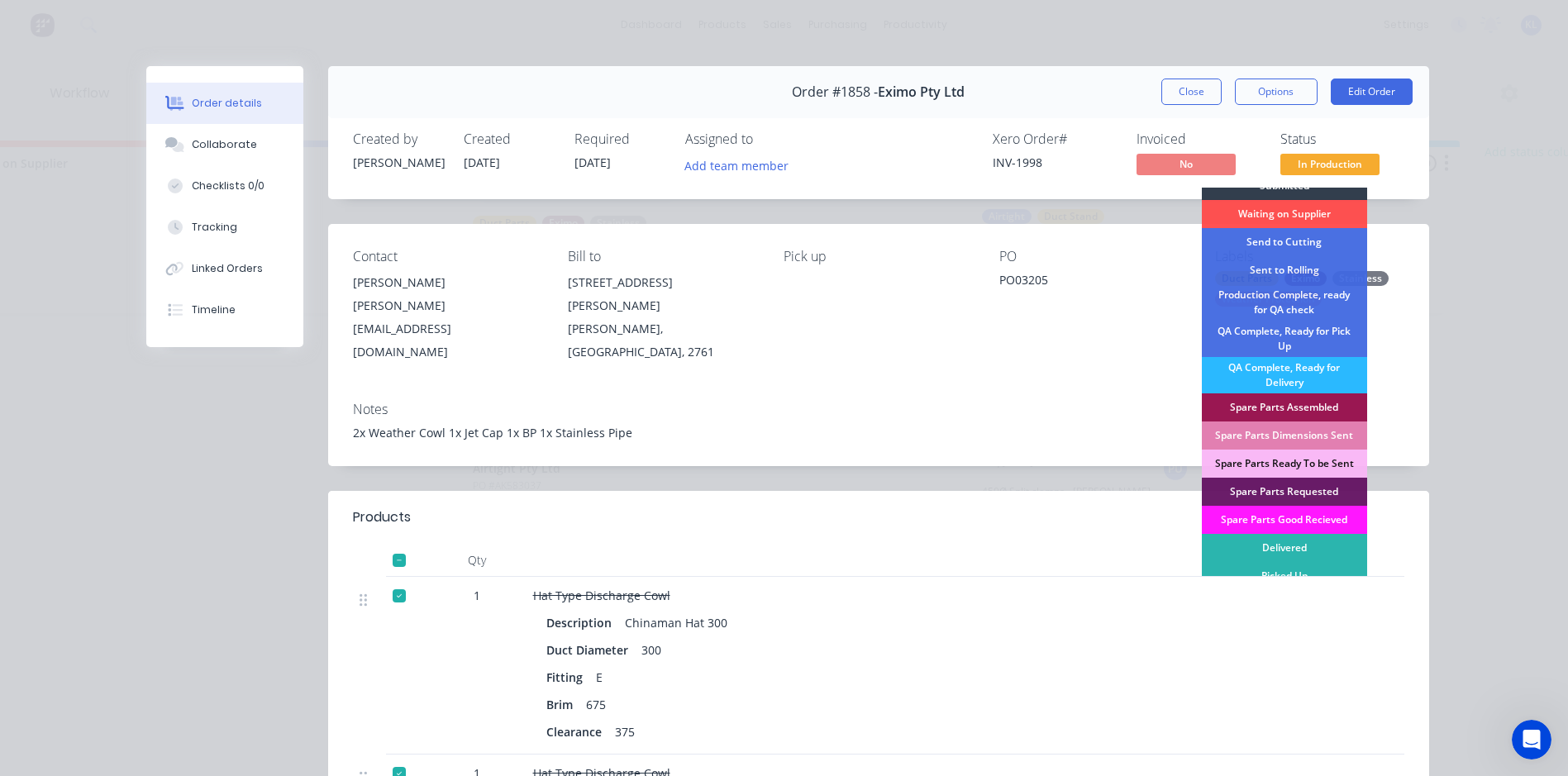
scroll to position [24, 0]
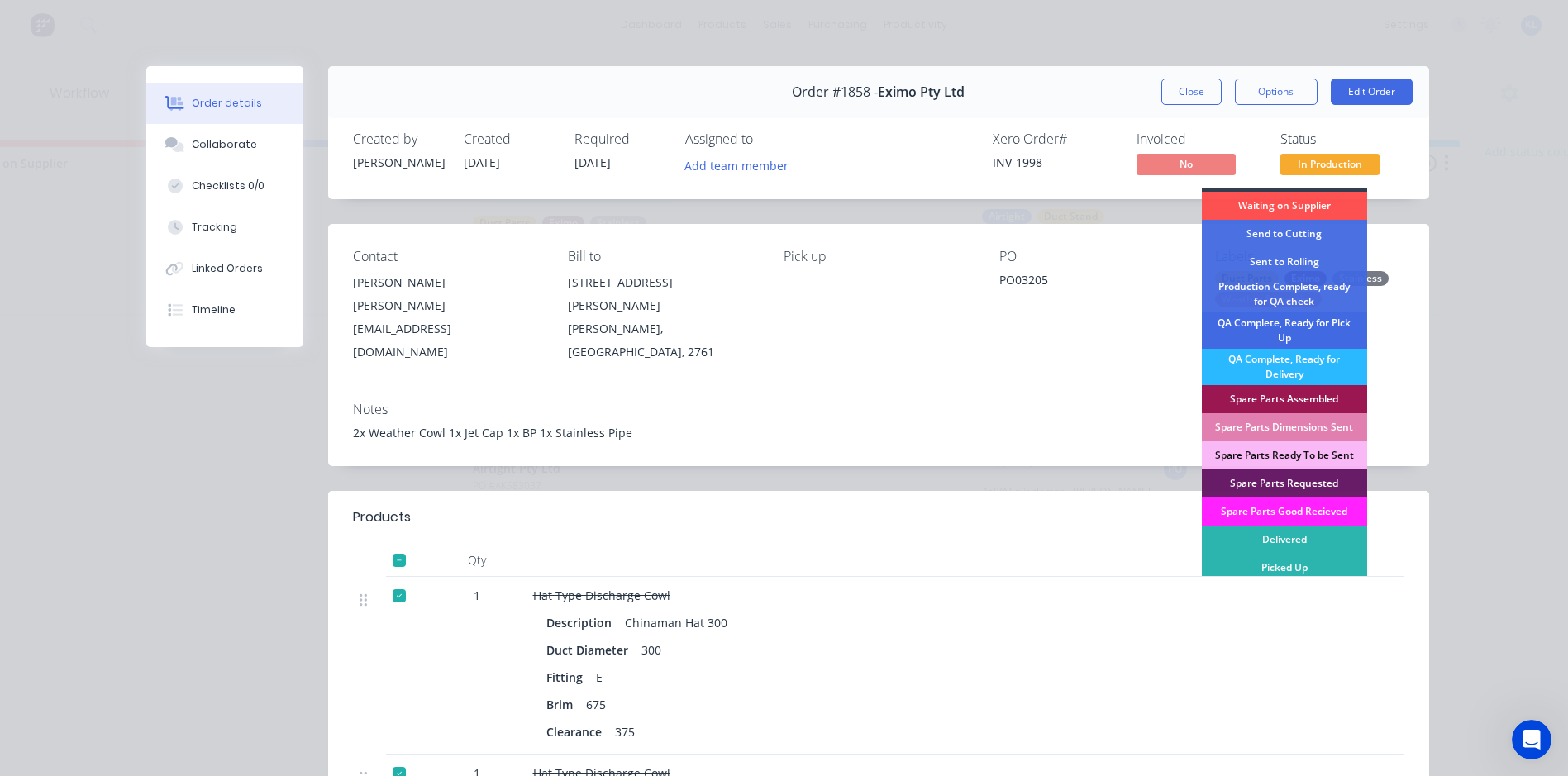
click at [1314, 338] on div "QA Complete, Ready for Pick Up" at bounding box center [1284, 330] width 165 height 36
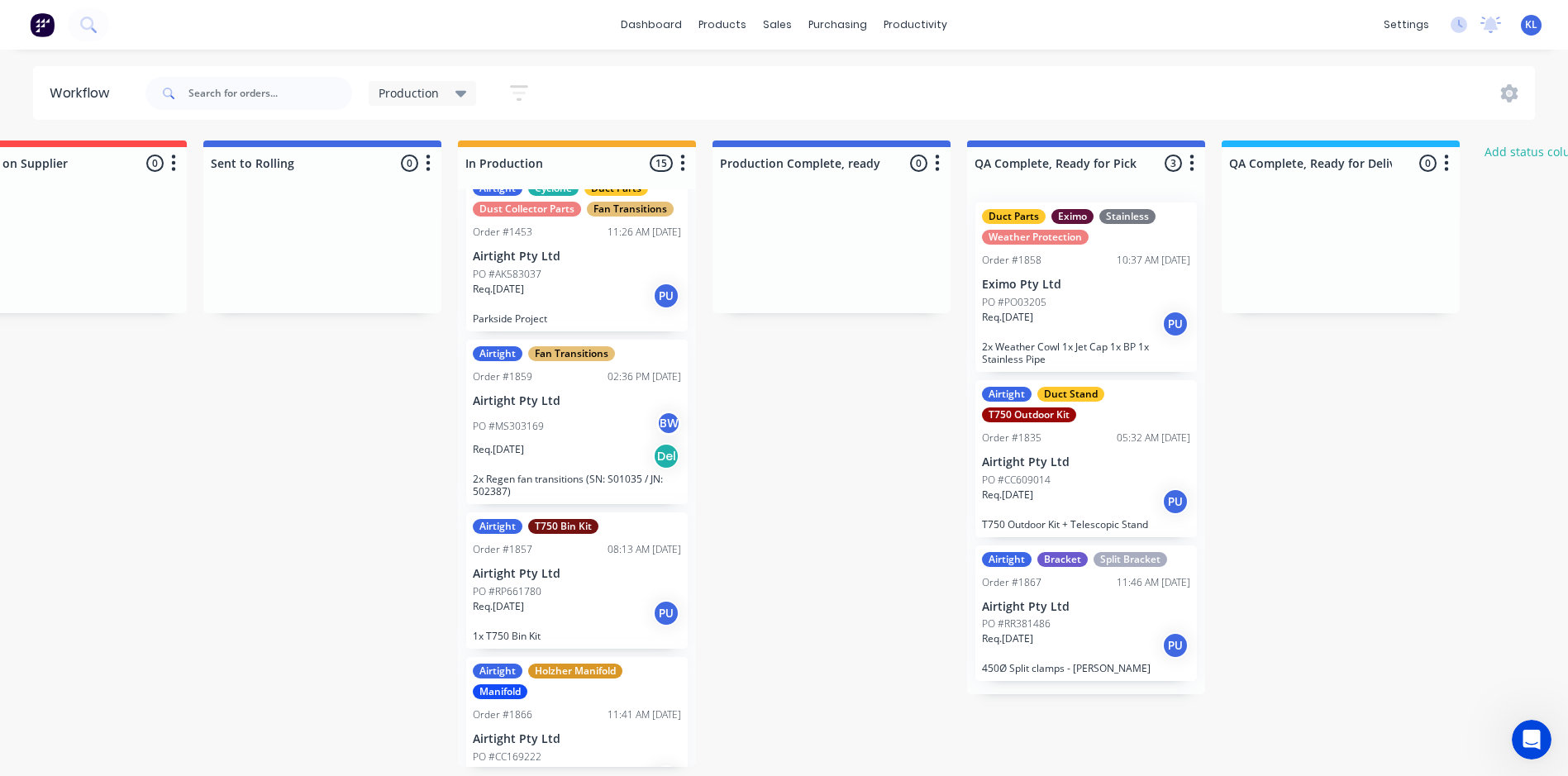
scroll to position [1720, 0]
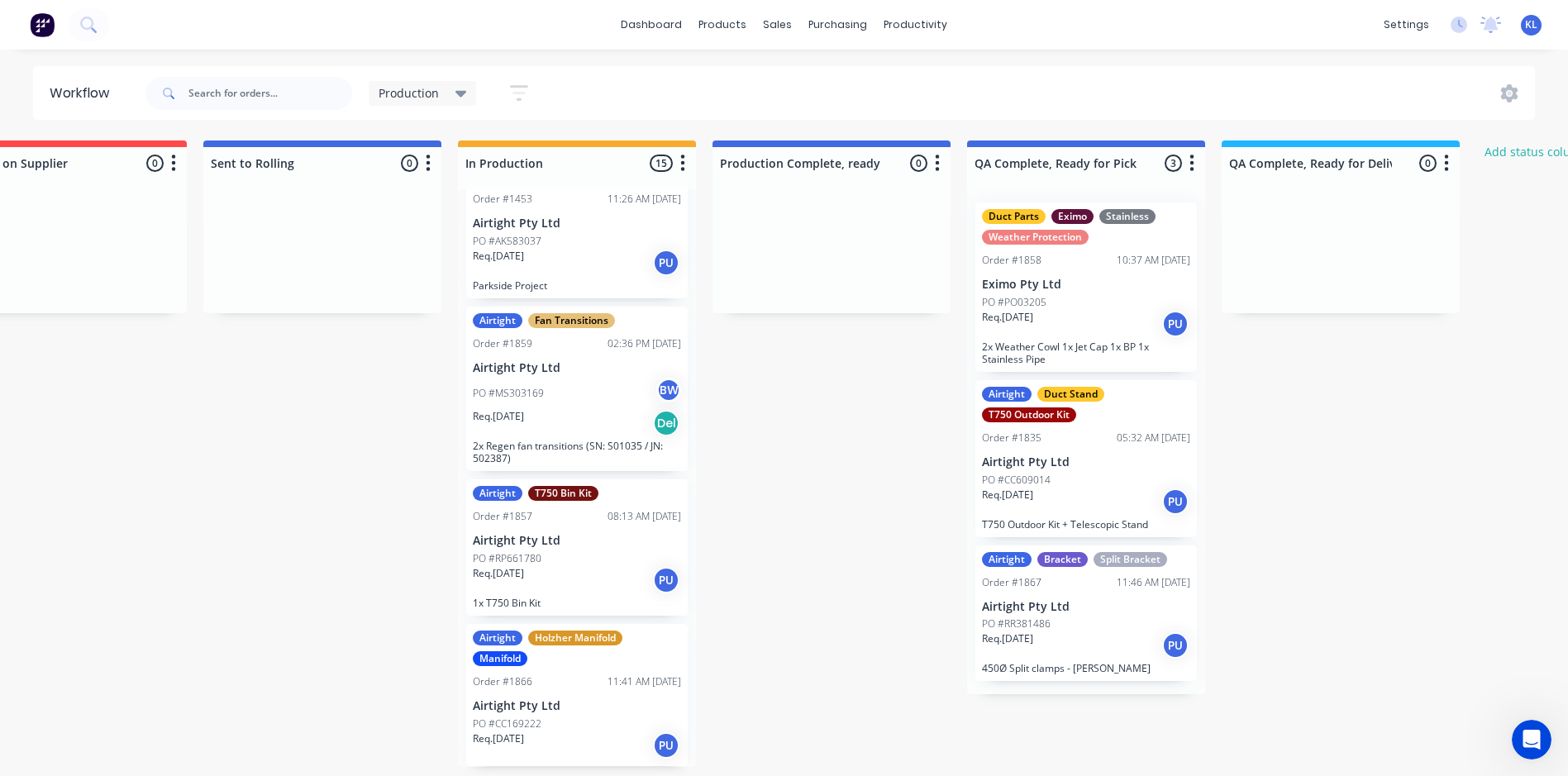
click at [611, 542] on p "Airtight Pty Ltd" at bounding box center [576, 541] width 208 height 14
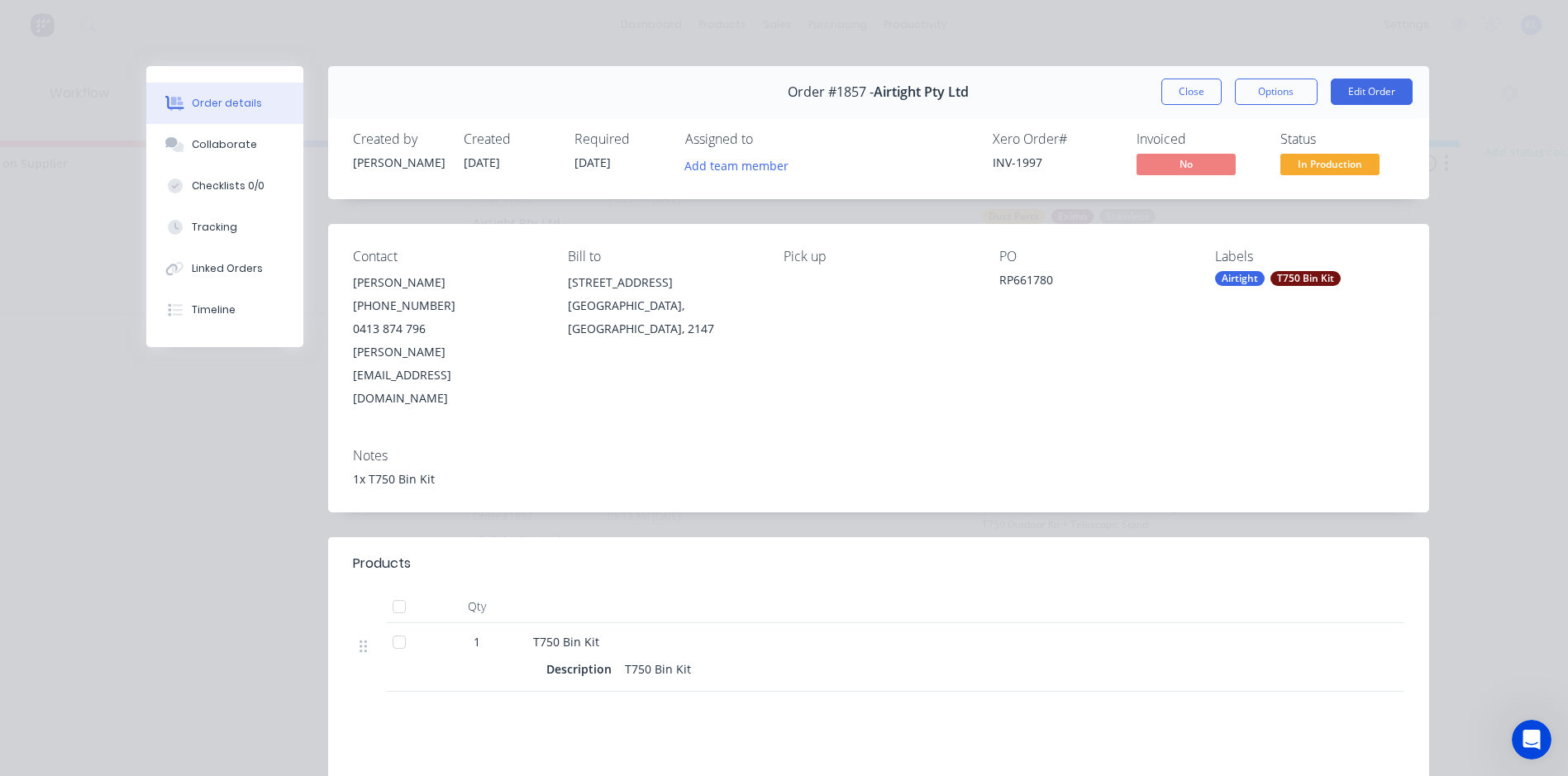
click at [1359, 147] on div "Status" at bounding box center [1342, 139] width 124 height 16
click at [1342, 163] on span "In Production" at bounding box center [1330, 164] width 100 height 21
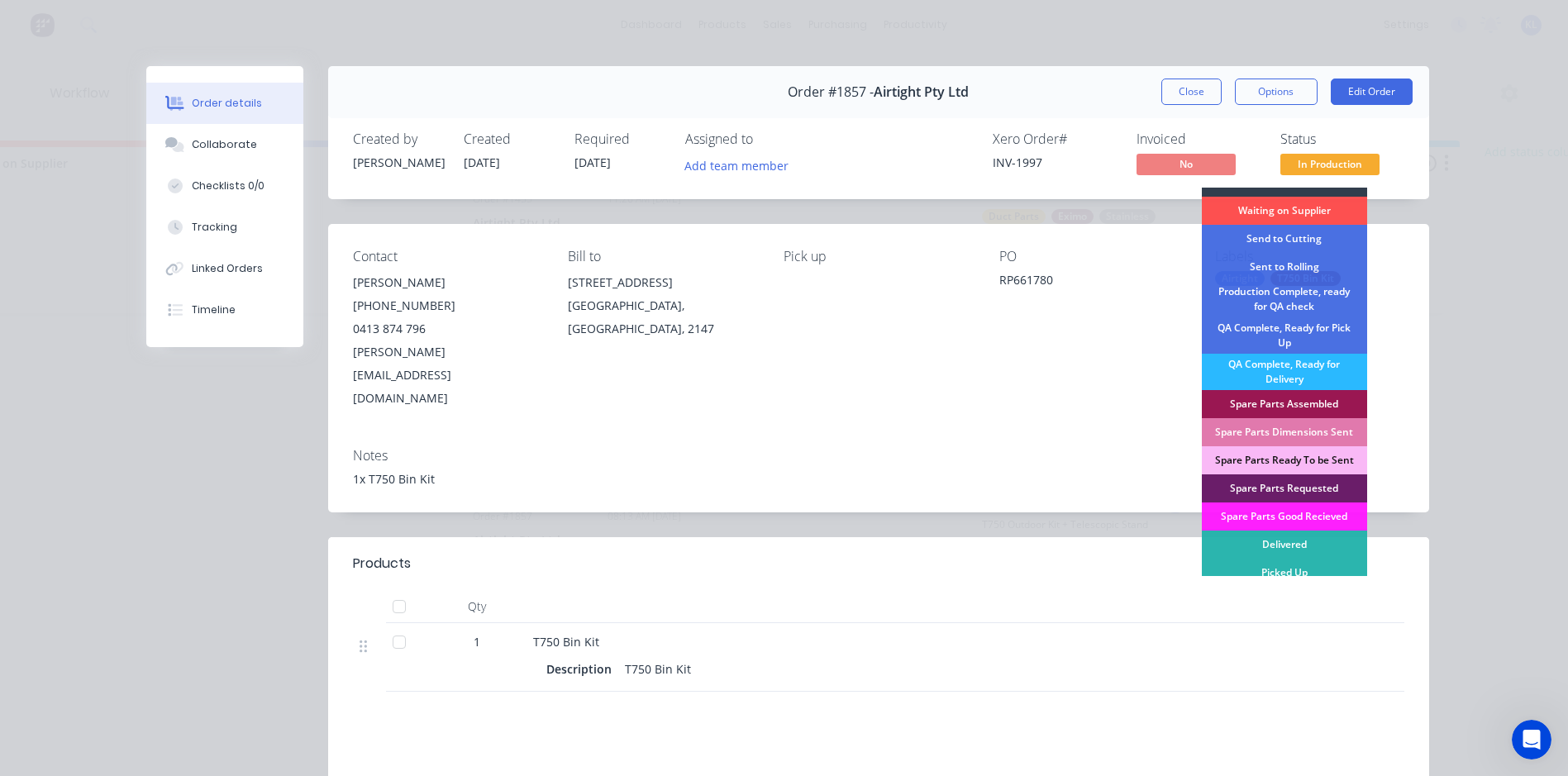
scroll to position [24, 0]
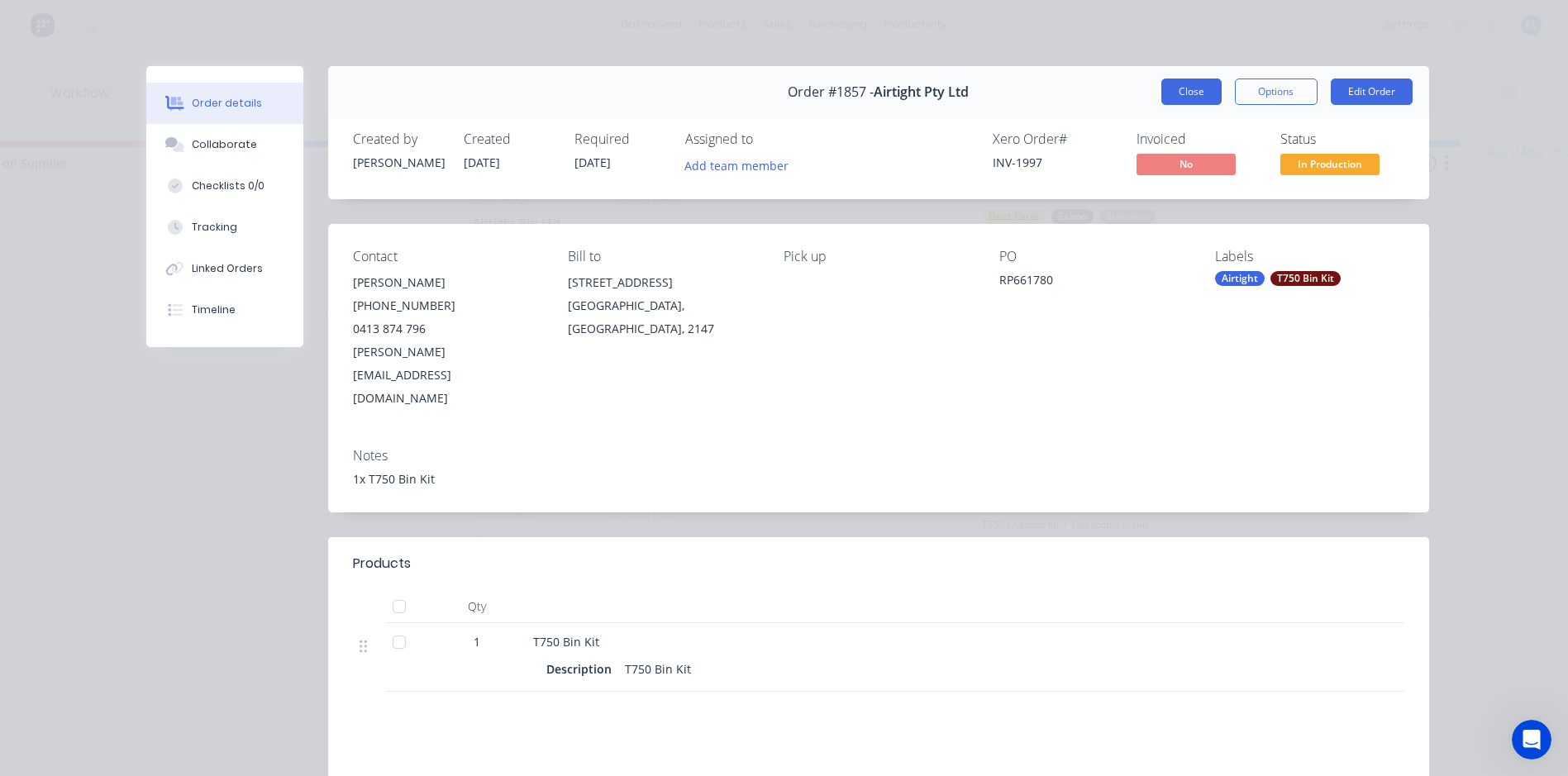
click at [1170, 93] on button "Close" at bounding box center [1192, 92] width 61 height 27
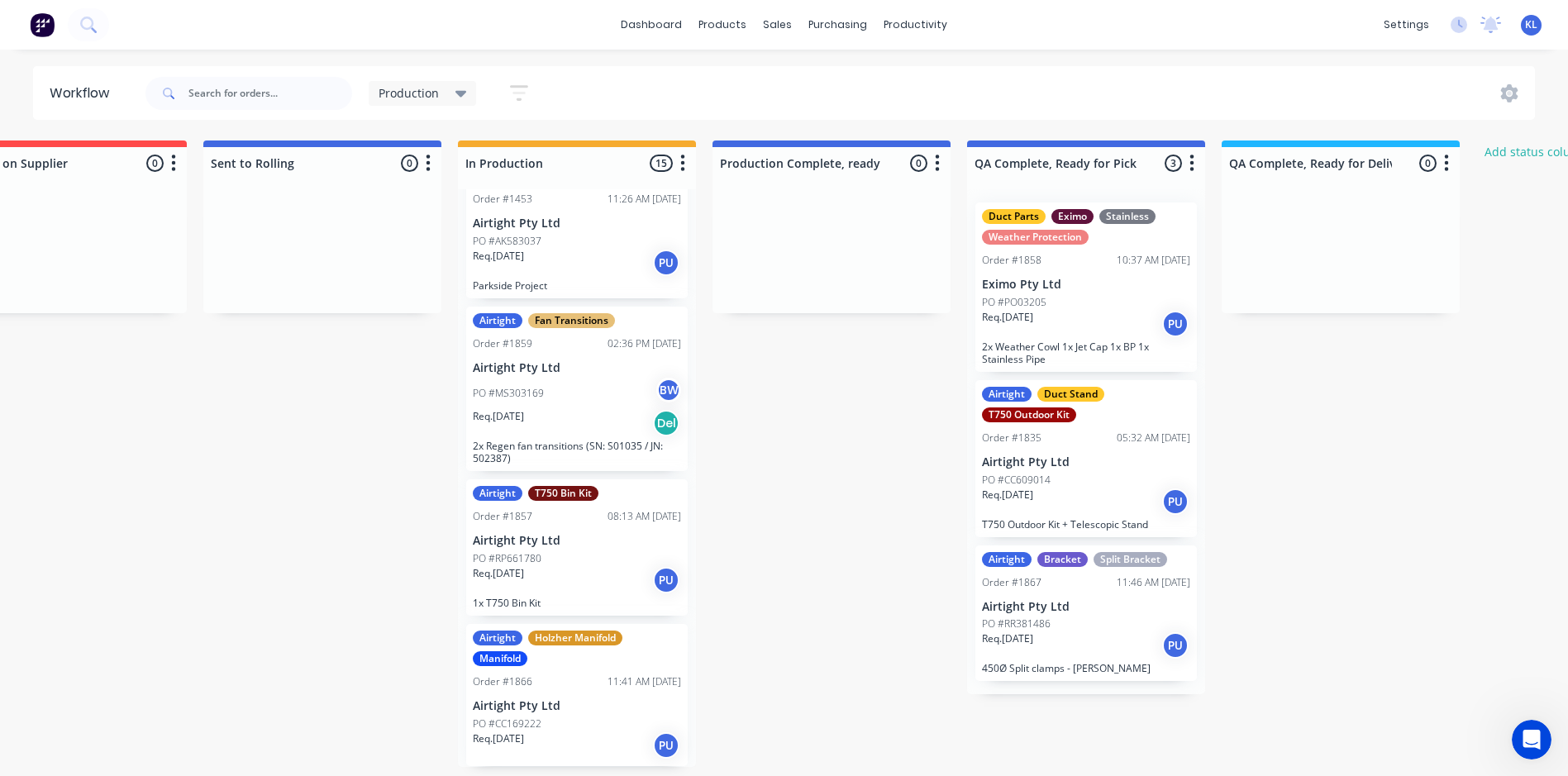
click at [581, 424] on div "Req. [DATE] Del" at bounding box center [576, 423] width 208 height 28
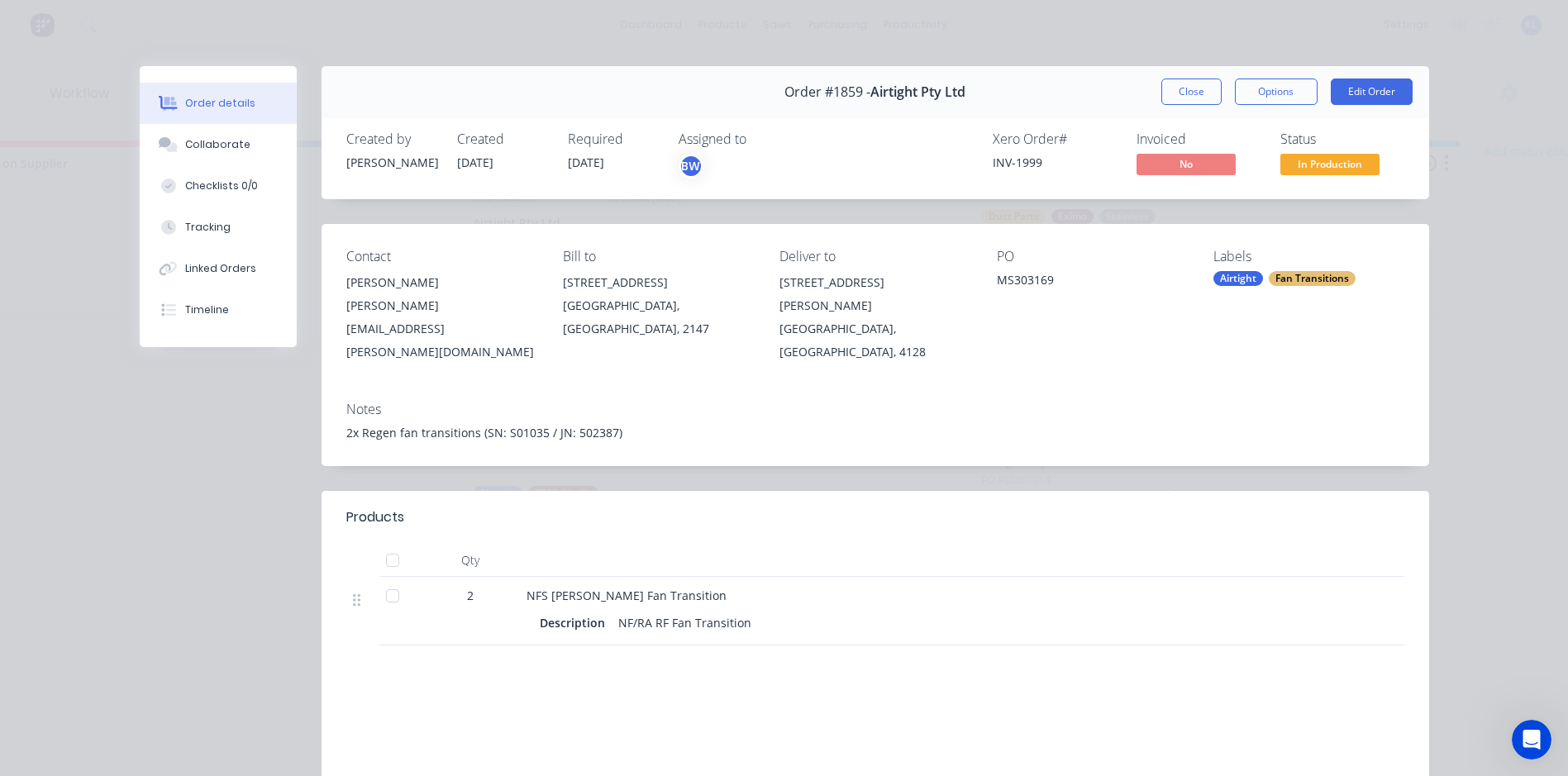
click at [1323, 157] on span "In Production" at bounding box center [1330, 164] width 100 height 21
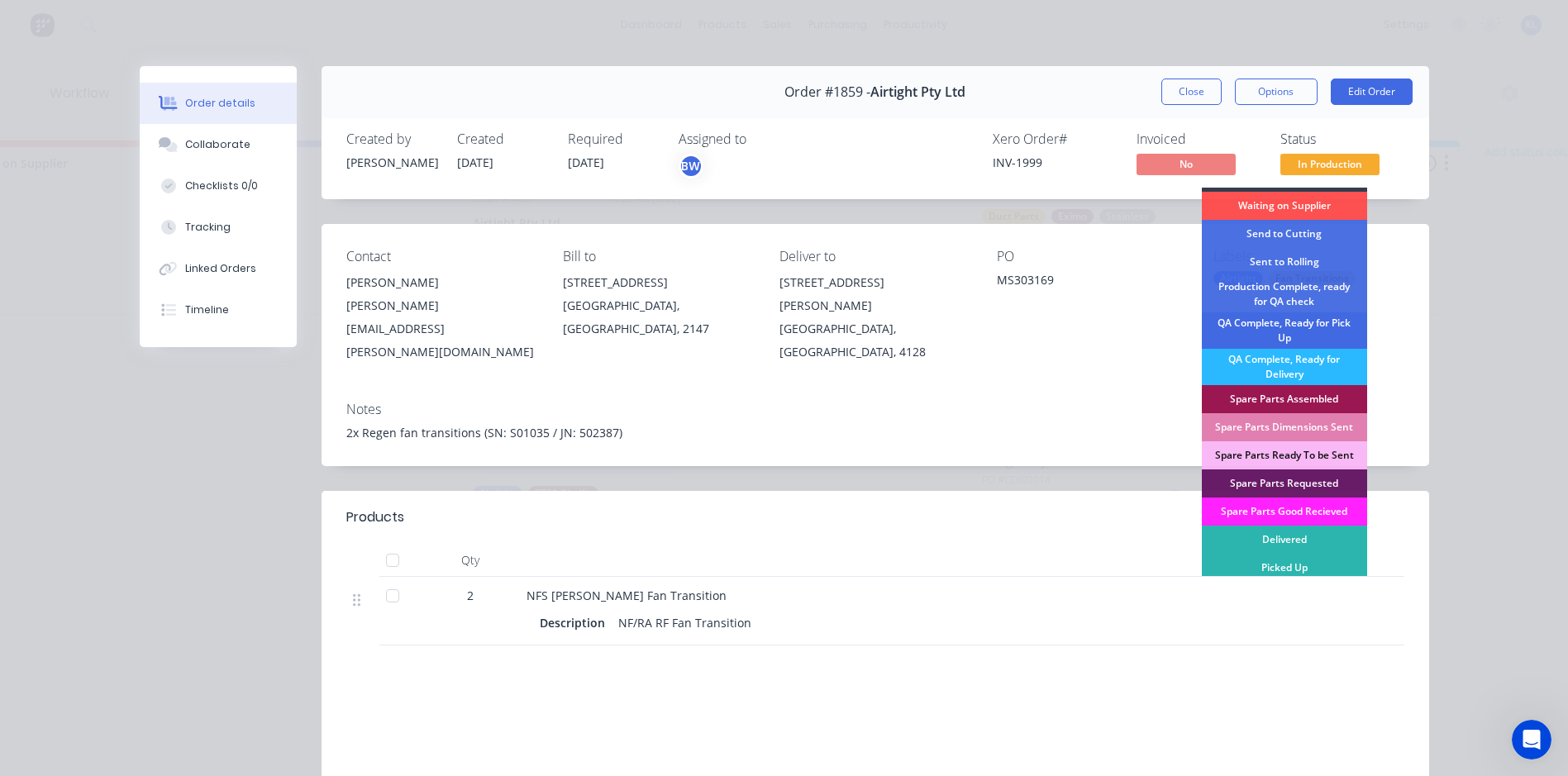
click at [1290, 331] on div "QA Complete, Ready for Pick Up" at bounding box center [1284, 330] width 165 height 36
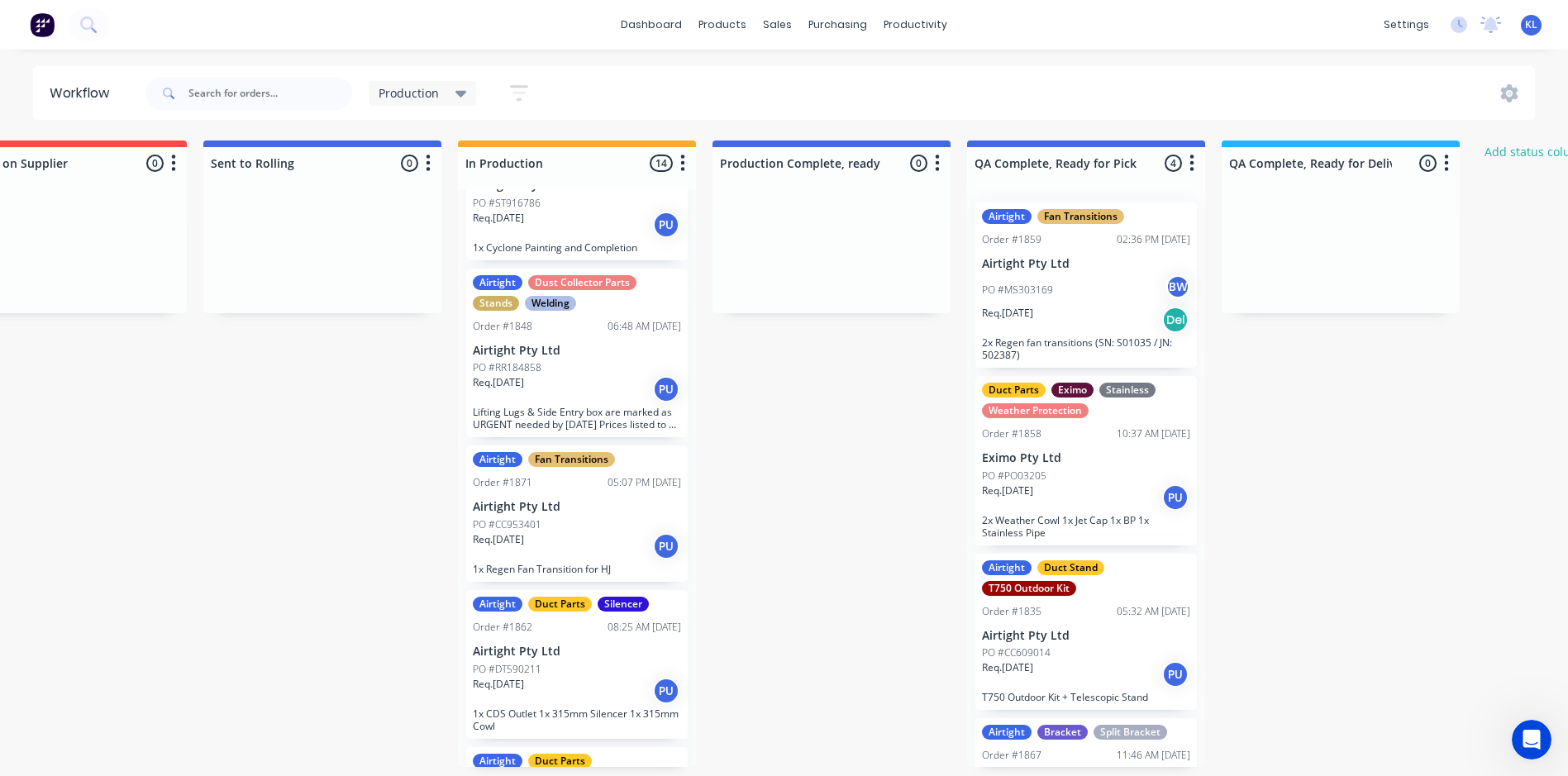
scroll to position [969, 0]
click at [565, 508] on p "Airtight Pty Ltd" at bounding box center [576, 508] width 208 height 14
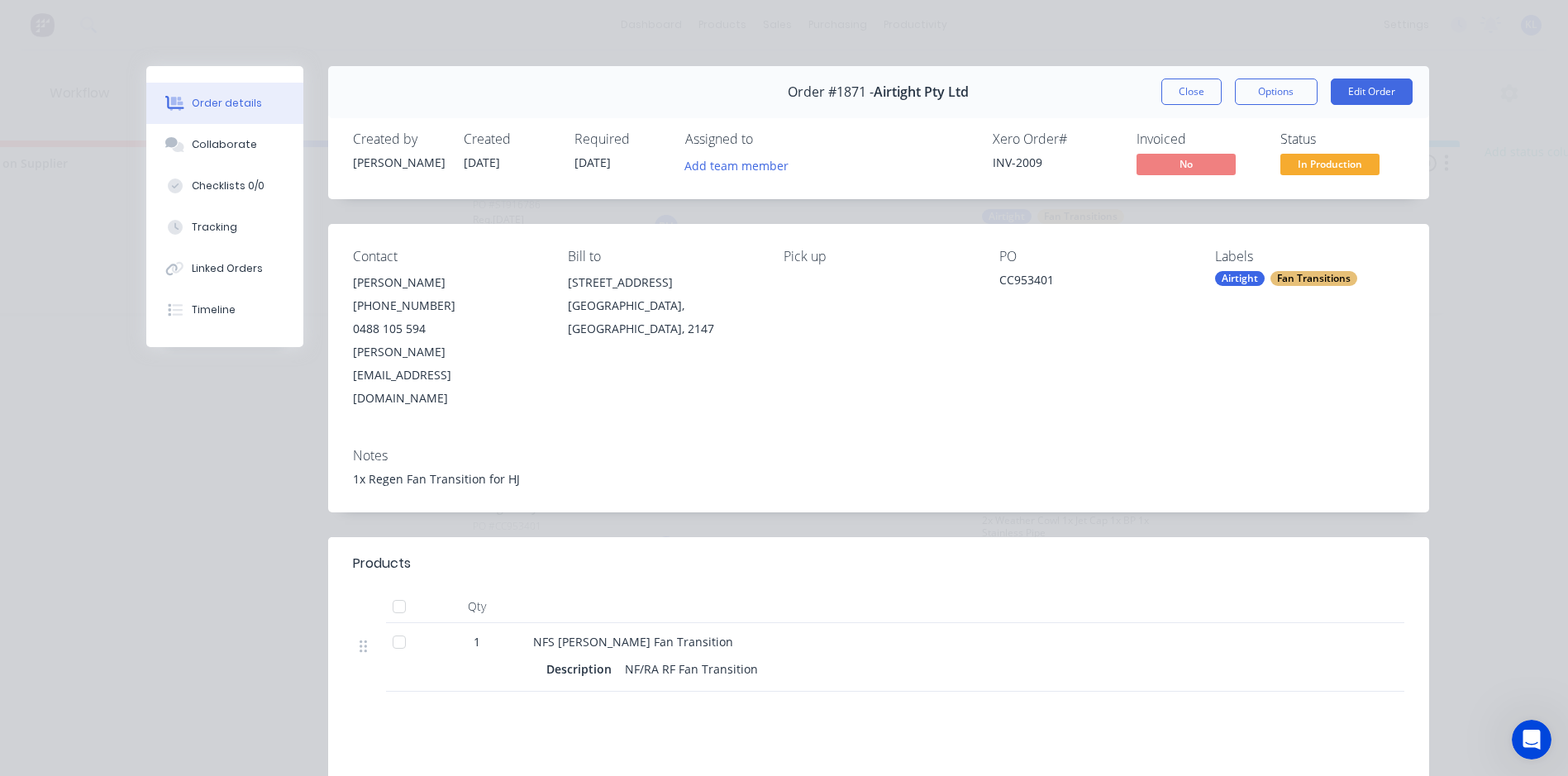
click at [1297, 165] on span "In Production" at bounding box center [1330, 164] width 100 height 21
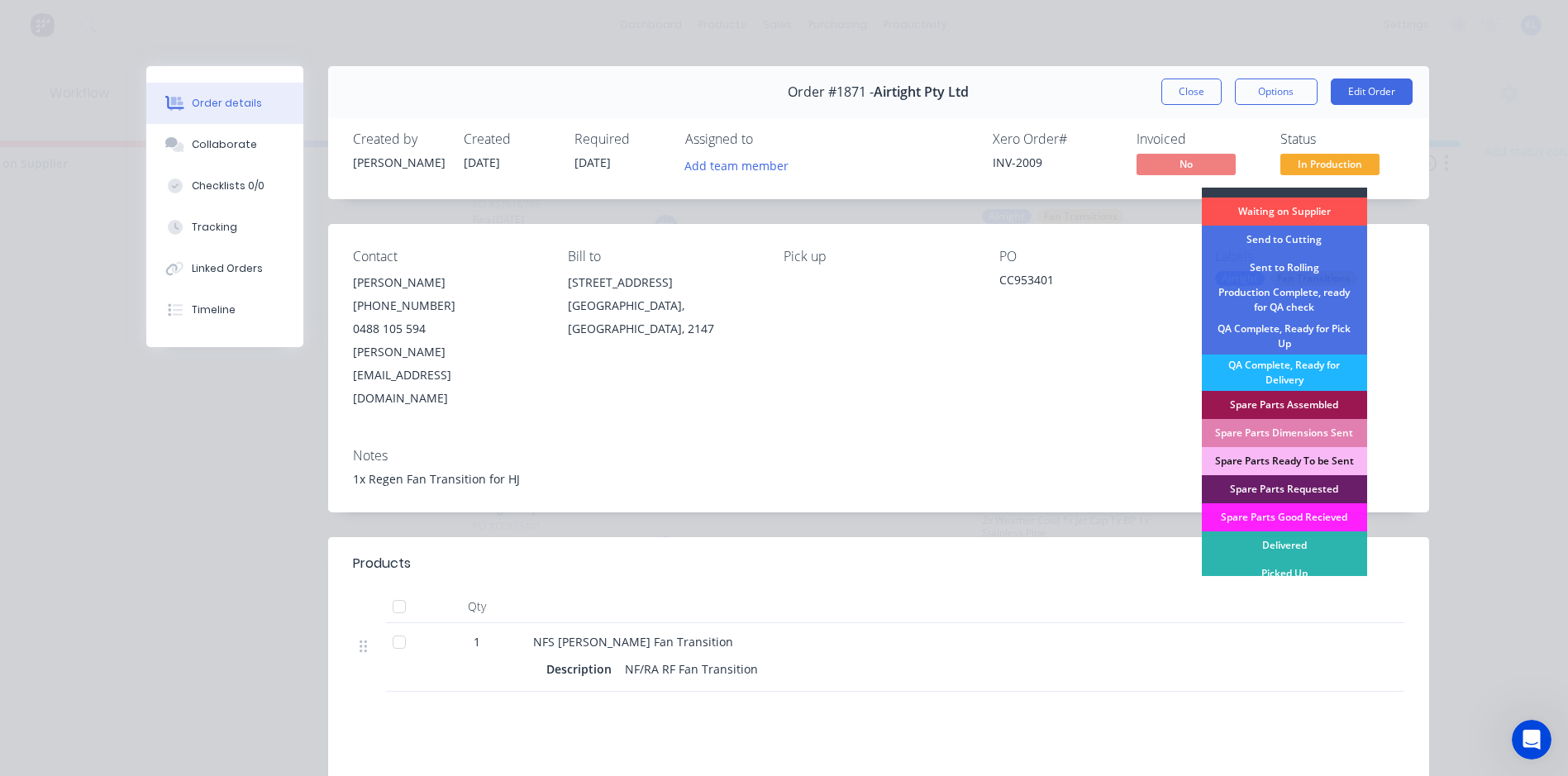
scroll to position [24, 0]
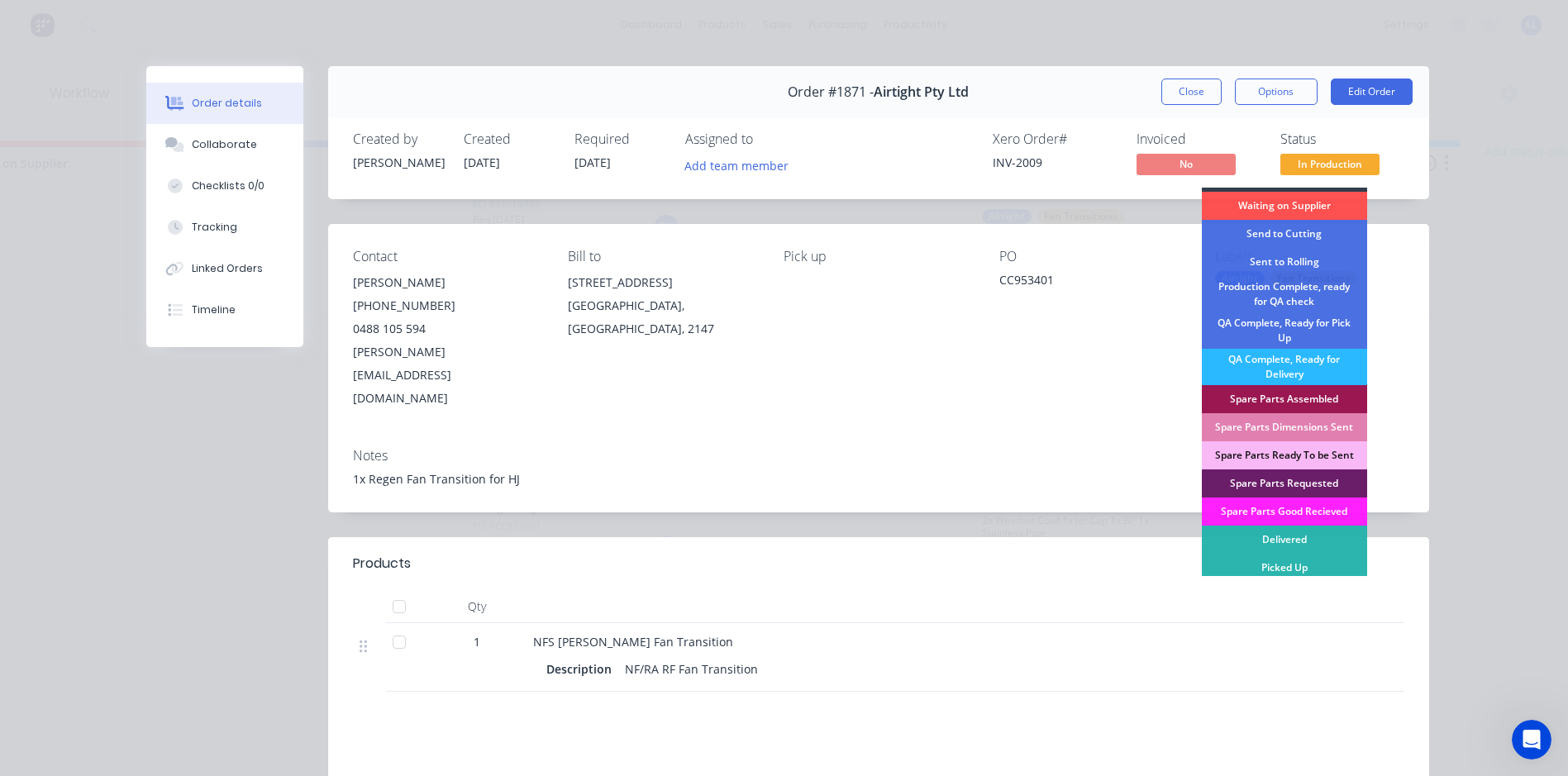
drag, startPoint x: 1299, startPoint y: 327, endPoint x: 1271, endPoint y: 331, distance: 28.3
click at [1299, 326] on div "QA Complete, Ready for Pick Up" at bounding box center [1284, 330] width 165 height 36
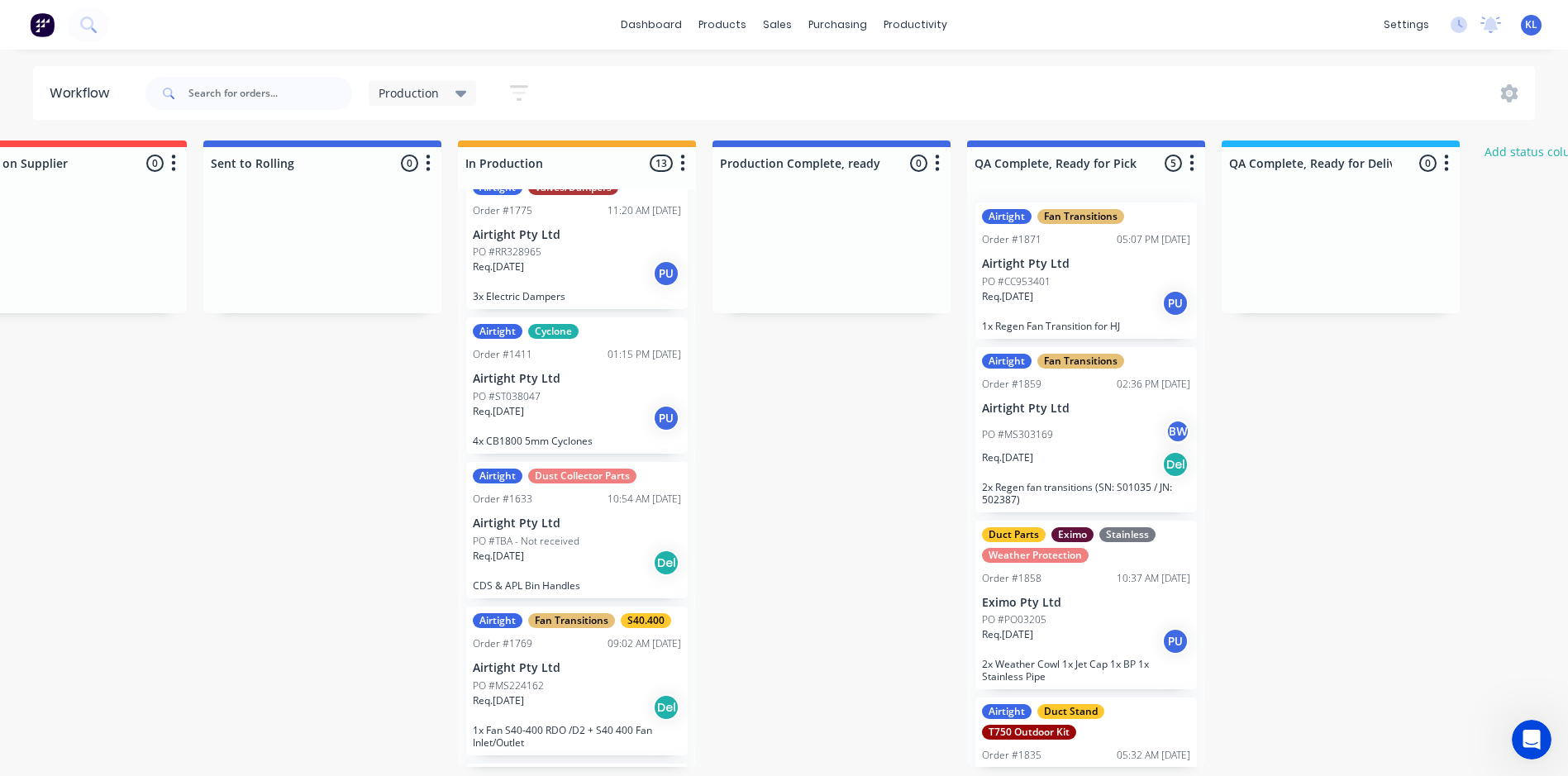
scroll to position [0, 0]
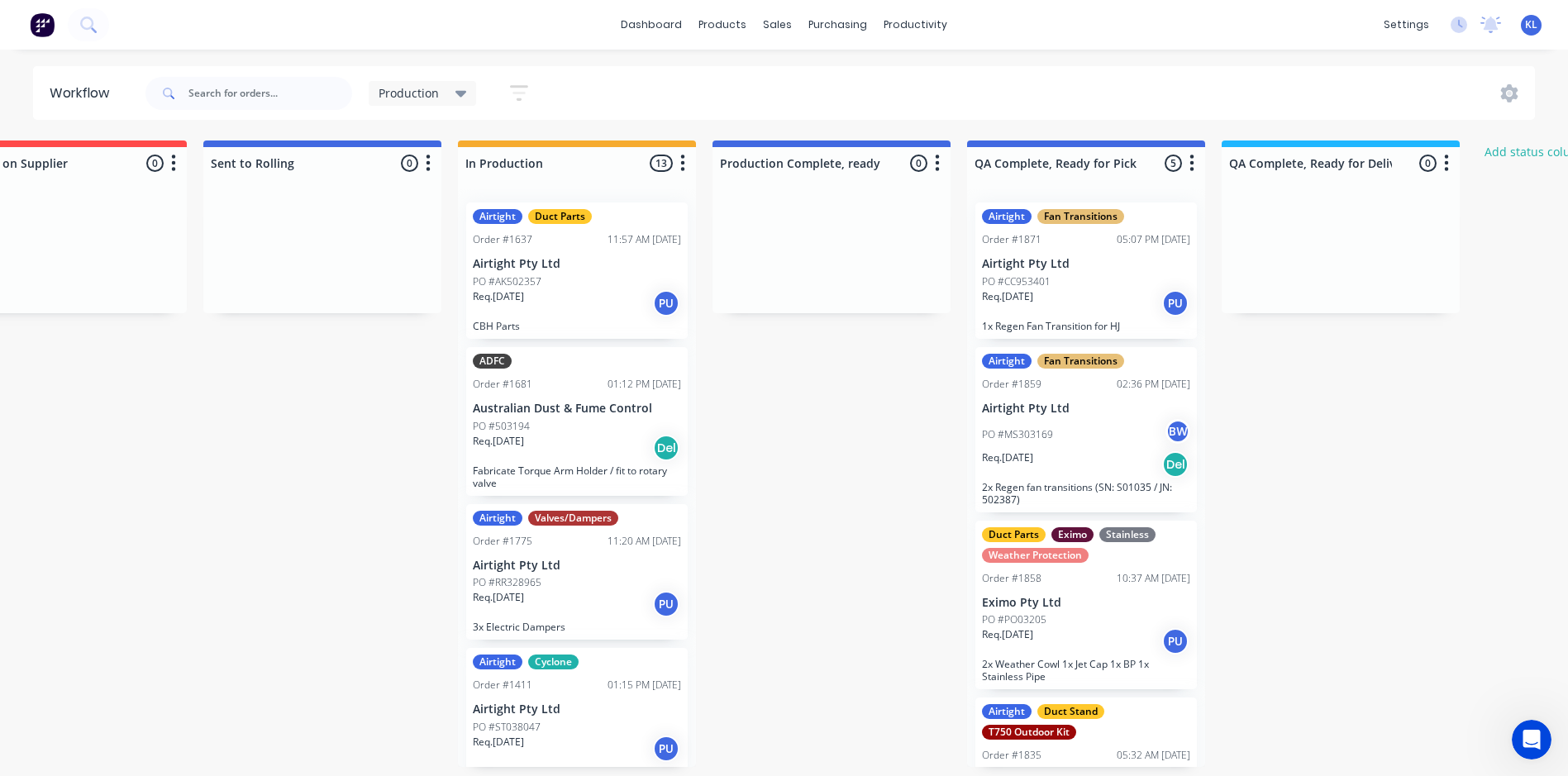
click at [580, 311] on div "Req. [DATE] PU" at bounding box center [576, 304] width 208 height 28
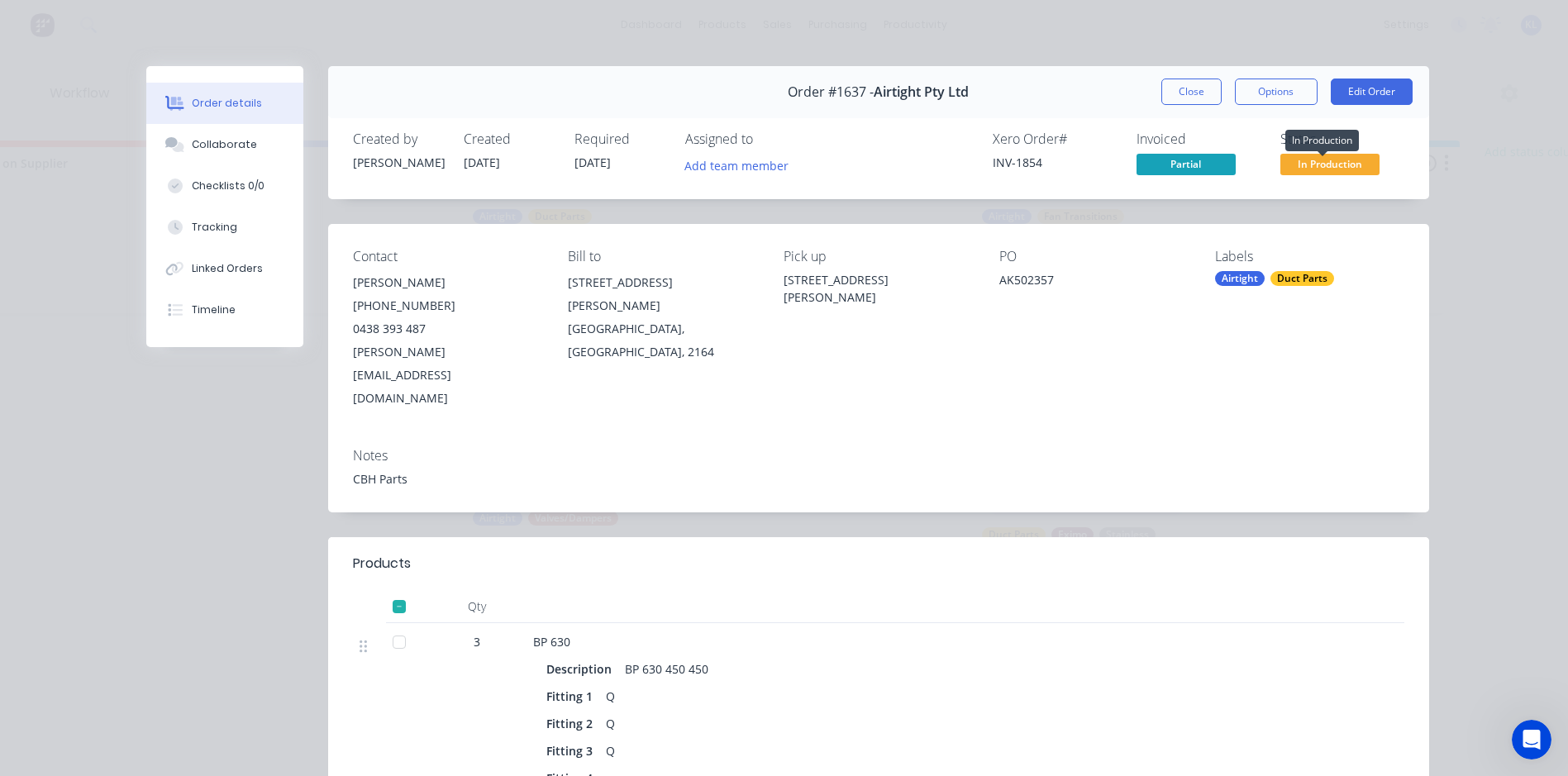
click at [1323, 167] on span "In Production" at bounding box center [1330, 164] width 100 height 21
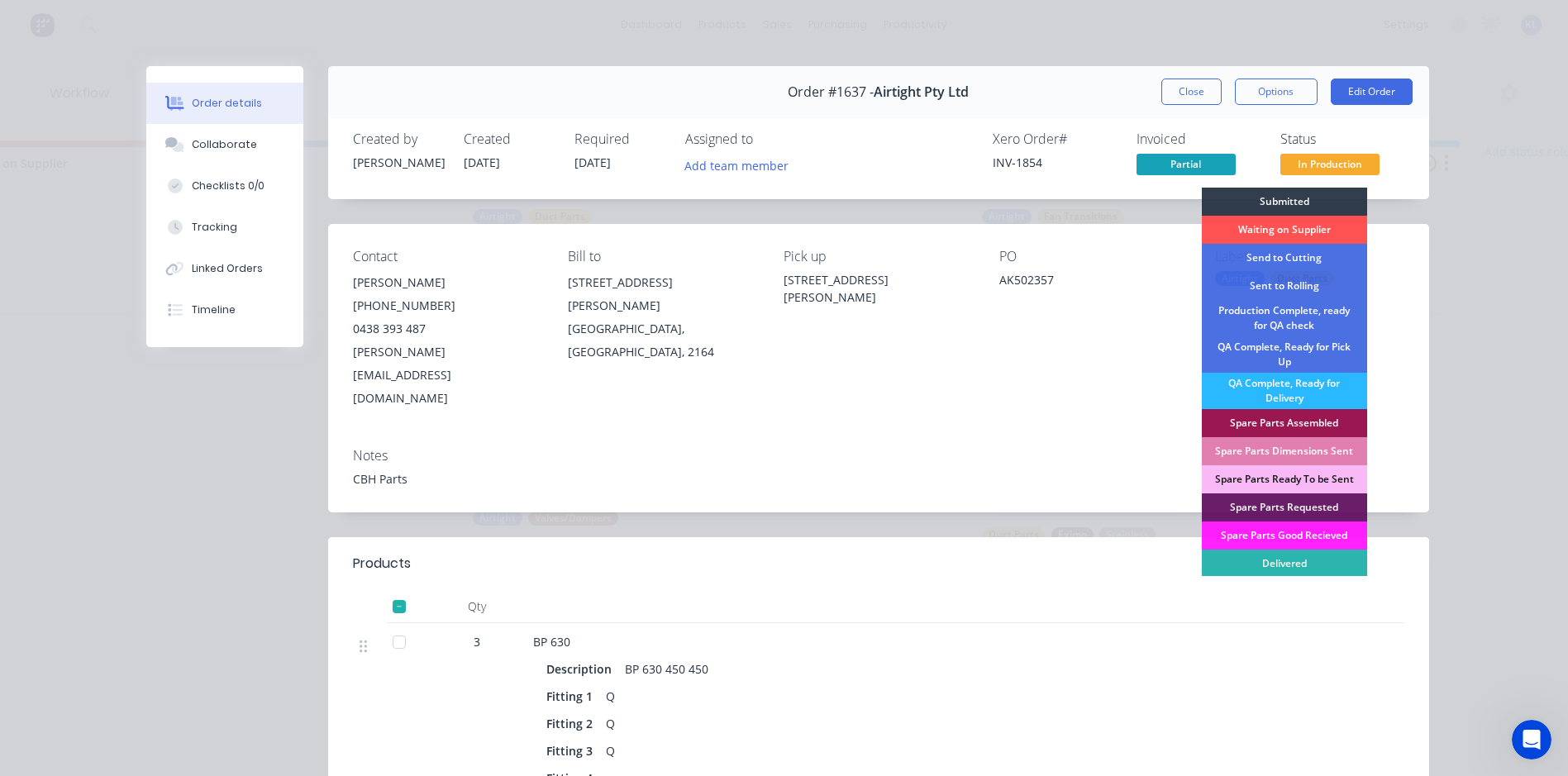
click at [1208, 93] on button "Close" at bounding box center [1192, 92] width 61 height 27
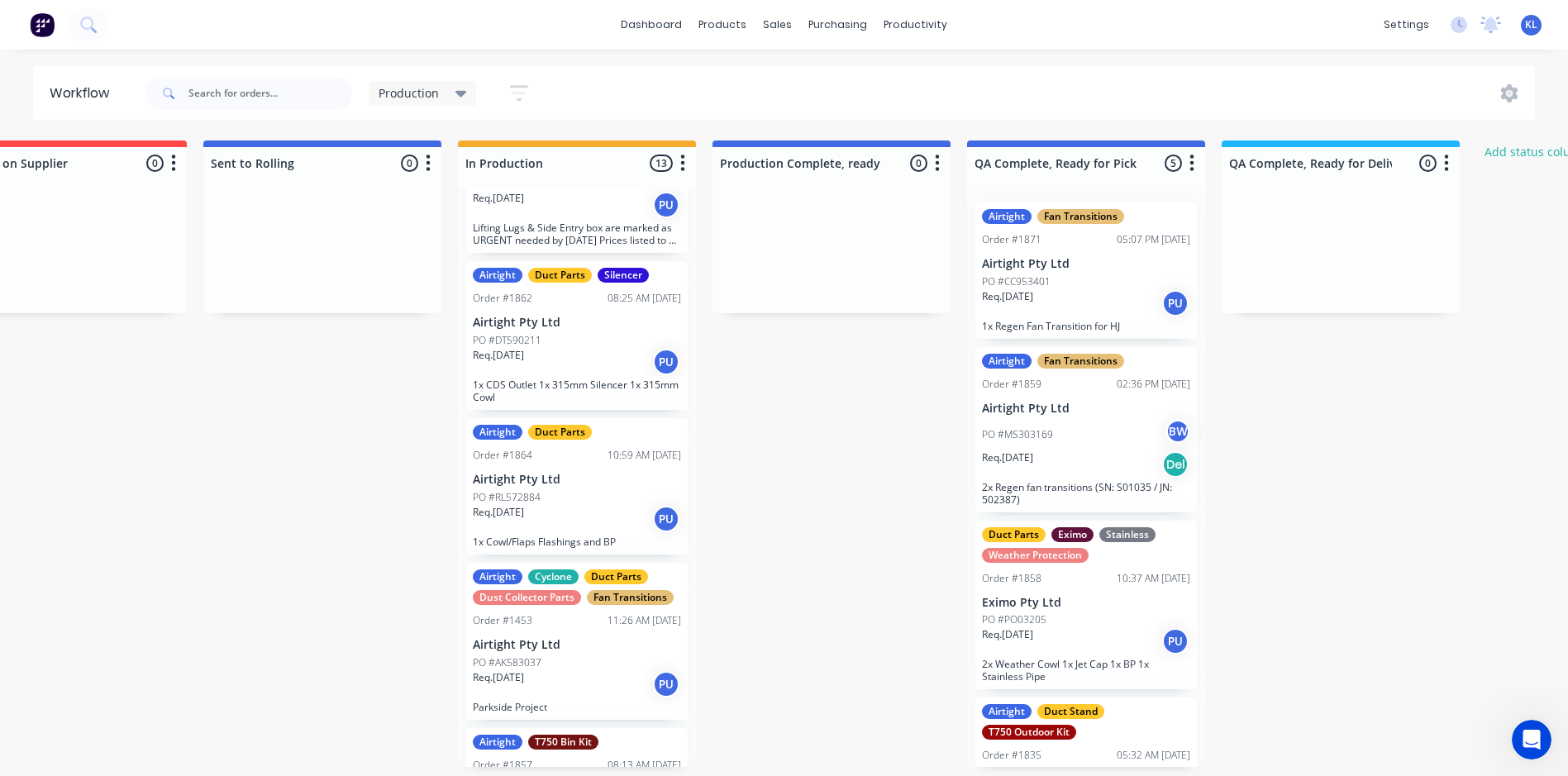
scroll to position [1156, 0]
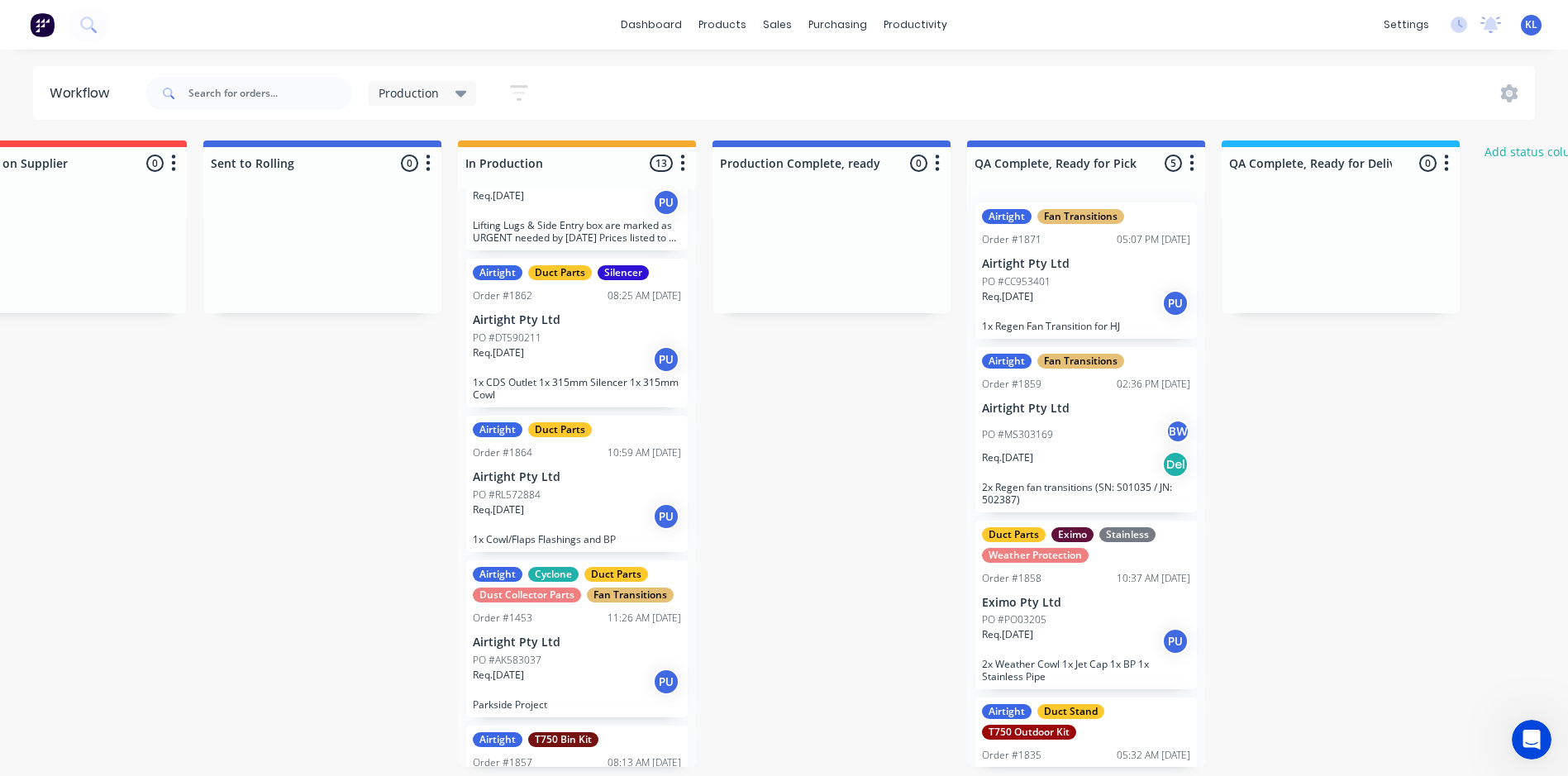
click at [599, 383] on p "1x CDS Outlet 1x 315mm Silencer 1x 315mm Cowl" at bounding box center [576, 388] width 208 height 25
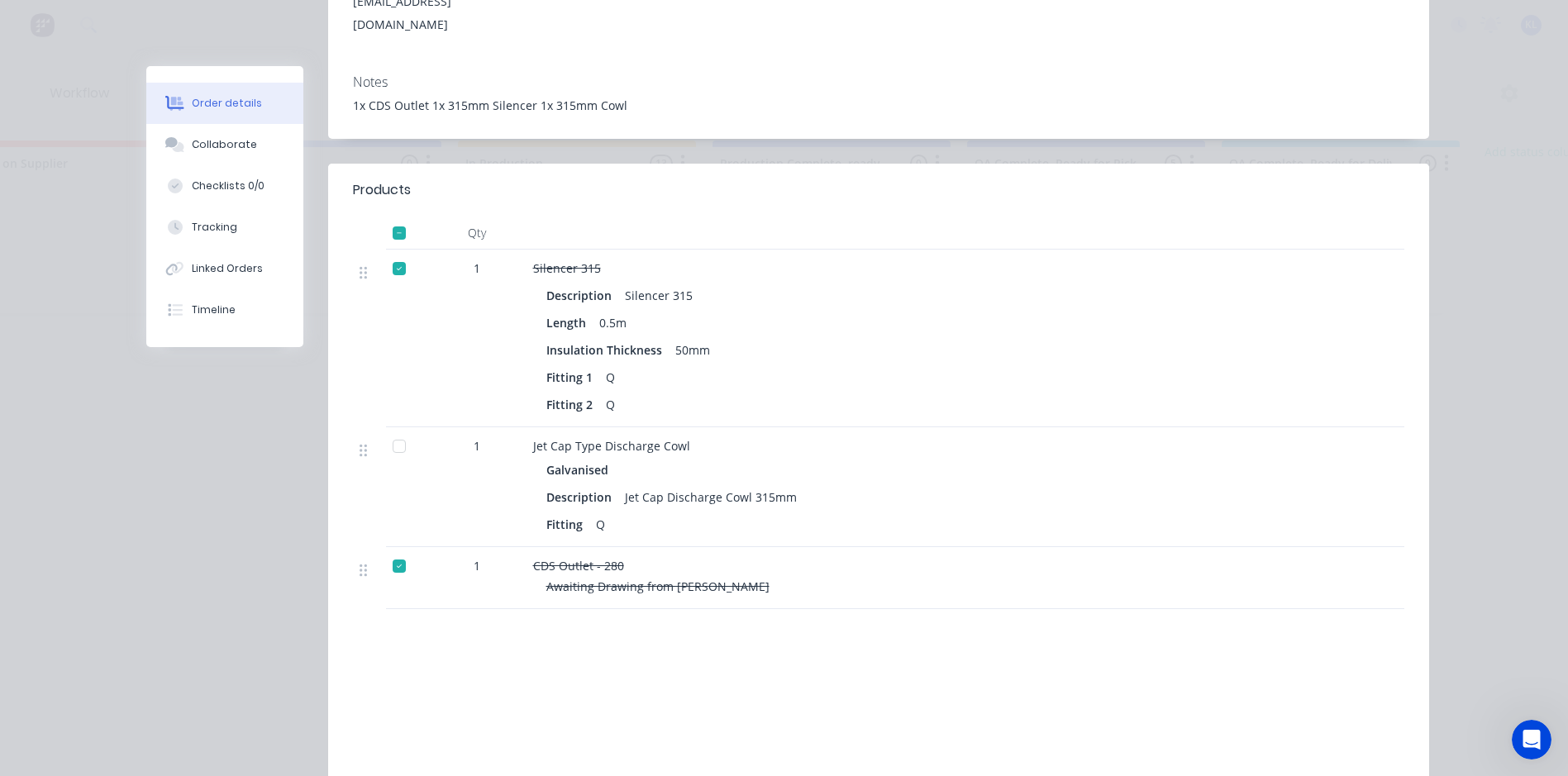
scroll to position [330, 0]
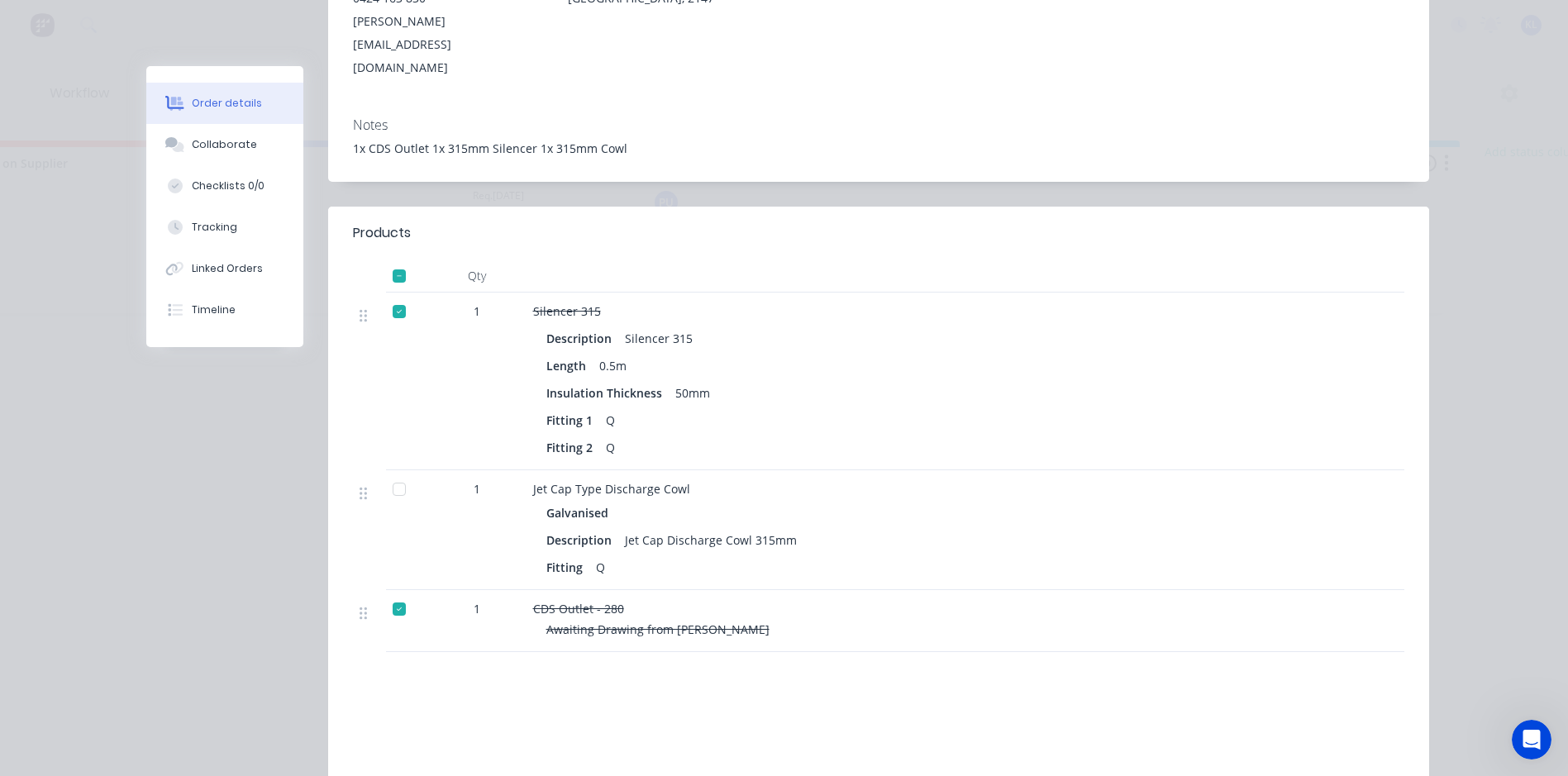
click at [394, 592] on div at bounding box center [399, 608] width 33 height 33
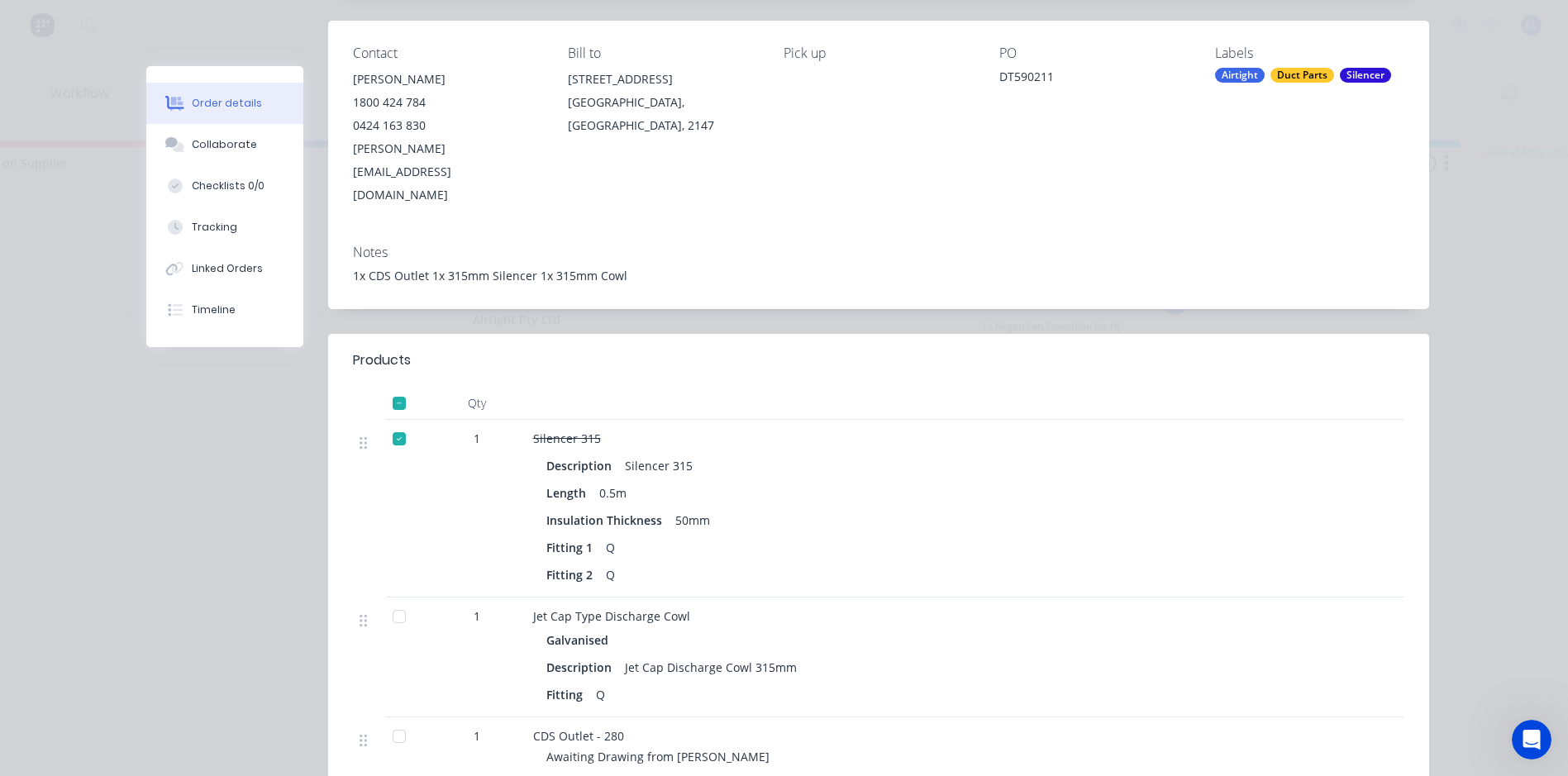
scroll to position [83, 0]
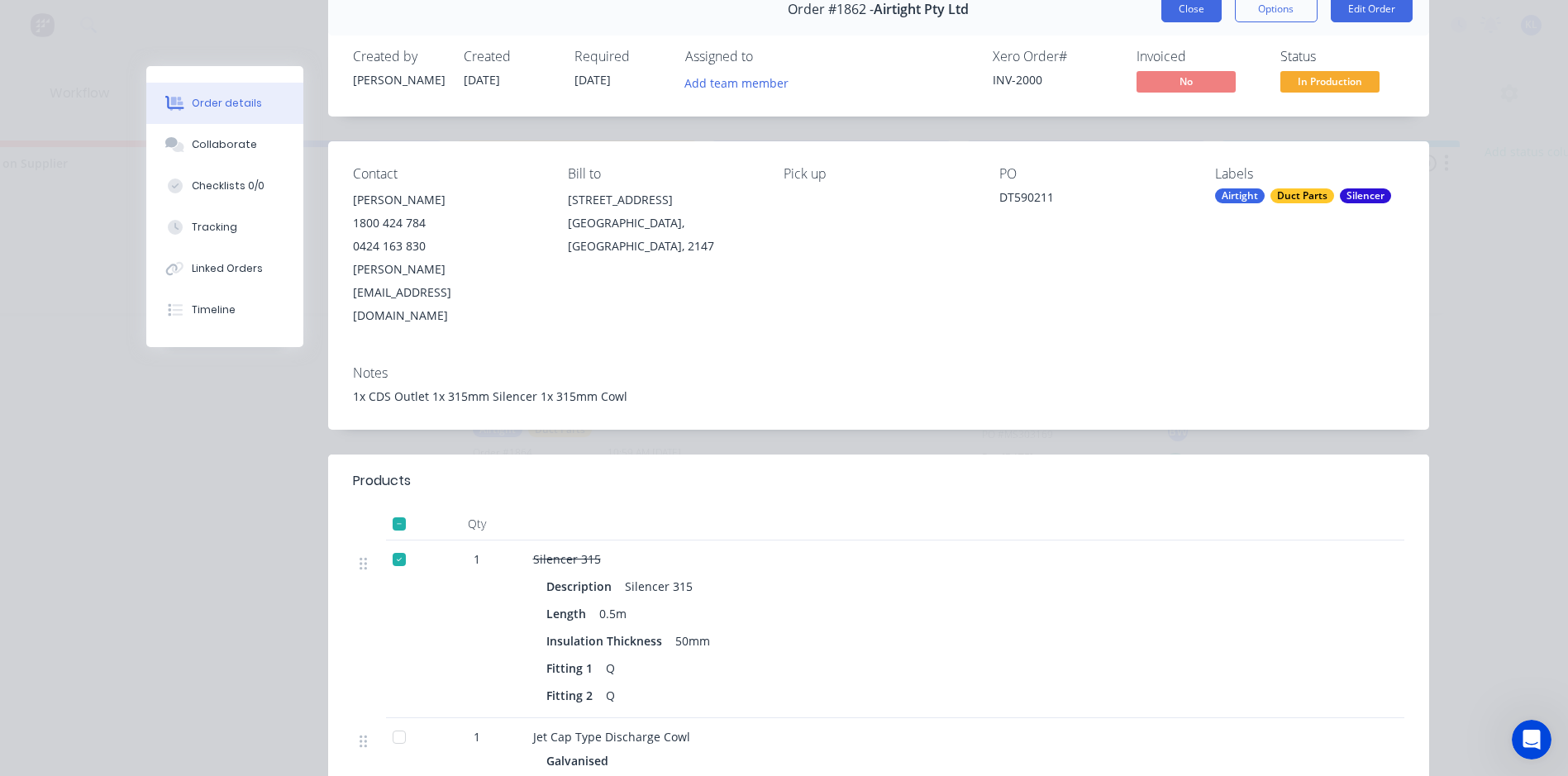
click at [1187, 6] on button "Close" at bounding box center [1192, 9] width 61 height 27
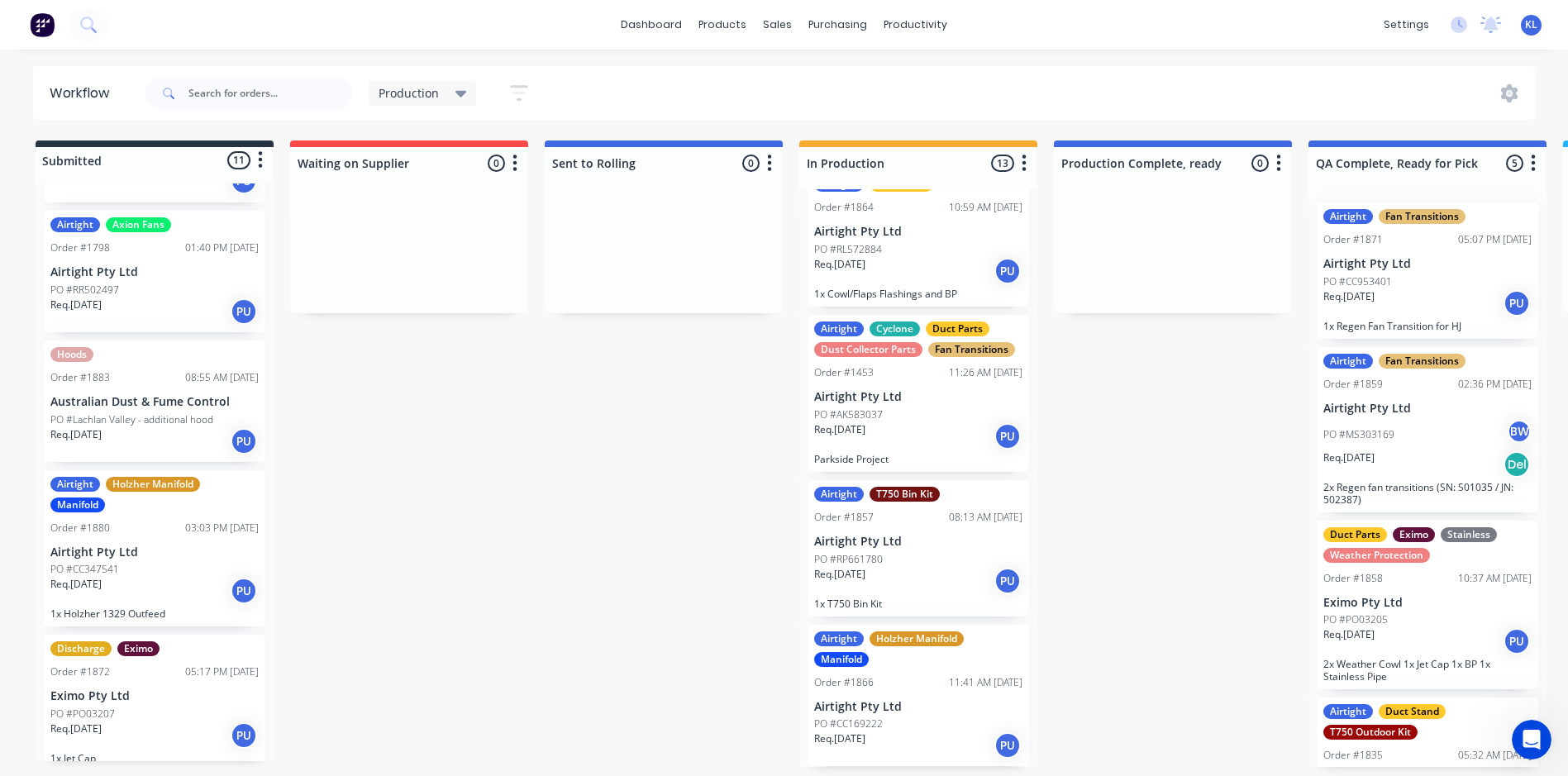
scroll to position [818, 0]
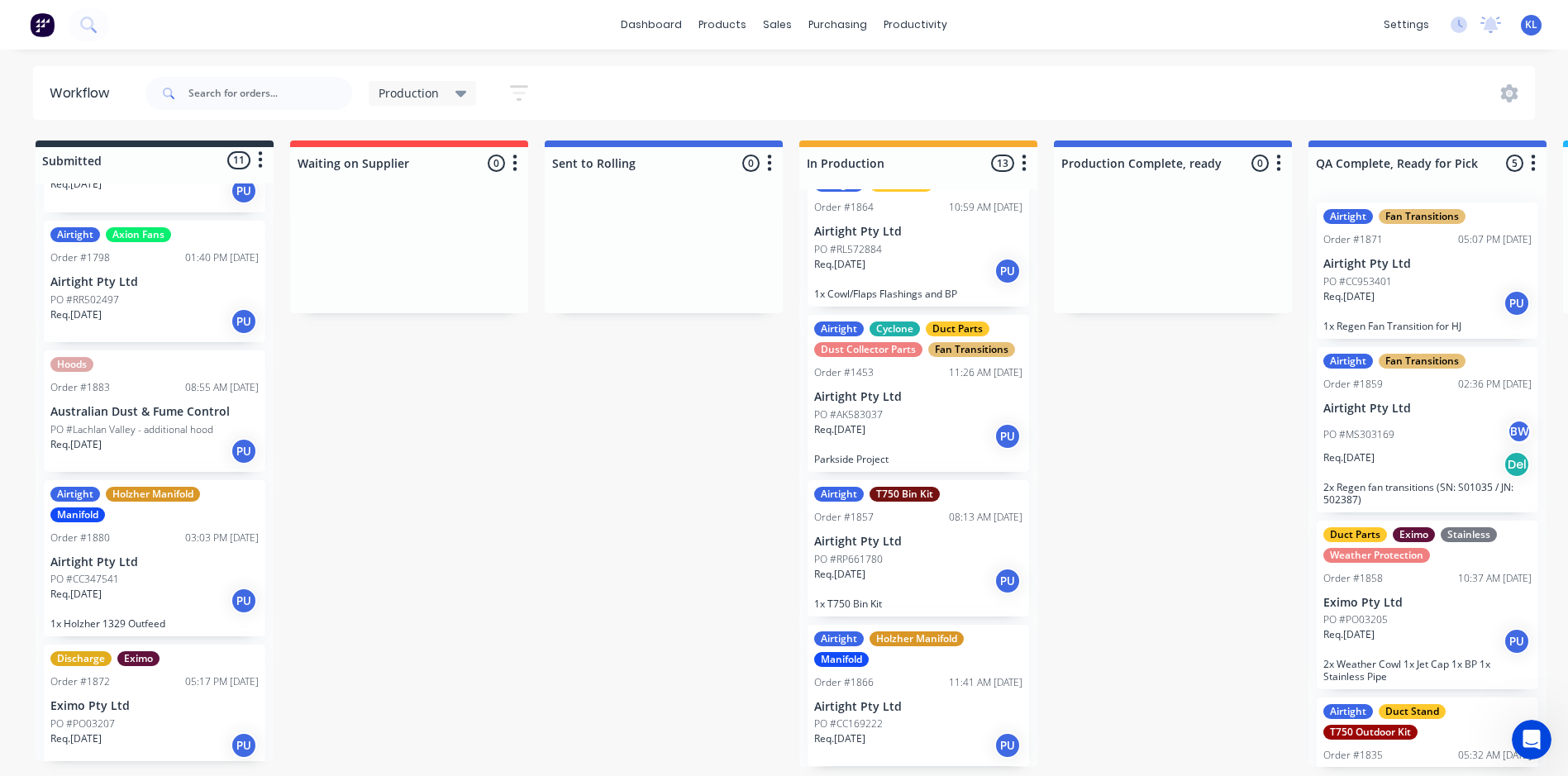
click at [170, 610] on div "Req. [DATE] PU" at bounding box center [154, 600] width 208 height 28
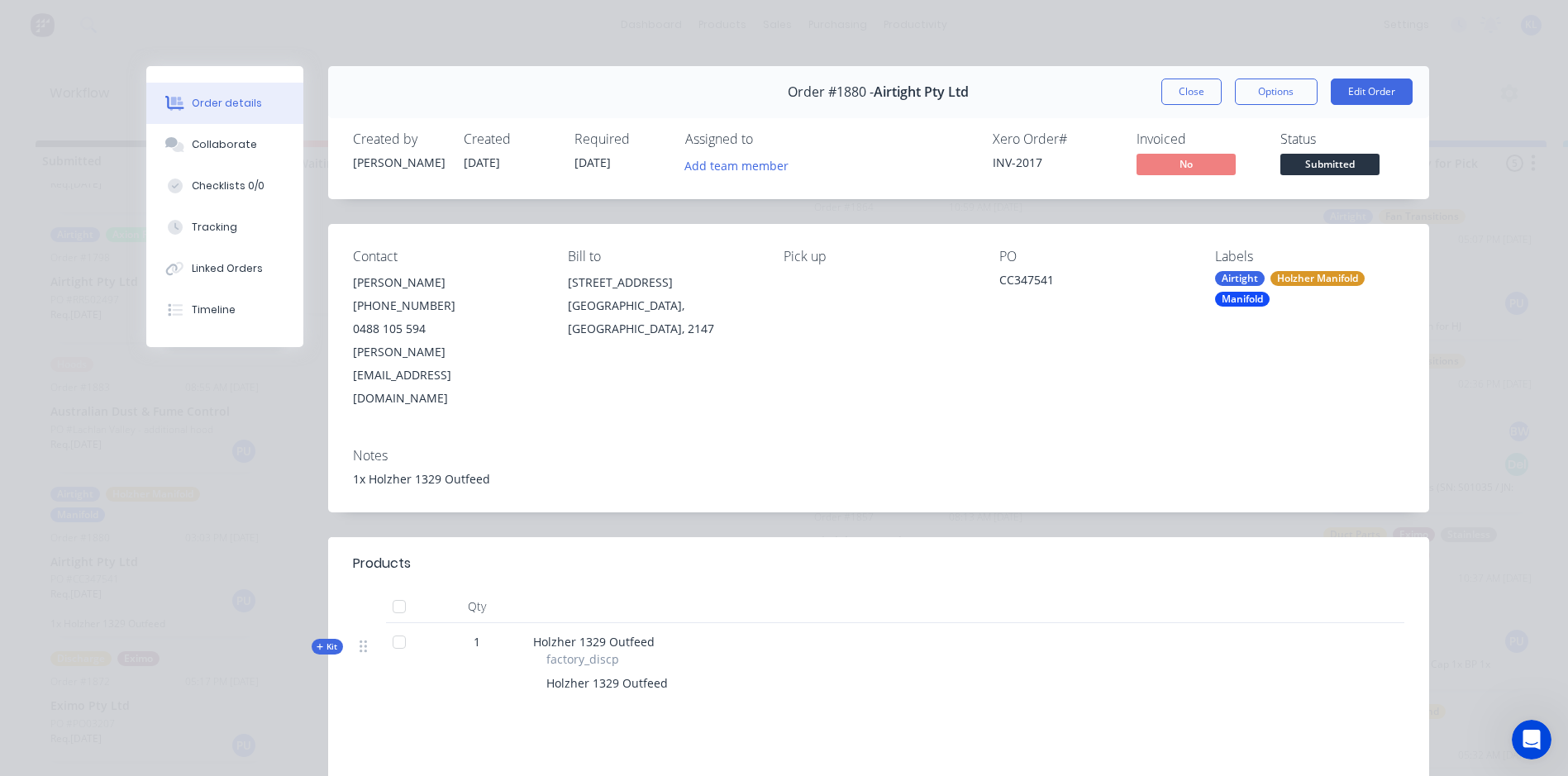
click at [1316, 155] on span "Submitted" at bounding box center [1330, 164] width 100 height 21
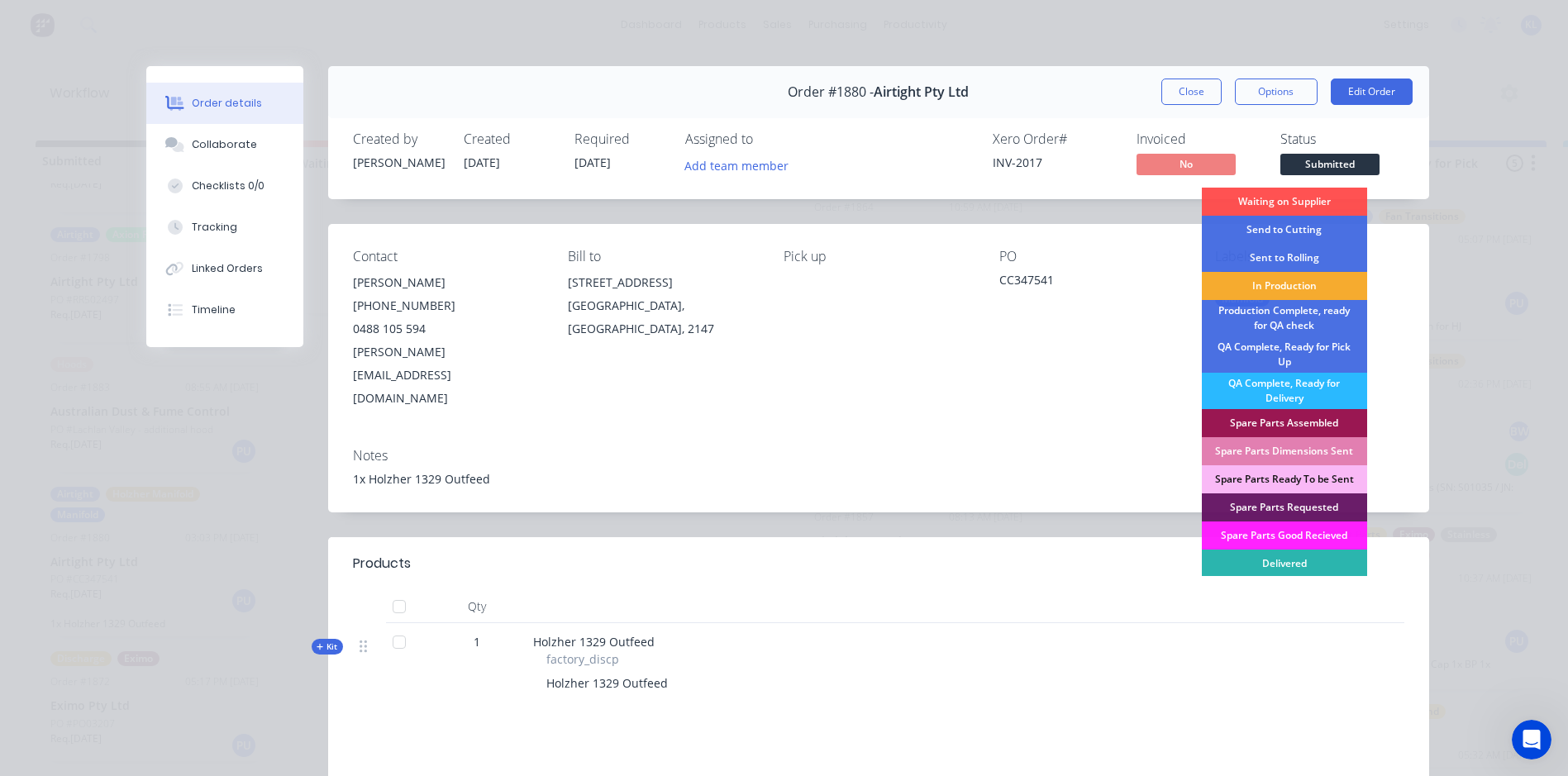
click at [1279, 285] on div "In Production" at bounding box center [1284, 286] width 165 height 28
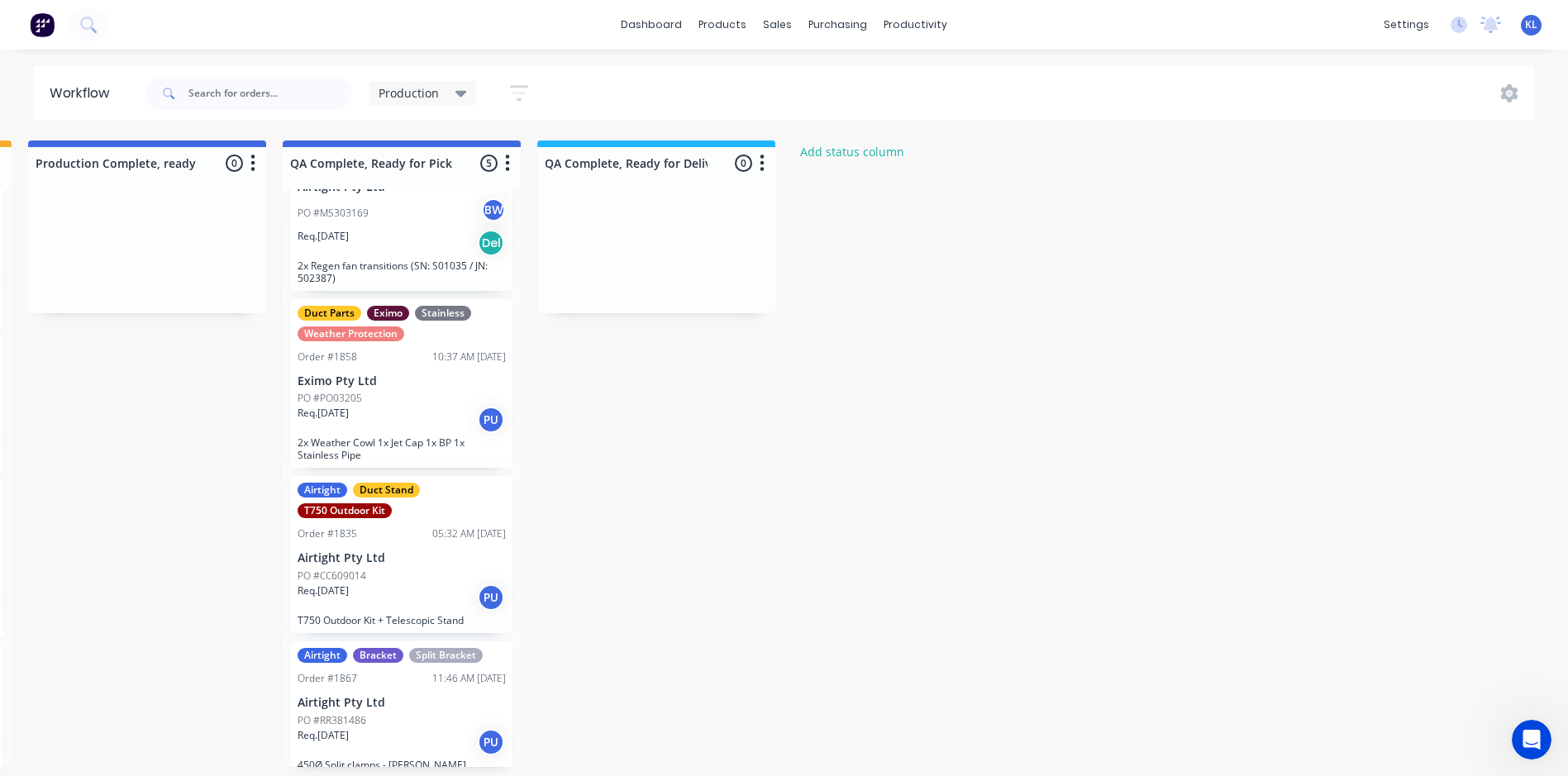
scroll to position [233, 0]
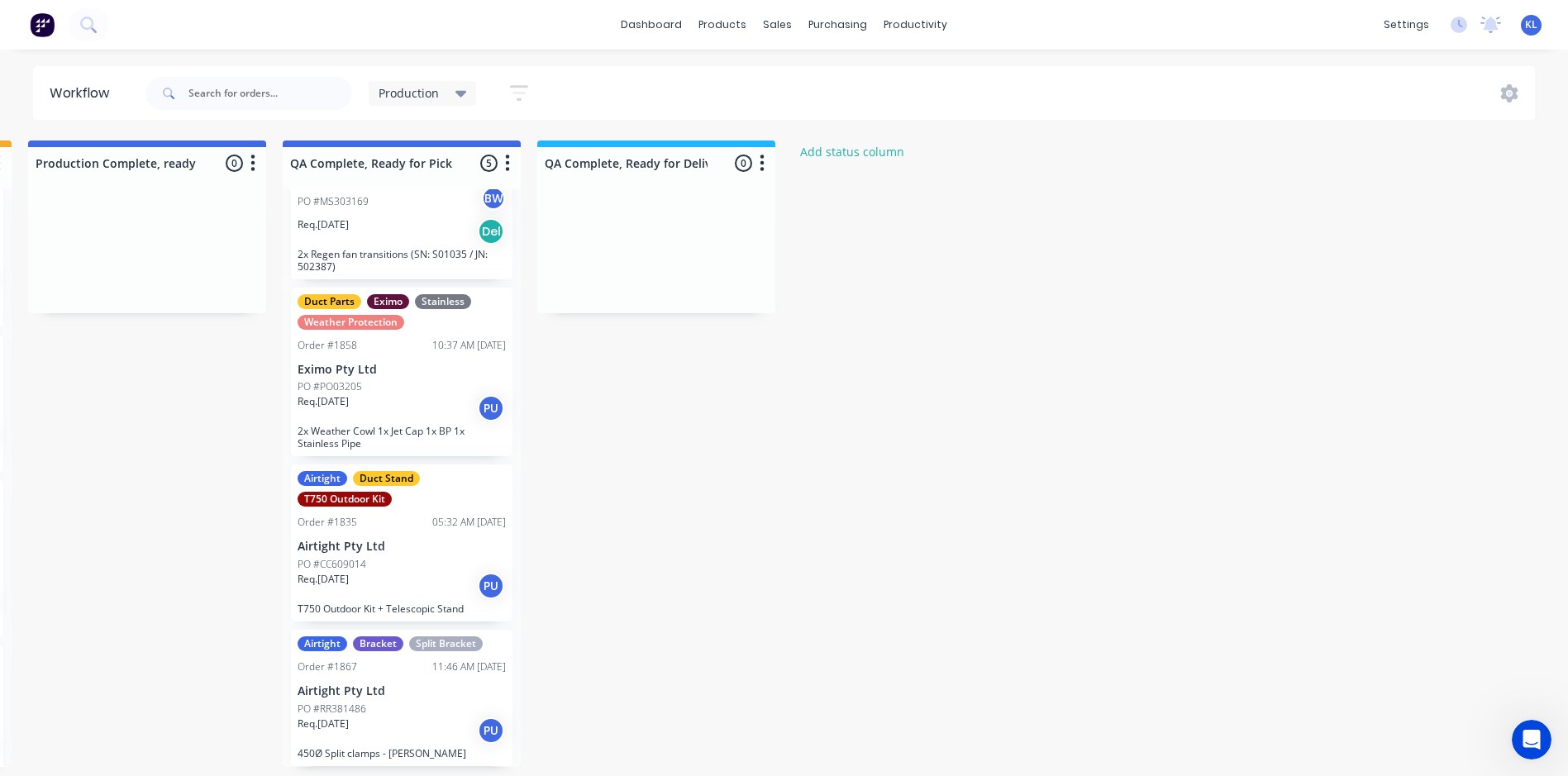
click at [353, 585] on div "Airtight Fan Transitions Order #1871 05:07 PM [DATE] Airtight Pty Ltd PO #CC953…" at bounding box center [401, 477] width 238 height 578
click at [349, 584] on p "Req. [DATE]" at bounding box center [324, 580] width 51 height 15
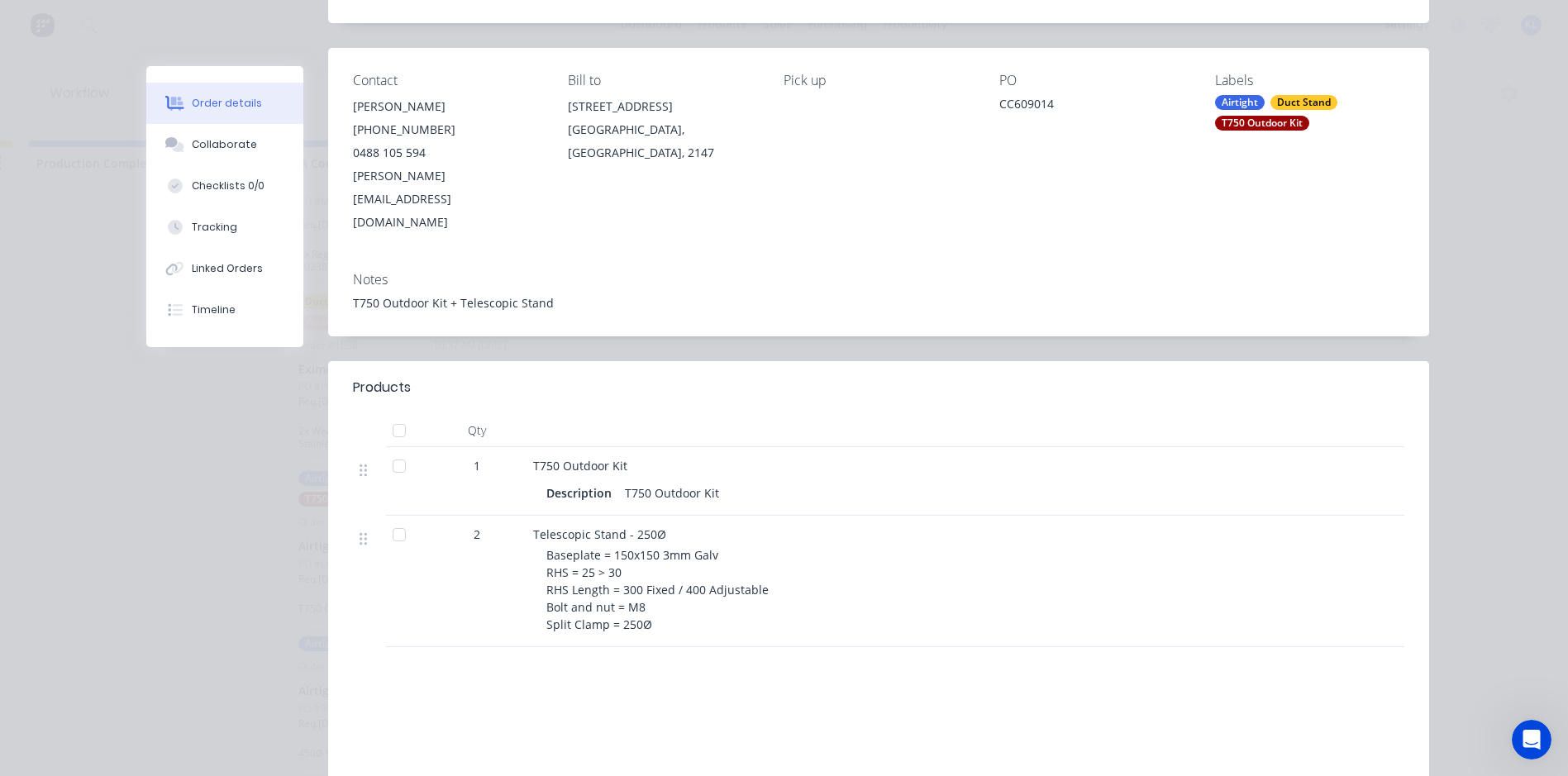
scroll to position [83, 0]
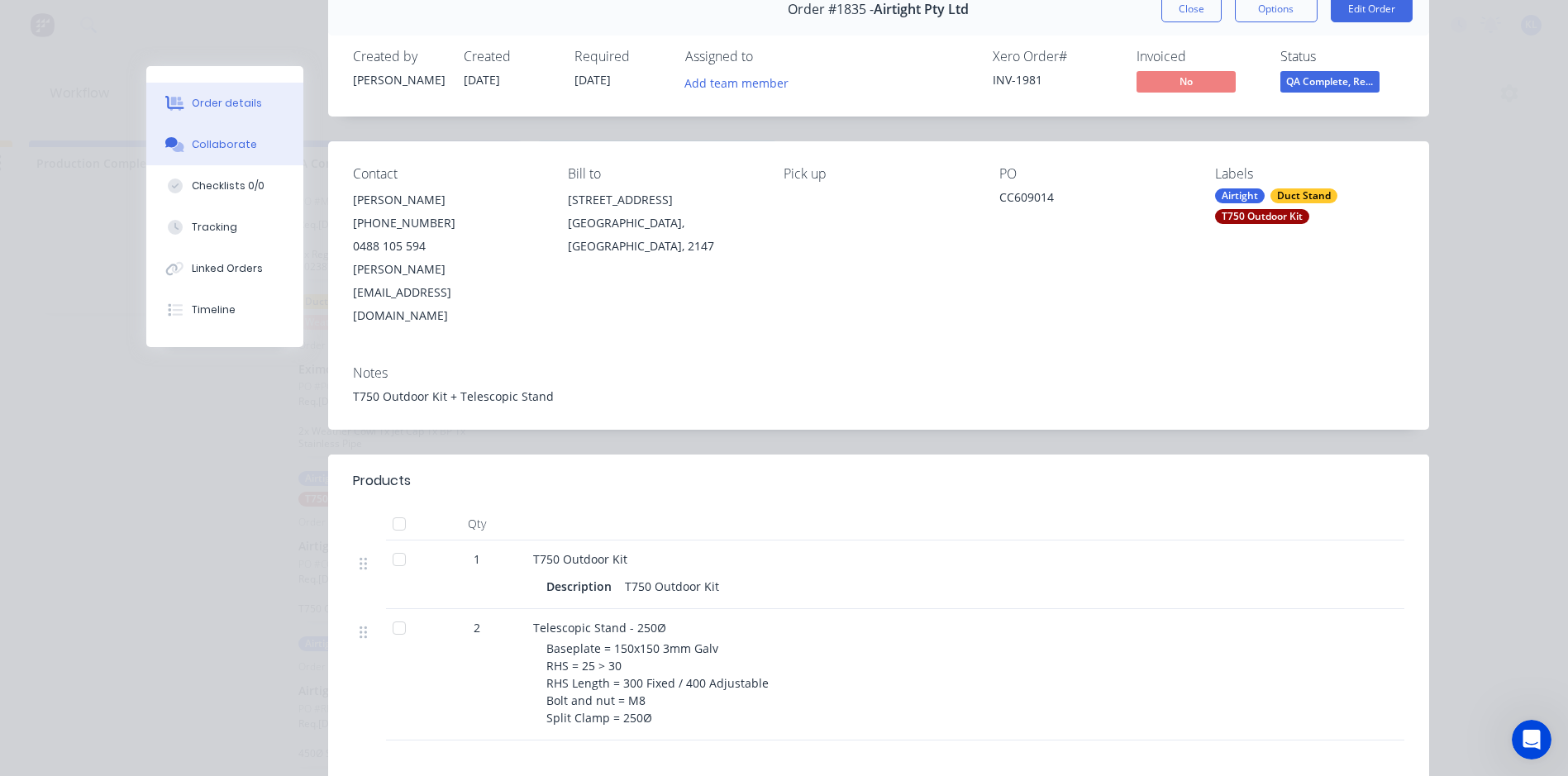
click at [247, 151] on button "Collaborate" at bounding box center [224, 145] width 157 height 42
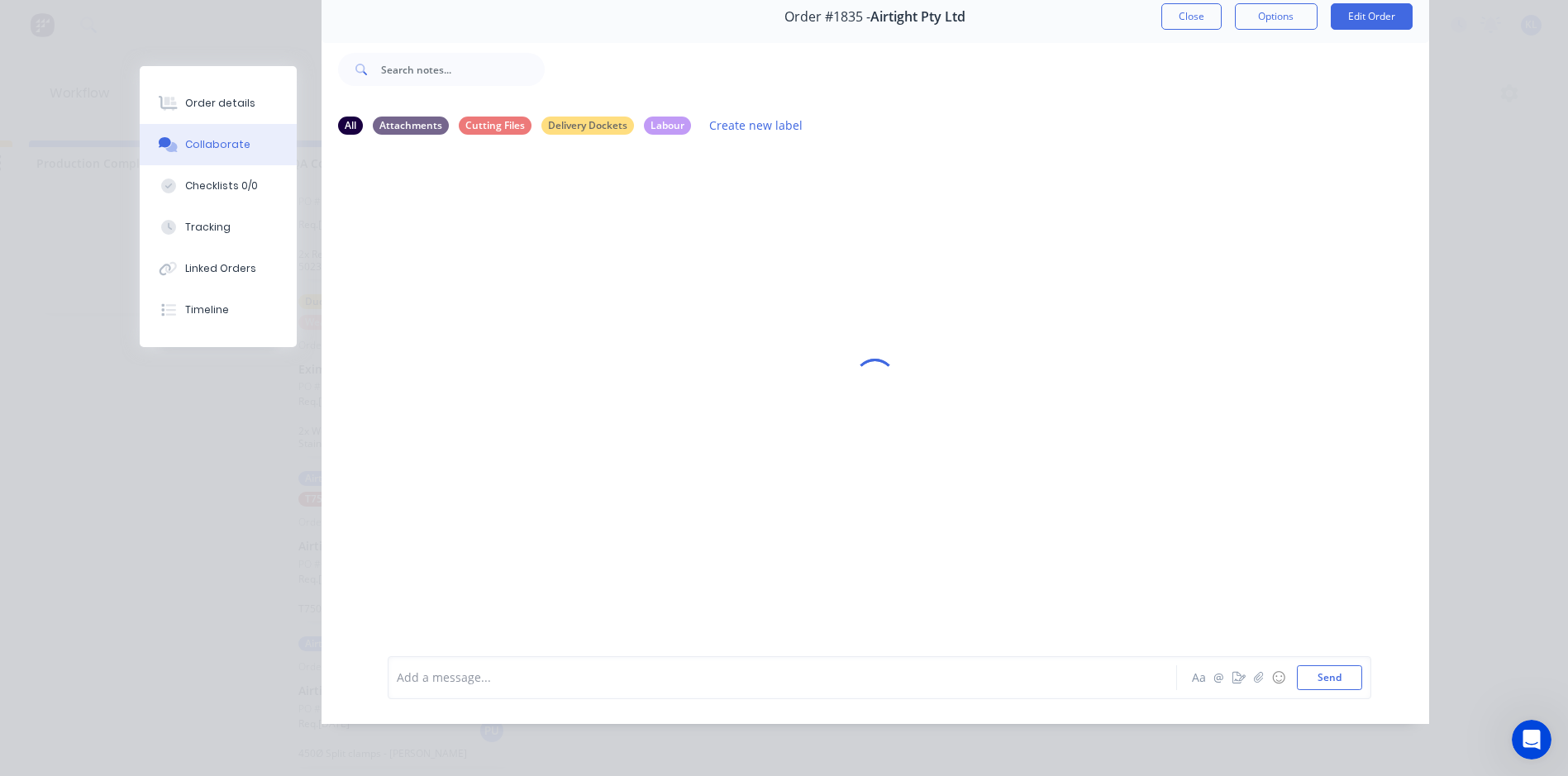
scroll to position [0, 0]
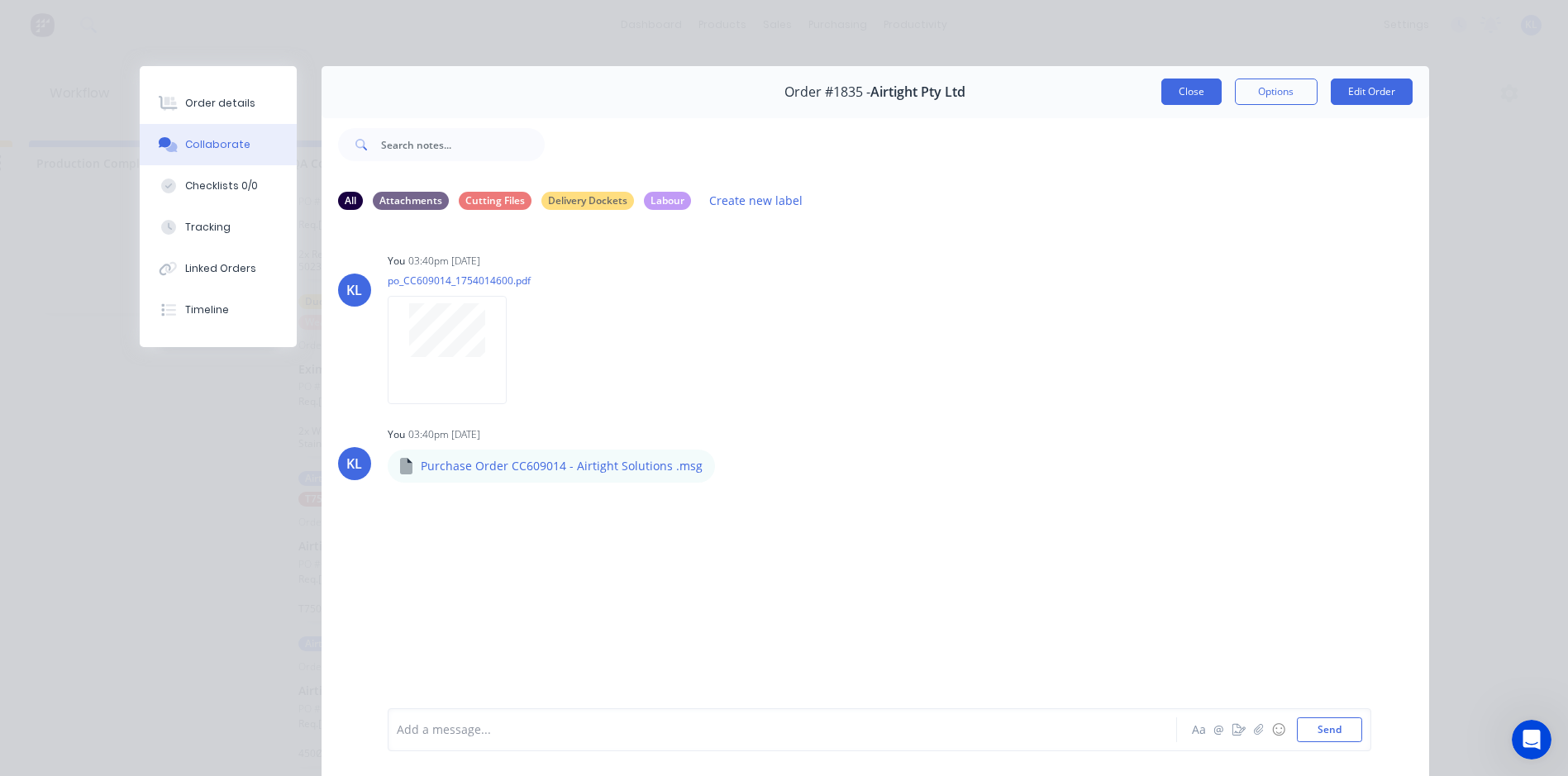
click at [1157, 88] on div "Order #1835 - Airtight Pty Ltd Close Options Edit Order" at bounding box center [875, 92] width 1108 height 52
click at [232, 99] on div "Order details" at bounding box center [220, 103] width 70 height 15
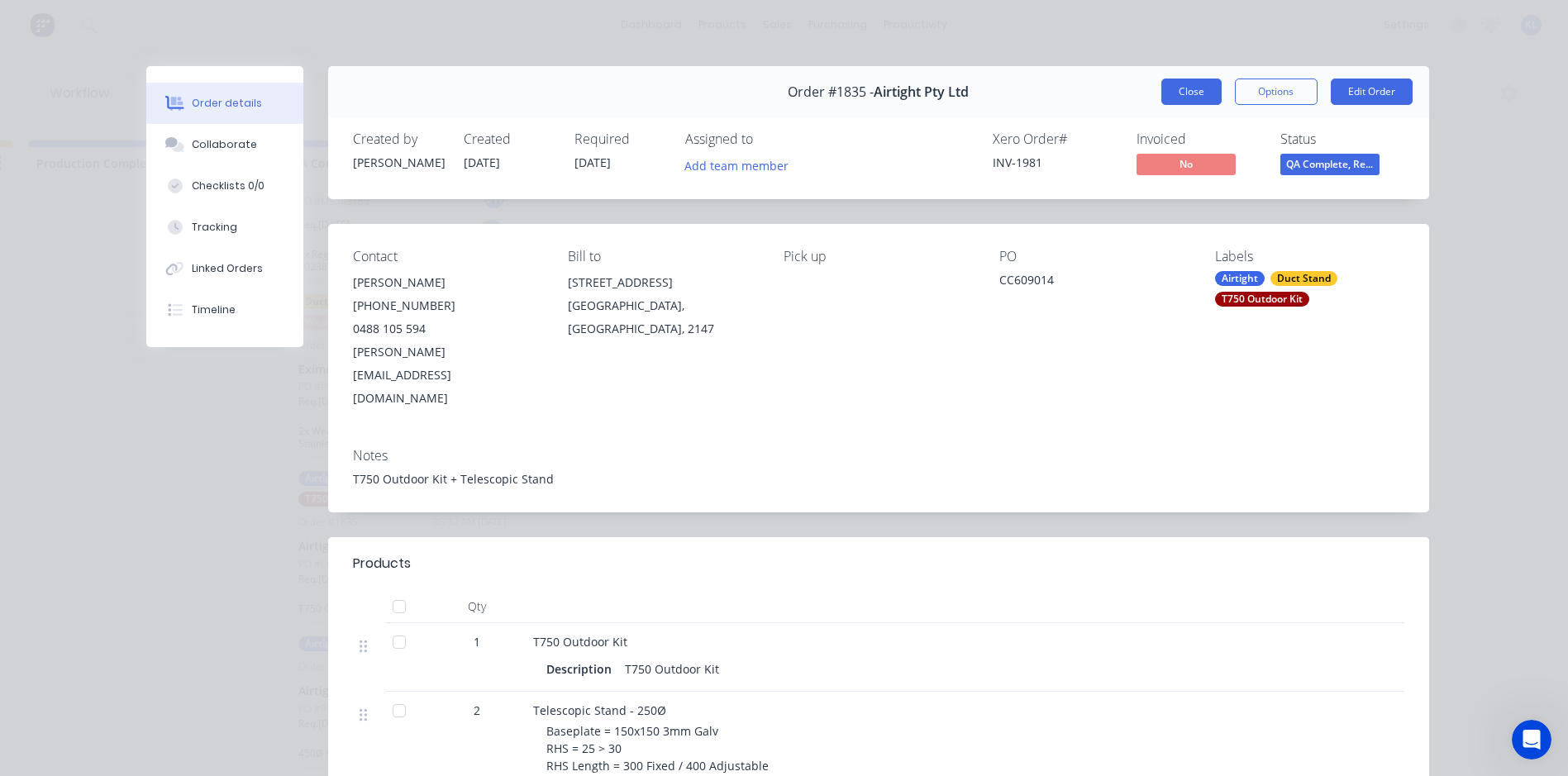
click at [1176, 95] on button "Close" at bounding box center [1192, 92] width 61 height 27
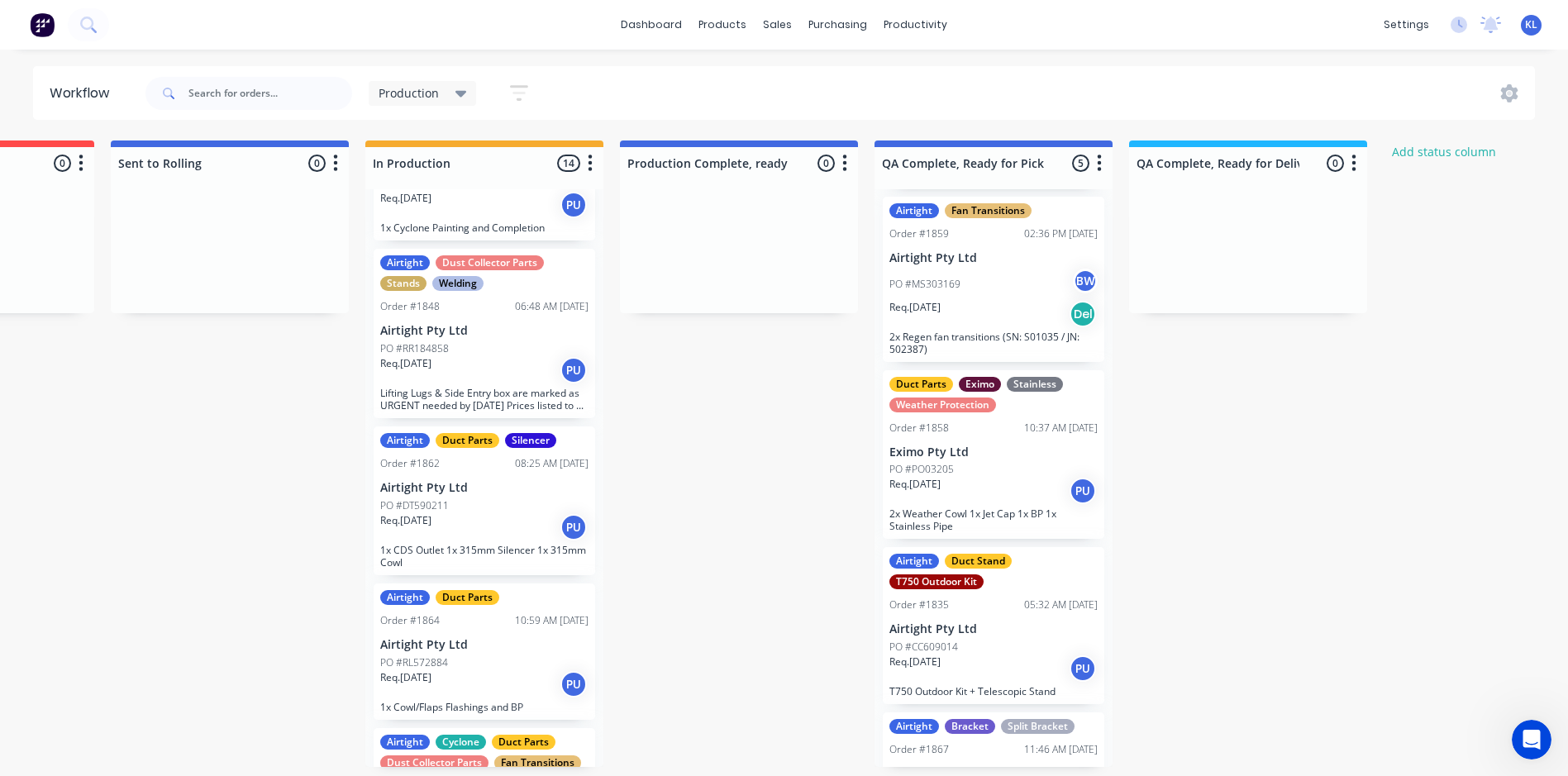
scroll to position [1, 0]
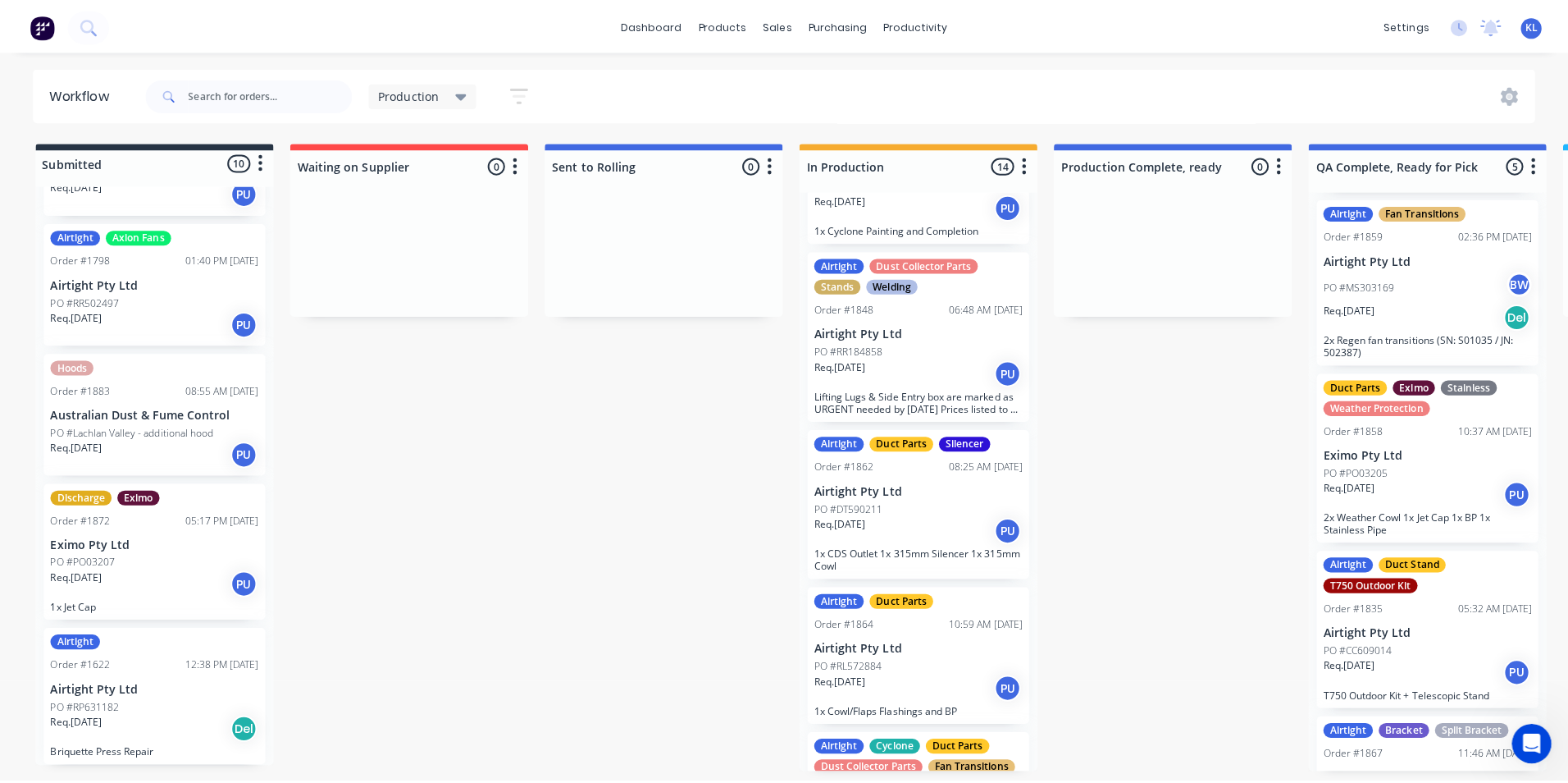
scroll to position [0, 0]
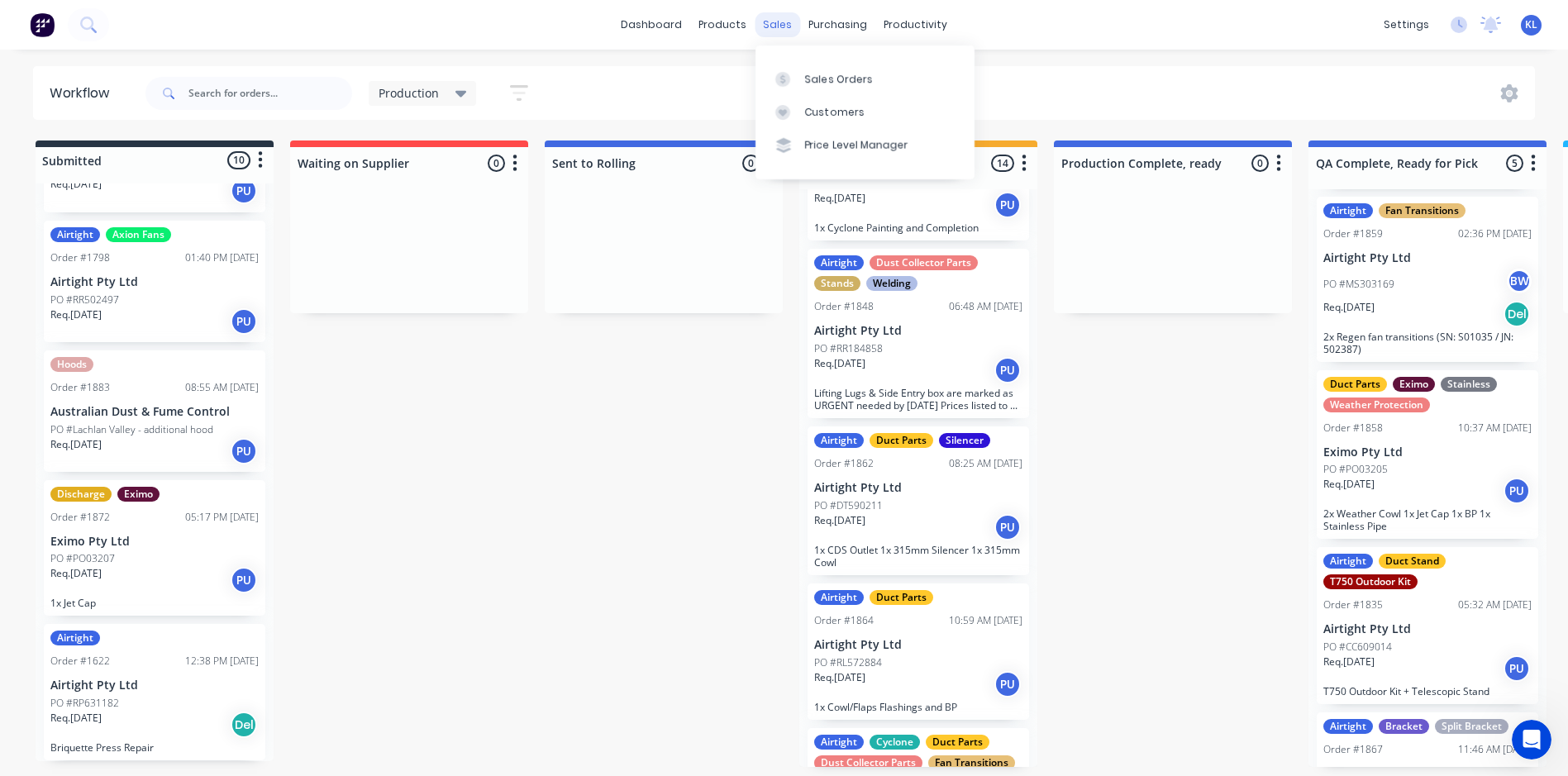
click at [770, 25] on div "sales" at bounding box center [777, 25] width 46 height 25
click at [832, 80] on div "Sales Orders" at bounding box center [838, 80] width 67 height 15
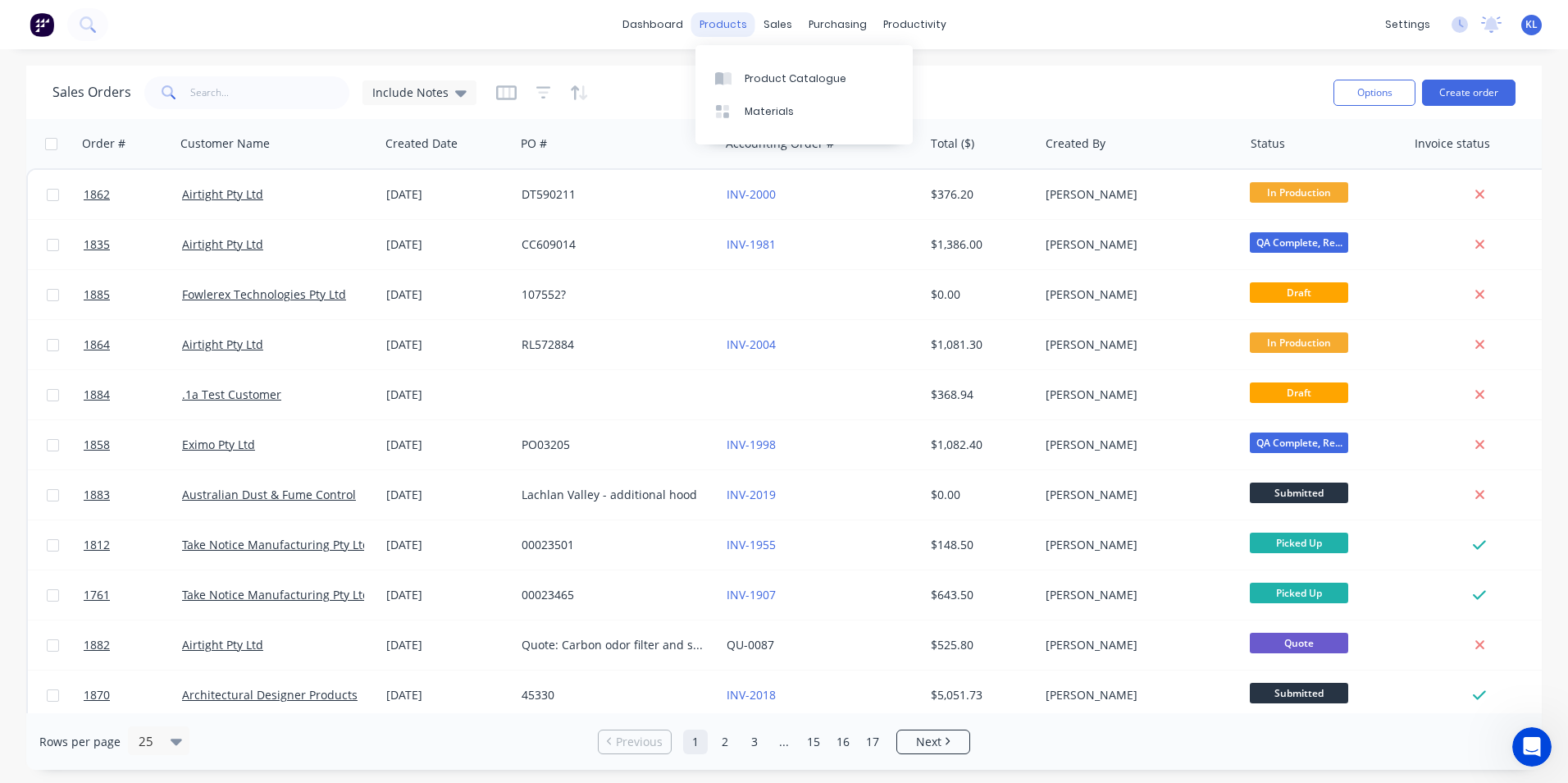
drag, startPoint x: 701, startPoint y: 20, endPoint x: 708, endPoint y: 24, distance: 8.1
click at [702, 20] on div "products" at bounding box center [723, 24] width 64 height 24
click at [748, 64] on link "Product Catalogue" at bounding box center [804, 77] width 218 height 33
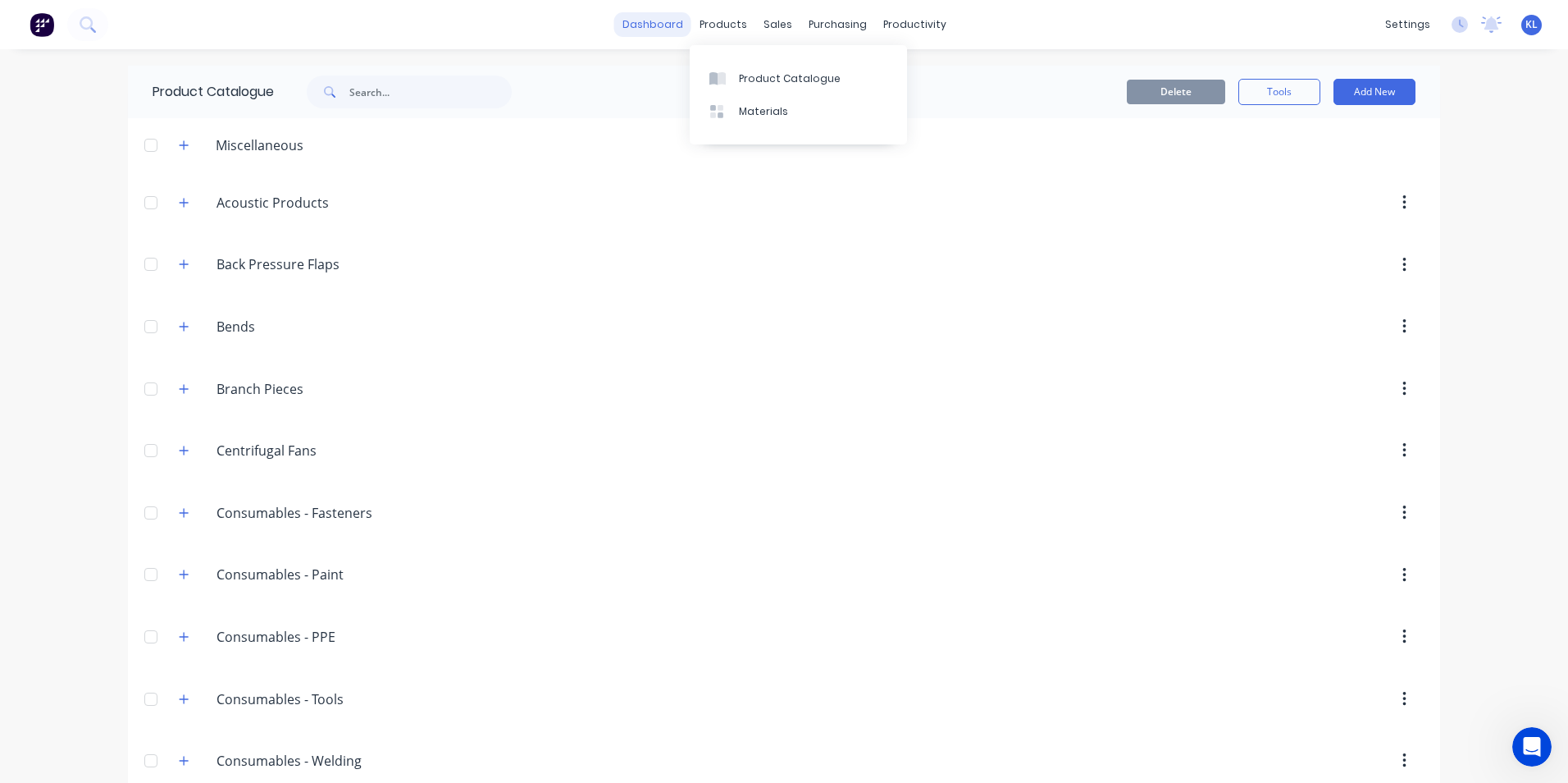
click at [661, 28] on link "dashboard" at bounding box center [653, 24] width 77 height 24
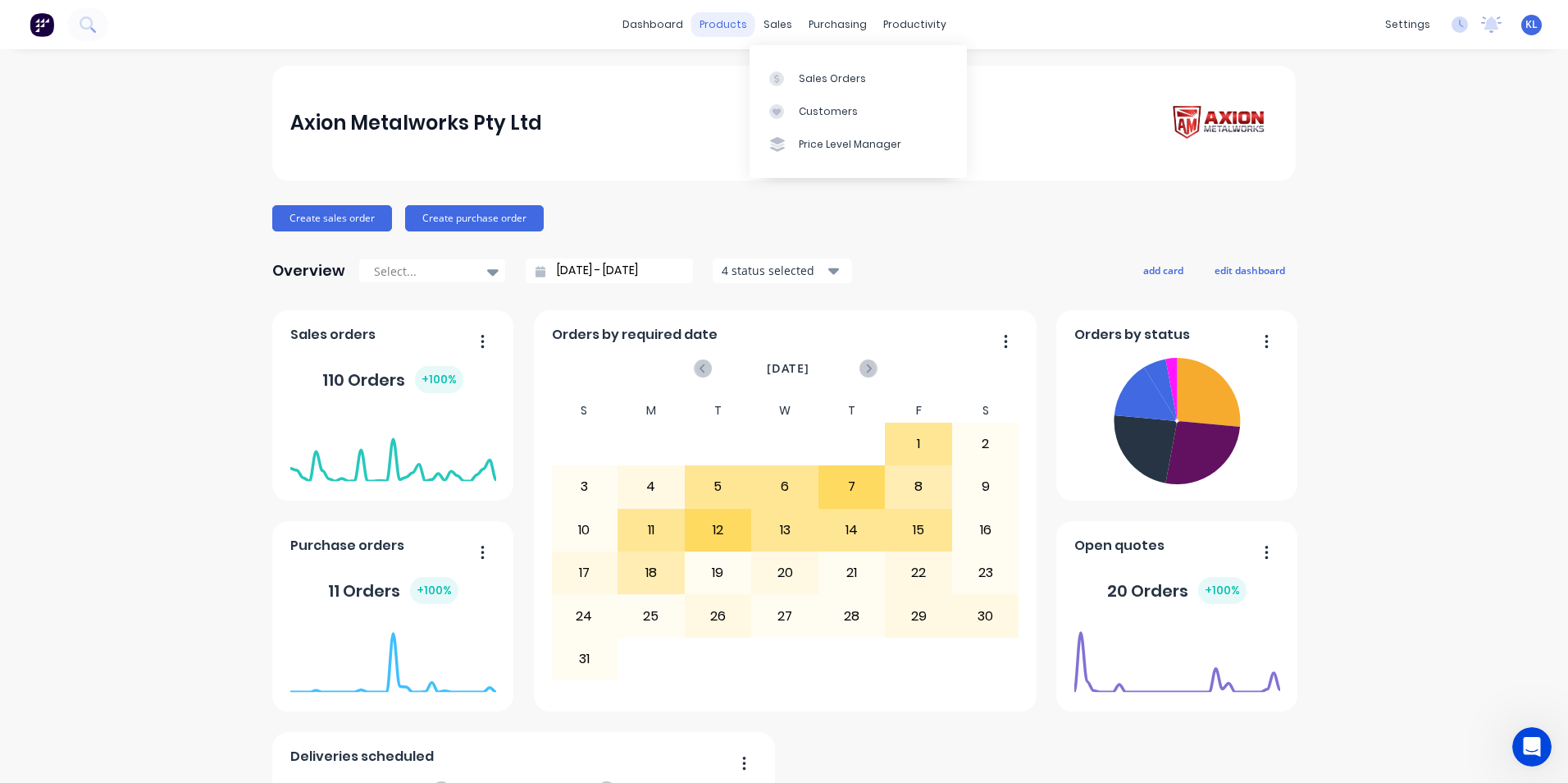
click at [734, 30] on div "products" at bounding box center [723, 24] width 64 height 24
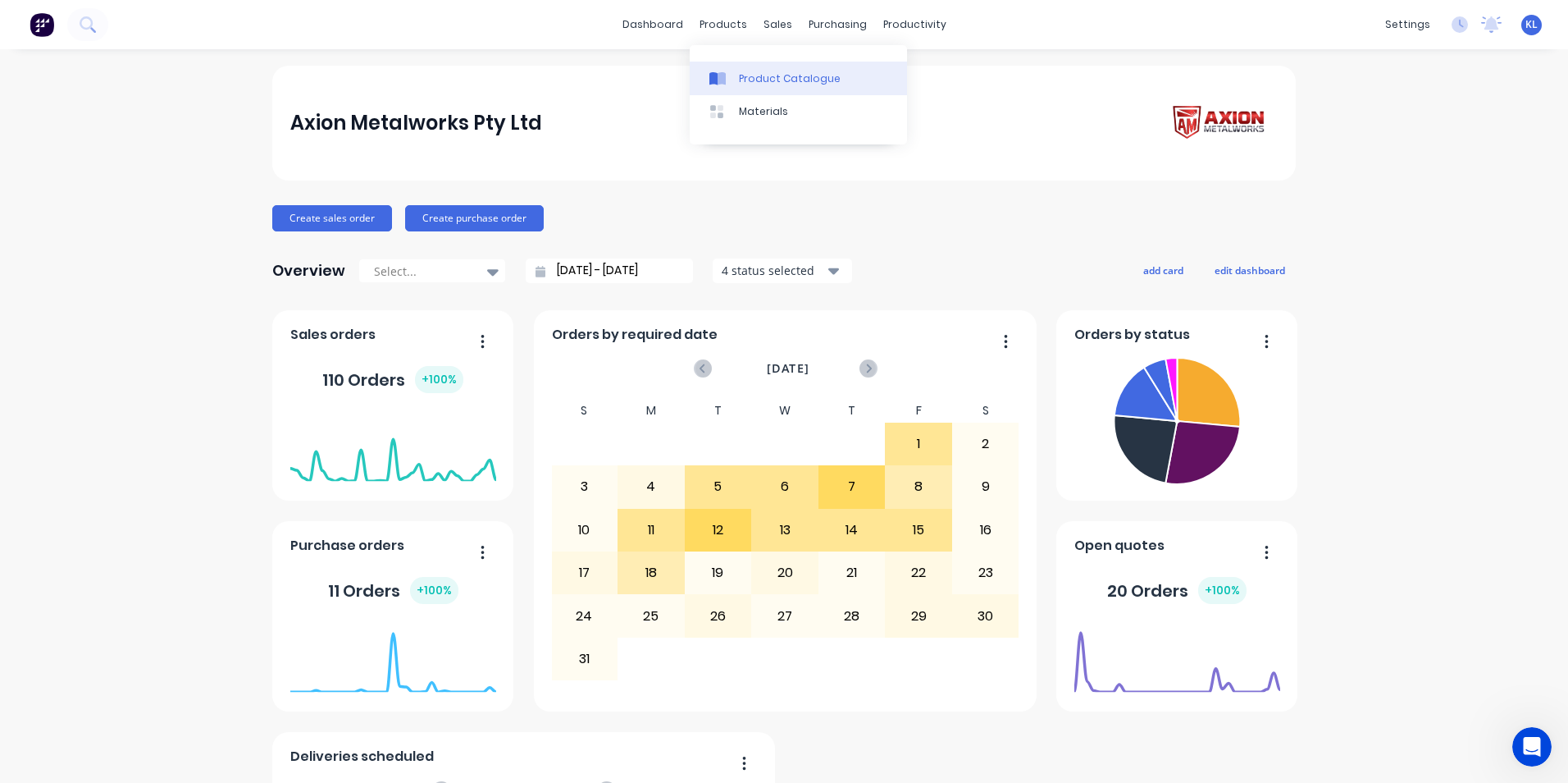
click at [773, 75] on div "Product Catalogue" at bounding box center [790, 79] width 102 height 15
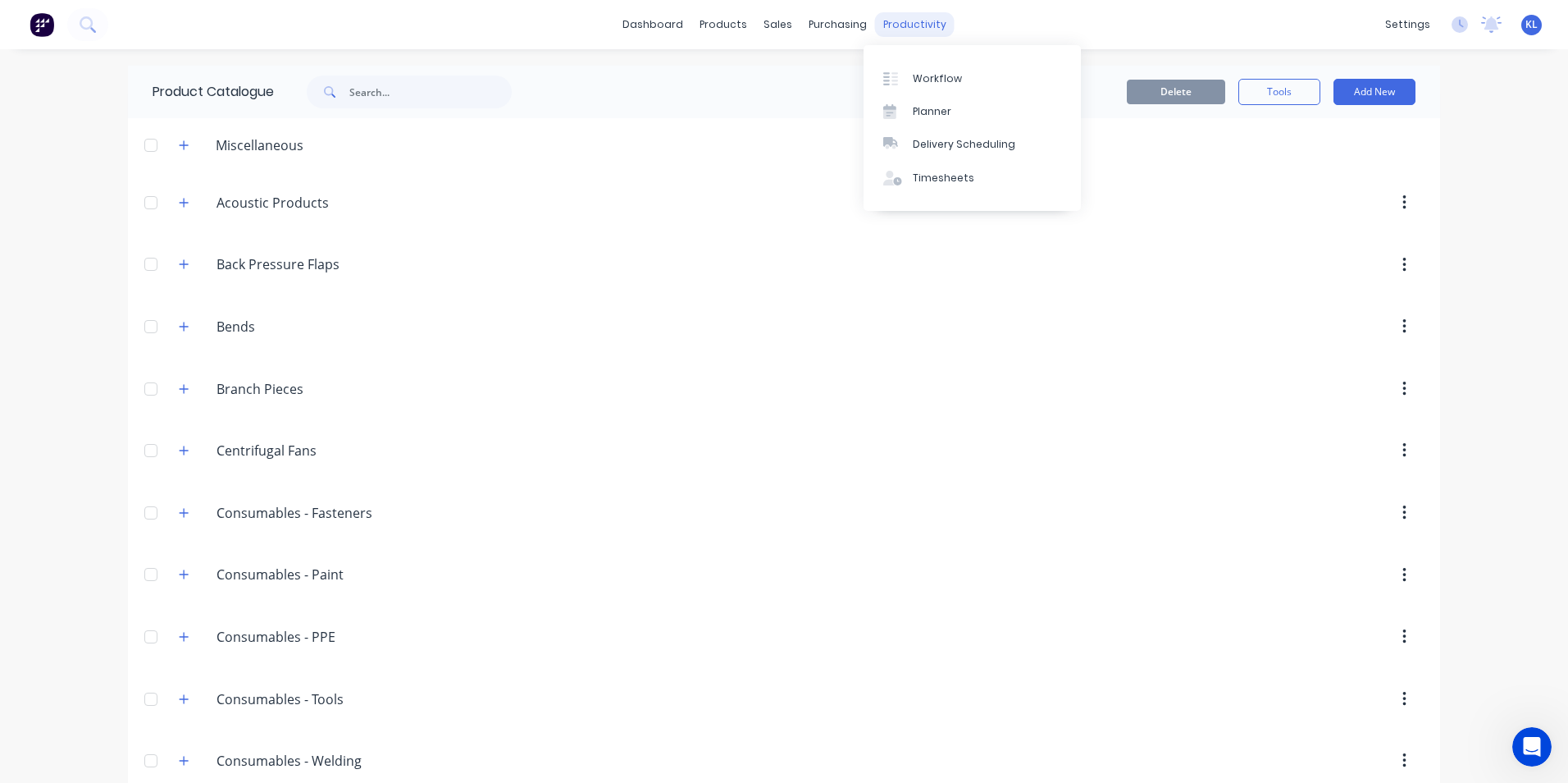
click at [897, 20] on div "productivity" at bounding box center [914, 24] width 79 height 24
click at [947, 82] on div "Workflow" at bounding box center [937, 79] width 49 height 15
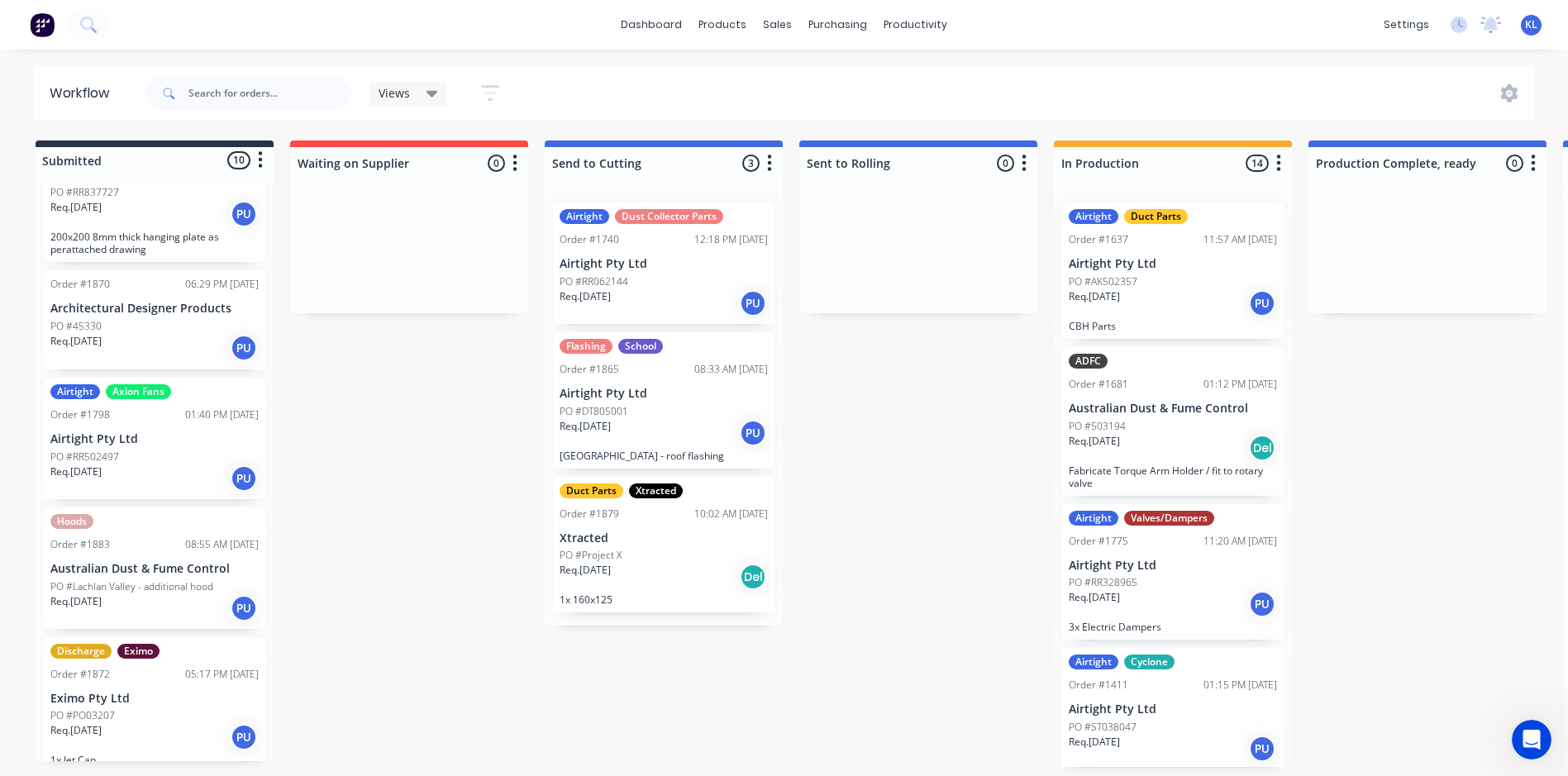
scroll to position [818, 0]
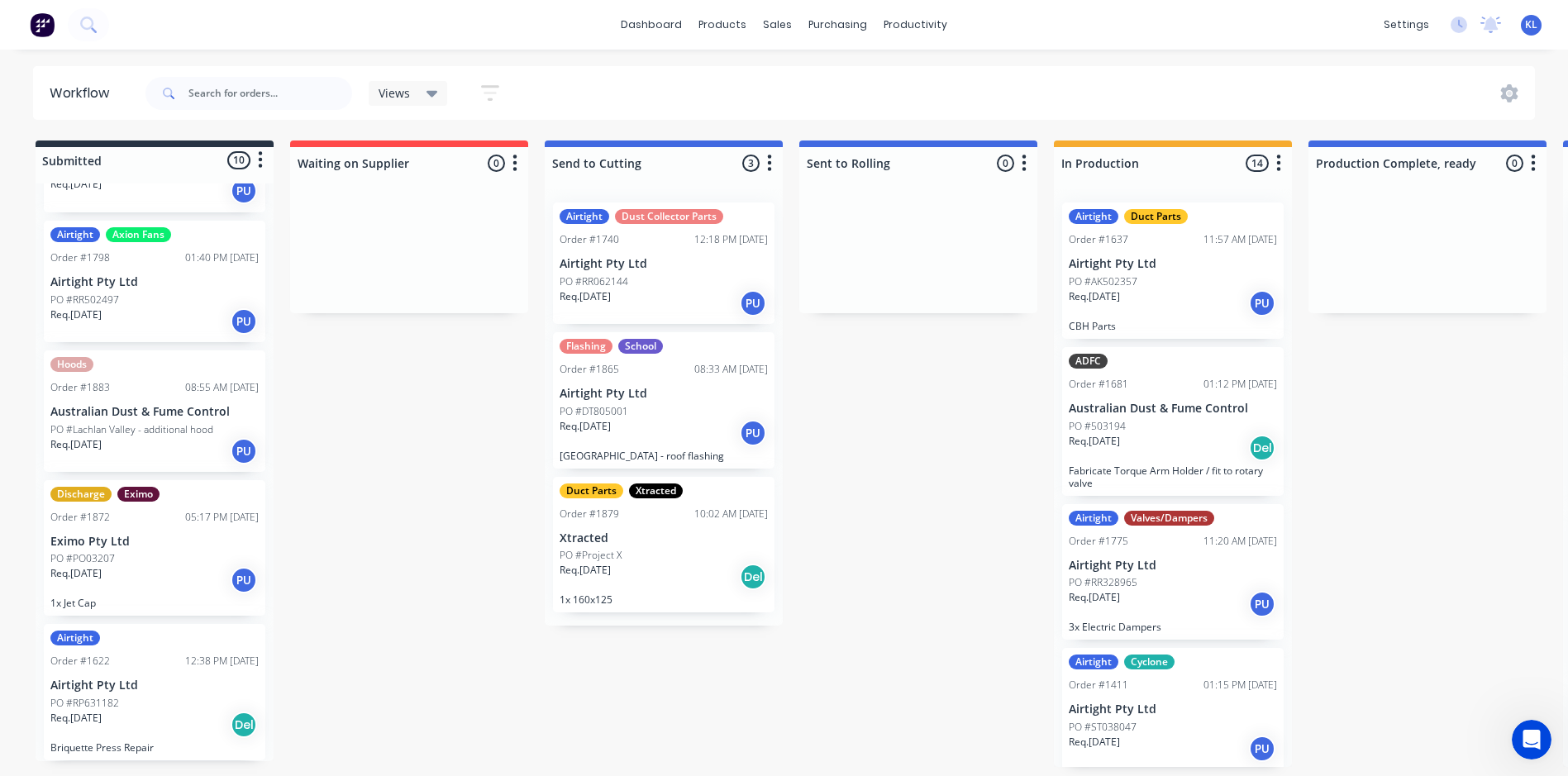
click at [167, 405] on p "Australian Dust & Fume Control" at bounding box center [154, 412] width 208 height 14
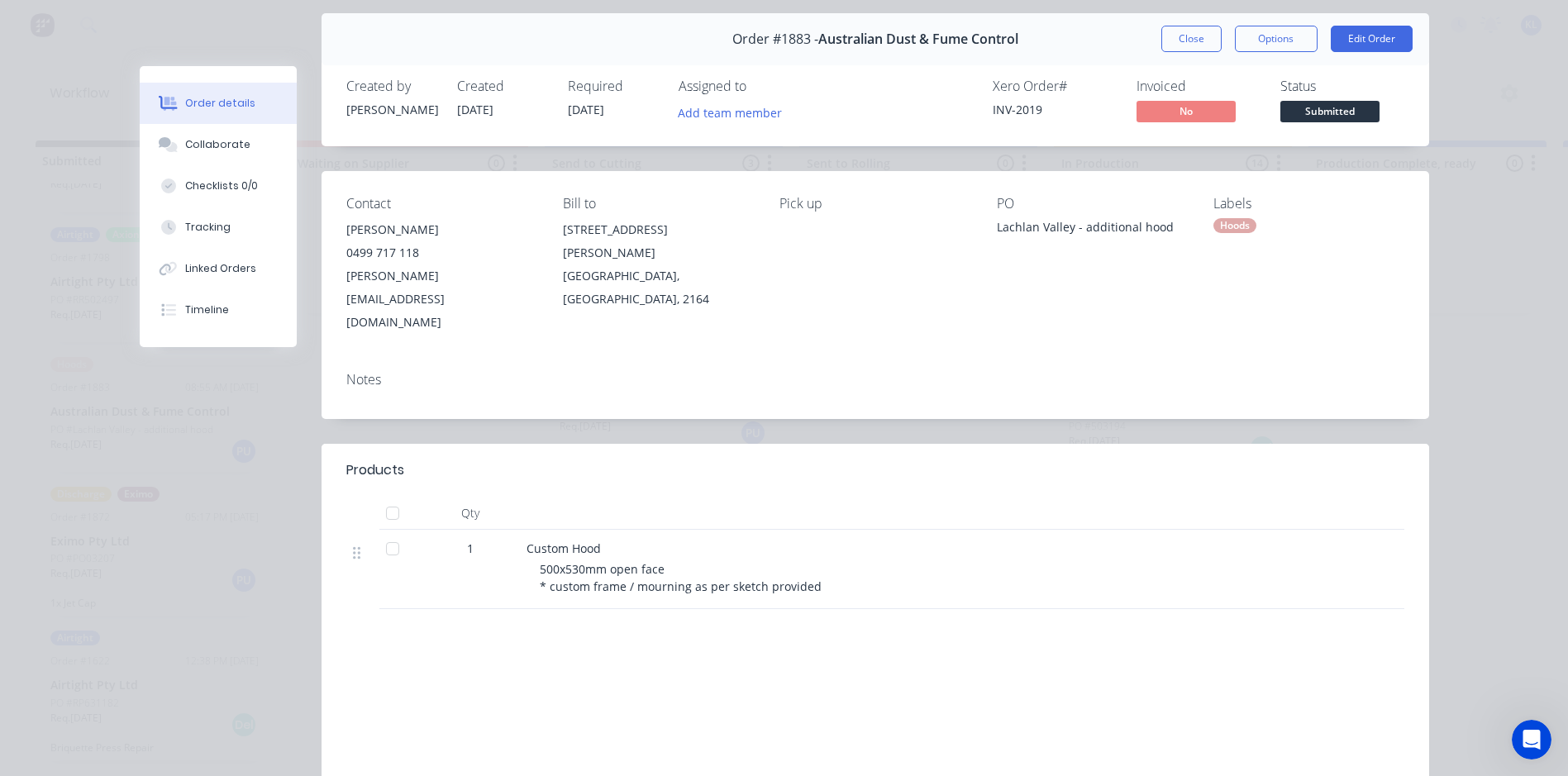
scroll to position [83, 0]
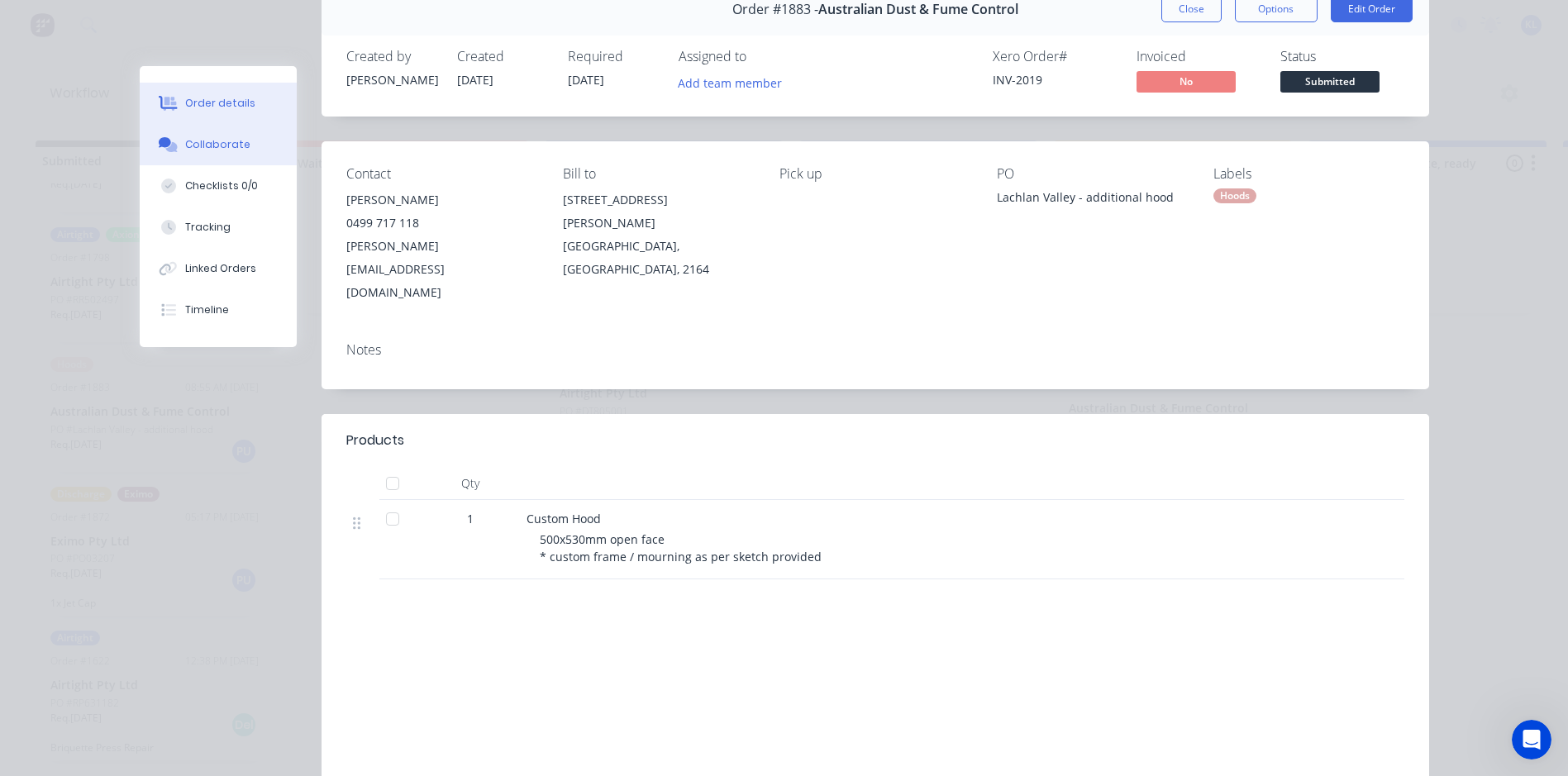
click at [246, 147] on button "Collaborate" at bounding box center [217, 145] width 157 height 42
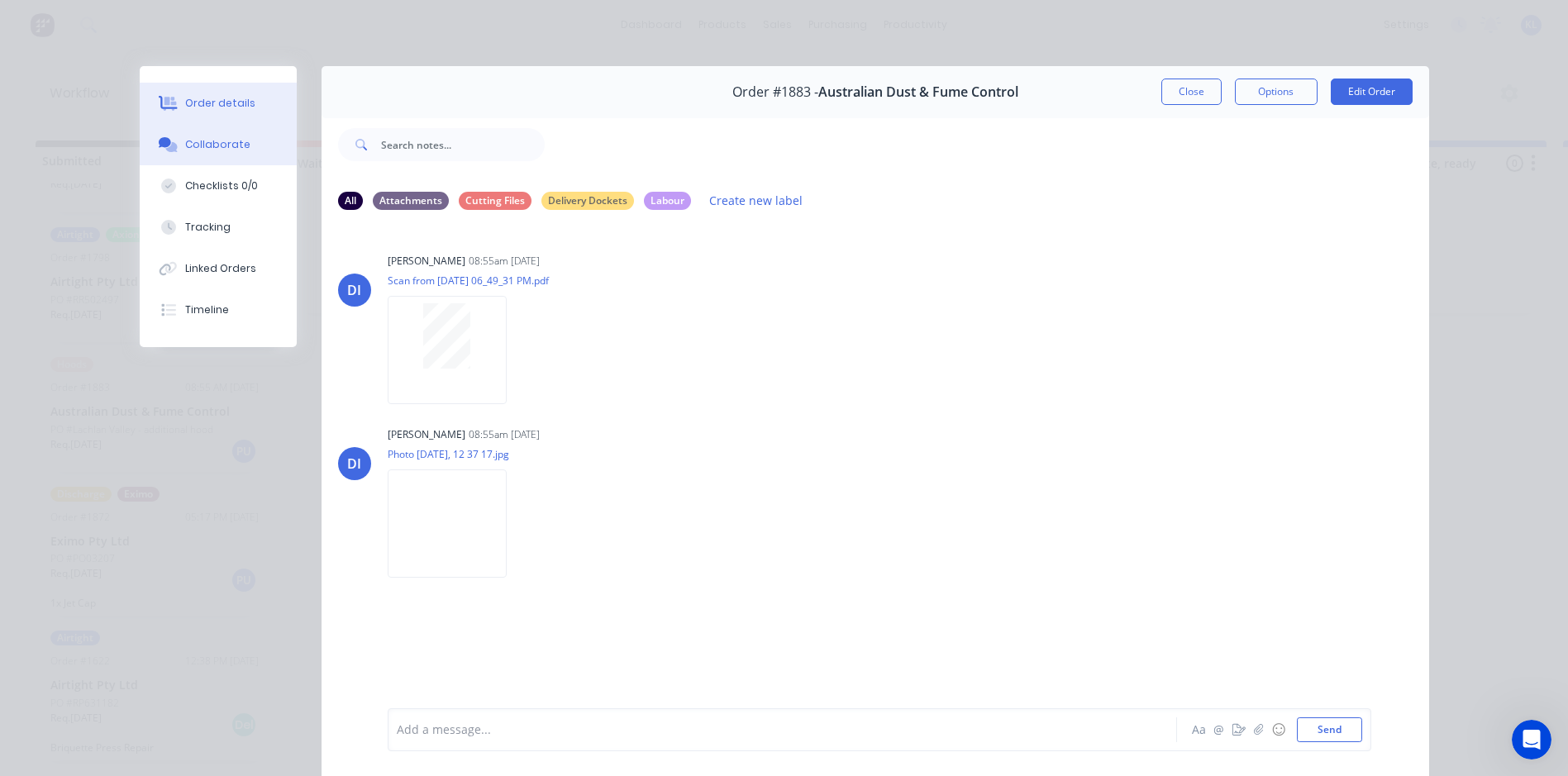
click at [196, 99] on div "Order details" at bounding box center [220, 103] width 70 height 15
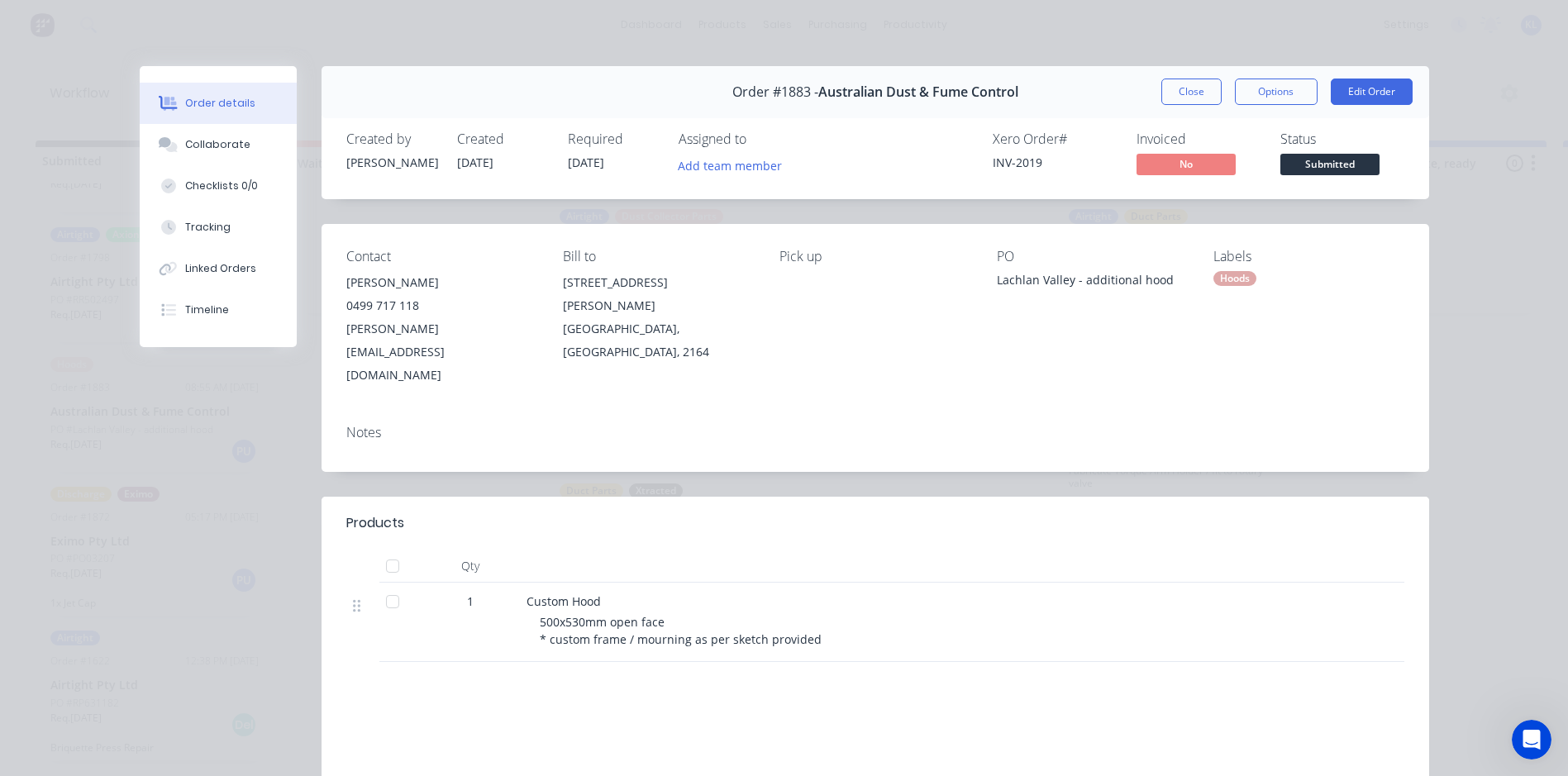
drag, startPoint x: 775, startPoint y: 495, endPoint x: 810, endPoint y: 488, distance: 35.7
click at [775, 496] on header "Products" at bounding box center [875, 523] width 1108 height 53
click at [1256, 93] on button "Options" at bounding box center [1276, 92] width 83 height 27
click at [1193, 169] on div "Work Order" at bounding box center [1231, 167] width 144 height 24
click at [1181, 195] on div "Standard" at bounding box center [1231, 200] width 144 height 24
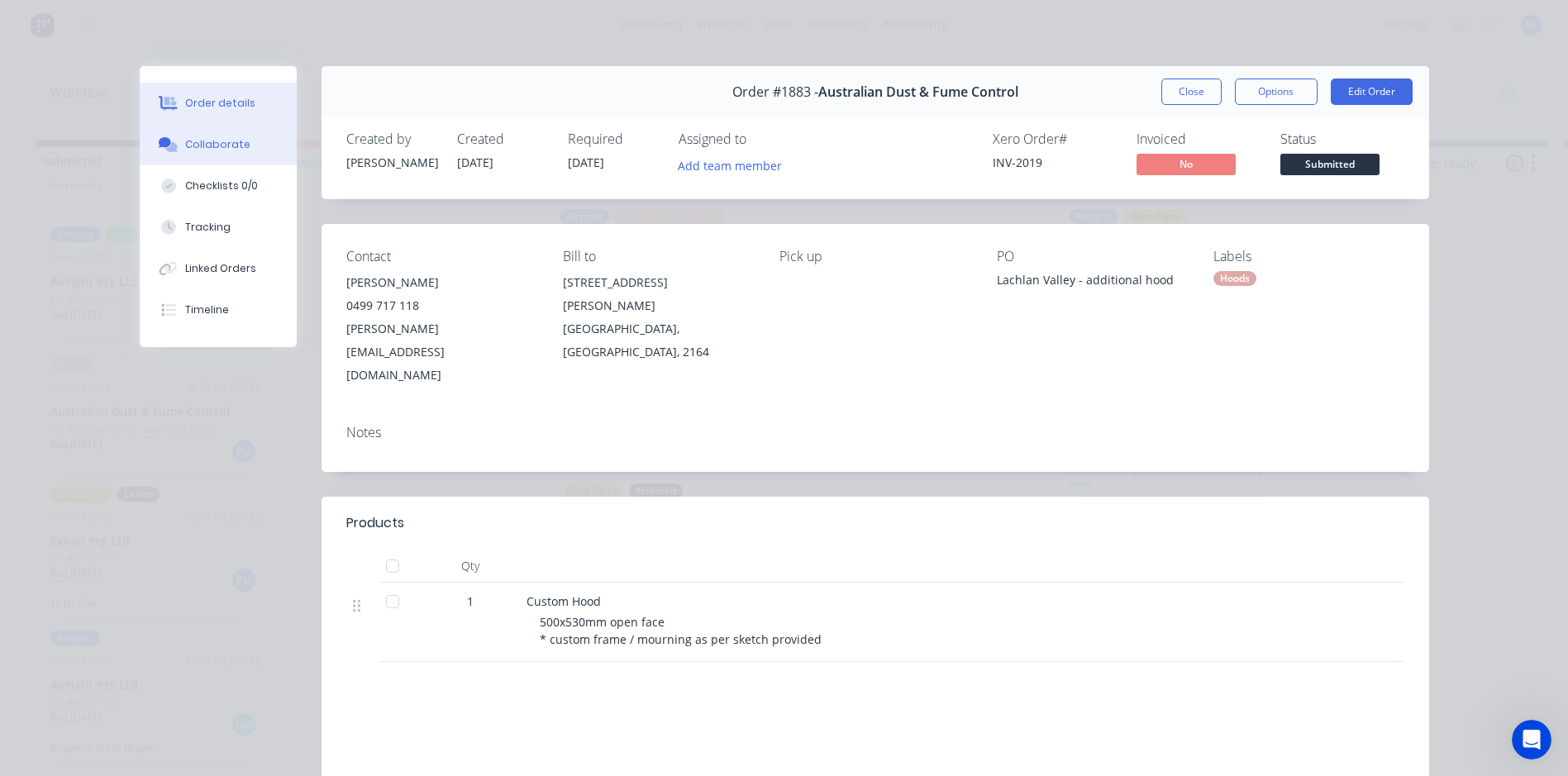
click at [226, 160] on button "Collaborate" at bounding box center [217, 145] width 157 height 42
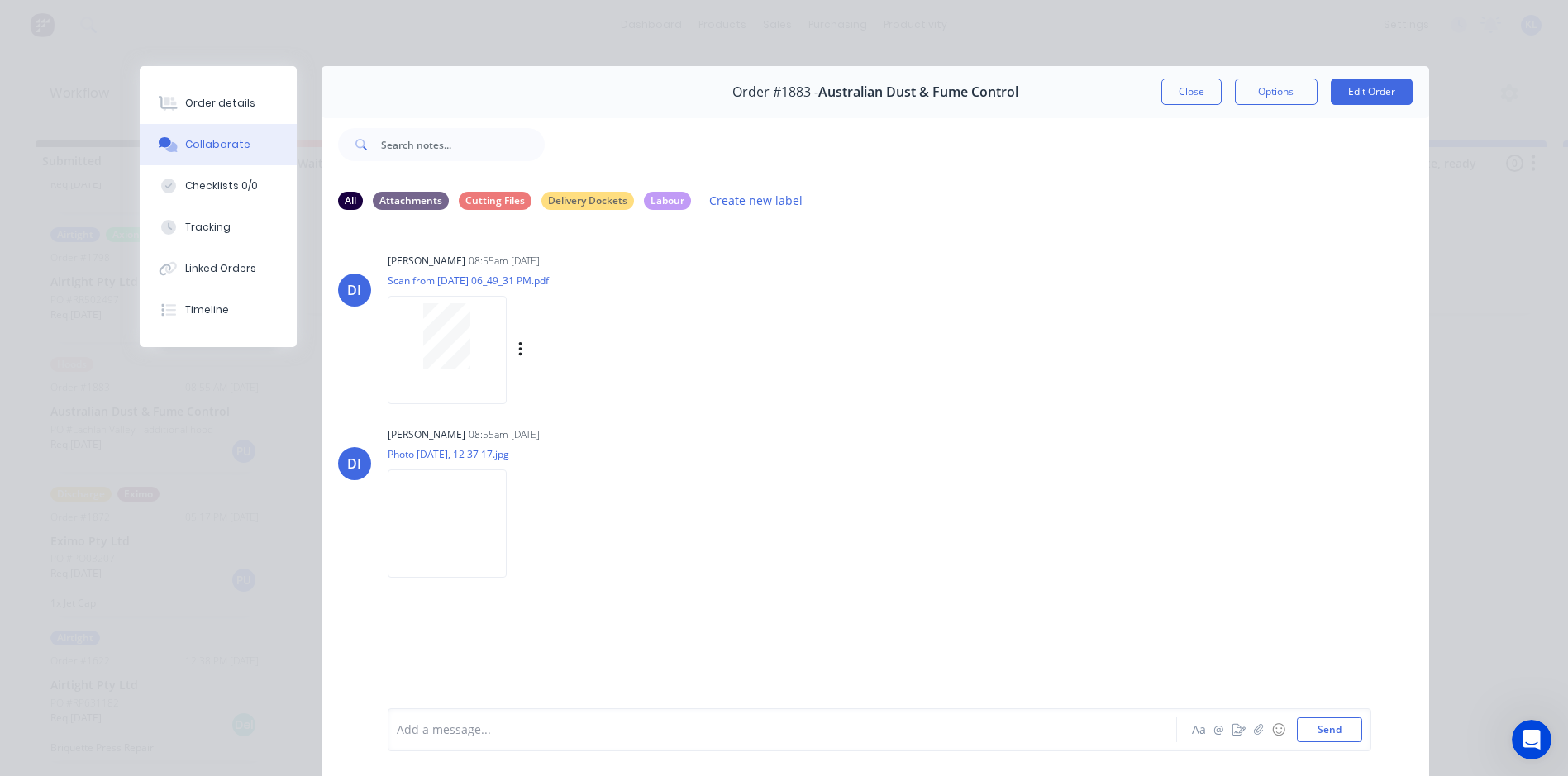
click at [447, 397] on div at bounding box center [446, 350] width 119 height 108
click at [518, 343] on icon "button" at bounding box center [519, 350] width 3 height 15
click at [790, 305] on div "[PERSON_NAME] 08:55am [DATE] Scan from [DATE] 06_49_31 PM.pdf Labels Download" at bounding box center [645, 323] width 516 height 149
click at [194, 92] on button "Order details" at bounding box center [217, 103] width 157 height 42
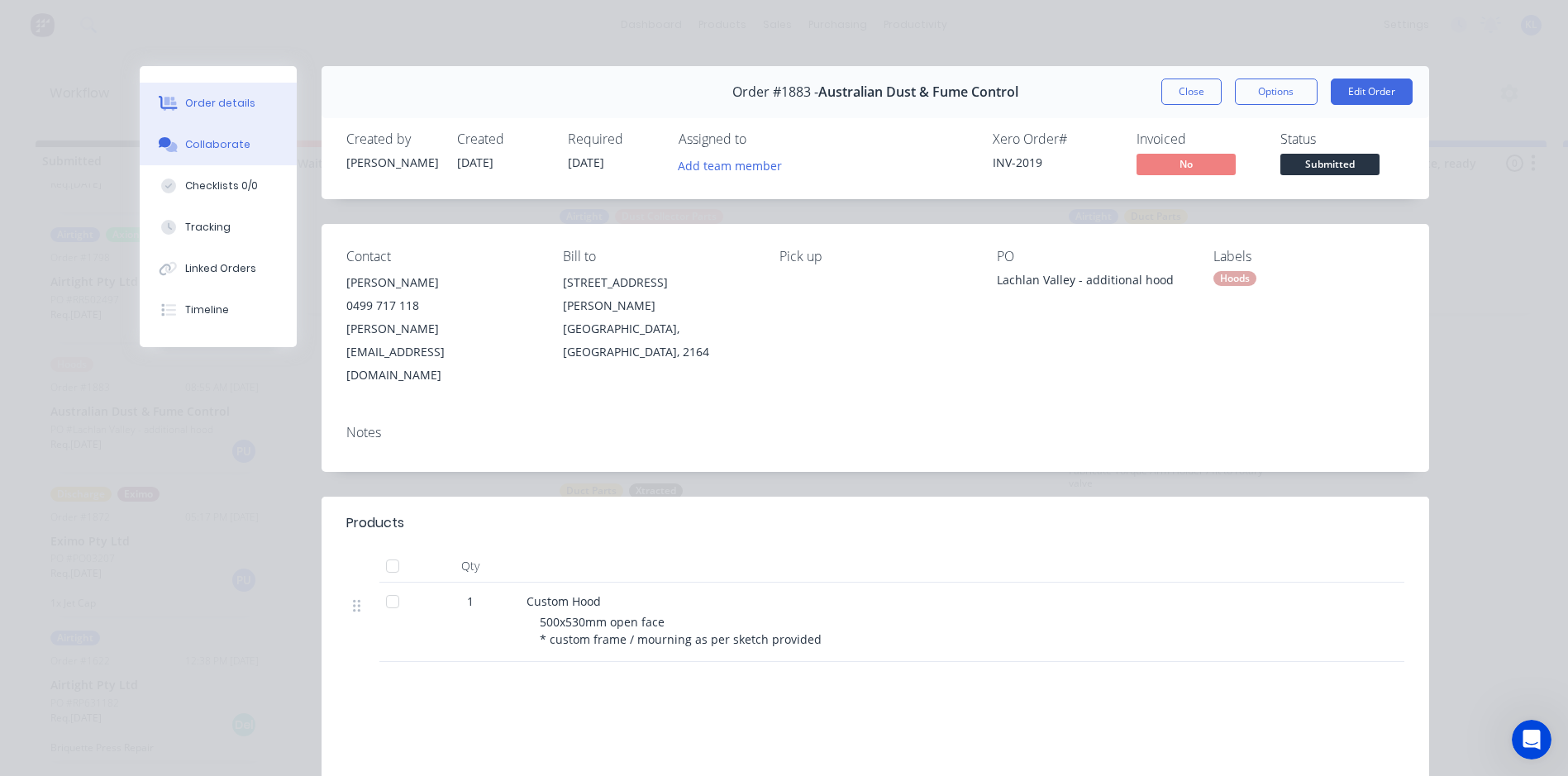
click at [201, 149] on div "Collaborate" at bounding box center [217, 145] width 65 height 15
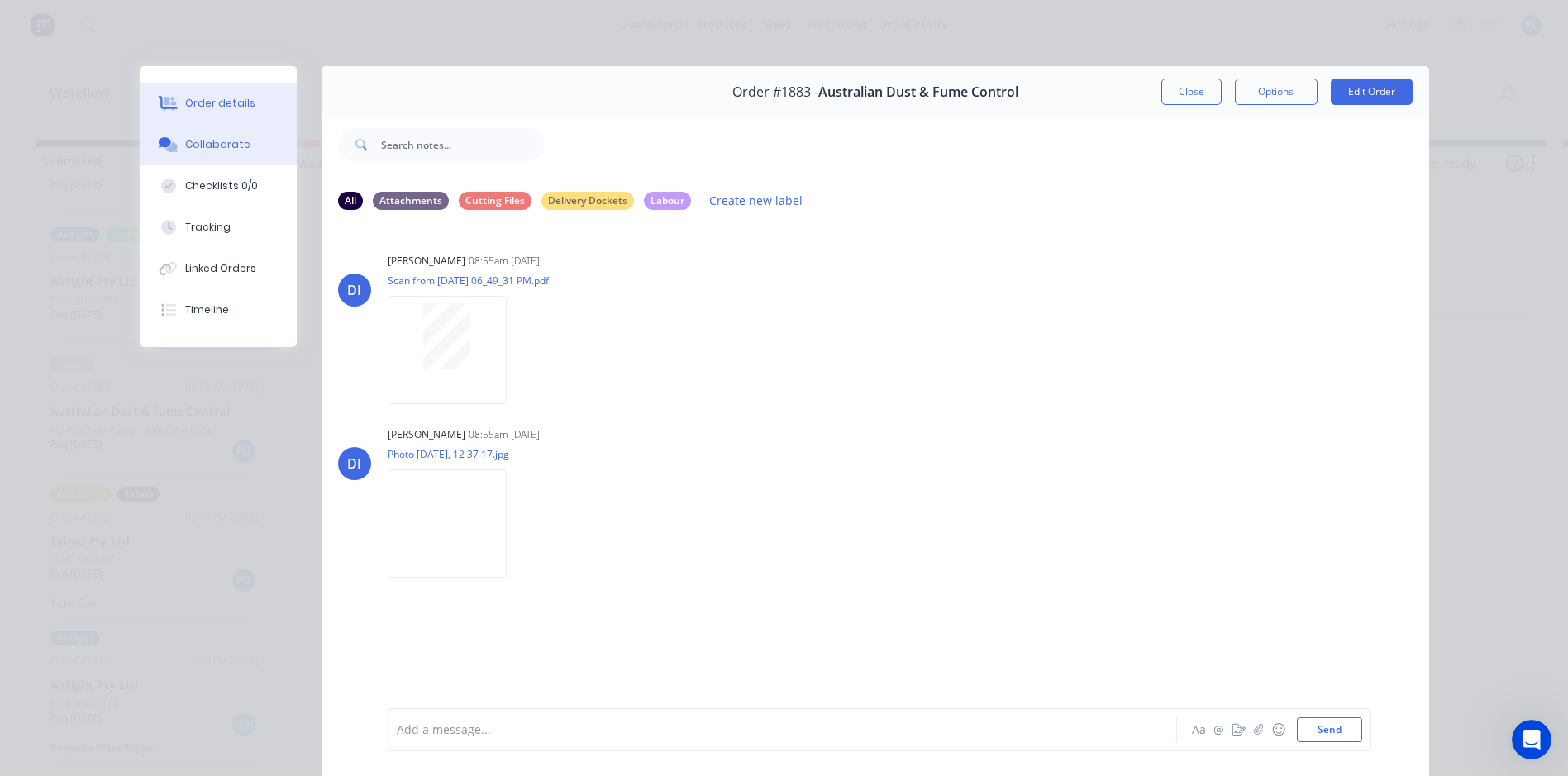
click at [218, 104] on div "Order details" at bounding box center [220, 103] width 70 height 15
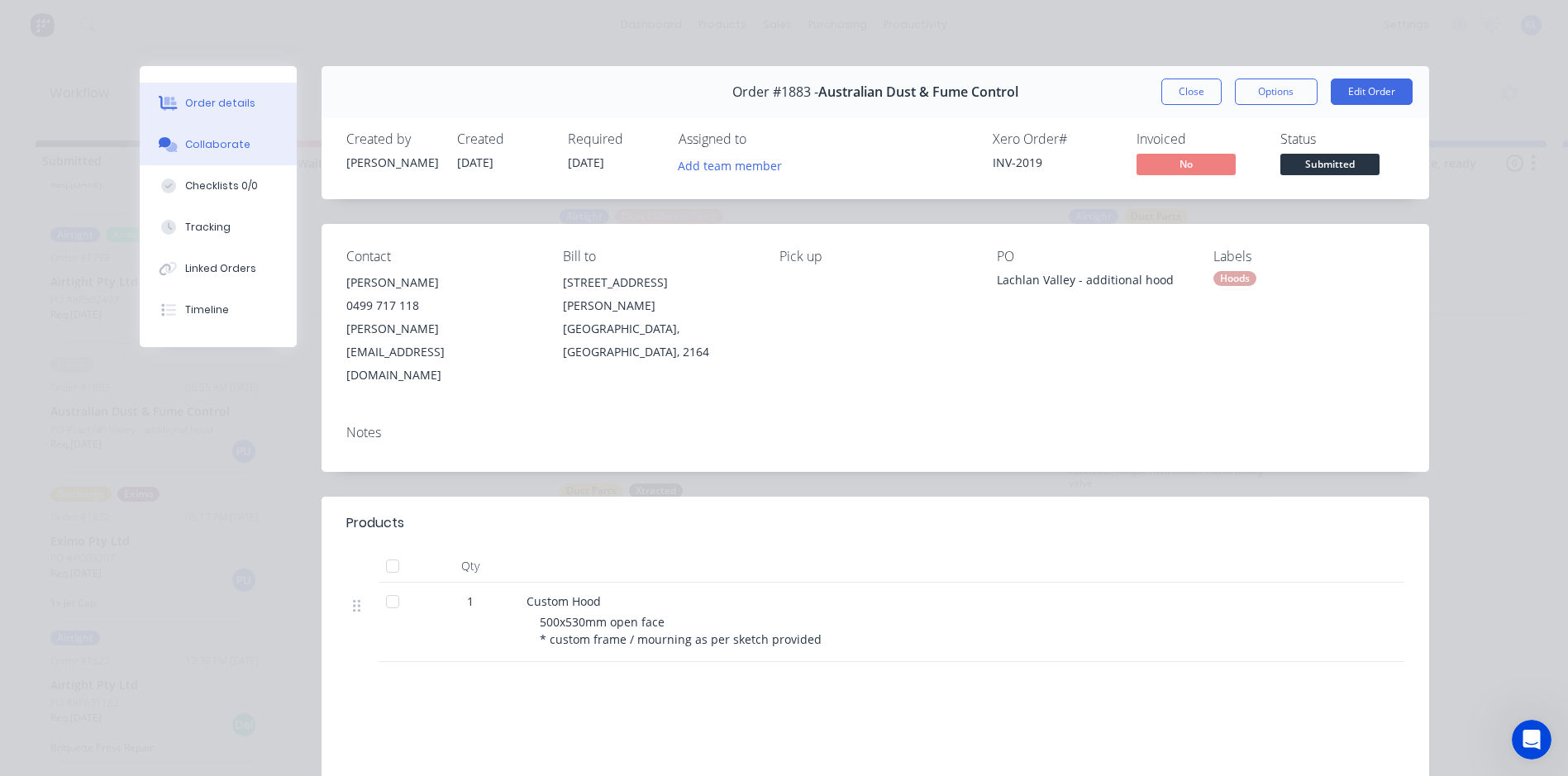
click at [231, 132] on button "Collaborate" at bounding box center [217, 145] width 157 height 42
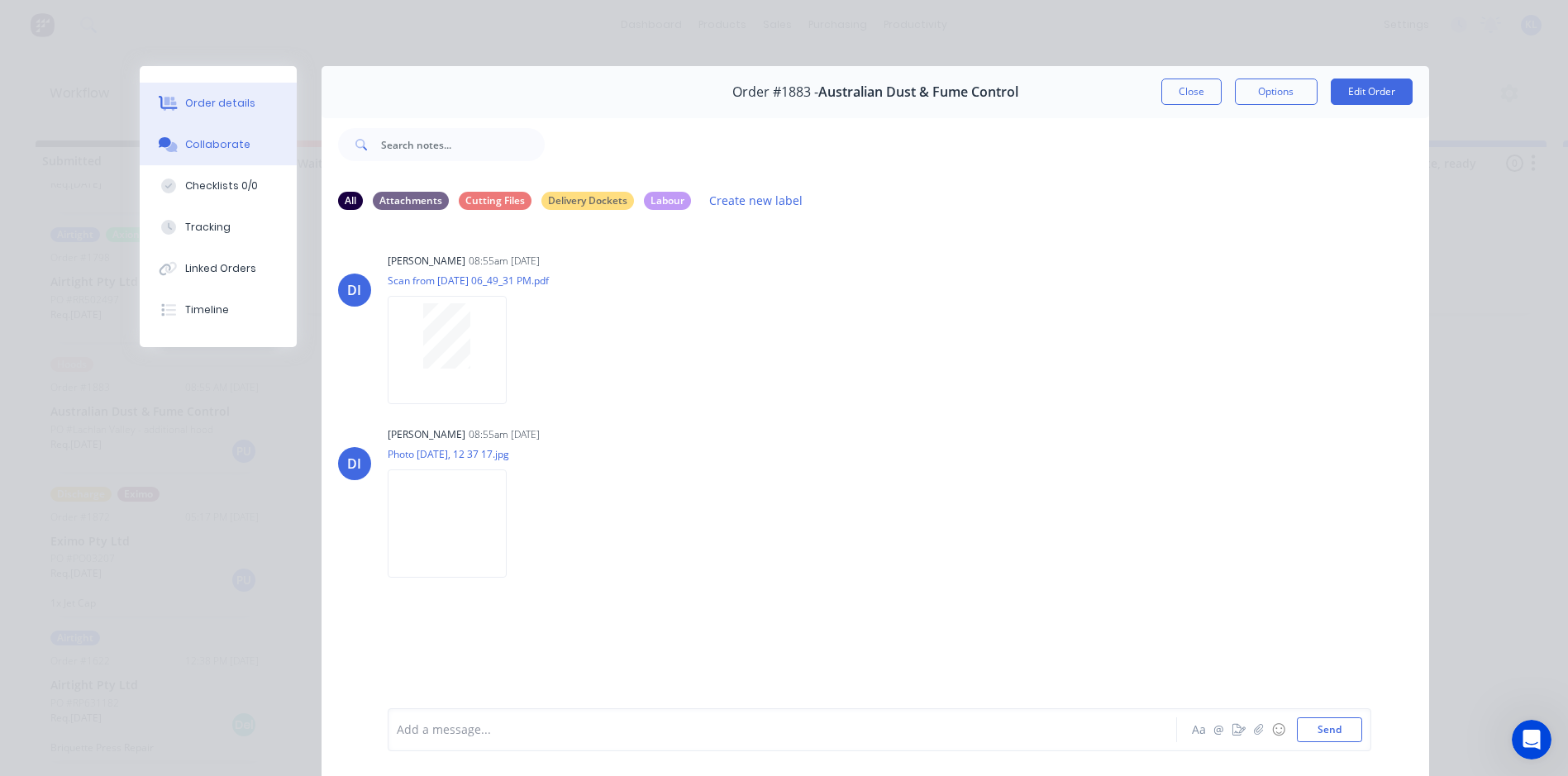
click at [232, 112] on button "Order details" at bounding box center [217, 103] width 157 height 42
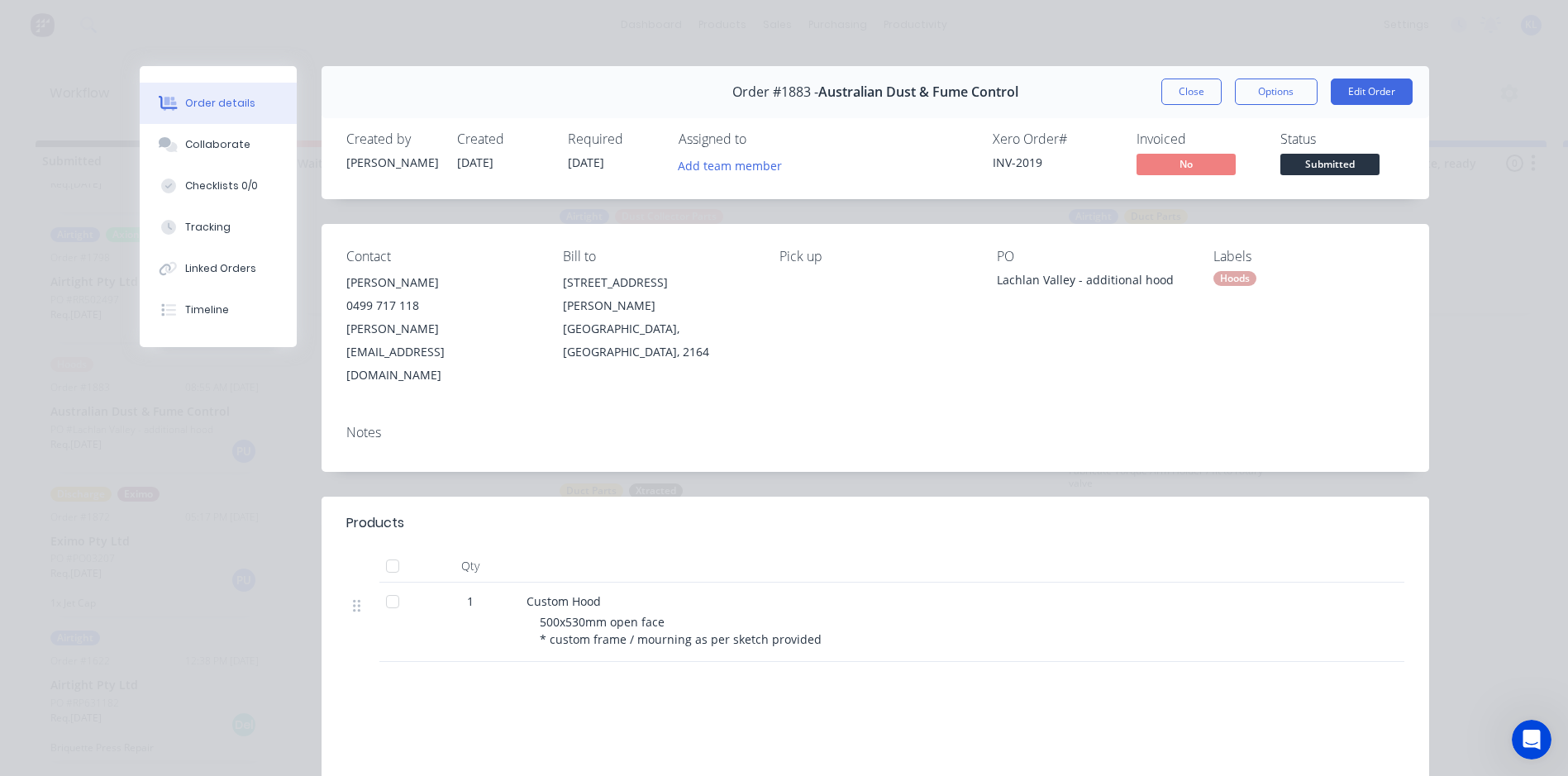
click at [1310, 176] on button "Submitted" at bounding box center [1330, 166] width 100 height 25
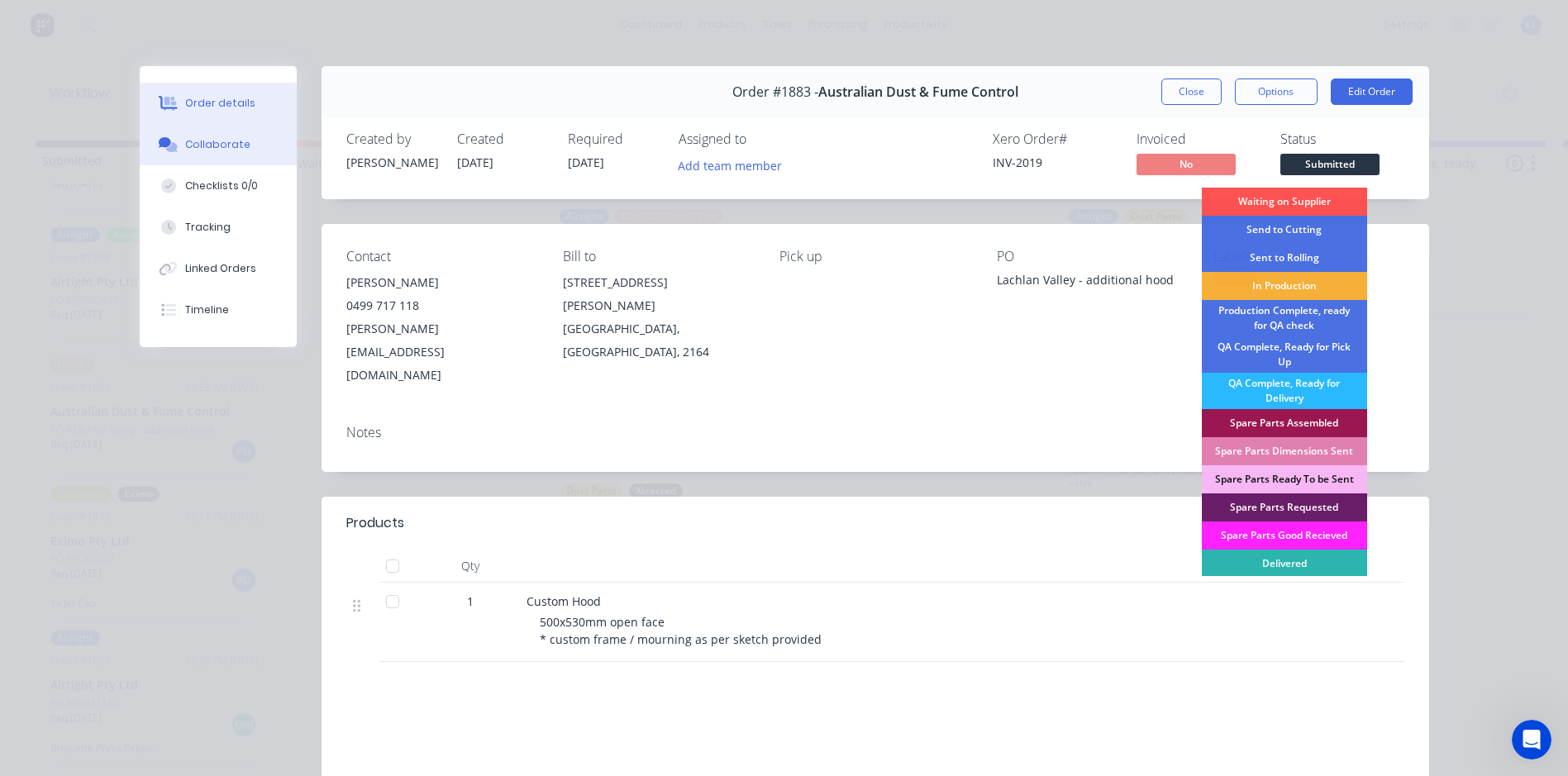
click at [201, 134] on button "Collaborate" at bounding box center [217, 145] width 157 height 42
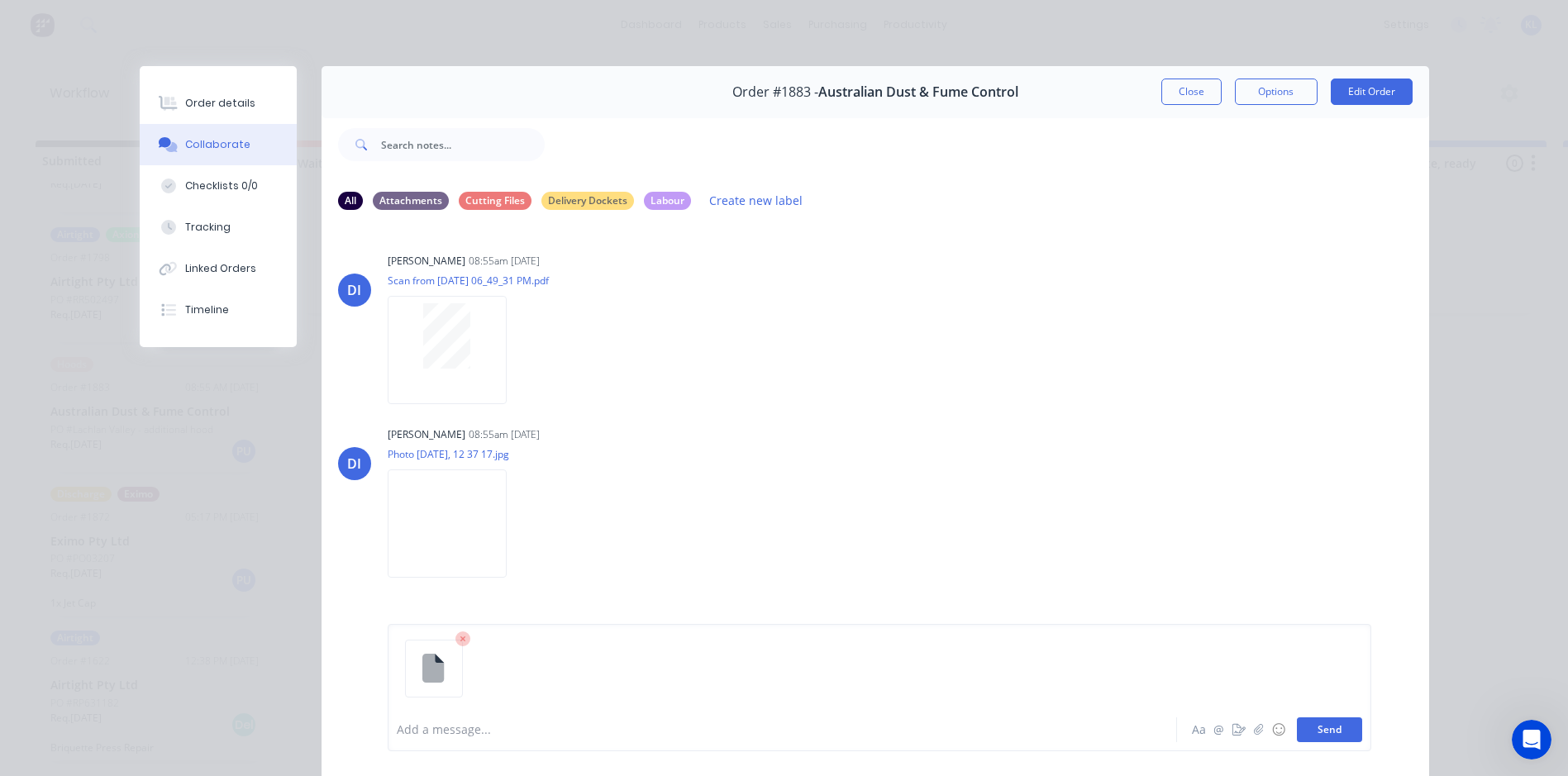
click at [1316, 731] on button "Send" at bounding box center [1330, 730] width 65 height 25
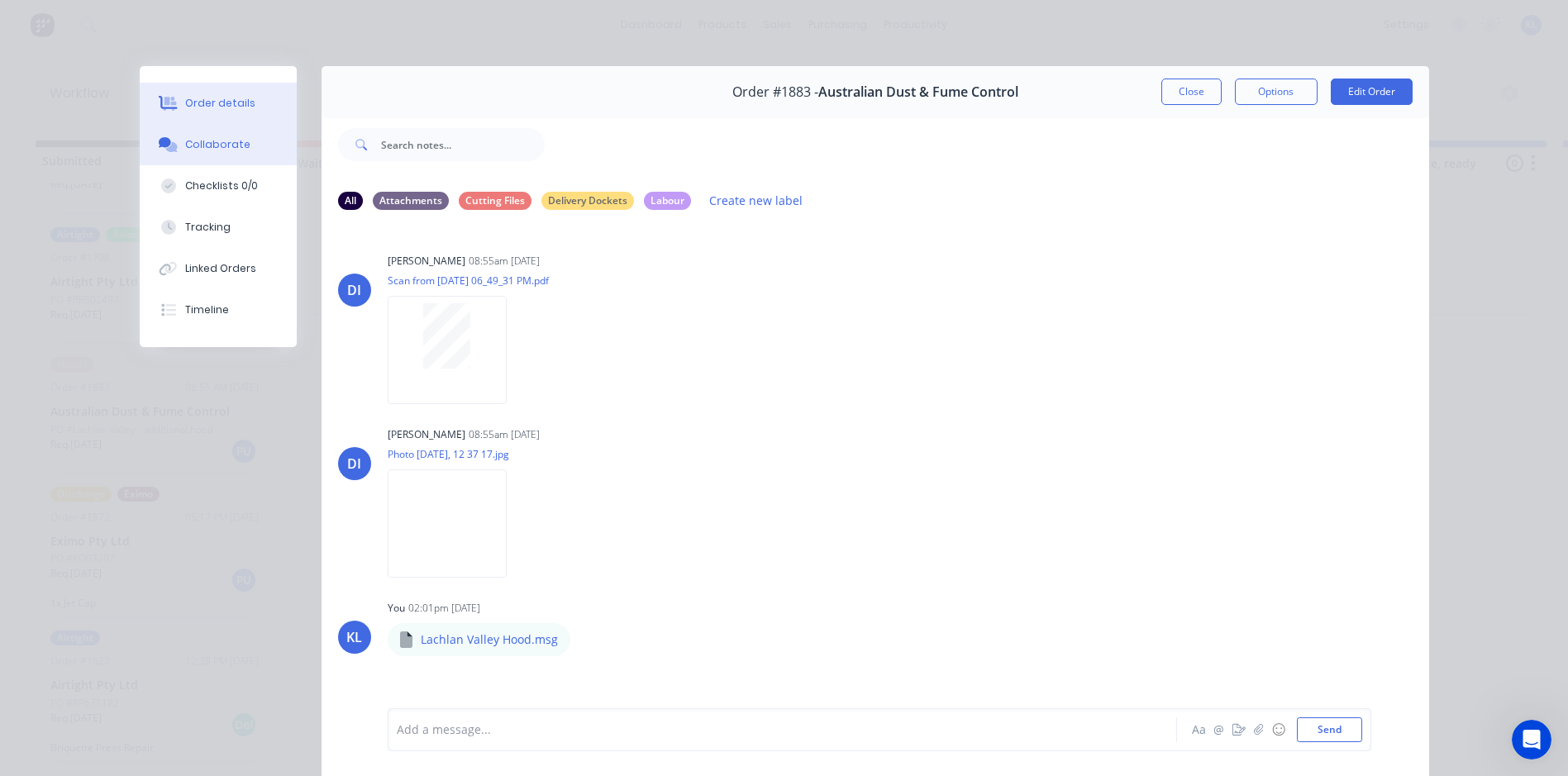
click at [224, 114] on button "Order details" at bounding box center [217, 103] width 157 height 42
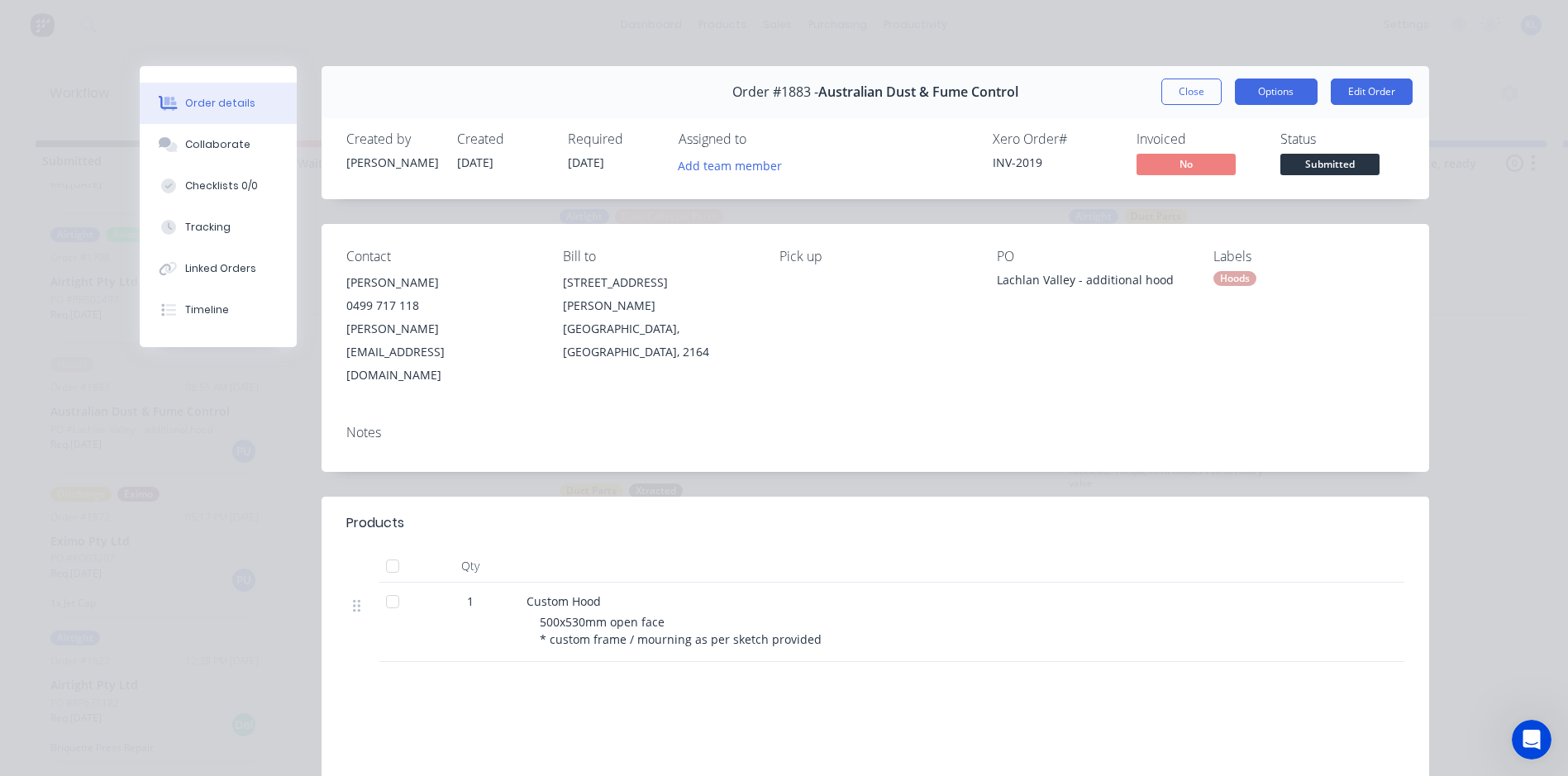
click at [1291, 86] on button "Options" at bounding box center [1276, 92] width 83 height 27
click at [1351, 85] on button "Edit Order" at bounding box center [1372, 92] width 82 height 27
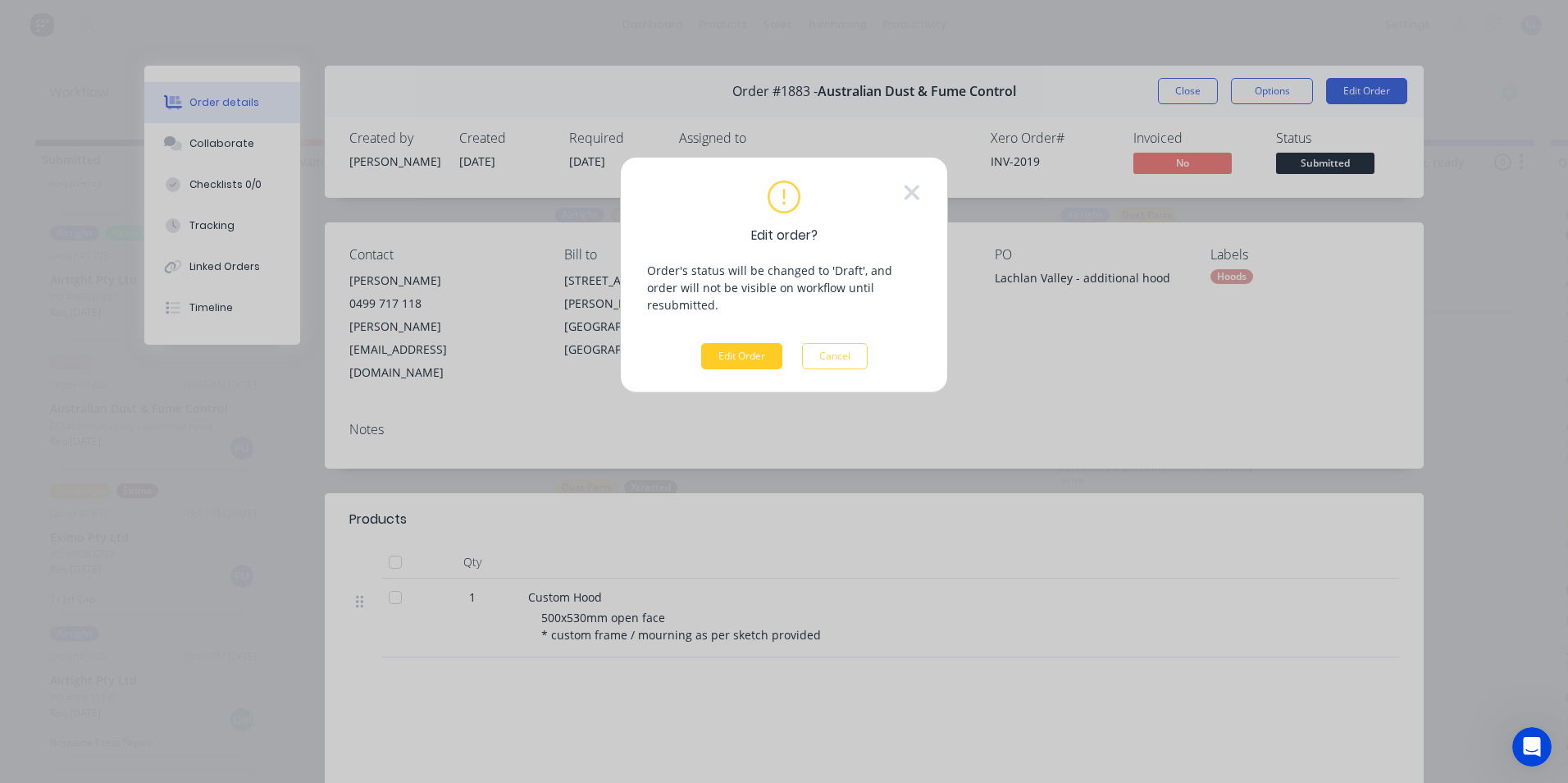
click at [743, 343] on button "Edit Order" at bounding box center [742, 356] width 81 height 26
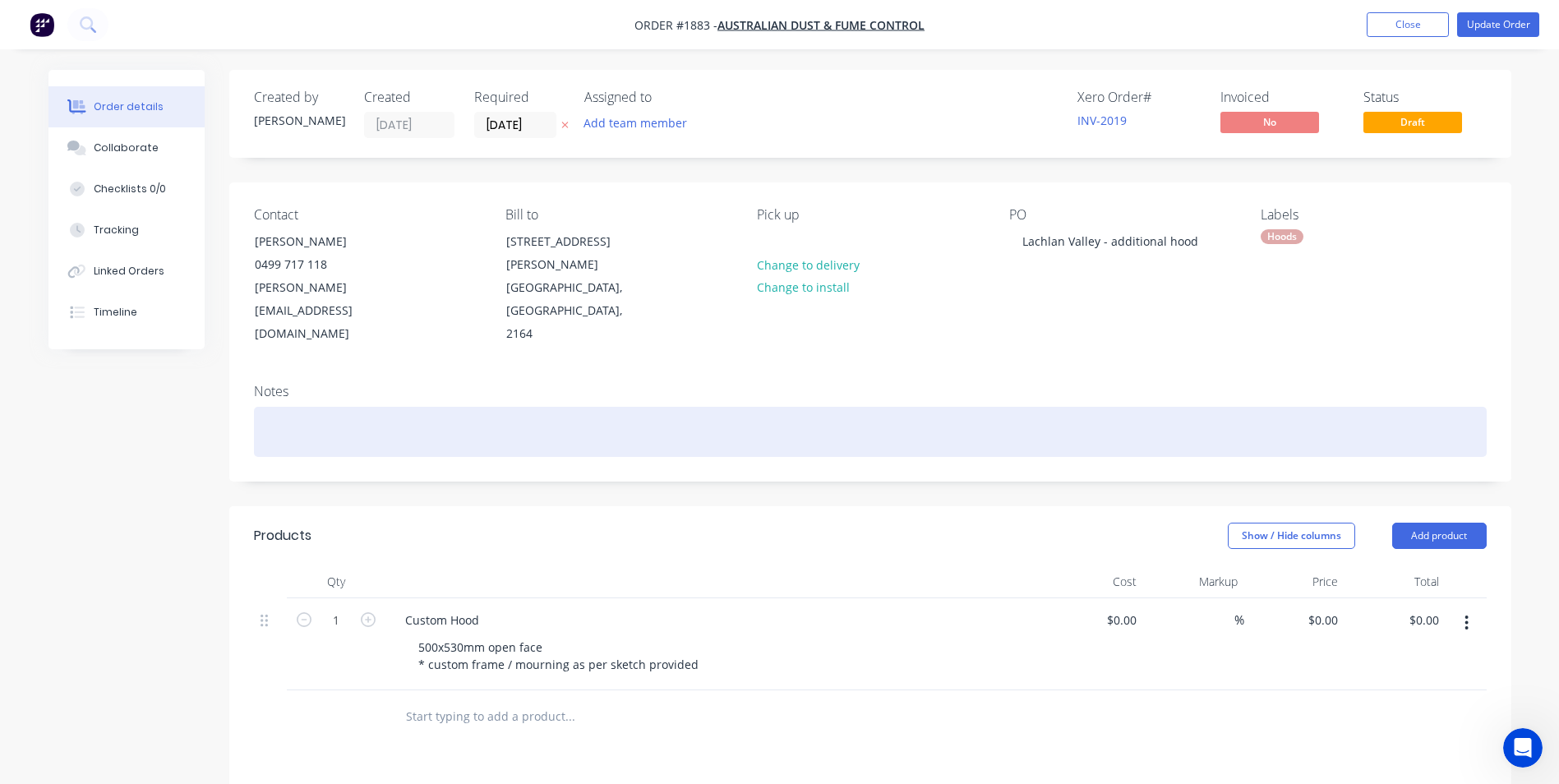
click at [338, 407] on div at bounding box center [870, 431] width 1232 height 50
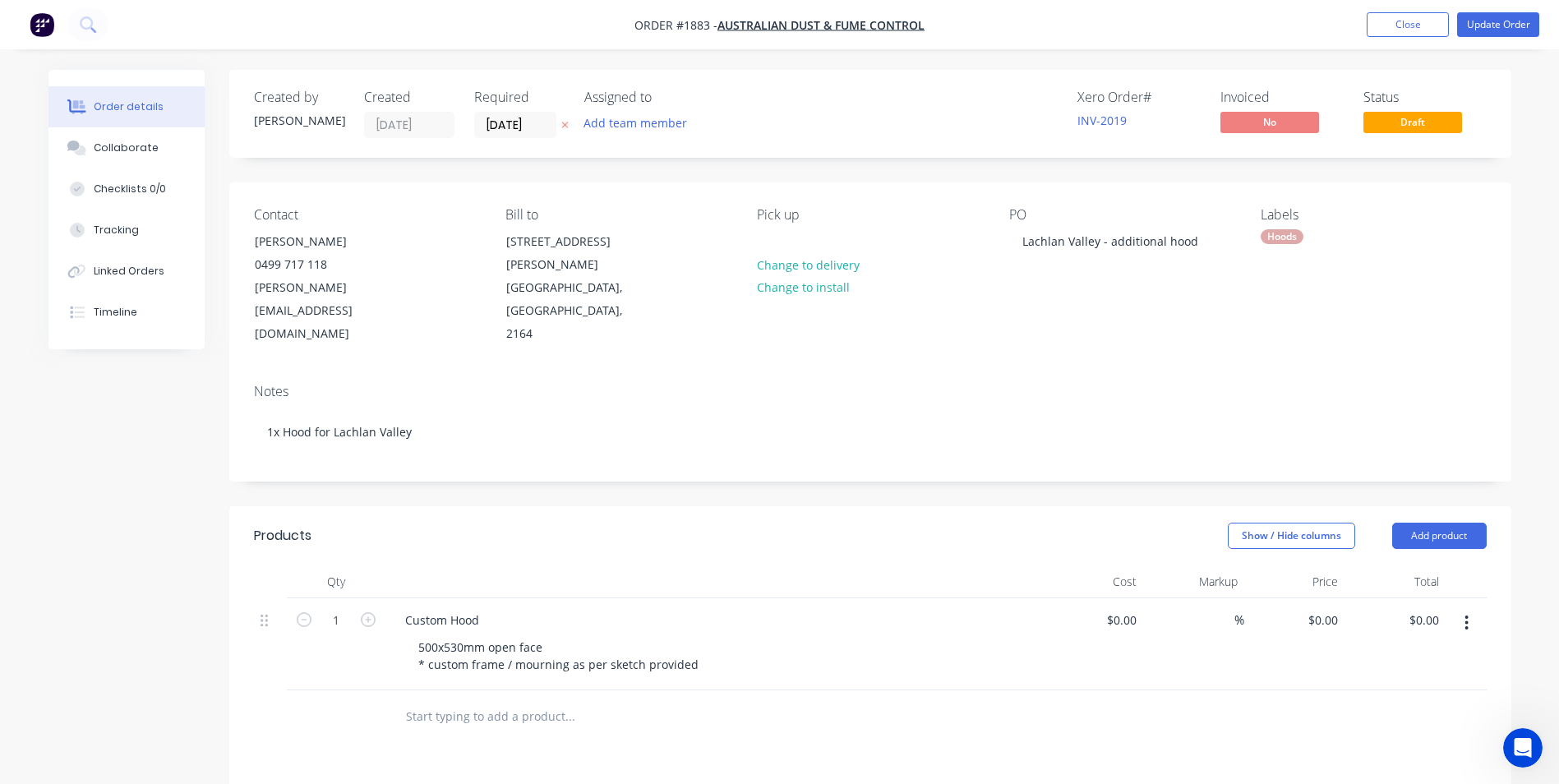
click at [435, 425] on div "Notes 1x Hood for Lachlan Valley" at bounding box center [870, 425] width 1282 height 110
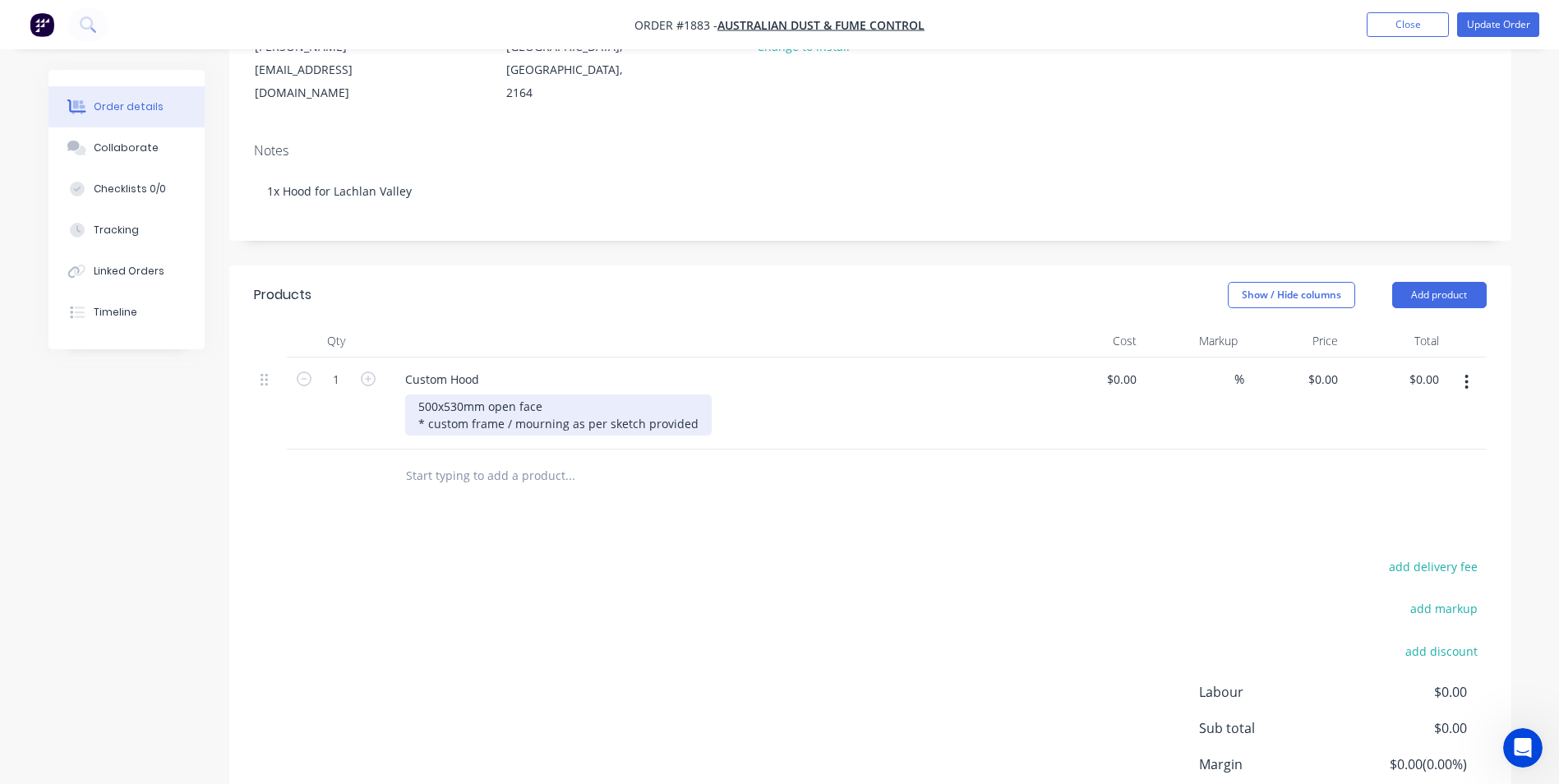
scroll to position [246, 0]
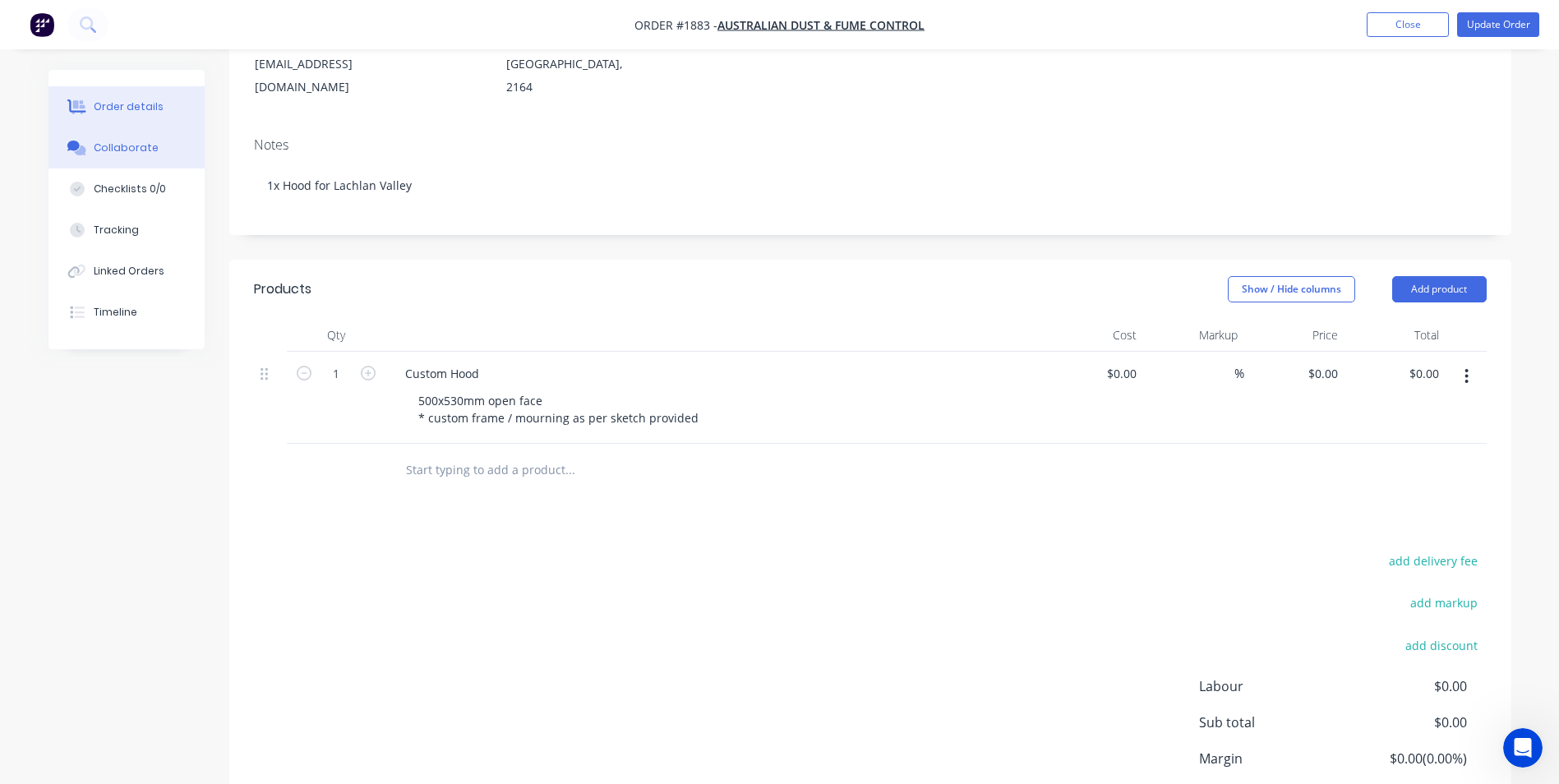
click at [134, 158] on button "Collaborate" at bounding box center [126, 148] width 156 height 42
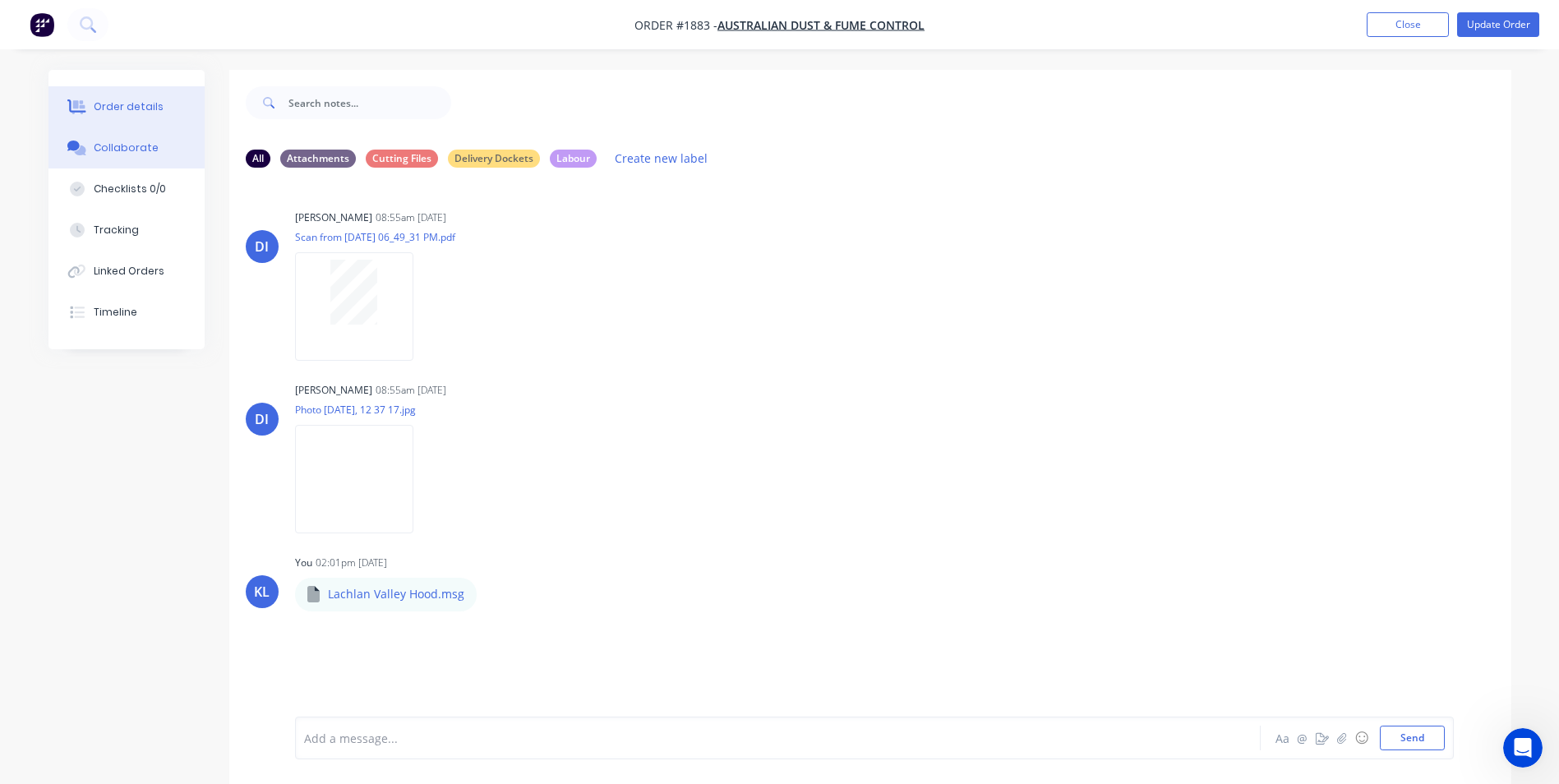
click at [130, 105] on div "Order details" at bounding box center [128, 107] width 70 height 15
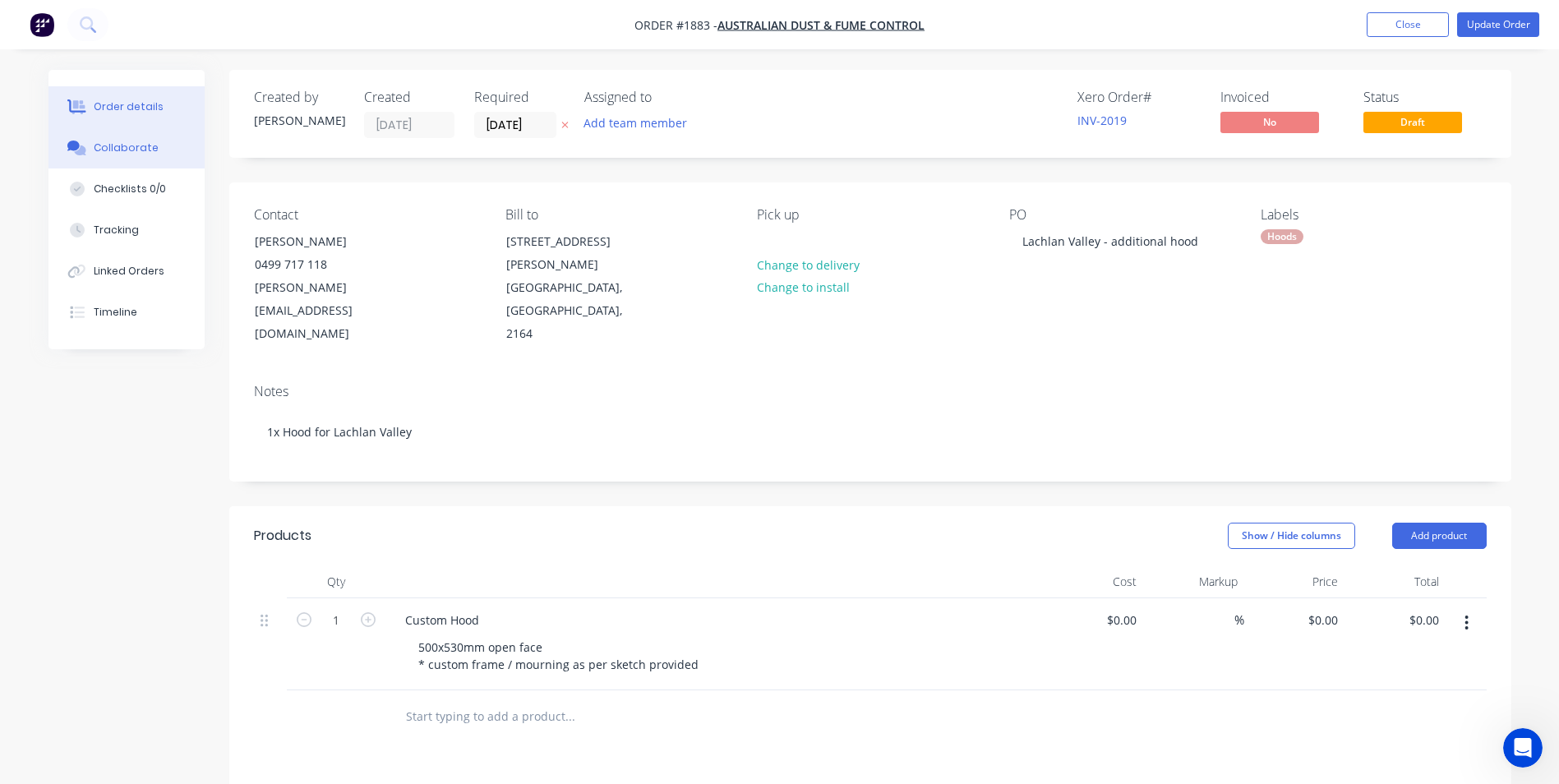
click at [132, 153] on div "Collaborate" at bounding box center [126, 148] width 65 height 15
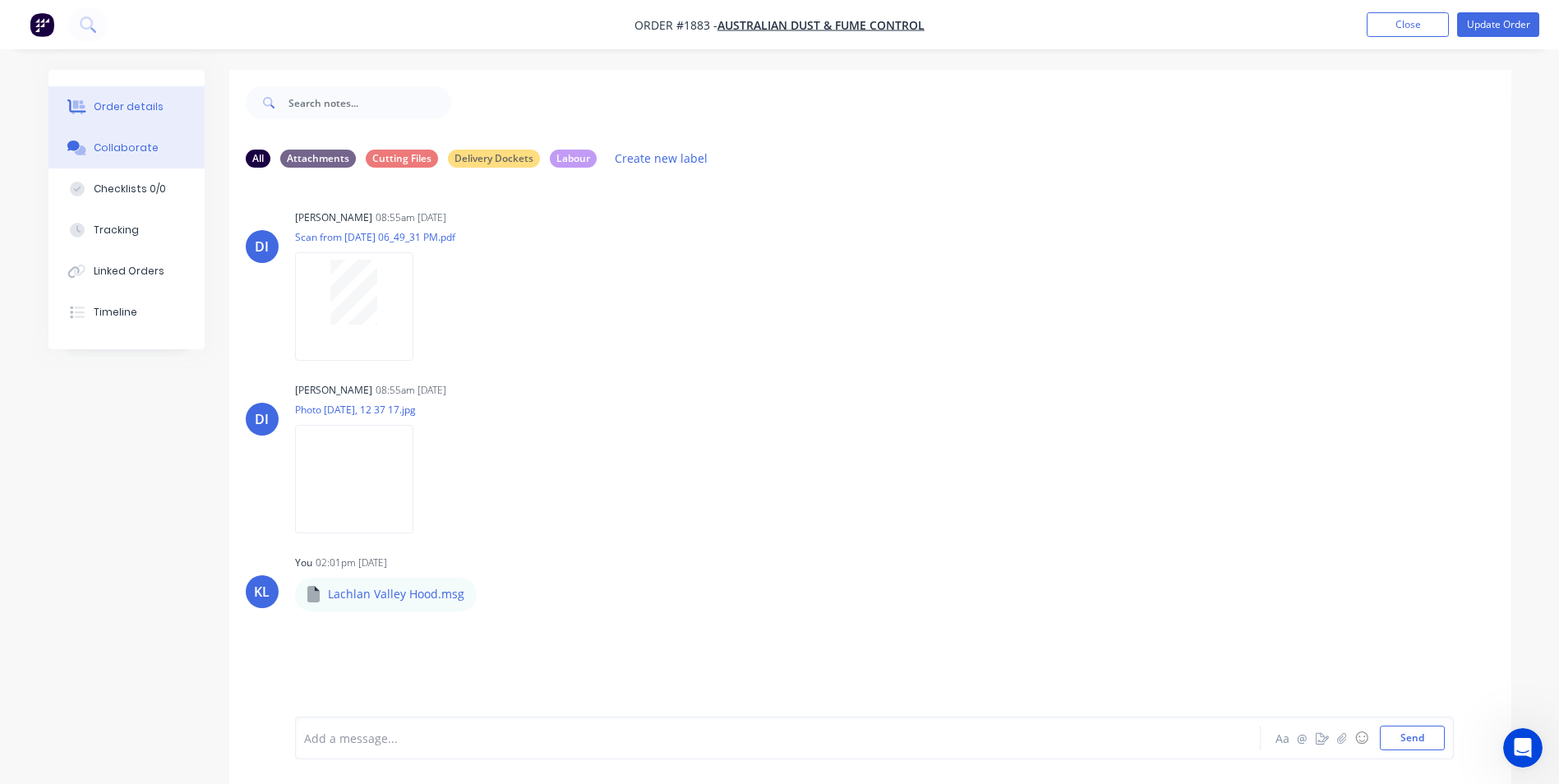
click at [130, 107] on div "Order details" at bounding box center [128, 107] width 70 height 15
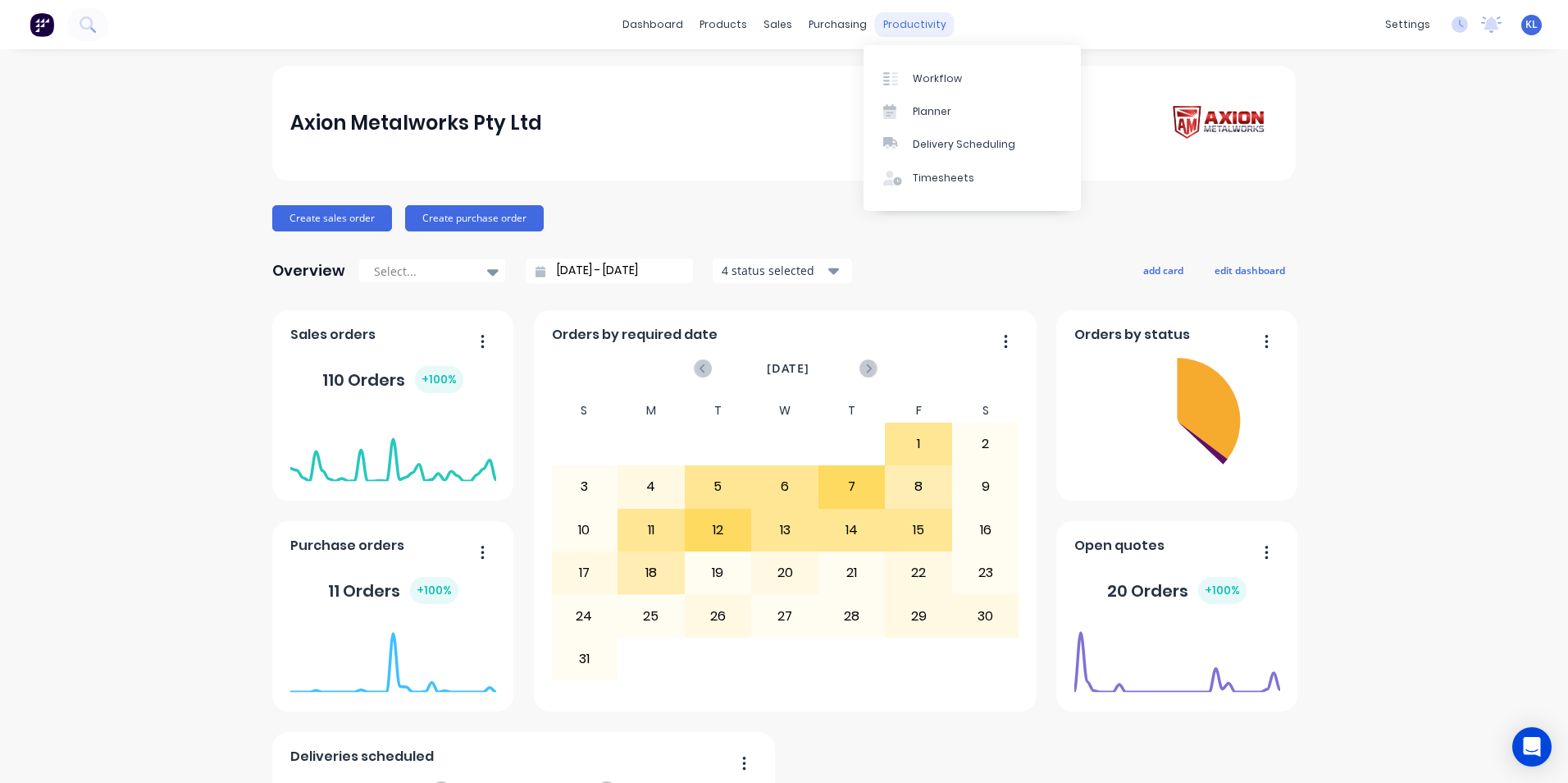
click at [892, 20] on div "productivity" at bounding box center [914, 24] width 79 height 24
click at [929, 73] on div "Workflow" at bounding box center [937, 79] width 49 height 15
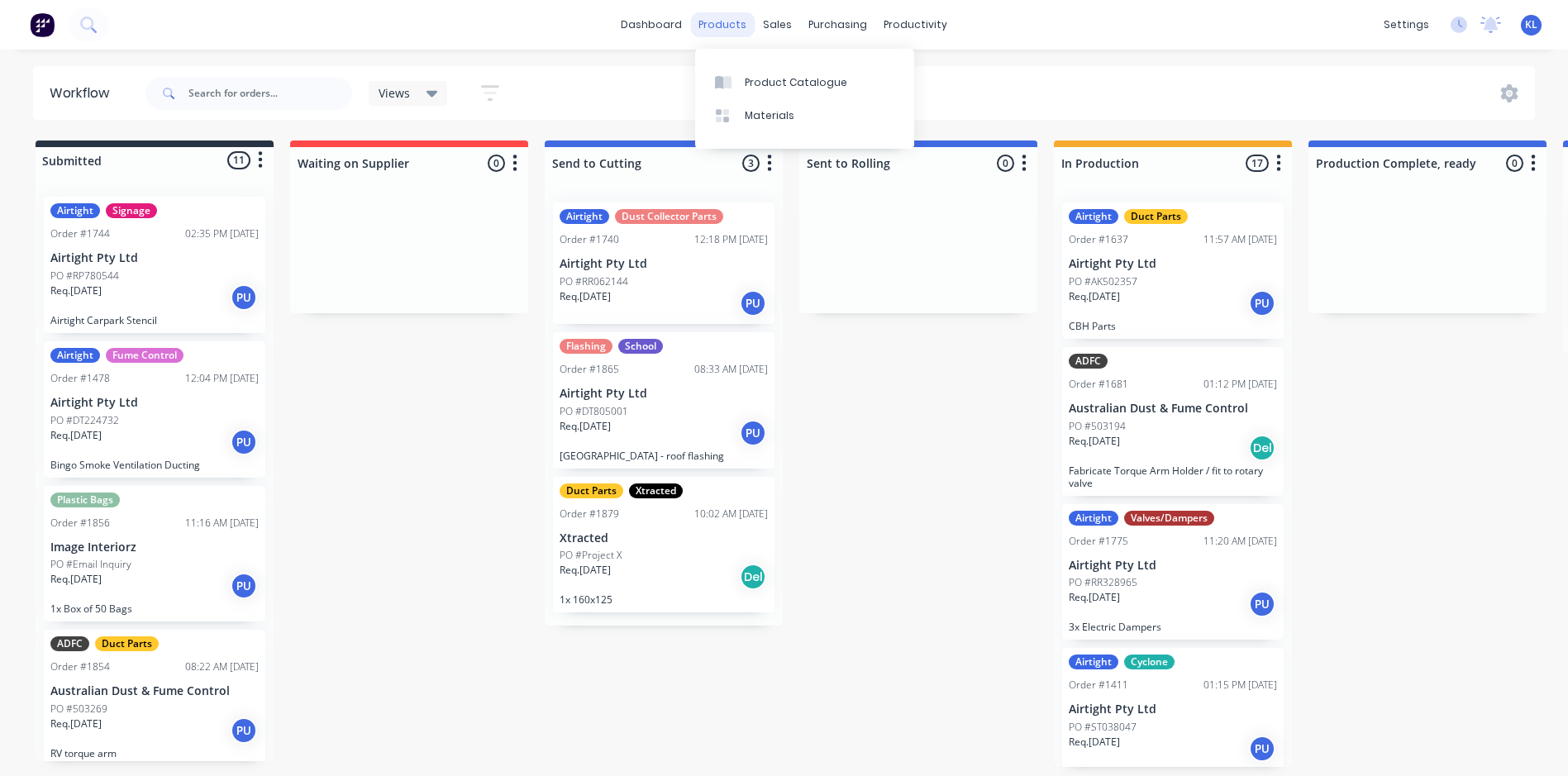
click at [713, 36] on div "products" at bounding box center [722, 25] width 65 height 25
click at [770, 77] on div "Product Catalogue" at bounding box center [796, 83] width 103 height 15
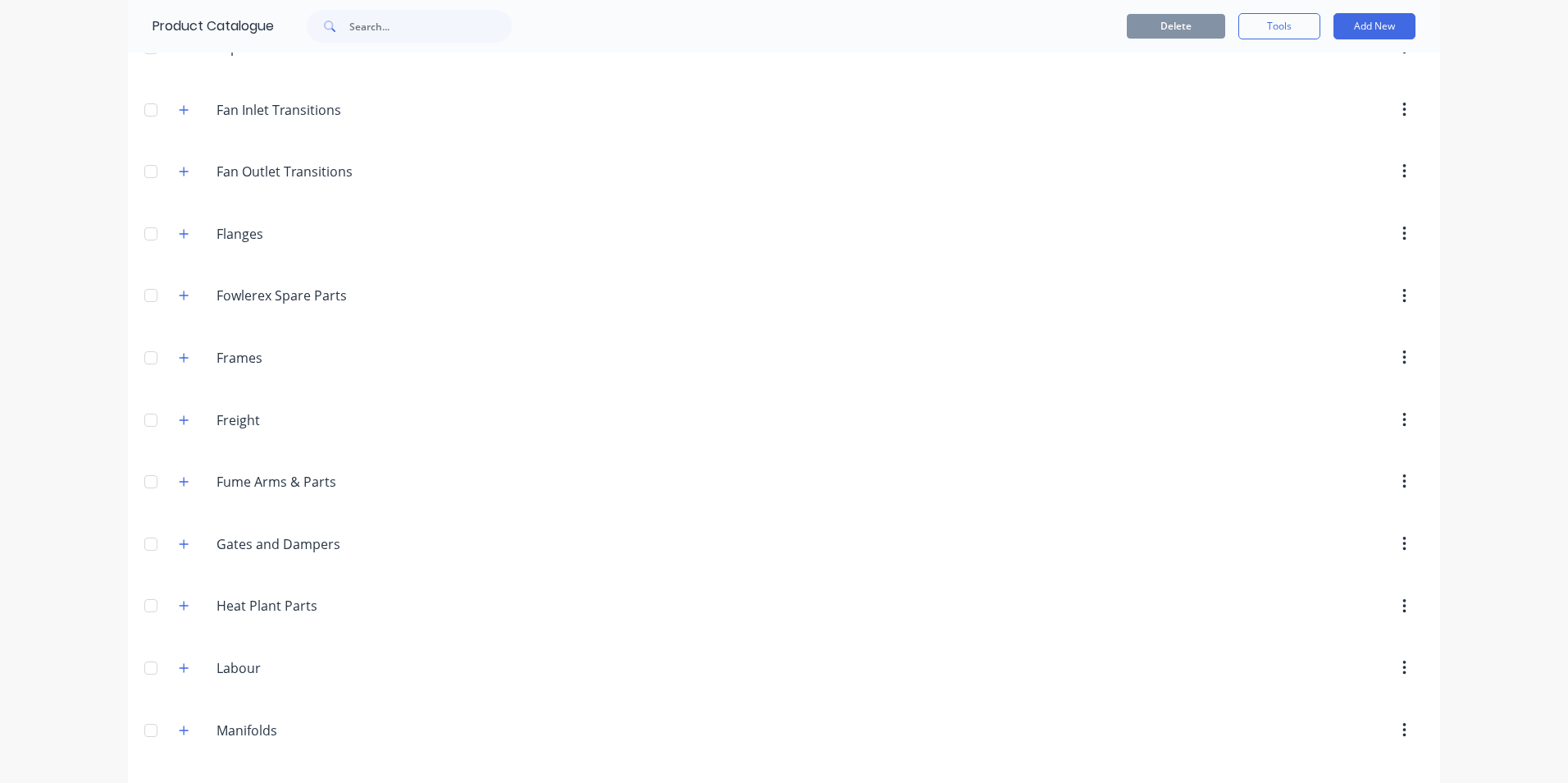
scroll to position [1232, 0]
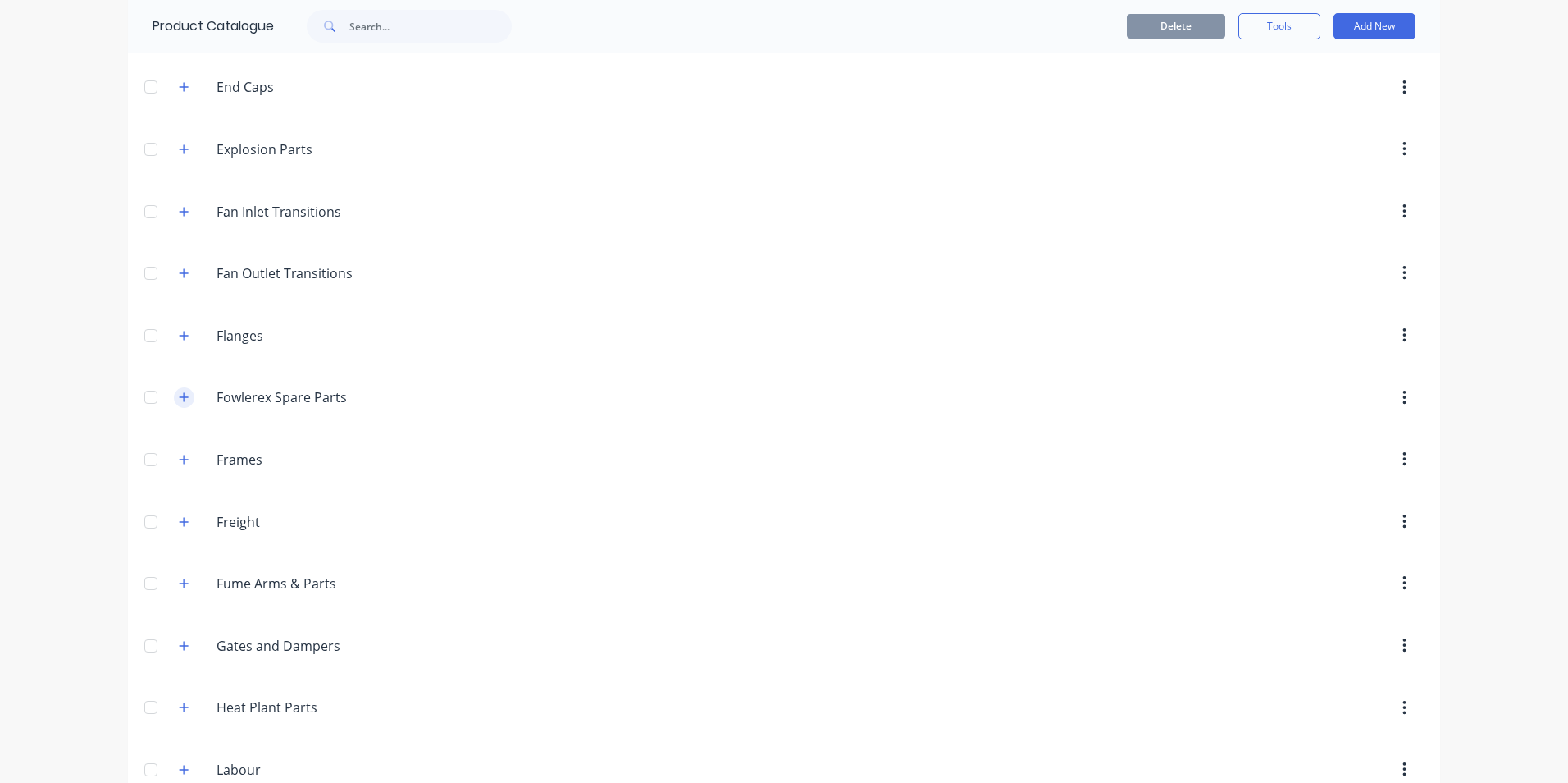
click at [179, 403] on icon "button" at bounding box center [184, 397] width 9 height 11
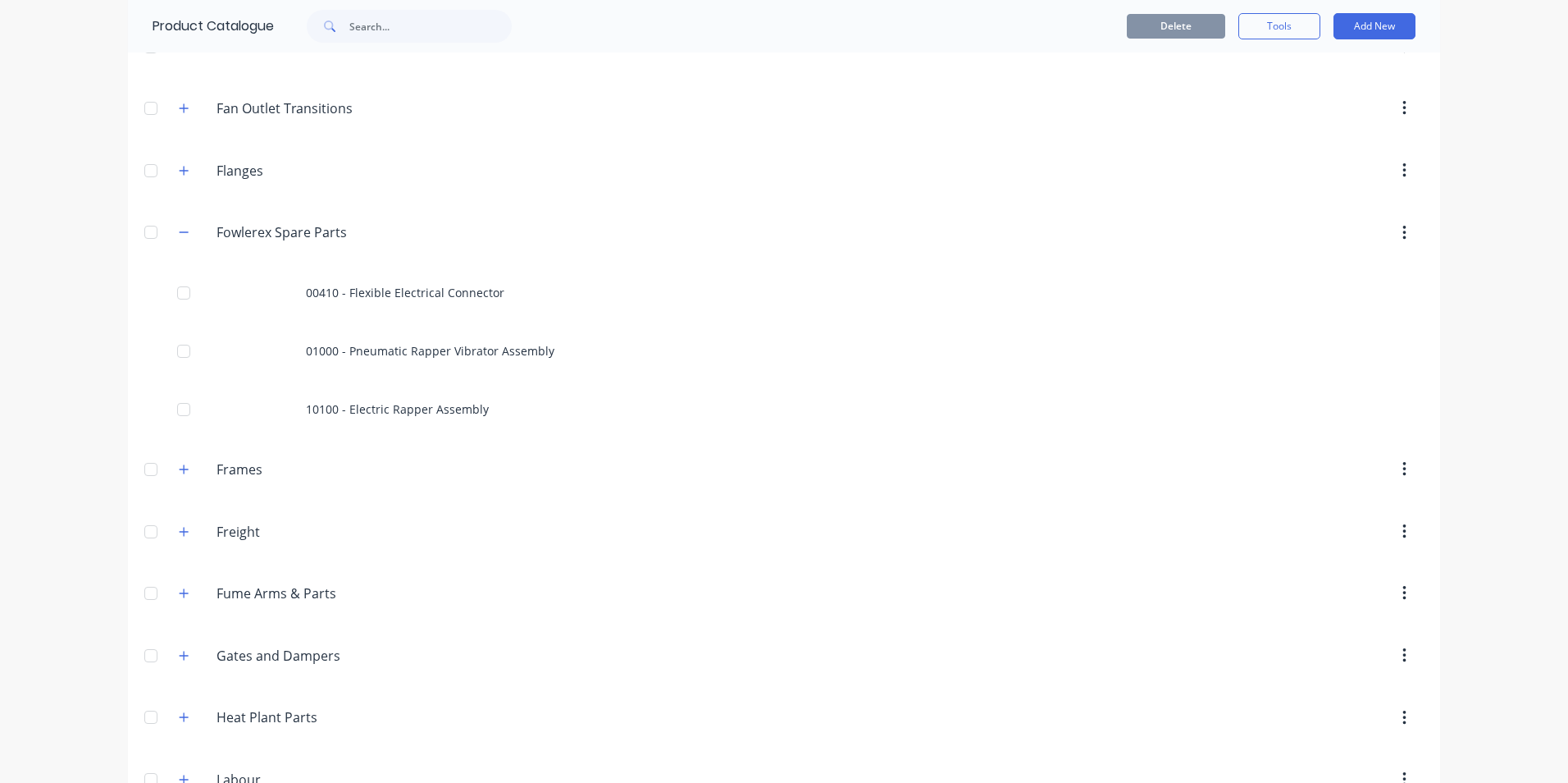
scroll to position [1396, 0]
click at [1341, 28] on button "Add New" at bounding box center [1374, 26] width 82 height 26
click at [1313, 96] on div "Product" at bounding box center [1337, 101] width 126 height 24
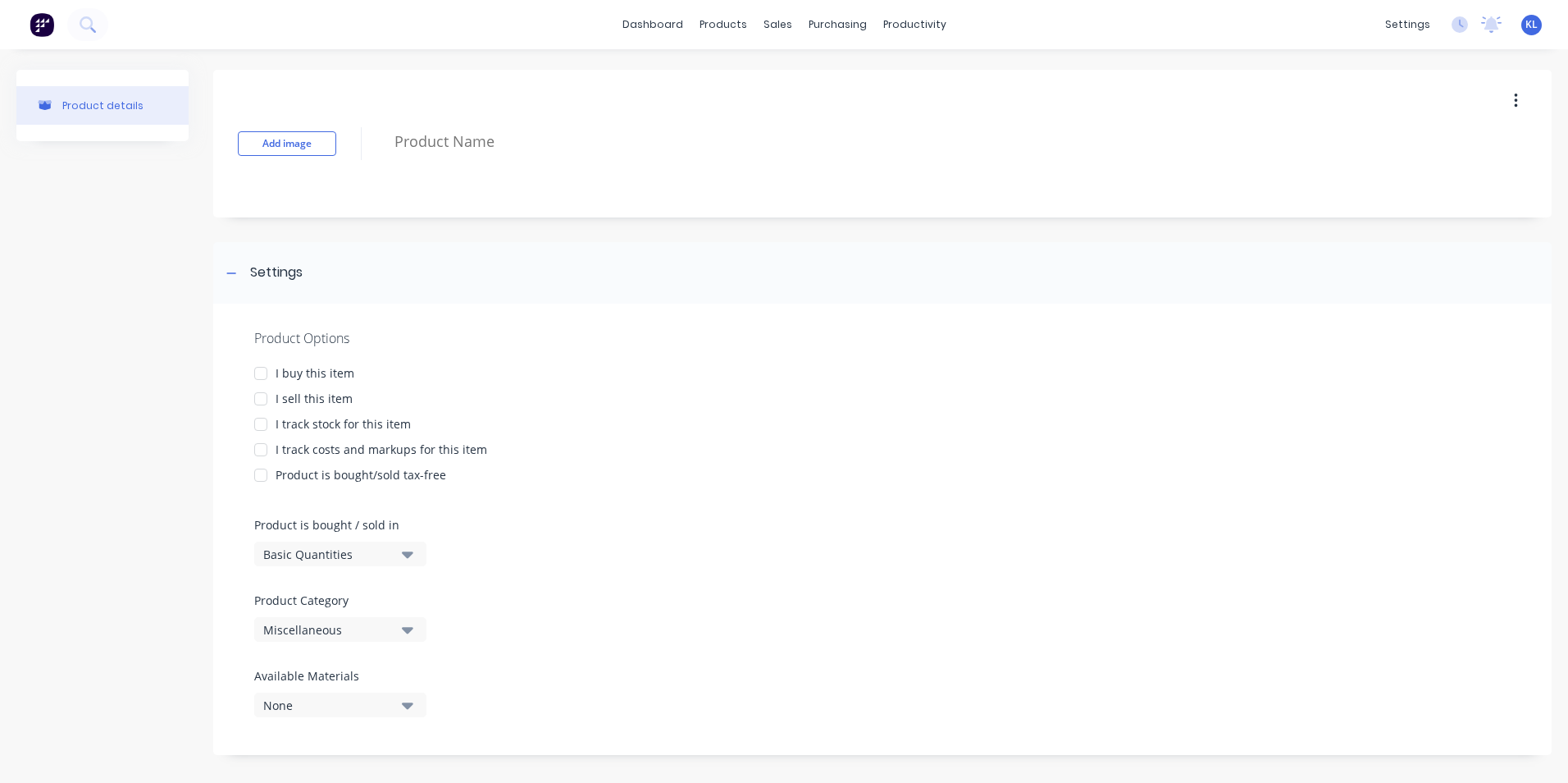
drag, startPoint x: 467, startPoint y: 120, endPoint x: 456, endPoint y: 130, distance: 14.9
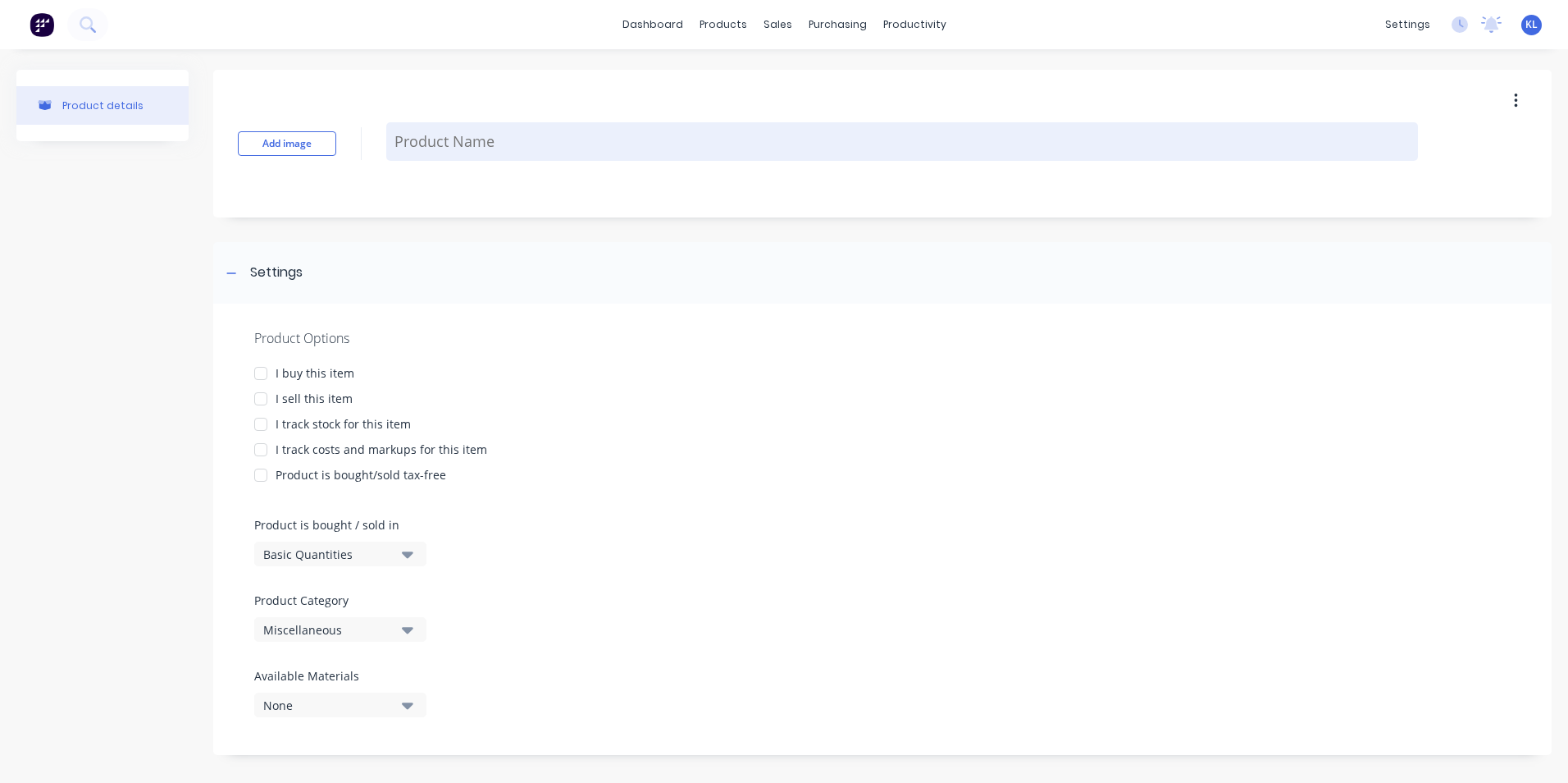
click at [464, 122] on div "Add image" at bounding box center [881, 143] width 1338 height 148
click at [455, 130] on textarea at bounding box center [902, 141] width 1032 height 39
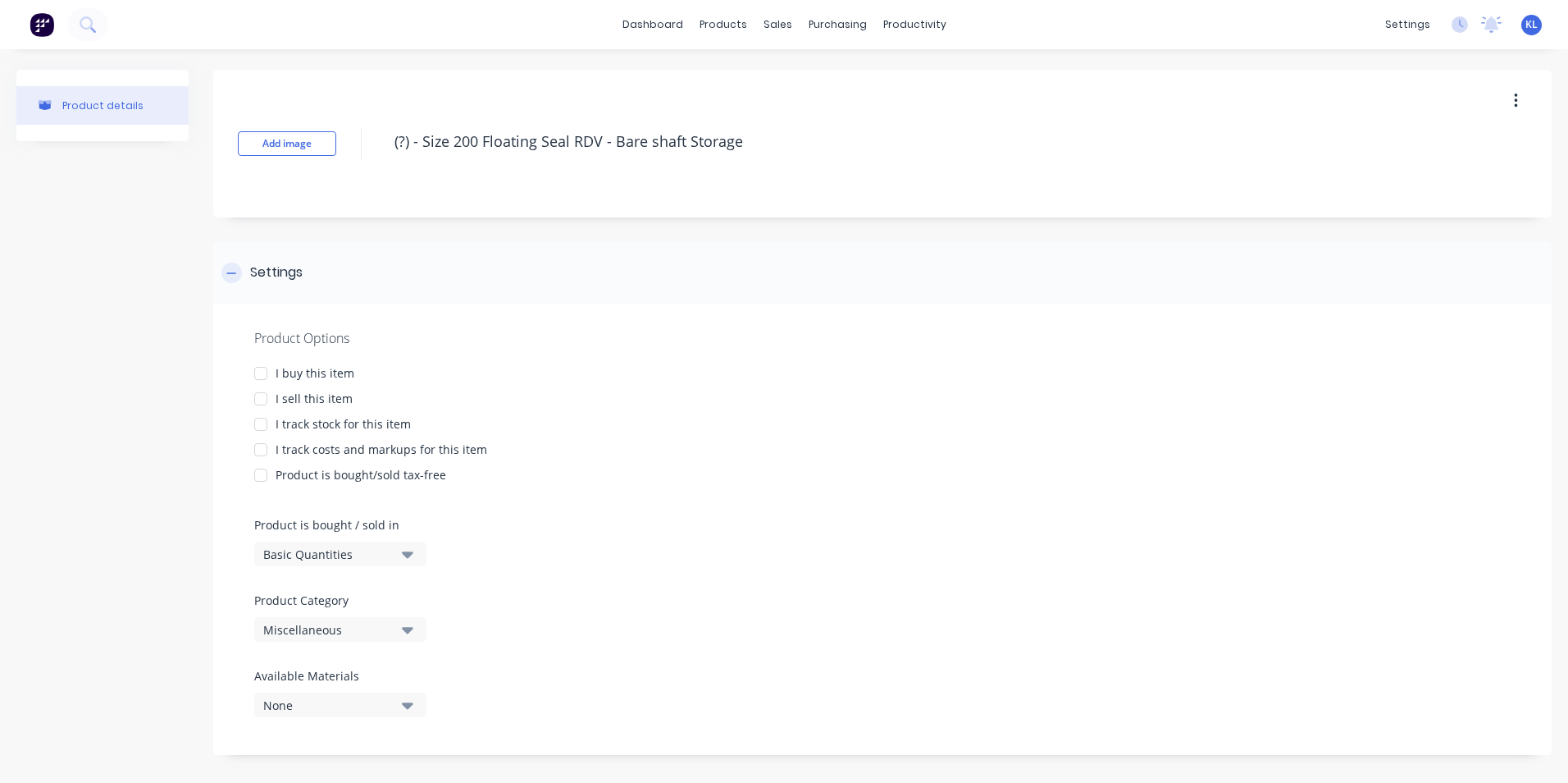
type textarea "(?) - Size 200 Floating Seal RDV - Bare shaft Storage"
click at [688, 266] on div "Settings" at bounding box center [881, 272] width 1338 height 61
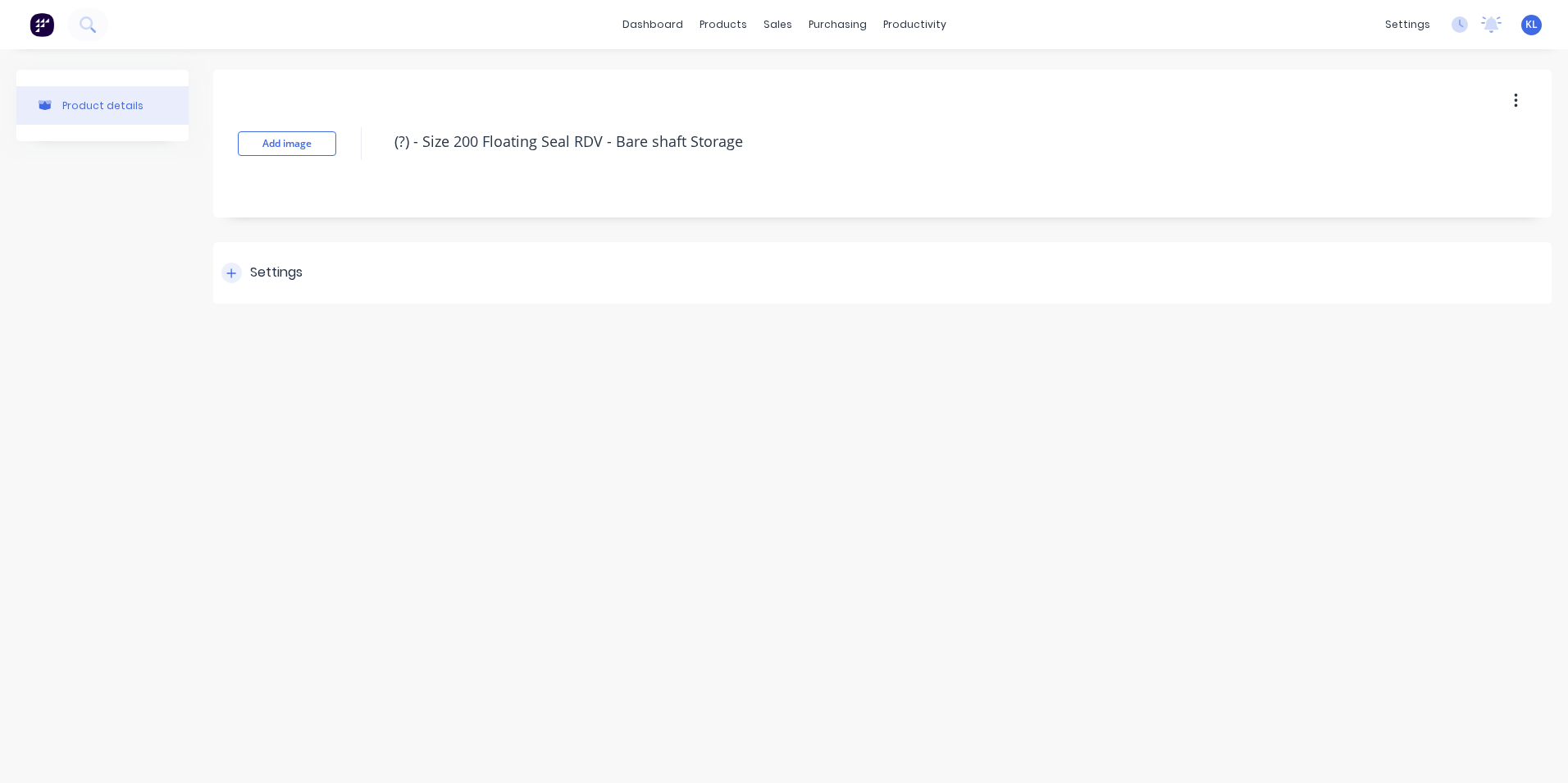
click at [229, 276] on icon at bounding box center [231, 273] width 9 height 11
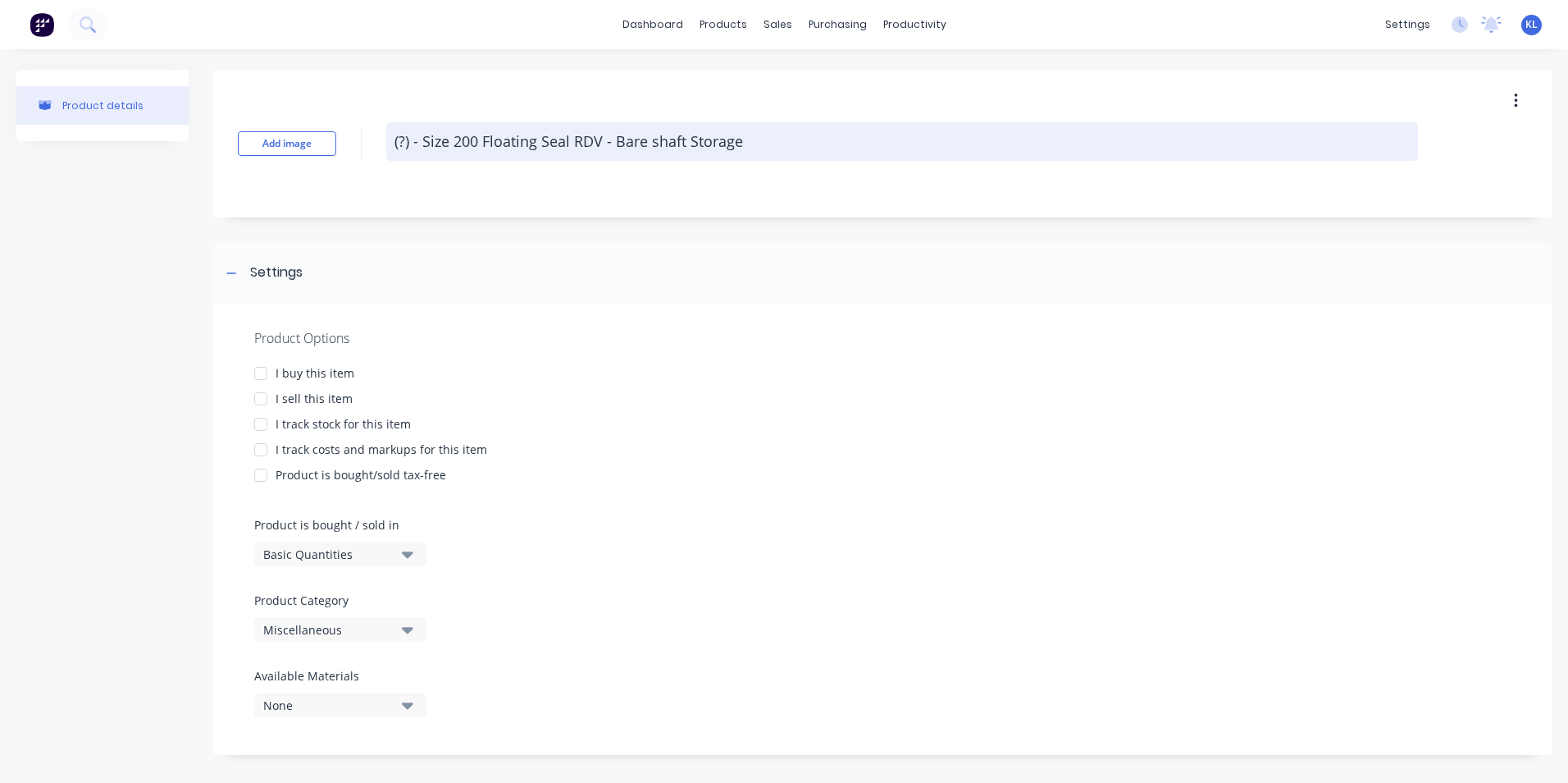
click at [765, 139] on textarea "(?) - Size 200 Floating Seal RDV - Bare shaft Storage" at bounding box center [902, 141] width 1032 height 39
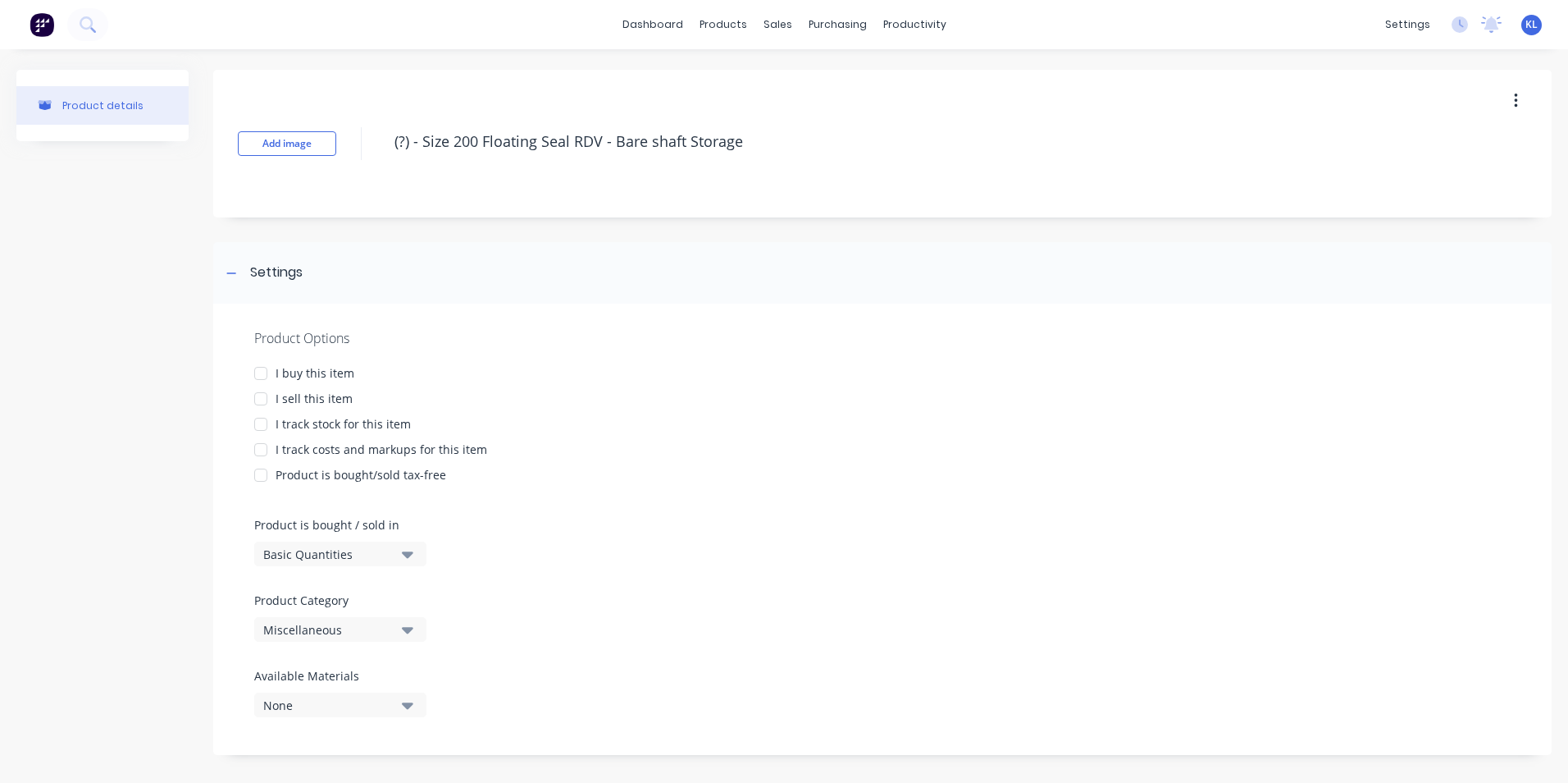
click at [294, 396] on div "I sell this item" at bounding box center [315, 399] width 77 height 17
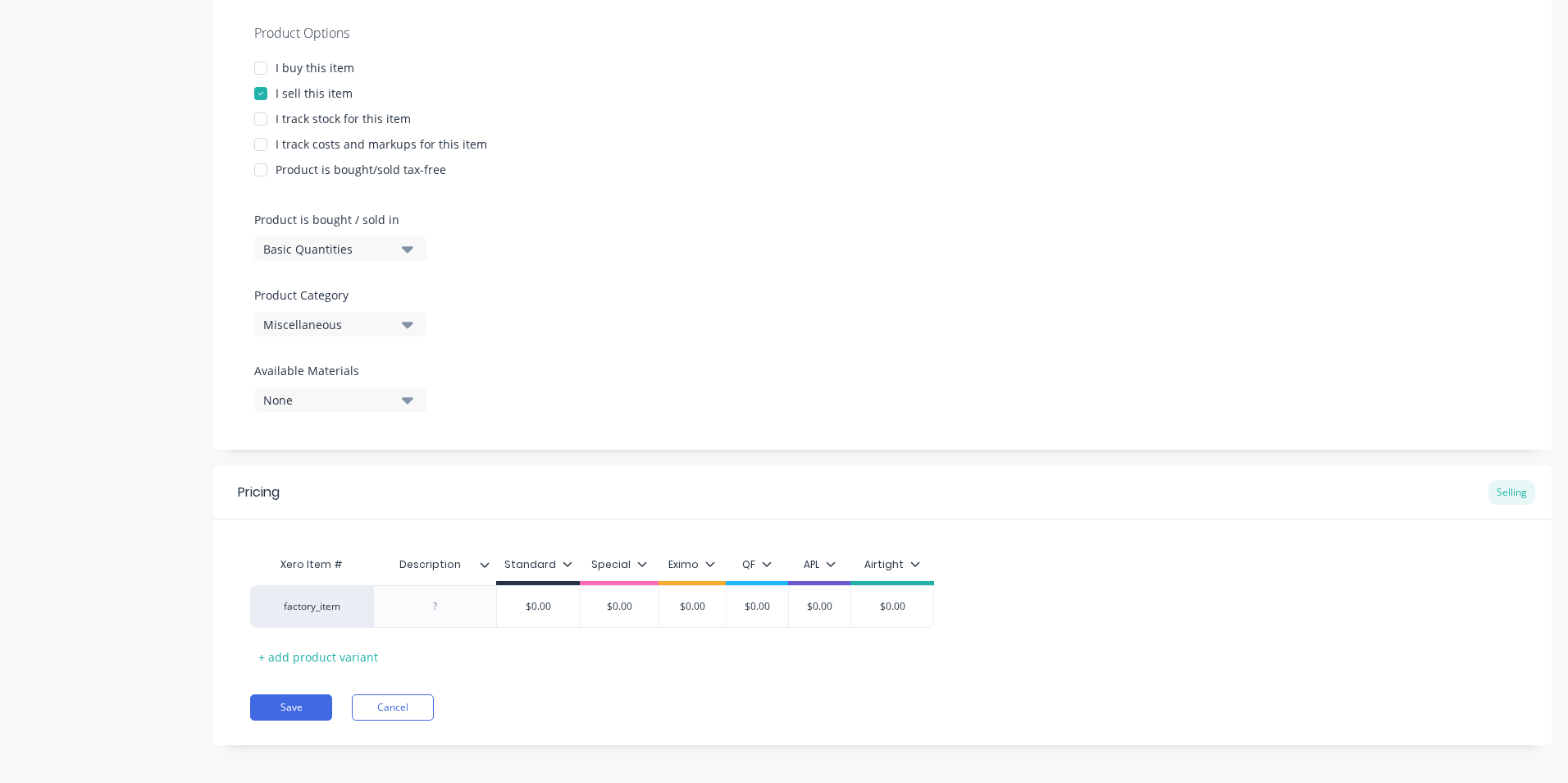
scroll to position [313, 0]
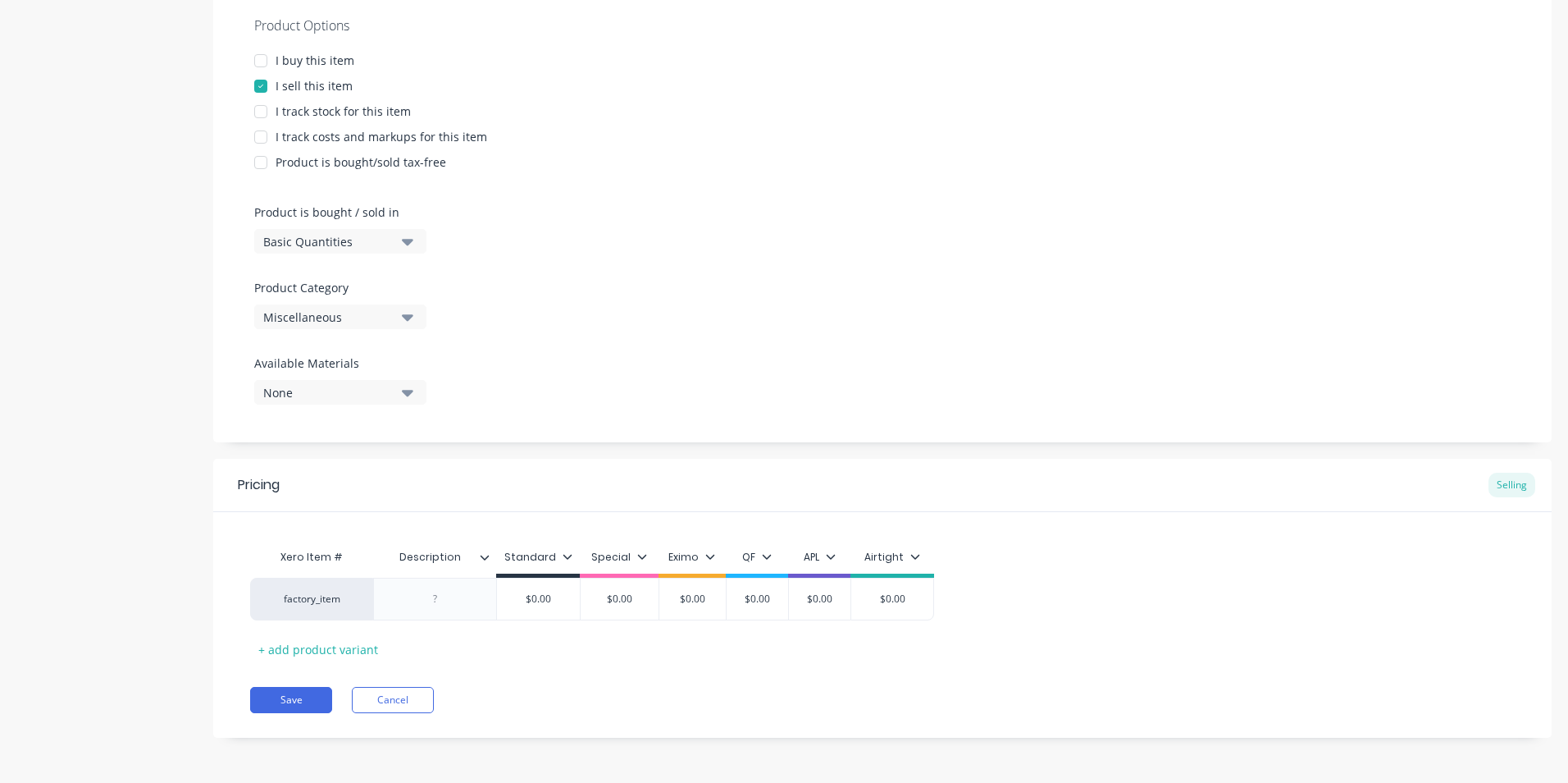
click at [481, 555] on icon at bounding box center [485, 557] width 9 height 9
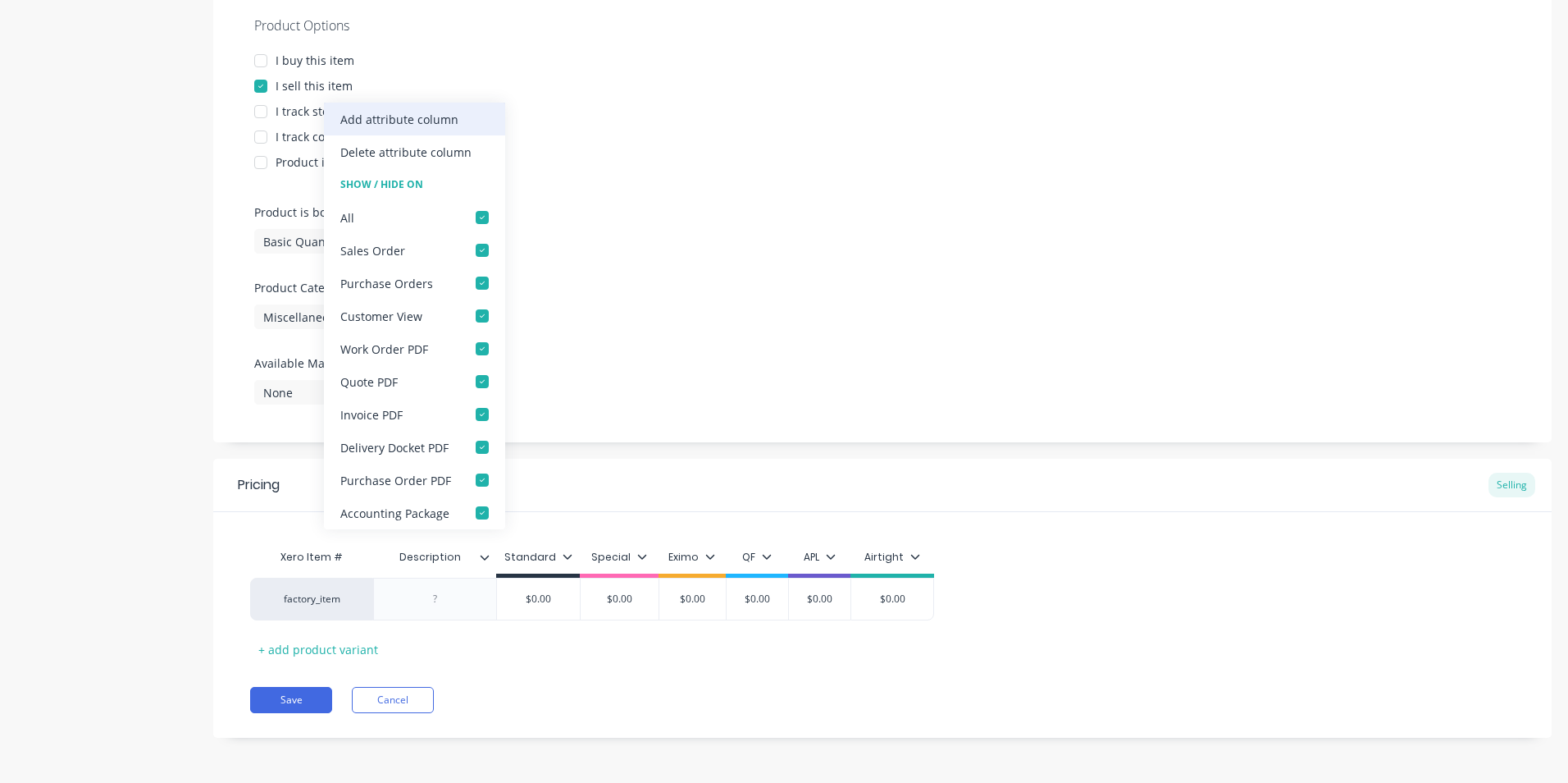
click at [448, 116] on div "Add attribute column" at bounding box center [398, 120] width 118 height 17
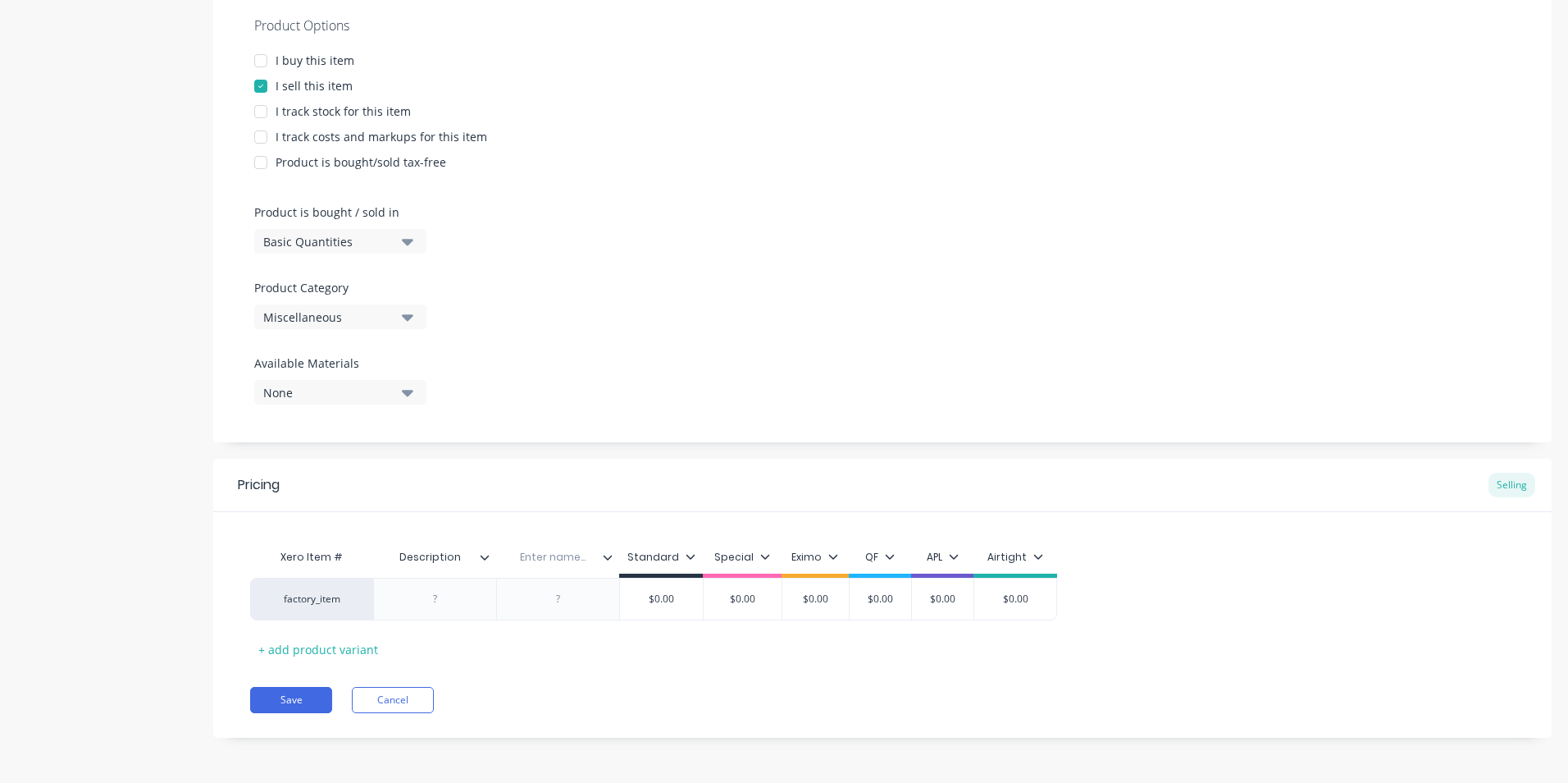
click at [609, 552] on icon at bounding box center [607, 557] width 9 height 9
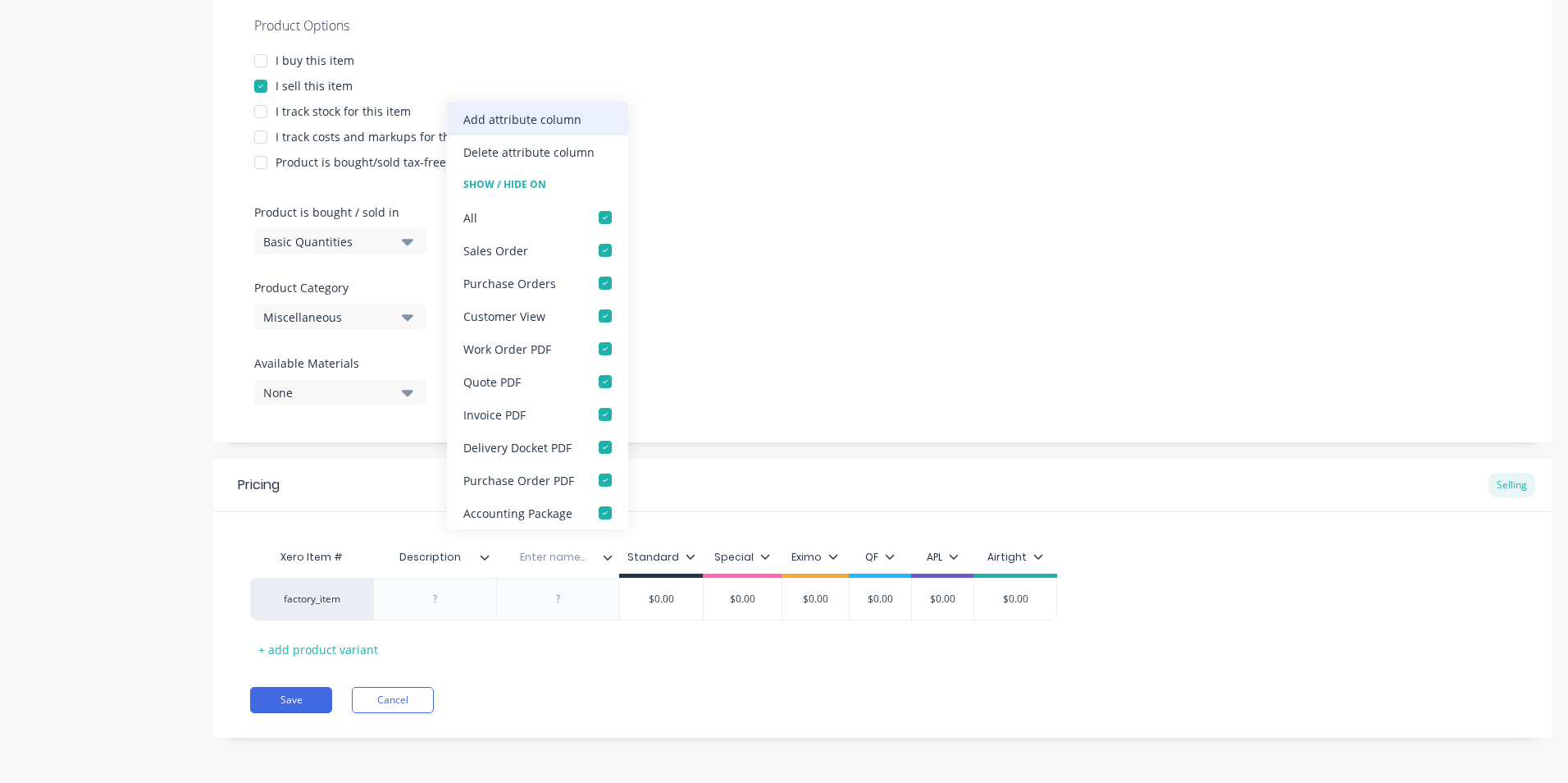
click at [592, 122] on div "Add attribute column" at bounding box center [538, 119] width 181 height 33
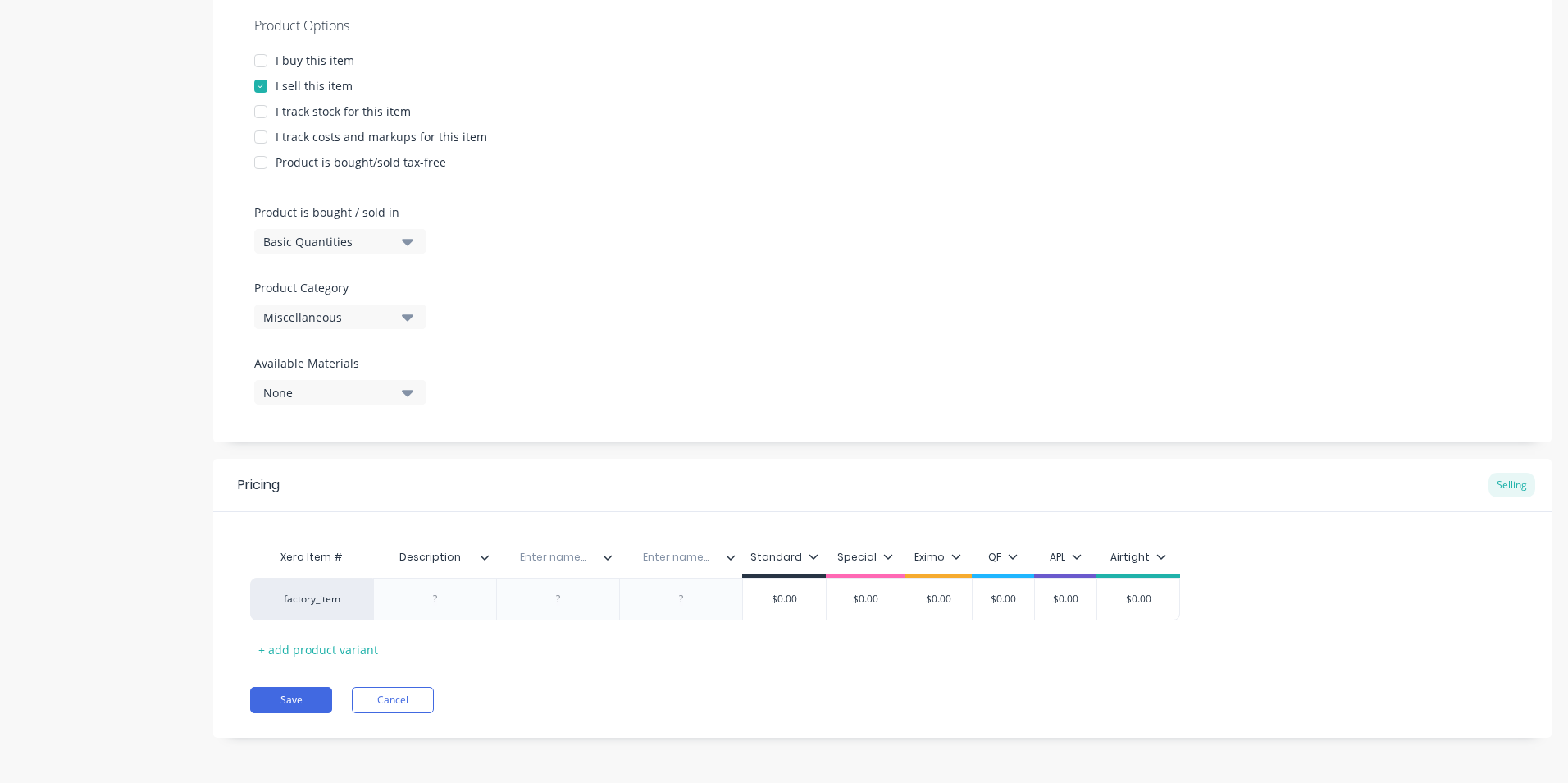
click at [728, 560] on icon at bounding box center [731, 557] width 9 height 9
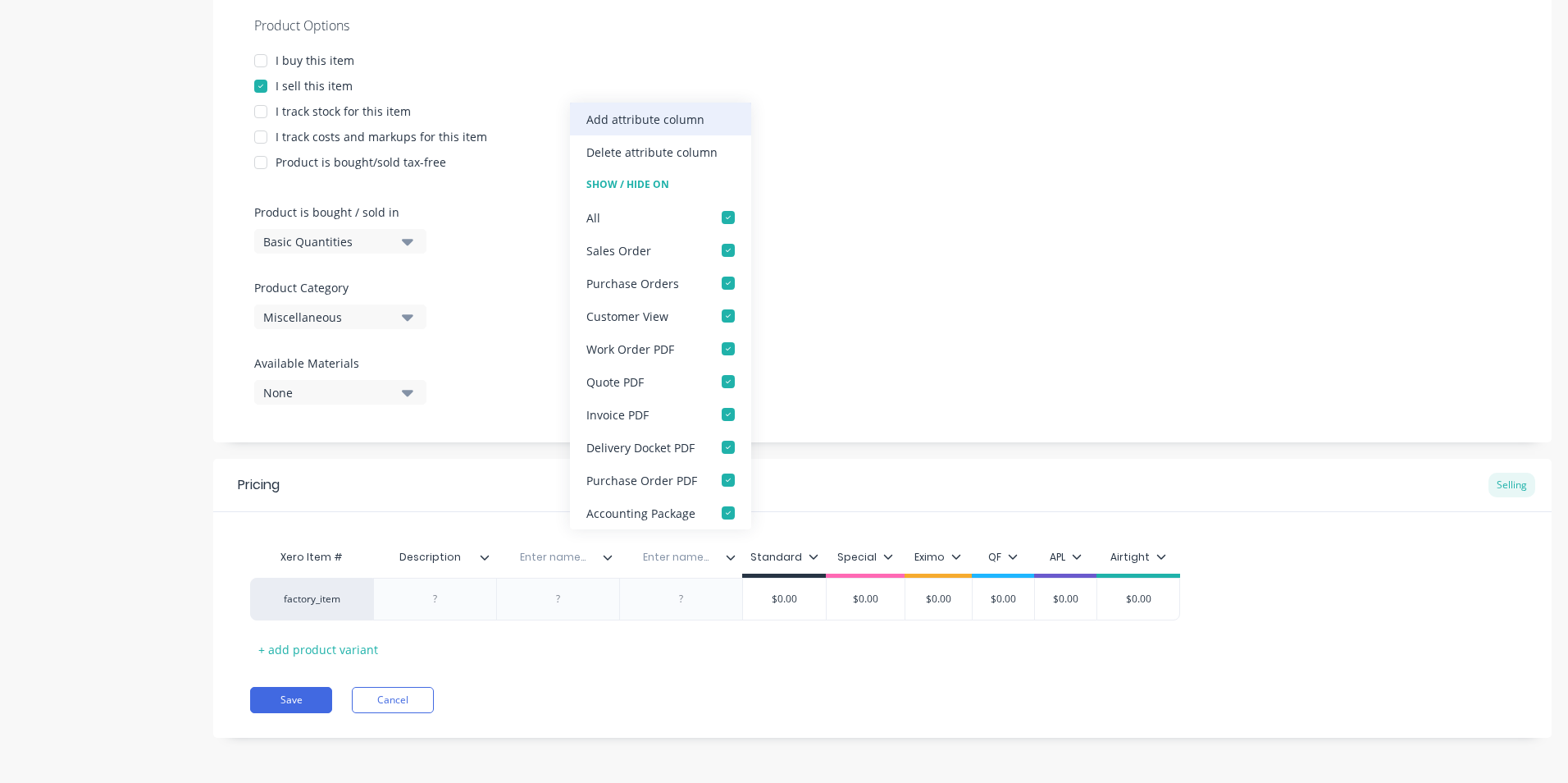
click at [689, 128] on div "Add attribute column" at bounding box center [660, 119] width 181 height 33
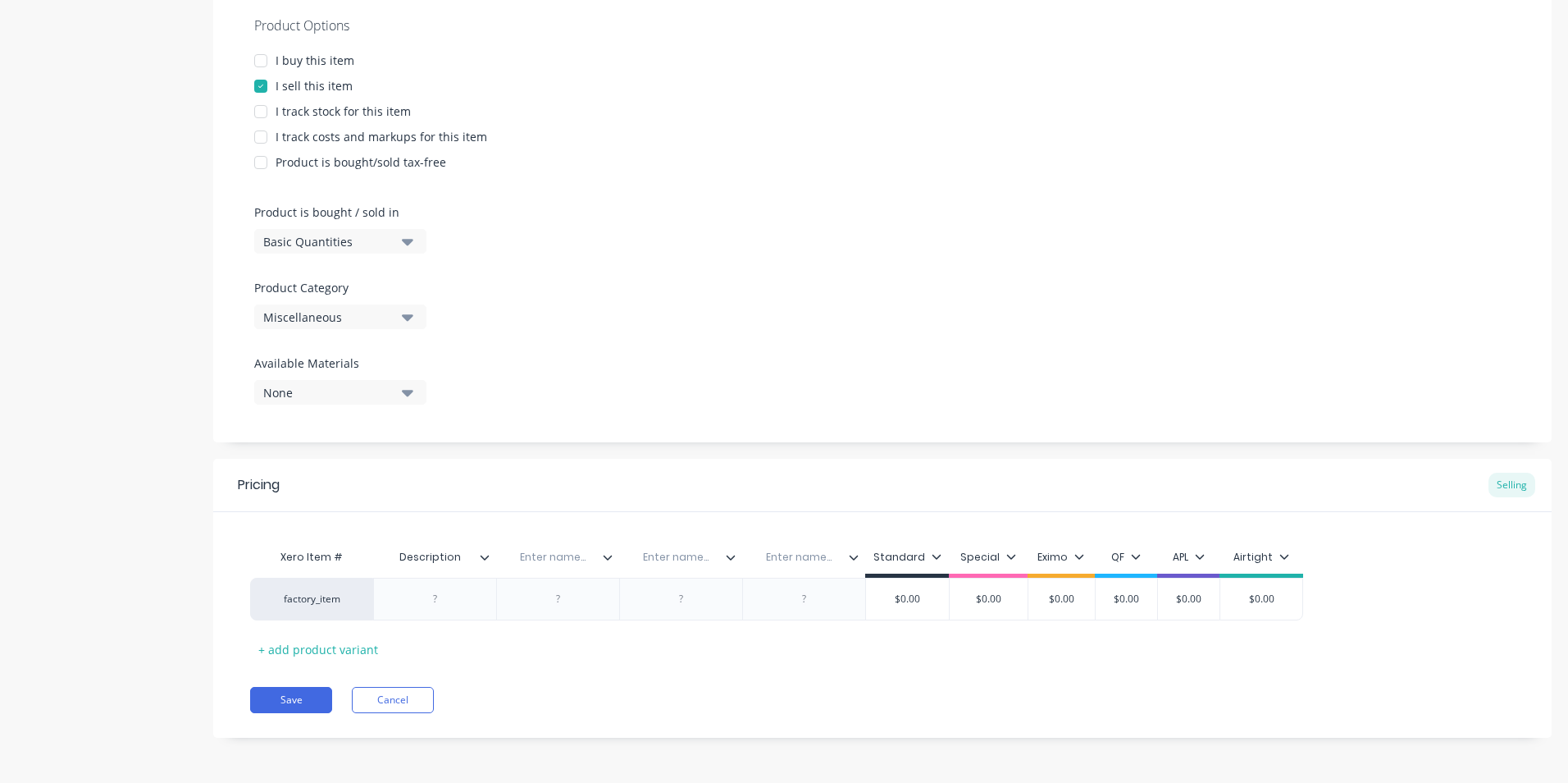
click at [485, 557] on icon at bounding box center [485, 557] width 9 height 9
type input "Description"
drag, startPoint x: 459, startPoint y: 557, endPoint x: 372, endPoint y: 566, distance: 87.5
click at [372, 566] on div "Xero Item # Description Description Enter name... Enter name... Enter name... S…" at bounding box center [777, 559] width 1053 height 37
click at [559, 557] on input "text" at bounding box center [553, 558] width 113 height 15
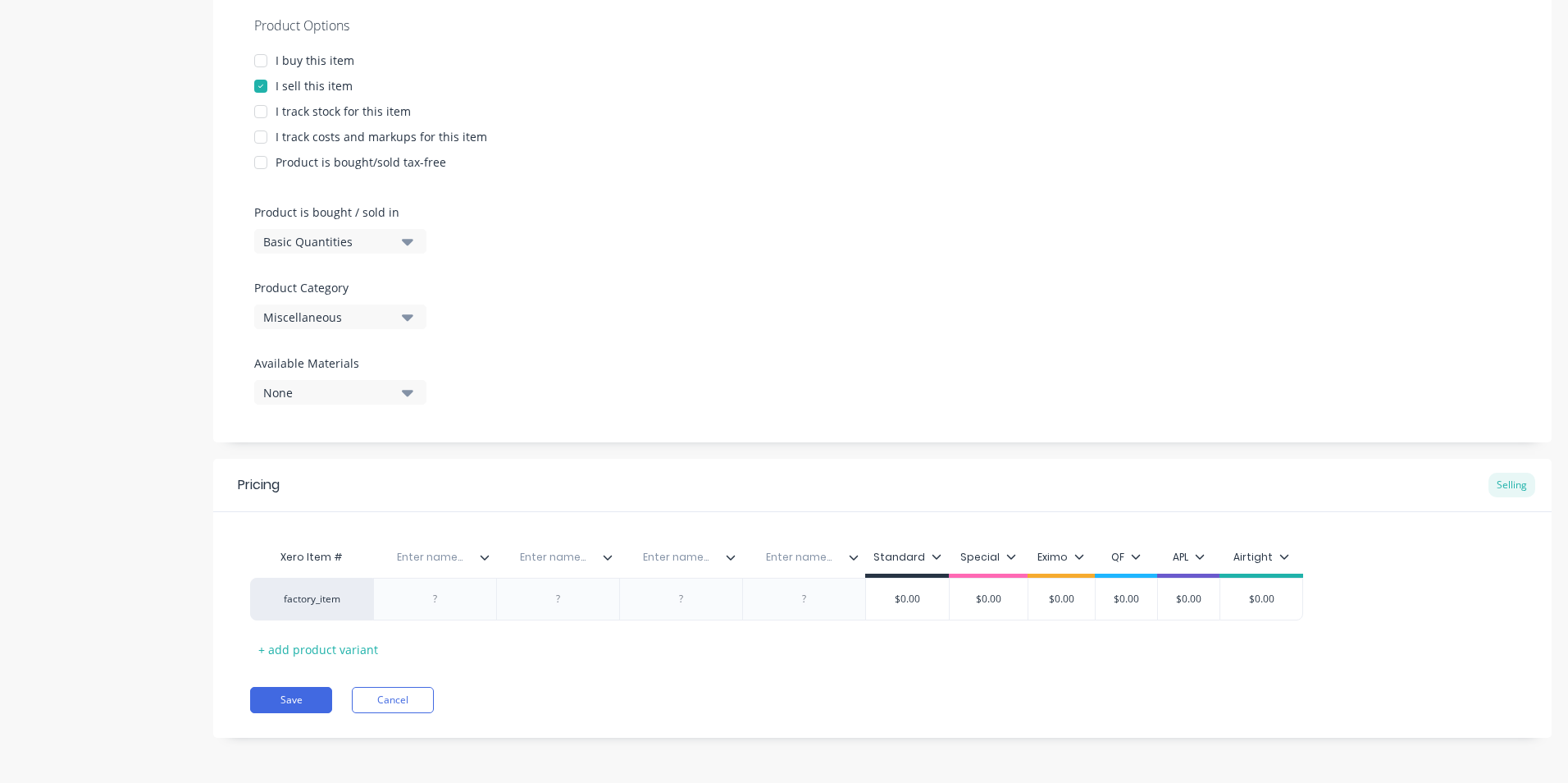
paste input "Description"
type input "Description"
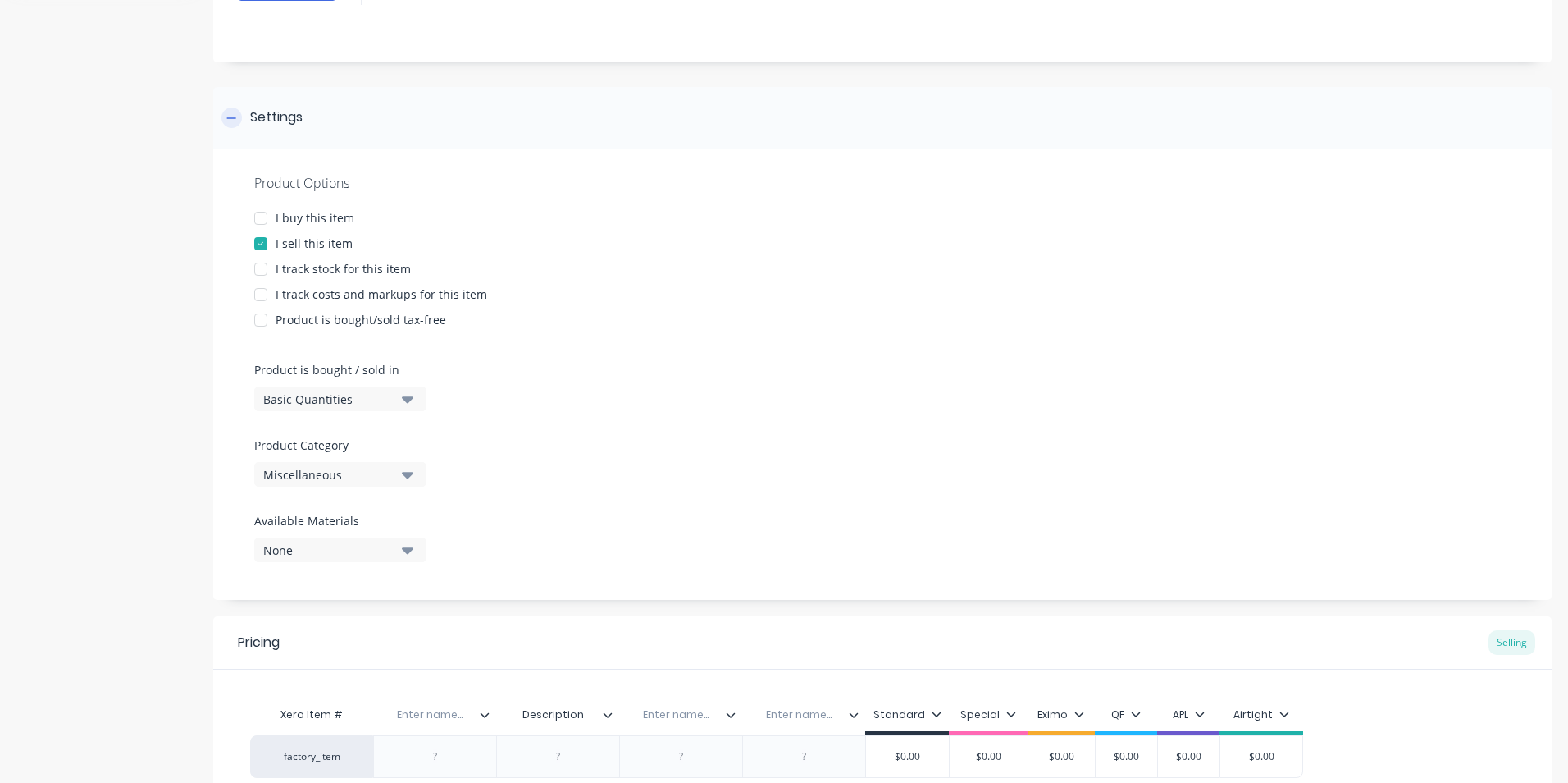
scroll to position [0, 0]
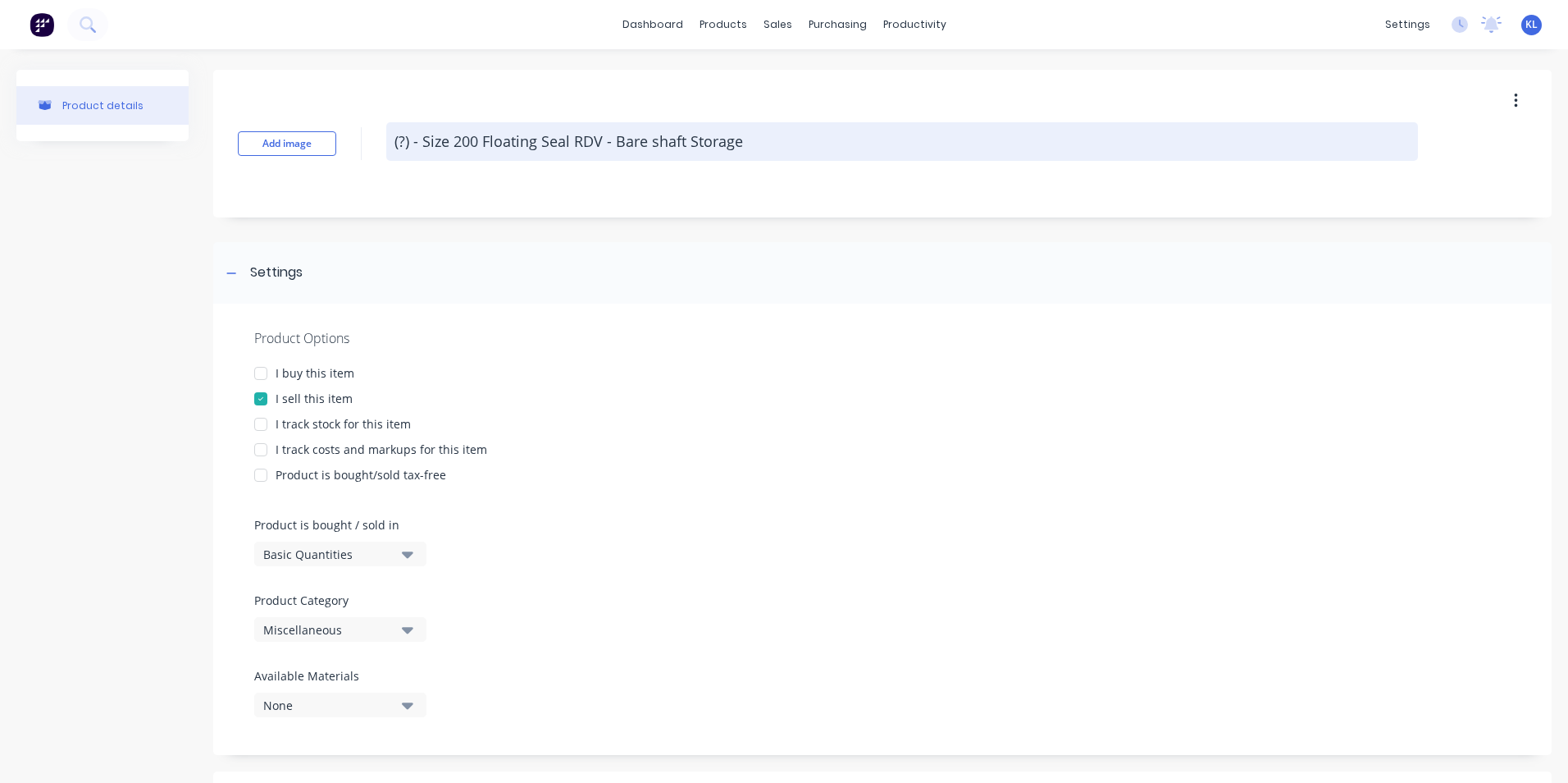
drag, startPoint x: 748, startPoint y: 144, endPoint x: 423, endPoint y: 149, distance: 325.0
click at [423, 149] on textarea "(?) - Size 200 Floating Seal RDV - Bare shaft Storage" at bounding box center [902, 141] width 1032 height 39
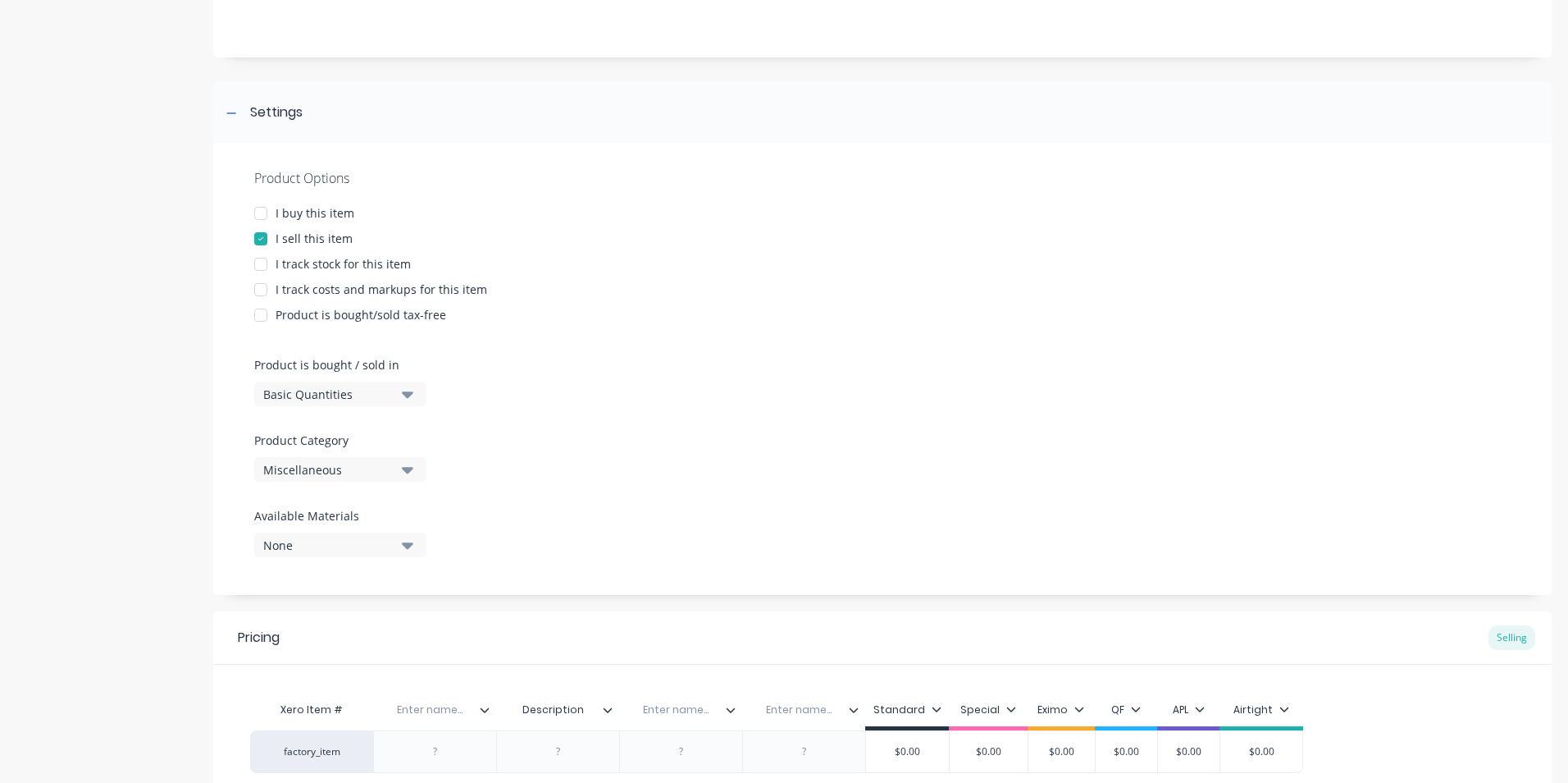
scroll to position [313, 0]
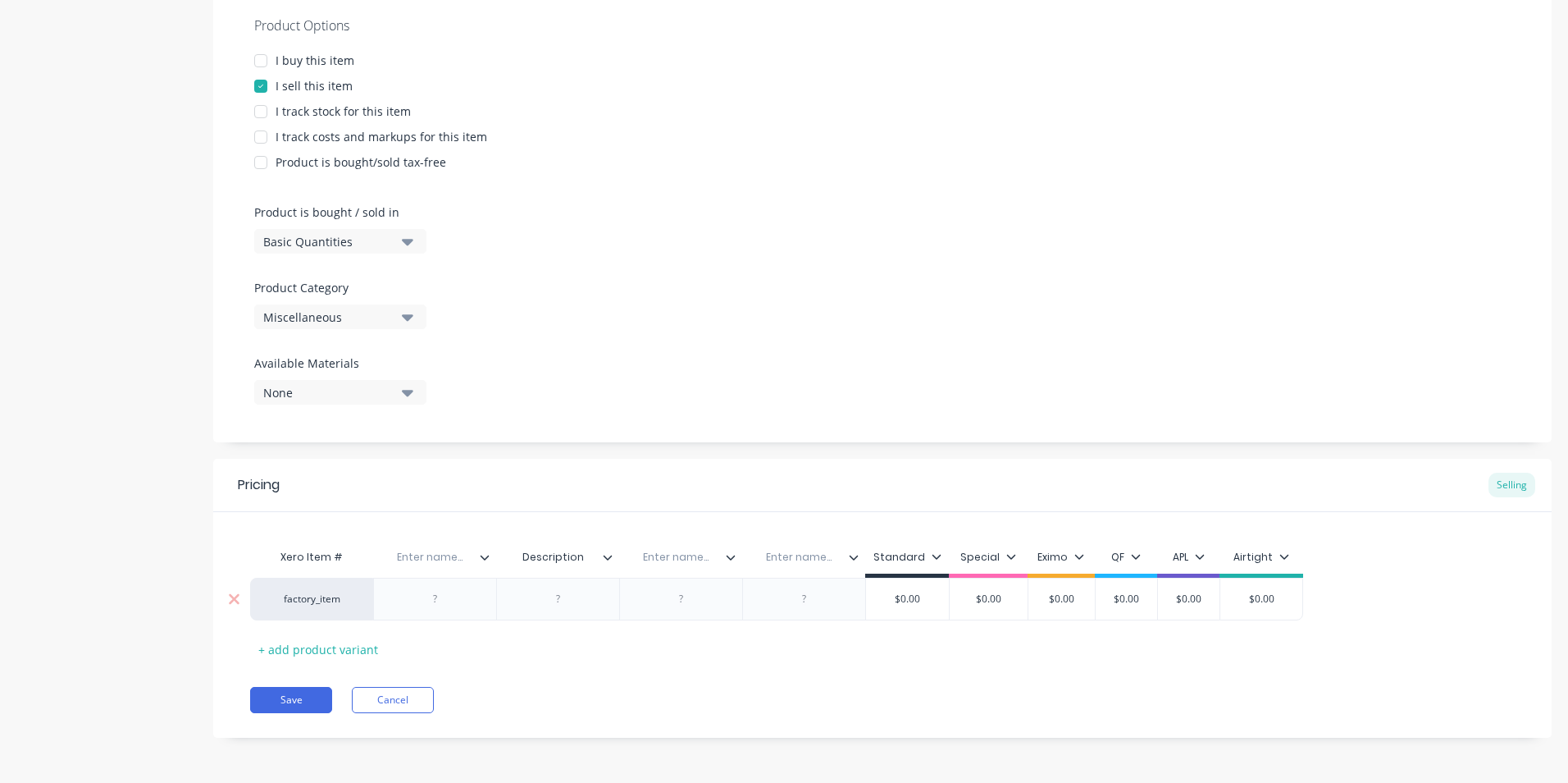
click at [434, 600] on div at bounding box center [435, 598] width 82 height 22
paste div
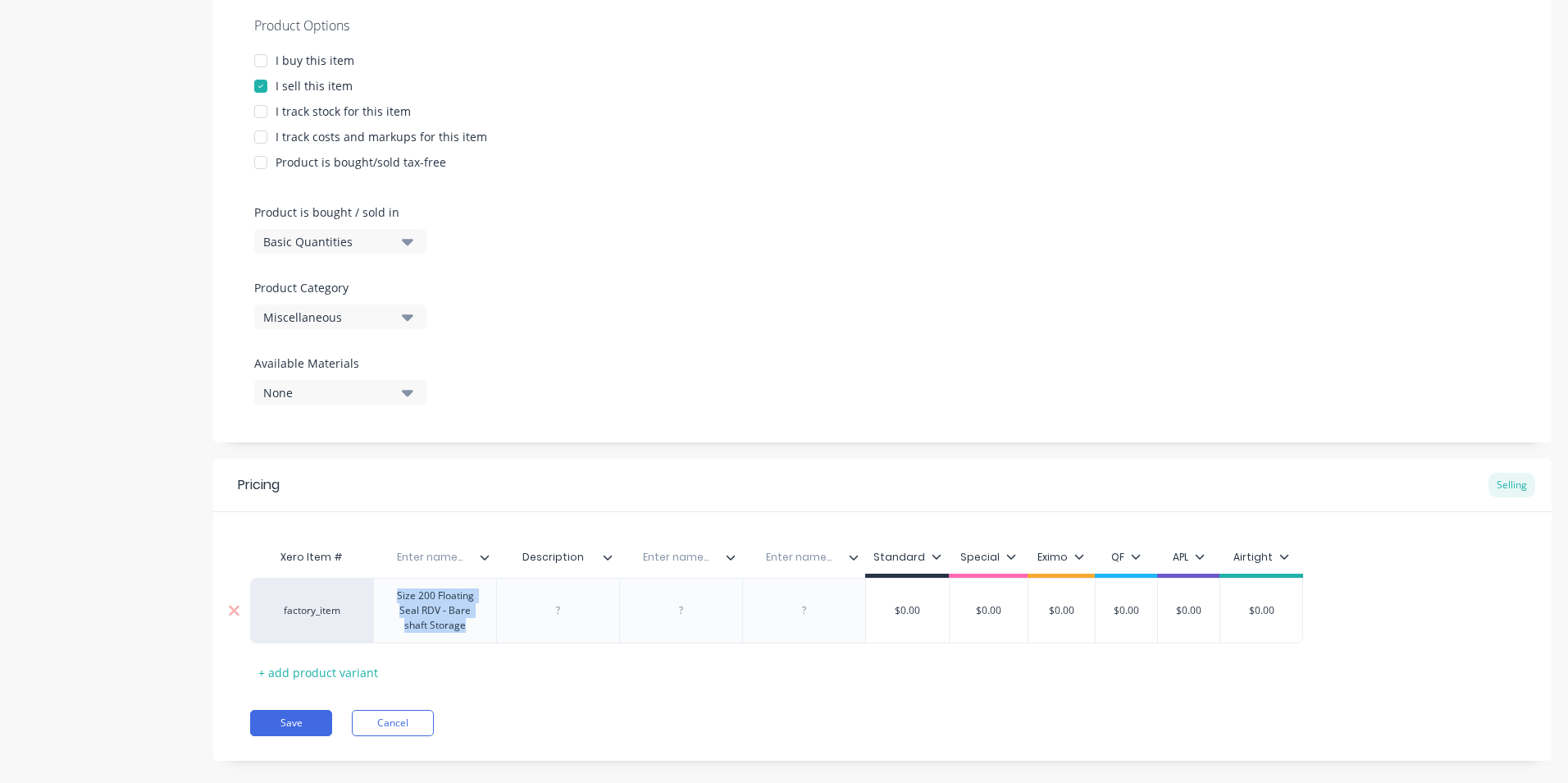
drag, startPoint x: 477, startPoint y: 629, endPoint x: 387, endPoint y: 590, distance: 98.1
click at [387, 590] on div "Size 200 Floating Seal RDV - Bare shaft Storage" at bounding box center [435, 611] width 109 height 51
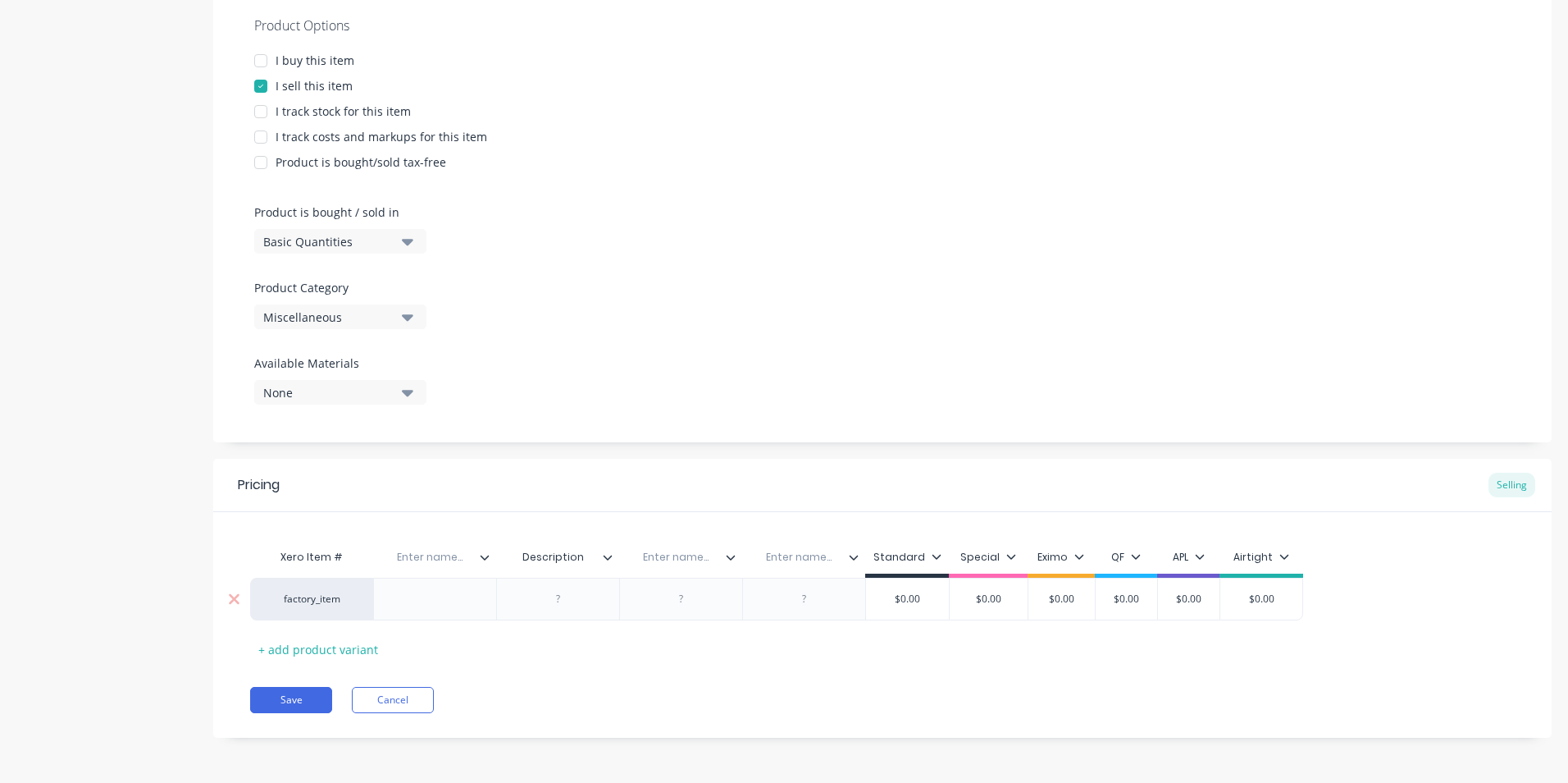
click at [543, 598] on div at bounding box center [558, 598] width 82 height 22
paste div
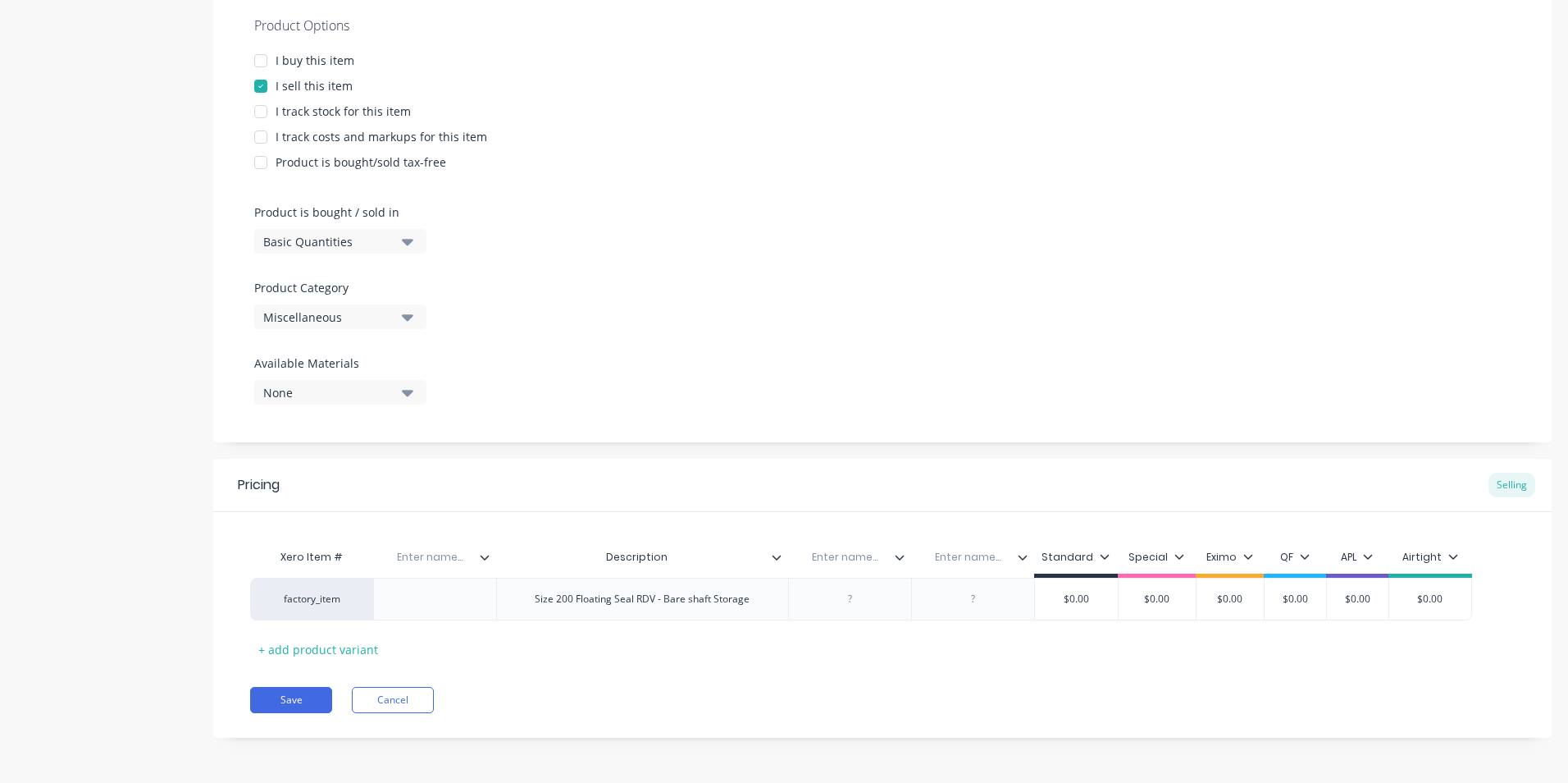
click at [427, 557] on input "text" at bounding box center [429, 558] width 113 height 15
type input "Inventory Number"
click at [423, 607] on div at bounding box center [437, 598] width 82 height 22
click at [657, 664] on div "Pricing Selling Xero Item # Inventory Number Description Enter name... Enter na…" at bounding box center [881, 598] width 1338 height 279
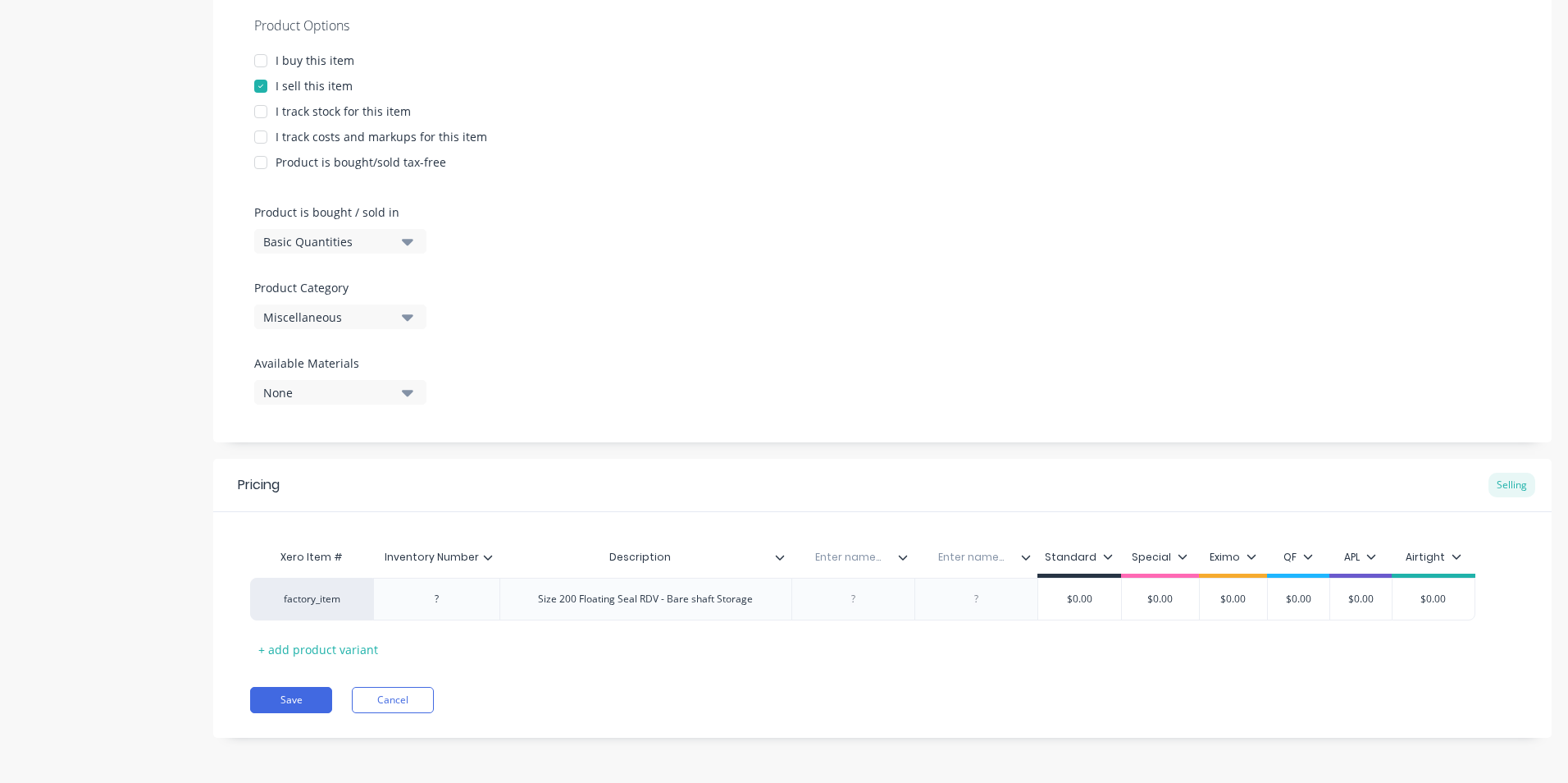
click at [839, 563] on input "text" at bounding box center [848, 558] width 113 height 15
type input "Location"
click at [867, 595] on div at bounding box center [852, 598] width 82 height 22
click at [859, 600] on div at bounding box center [852, 598] width 82 height 22
click at [867, 604] on div at bounding box center [852, 598] width 82 height 22
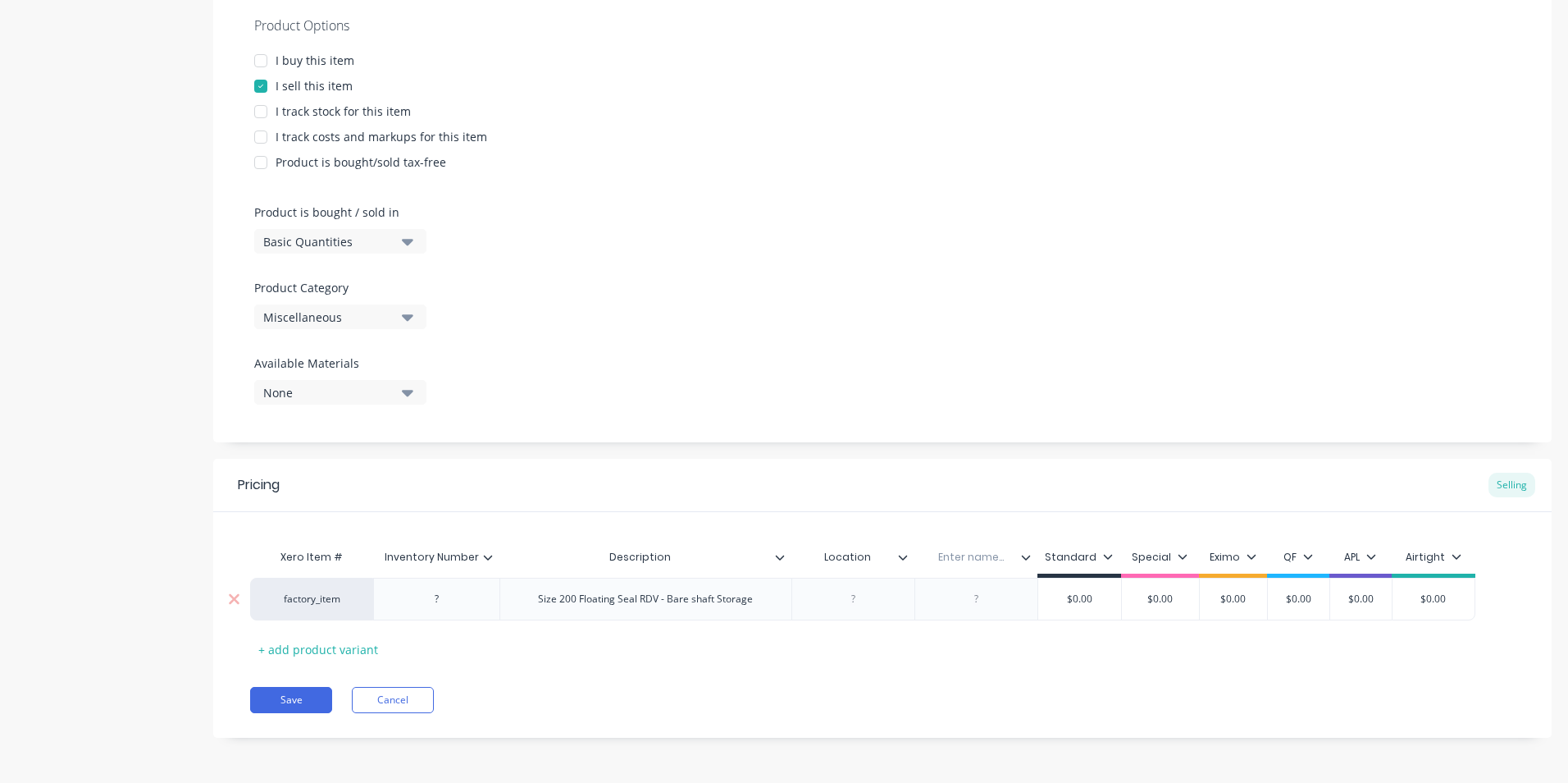
click at [867, 605] on div at bounding box center [852, 598] width 82 height 22
click at [875, 595] on div at bounding box center [852, 598] width 82 height 22
click at [975, 563] on input "text" at bounding box center [971, 558] width 113 height 15
click at [979, 561] on input "text" at bounding box center [971, 558] width 113 height 15
type input "Service"
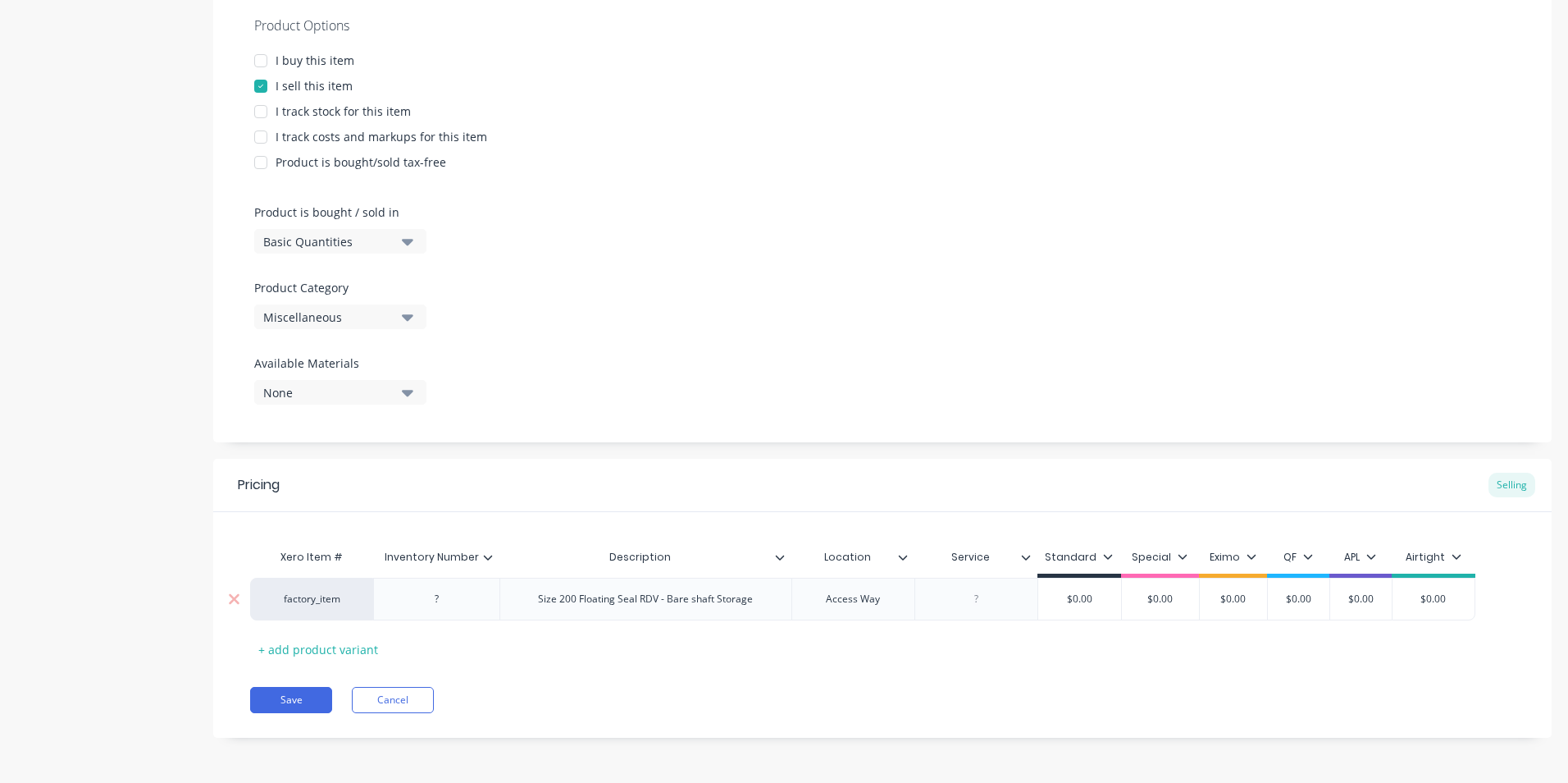
click at [982, 589] on div at bounding box center [976, 598] width 82 height 22
click at [1095, 658] on div "Xero Item # Inventory Number Description Location Service Standard Special Exim…" at bounding box center [882, 601] width 1265 height 122
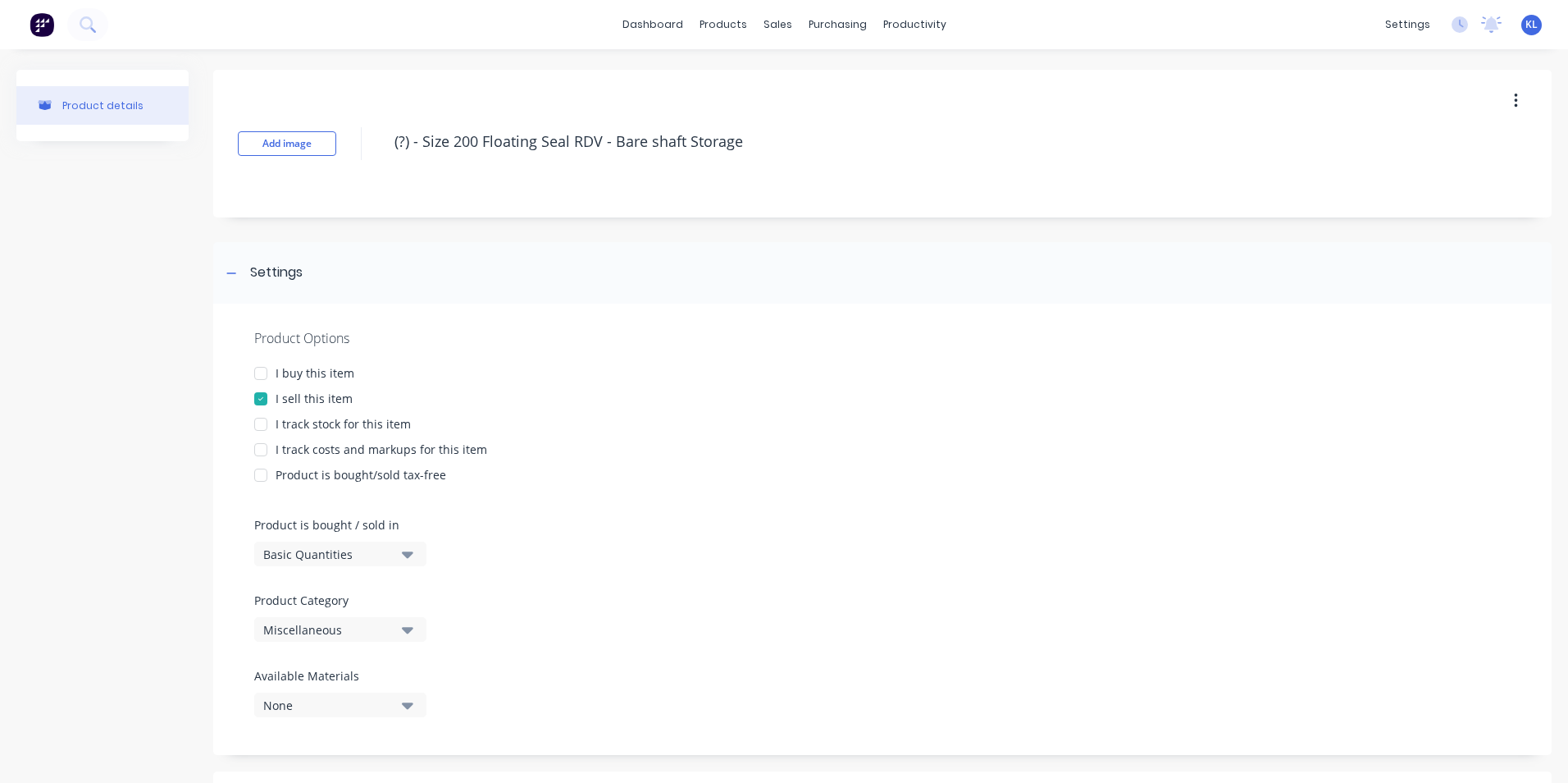
scroll to position [313, 0]
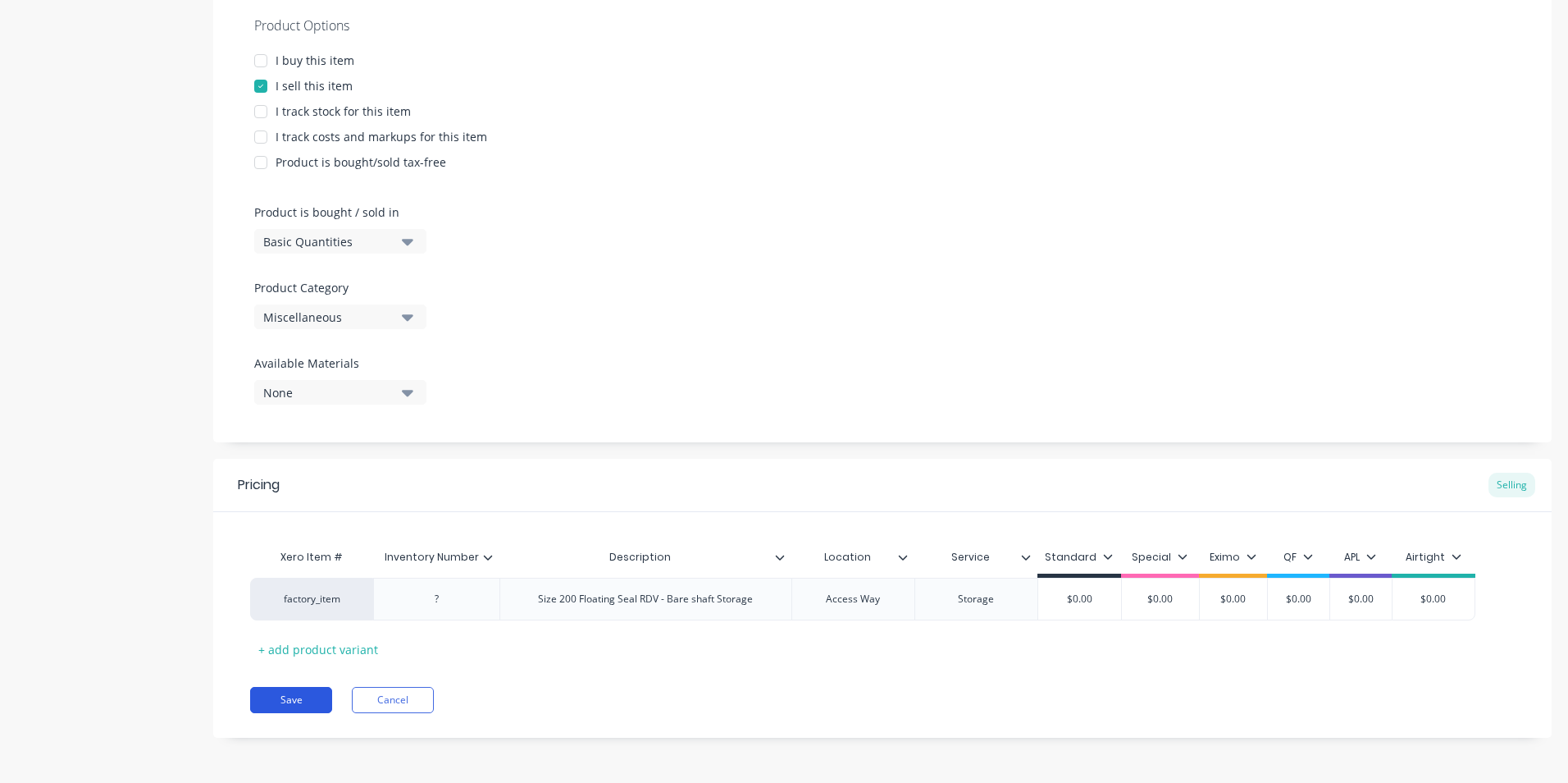
click at [283, 705] on button "Save" at bounding box center [291, 700] width 82 height 26
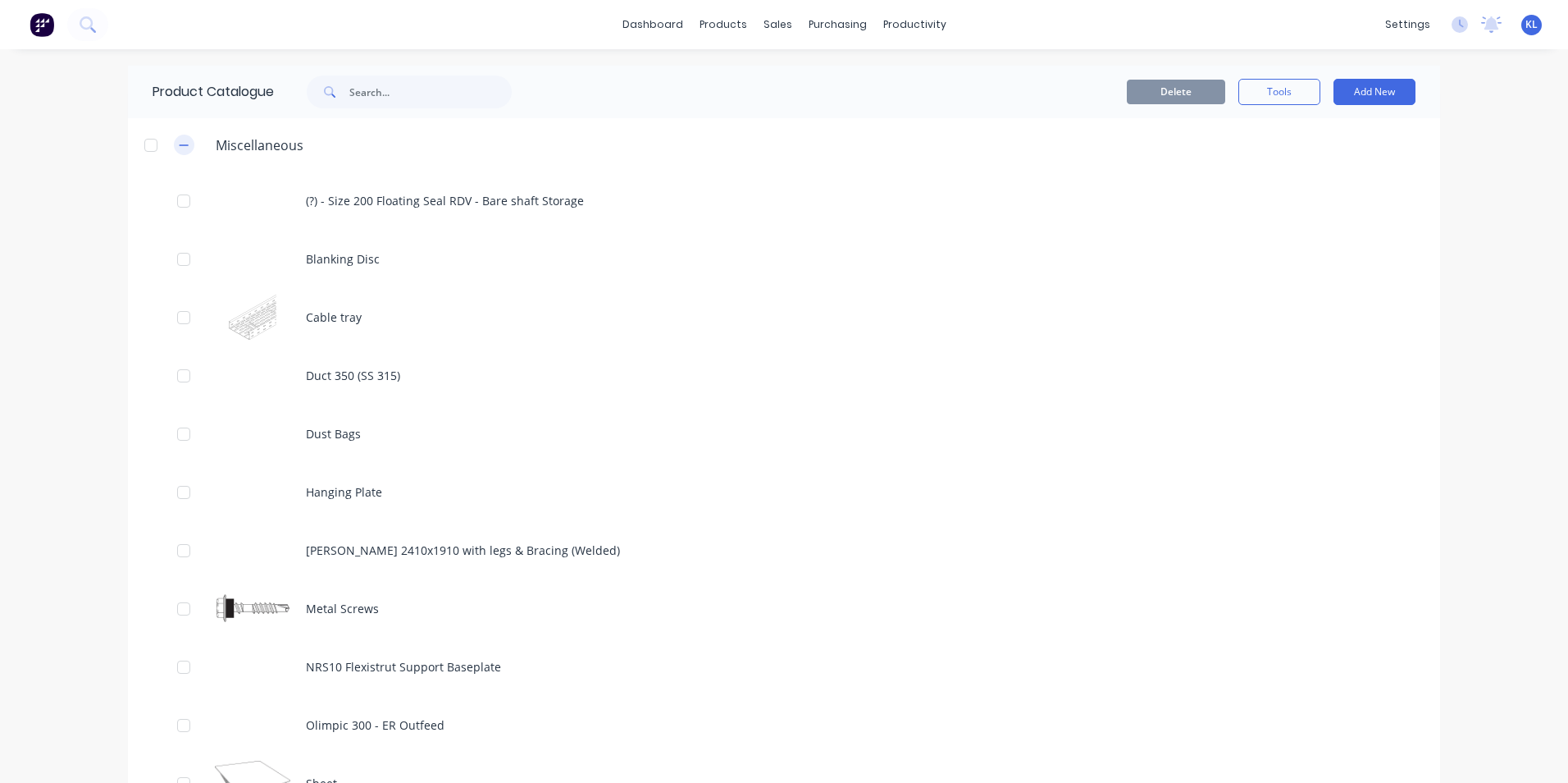
click at [179, 139] on icon "button" at bounding box center [184, 145] width 9 height 11
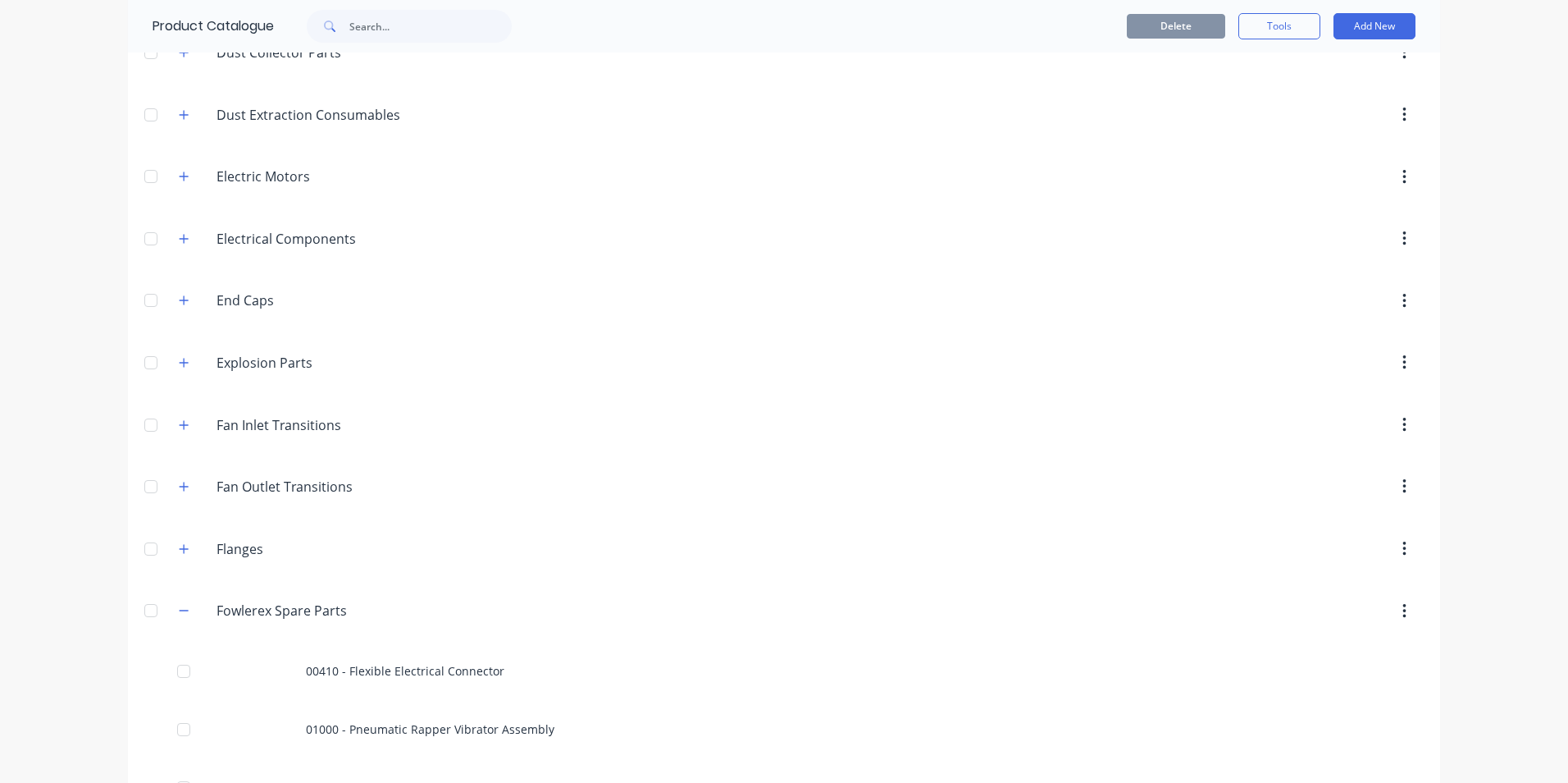
scroll to position [1231, 0]
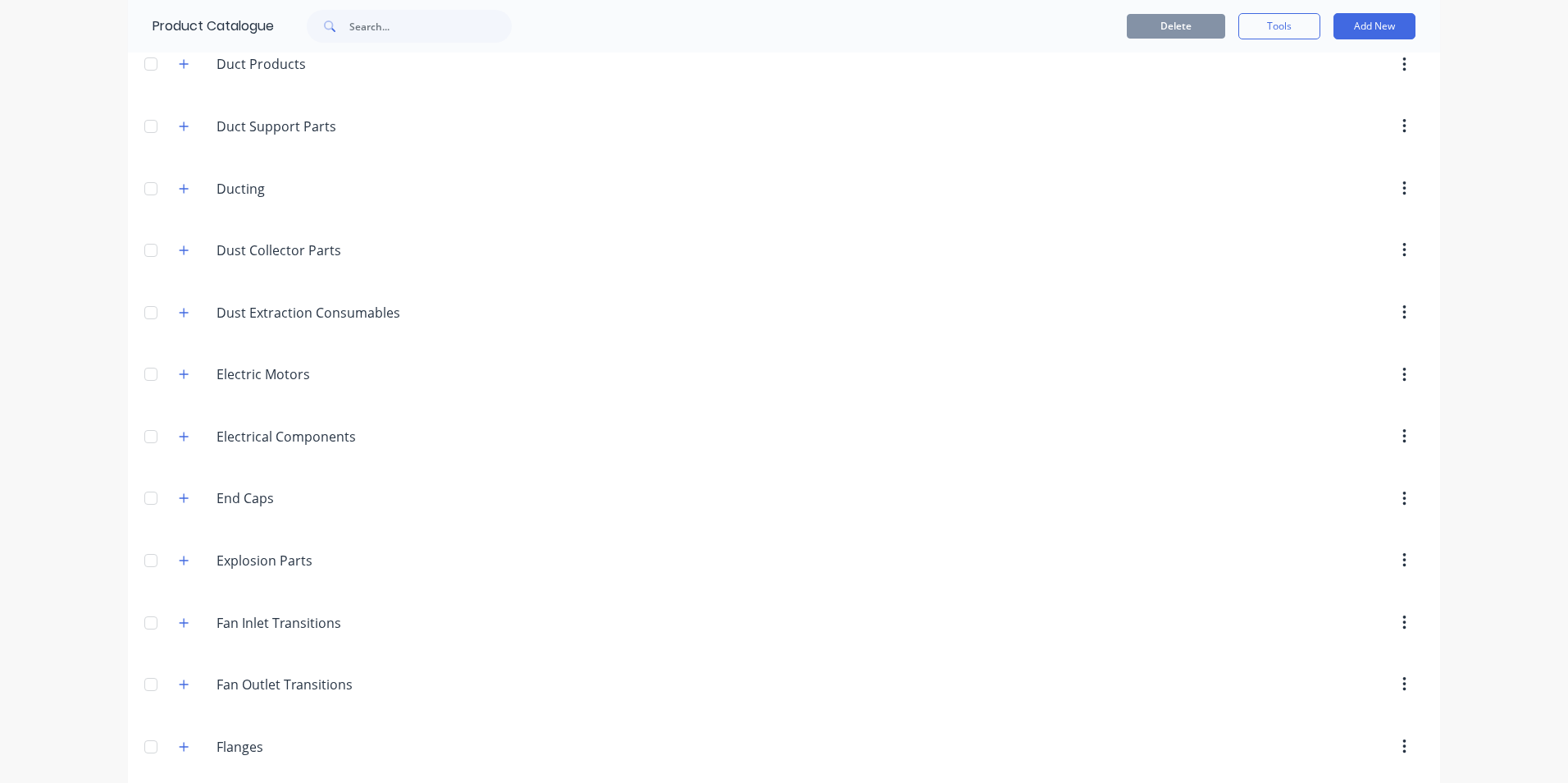
drag, startPoint x: 353, startPoint y: 477, endPoint x: 370, endPoint y: 469, distance: 18.8
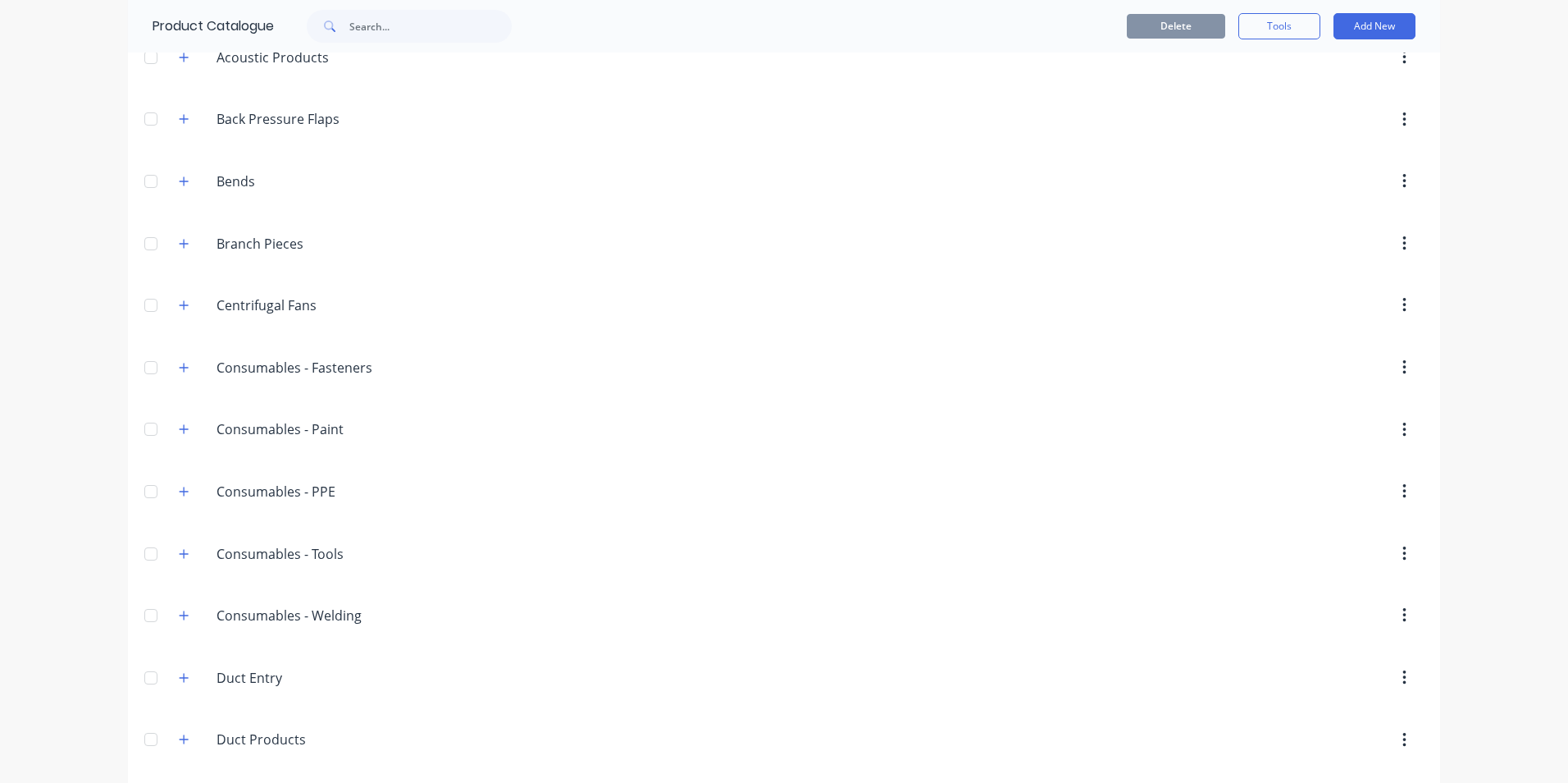
scroll to position [0, 0]
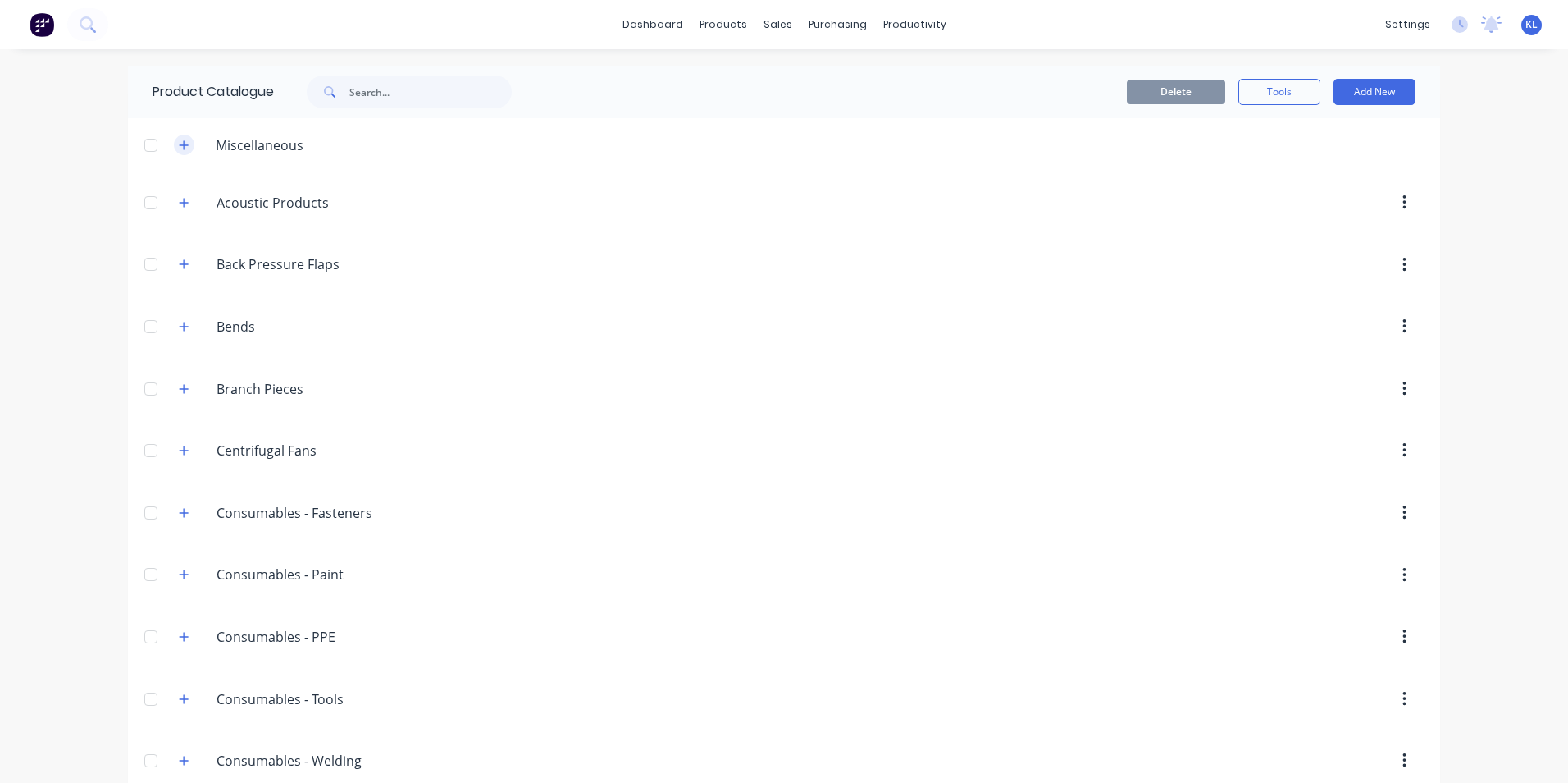
click at [179, 149] on icon "button" at bounding box center [184, 145] width 9 height 11
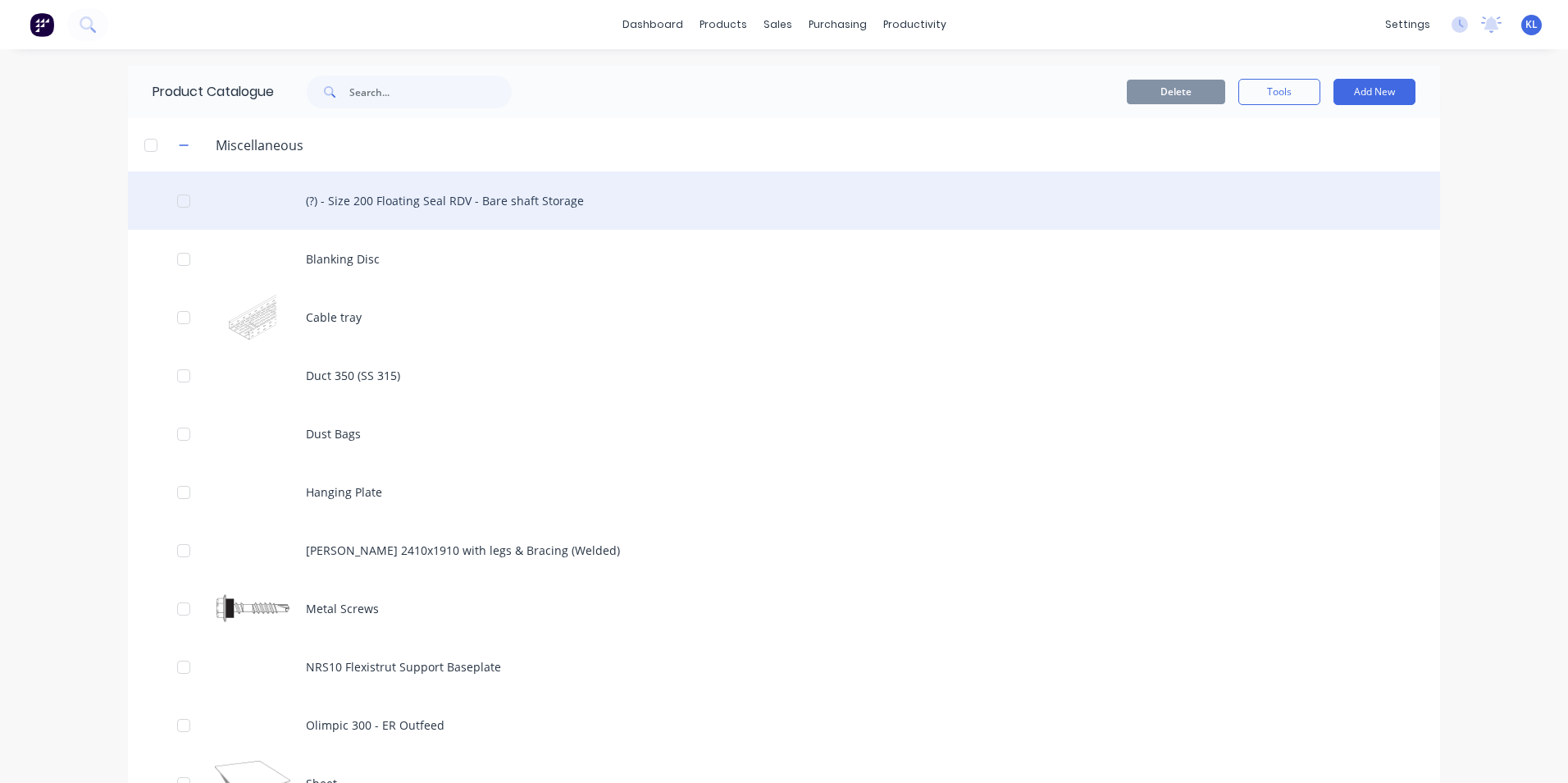
click at [440, 209] on div "(?) - Size 200 Floating Seal RDV - Bare shaft Storage" at bounding box center [784, 201] width 1313 height 58
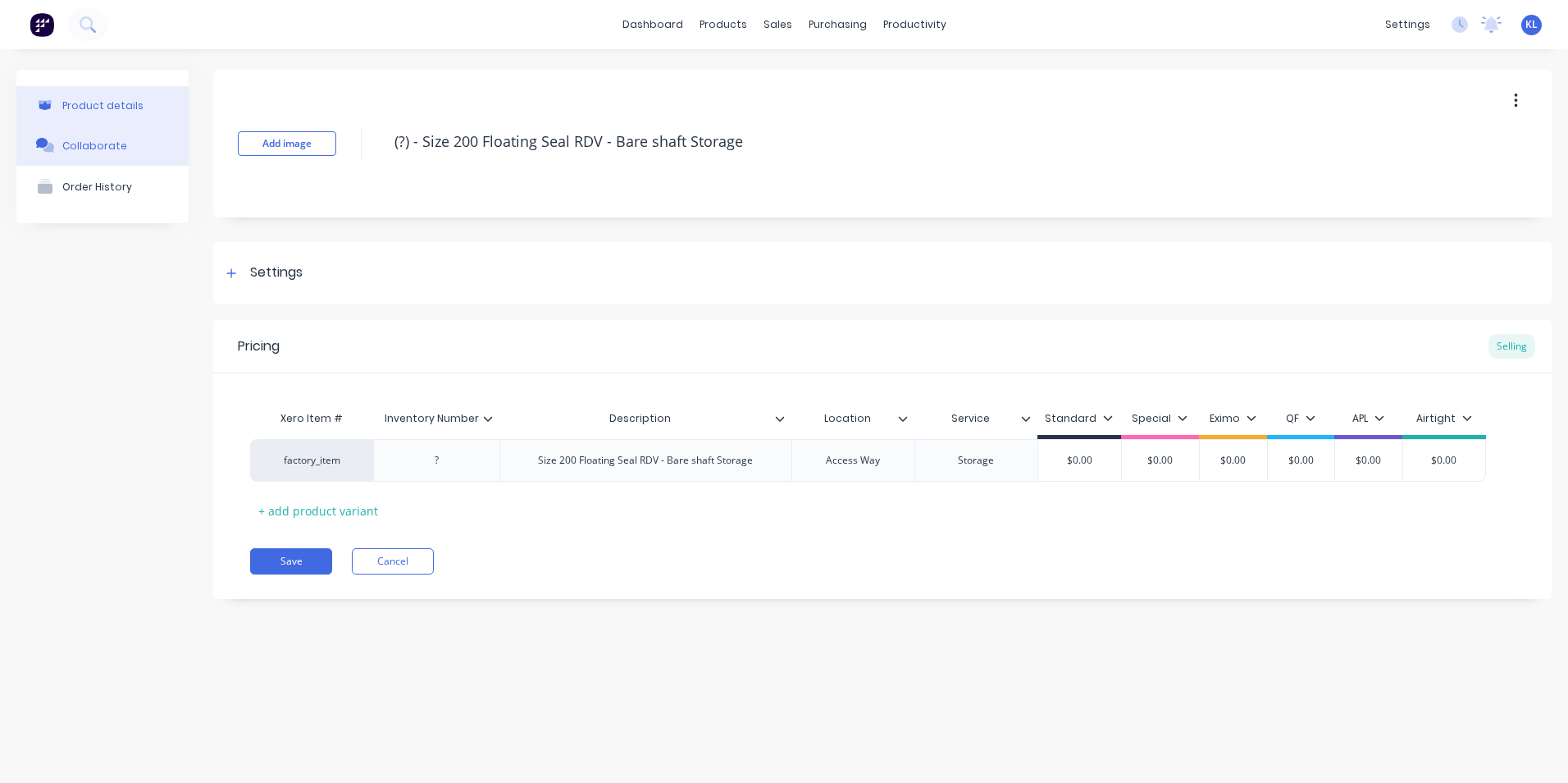
click at [96, 154] on button "Collaborate" at bounding box center [102, 145] width 172 height 41
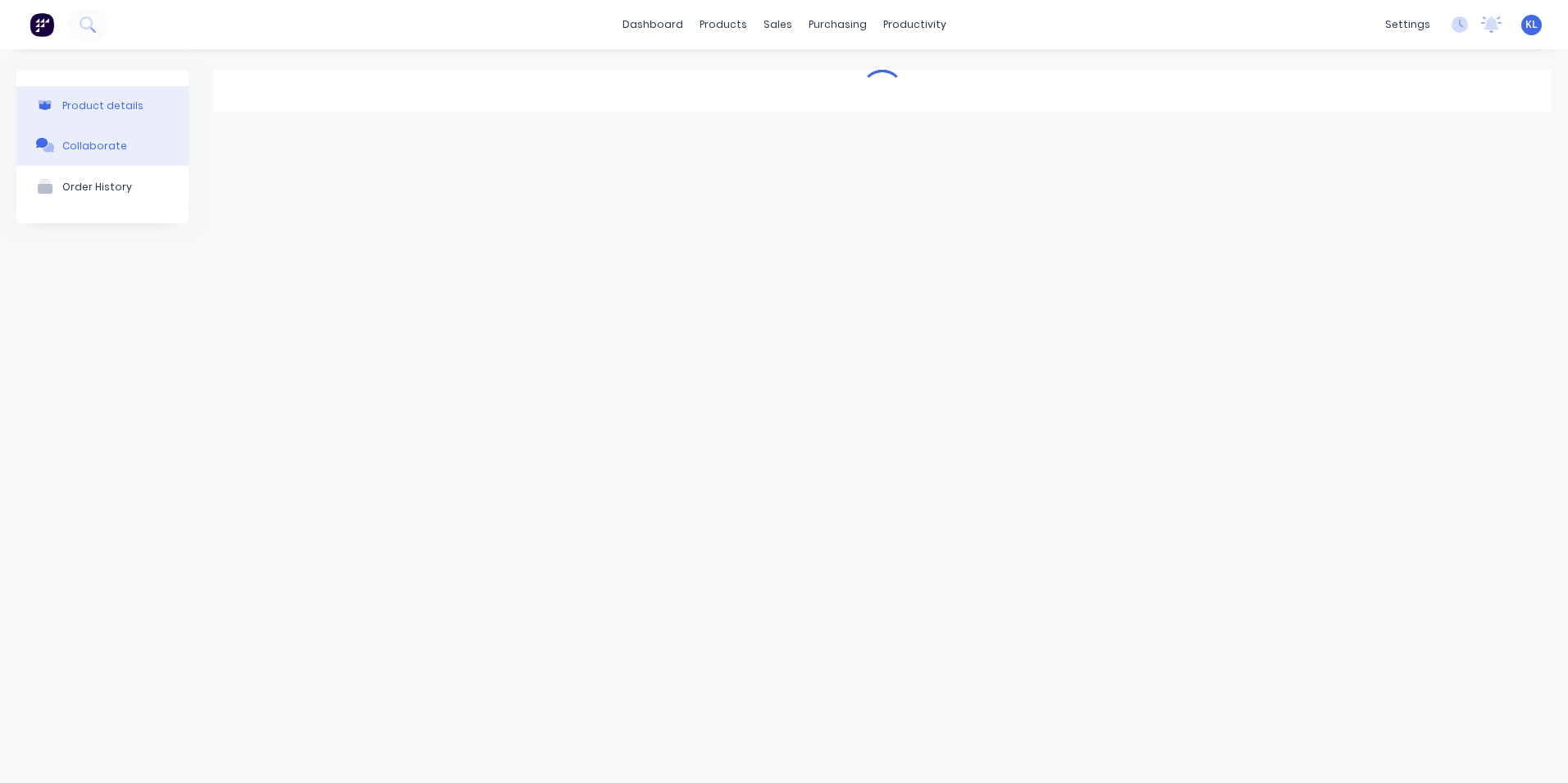
click at [81, 105] on div "Product details" at bounding box center [103, 105] width 81 height 12
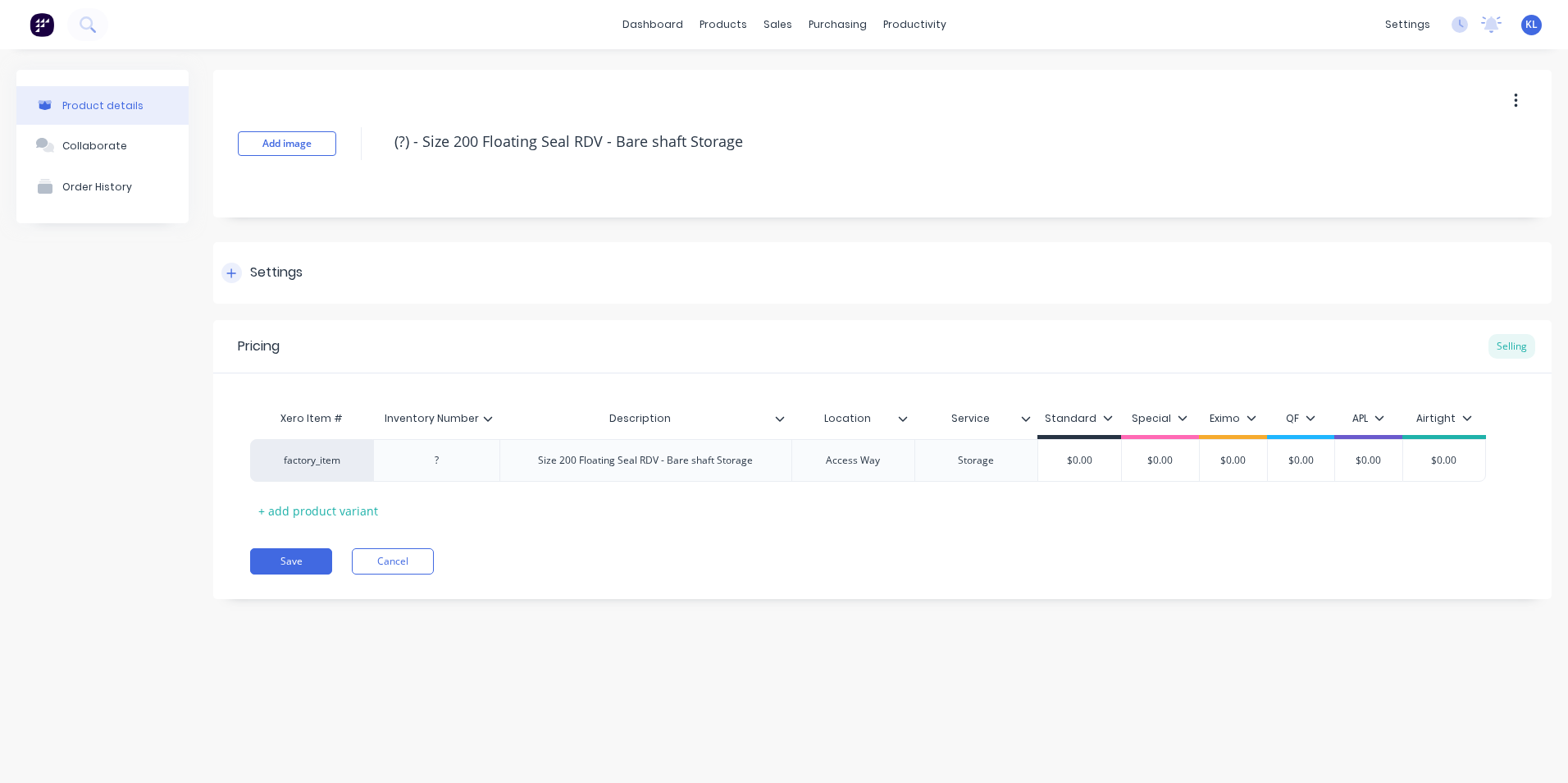
click at [224, 268] on div at bounding box center [232, 273] width 21 height 21
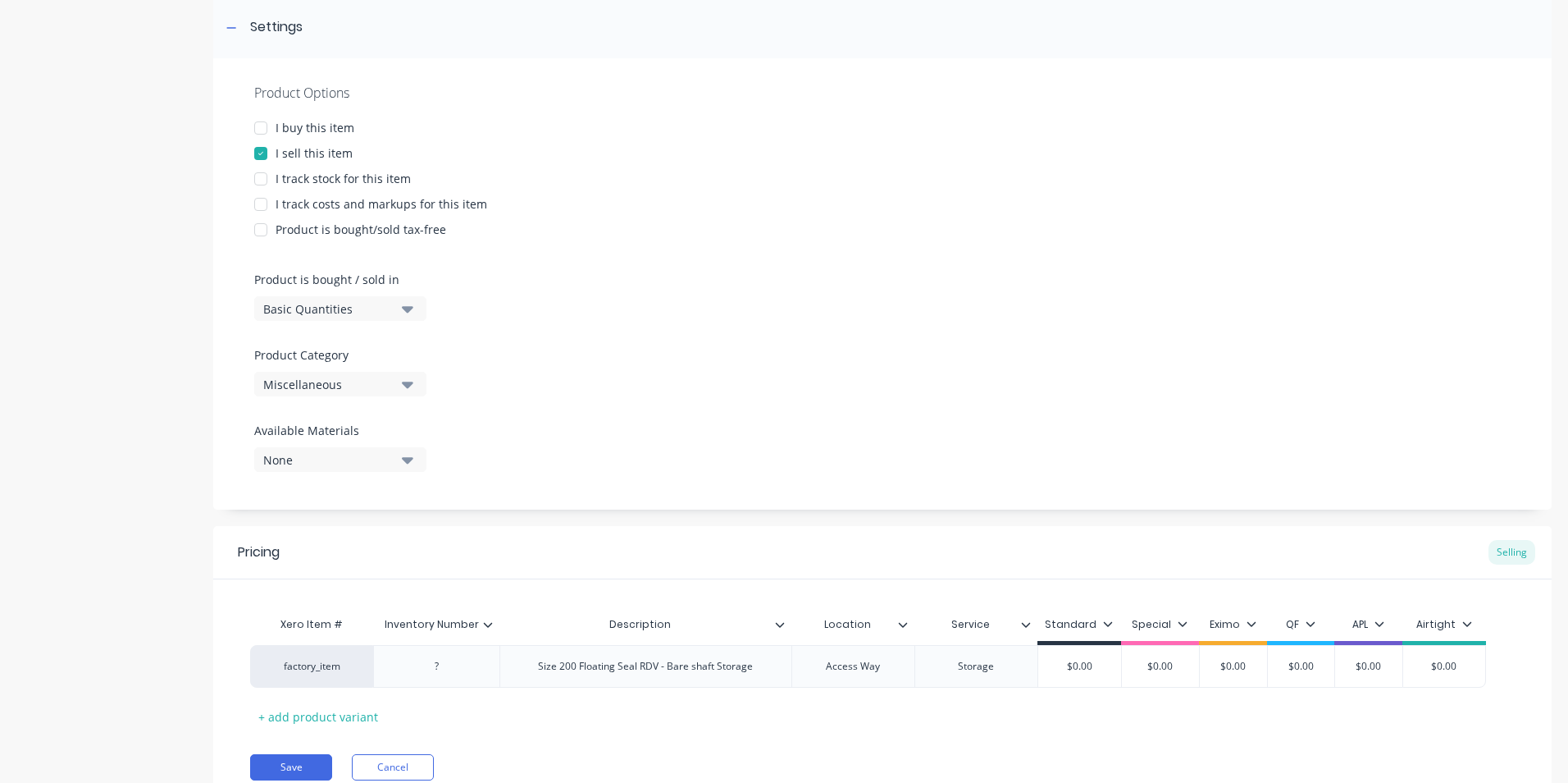
scroll to position [246, 0]
click at [368, 314] on div "Basic Quantities" at bounding box center [329, 308] width 131 height 17
click at [576, 277] on div "Product Options I buy this item I sell this item I track stock for this item I …" at bounding box center [881, 283] width 1338 height 451
click at [344, 389] on div "Miscellaneous" at bounding box center [329, 383] width 131 height 17
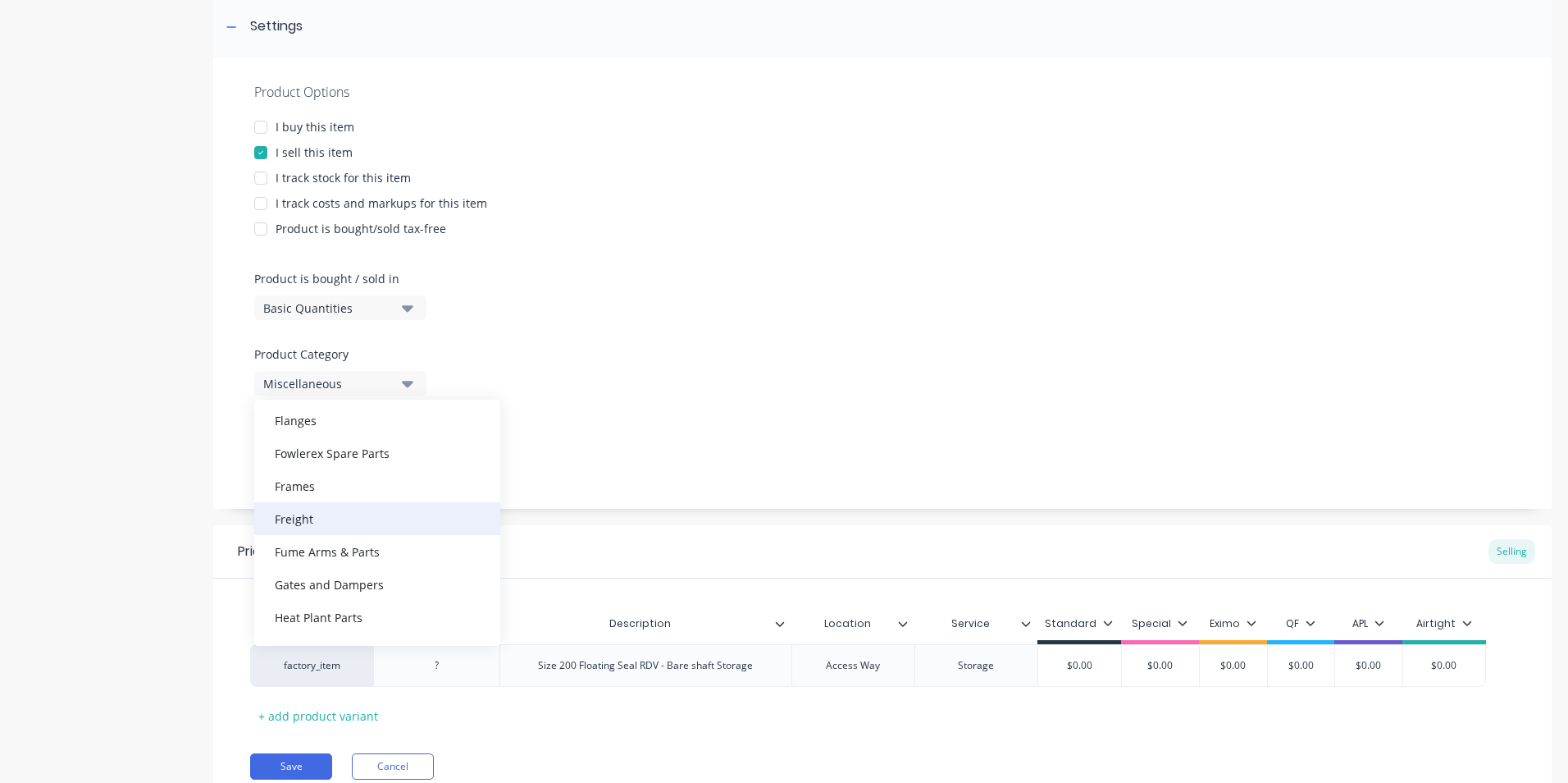
scroll to position [739, 0]
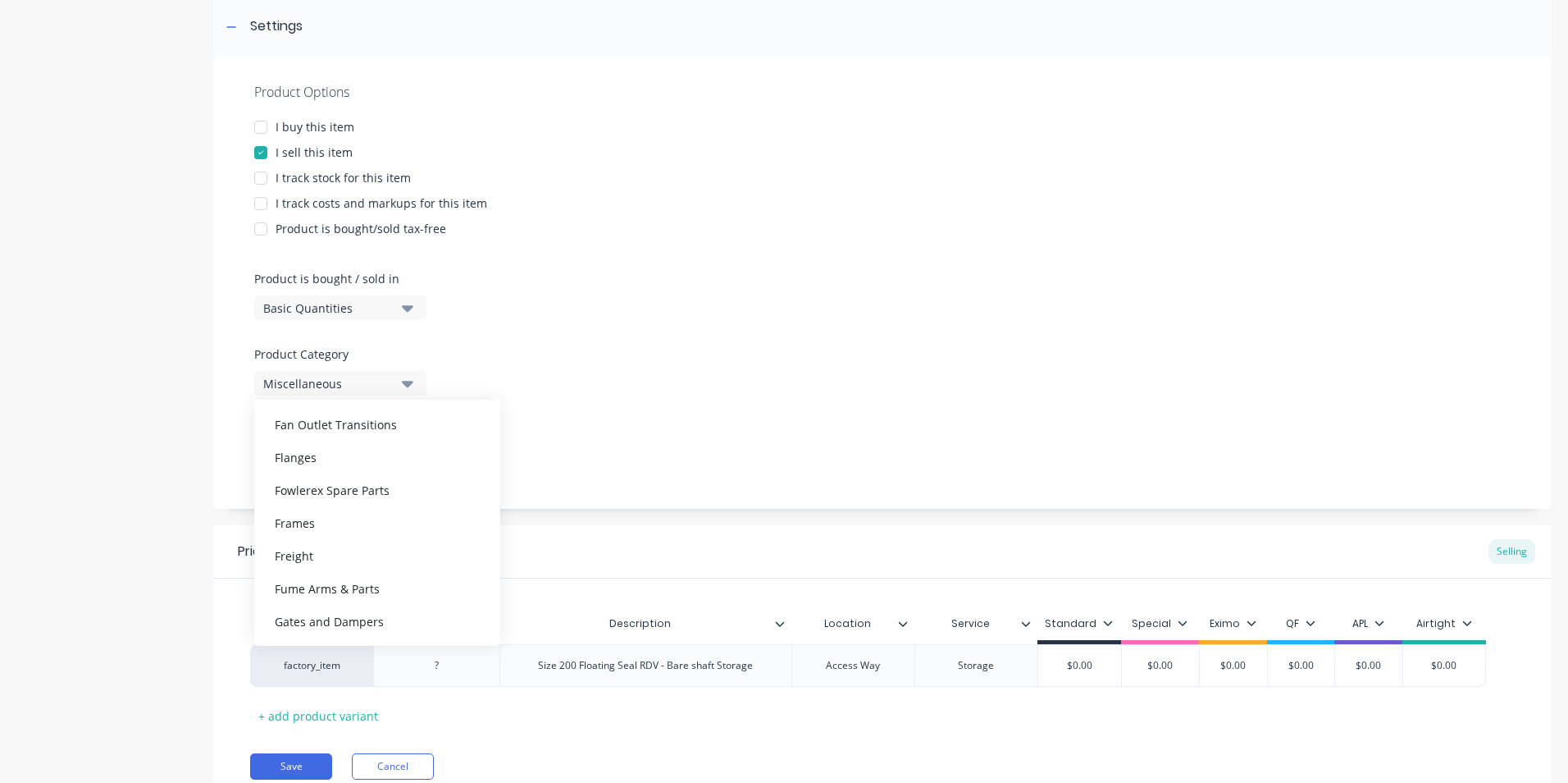
click at [335, 493] on div "Fowlerex Spare Parts" at bounding box center [377, 490] width 246 height 33
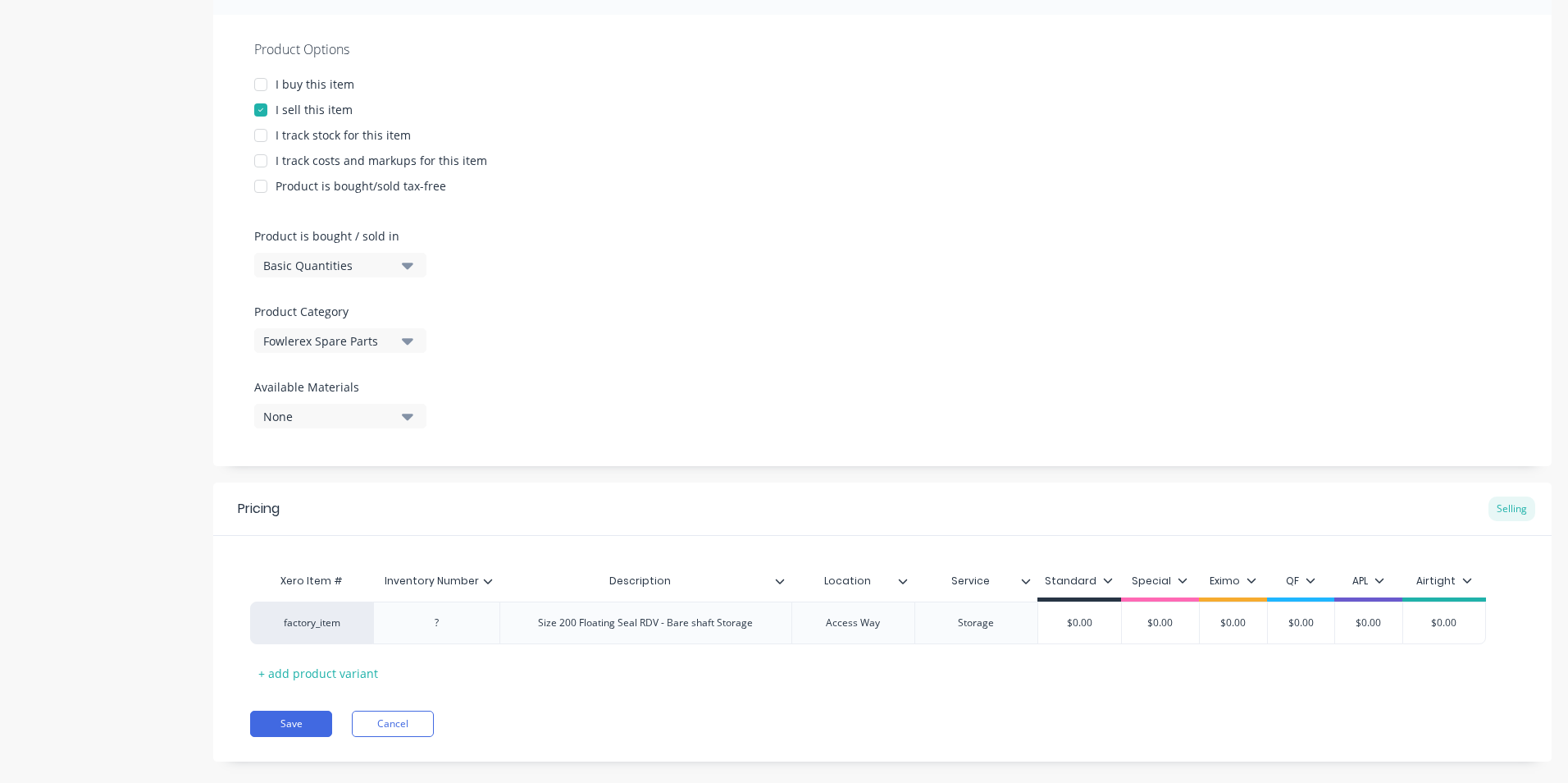
scroll to position [313, 0]
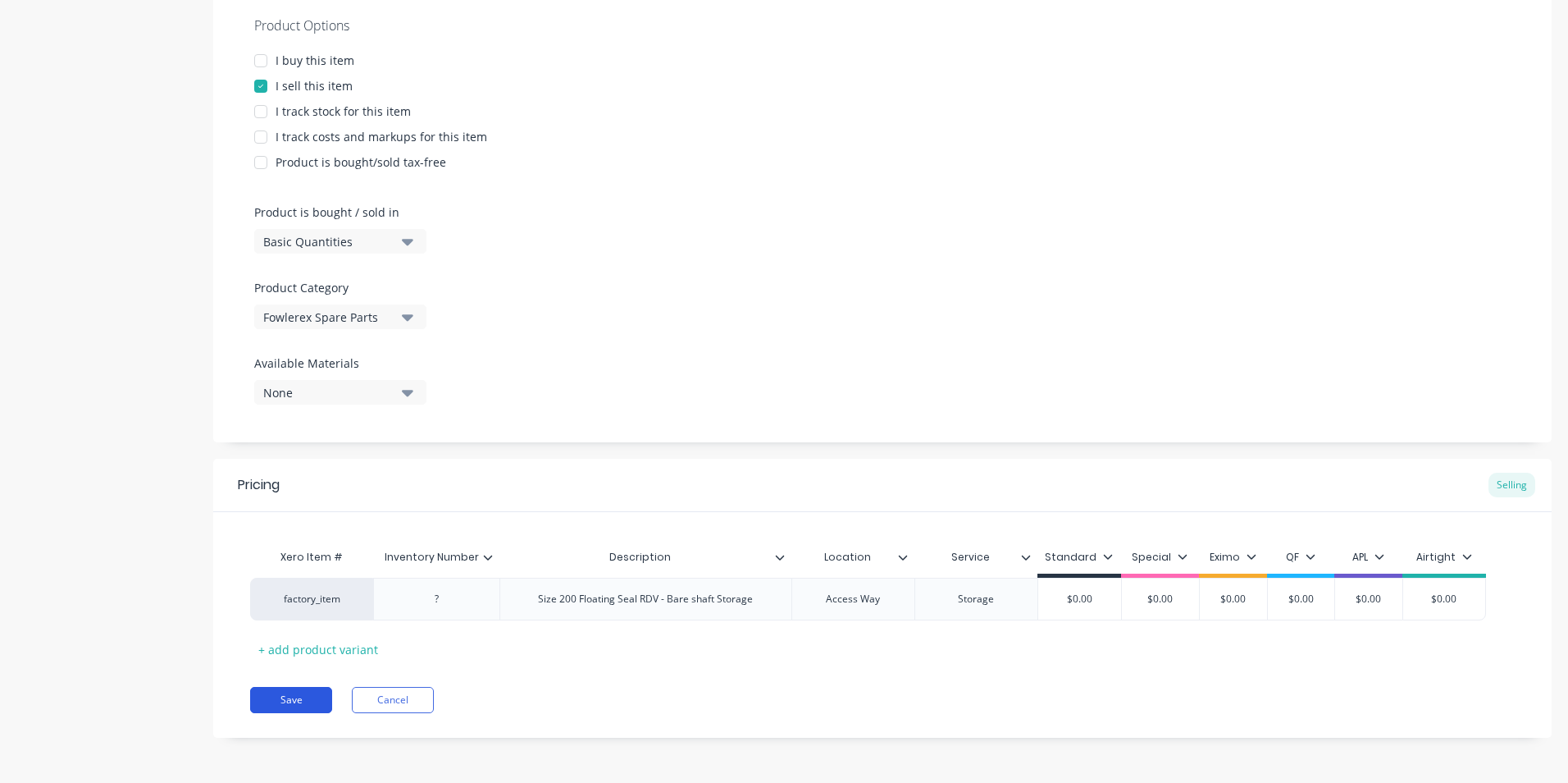
click at [296, 703] on button "Save" at bounding box center [291, 700] width 82 height 26
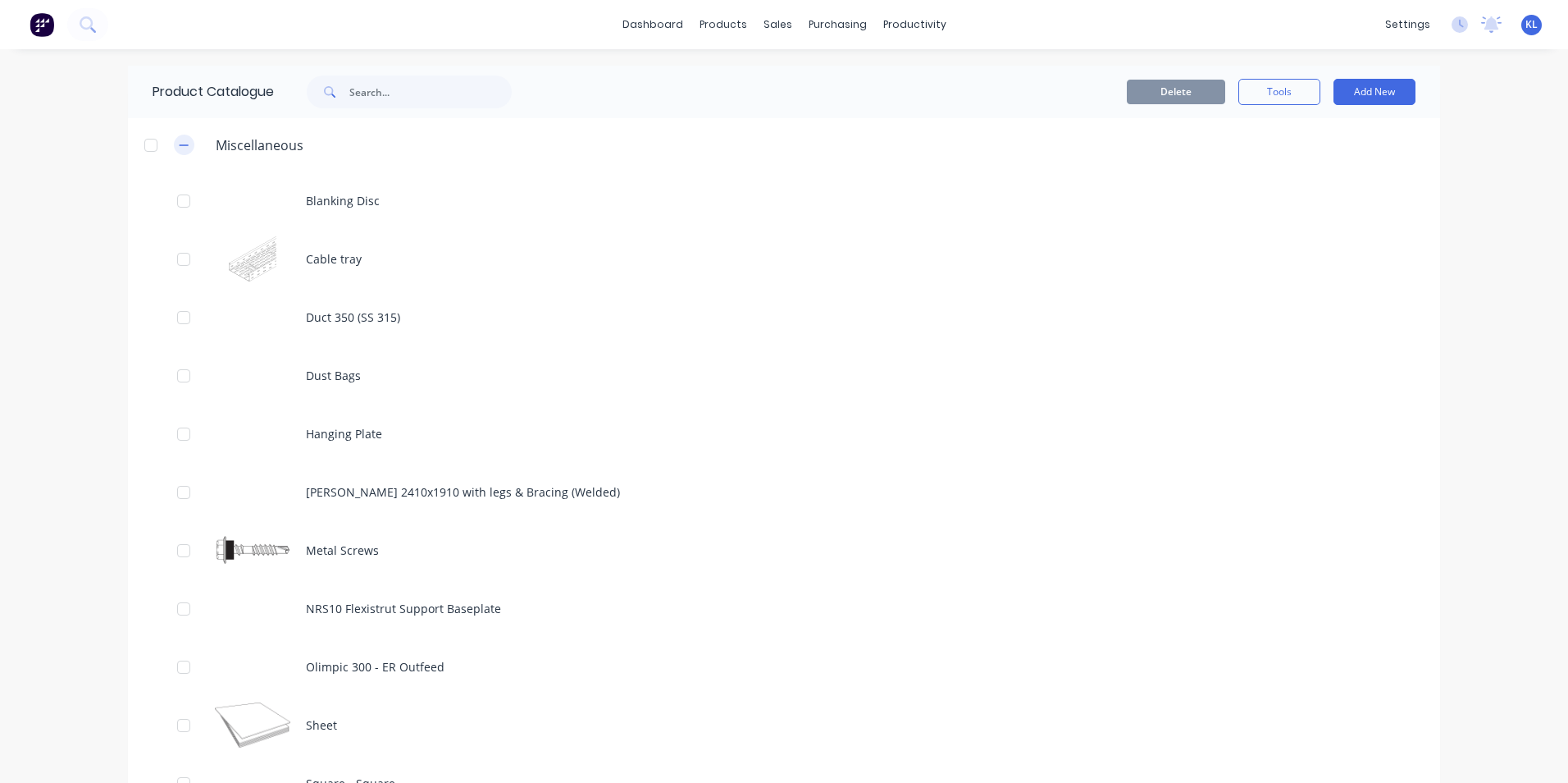
click at [174, 145] on button "button" at bounding box center [185, 145] width 21 height 21
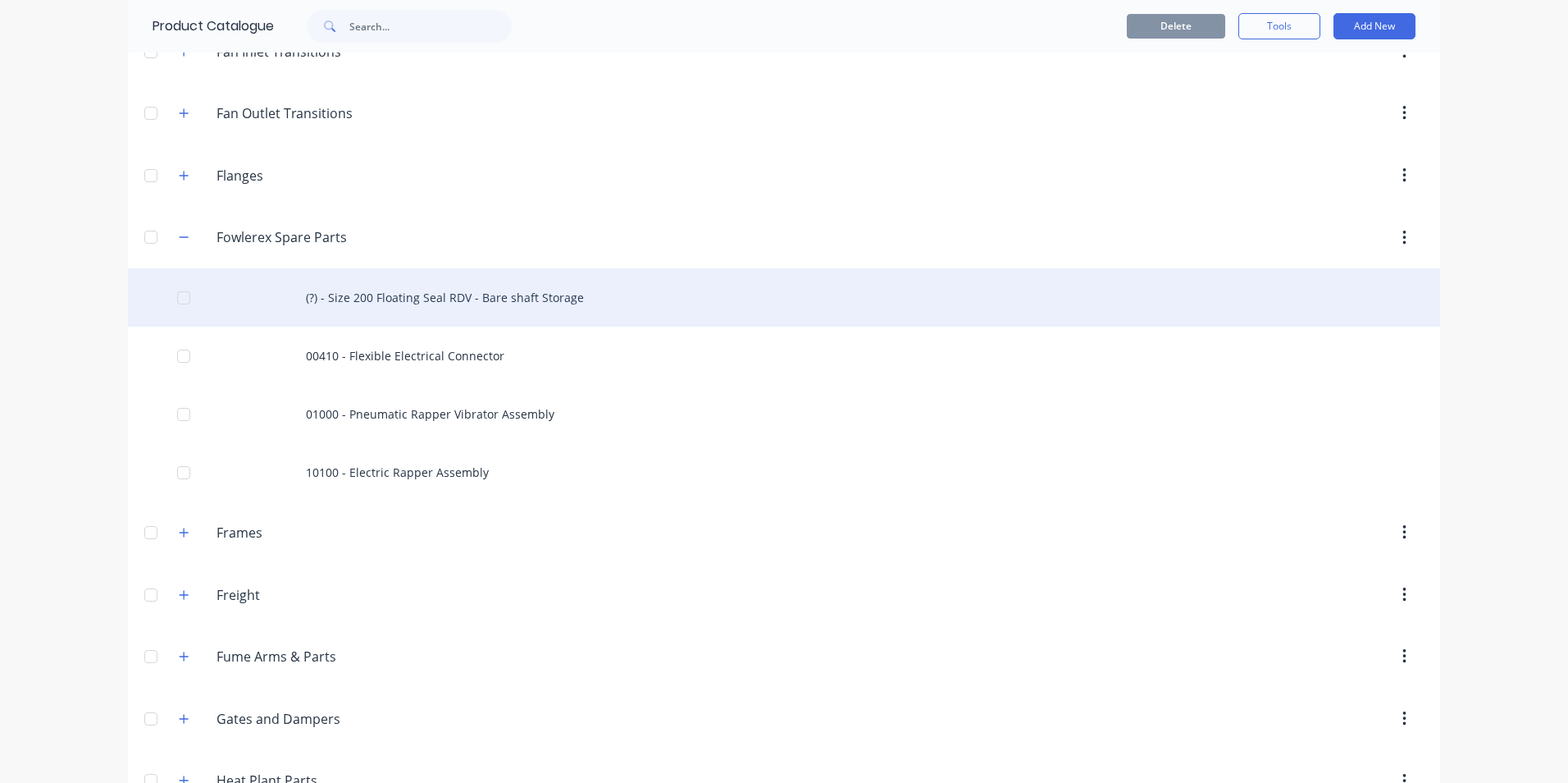
scroll to position [1395, 0]
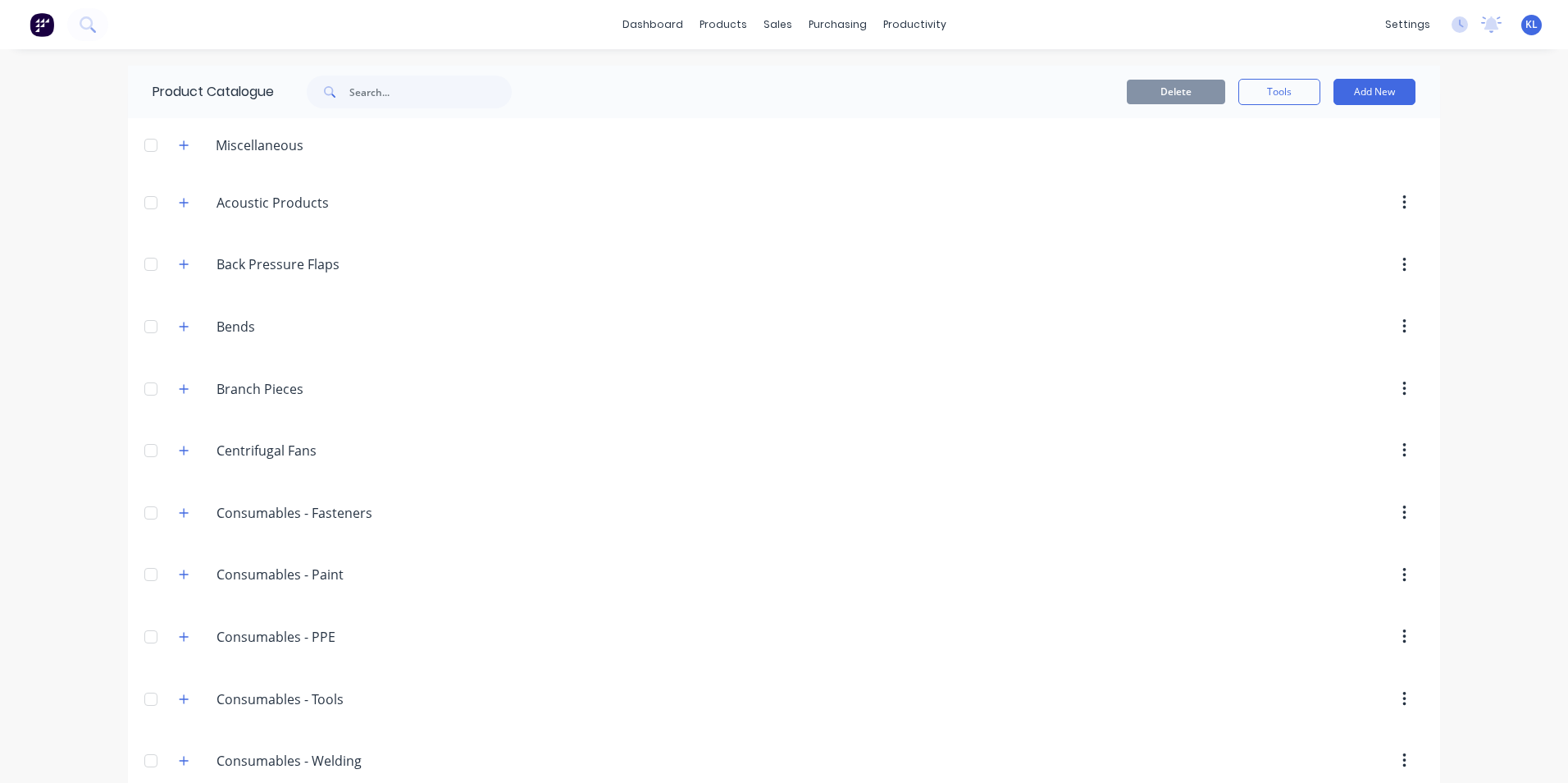
scroll to position [1395, 0]
